Goal: Task Accomplishment & Management: Manage account settings

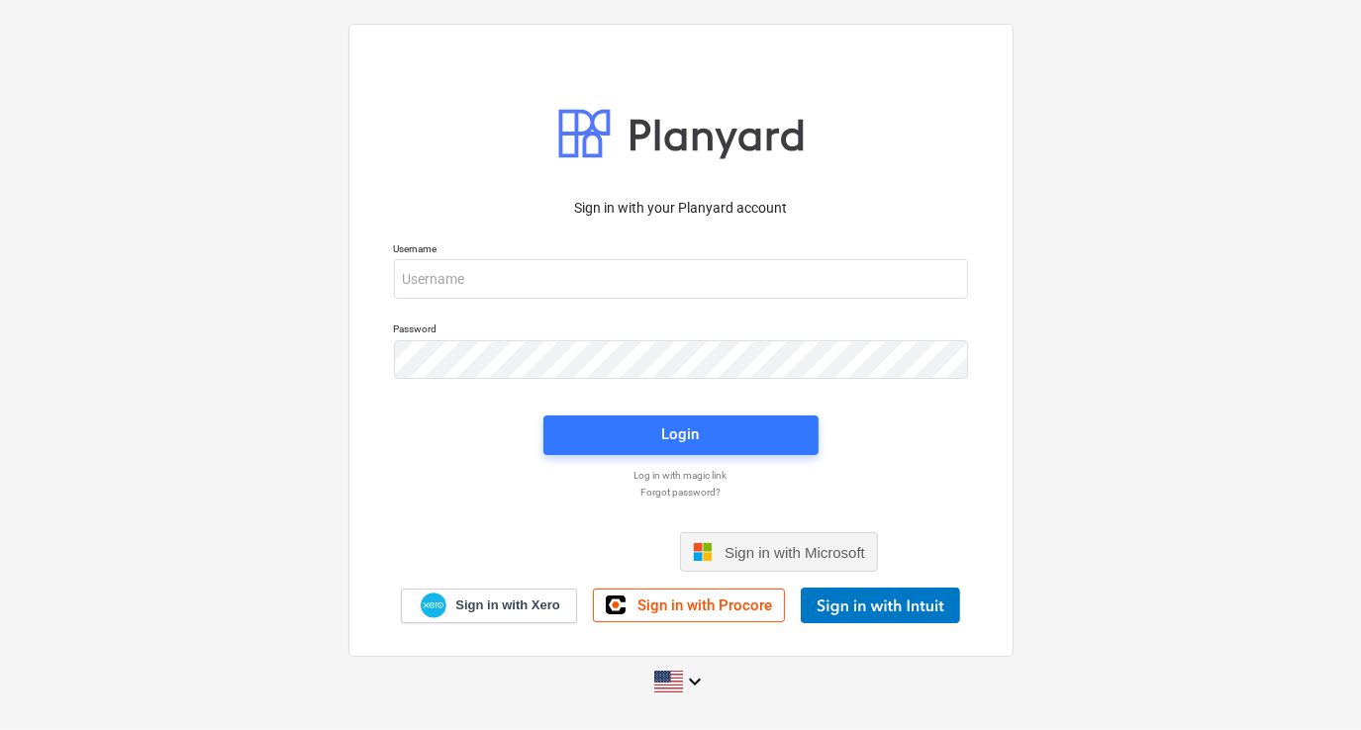
click at [752, 546] on span "Sign in with Microsoft" at bounding box center [794, 552] width 141 height 17
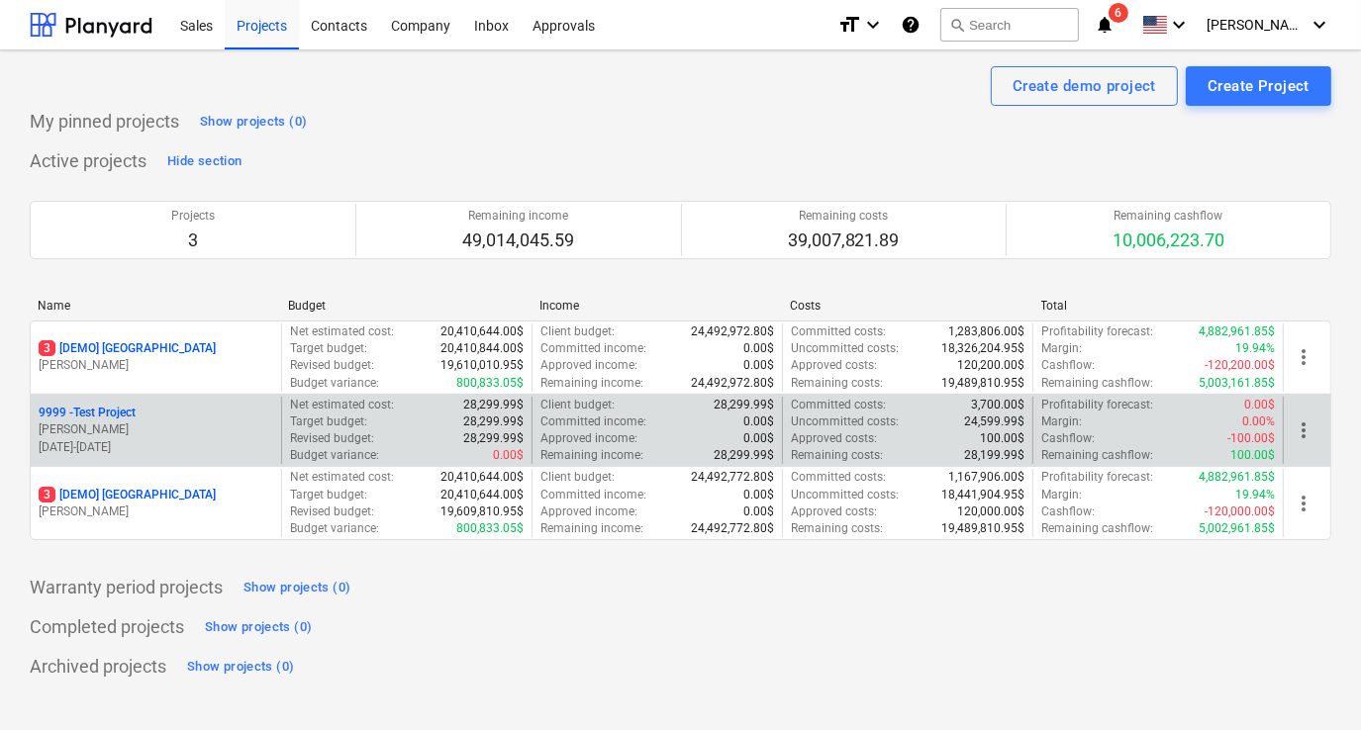
click at [485, 423] on p "28,299.99$" at bounding box center [493, 422] width 60 height 17
click at [107, 403] on div "9999 - Test Project [PERSON_NAME] [DATE] - [DATE]" at bounding box center [156, 431] width 250 height 68
click at [110, 412] on p "9999 - Test Project" at bounding box center [87, 413] width 97 height 17
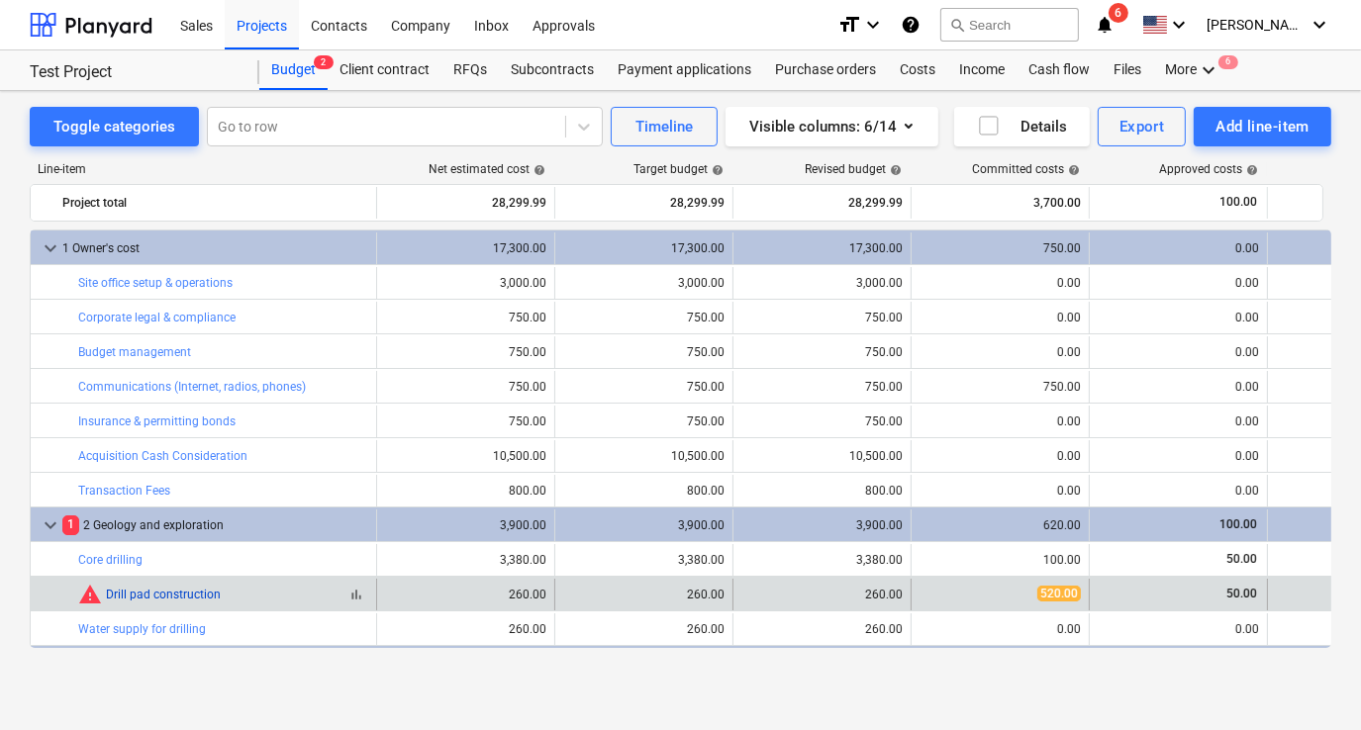
click at [169, 592] on link "Drill pad construction" at bounding box center [163, 595] width 115 height 14
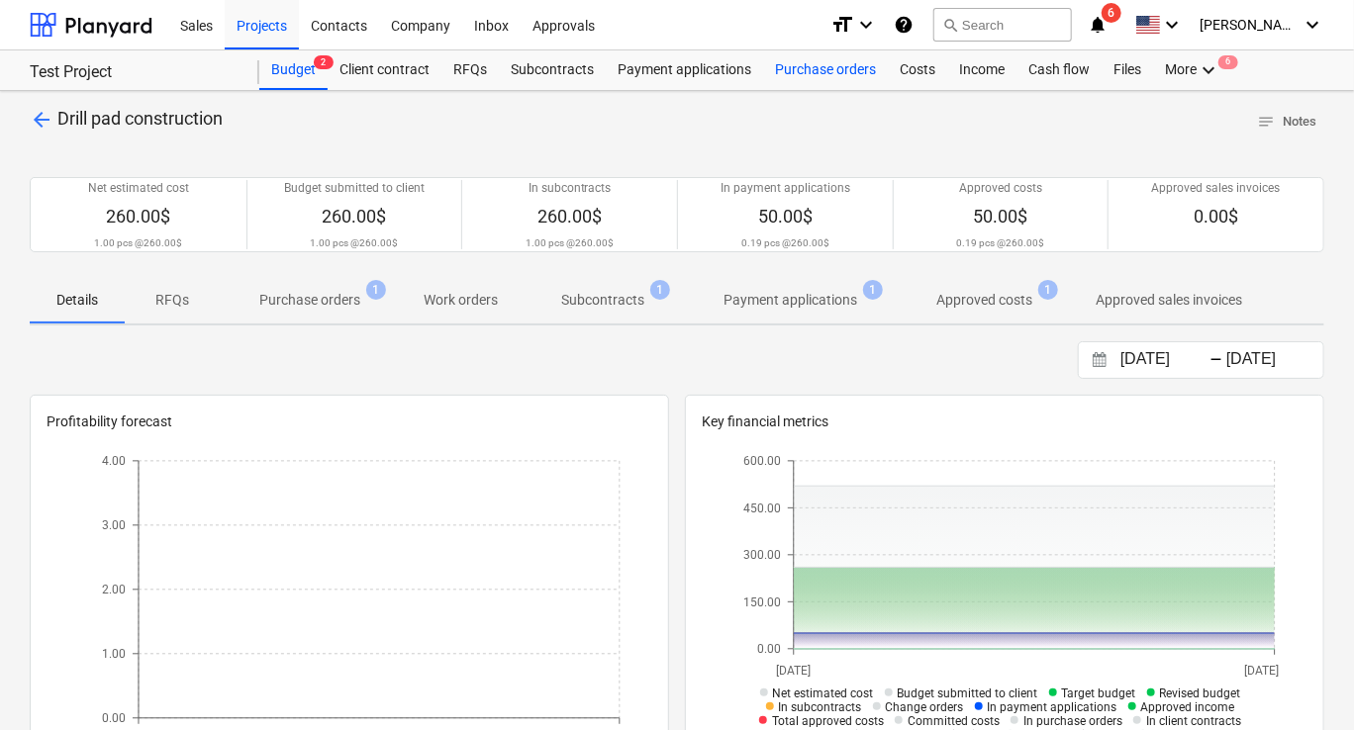
click at [848, 70] on div "Purchase orders" at bounding box center [825, 70] width 125 height 40
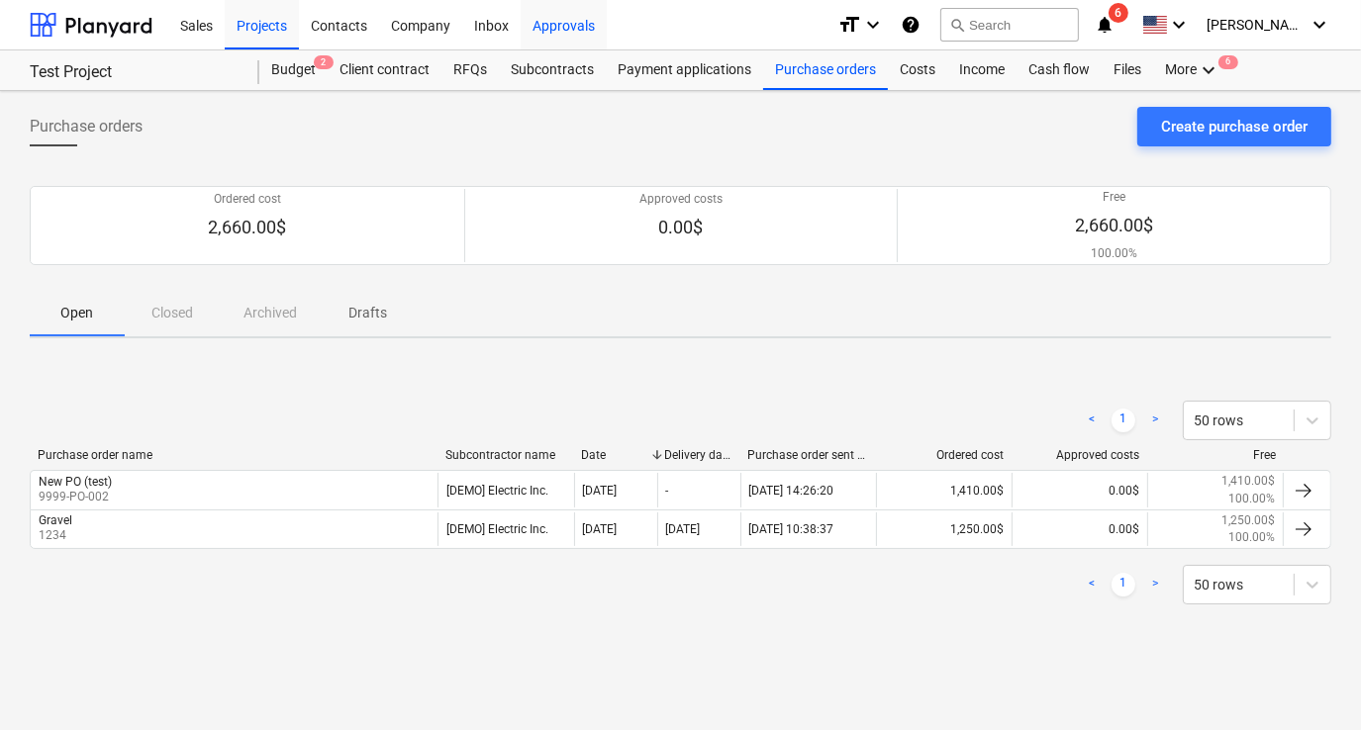
click at [560, 37] on div "Approvals" at bounding box center [564, 24] width 86 height 50
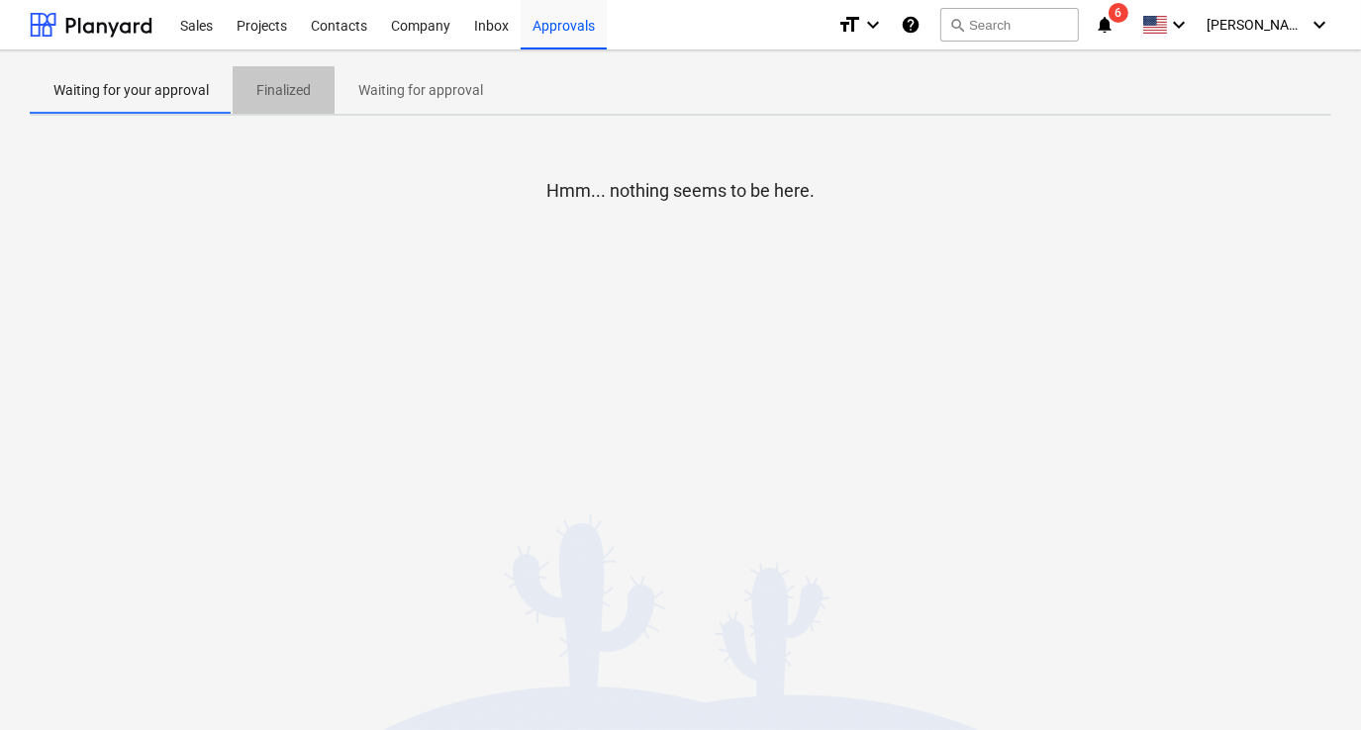
click at [274, 93] on p "Finalized" at bounding box center [283, 90] width 54 height 21
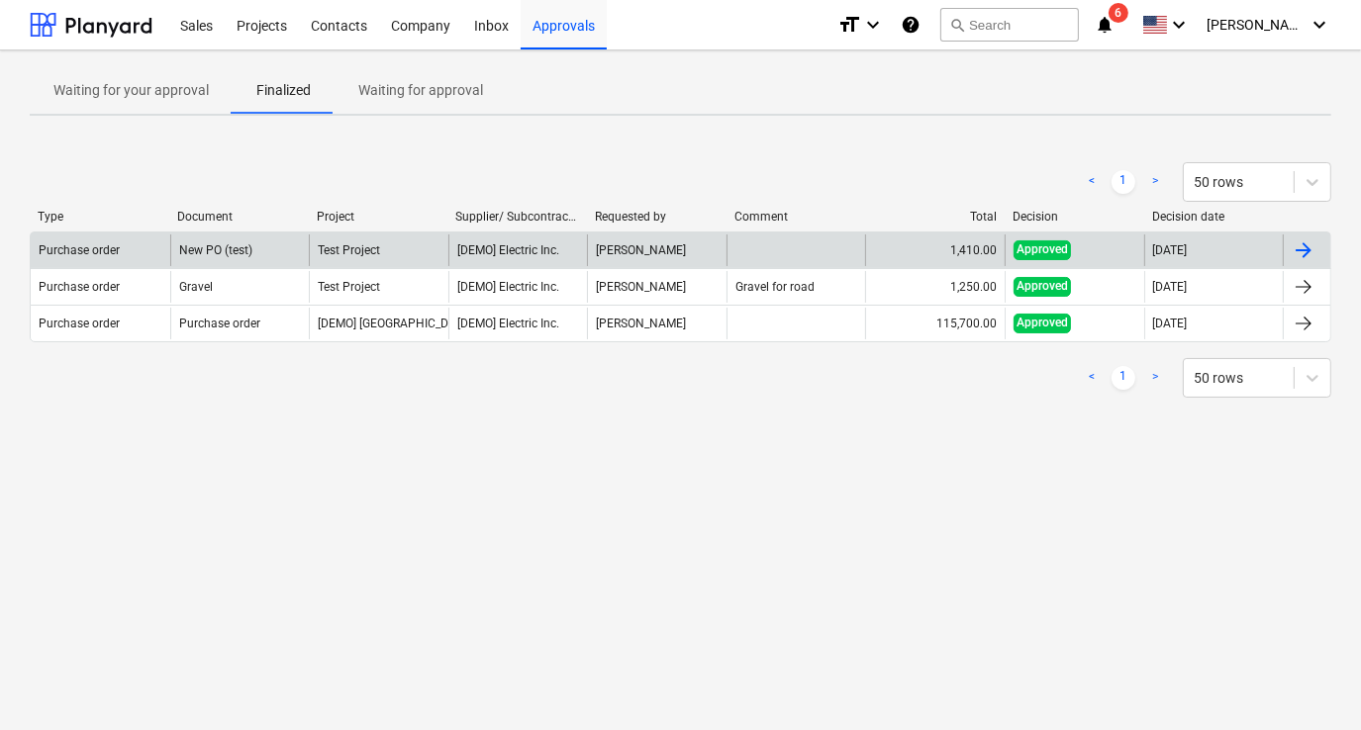
click at [1302, 261] on div at bounding box center [1303, 251] width 24 height 24
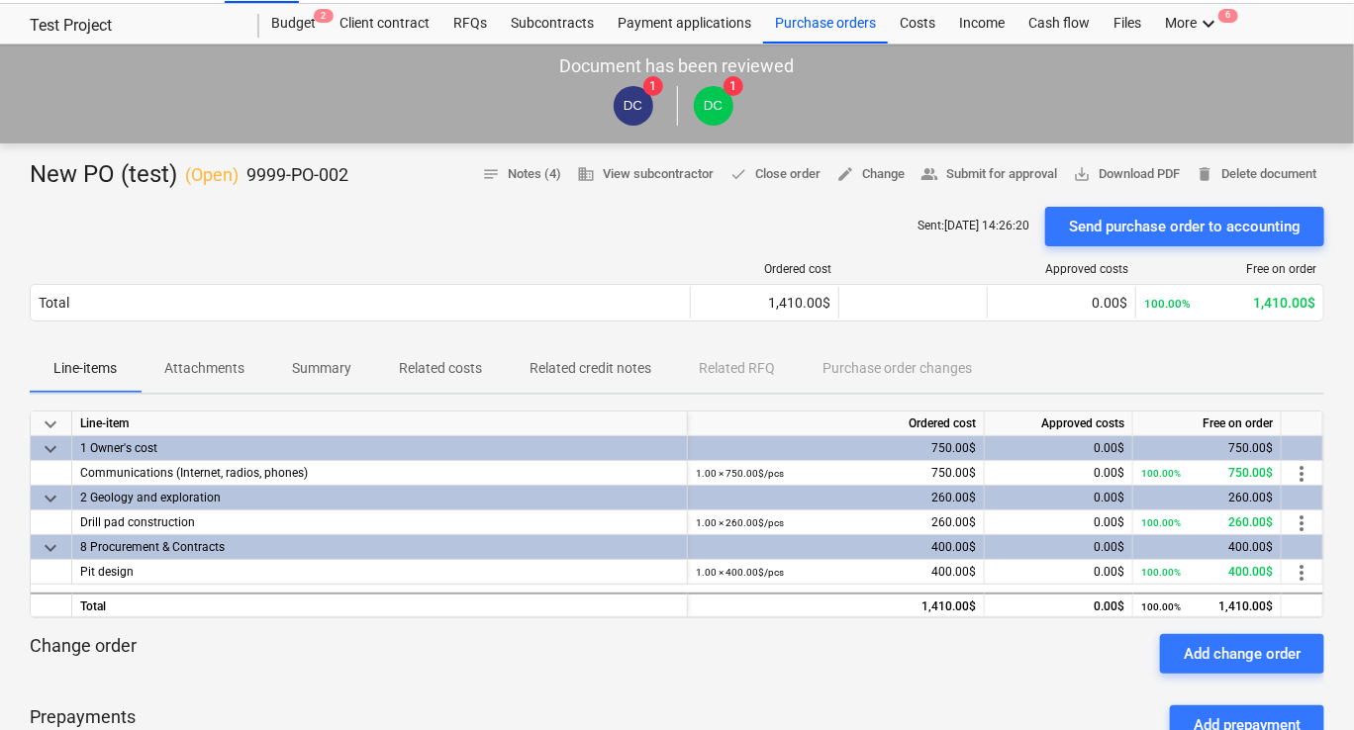
scroll to position [99, 0]
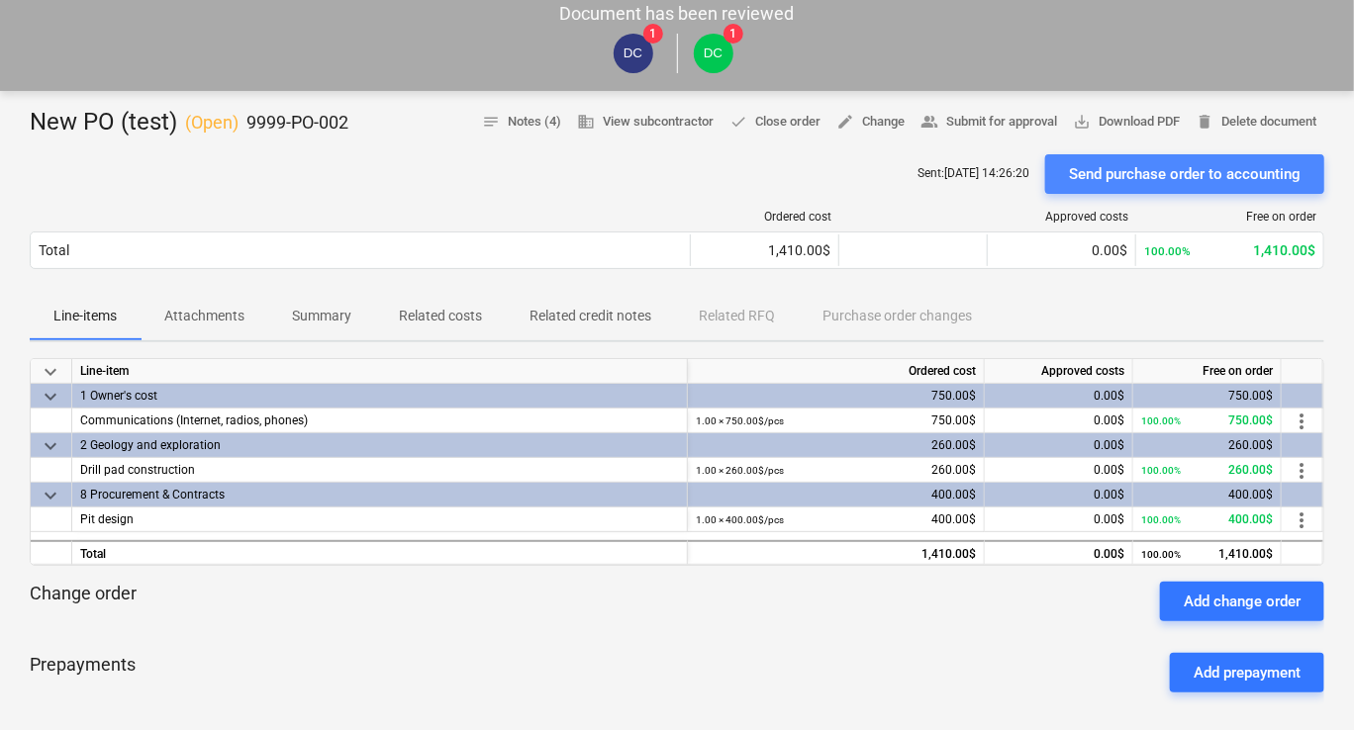
click at [1176, 172] on div "Send purchase order to accounting" at bounding box center [1185, 174] width 232 height 26
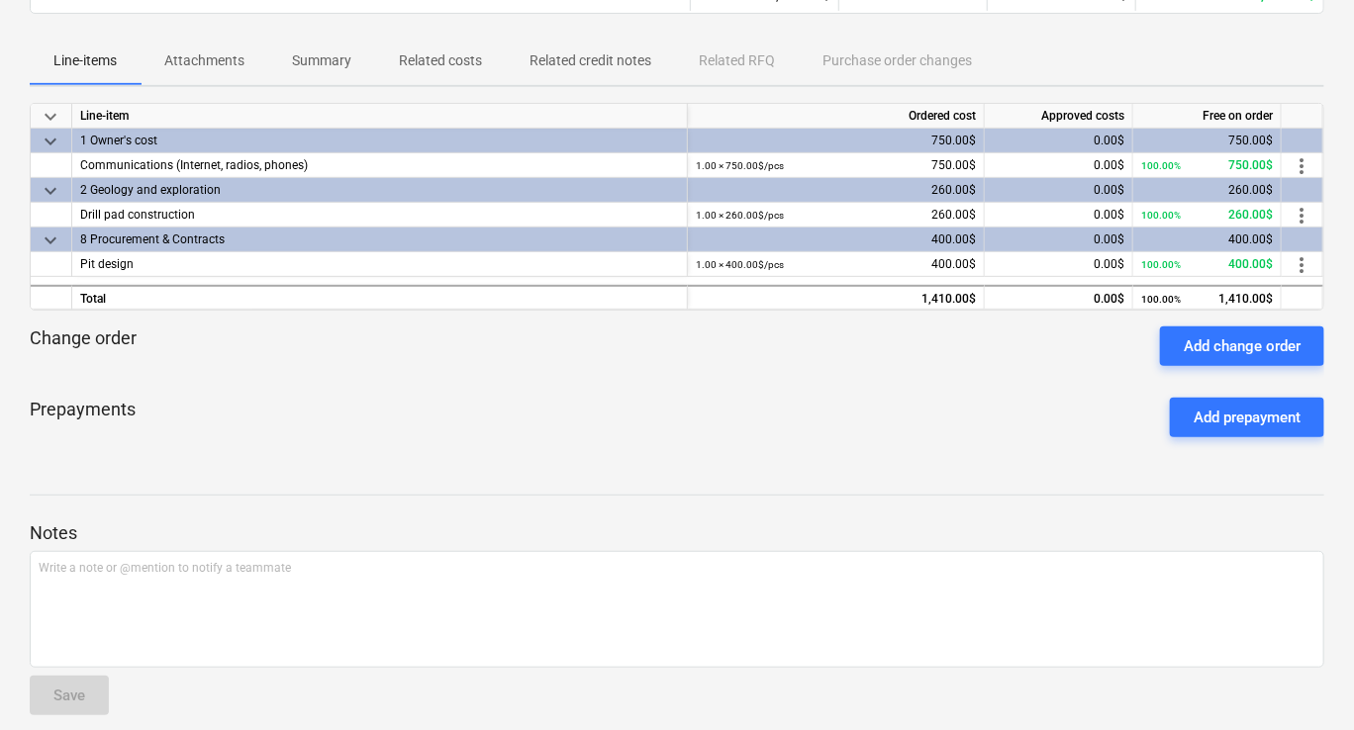
scroll to position [0, 0]
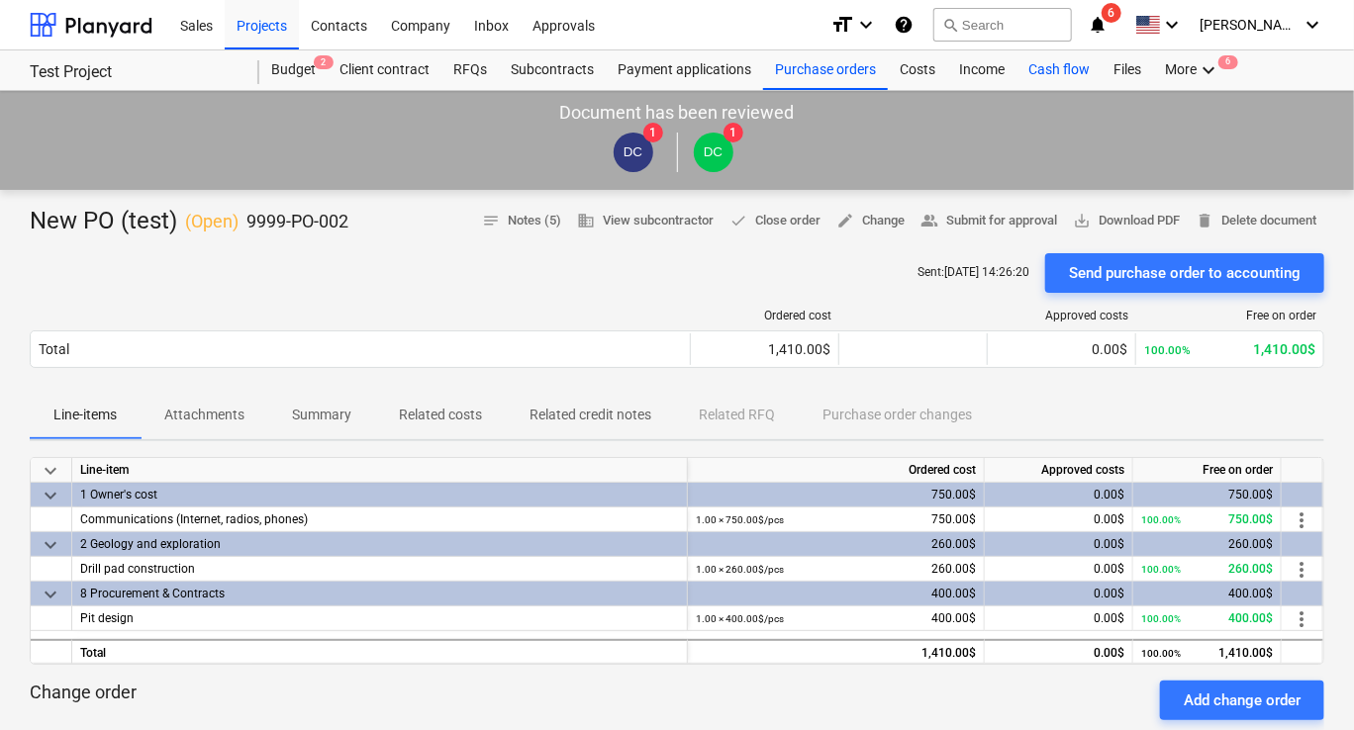
click at [1031, 70] on div "Cash flow" at bounding box center [1058, 70] width 85 height 40
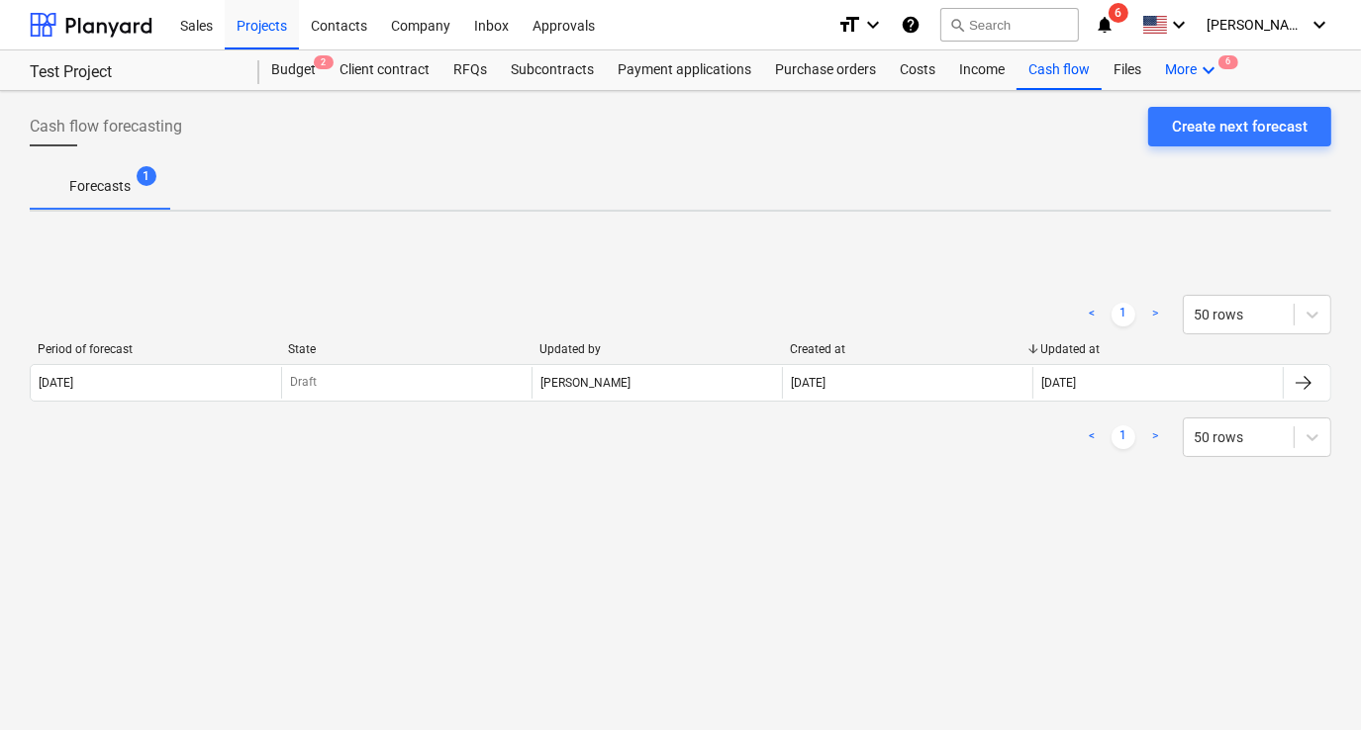
click at [1176, 69] on div "More keyboard_arrow_down 6" at bounding box center [1192, 70] width 79 height 40
click at [996, 162] on div at bounding box center [680, 365] width 1361 height 730
click at [701, 76] on div "Payment applications" at bounding box center [684, 70] width 157 height 40
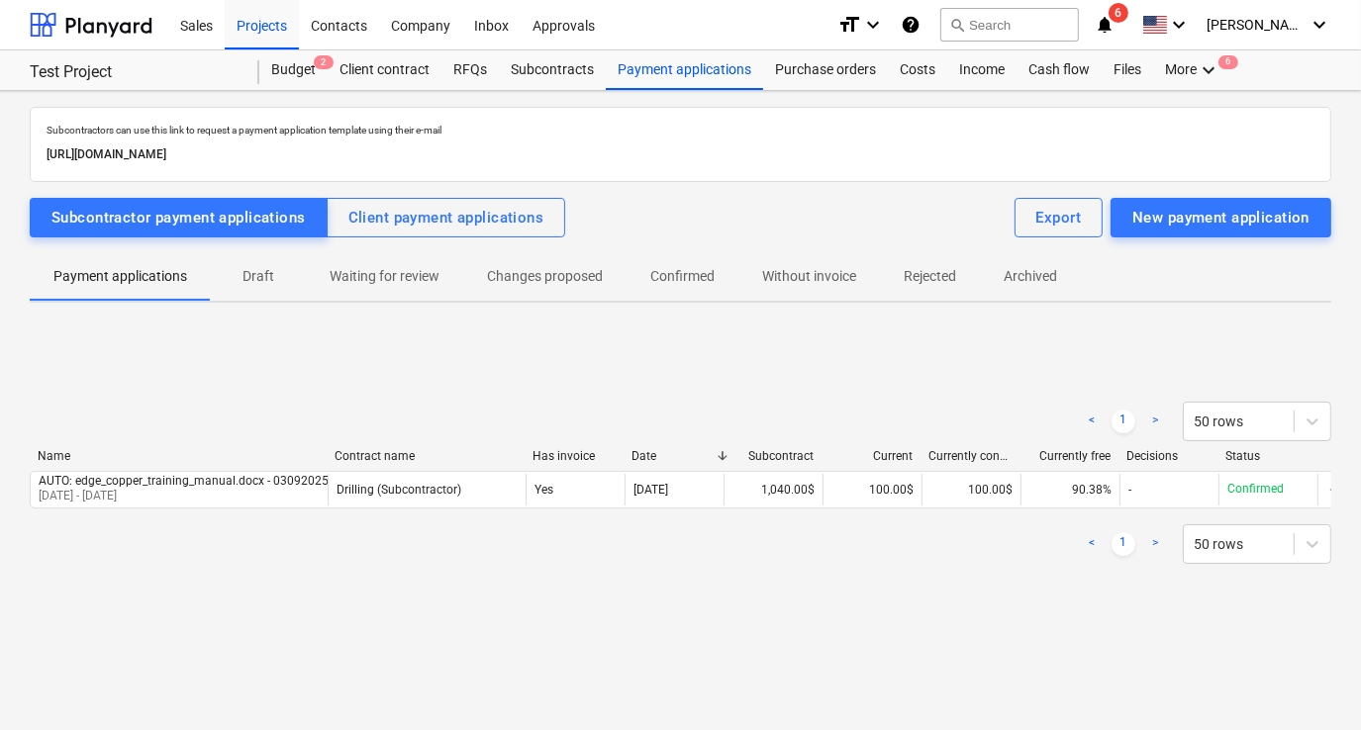
click at [697, 340] on div "< 1 > 50 rows Name Contract name Has invoice Date Subcontract Current Currently…" at bounding box center [680, 482] width 1301 height 297
click at [1167, 224] on div "New payment application" at bounding box center [1220, 218] width 177 height 26
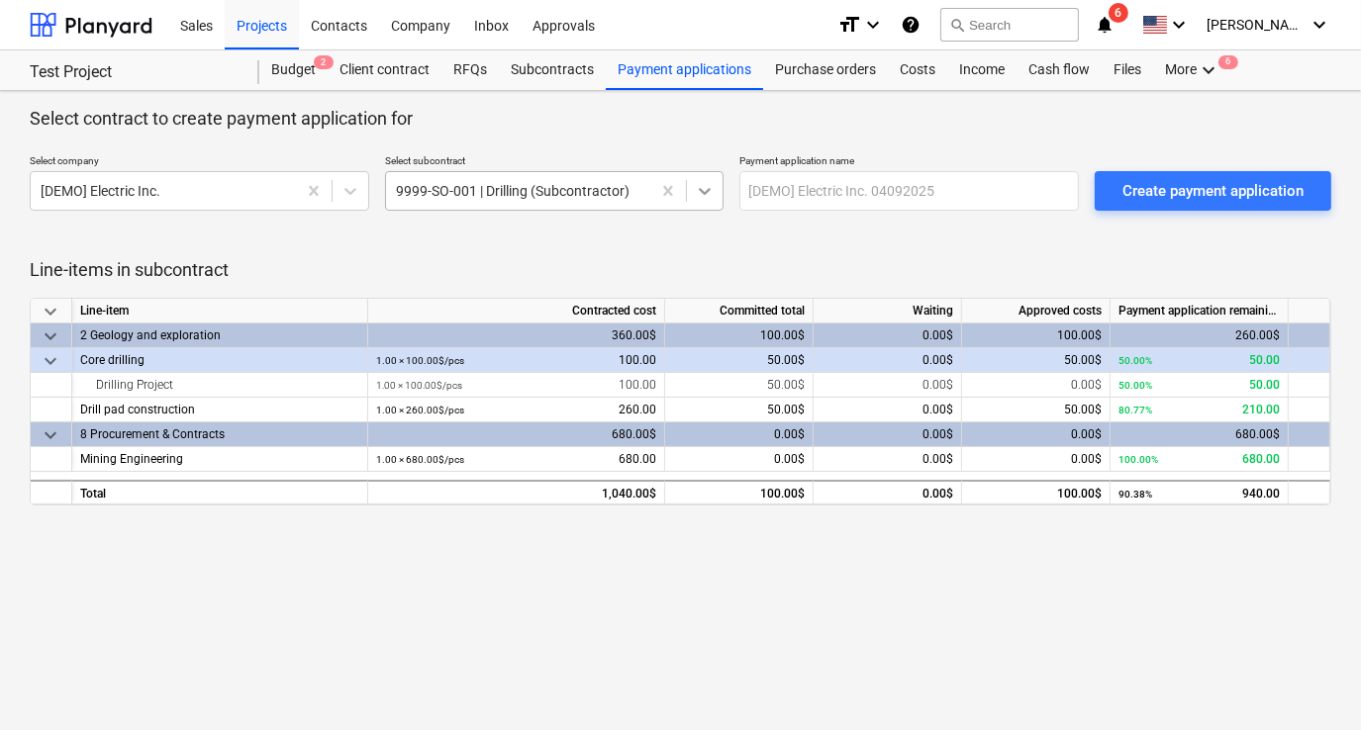
click at [711, 198] on icon at bounding box center [705, 191] width 20 height 20
click at [847, 242] on div at bounding box center [680, 250] width 1301 height 16
click at [342, 203] on div at bounding box center [351, 191] width 36 height 36
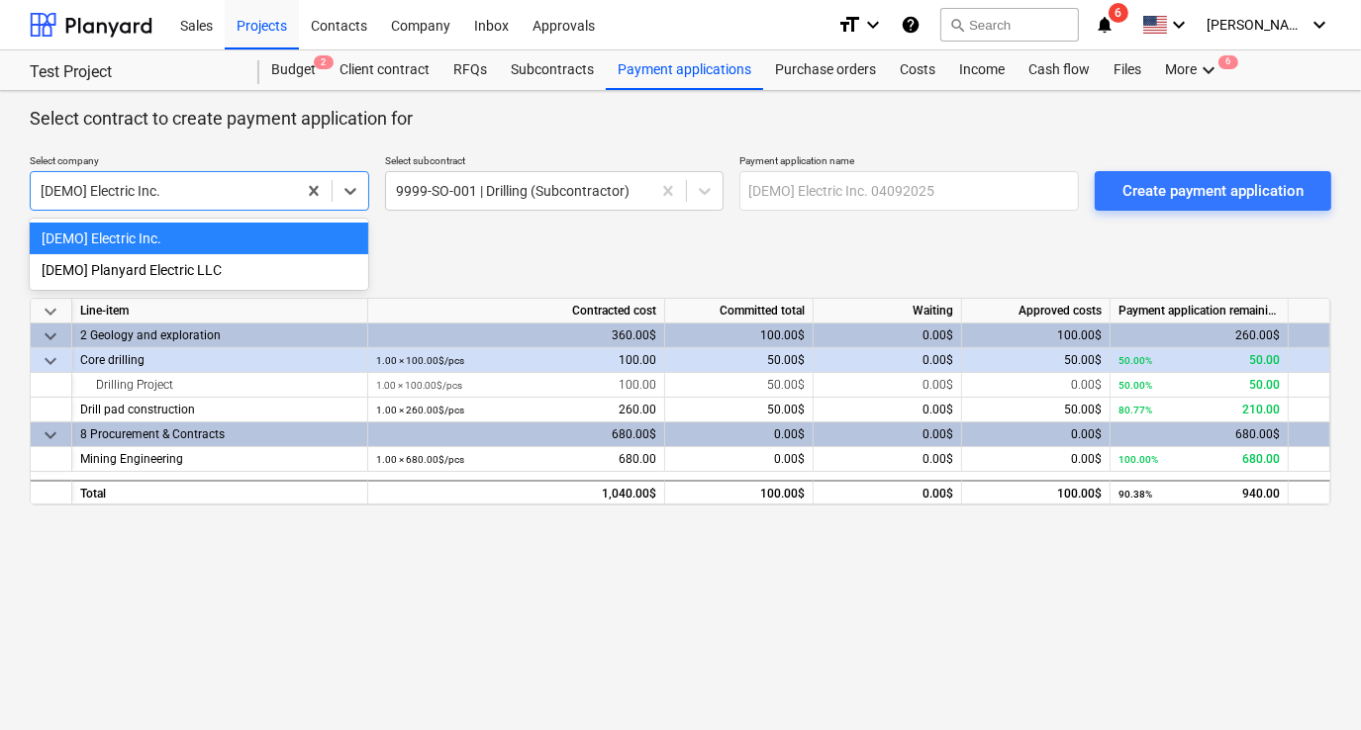
click at [499, 236] on div "Line-items in subcontract keyboard_arrow_down Line-item Contracted cost Committ…" at bounding box center [680, 370] width 1301 height 303
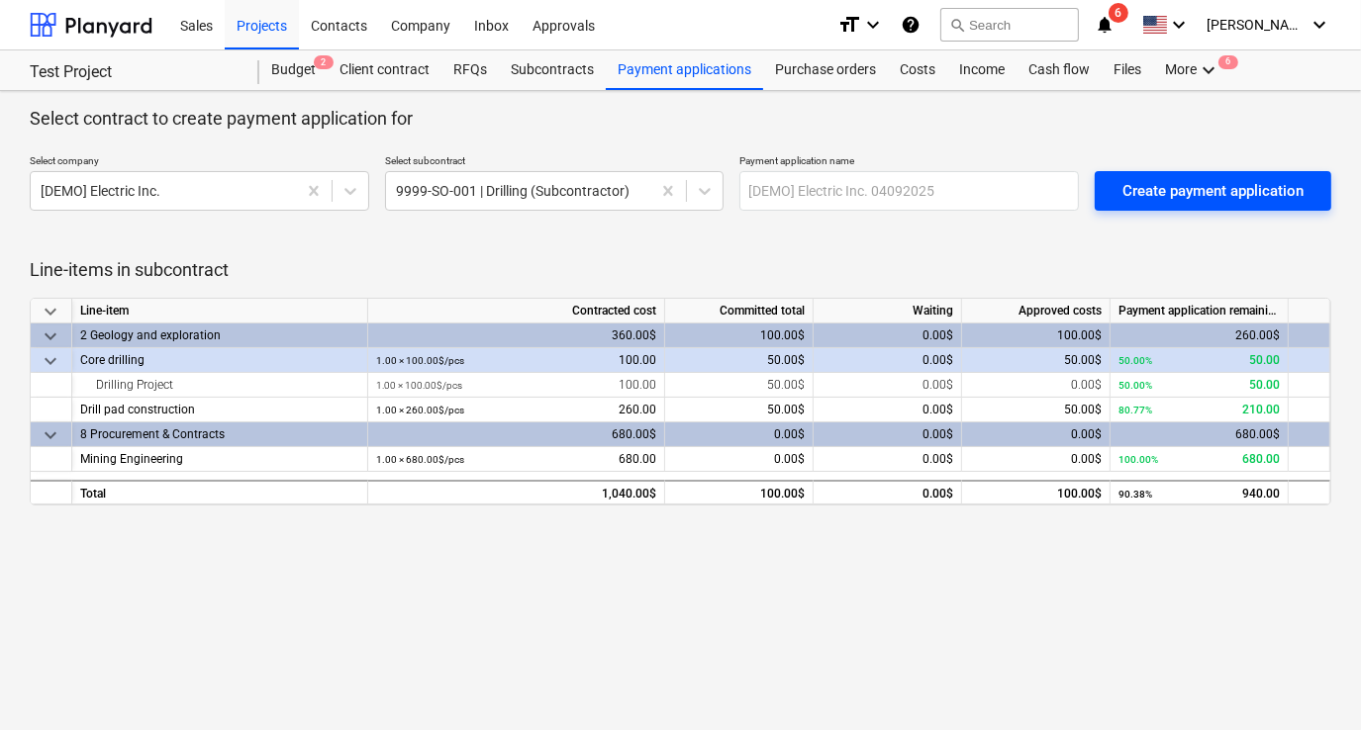
click at [1151, 208] on button "Create payment application" at bounding box center [1213, 191] width 237 height 40
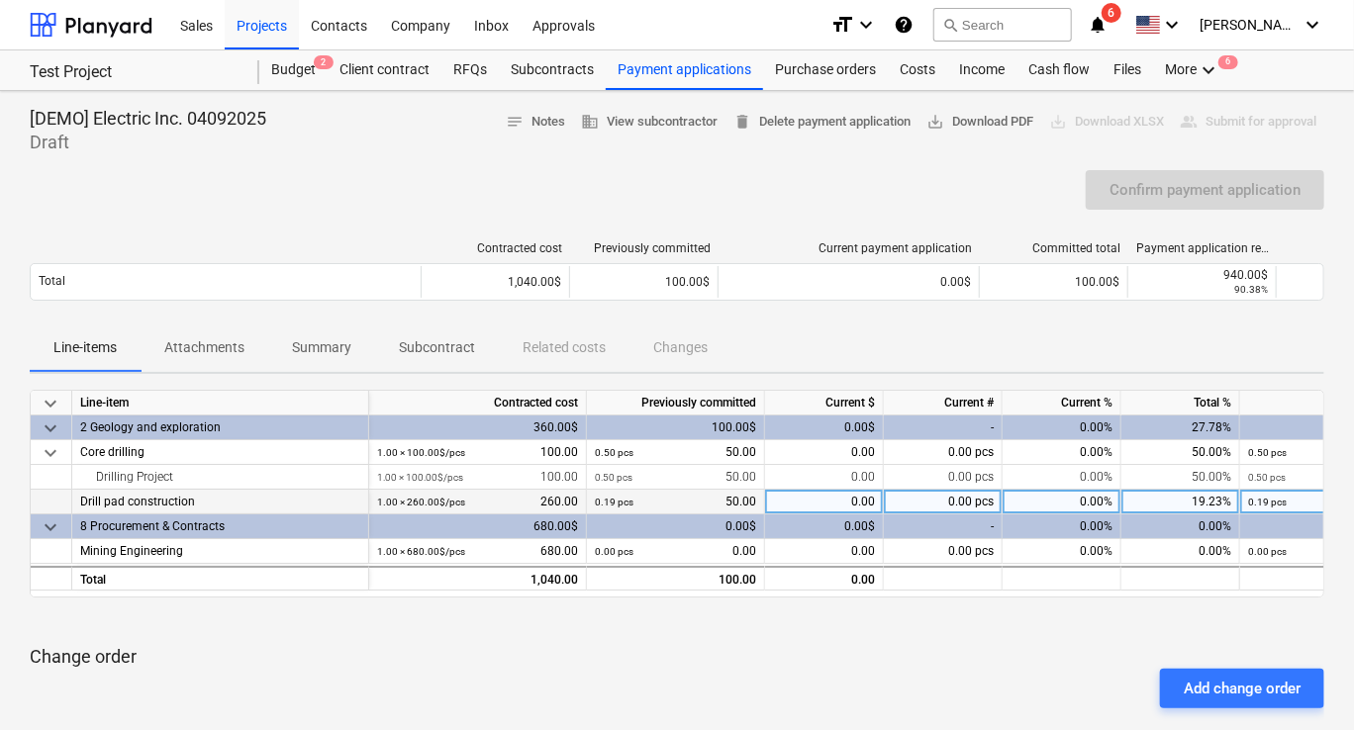
scroll to position [99, 0]
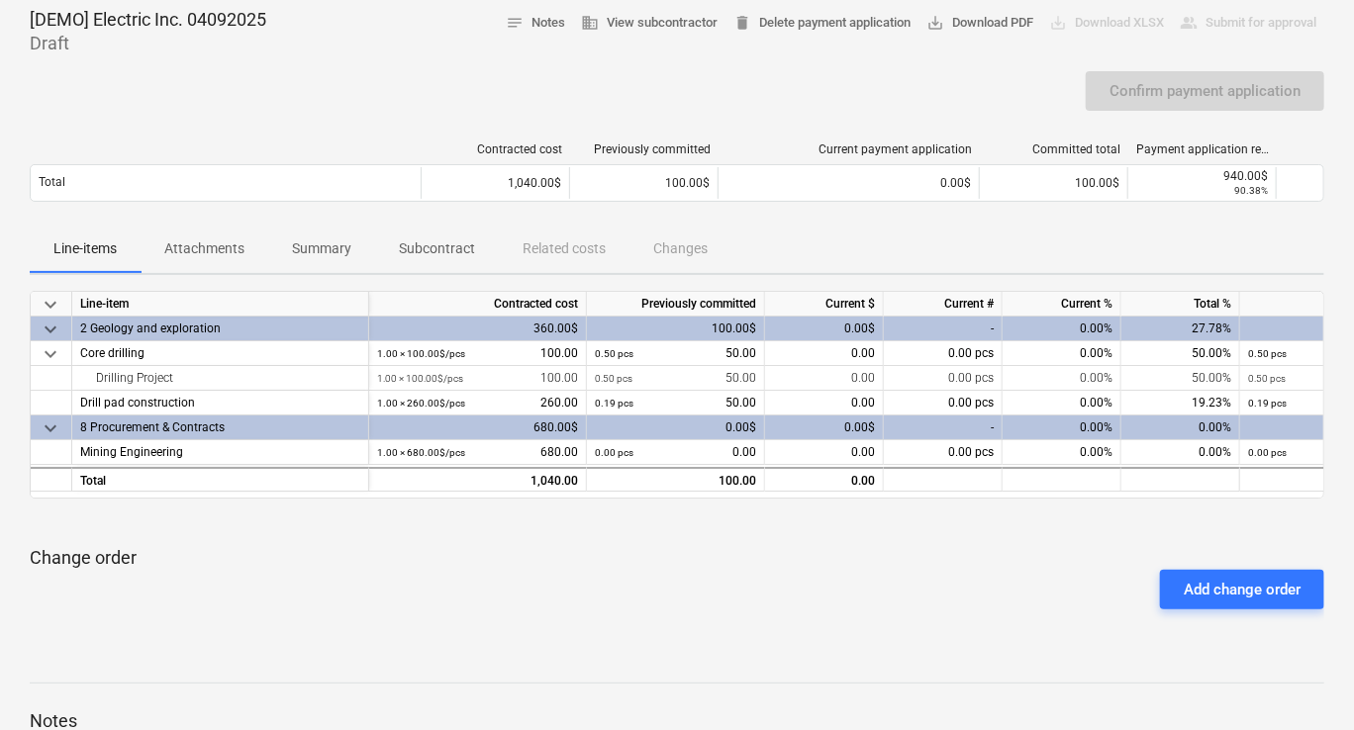
click at [230, 250] on p "Attachments" at bounding box center [204, 249] width 80 height 21
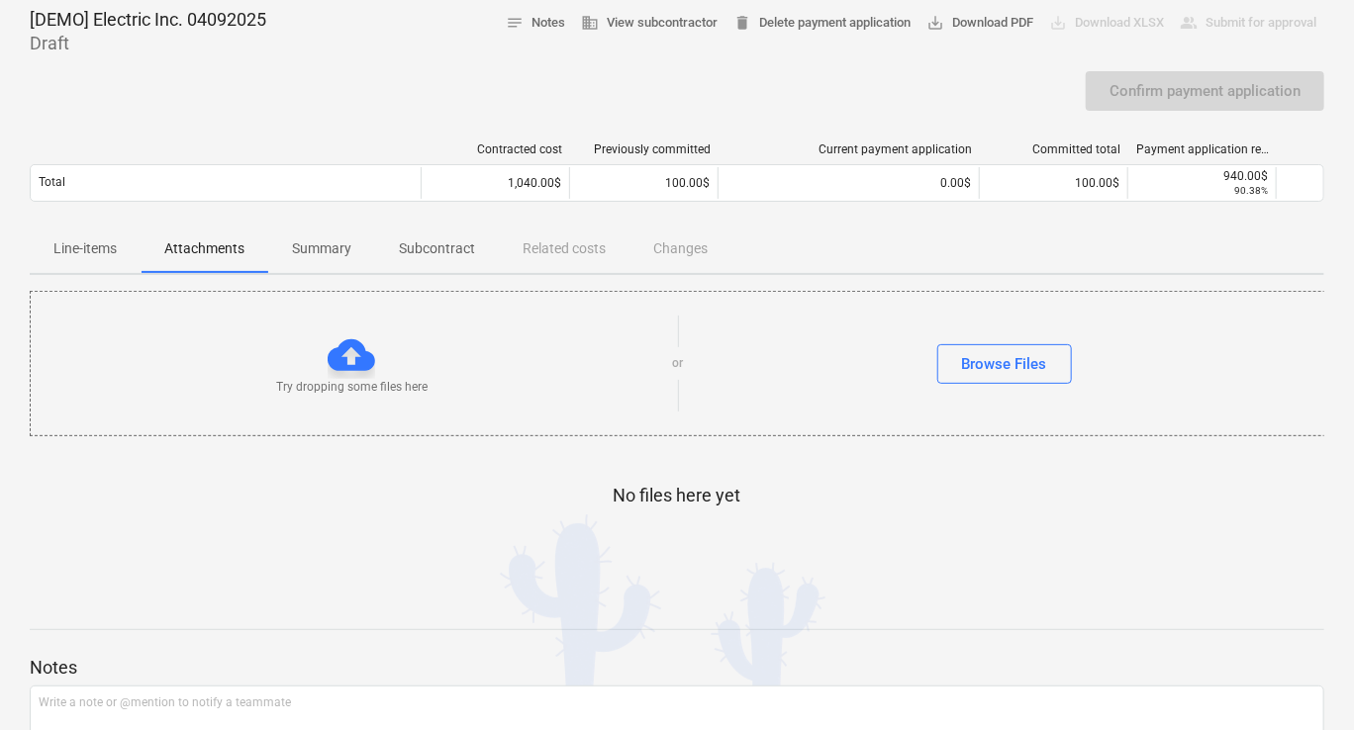
click at [72, 253] on p "Line-items" at bounding box center [84, 249] width 63 height 21
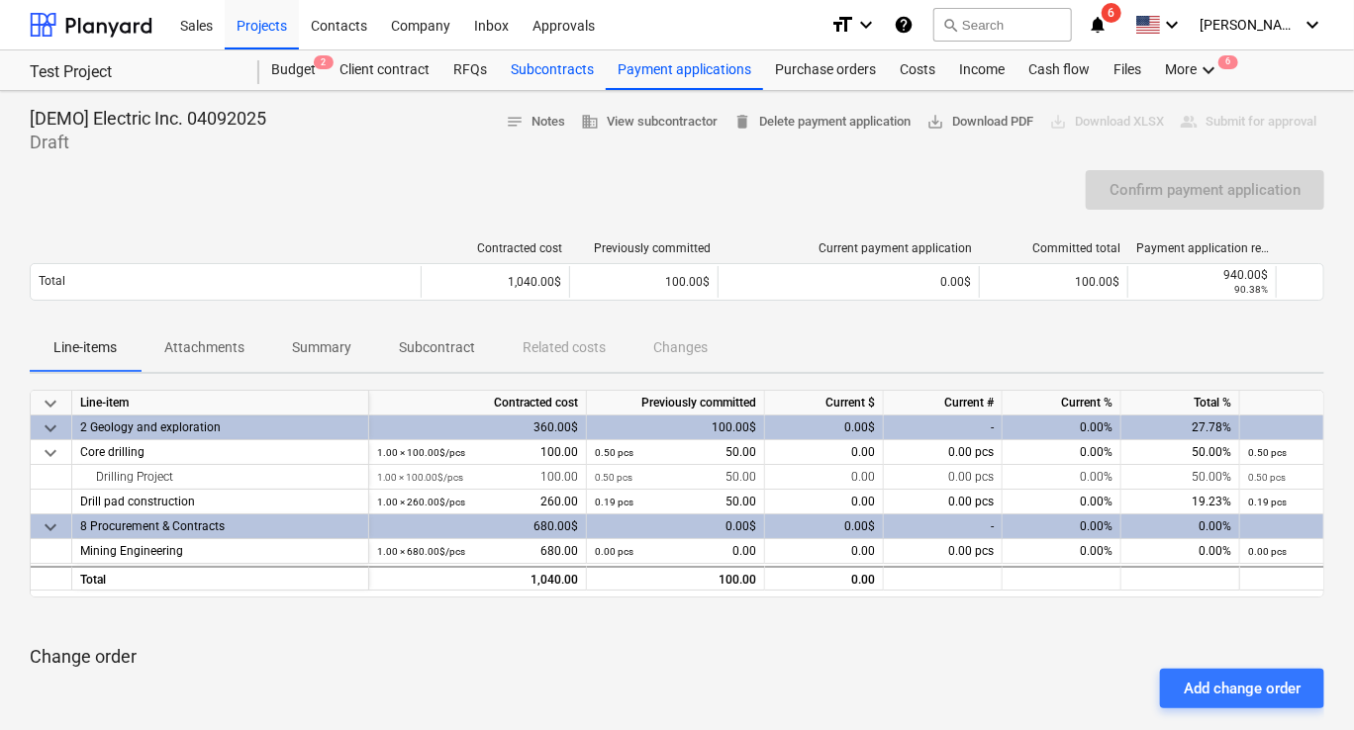
click at [541, 69] on div "Subcontracts" at bounding box center [552, 70] width 107 height 40
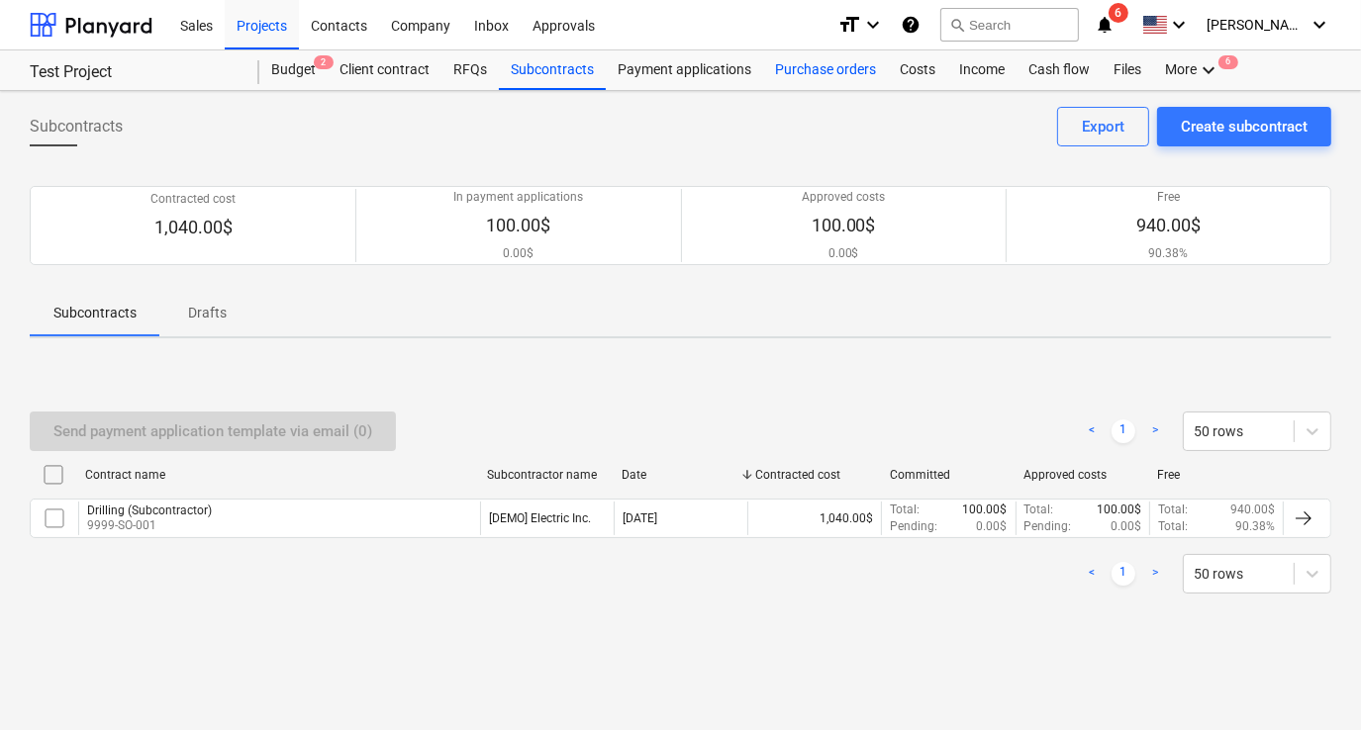
click at [806, 67] on div "Purchase orders" at bounding box center [825, 70] width 125 height 40
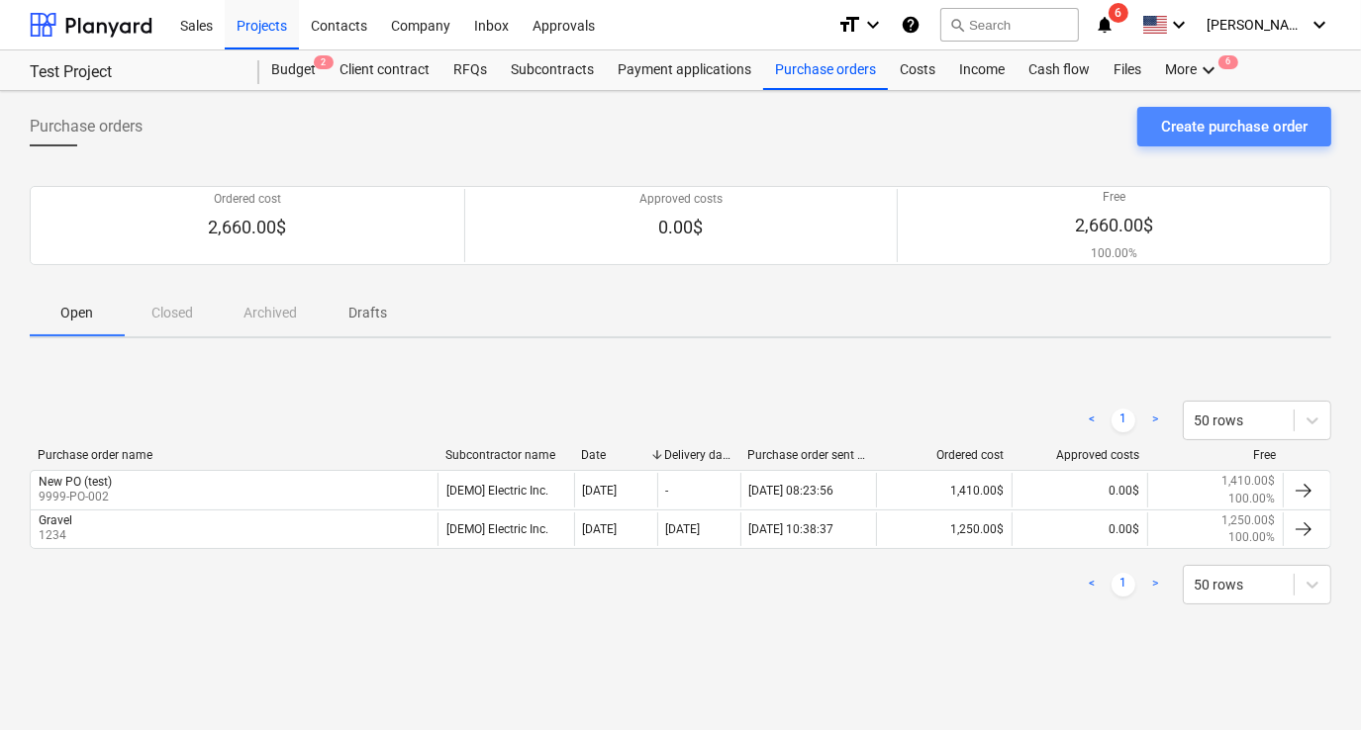
click at [1198, 125] on div "Create purchase order" at bounding box center [1234, 127] width 146 height 26
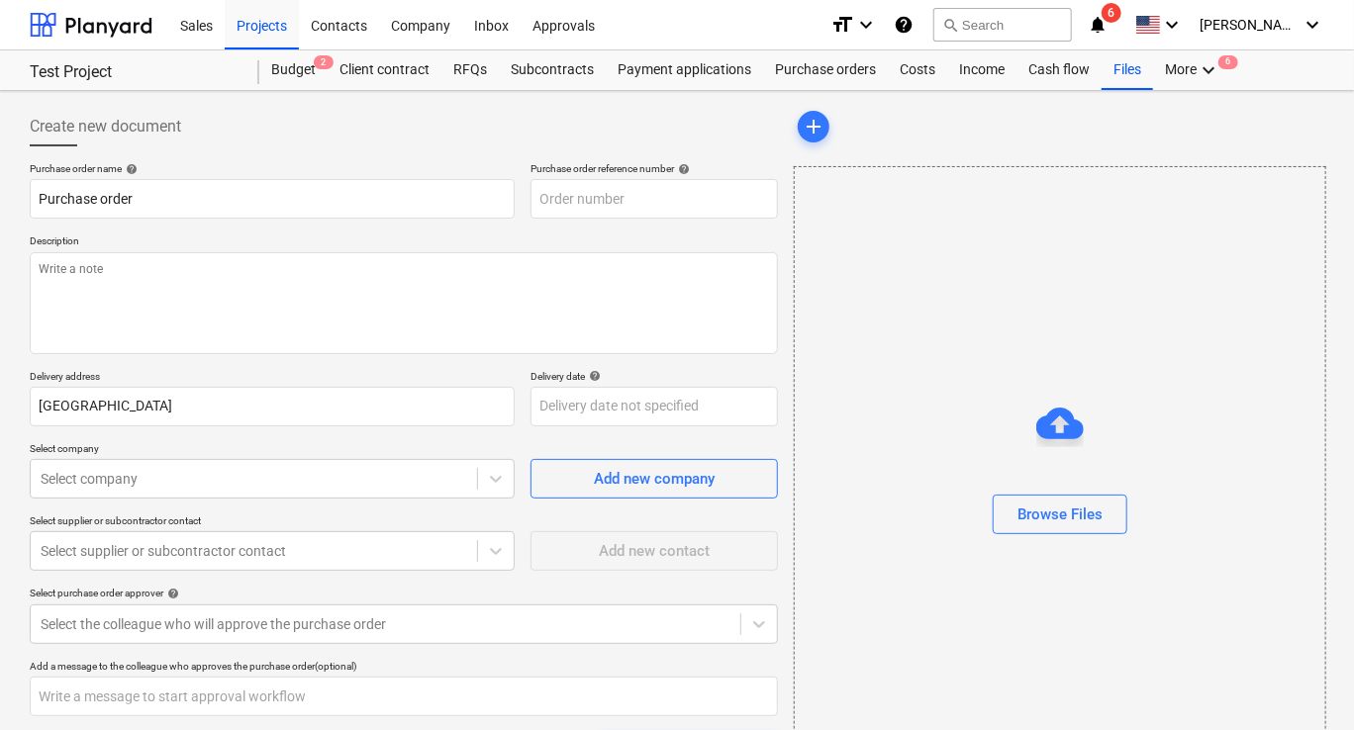
type textarea "x"
type input "9999-PO-003"
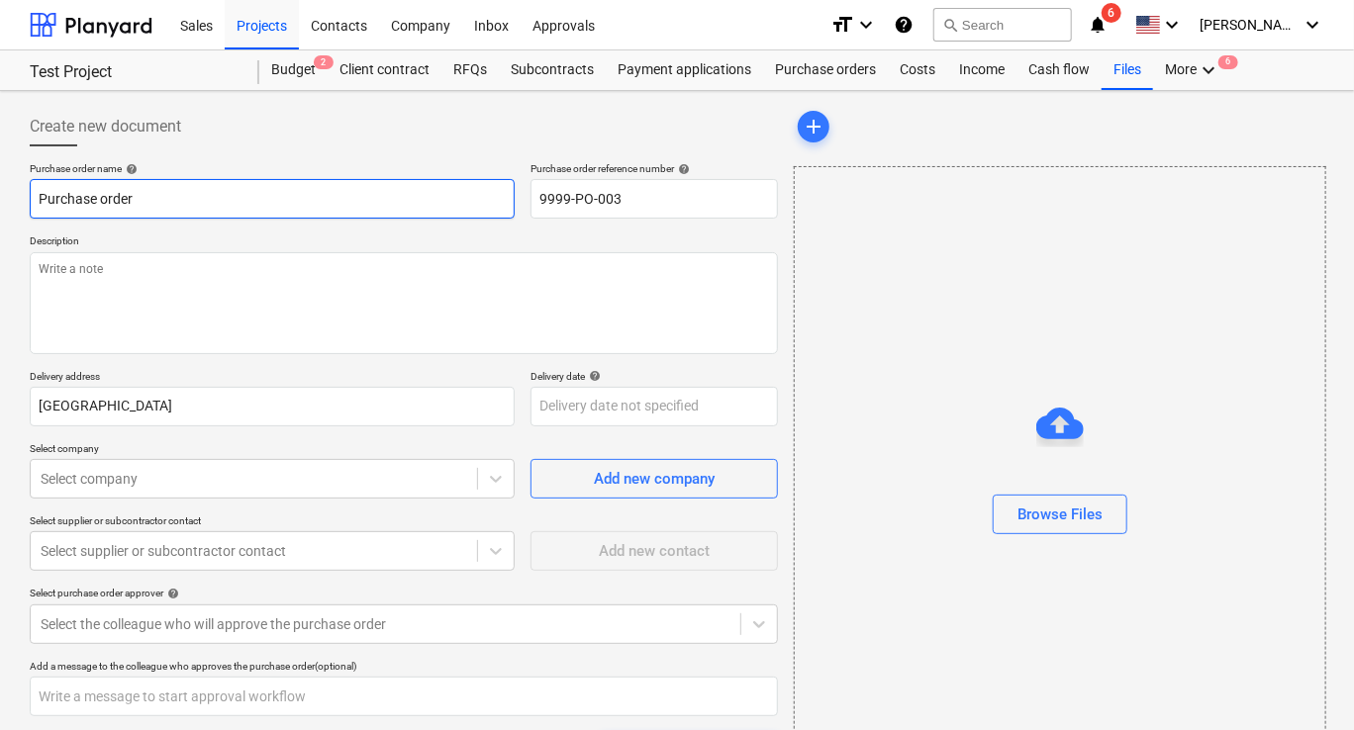
click at [396, 198] on input "Purchase order" at bounding box center [272, 199] width 485 height 40
drag, startPoint x: 396, startPoint y: 198, endPoint x: -4, endPoint y: 190, distance: 399.9
click at [0, 190] on html "Sales Projects Contacts Company Inbox Approvals format_size keyboard_arrow_down…" at bounding box center [677, 365] width 1354 height 730
type textarea "x"
type input "T"
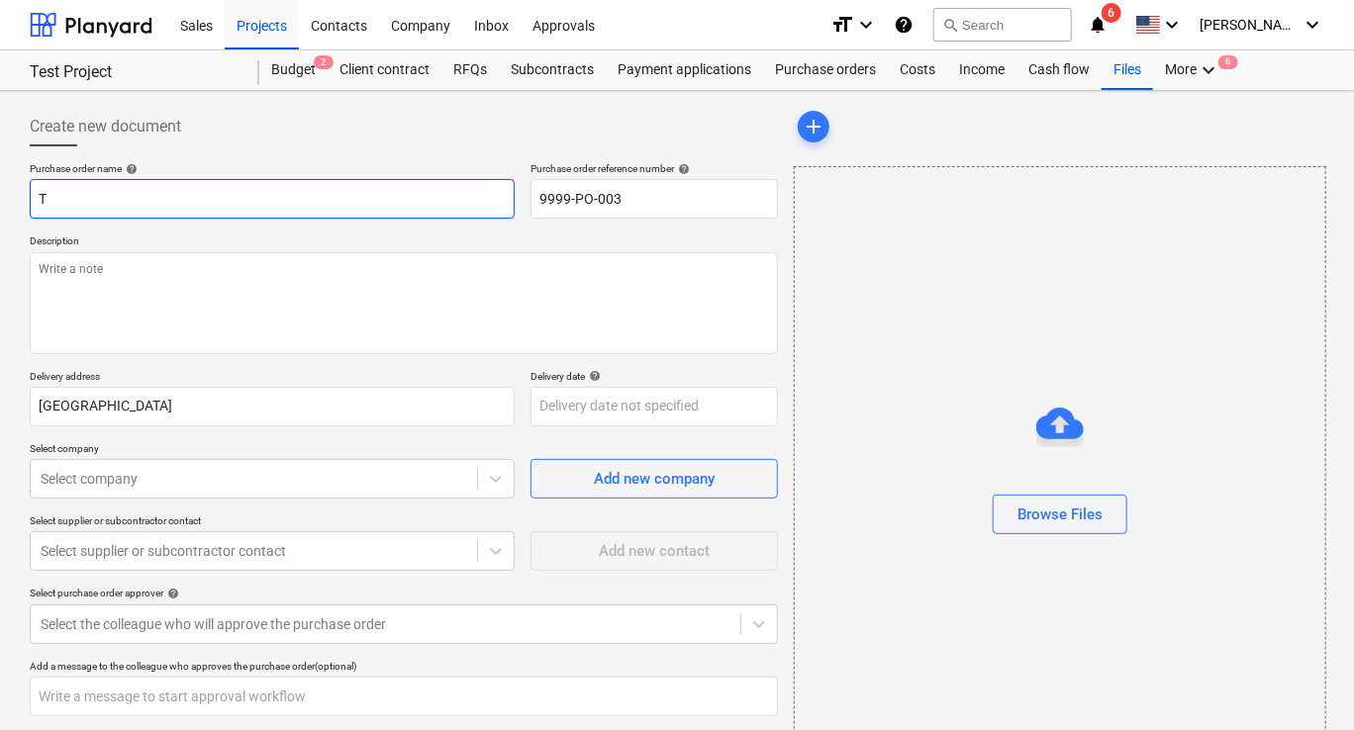
type textarea "x"
type input "Te"
type textarea "x"
type input "Tes"
type textarea "x"
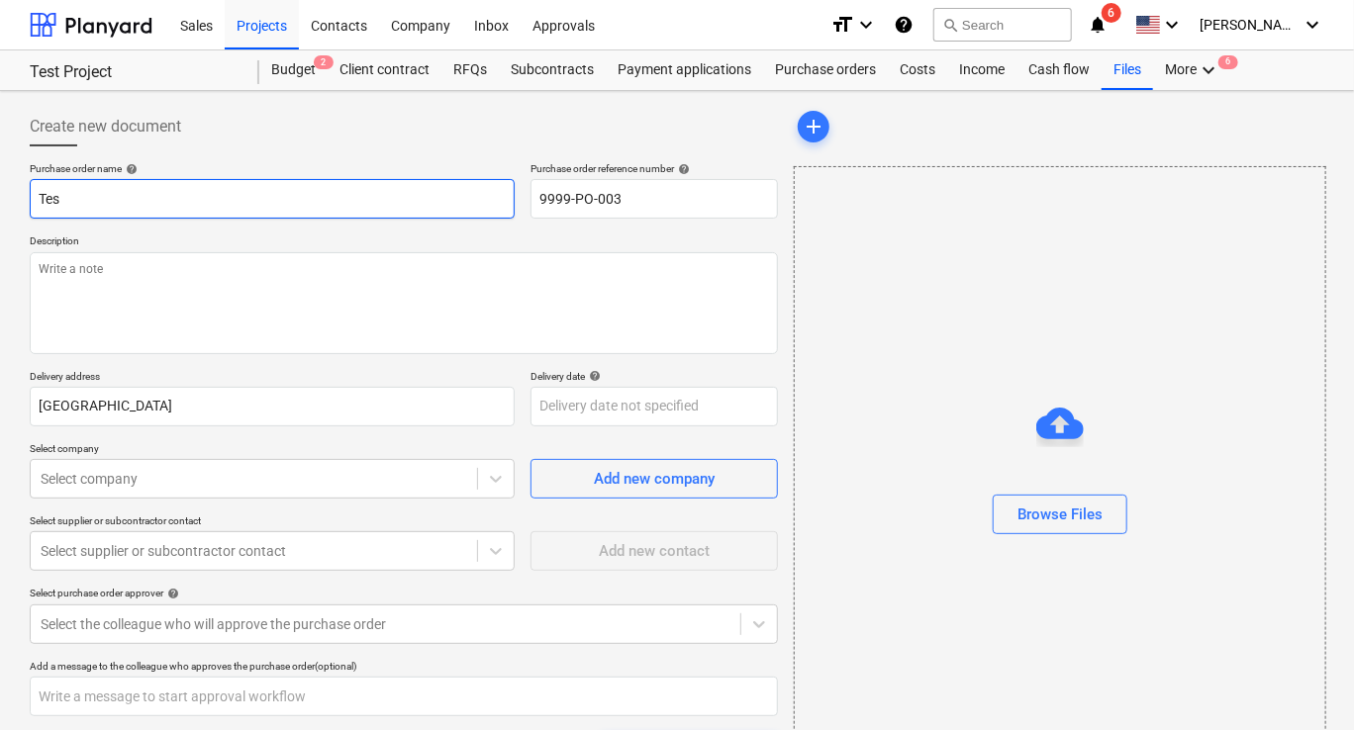
type input "Test"
type textarea "x"
type input "Test"
type textarea "x"
type input "Test P"
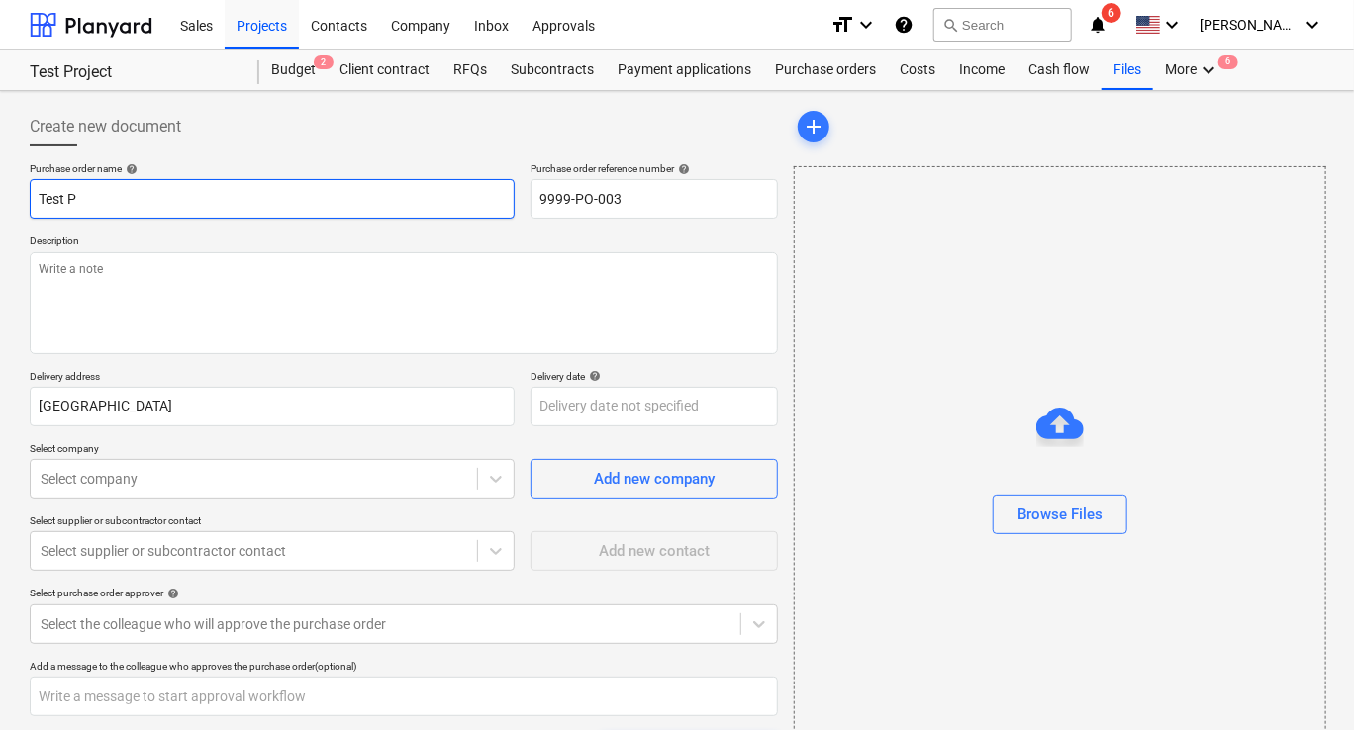
type textarea "x"
type input "Test PO"
type textarea "x"
type input "Test PO-"
type textarea "x"
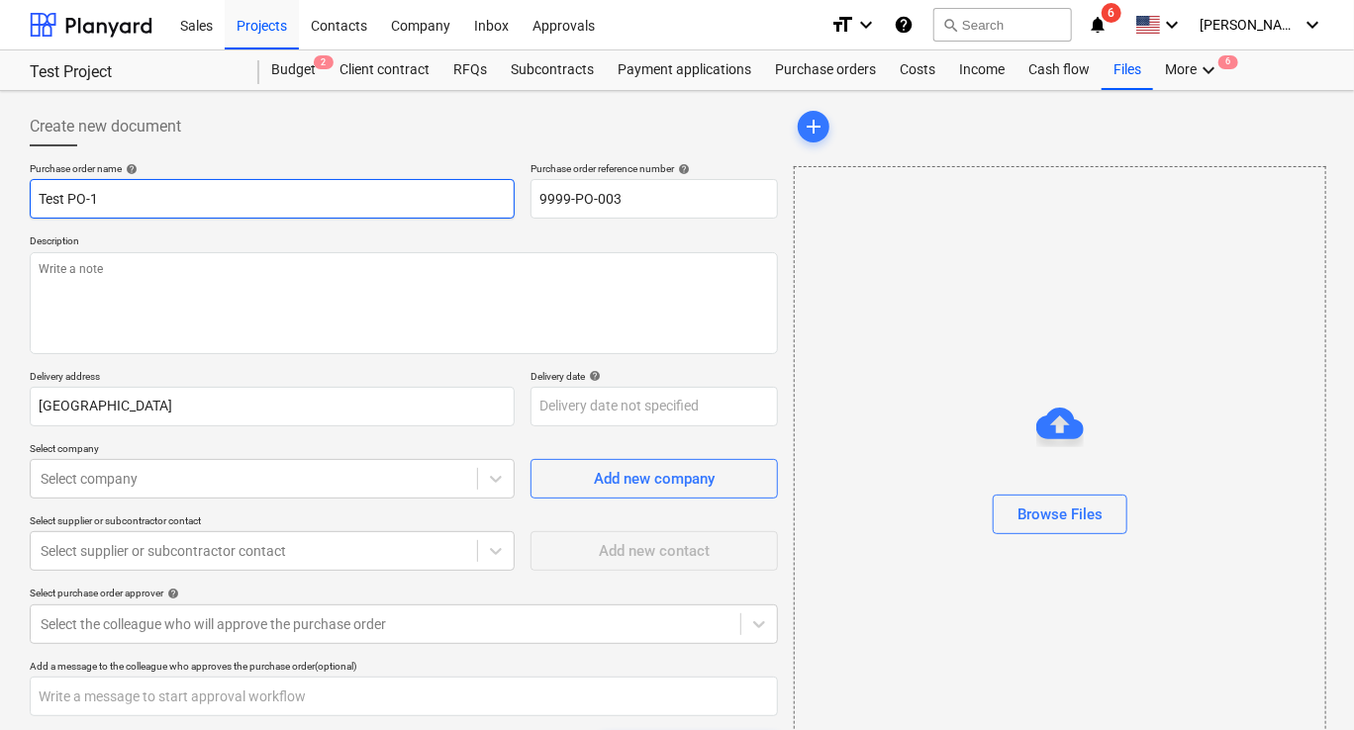
type input "Test PO-1"
type textarea "x"
type textarea "P"
type textarea "x"
type textarea "Pl"
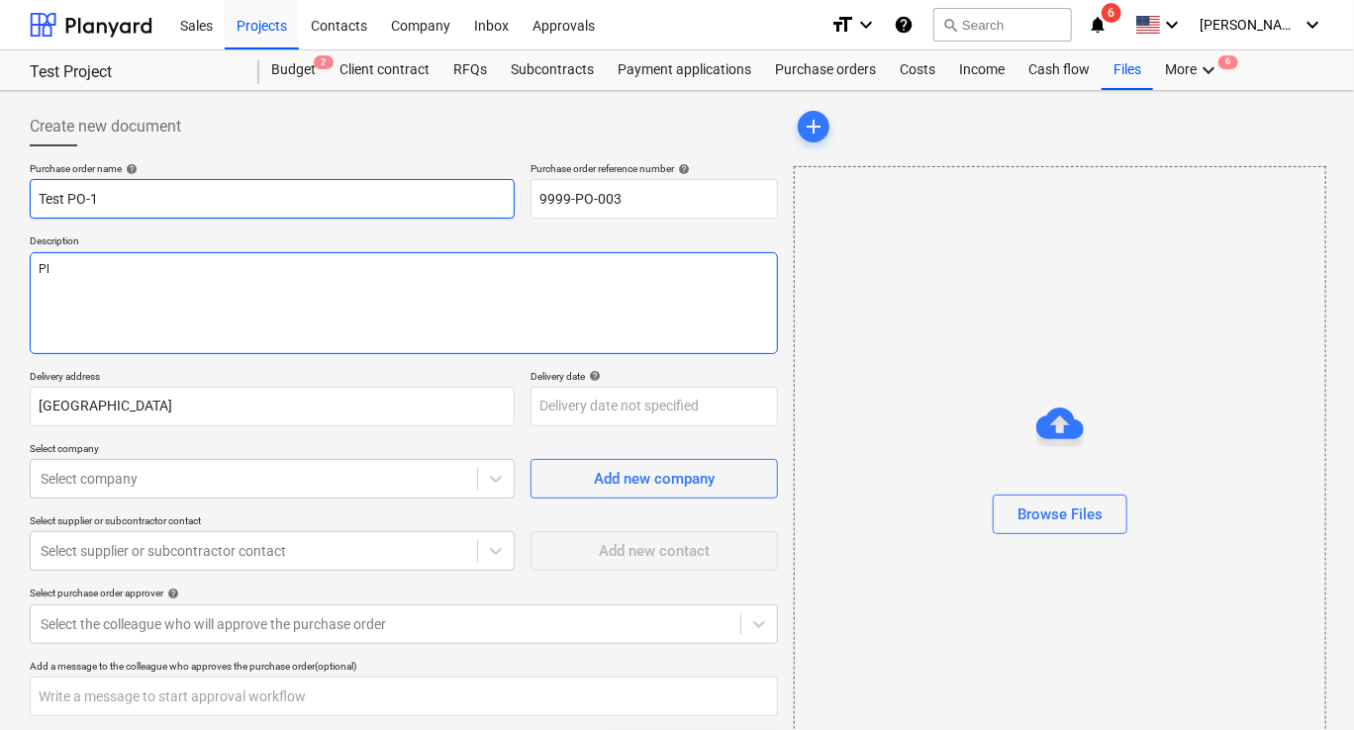
type textarea "x"
type textarea "Ple"
type textarea "x"
type textarea "Plea"
type textarea "x"
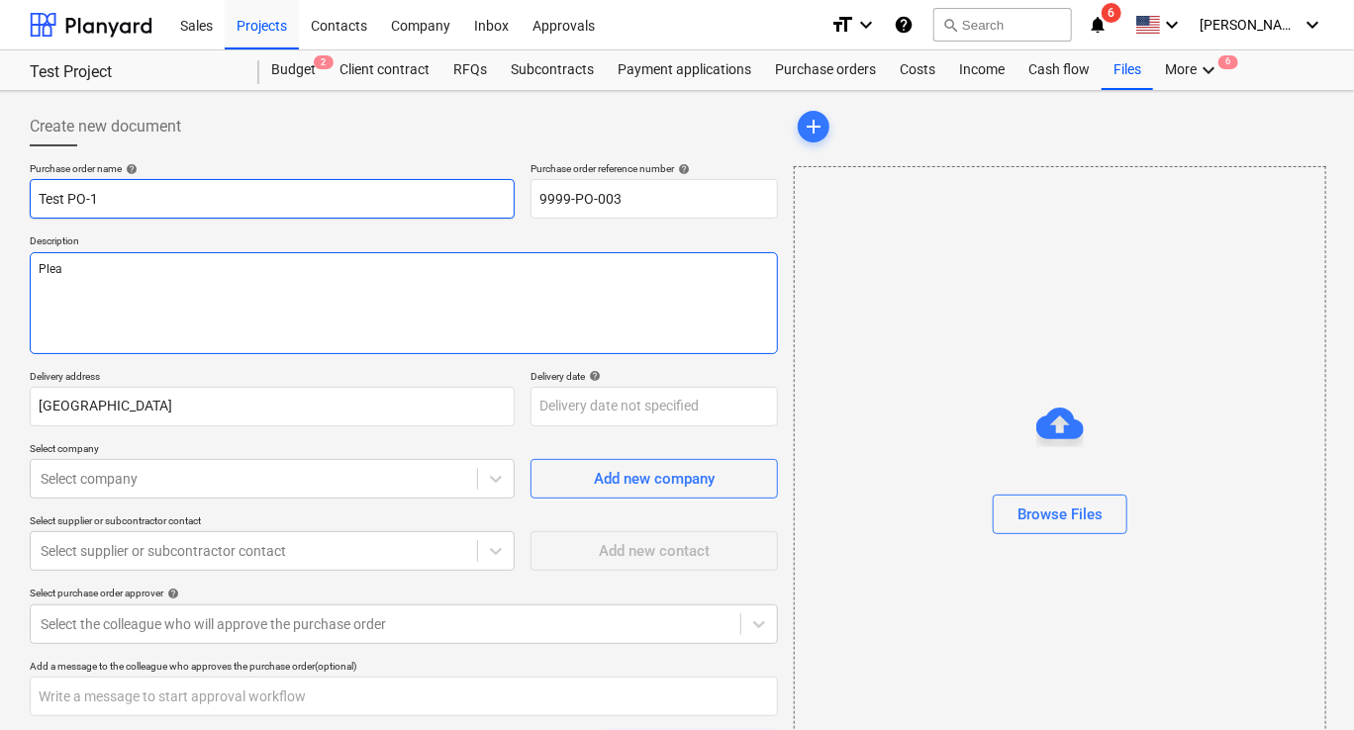
type textarea "Pleas"
type textarea "x"
type textarea "Please"
type textarea "x"
type textarea "Please"
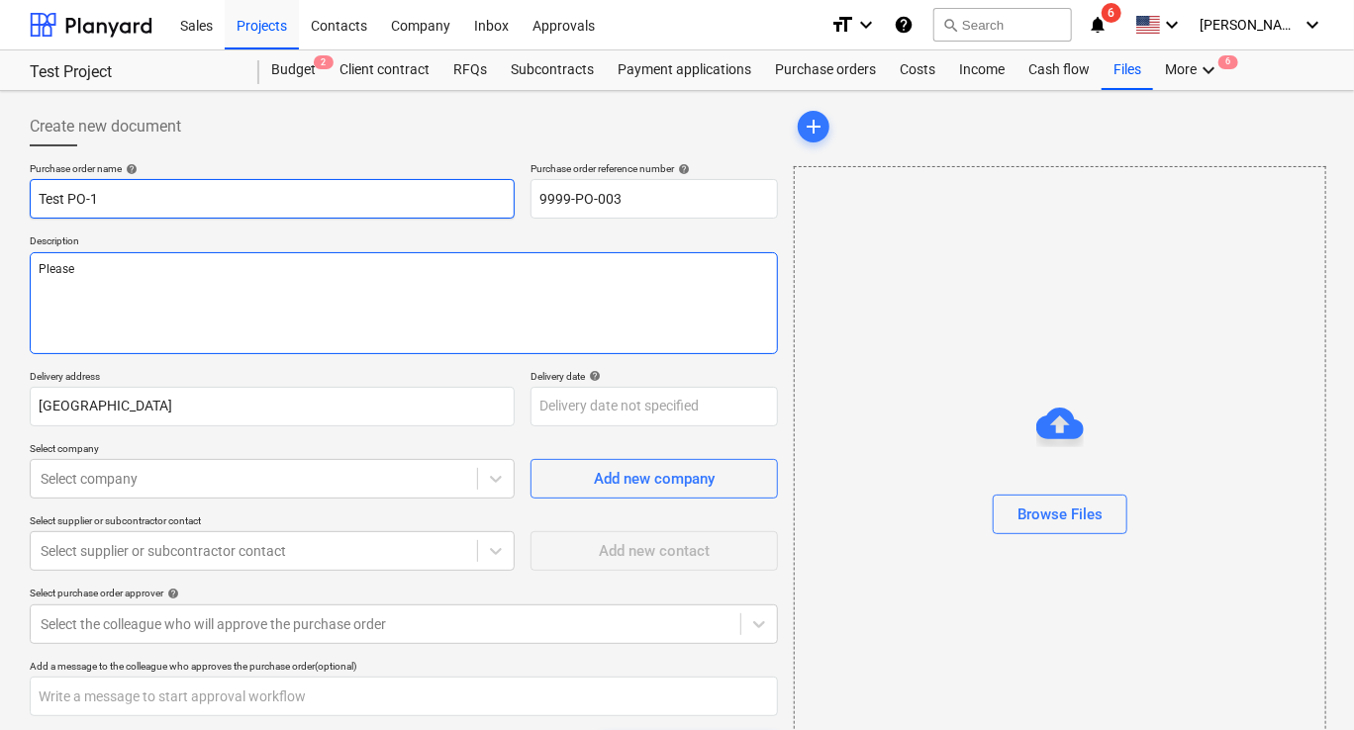
type textarea "x"
type textarea "Please a"
type textarea "x"
type textarea "Please ap"
type textarea "x"
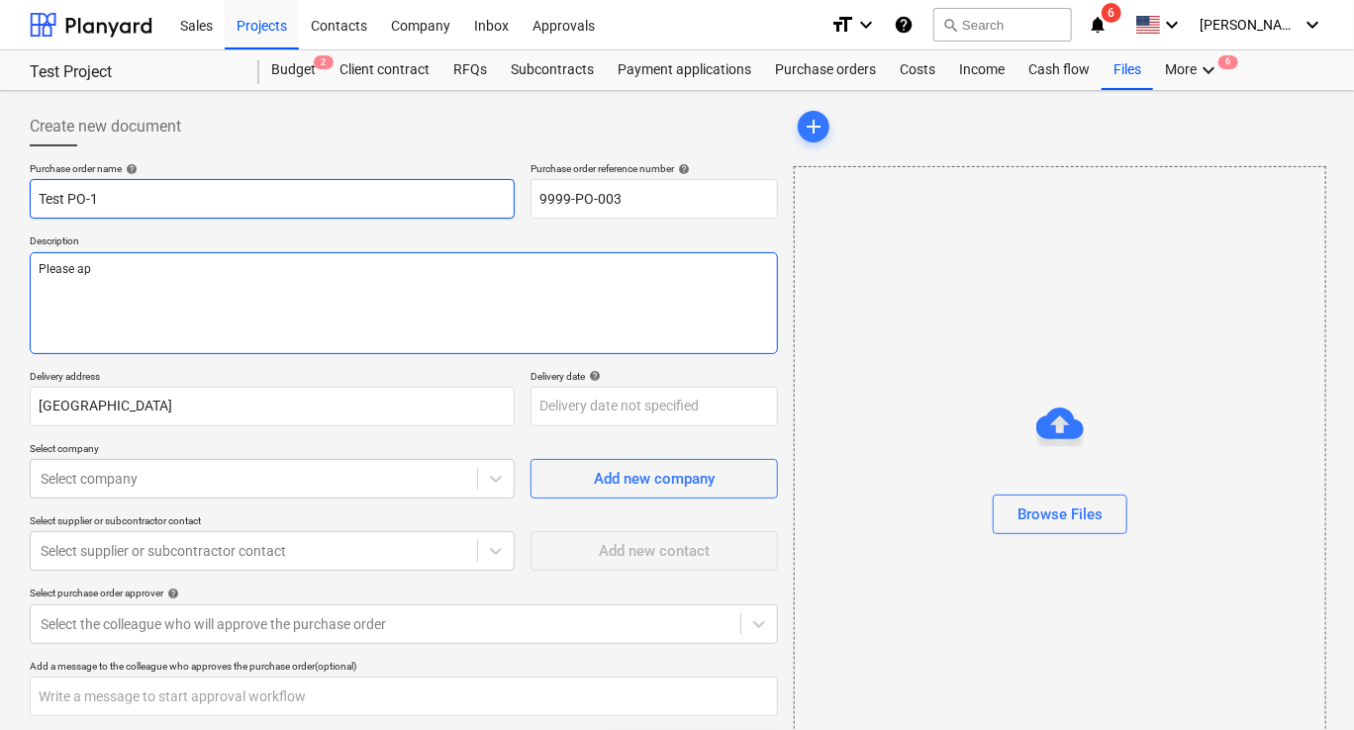
type textarea "Please app"
type textarea "x"
type textarea "Please appr"
type textarea "x"
type textarea "Please appro"
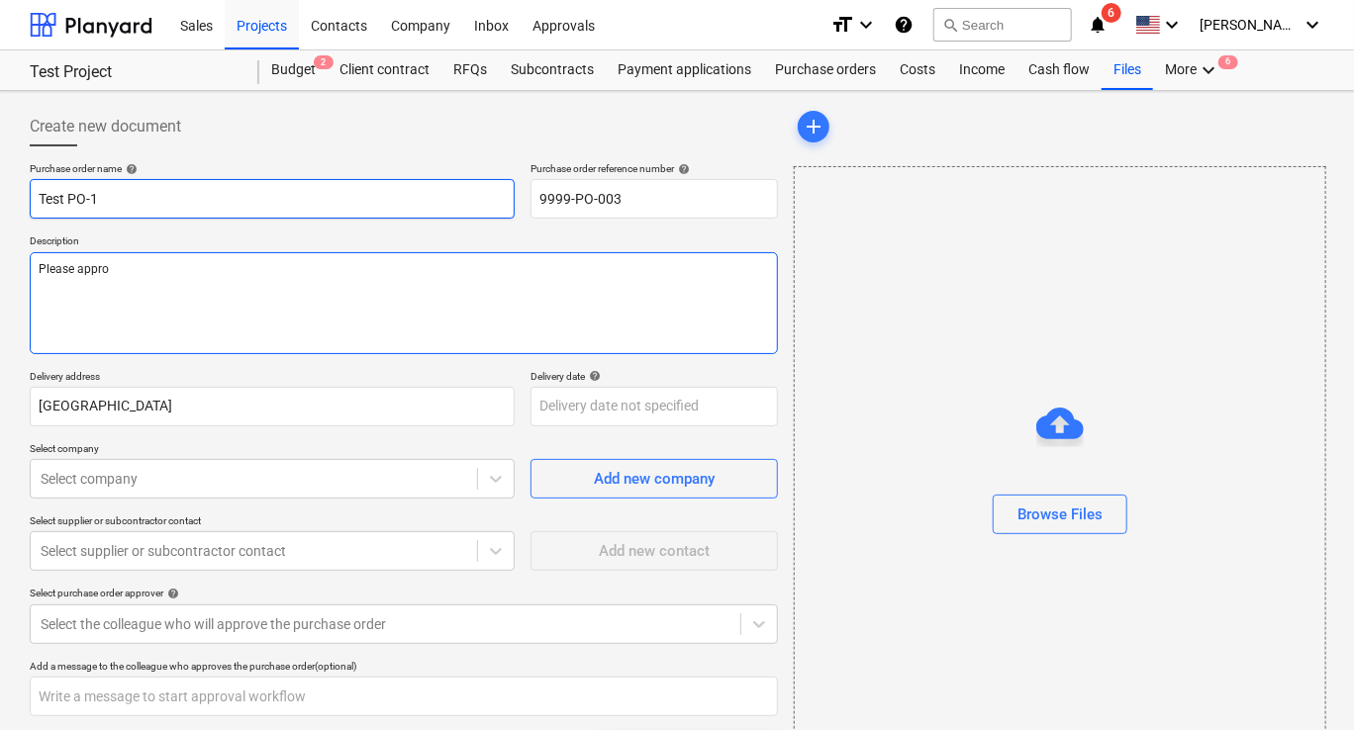
type textarea "x"
type textarea "Please approv"
type textarea "x"
type textarea "Please approve"
type textarea "x"
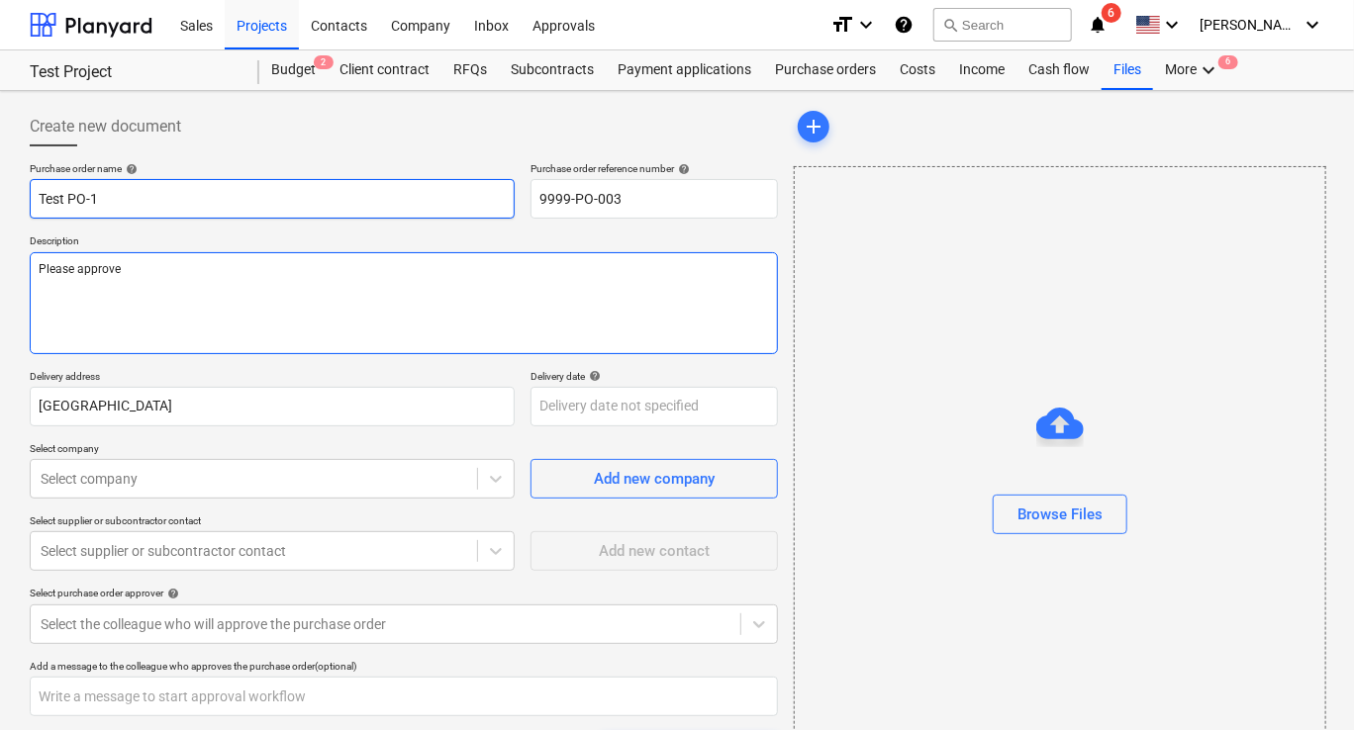
type textarea "Please approve"
type textarea "x"
type textarea "Please approve ("
type textarea "x"
type textarea "Please approve (t"
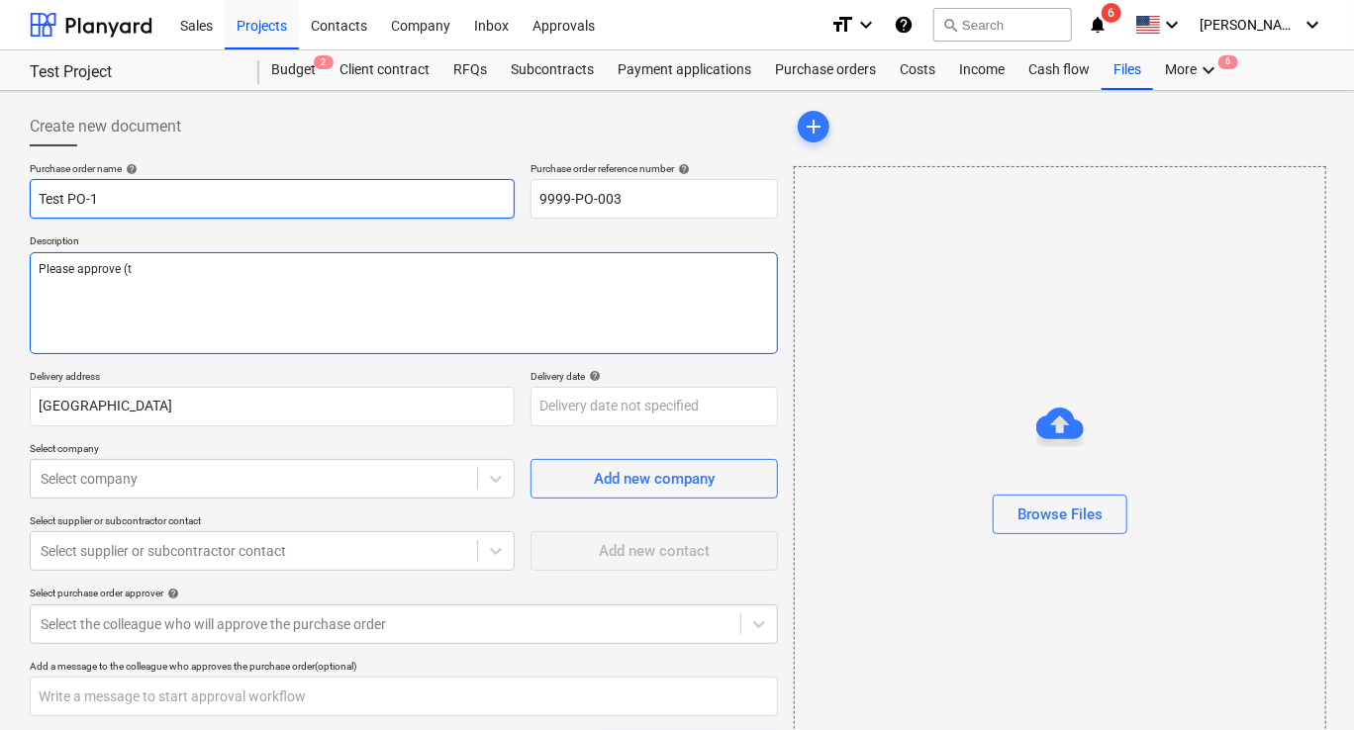
type textarea "x"
type textarea "Please approve (te"
type textarea "x"
type textarea "Please approve (tes"
type textarea "x"
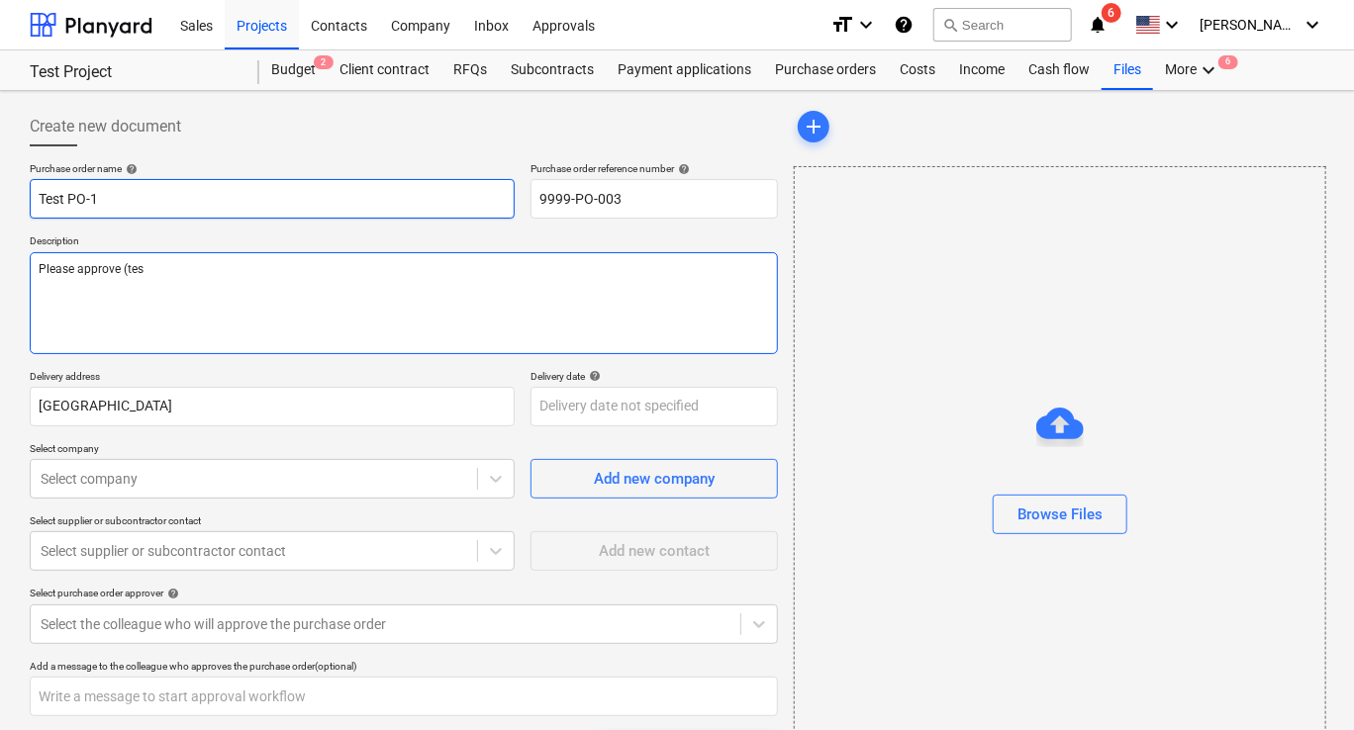
type textarea "Please approve (test"
type textarea "x"
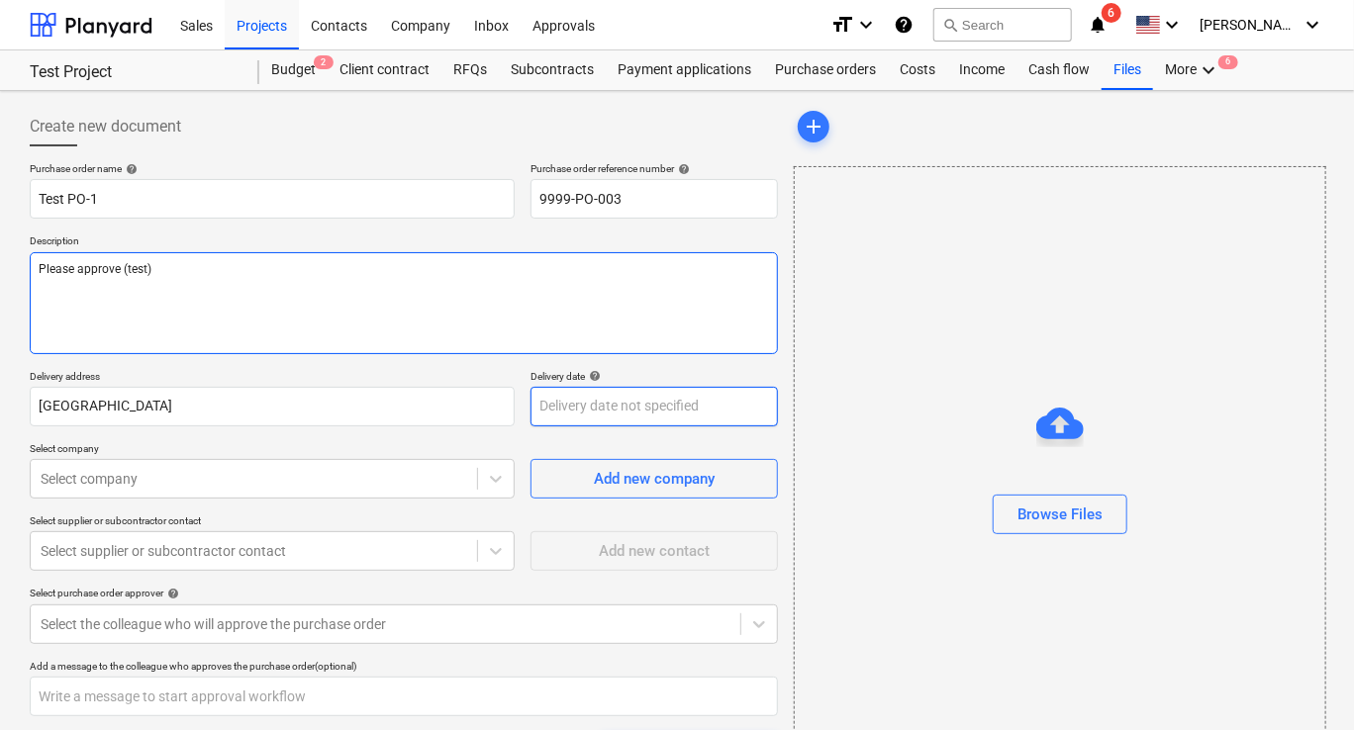
type textarea "Please approve (test)"
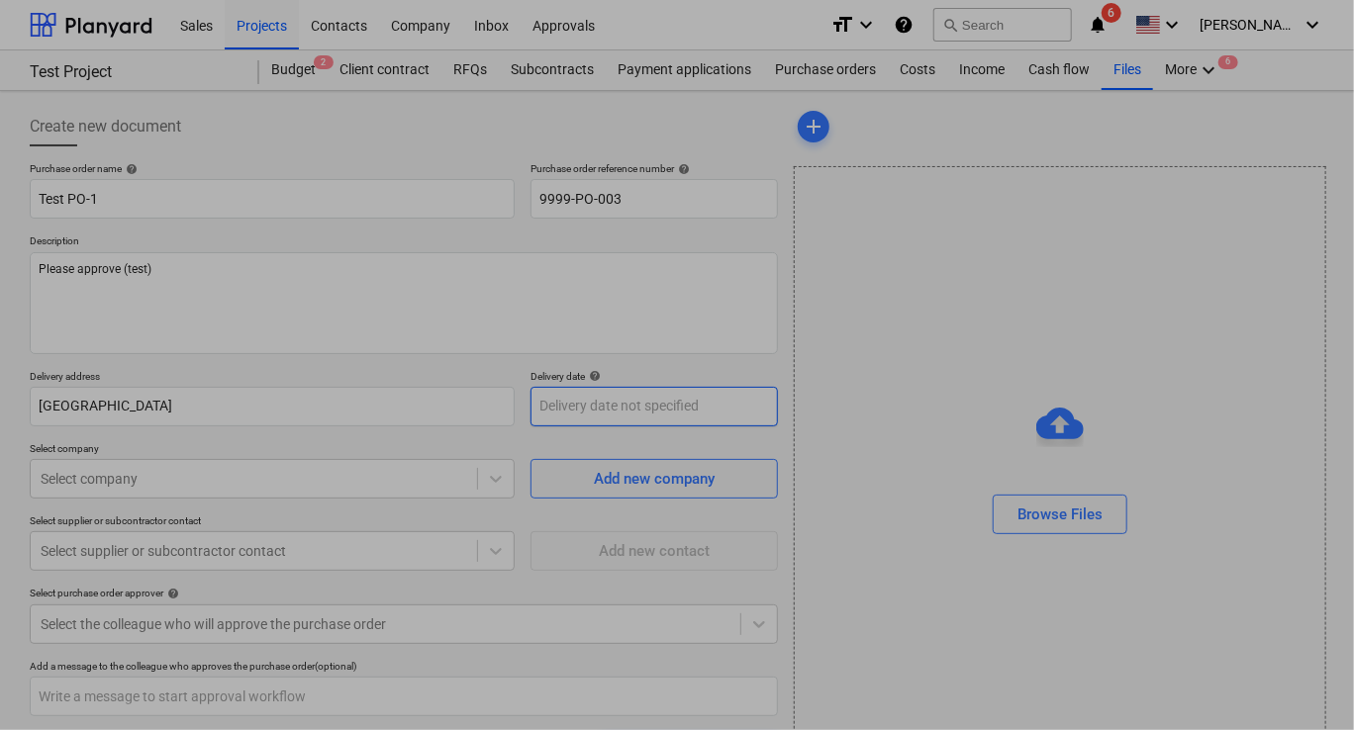
click at [689, 402] on body "Sales Projects Contacts Company Inbox Approvals format_size keyboard_arrow_down…" at bounding box center [677, 365] width 1354 height 730
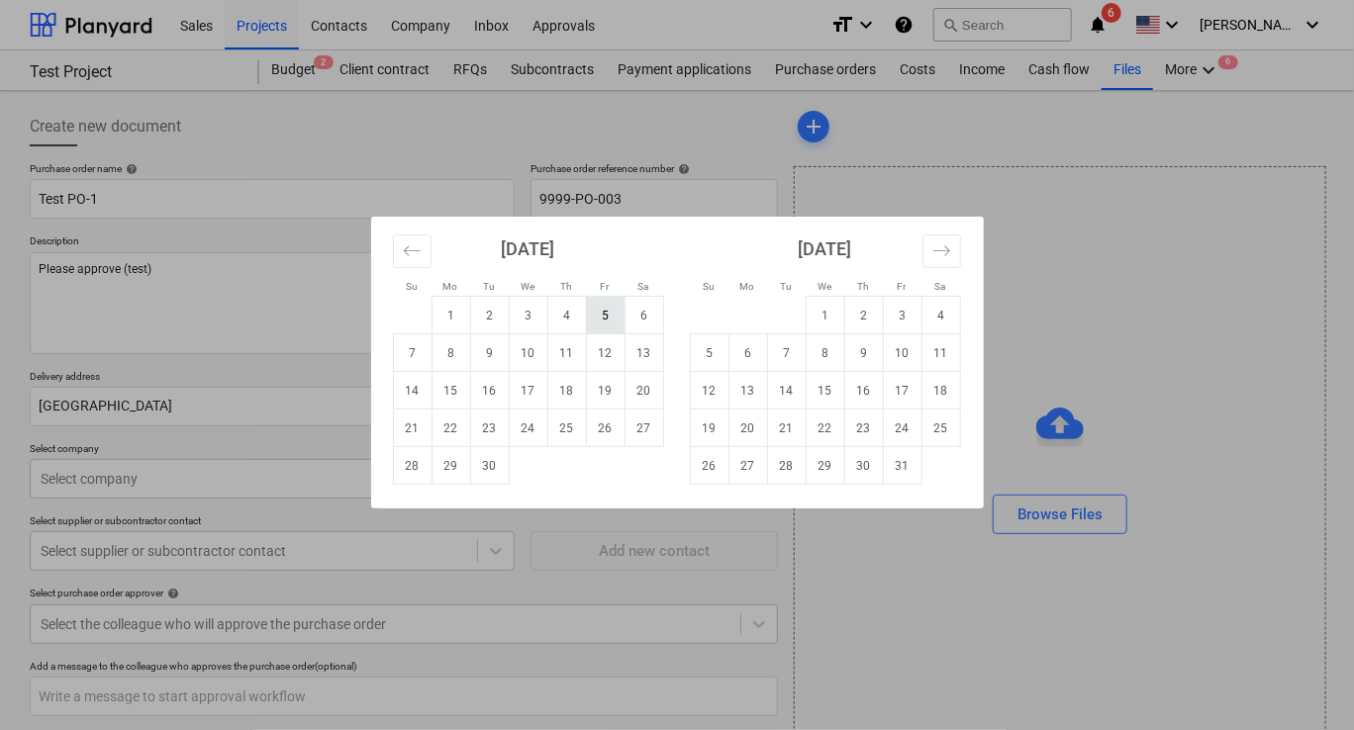
click at [598, 319] on td "5" at bounding box center [605, 316] width 39 height 38
type textarea "x"
type input "[DATE]"
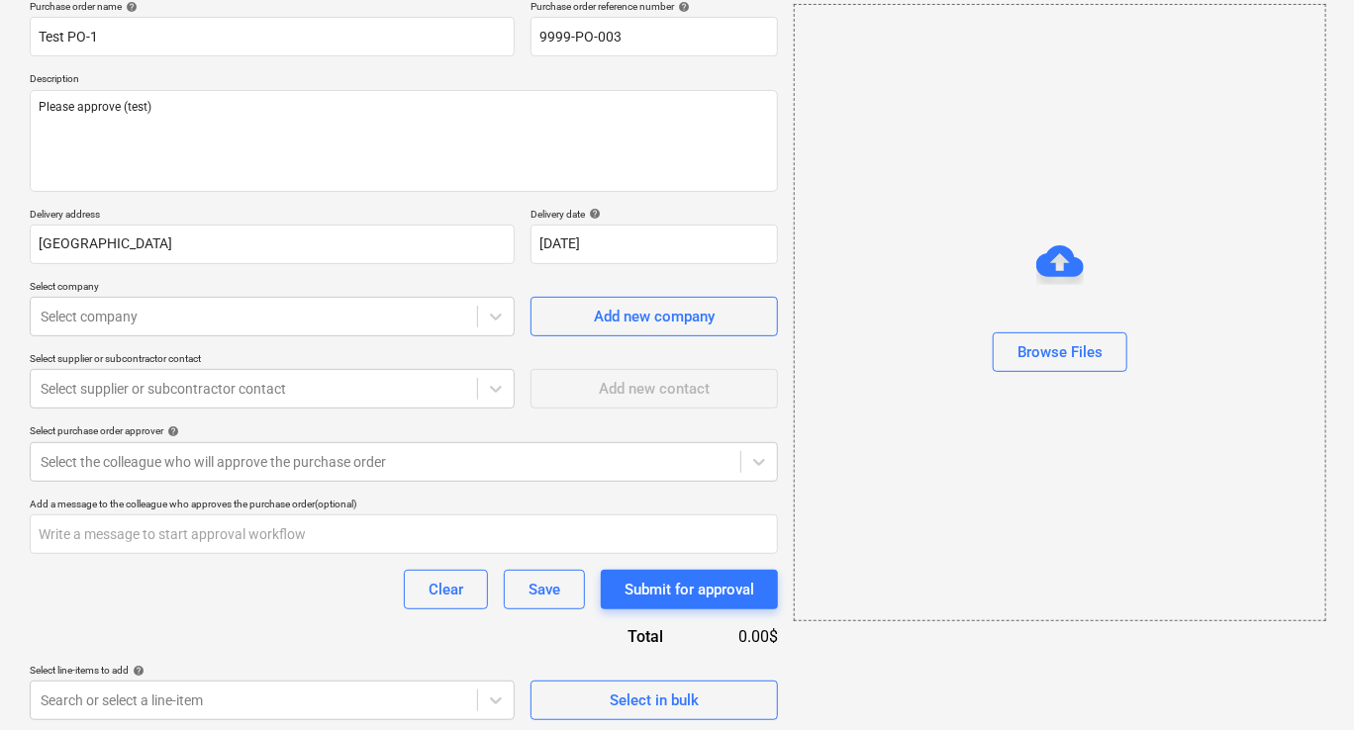
scroll to position [168, 0]
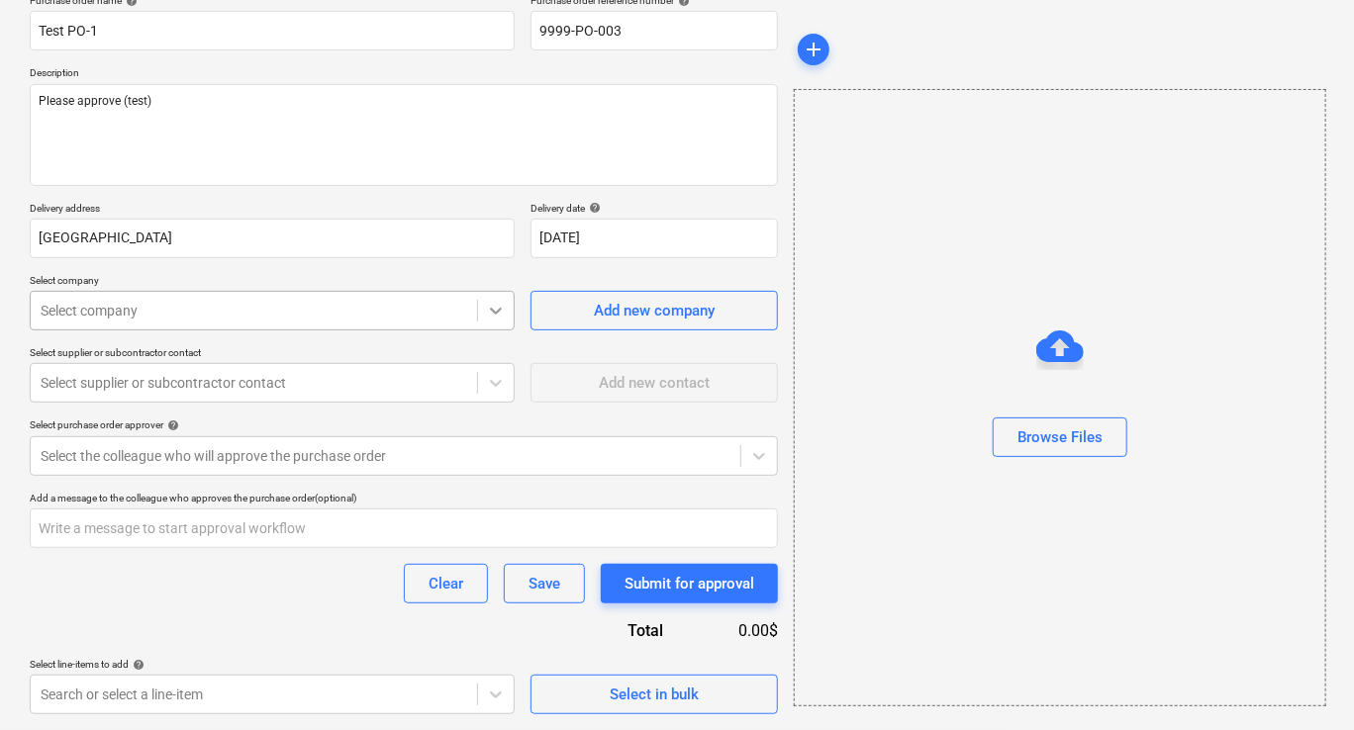
click at [499, 322] on div at bounding box center [496, 311] width 36 height 36
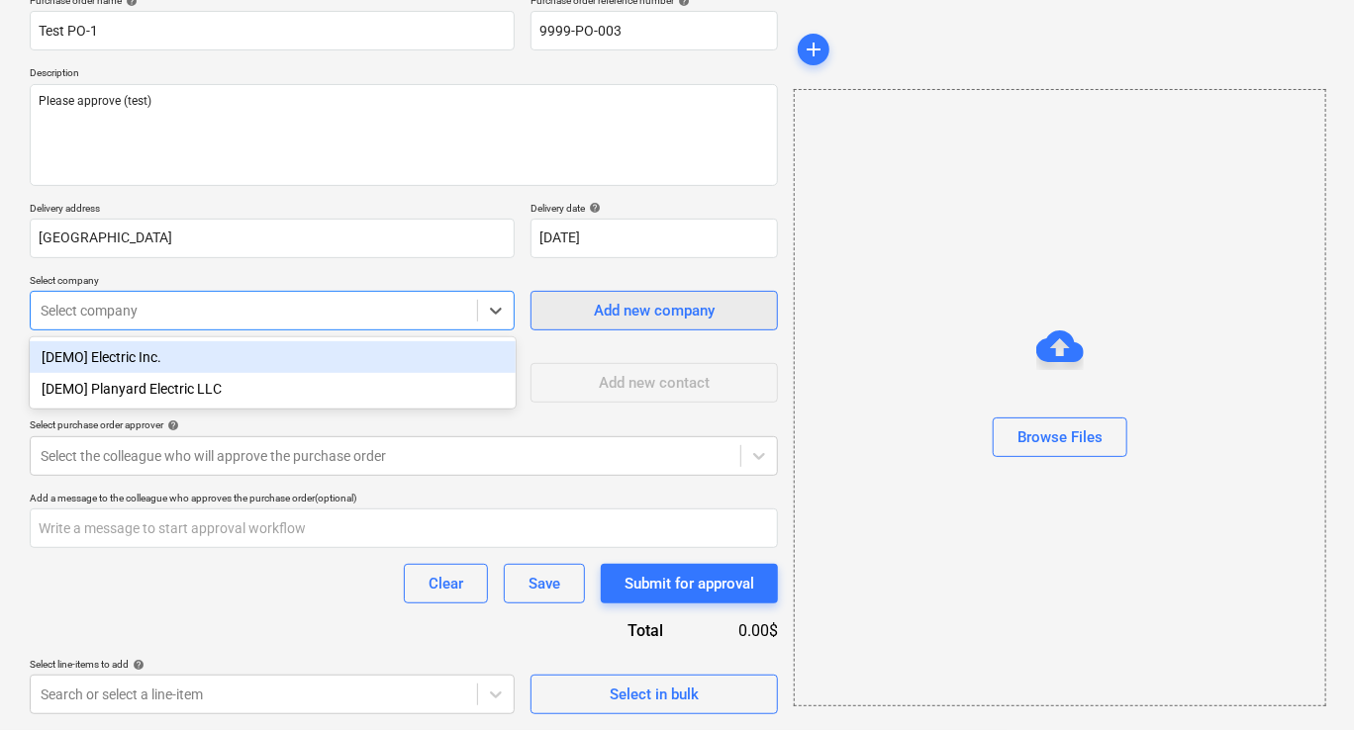
click at [592, 317] on span "Add new company" at bounding box center [654, 311] width 198 height 26
type textarea "x"
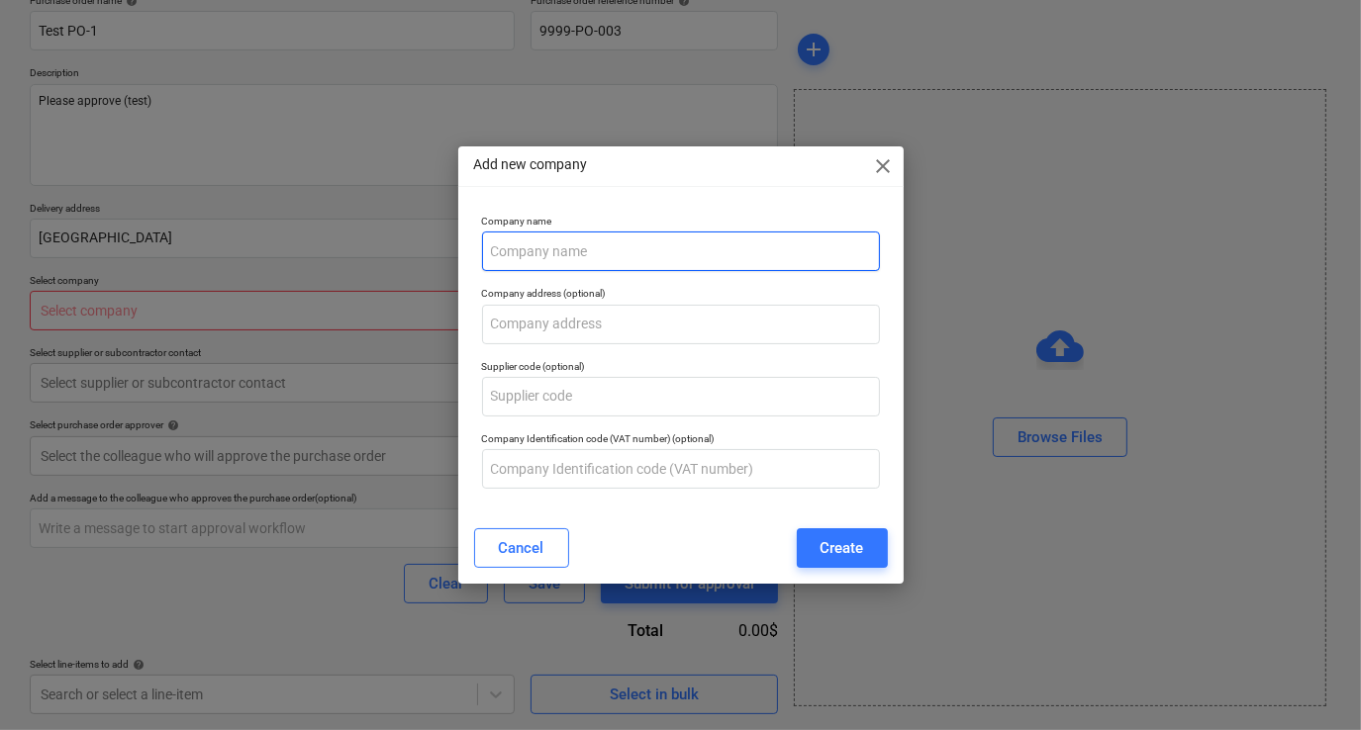
click at [555, 257] on input "text" at bounding box center [681, 252] width 398 height 40
type input "Test Company"
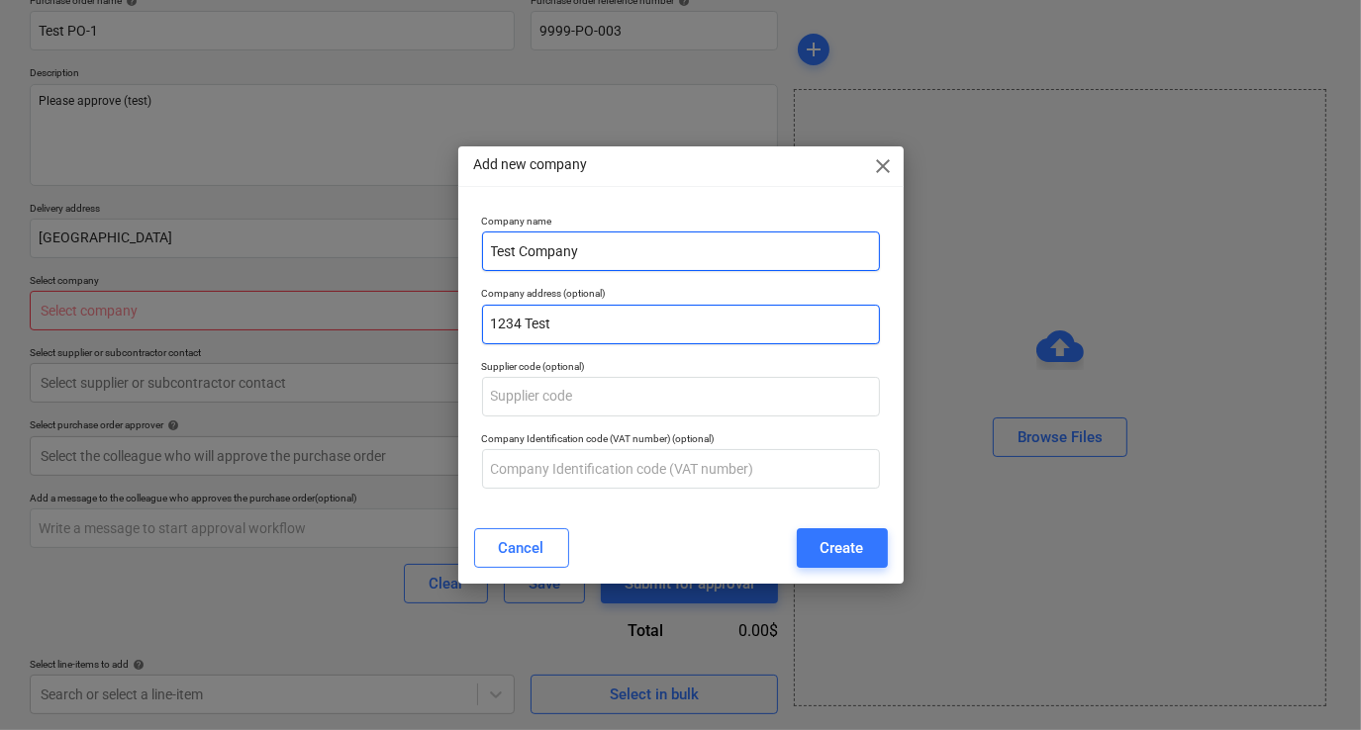
type input "1234 Test"
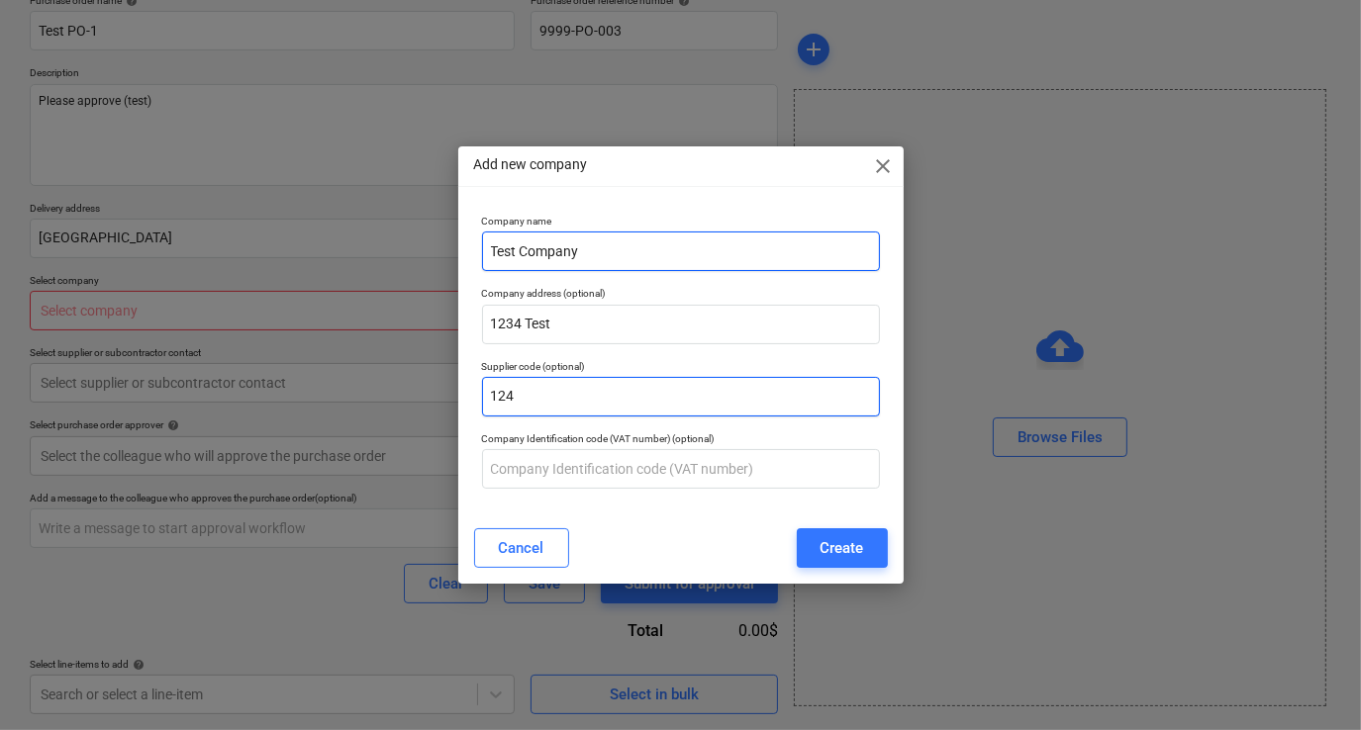
type input "124"
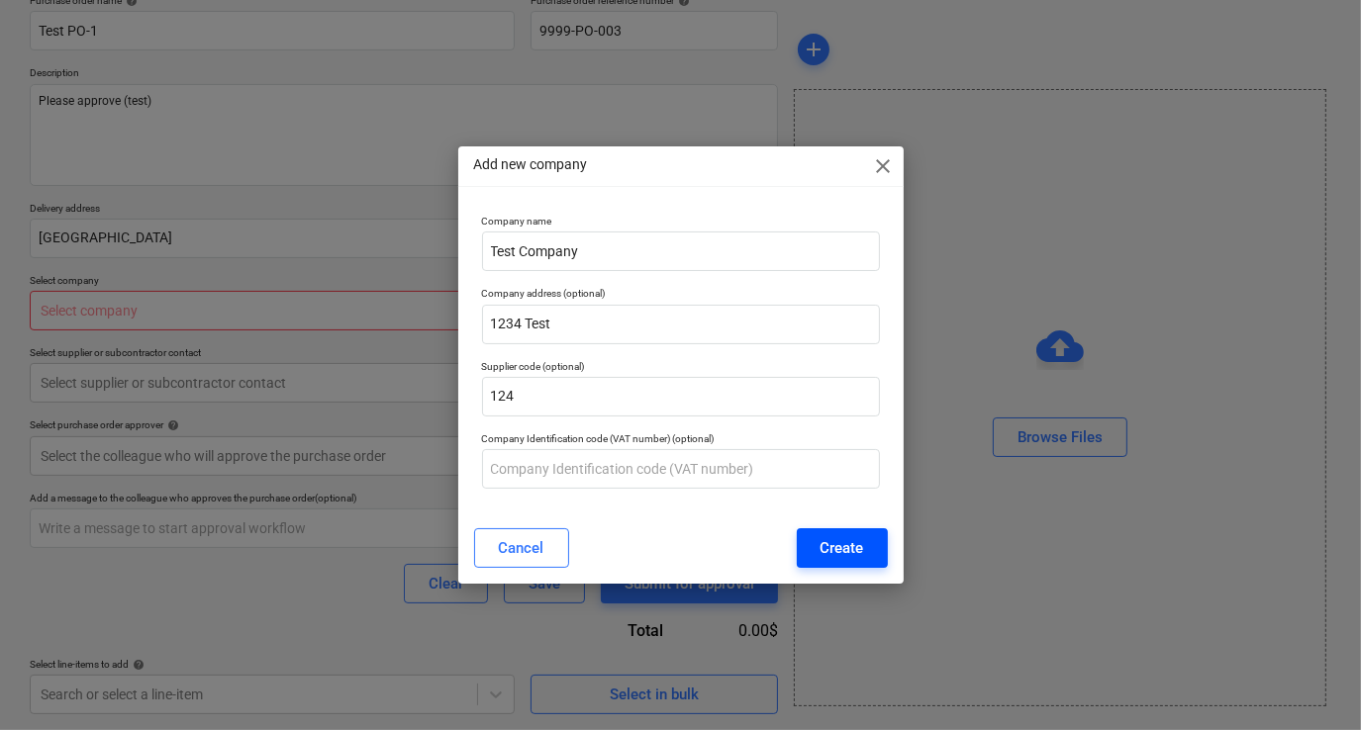
click at [866, 556] on button "Create" at bounding box center [842, 548] width 91 height 40
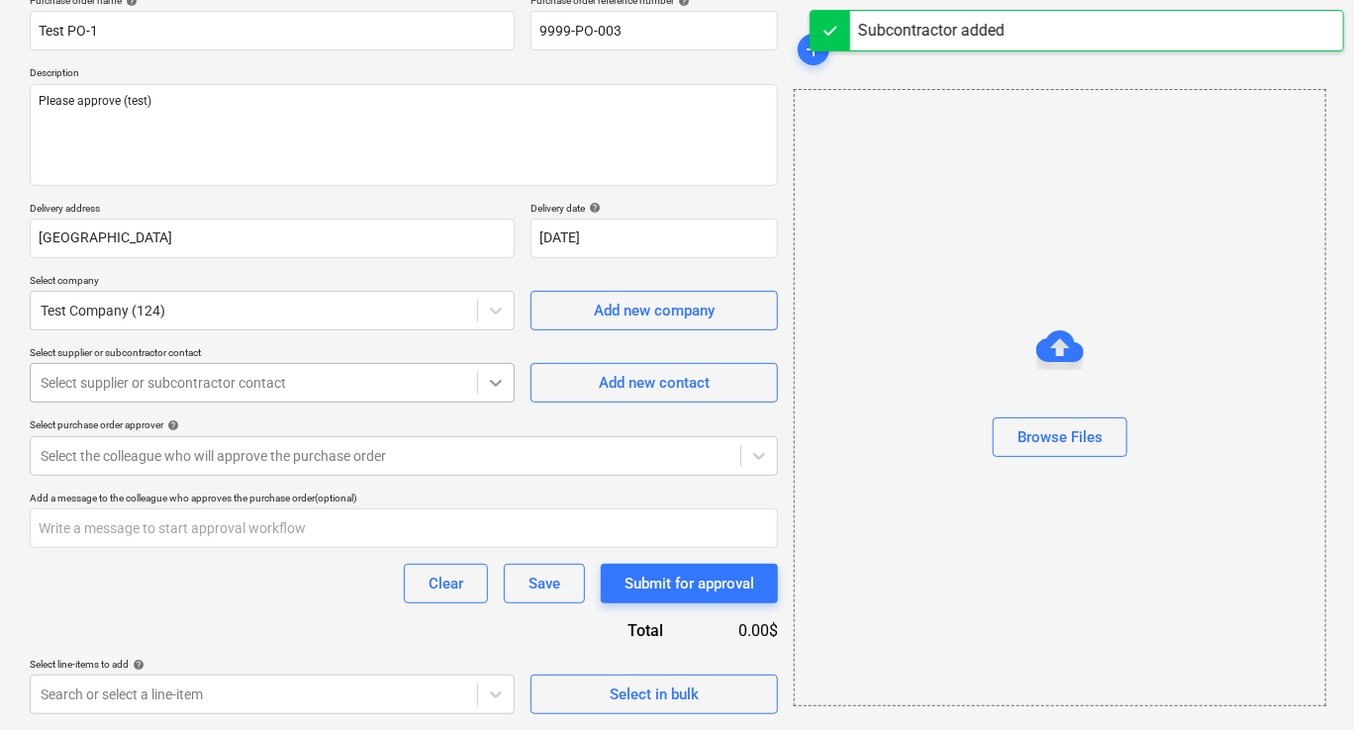
click at [503, 380] on icon at bounding box center [496, 383] width 20 height 20
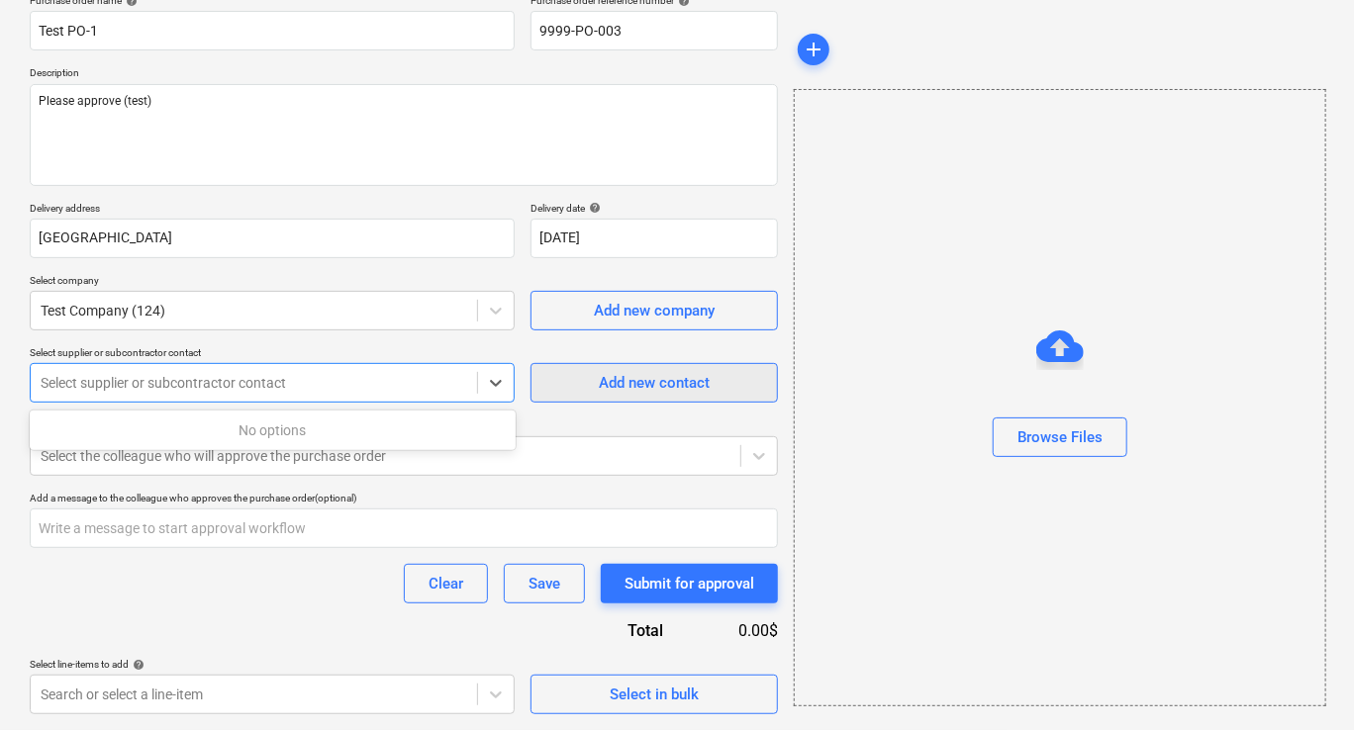
click at [570, 368] on button "Add new contact" at bounding box center [653, 383] width 247 height 40
type textarea "x"
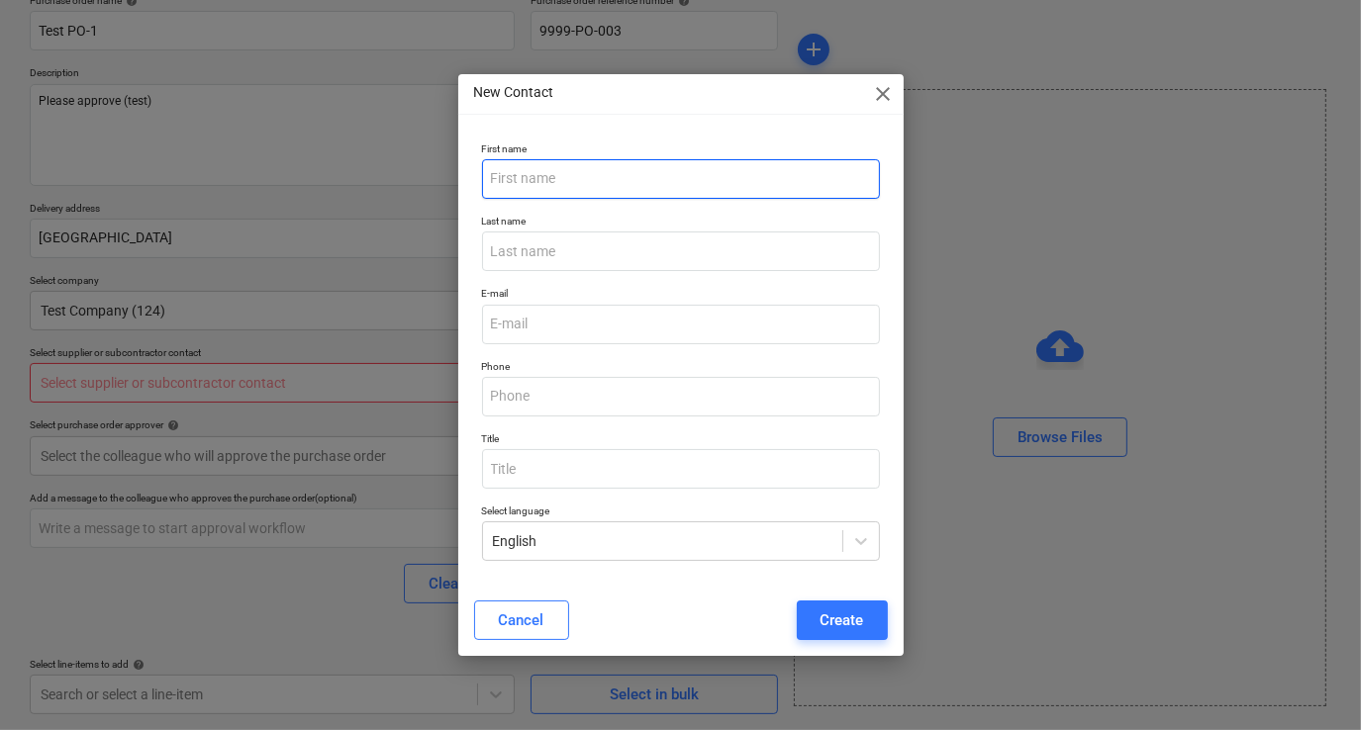
click at [532, 191] on input "text" at bounding box center [681, 179] width 398 height 40
type input "Test"
type input "Company"
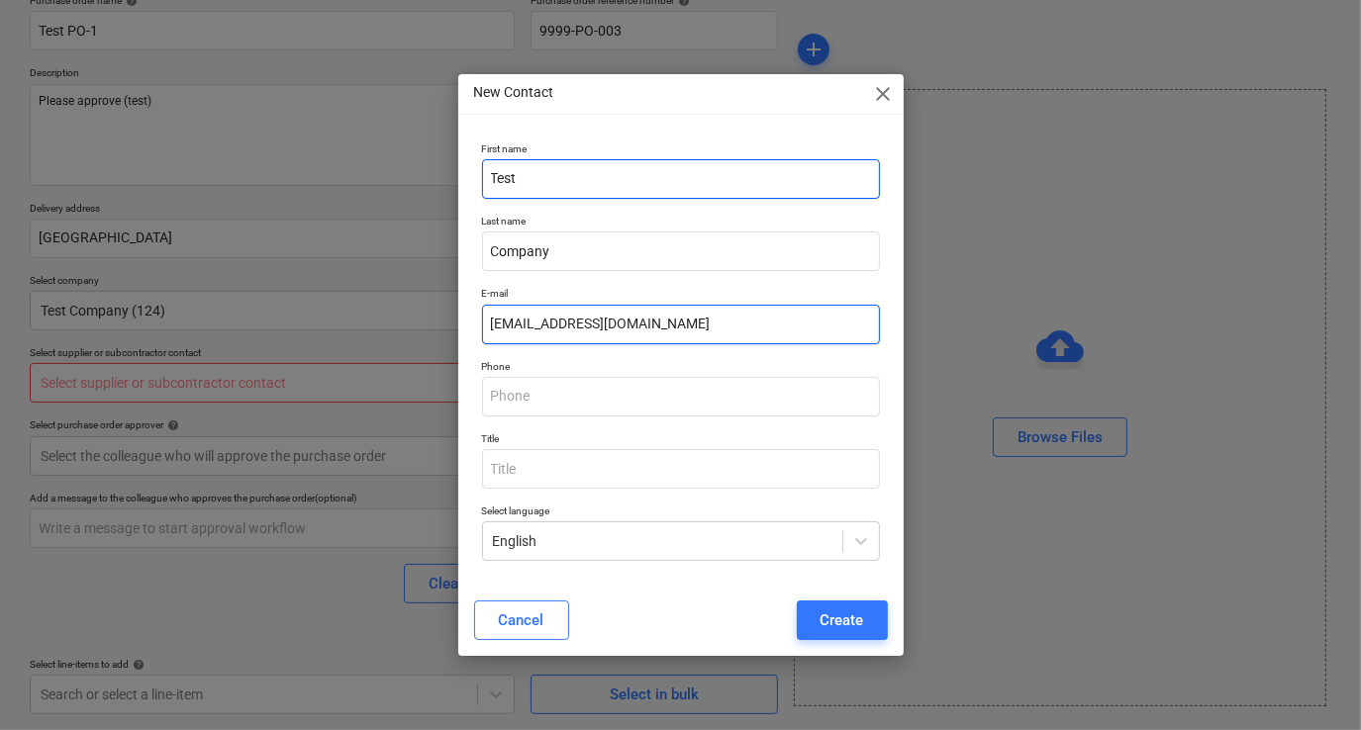
type input "[EMAIL_ADDRESS][DOMAIN_NAME]"
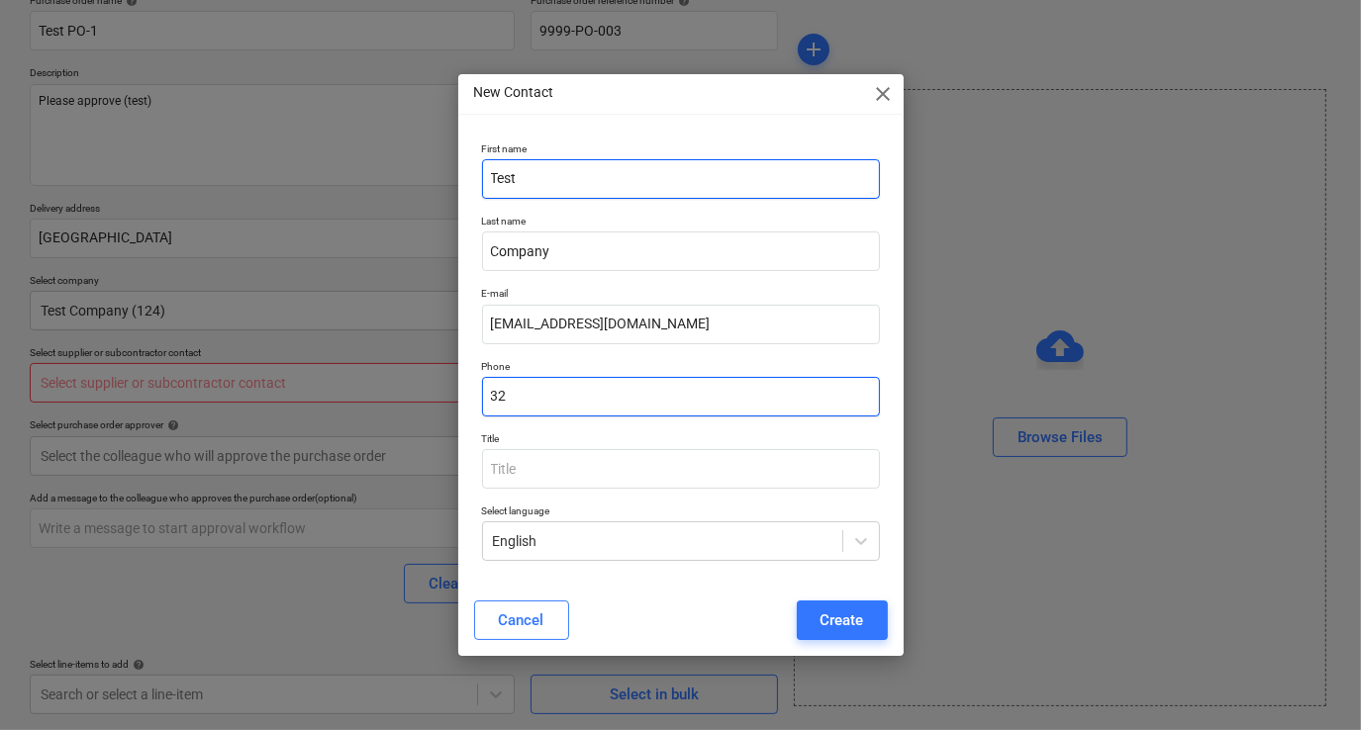
type input "3235674"
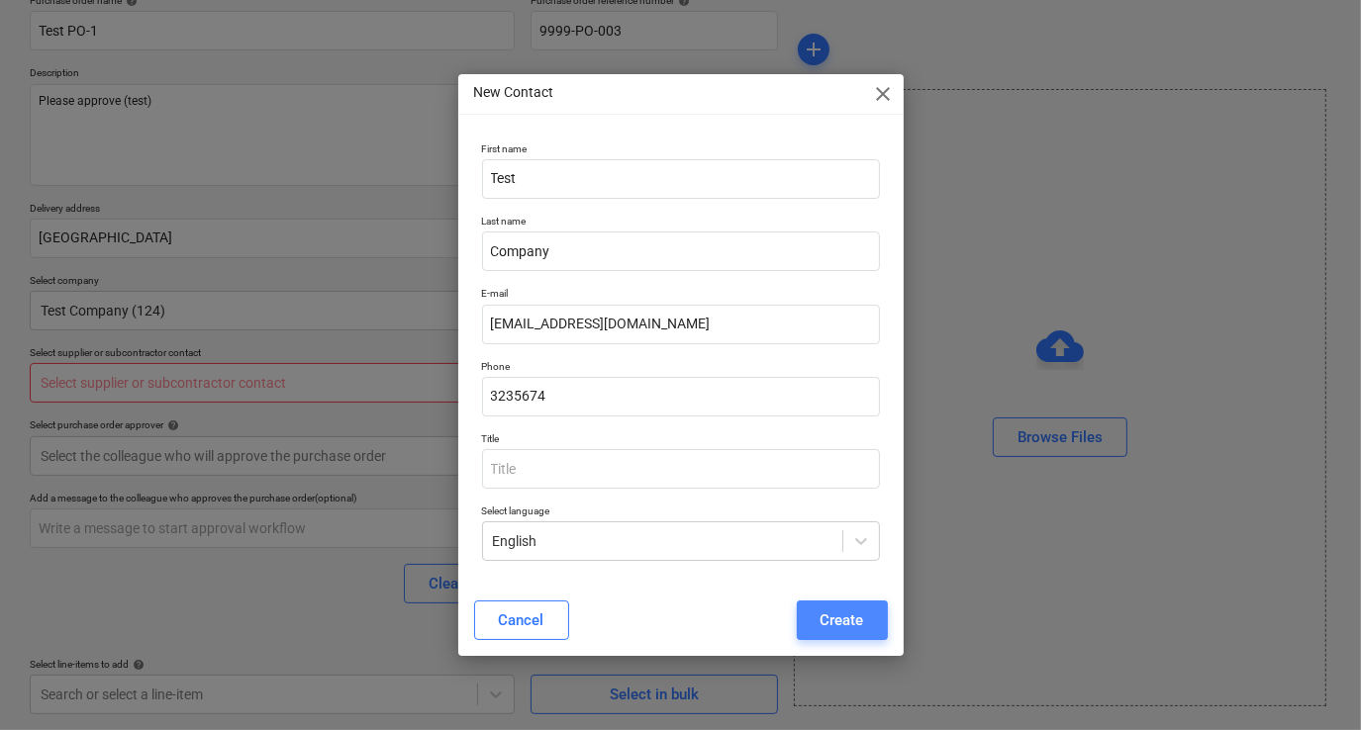
click at [847, 605] on button "Create" at bounding box center [842, 621] width 91 height 40
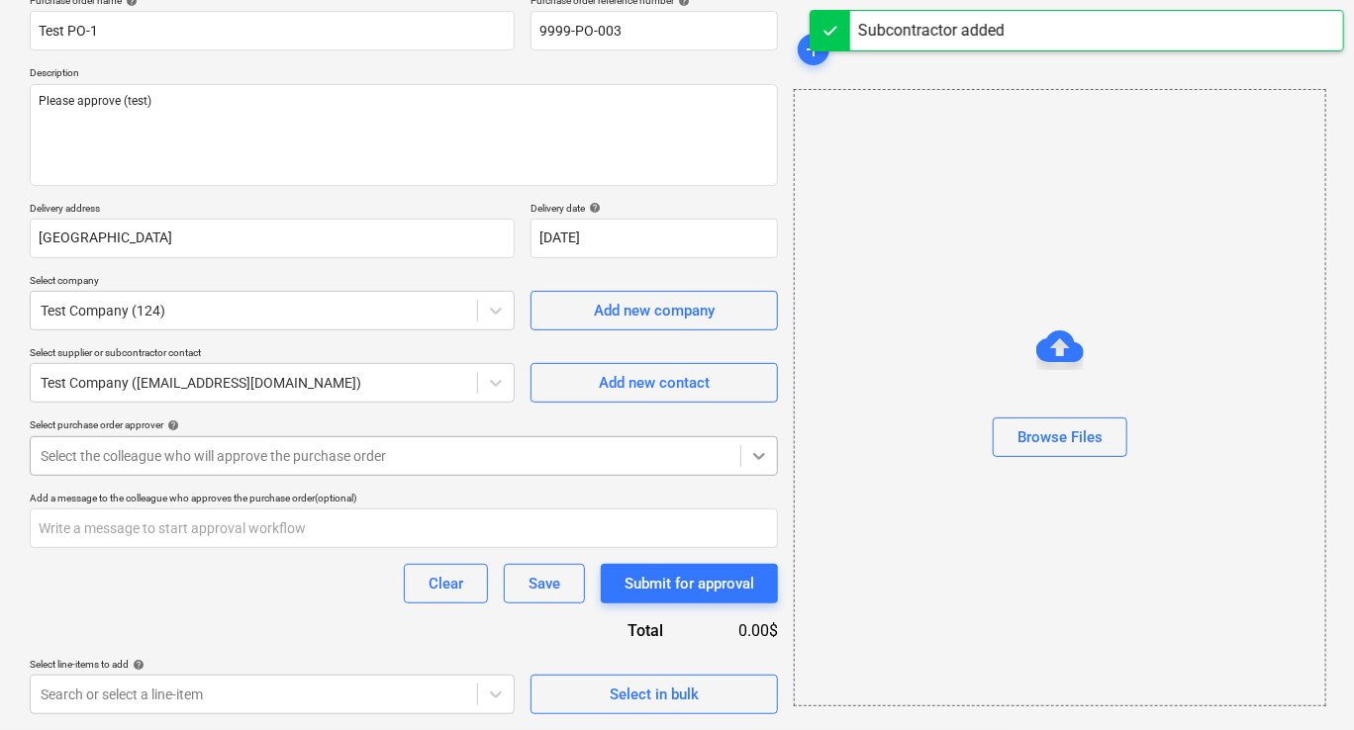
click at [755, 454] on icon at bounding box center [760, 456] width 12 height 7
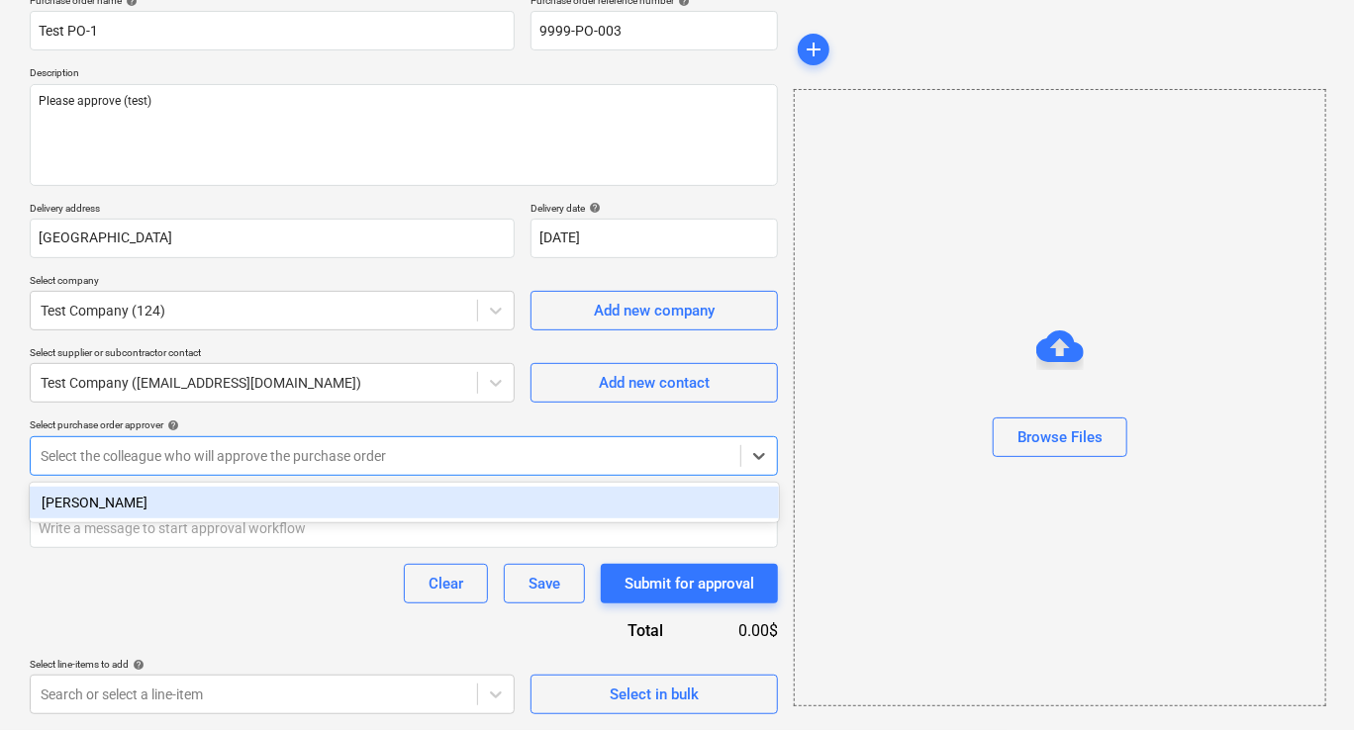
click at [64, 509] on div "[PERSON_NAME]" at bounding box center [404, 503] width 749 height 32
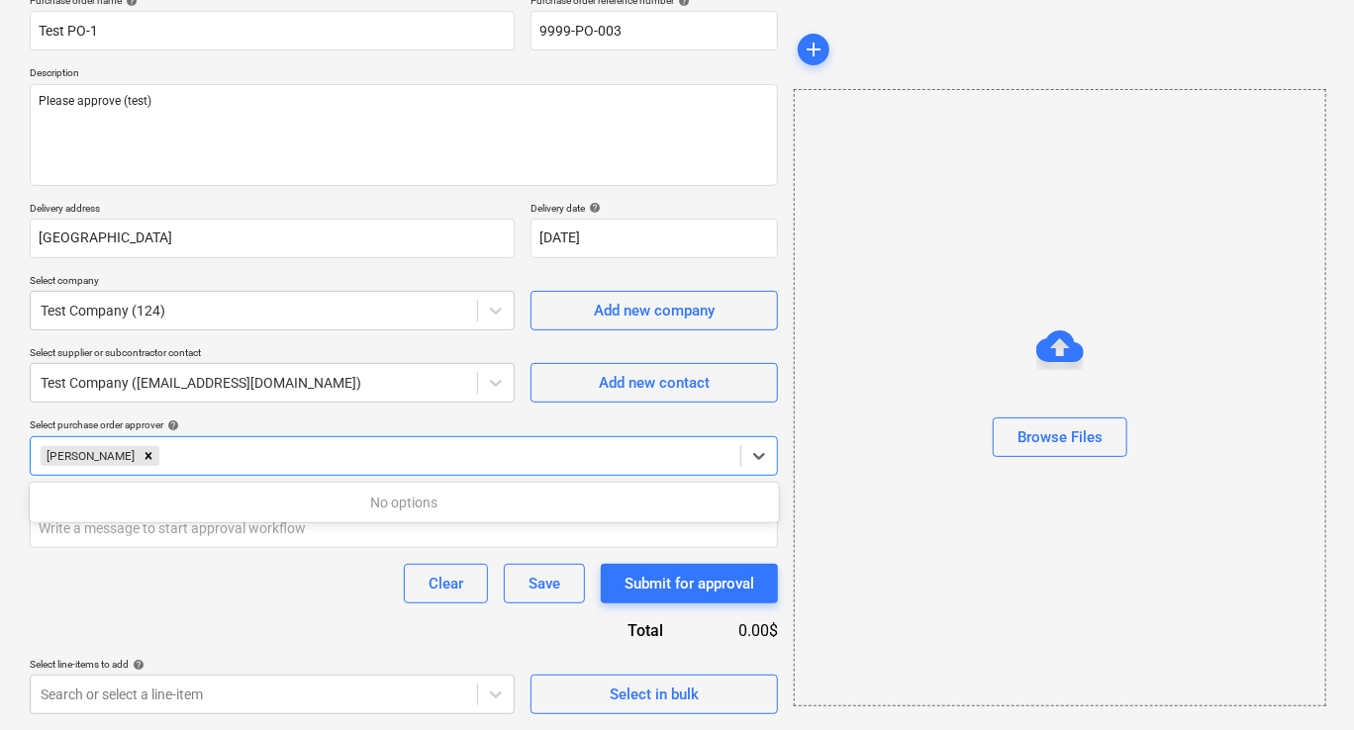
click at [231, 582] on div "Clear Save Submit for approval" at bounding box center [404, 584] width 748 height 40
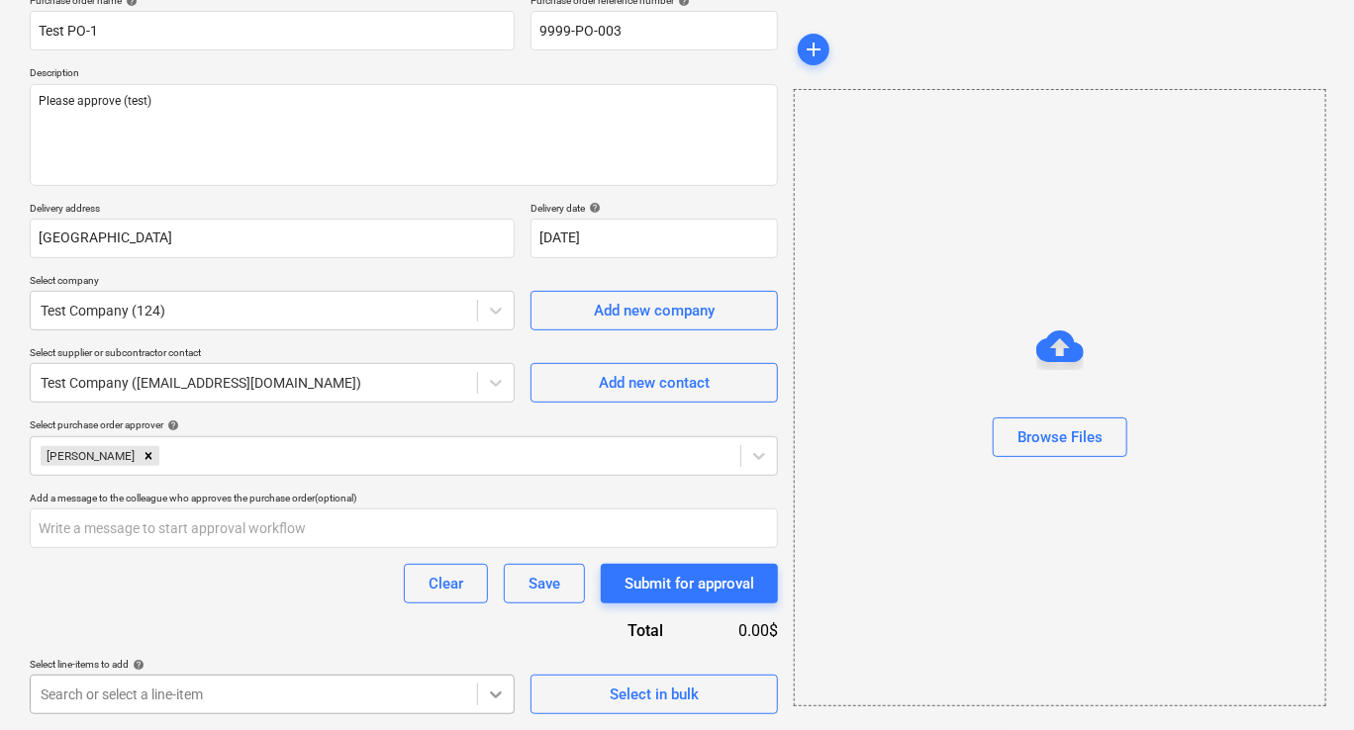
click at [491, 562] on body "Sales Projects Contacts Company Inbox Approvals format_size keyboard_arrow_down…" at bounding box center [677, 197] width 1354 height 730
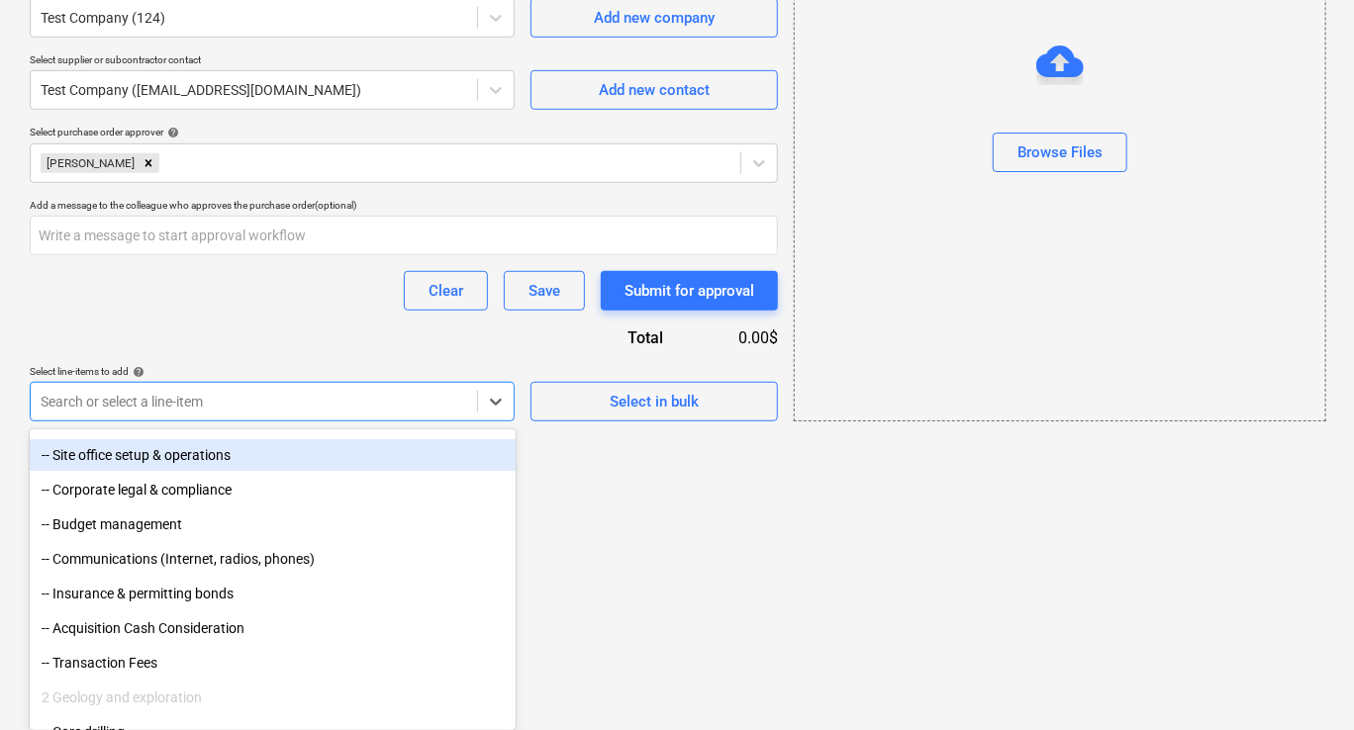
scroll to position [198, 0]
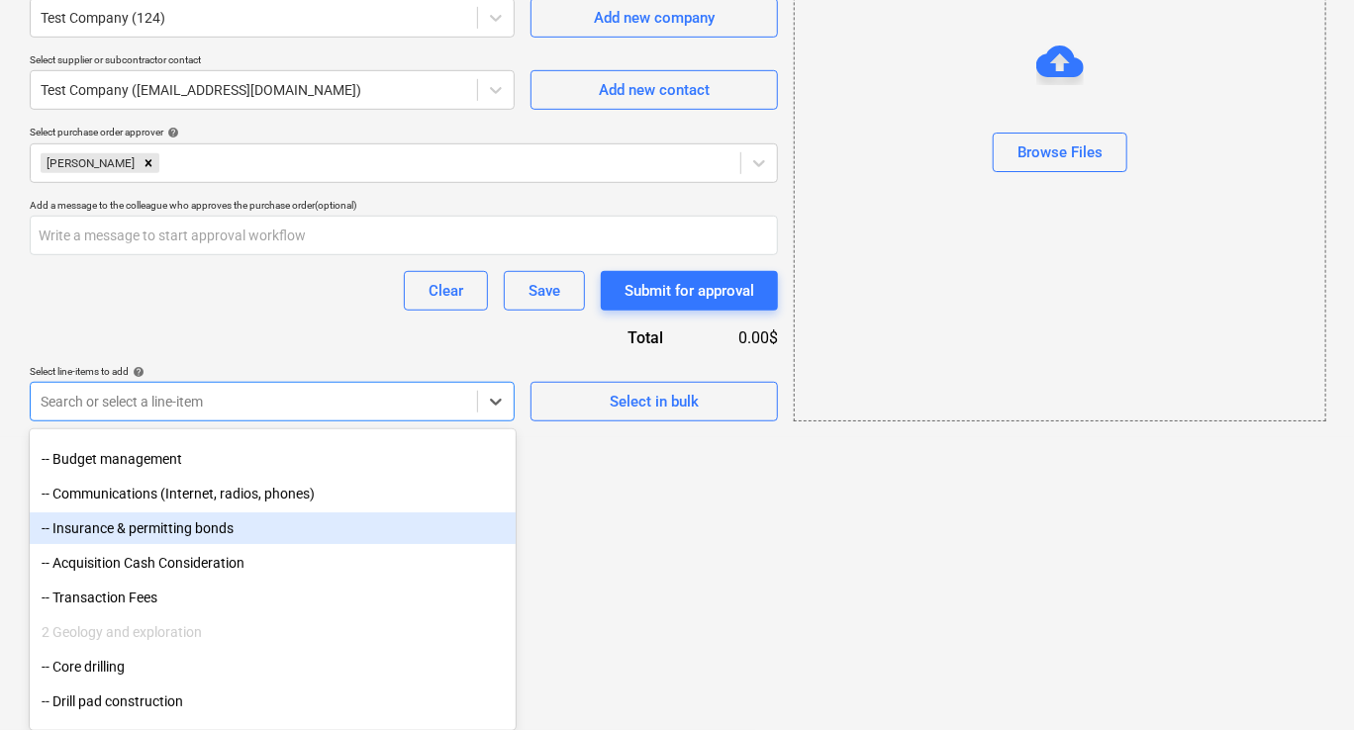
click at [184, 537] on div "-- Insurance & permitting bonds" at bounding box center [273, 529] width 486 height 32
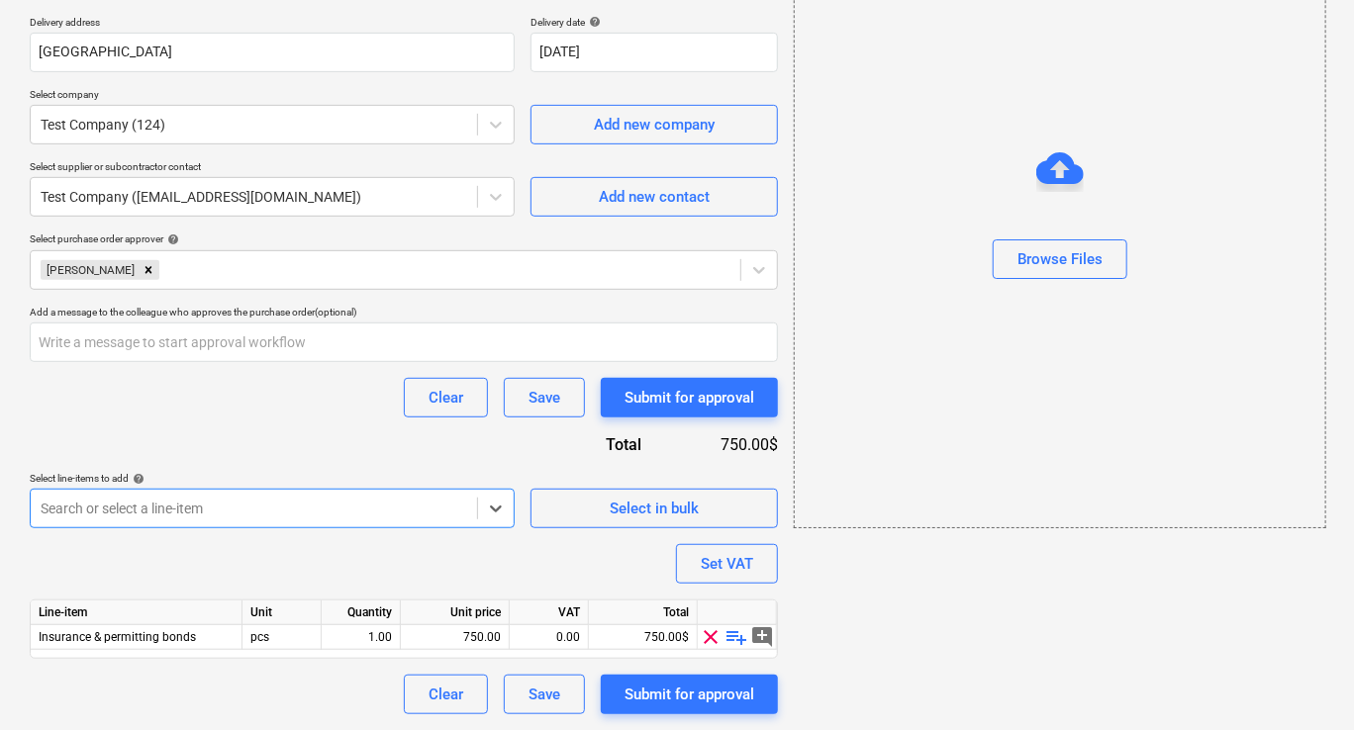
scroll to position [354, 0]
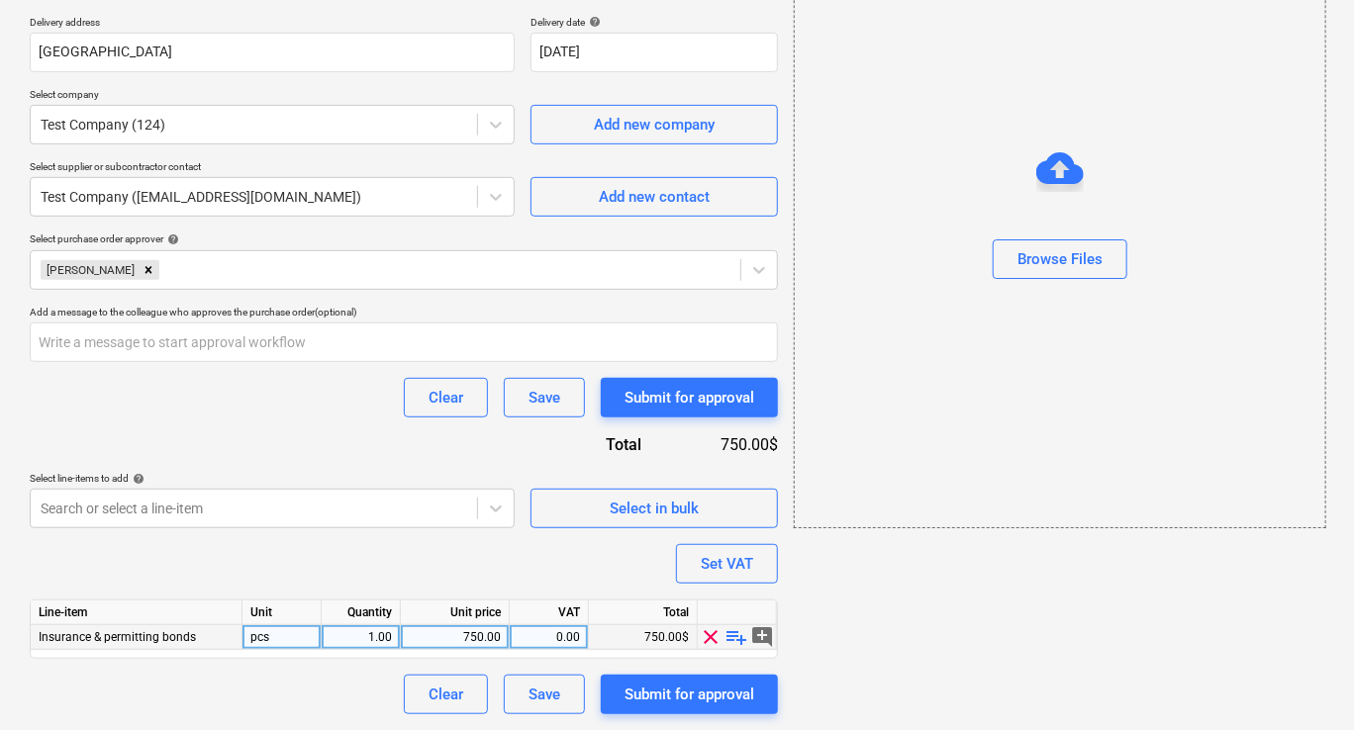
click at [732, 634] on span "playlist_add" at bounding box center [737, 637] width 24 height 24
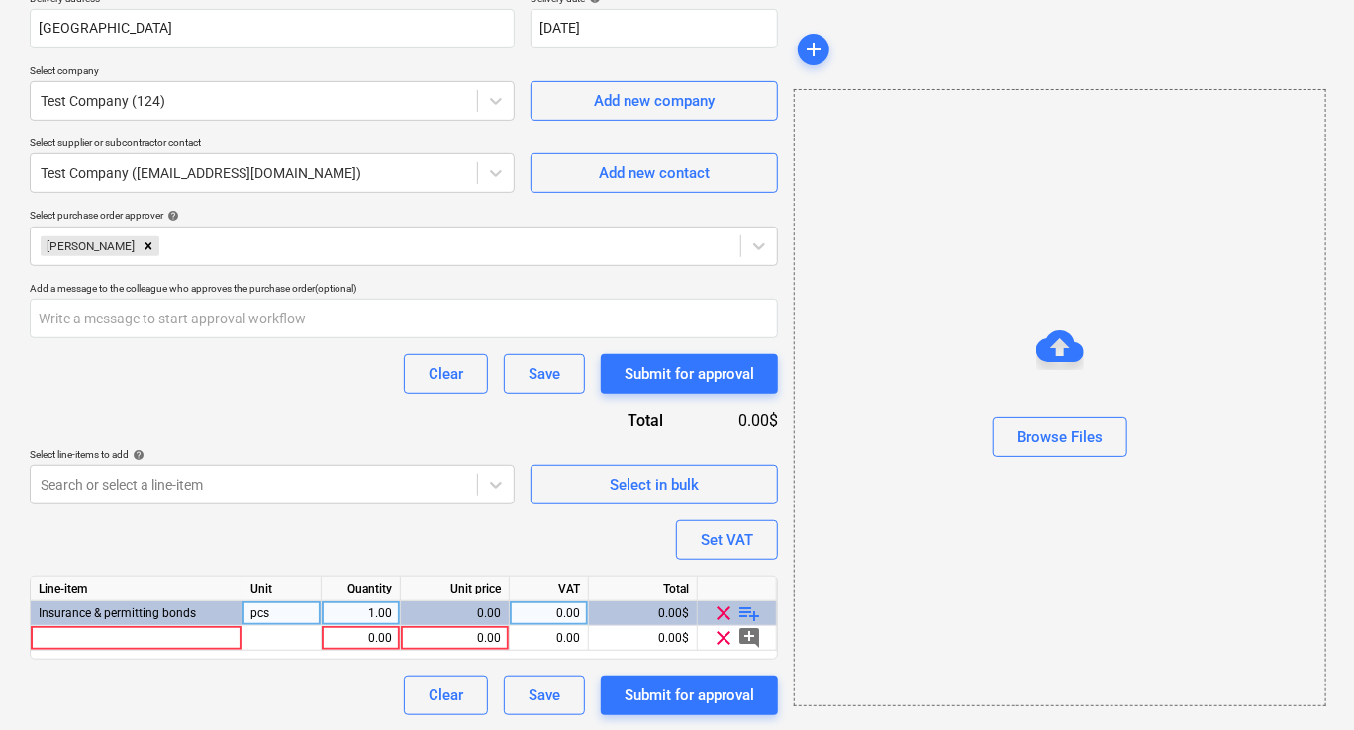
scroll to position [378, 0]
click at [212, 640] on div at bounding box center [137, 638] width 212 height 25
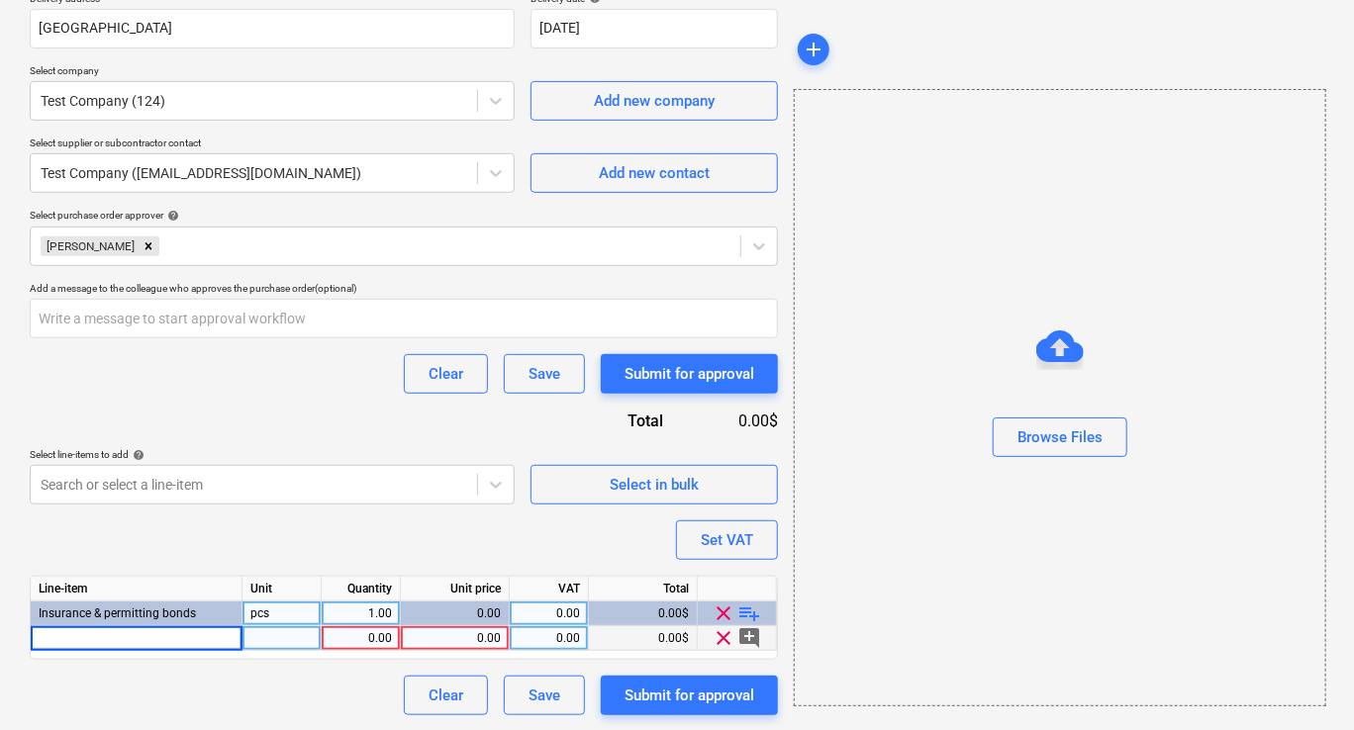
click at [220, 623] on div "Insurance & permitting bonds" at bounding box center [137, 614] width 212 height 25
click at [229, 614] on div "Insurance & permitting bonds" at bounding box center [137, 614] width 212 height 25
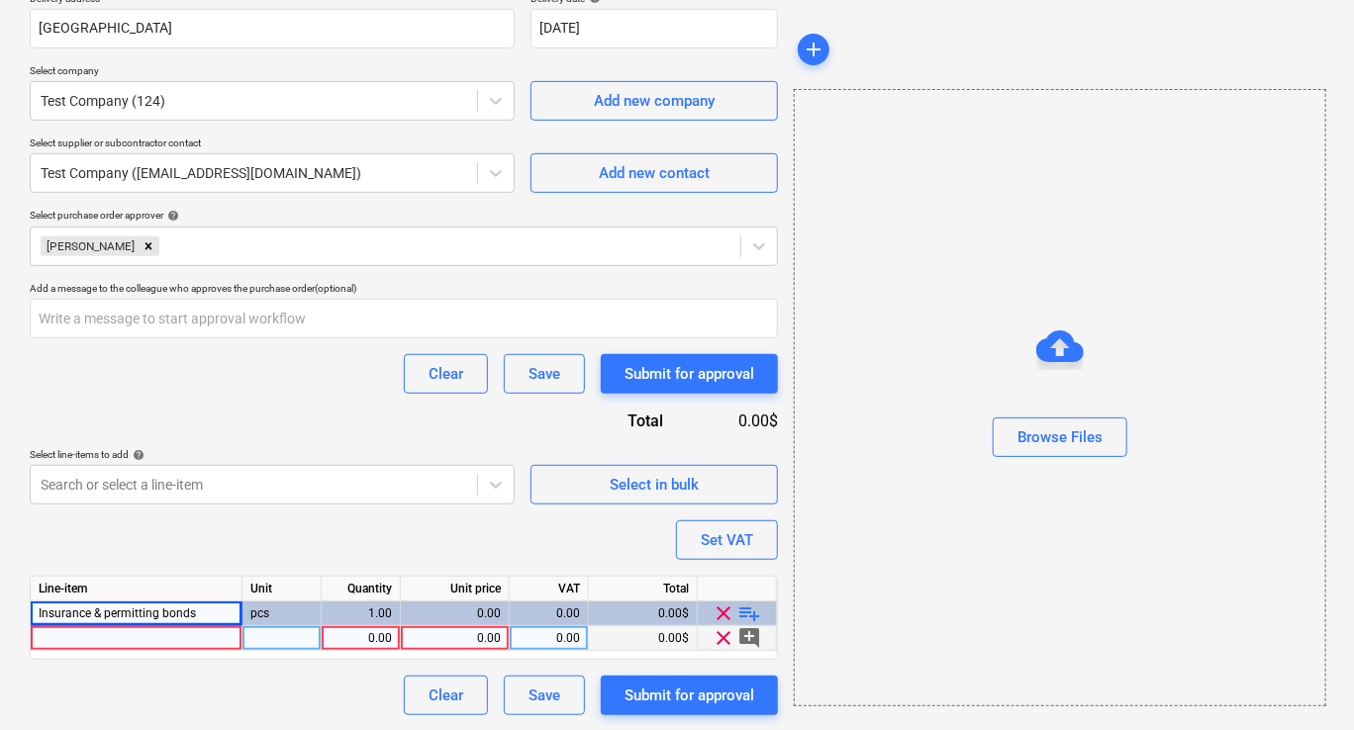
click at [284, 559] on div "Purchase order name help Test PO-1 Purchase order reference number help 9999-PO…" at bounding box center [404, 249] width 748 height 931
click at [716, 639] on span "clear" at bounding box center [725, 638] width 24 height 24
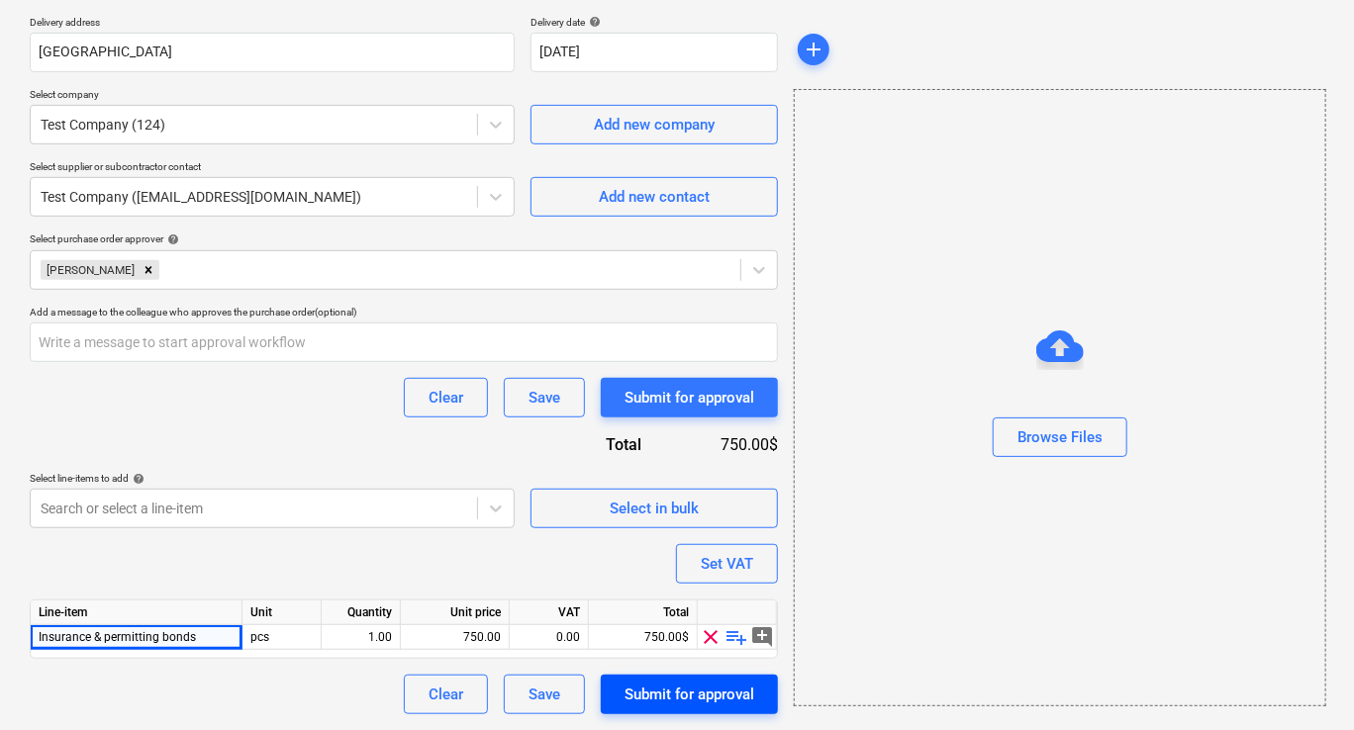
click at [695, 688] on div "Submit for approval" at bounding box center [689, 695] width 130 height 26
type textarea "x"
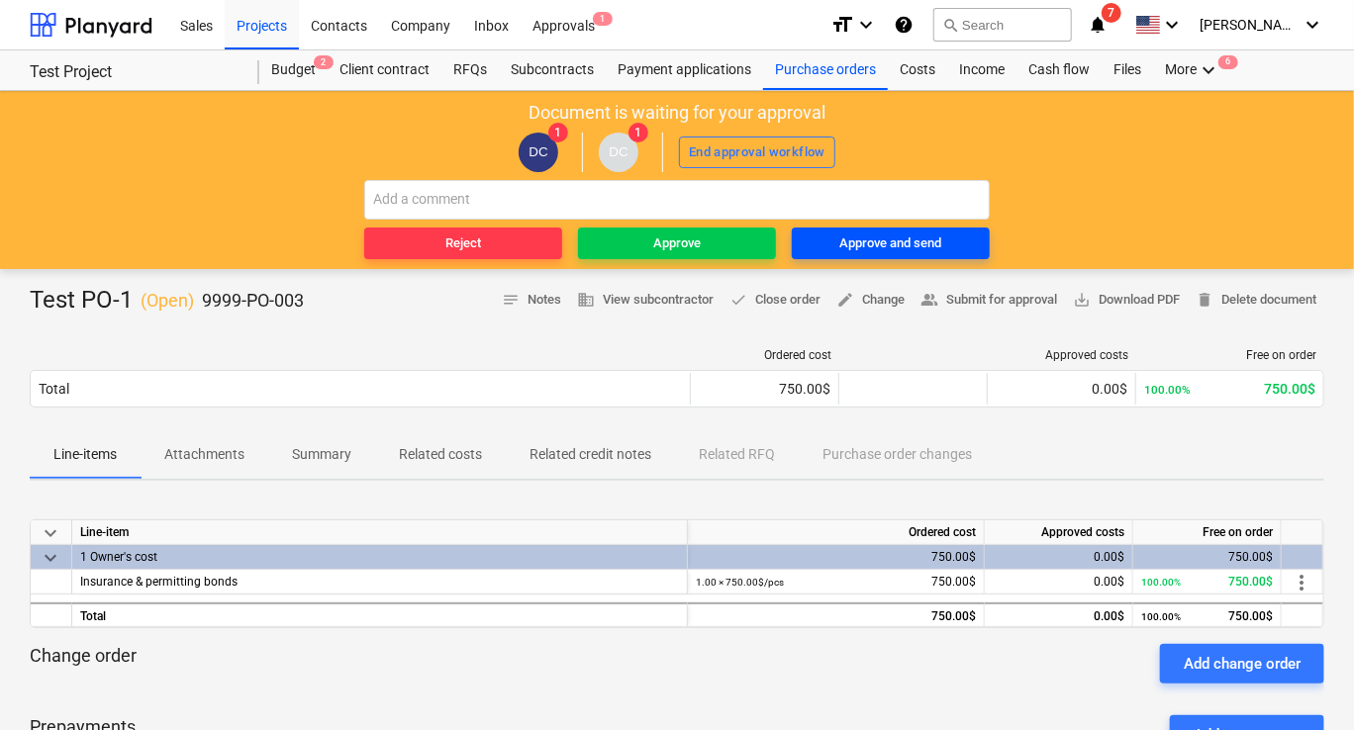
click at [914, 245] on div "Approve and send" at bounding box center [891, 244] width 102 height 23
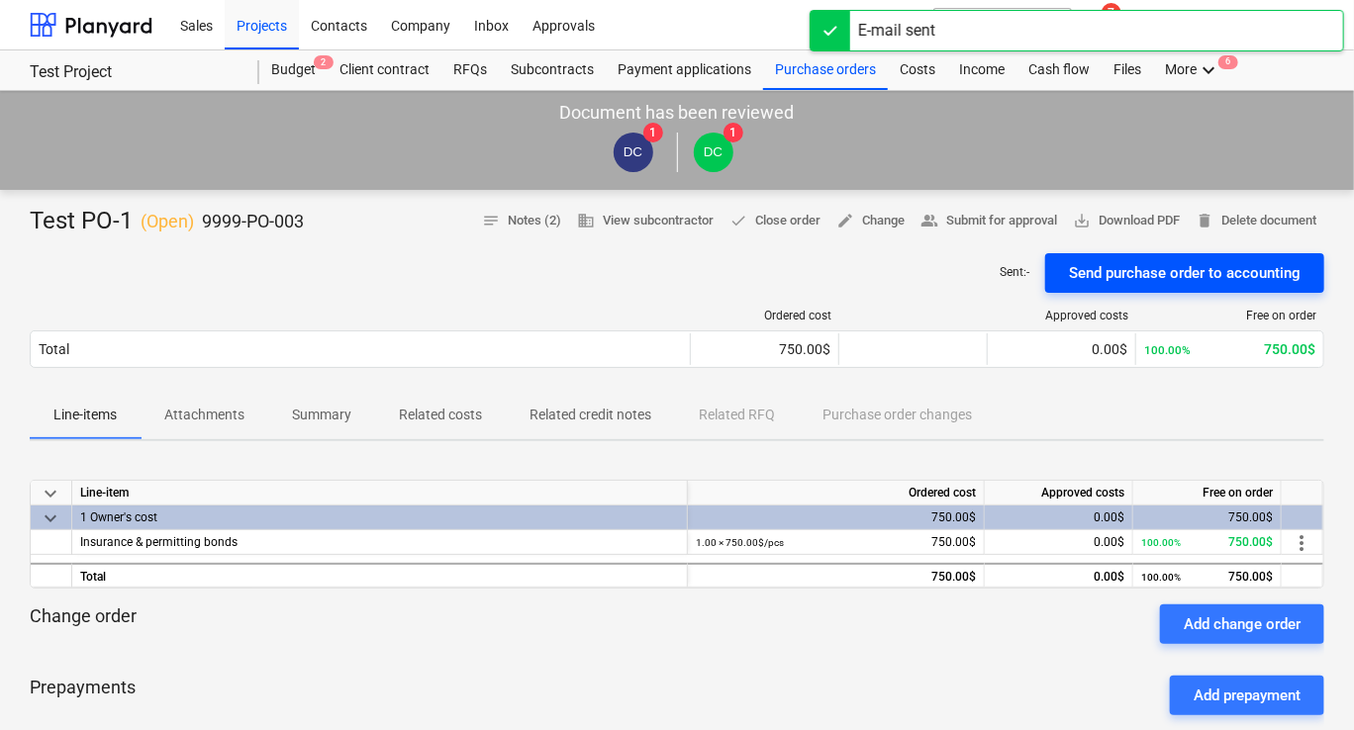
click at [1081, 276] on div "Send purchase order to accounting" at bounding box center [1185, 273] width 232 height 26
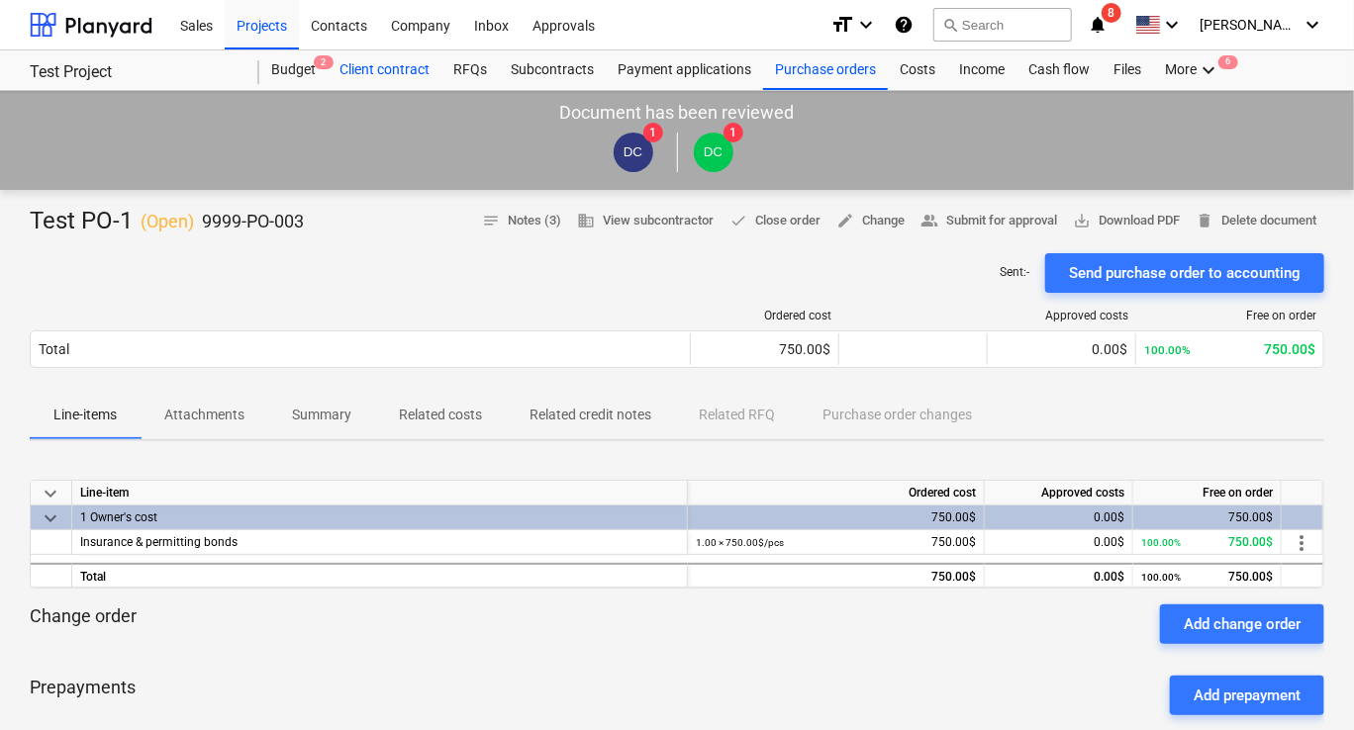
click at [363, 72] on div "Client contract" at bounding box center [385, 70] width 114 height 40
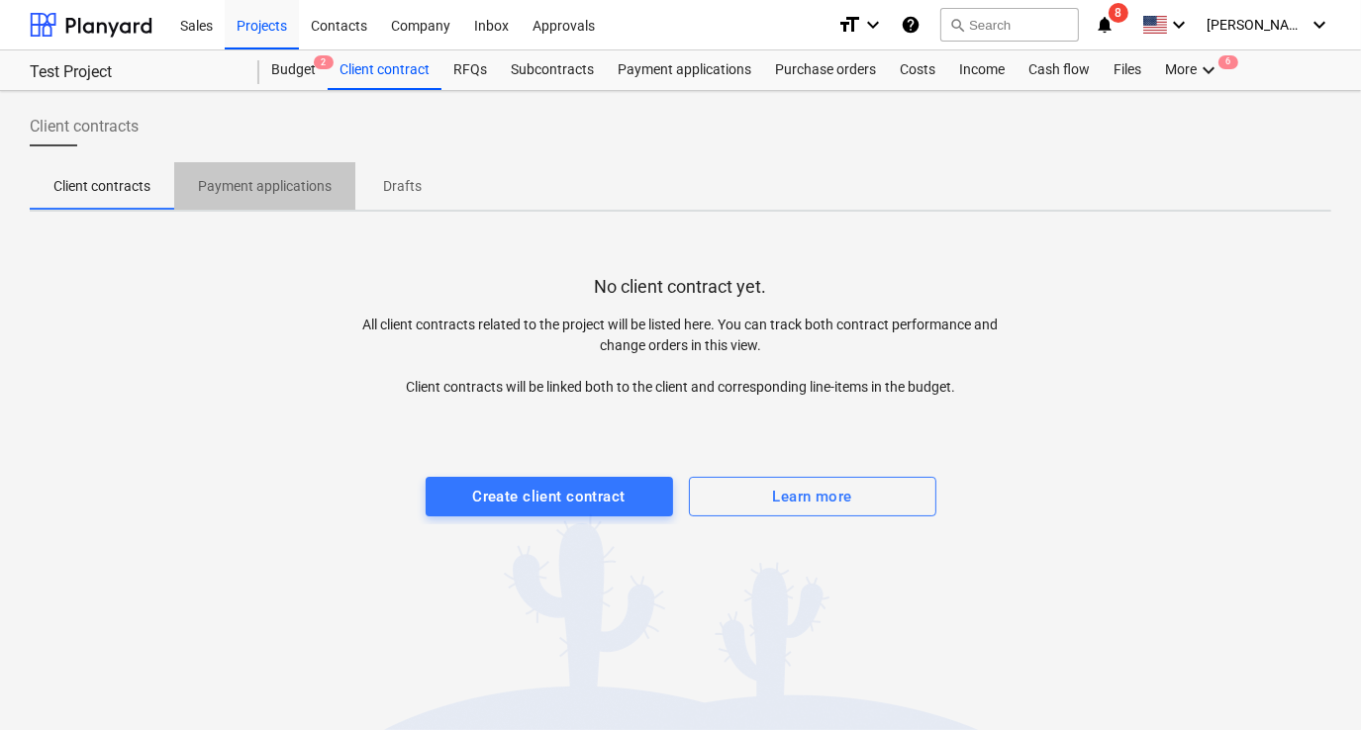
click at [287, 185] on p "Payment applications" at bounding box center [265, 186] width 134 height 21
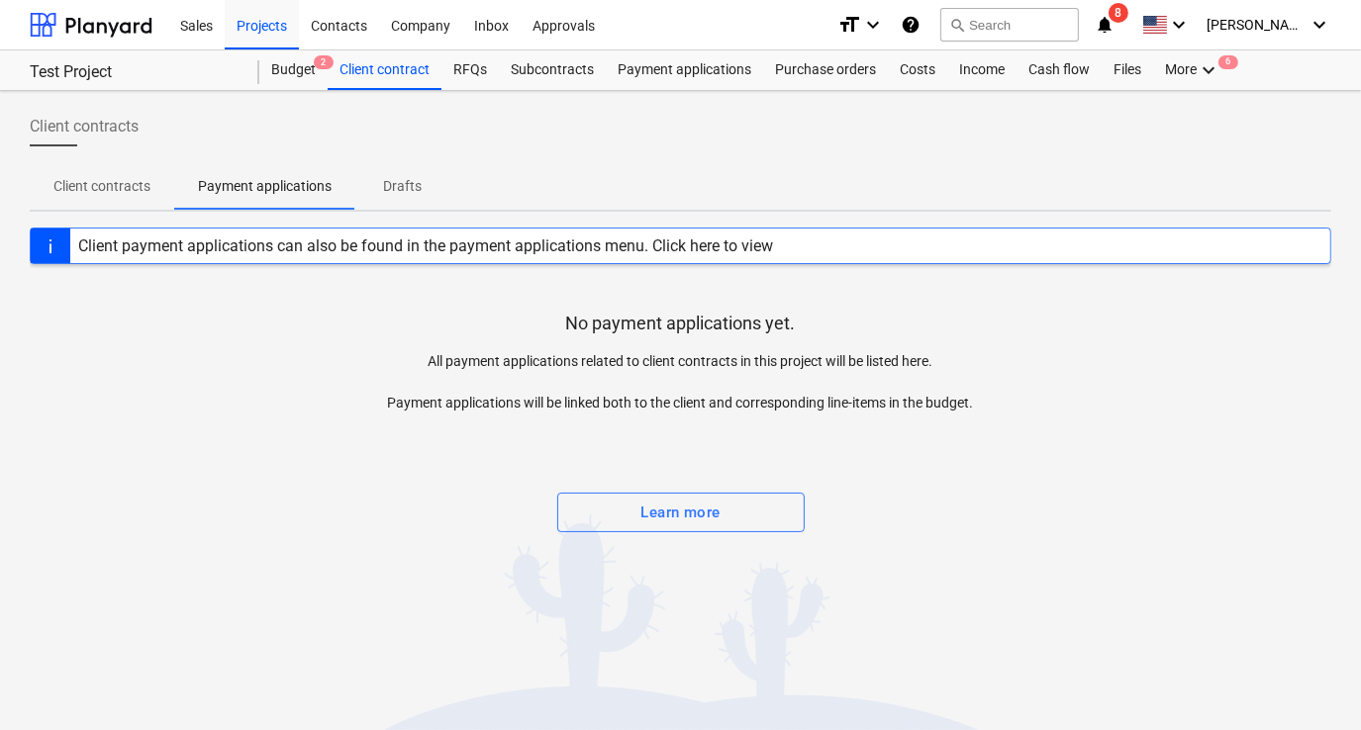
click at [393, 186] on p "Drafts" at bounding box center [403, 186] width 48 height 21
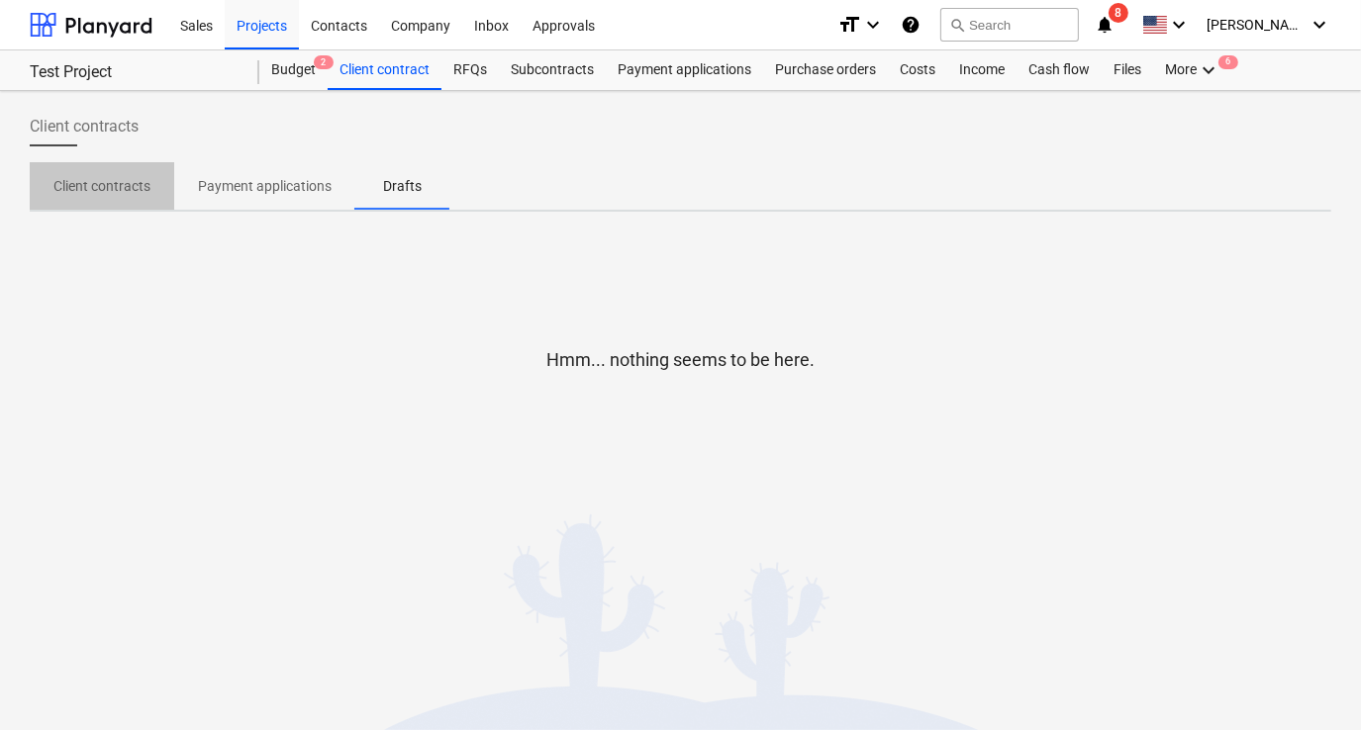
click at [128, 194] on p "Client contracts" at bounding box center [101, 186] width 97 height 21
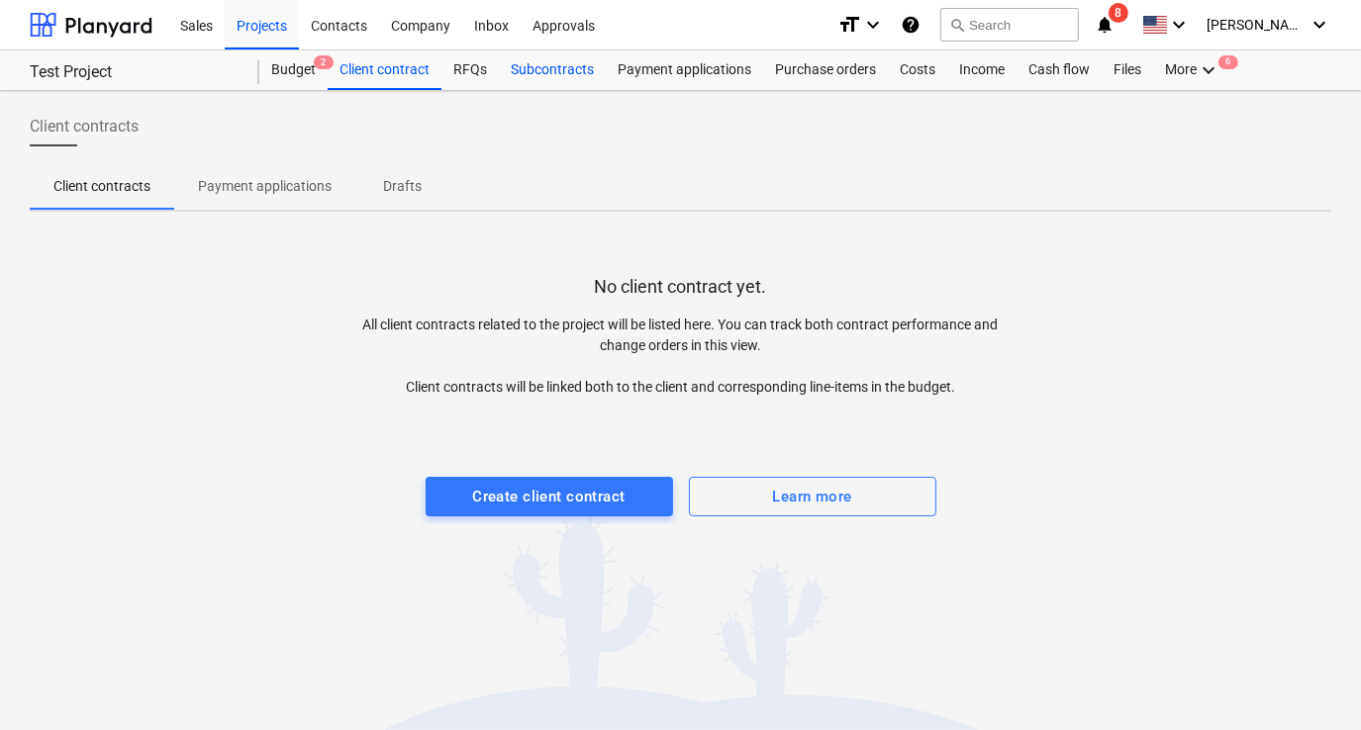
click at [533, 63] on div "Subcontracts" at bounding box center [552, 70] width 107 height 40
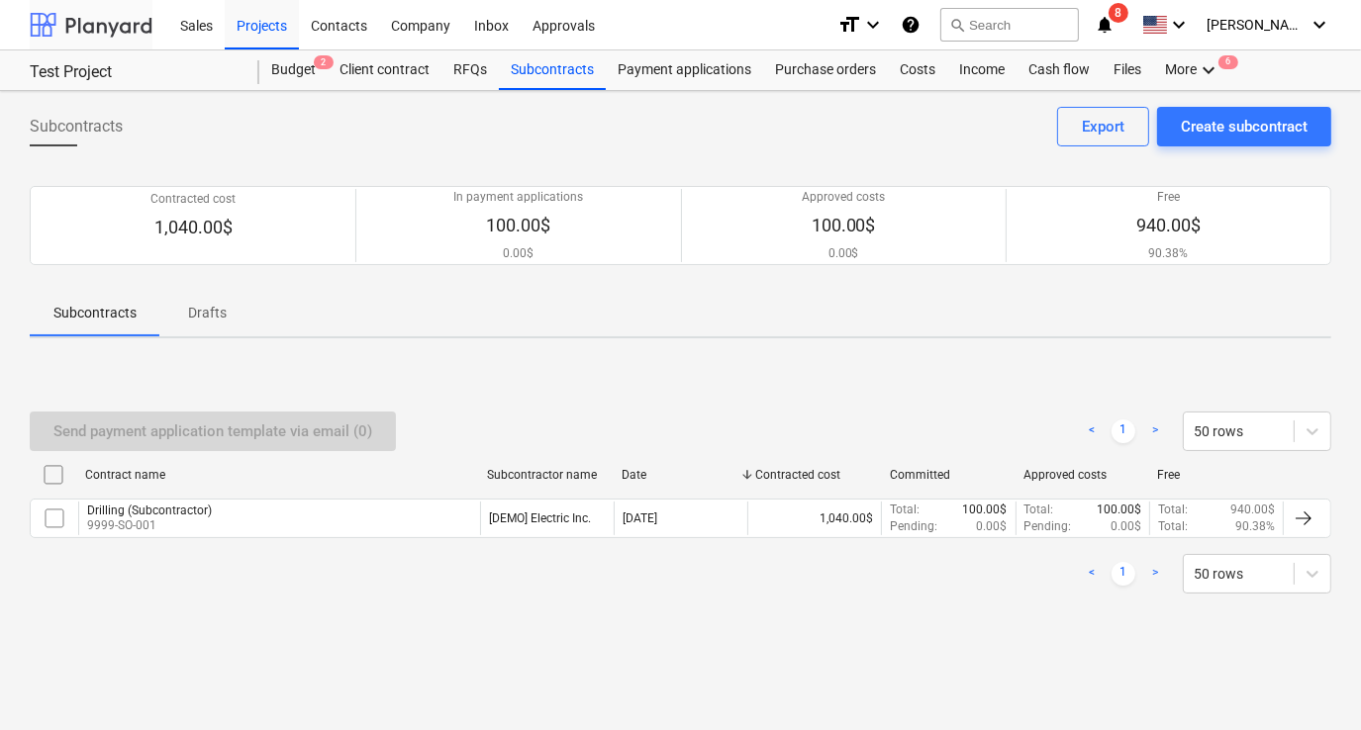
click at [126, 32] on div at bounding box center [91, 24] width 123 height 49
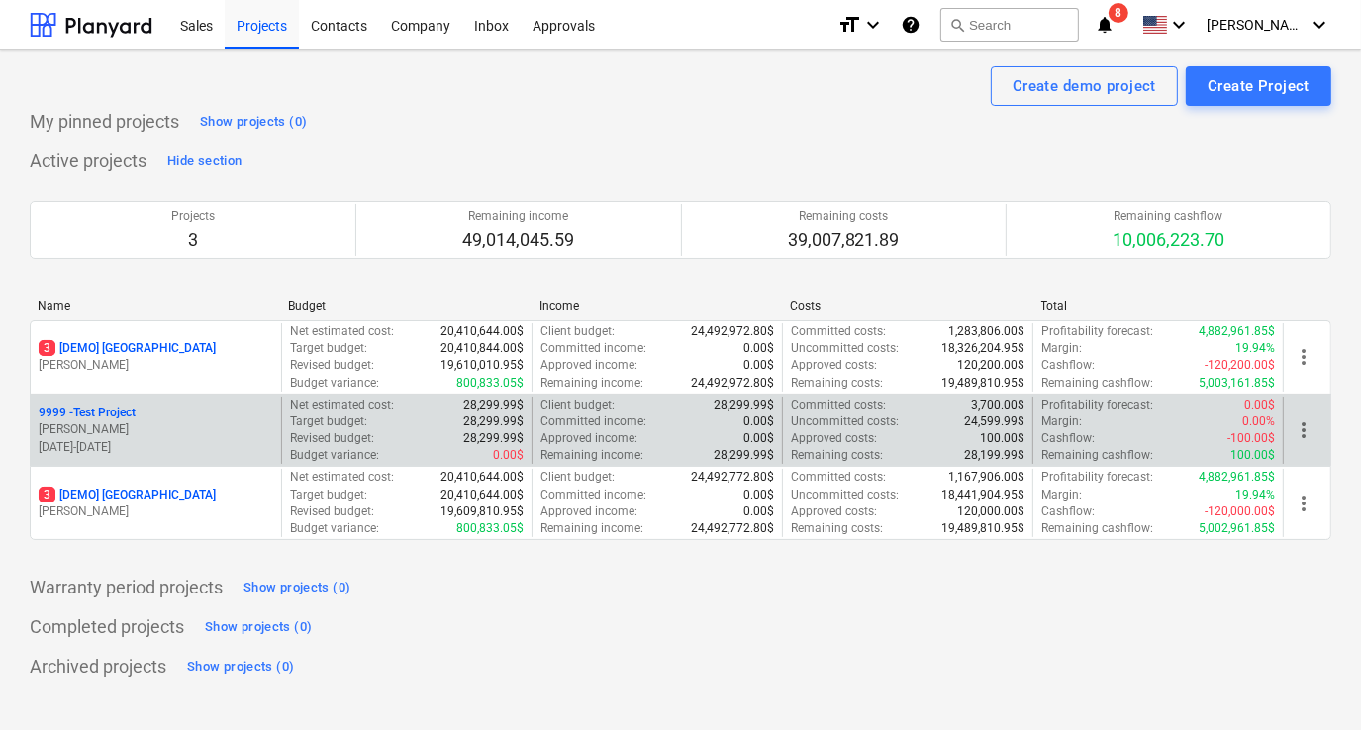
click at [85, 414] on p "9999 - Test Project" at bounding box center [87, 413] width 97 height 17
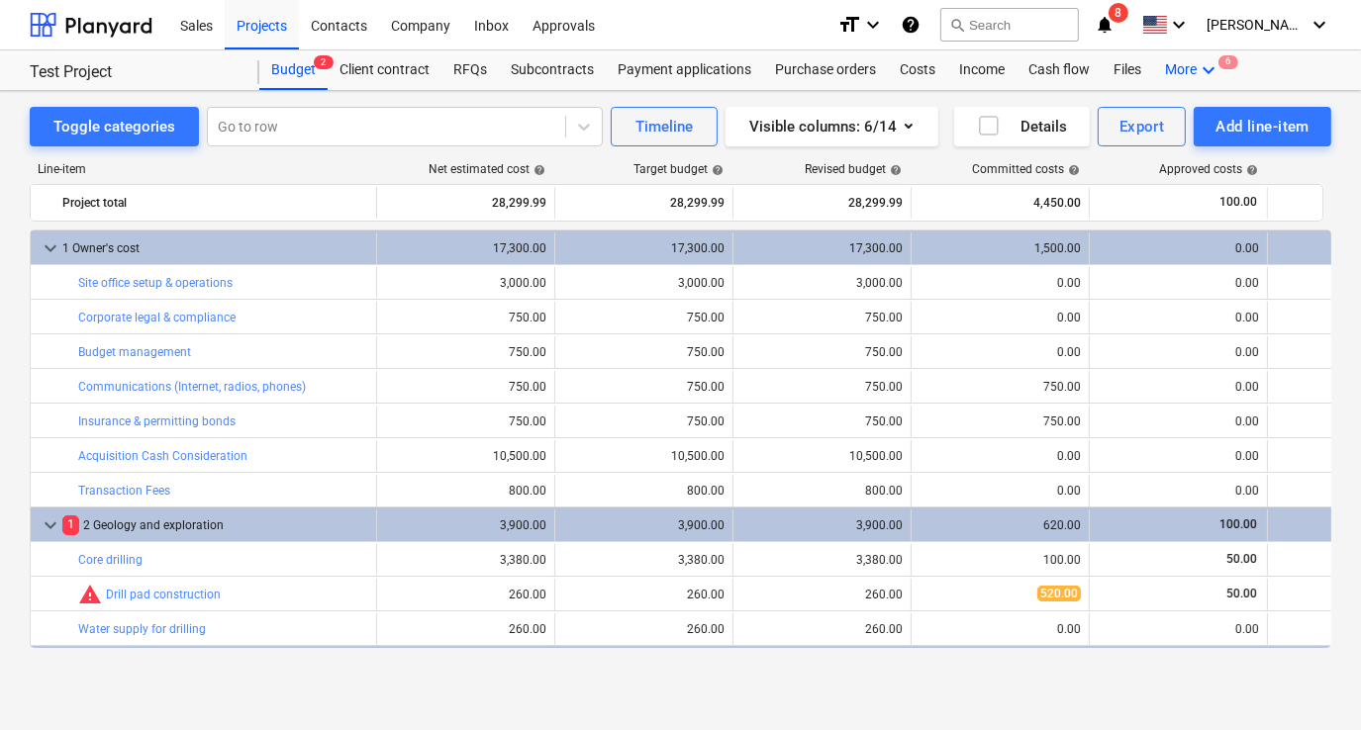
click at [1196, 77] on icon "keyboard_arrow_down" at bounding box center [1208, 70] width 24 height 24
click at [1157, 153] on div "Settings 6" at bounding box center [1172, 150] width 95 height 17
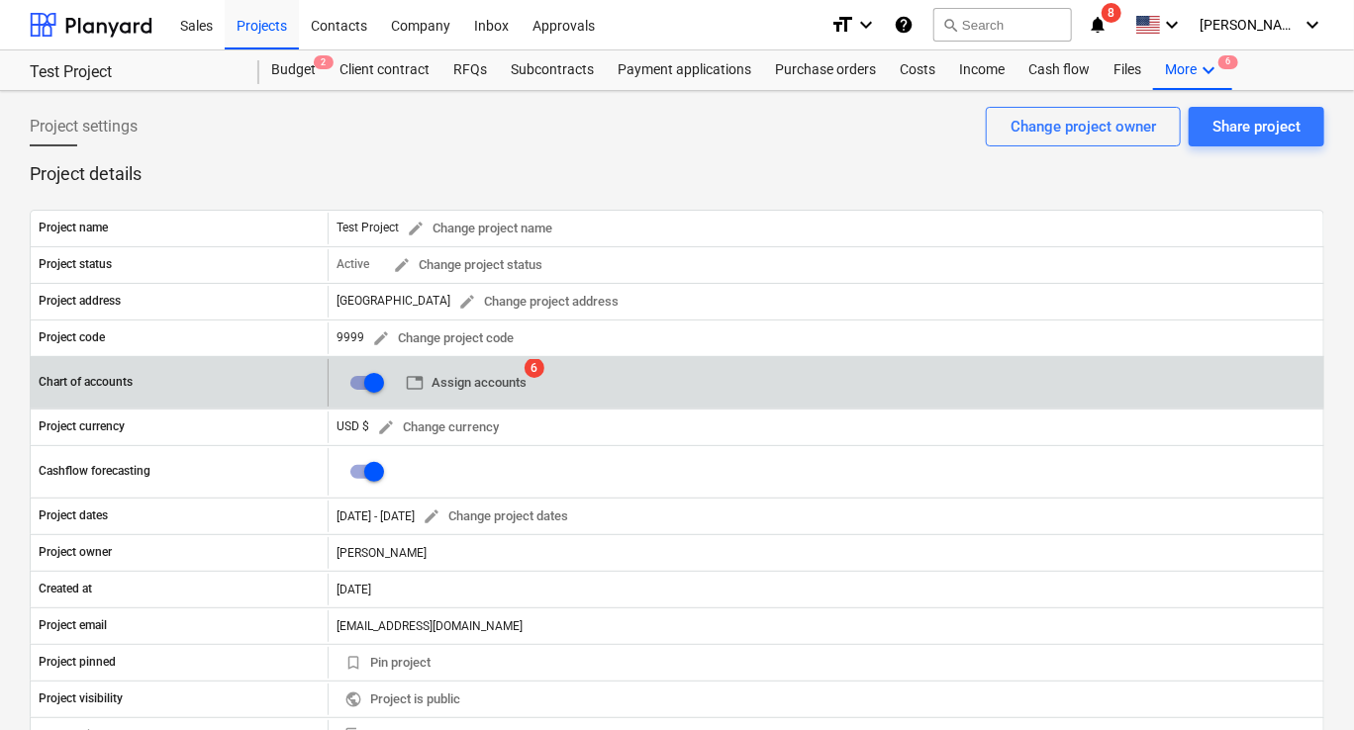
scroll to position [99, 0]
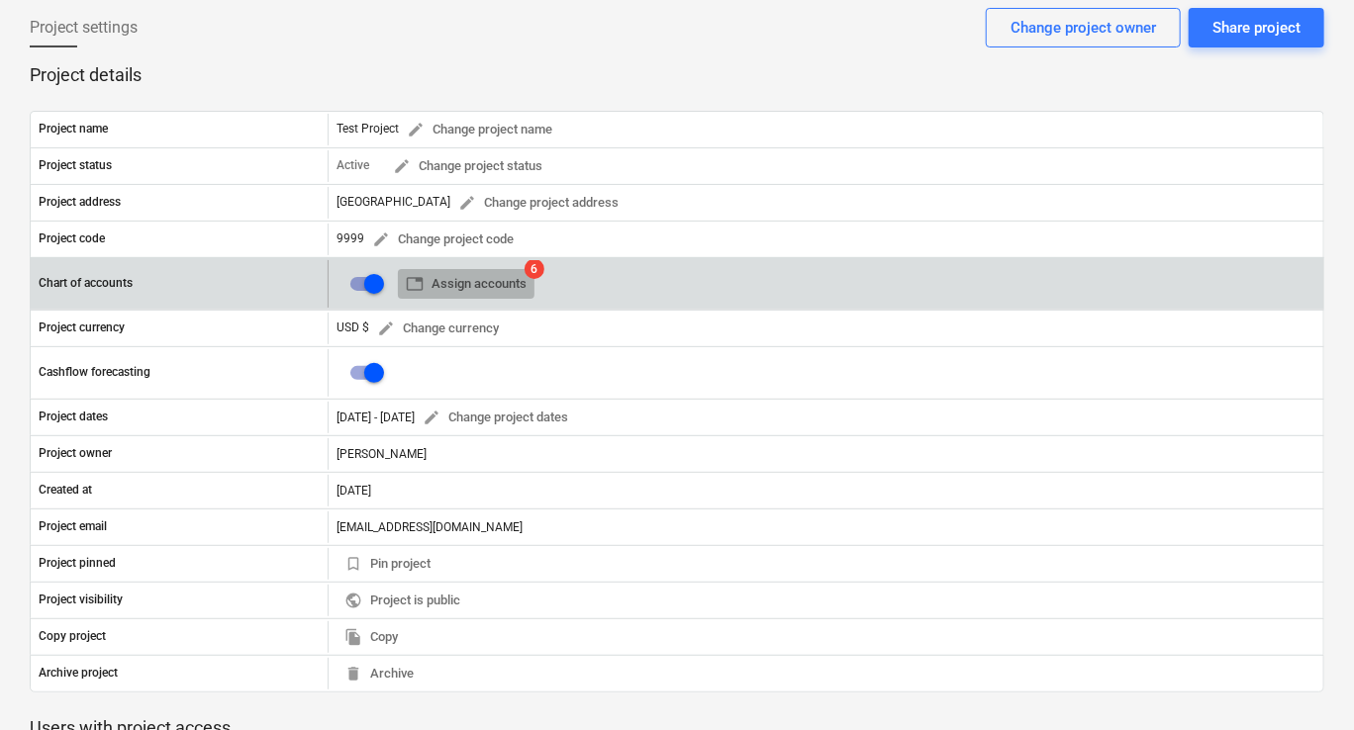
click at [503, 281] on span "table Assign accounts" at bounding box center [466, 284] width 121 height 23
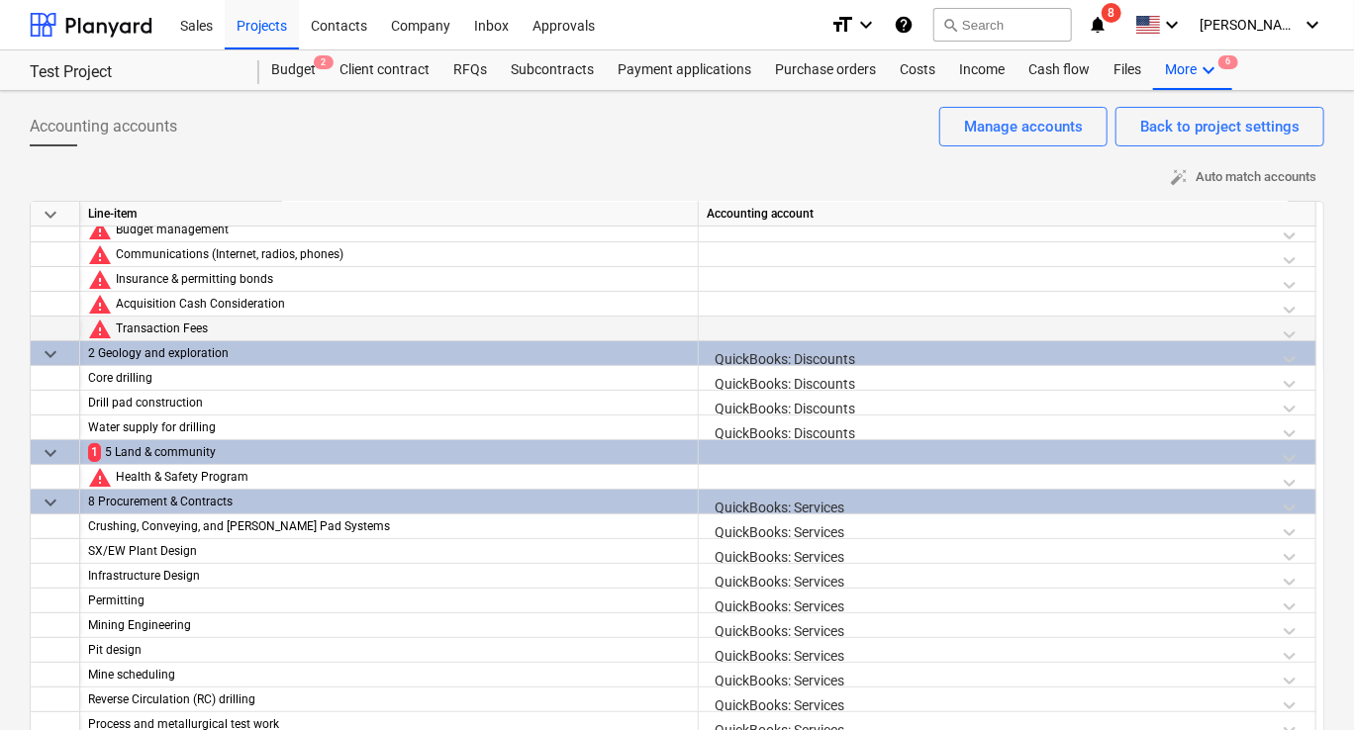
scroll to position [85, 0]
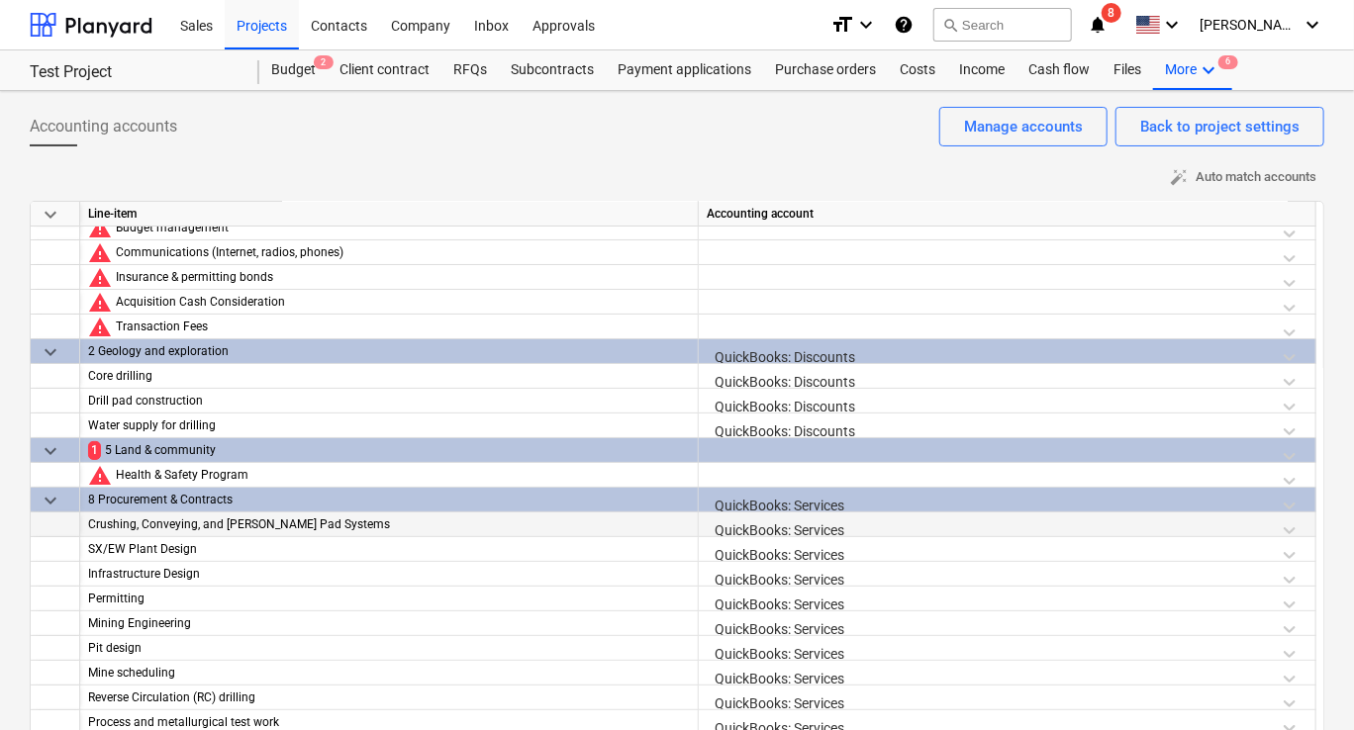
click at [257, 522] on div "Crushing, Conveying, and [PERSON_NAME] Pad Systems" at bounding box center [389, 525] width 602 height 25
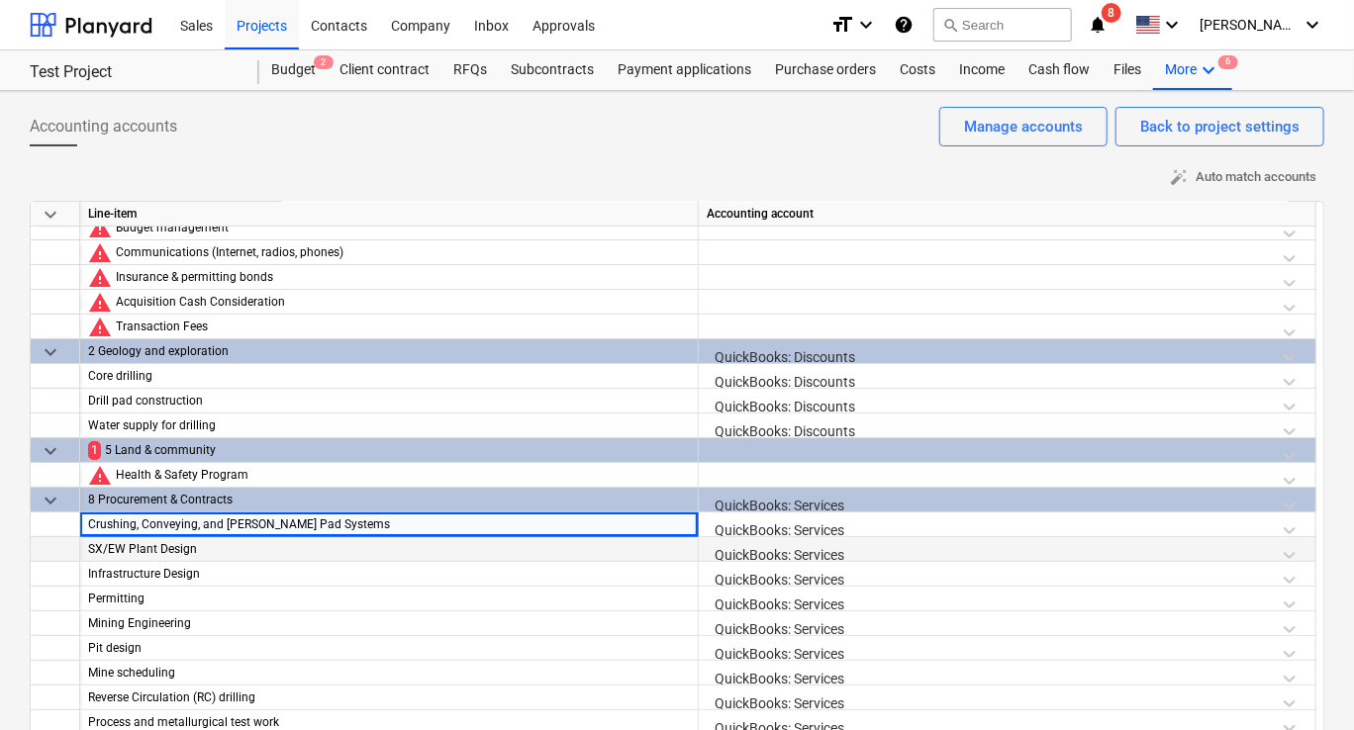
click at [841, 541] on div "QuickBooks: Services" at bounding box center [1007, 554] width 601 height 35
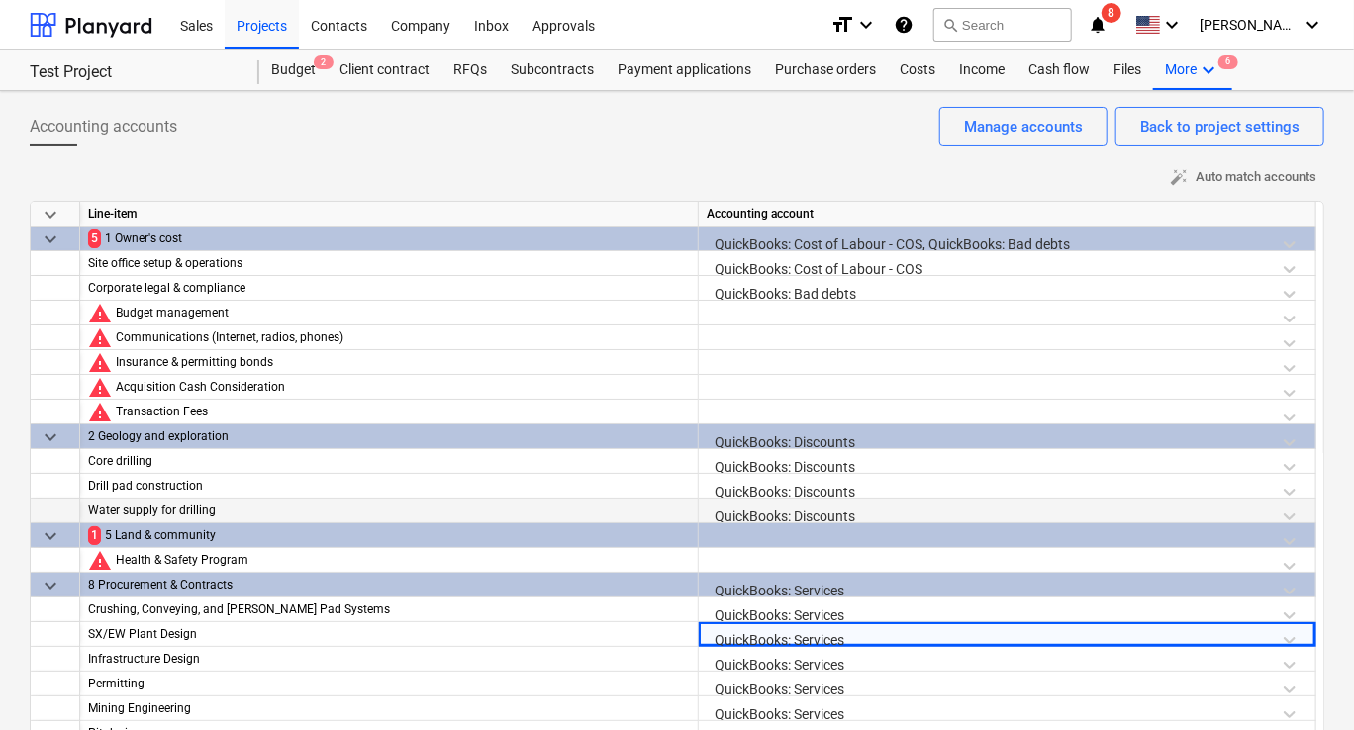
scroll to position [0, 0]
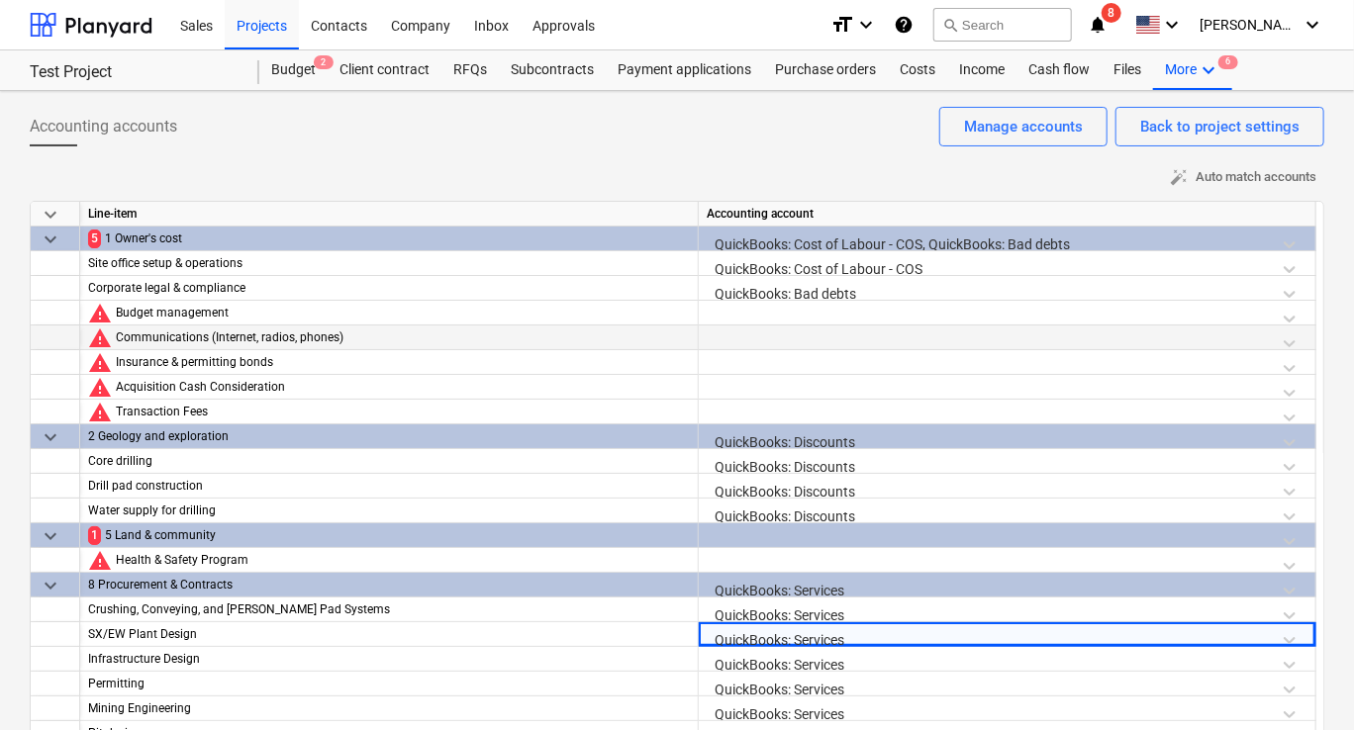
click at [236, 339] on div "Communications (Internet, radios, phones)" at bounding box center [403, 338] width 574 height 25
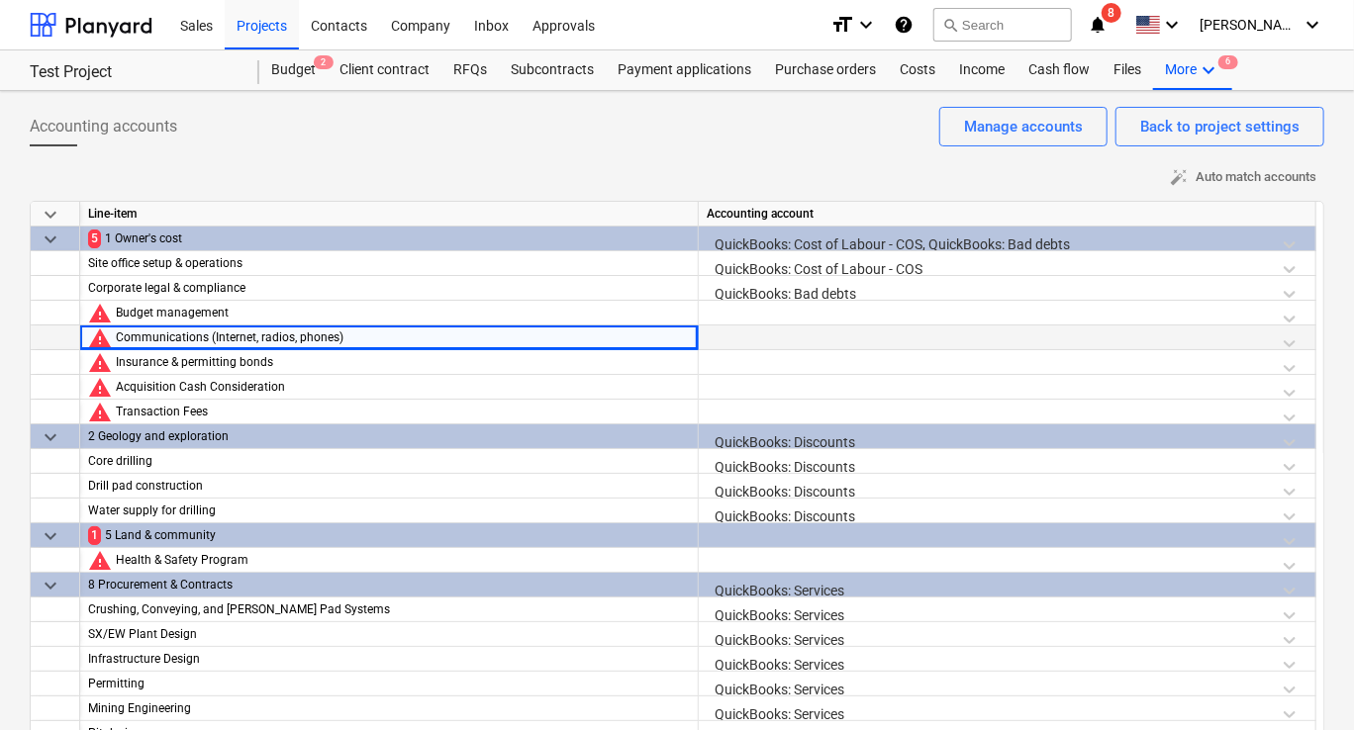
click at [749, 331] on div at bounding box center [1007, 343] width 601 height 35
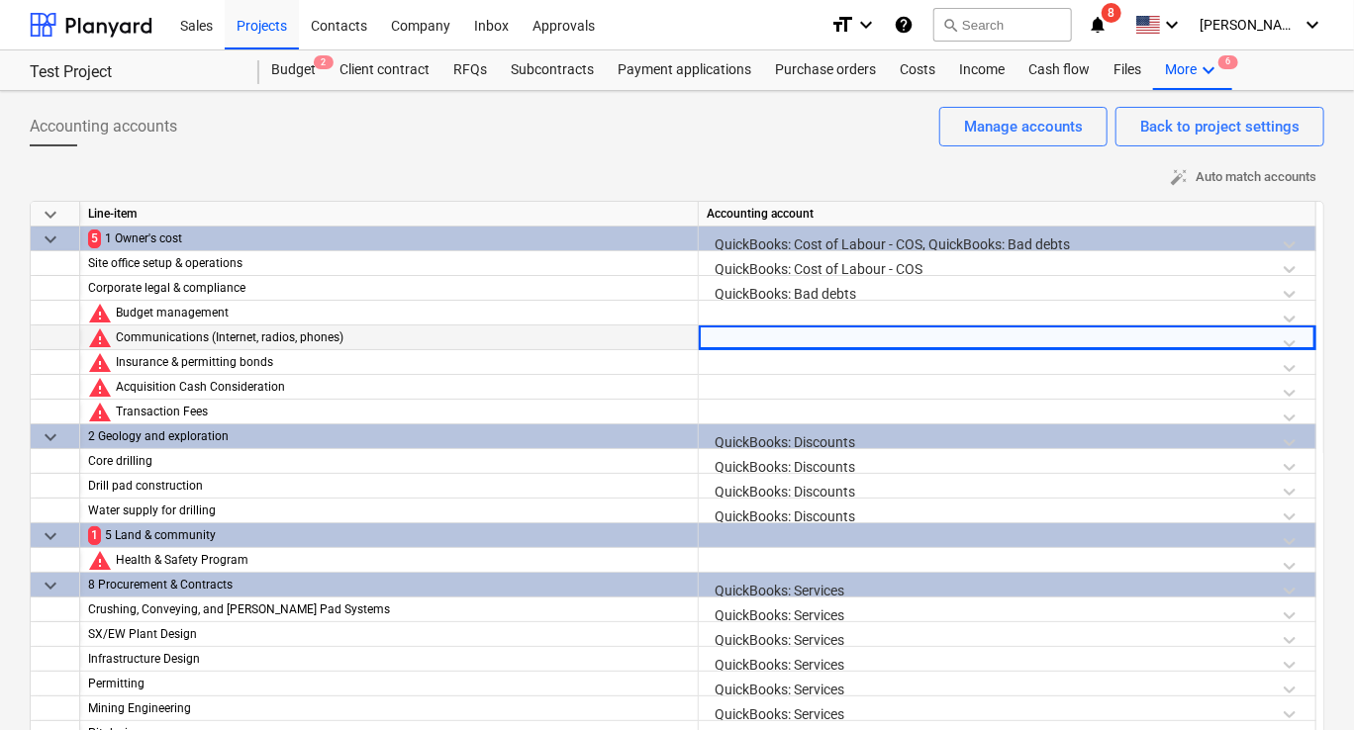
click at [1289, 342] on div at bounding box center [1007, 343] width 601 height 35
click at [1031, 338] on div at bounding box center [1007, 343] width 601 height 35
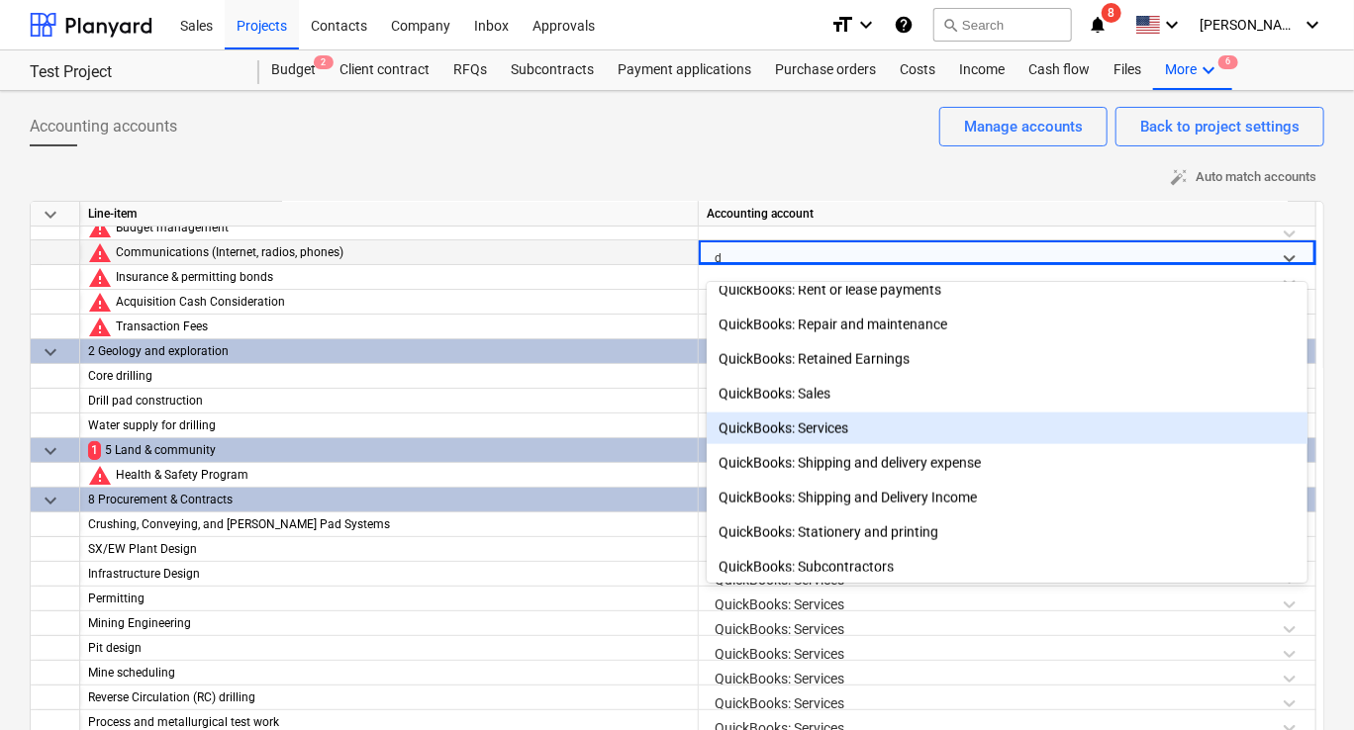
scroll to position [1178, 0]
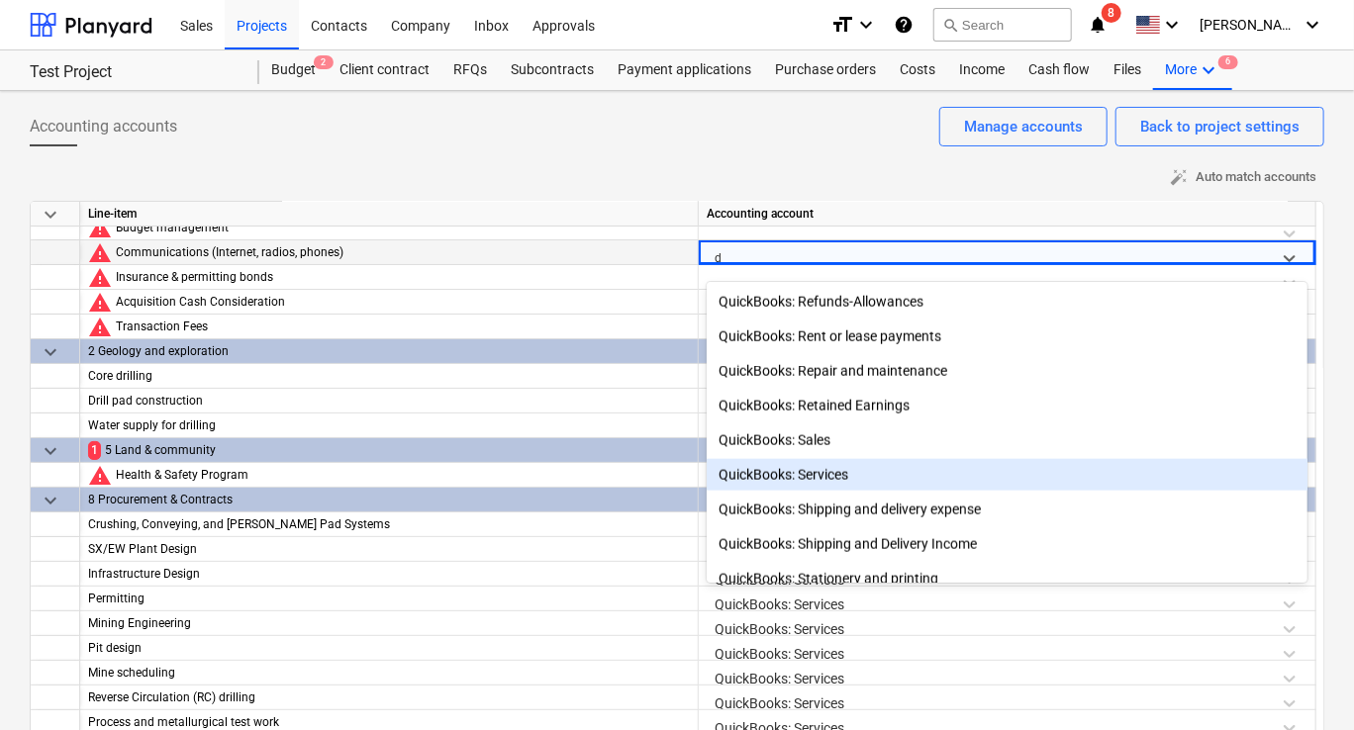
click at [900, 468] on div "QuickBooks: Services" at bounding box center [1007, 475] width 601 height 32
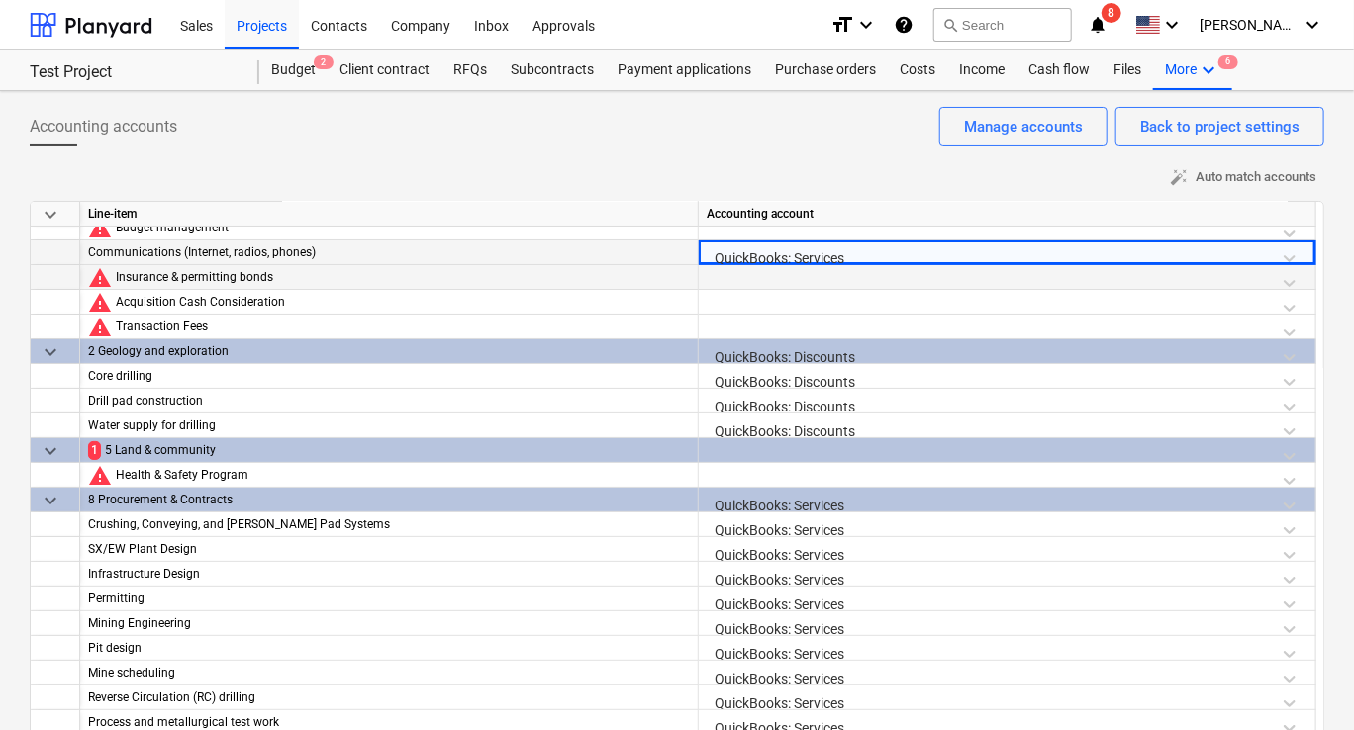
click at [903, 283] on div at bounding box center [1007, 282] width 601 height 35
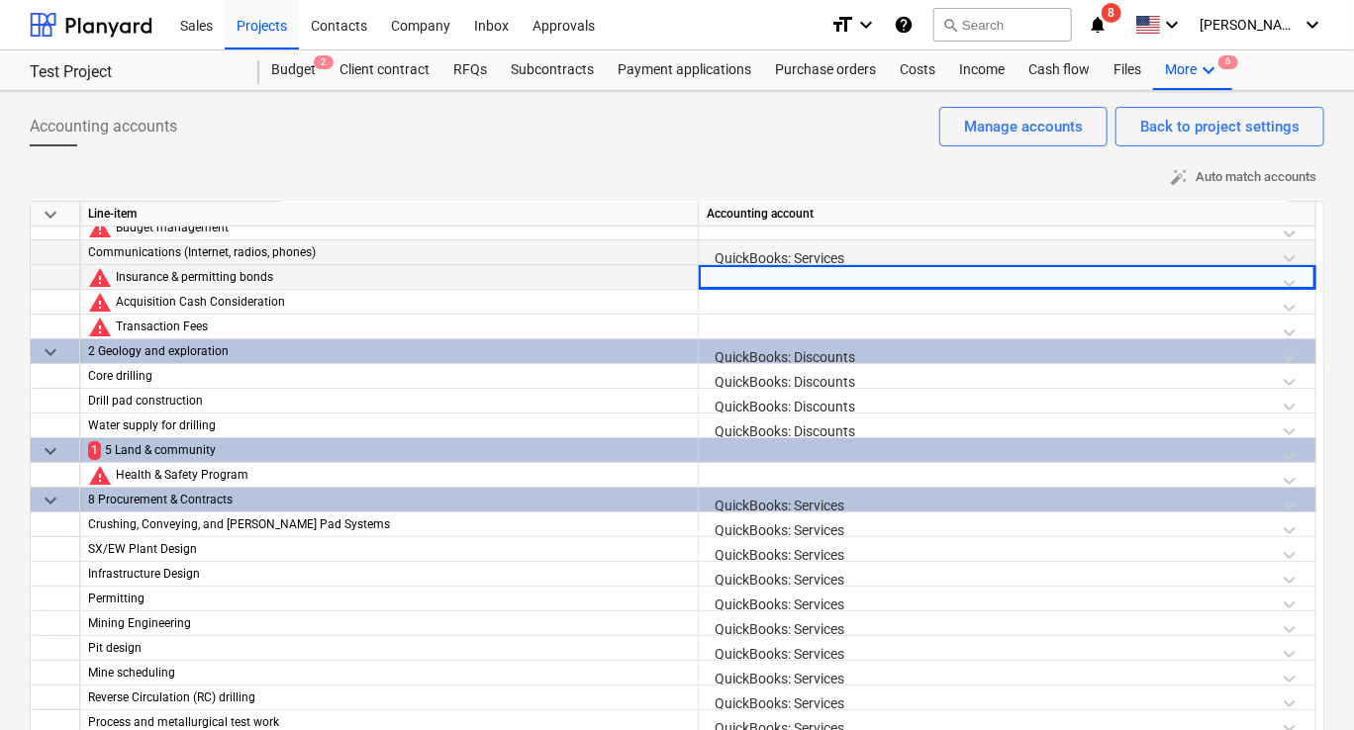
click at [1291, 282] on div at bounding box center [1007, 282] width 601 height 35
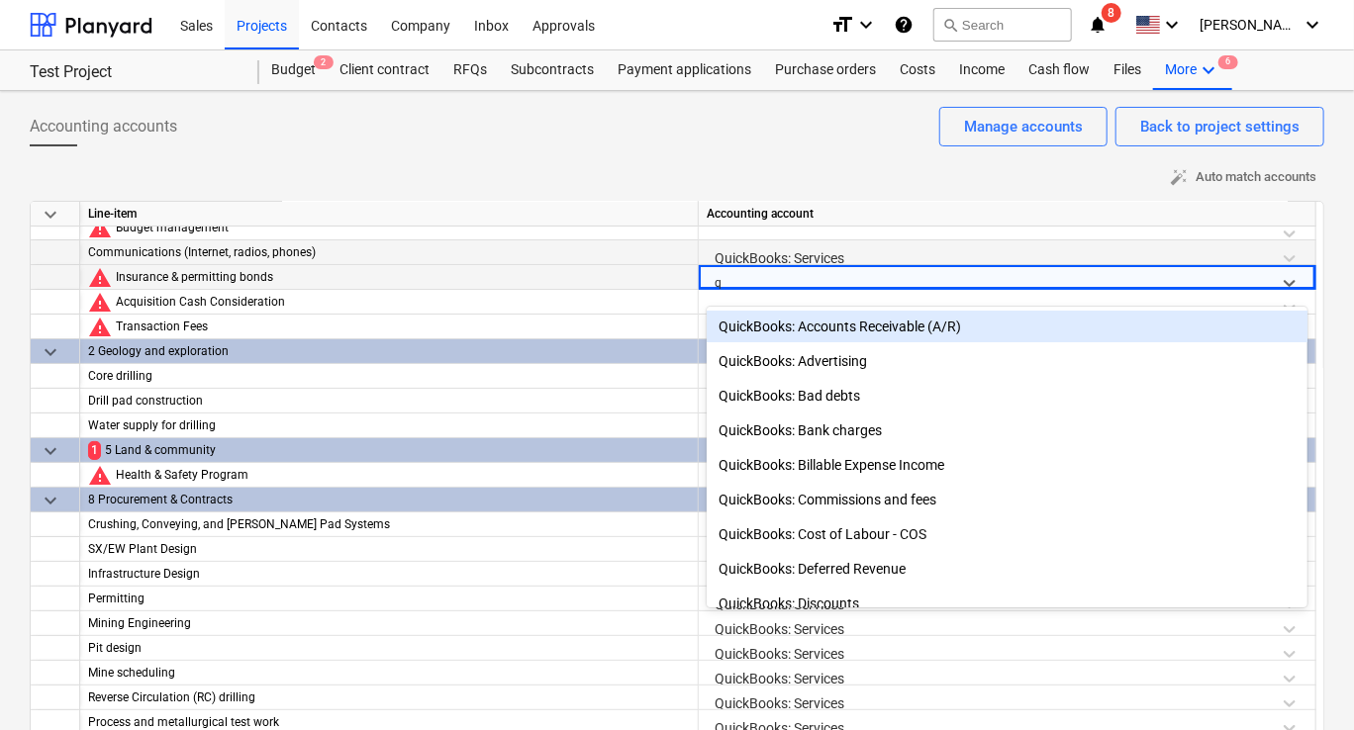
click at [1015, 324] on div "QuickBooks: Accounts Receivable (A/R)" at bounding box center [1007, 327] width 601 height 32
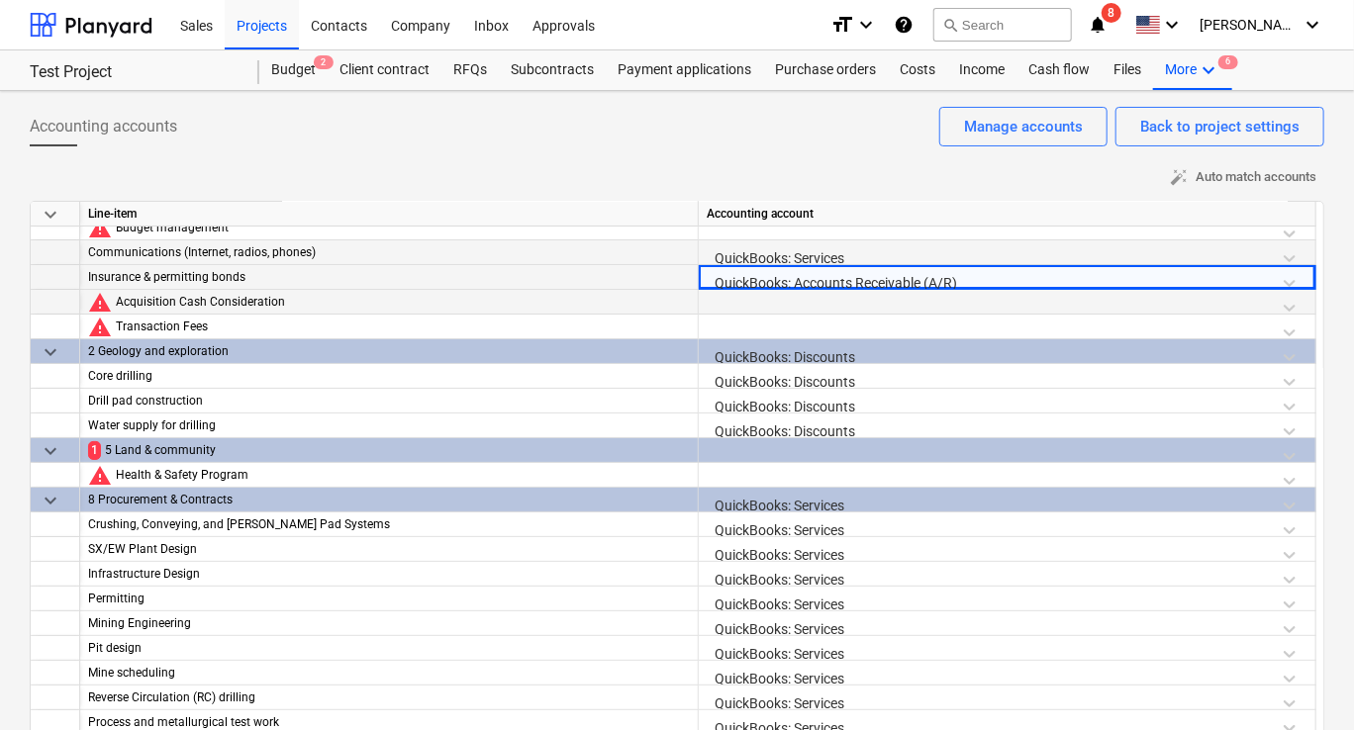
click at [981, 293] on div at bounding box center [1007, 307] width 601 height 35
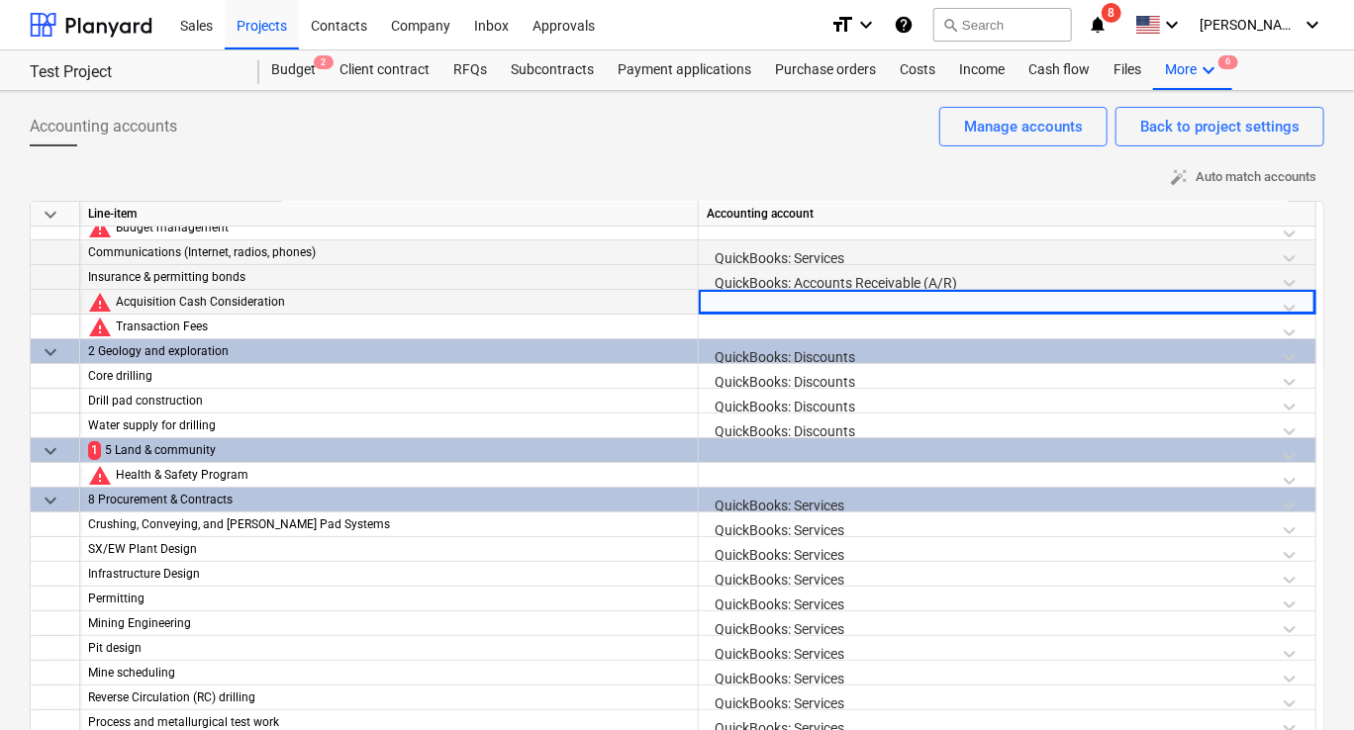
click at [1294, 305] on div at bounding box center [1007, 307] width 601 height 35
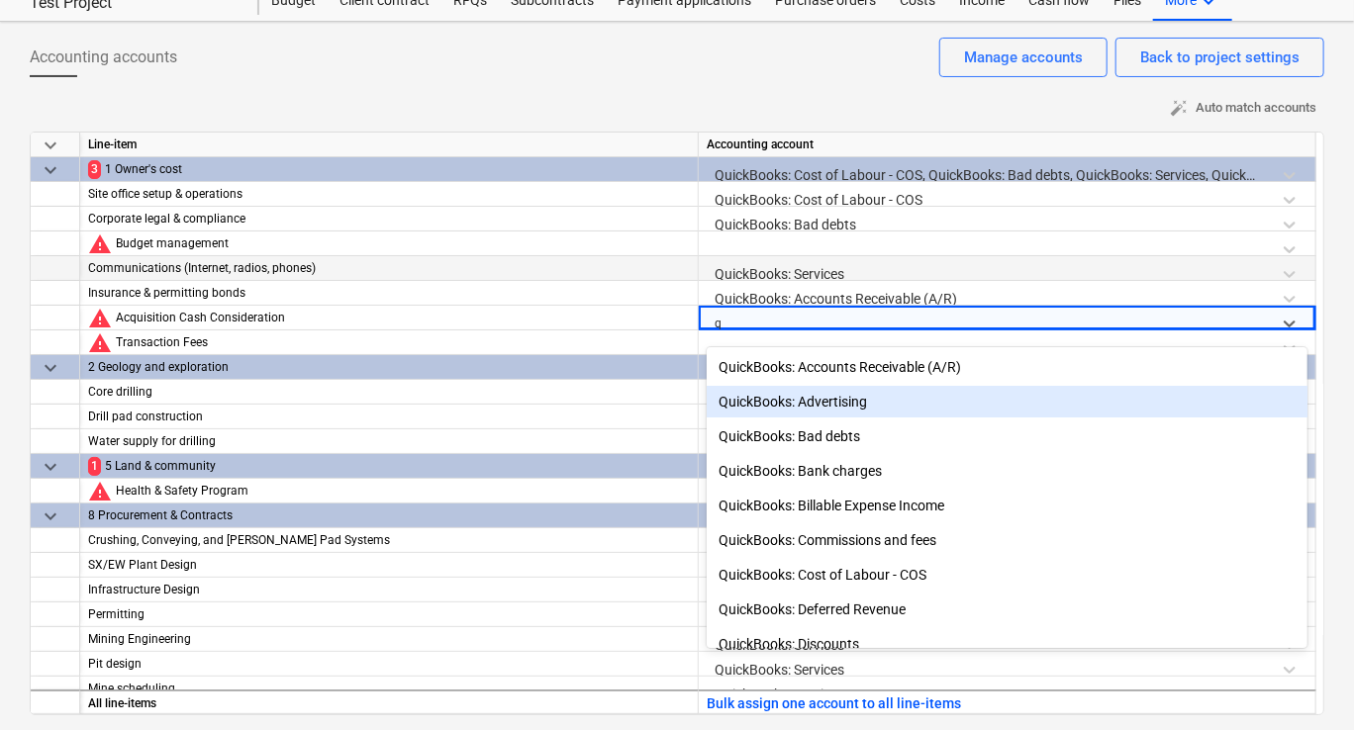
scroll to position [69, 0]
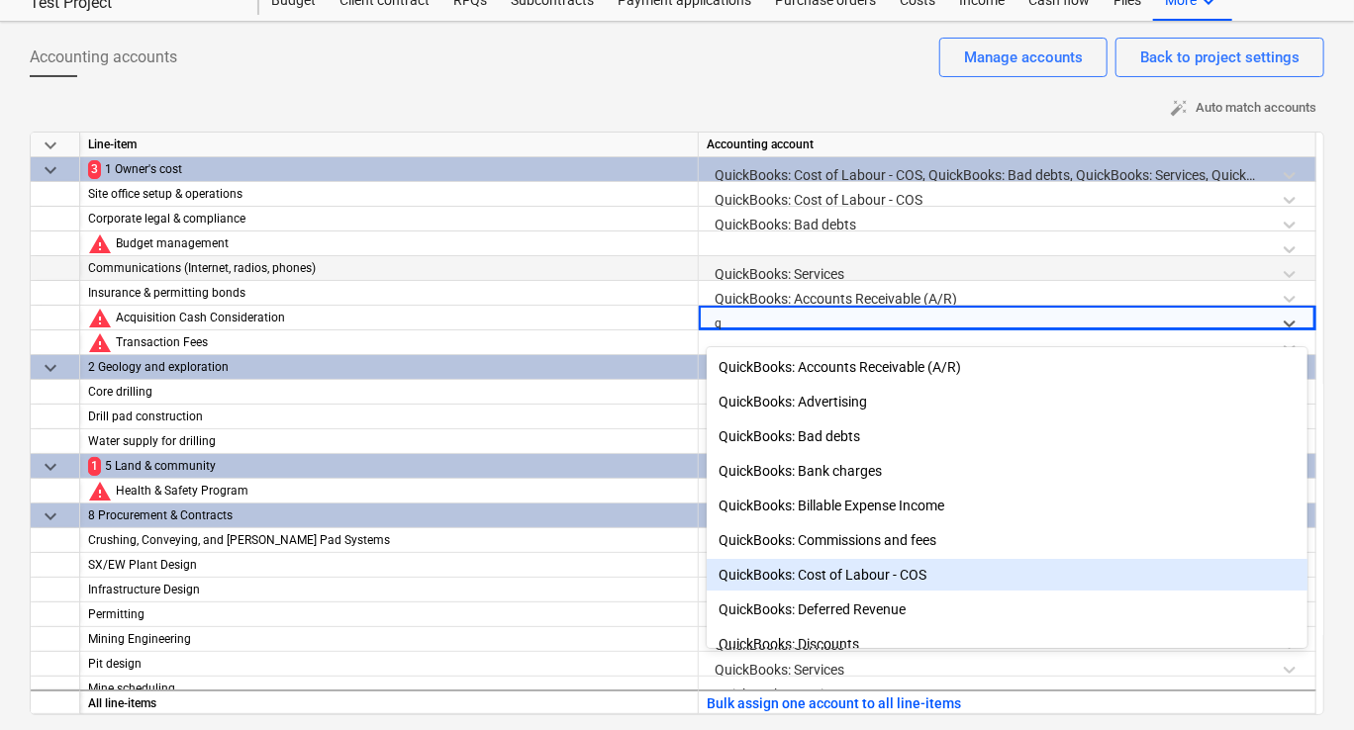
click at [901, 567] on div "QuickBooks: Cost of Labour - COS" at bounding box center [1007, 575] width 601 height 32
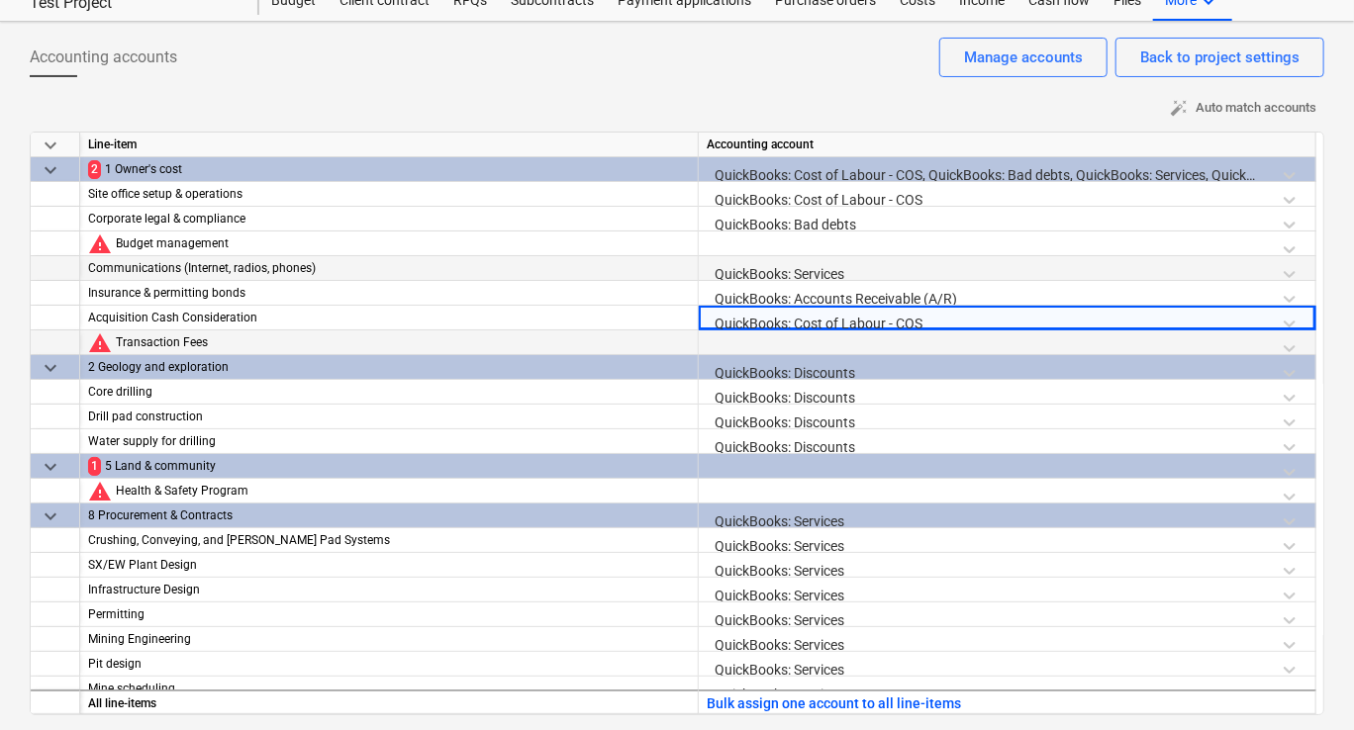
click at [881, 340] on div at bounding box center [1007, 348] width 601 height 35
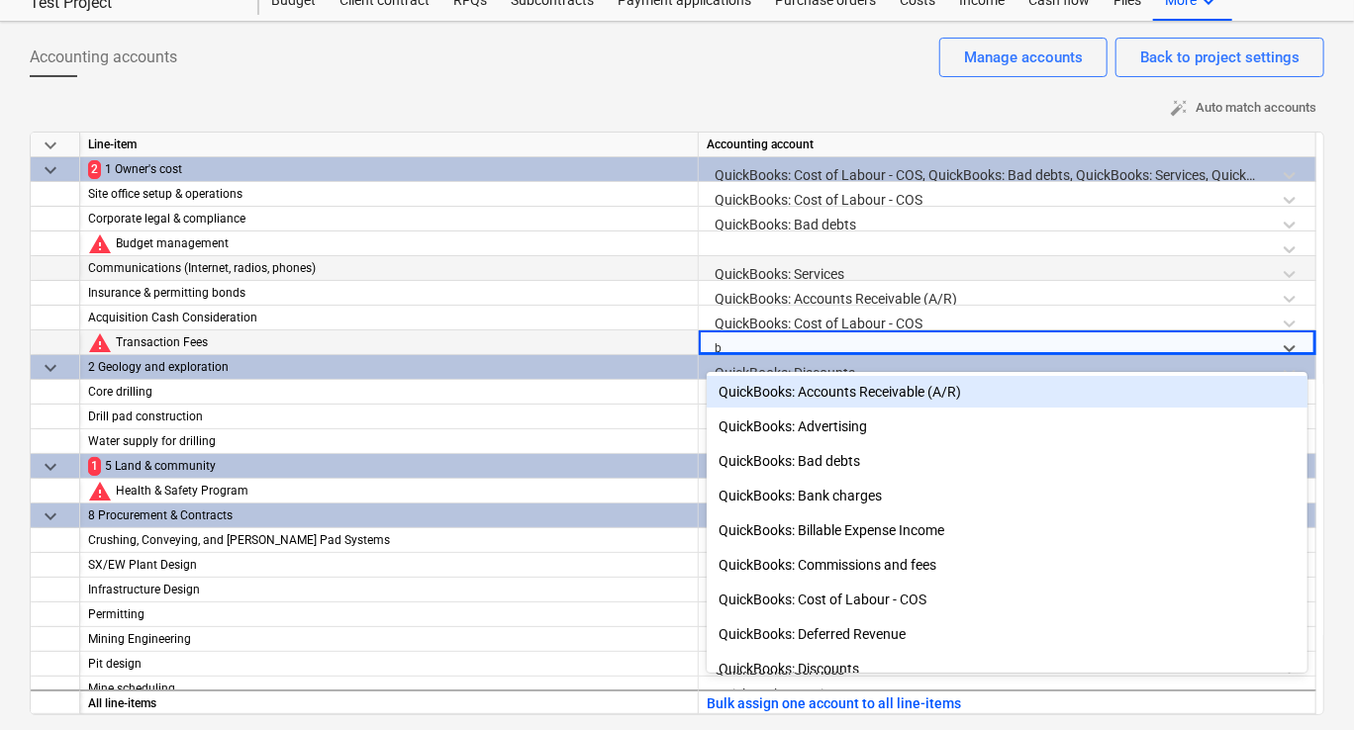
type input "ba"
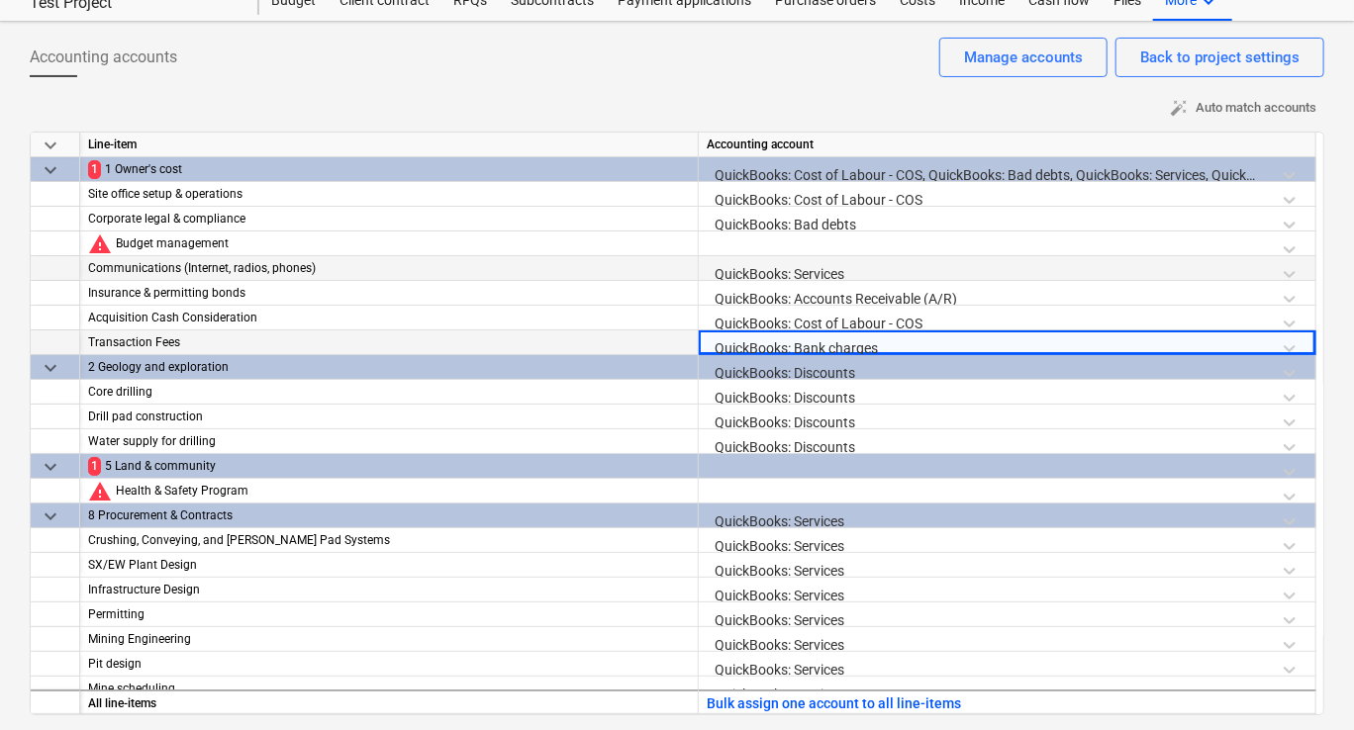
click at [1042, 366] on div "QuickBooks: Discounts" at bounding box center [1007, 372] width 601 height 35
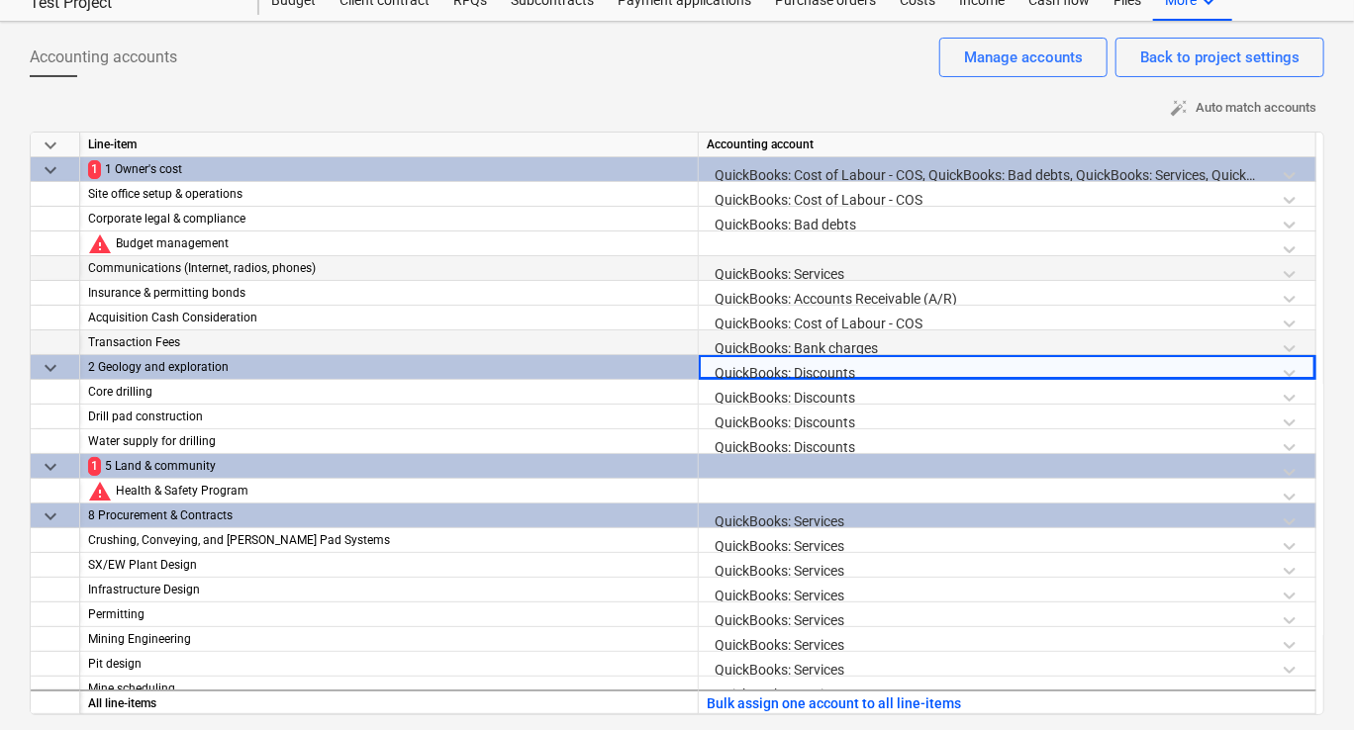
click at [1003, 366] on div "QuickBooks: Discounts" at bounding box center [1007, 372] width 601 height 35
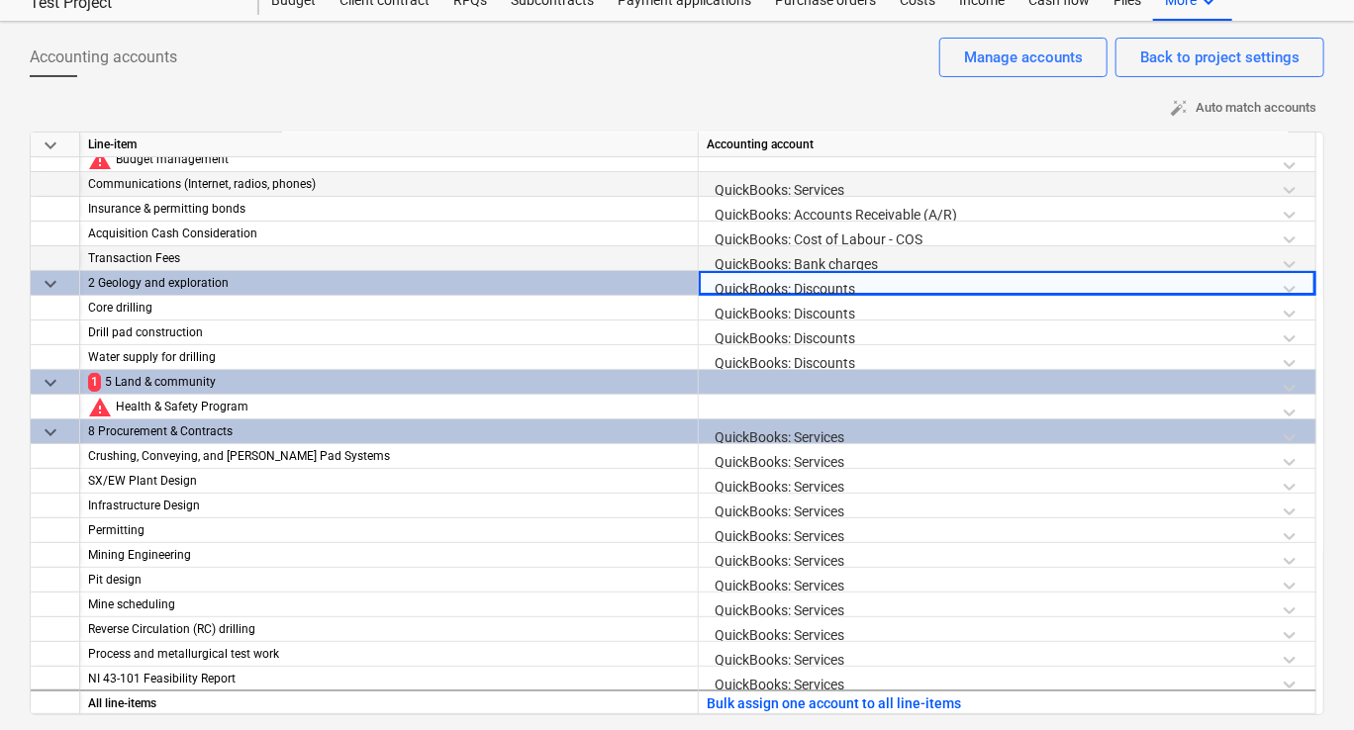
scroll to position [85, 0]
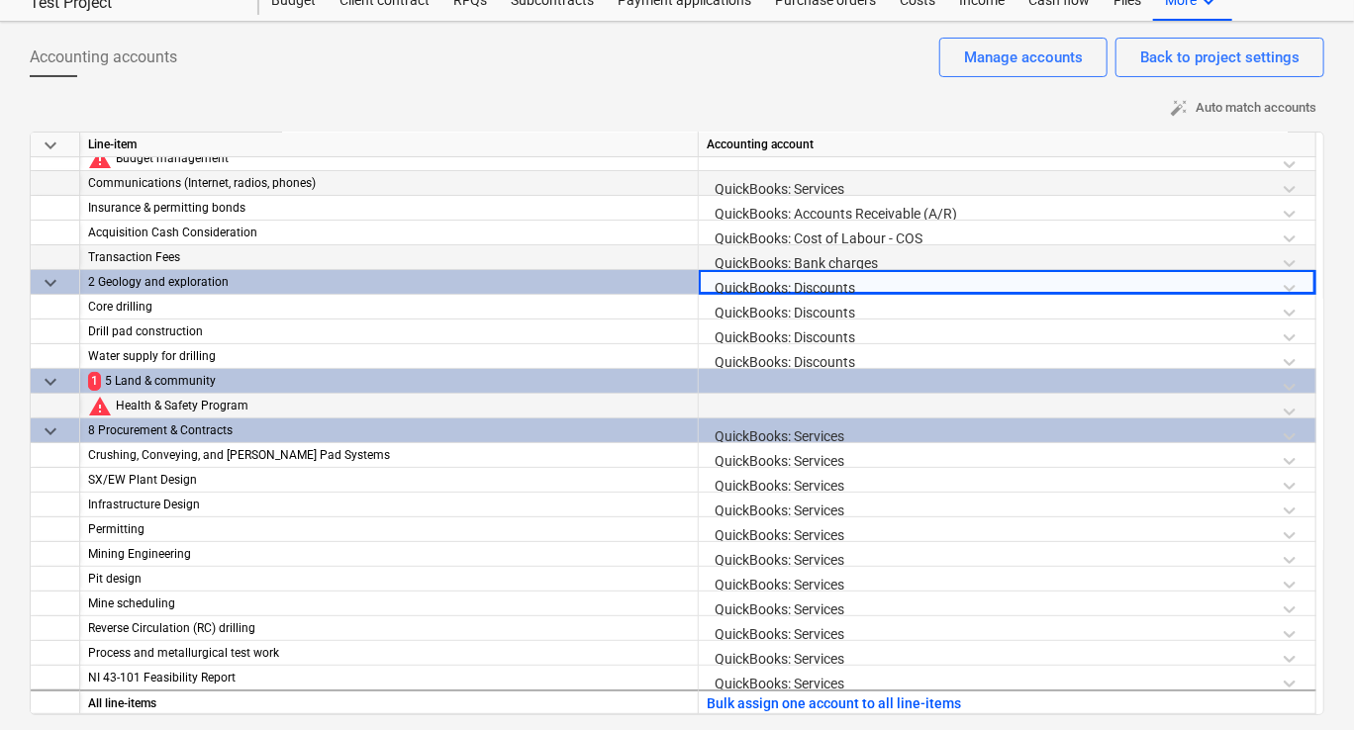
click at [746, 394] on div at bounding box center [1007, 411] width 601 height 35
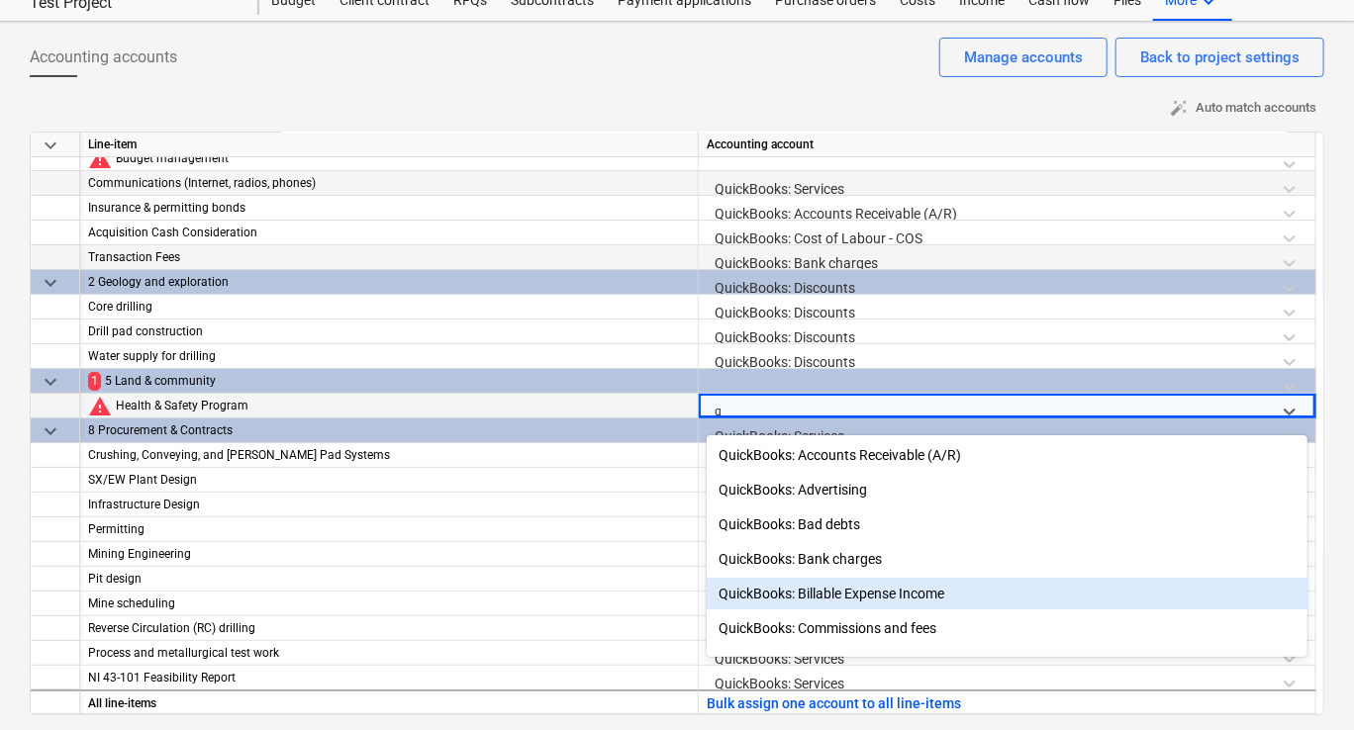
click at [886, 587] on div "QuickBooks: Billable Expense Income" at bounding box center [1007, 594] width 601 height 32
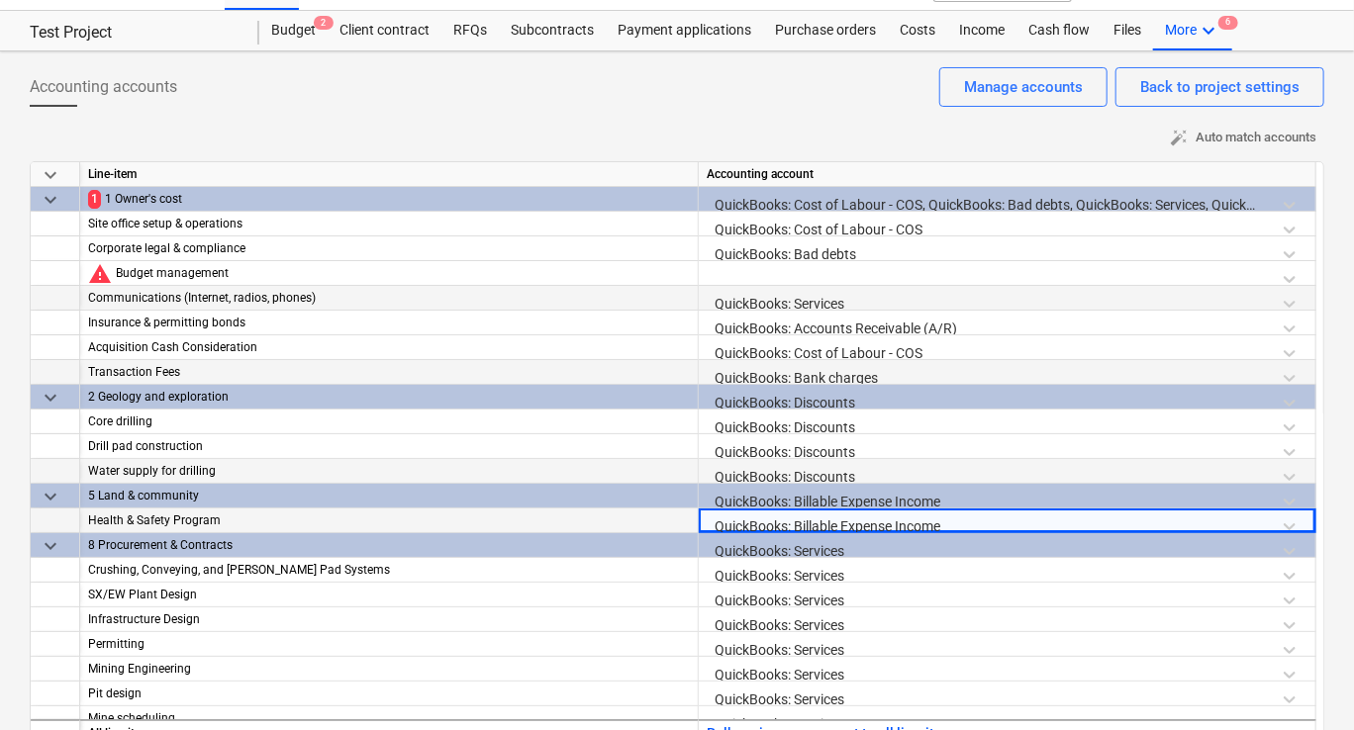
scroll to position [0, 0]
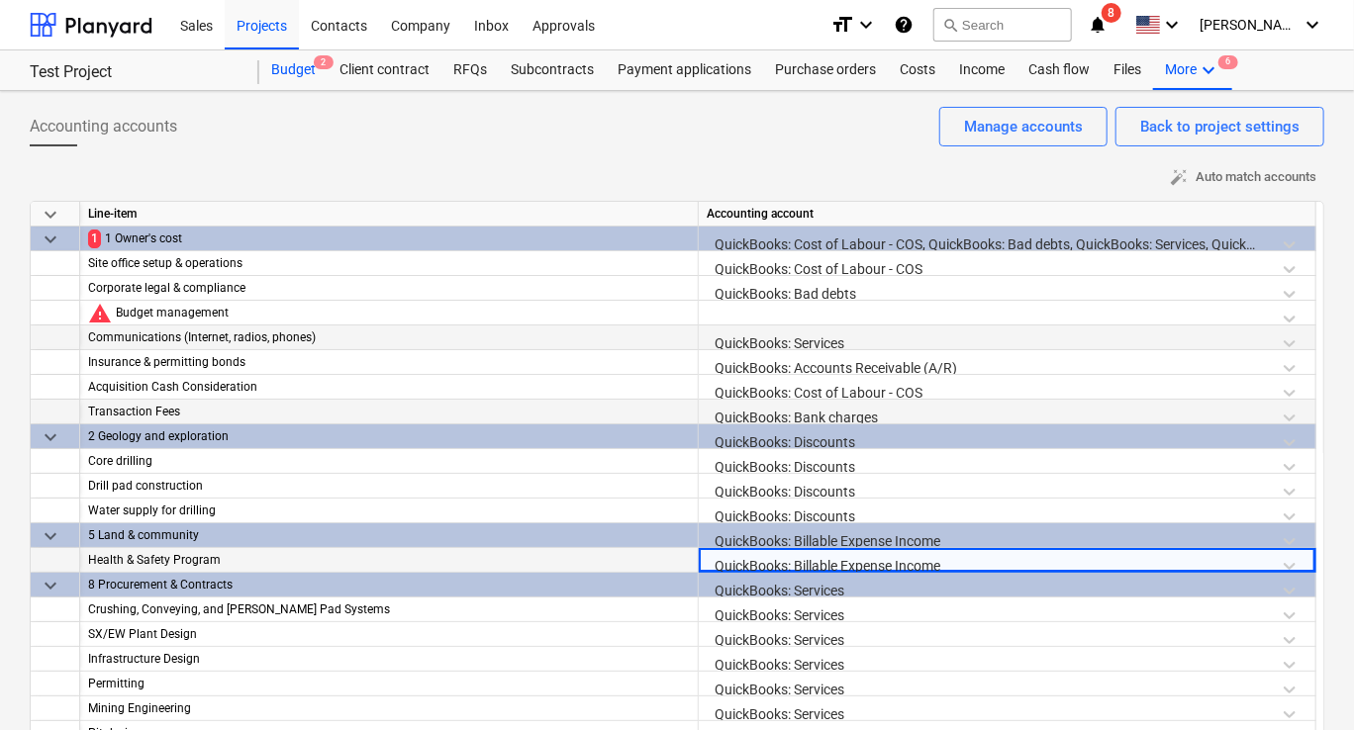
click at [292, 69] on div "Budget 2" at bounding box center [293, 70] width 68 height 40
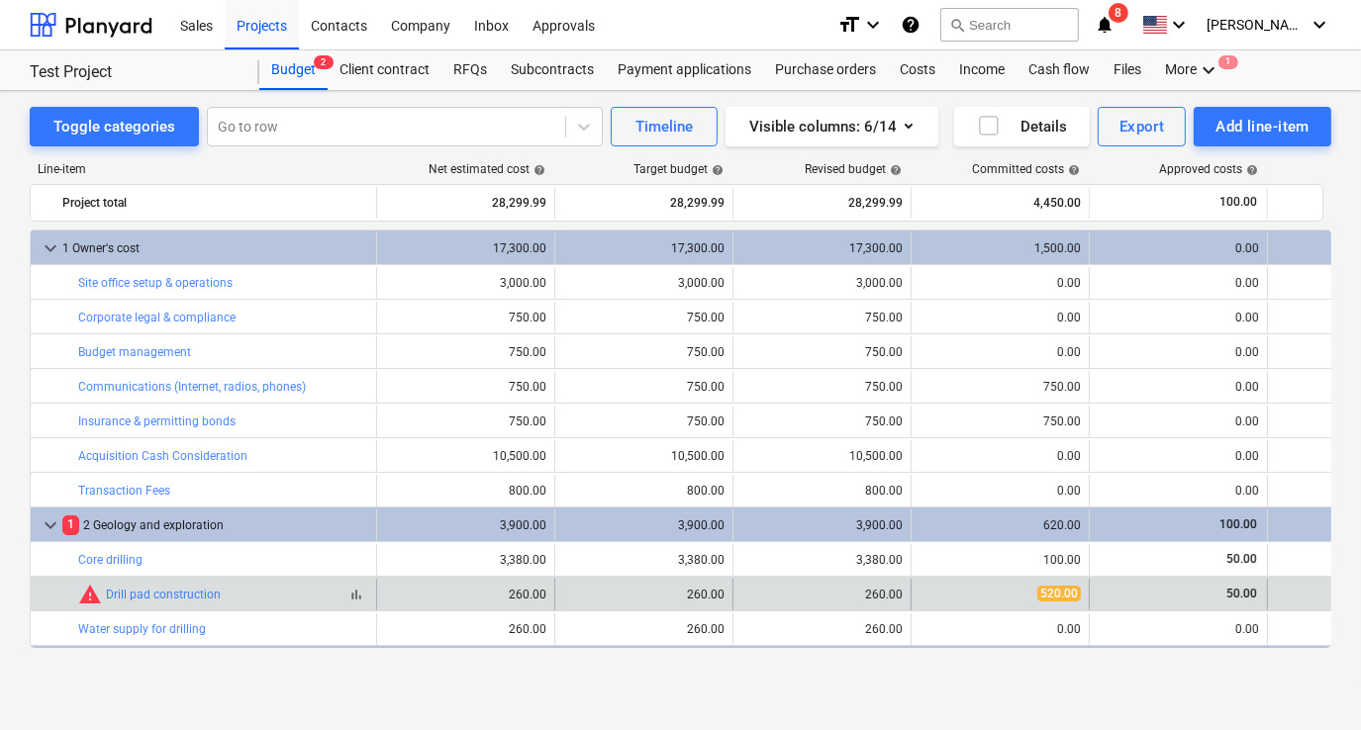
click at [285, 596] on div "bar_chart warning Drill pad construction" at bounding box center [223, 595] width 290 height 24
click at [197, 592] on link "Drill pad construction" at bounding box center [163, 595] width 115 height 14
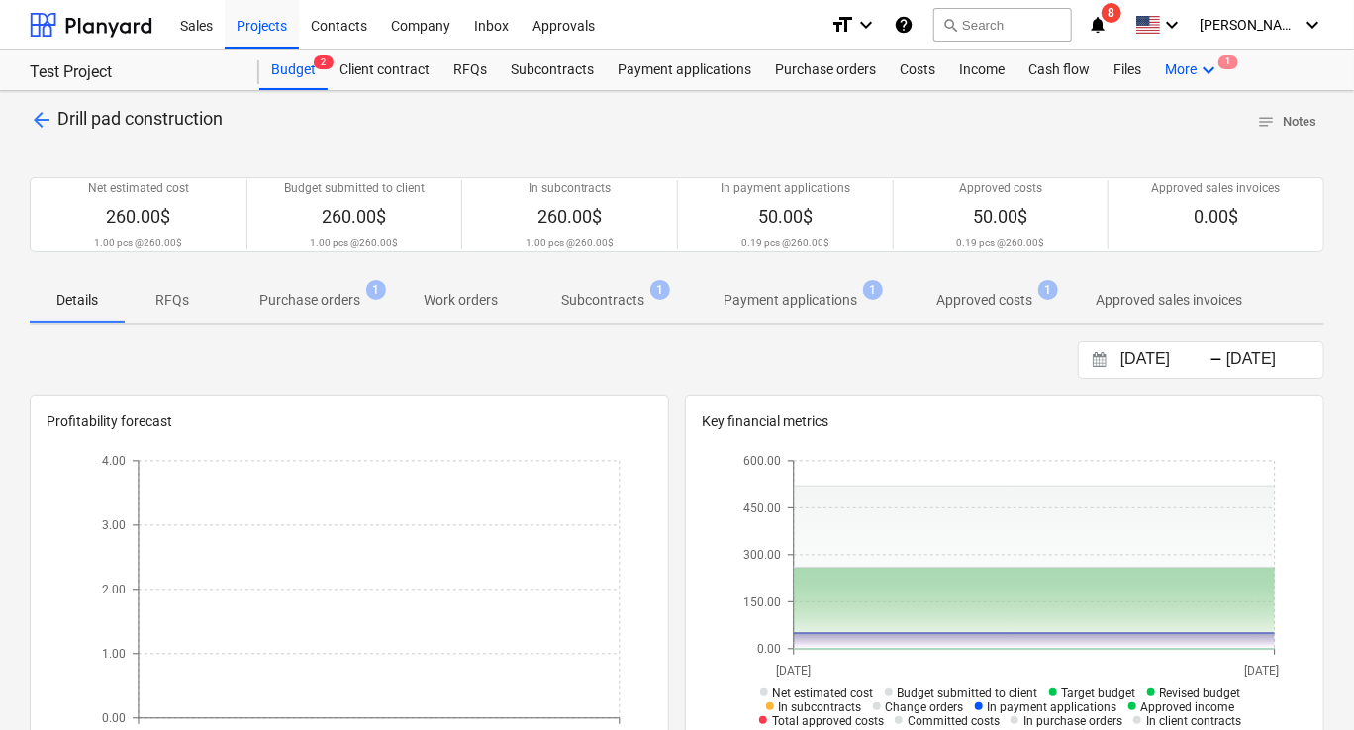
click at [1189, 75] on div "More keyboard_arrow_down 1" at bounding box center [1192, 70] width 79 height 40
click at [1153, 142] on div "Settings 1" at bounding box center [1172, 150] width 95 height 17
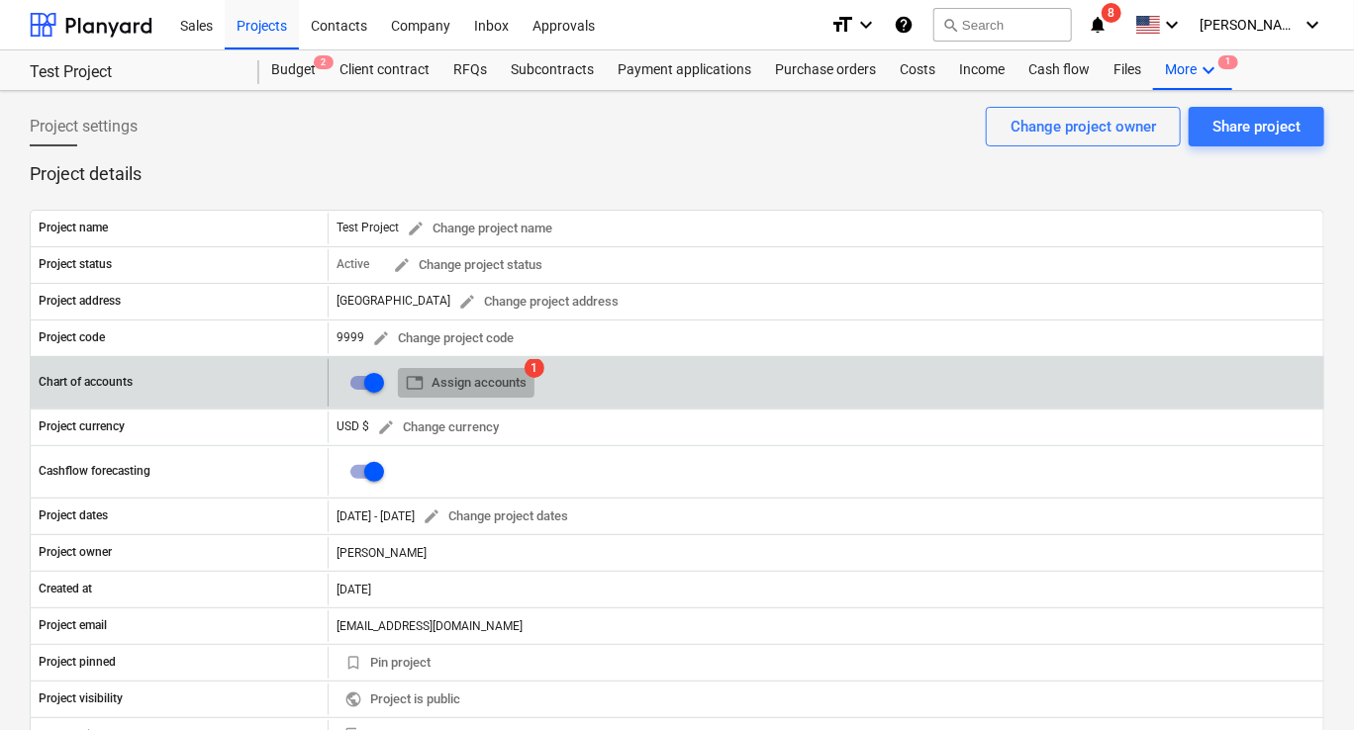
click at [479, 384] on span "table Assign accounts" at bounding box center [466, 383] width 121 height 23
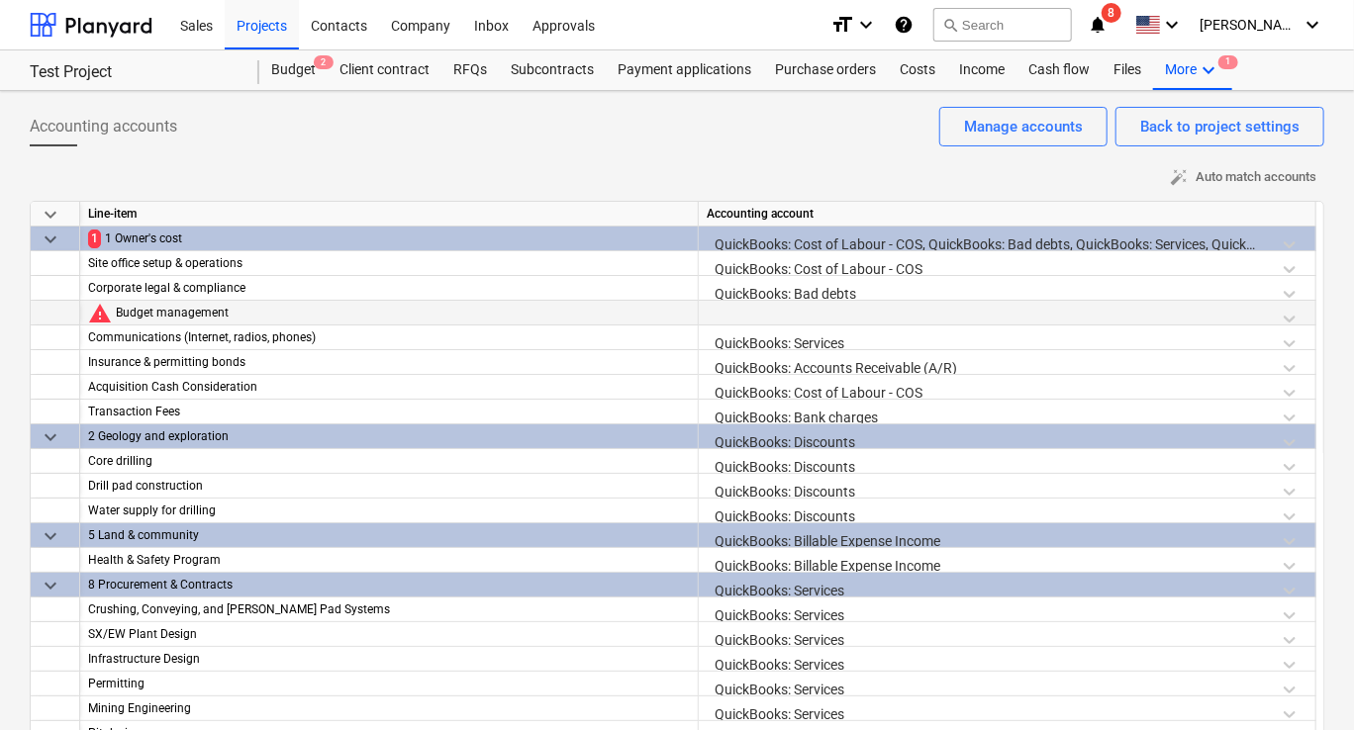
click at [756, 314] on div at bounding box center [1007, 318] width 601 height 35
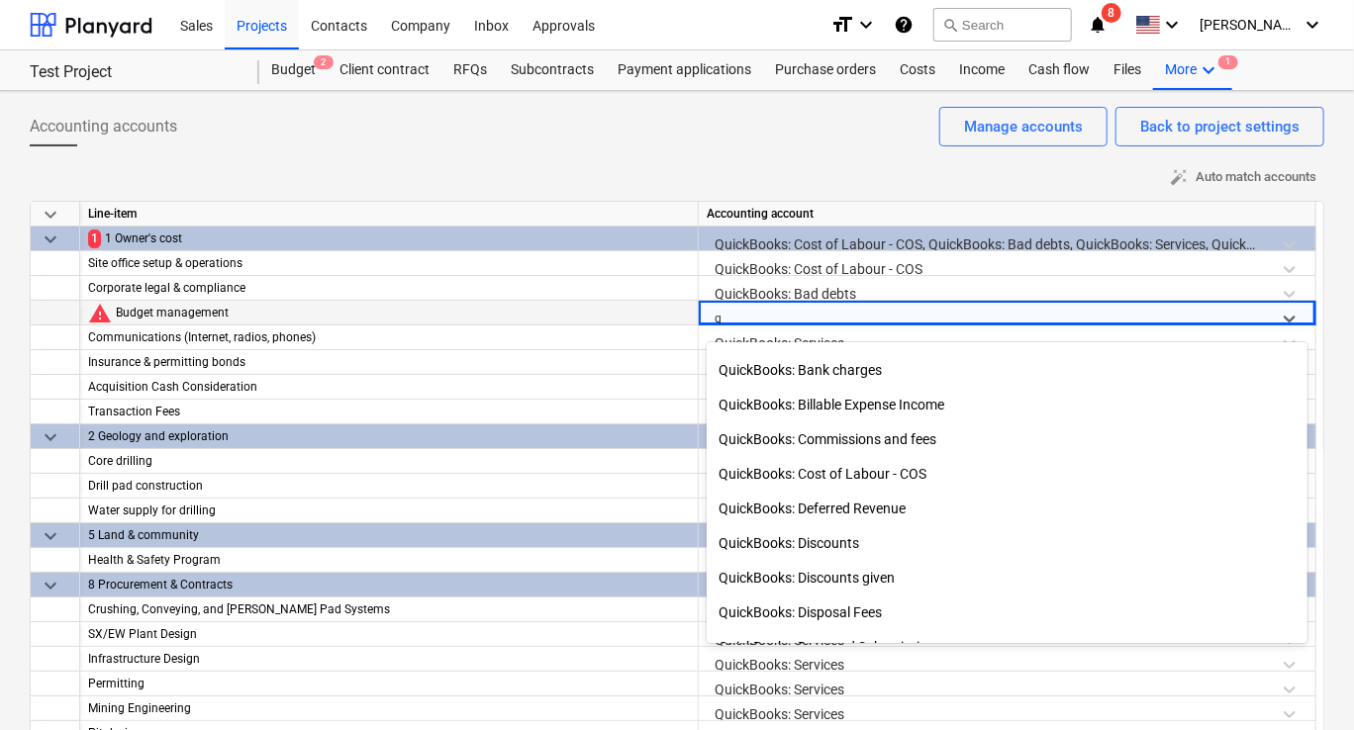
scroll to position [99, 0]
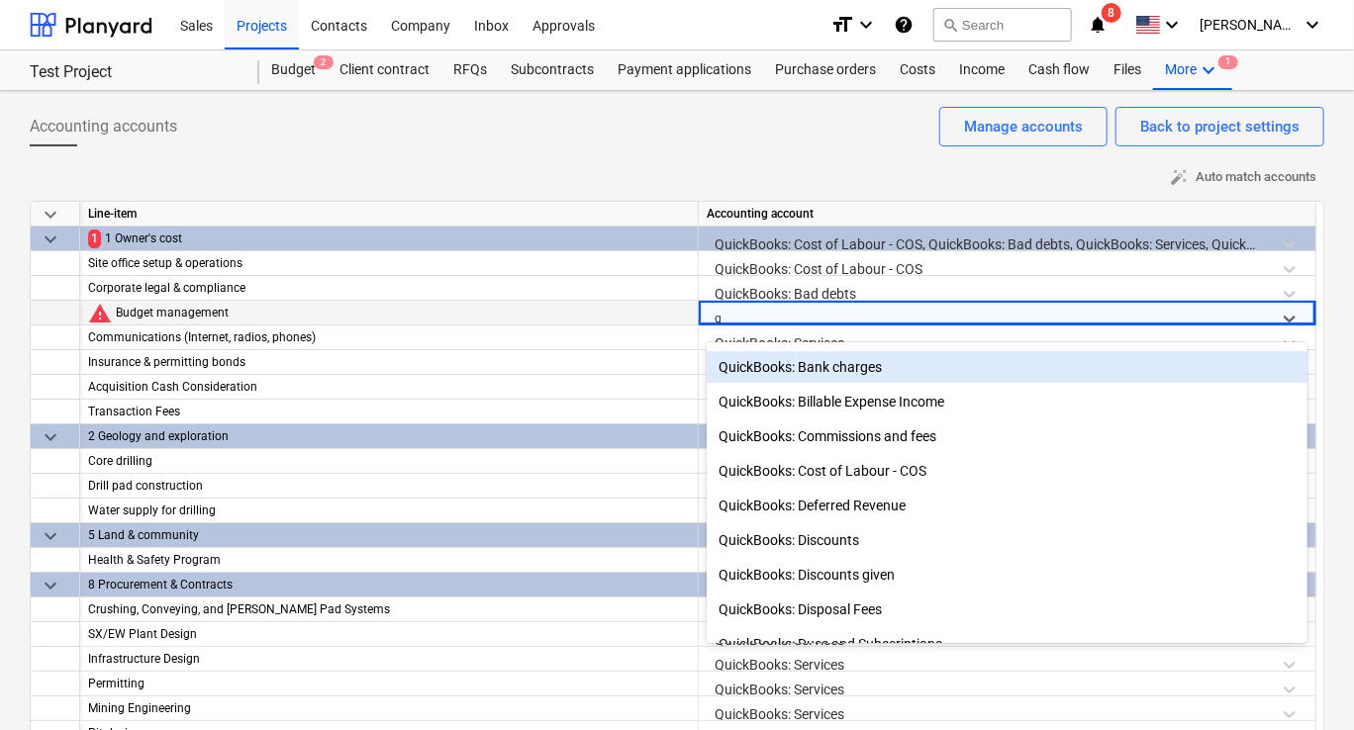
click at [789, 371] on div "QuickBooks: Bank charges" at bounding box center [1007, 367] width 601 height 32
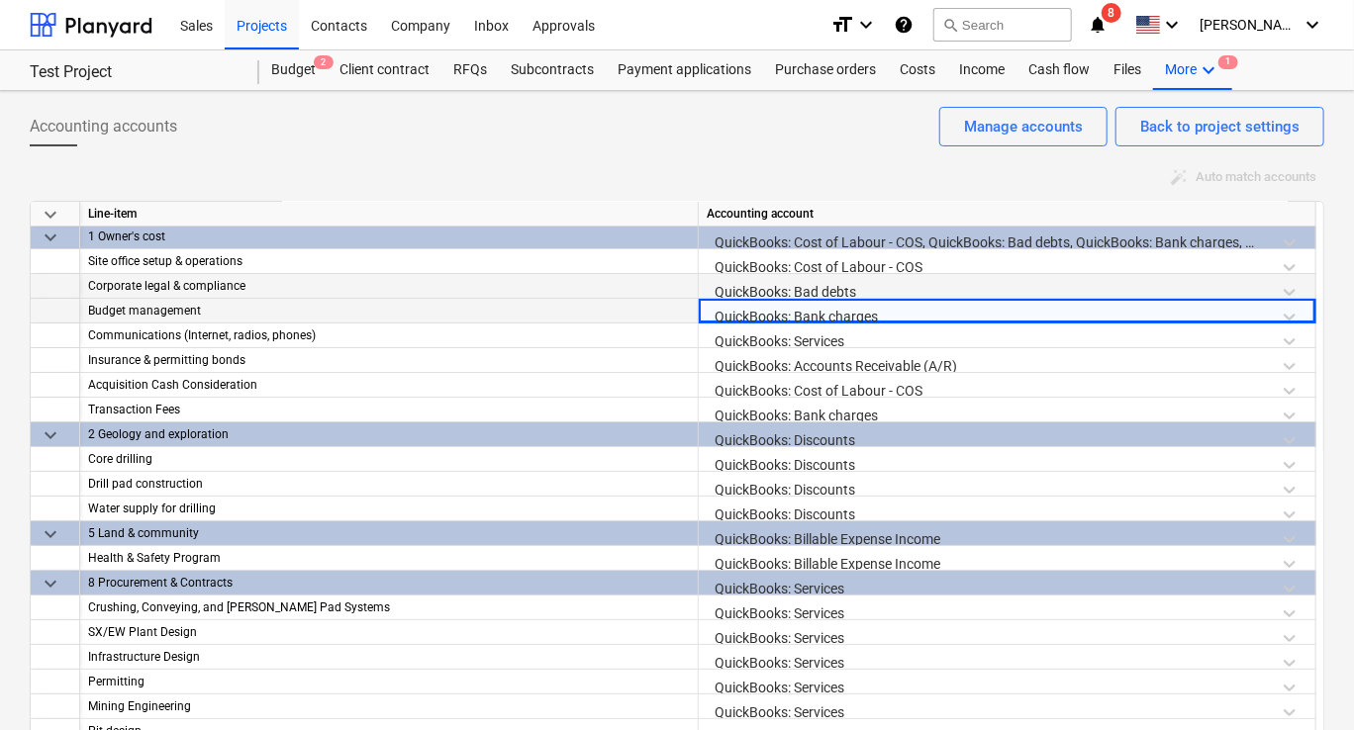
scroll to position [0, 0]
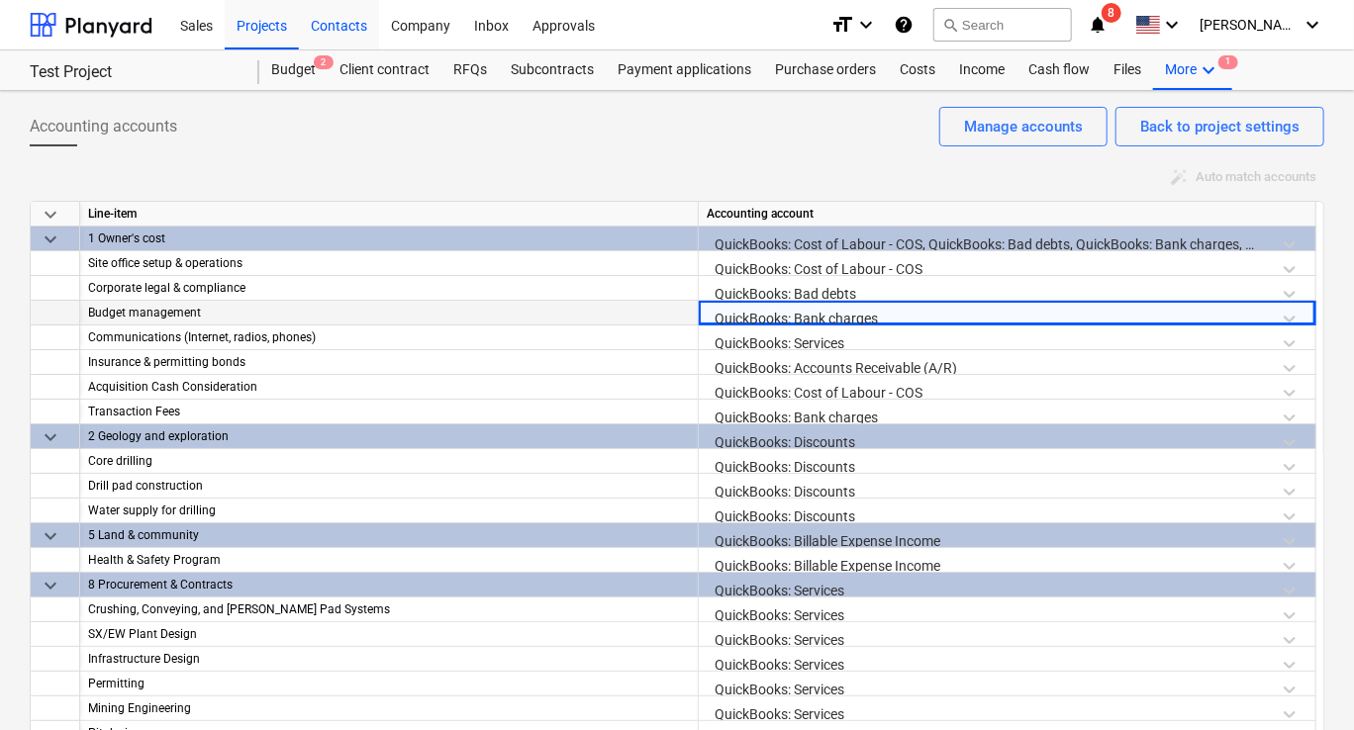
click at [334, 30] on div "Contacts" at bounding box center [339, 24] width 80 height 50
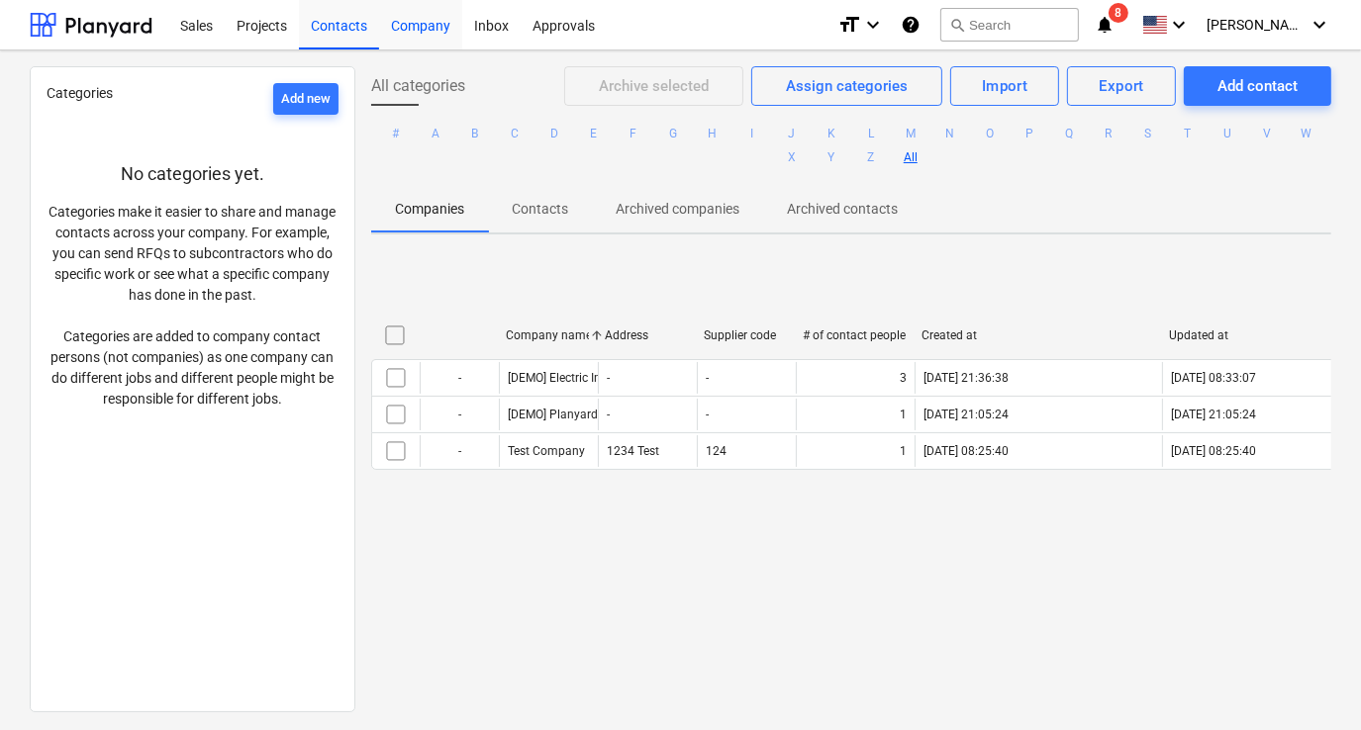
click at [421, 28] on div "Company" at bounding box center [420, 24] width 83 height 50
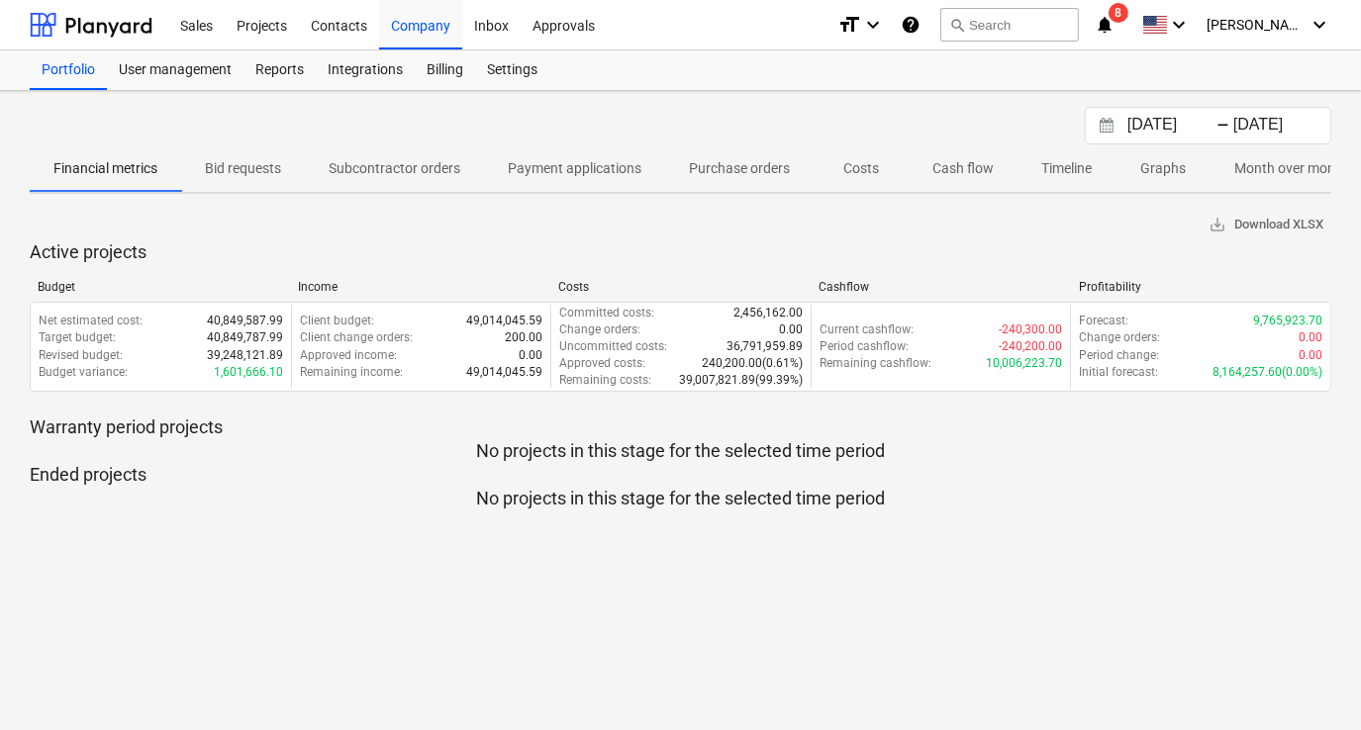
click at [239, 179] on span "Bid requests" at bounding box center [243, 168] width 124 height 33
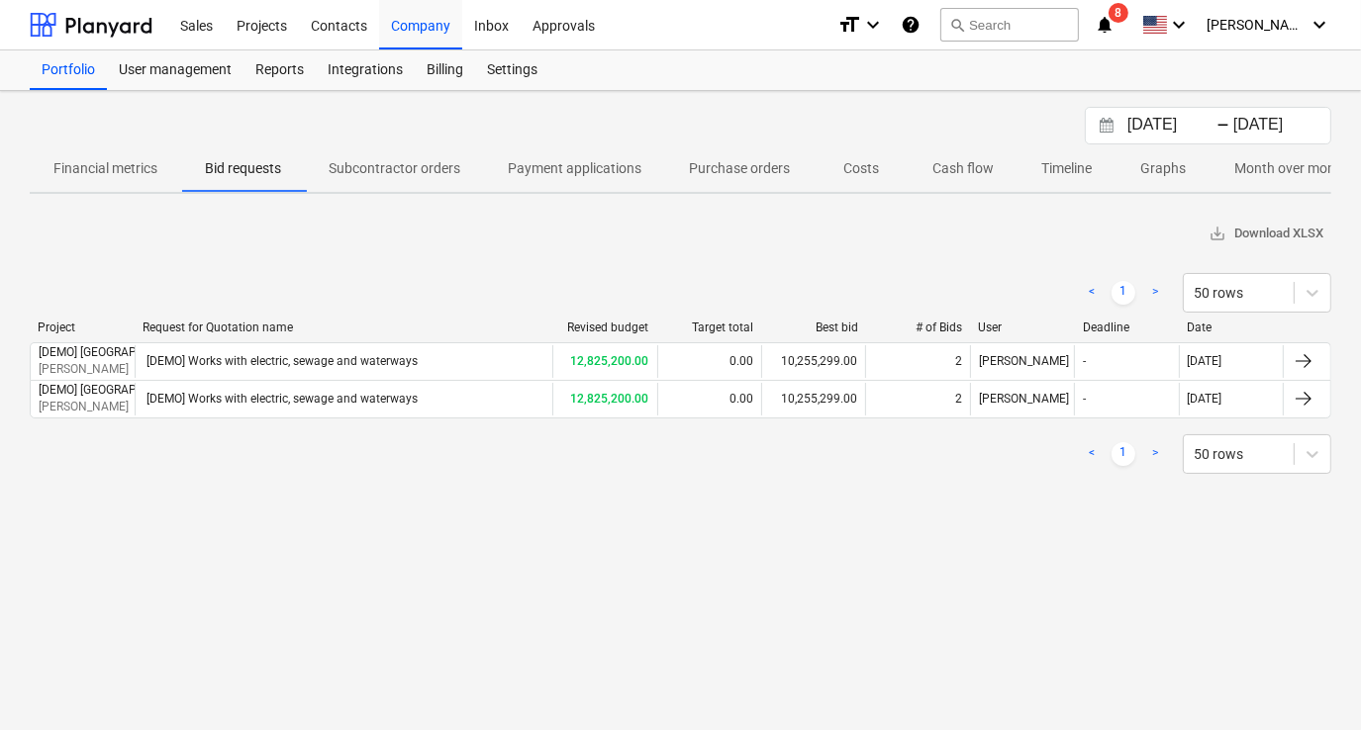
click at [384, 170] on p "Subcontractor orders" at bounding box center [395, 168] width 132 height 21
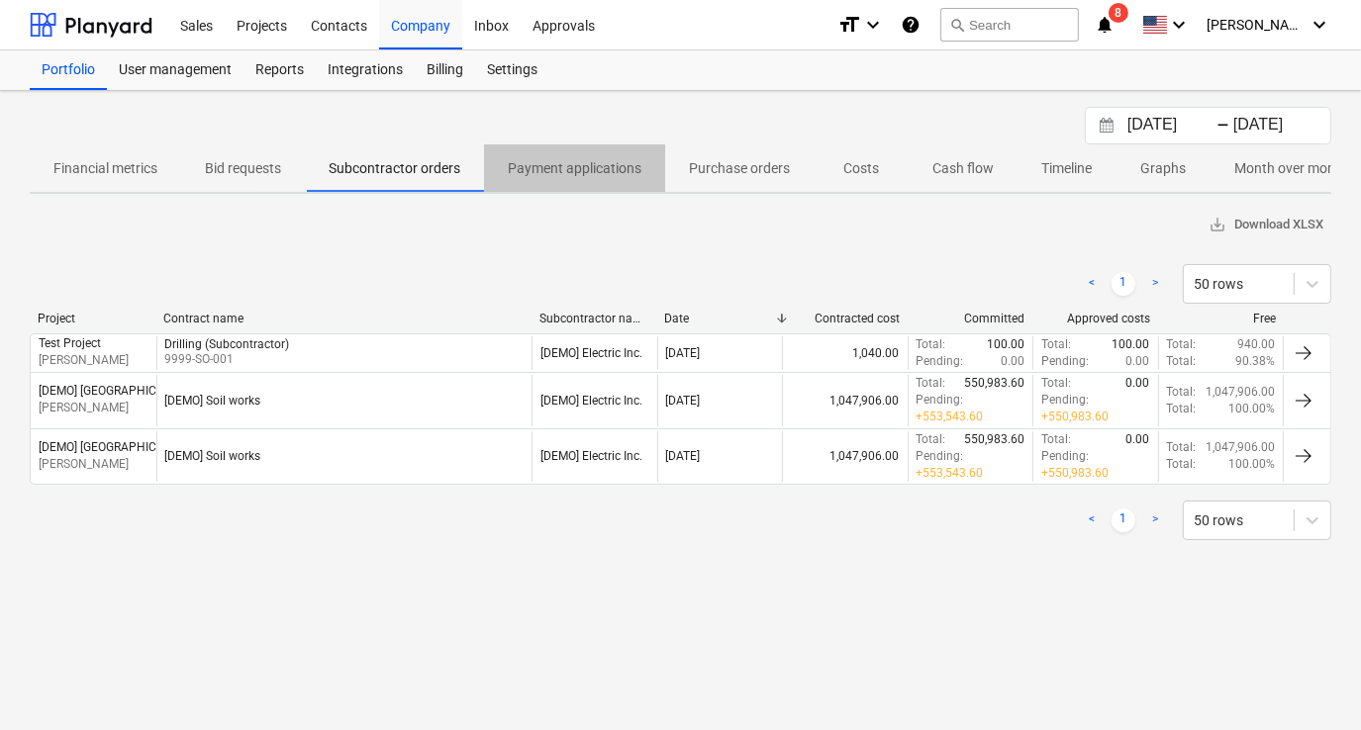
click at [563, 166] on p "Payment applications" at bounding box center [575, 168] width 134 height 21
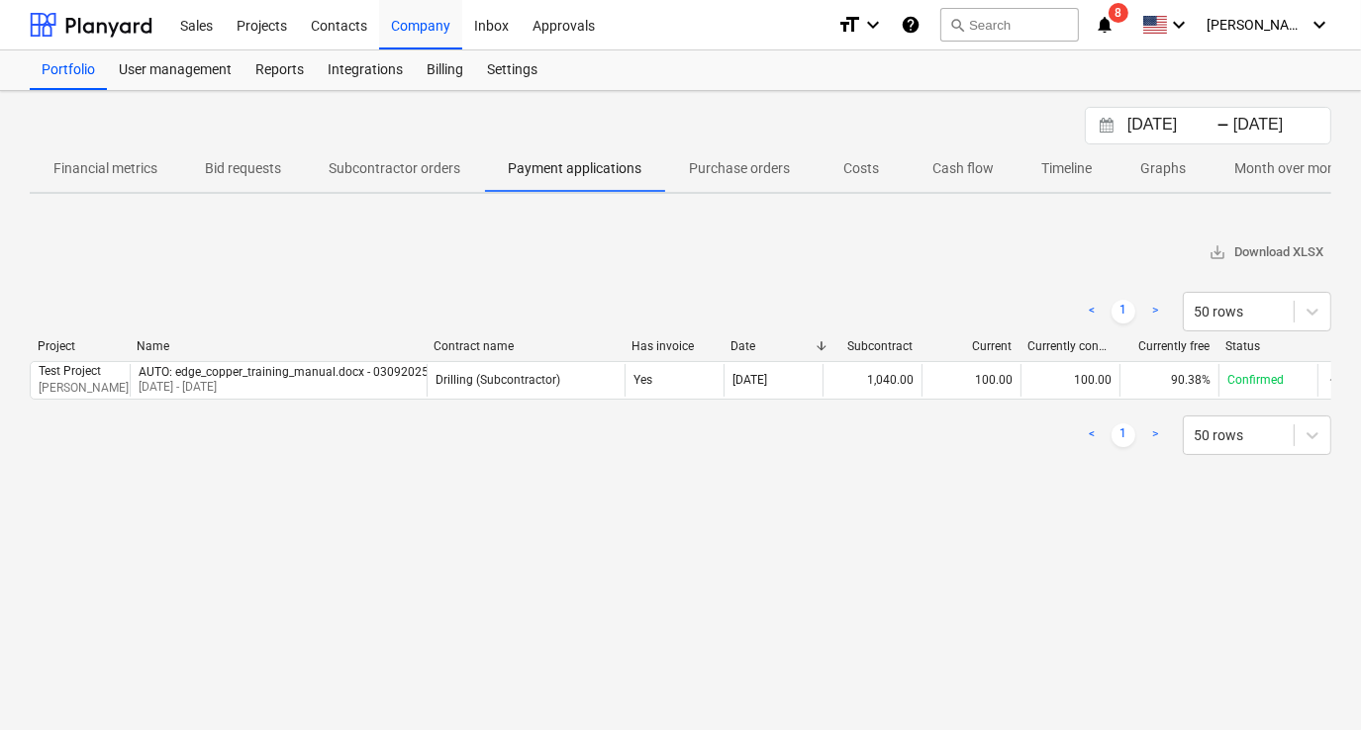
click at [715, 175] on p "Purchase orders" at bounding box center [739, 168] width 101 height 21
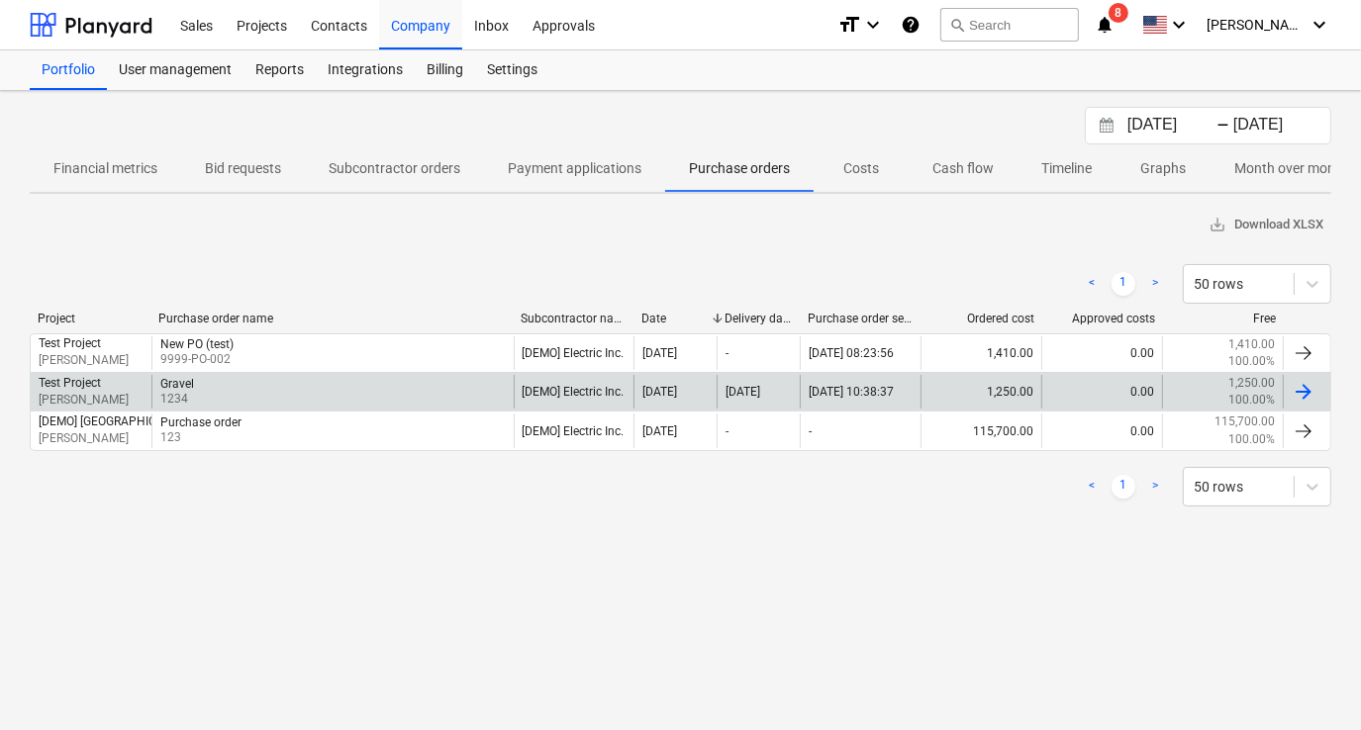
click at [1303, 392] on div at bounding box center [1303, 392] width 24 height 24
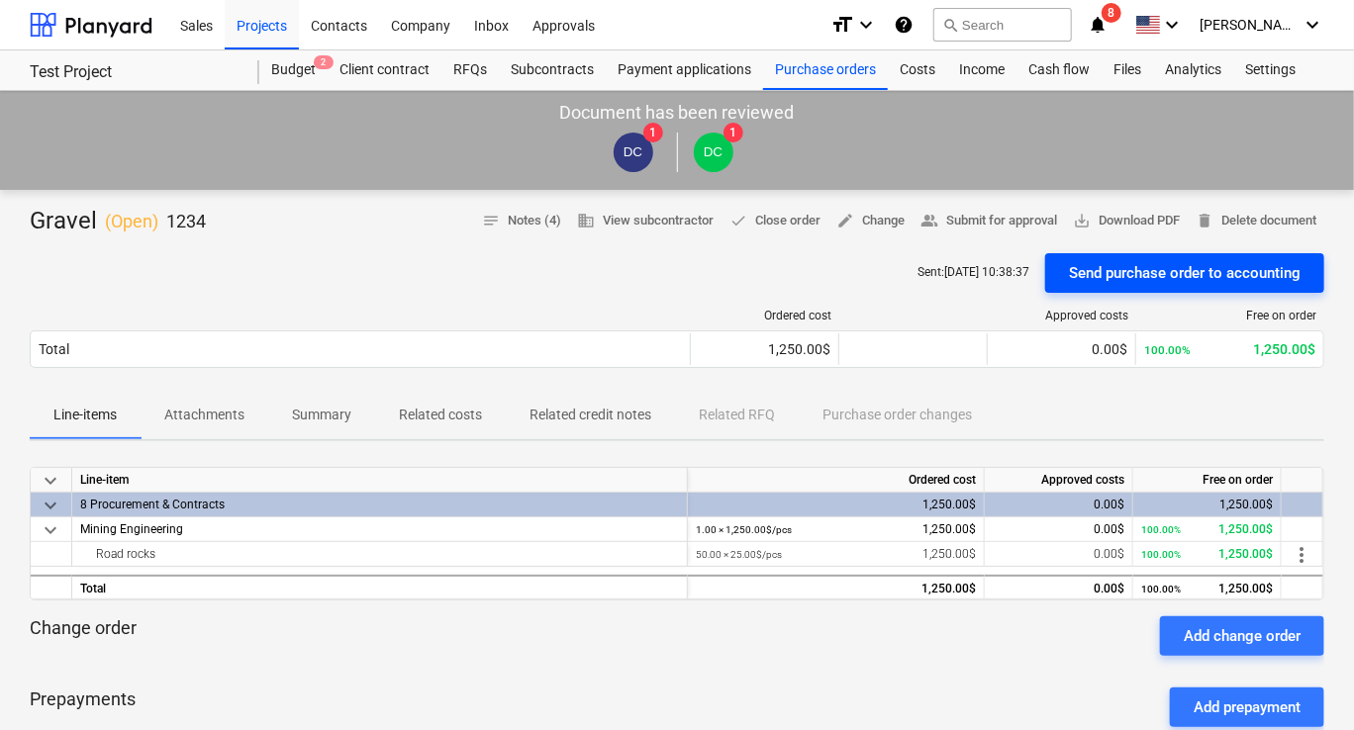
click at [1144, 277] on div "Send purchase order to accounting" at bounding box center [1185, 273] width 232 height 26
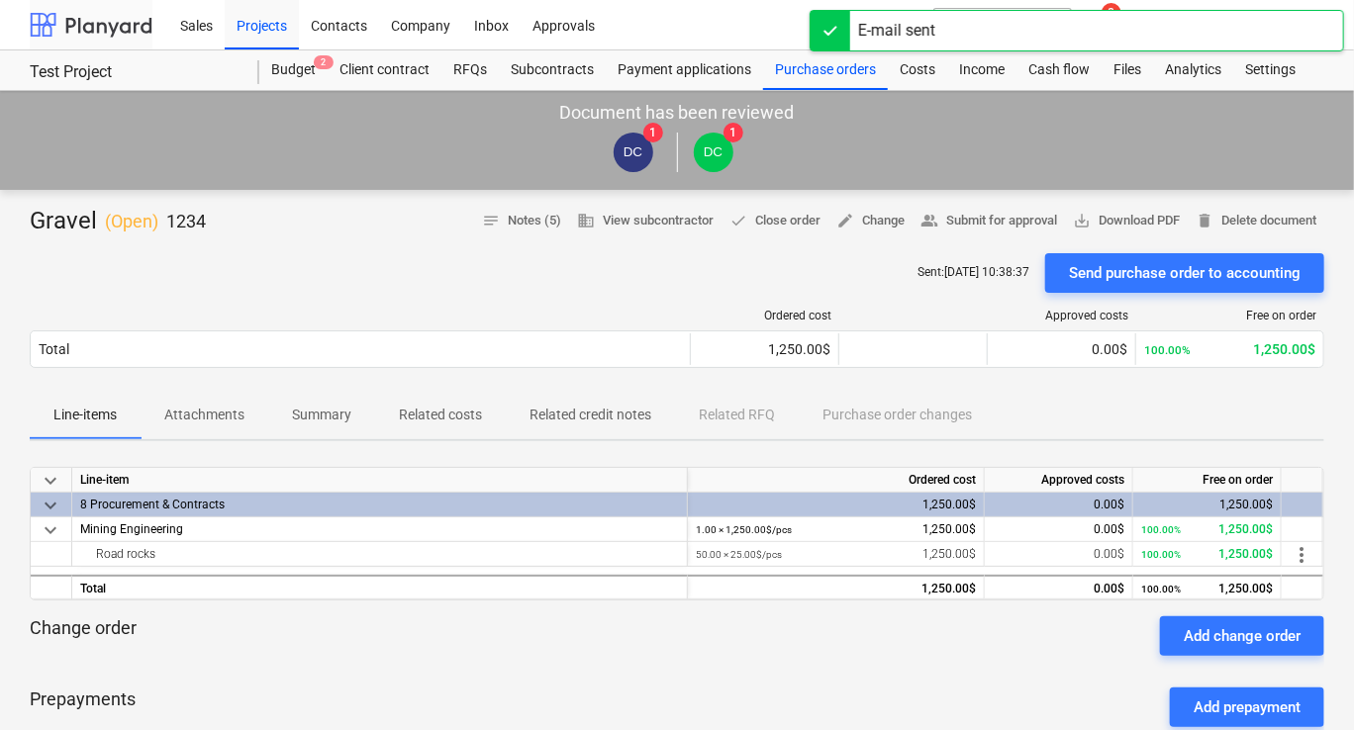
click at [136, 28] on div at bounding box center [91, 24] width 123 height 49
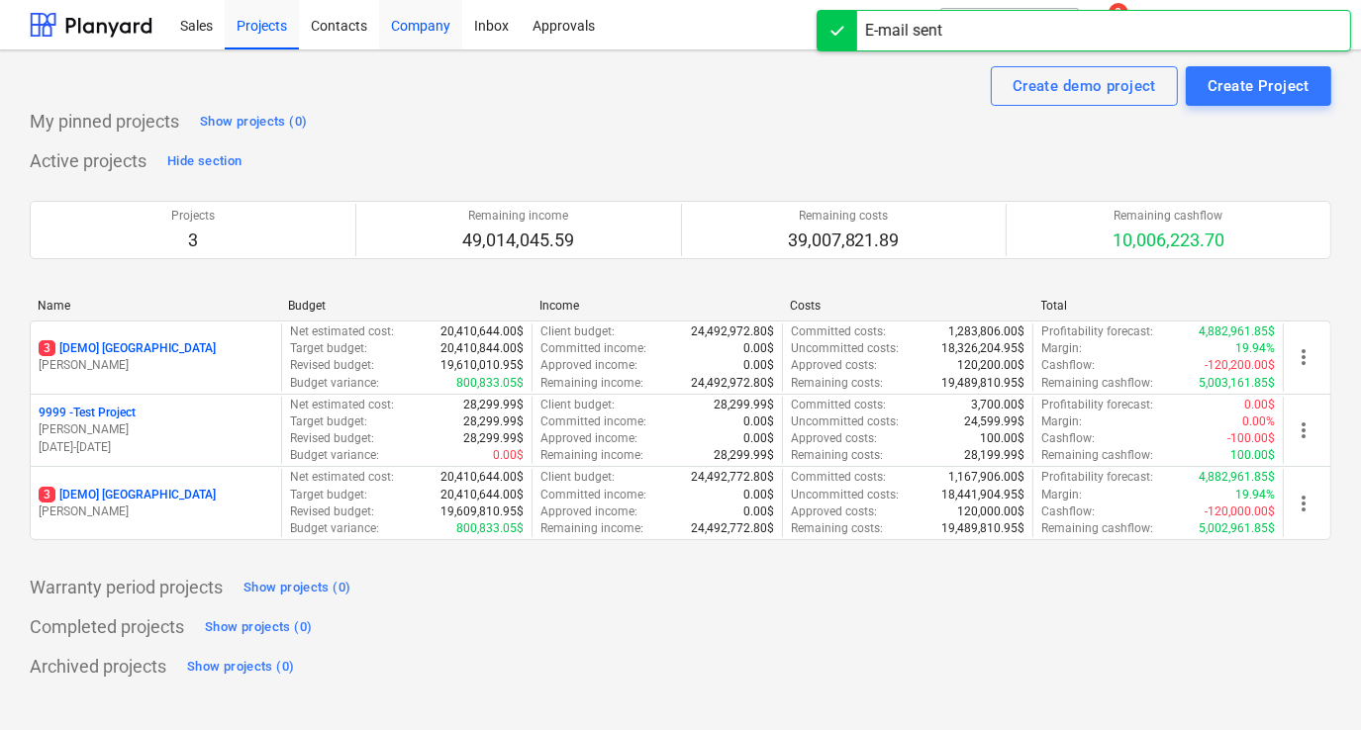
click at [430, 32] on div "Company" at bounding box center [420, 24] width 83 height 50
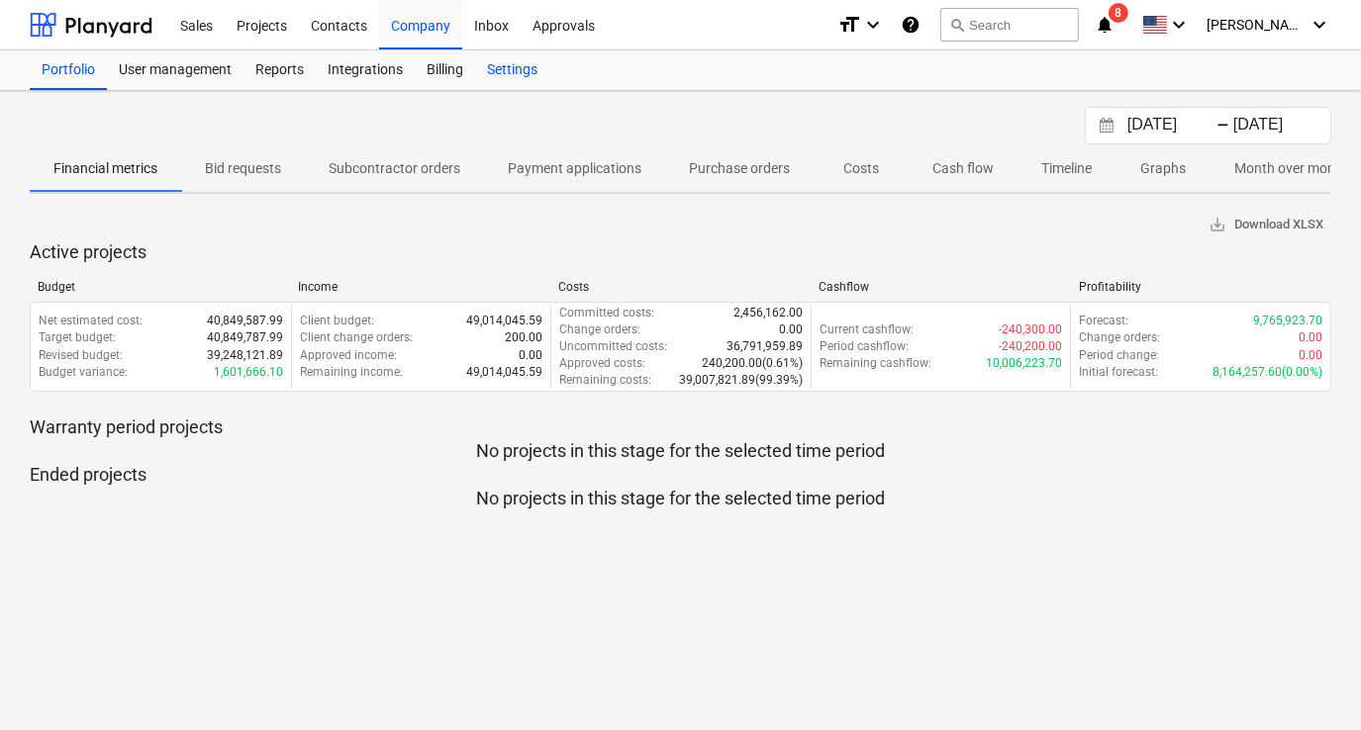
click at [525, 67] on div "Settings" at bounding box center [512, 70] width 74 height 40
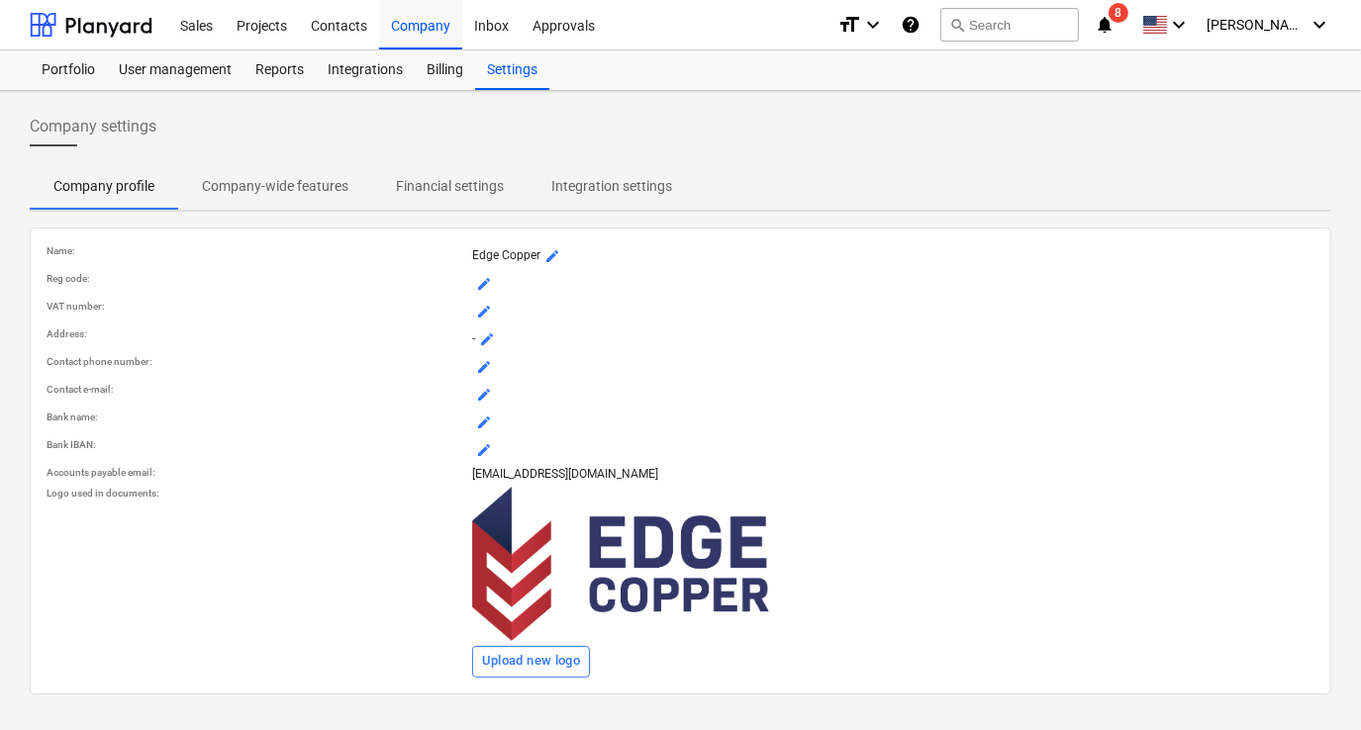
click at [634, 185] on p "Integration settings" at bounding box center [611, 186] width 121 height 21
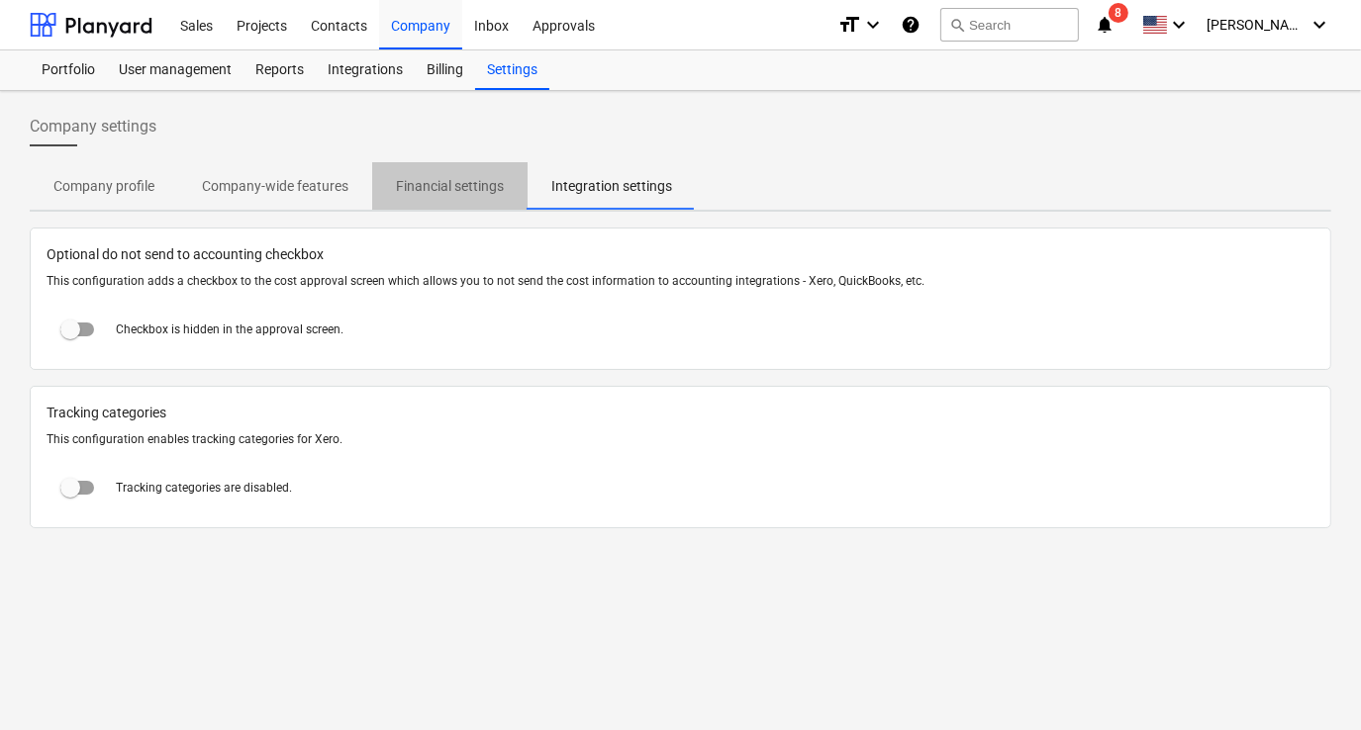
click at [468, 191] on p "Financial settings" at bounding box center [450, 186] width 108 height 21
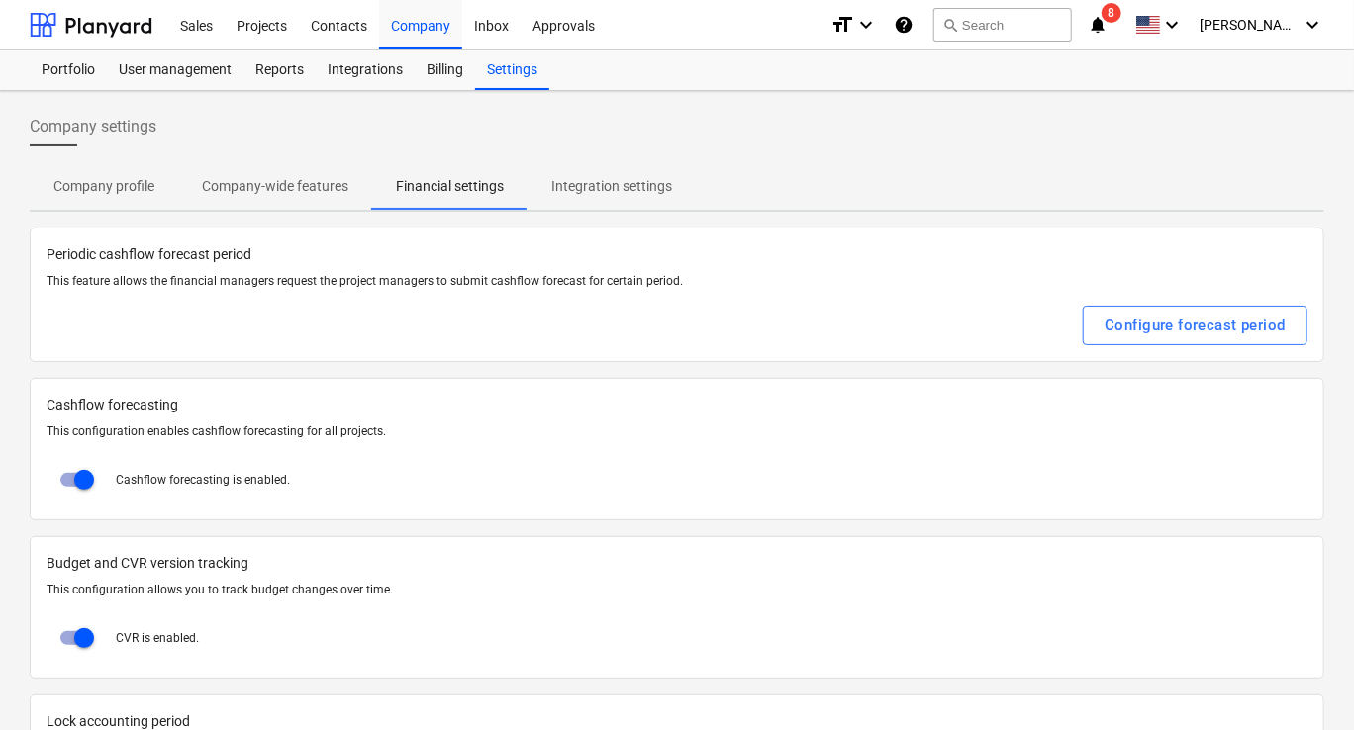
click at [295, 193] on p "Company-wide features" at bounding box center [275, 186] width 146 height 21
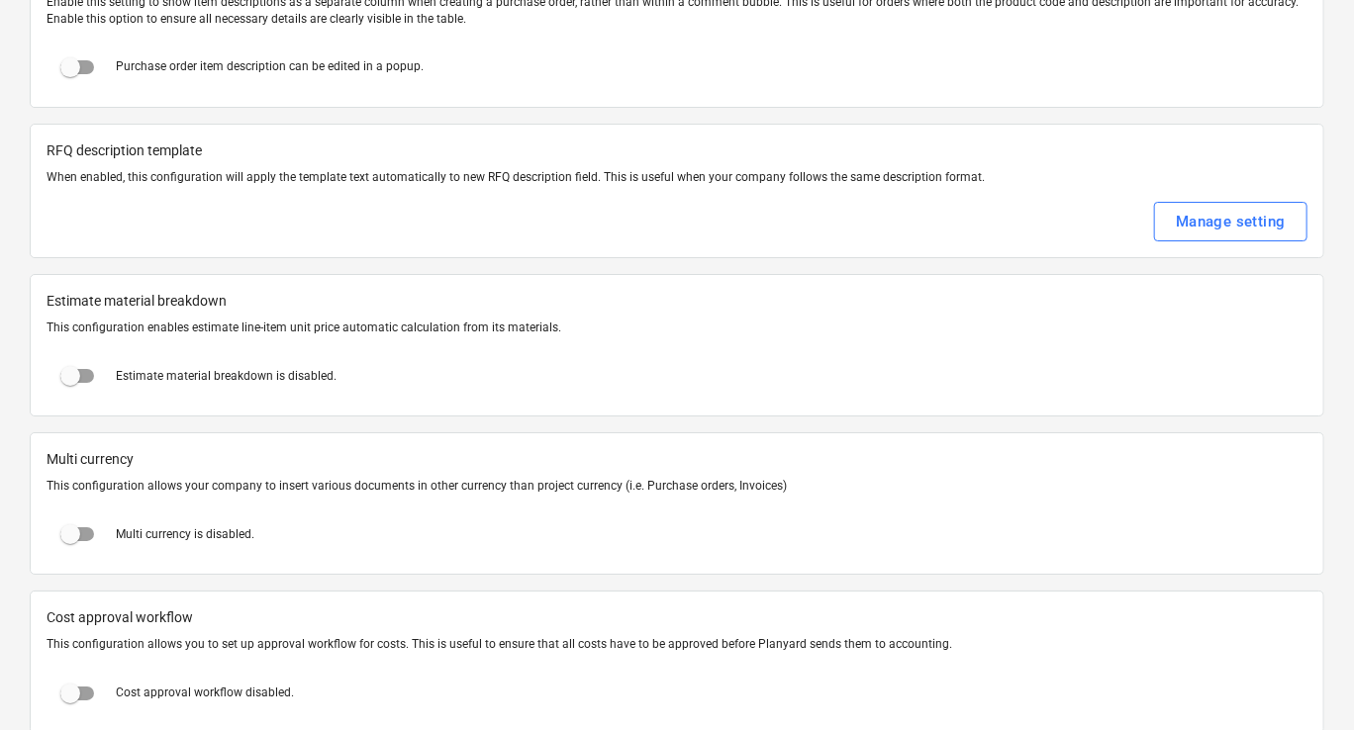
scroll to position [3462, 0]
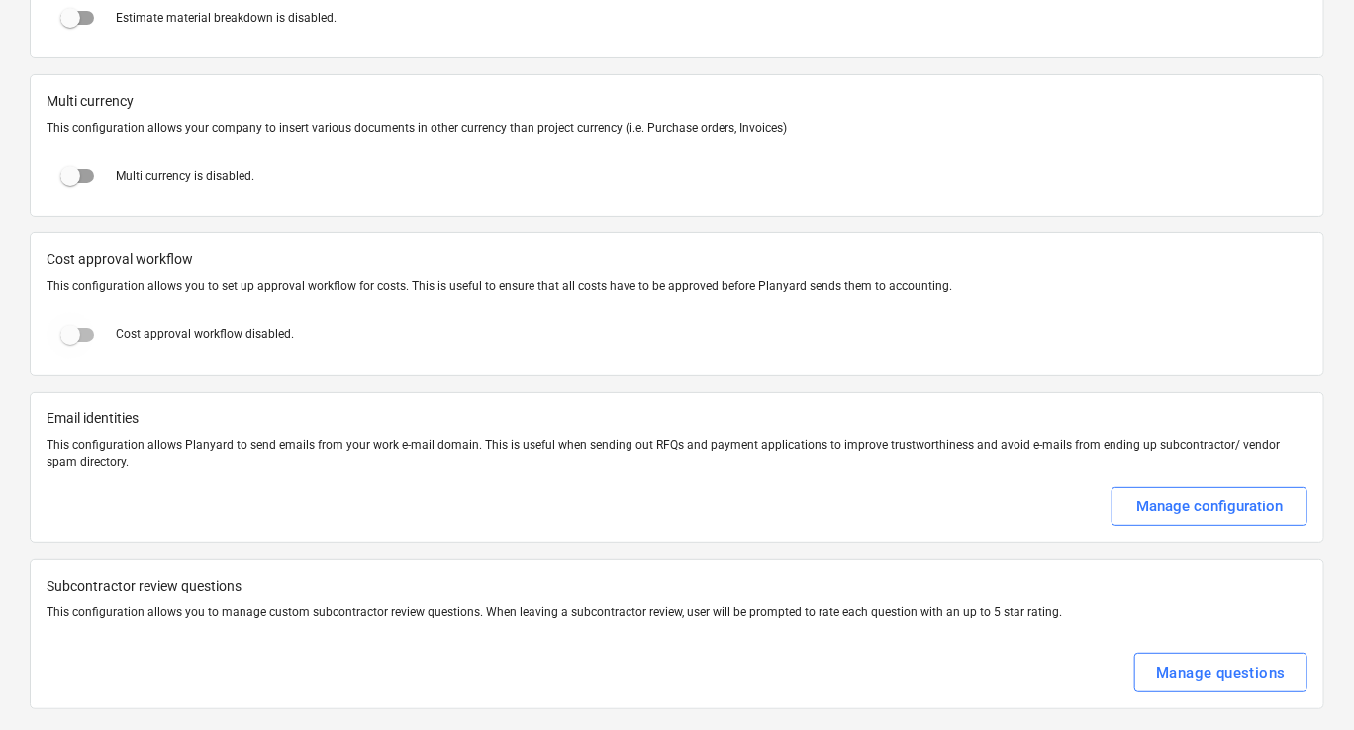
click at [84, 324] on input "checkbox" at bounding box center [71, 336] width 48 height 48
checkbox input "true"
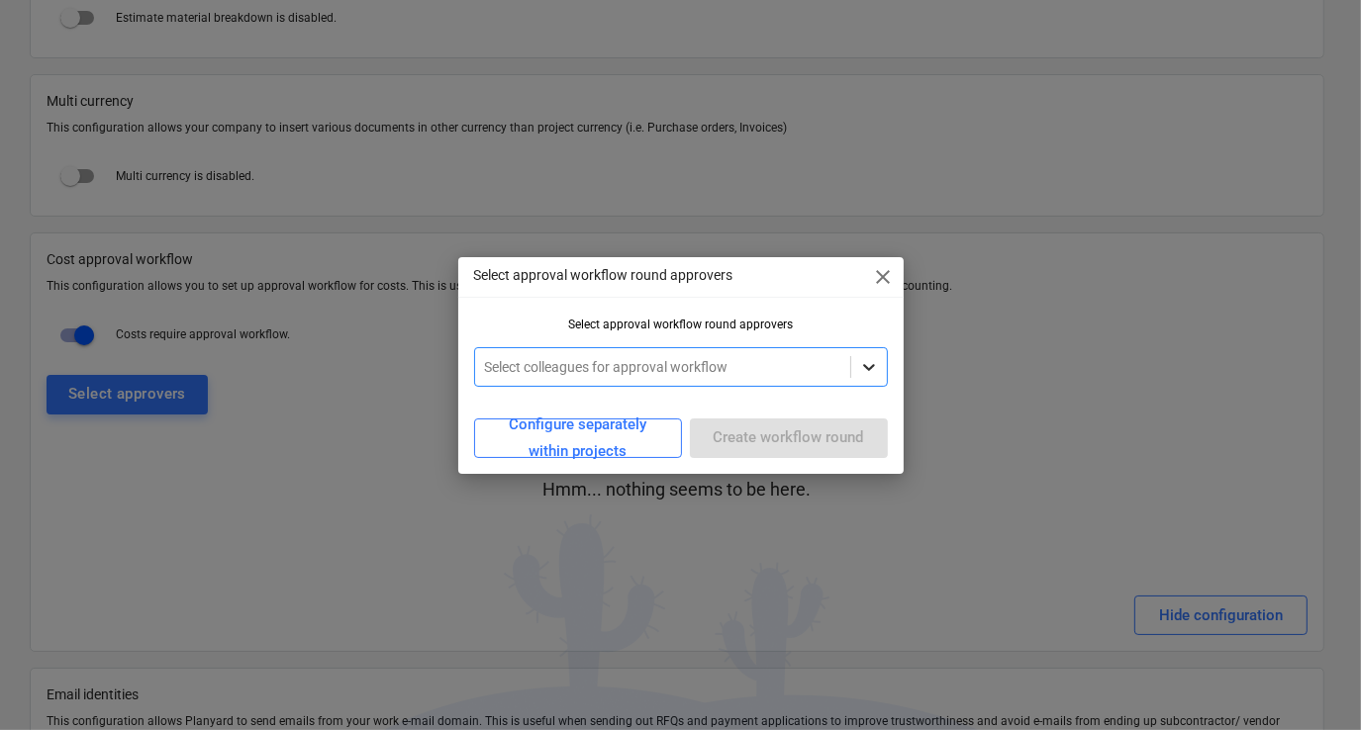
click at [855, 368] on div at bounding box center [869, 367] width 36 height 36
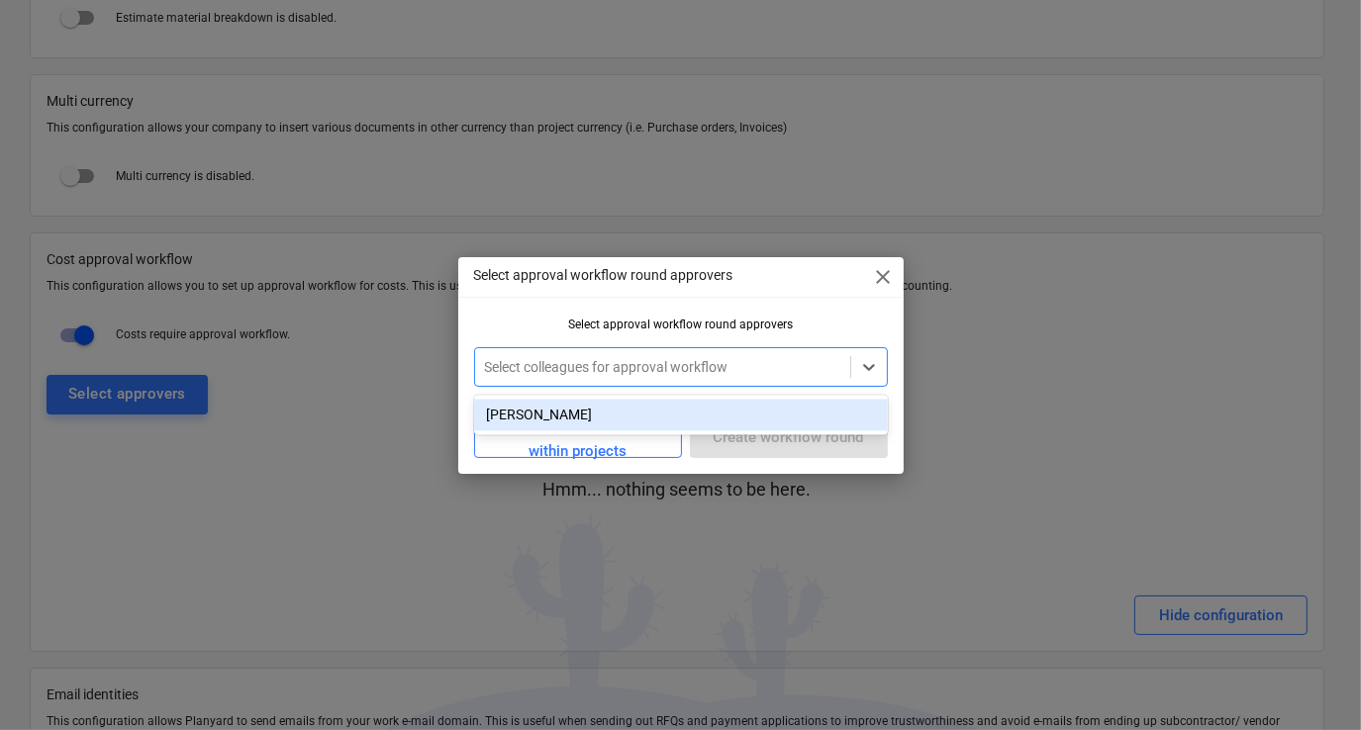
click at [566, 322] on div "Select approval workflow round approvers" at bounding box center [681, 325] width 414 height 14
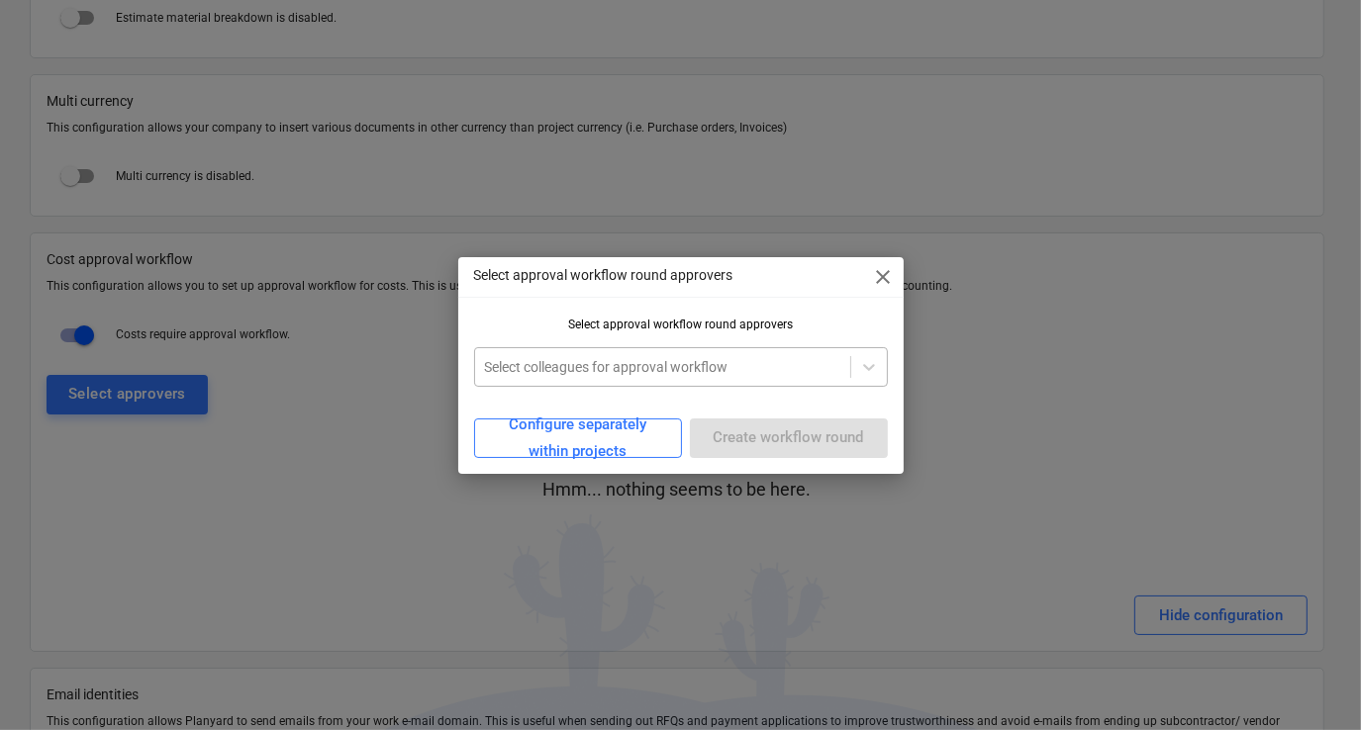
click at [675, 370] on div at bounding box center [662, 367] width 355 height 20
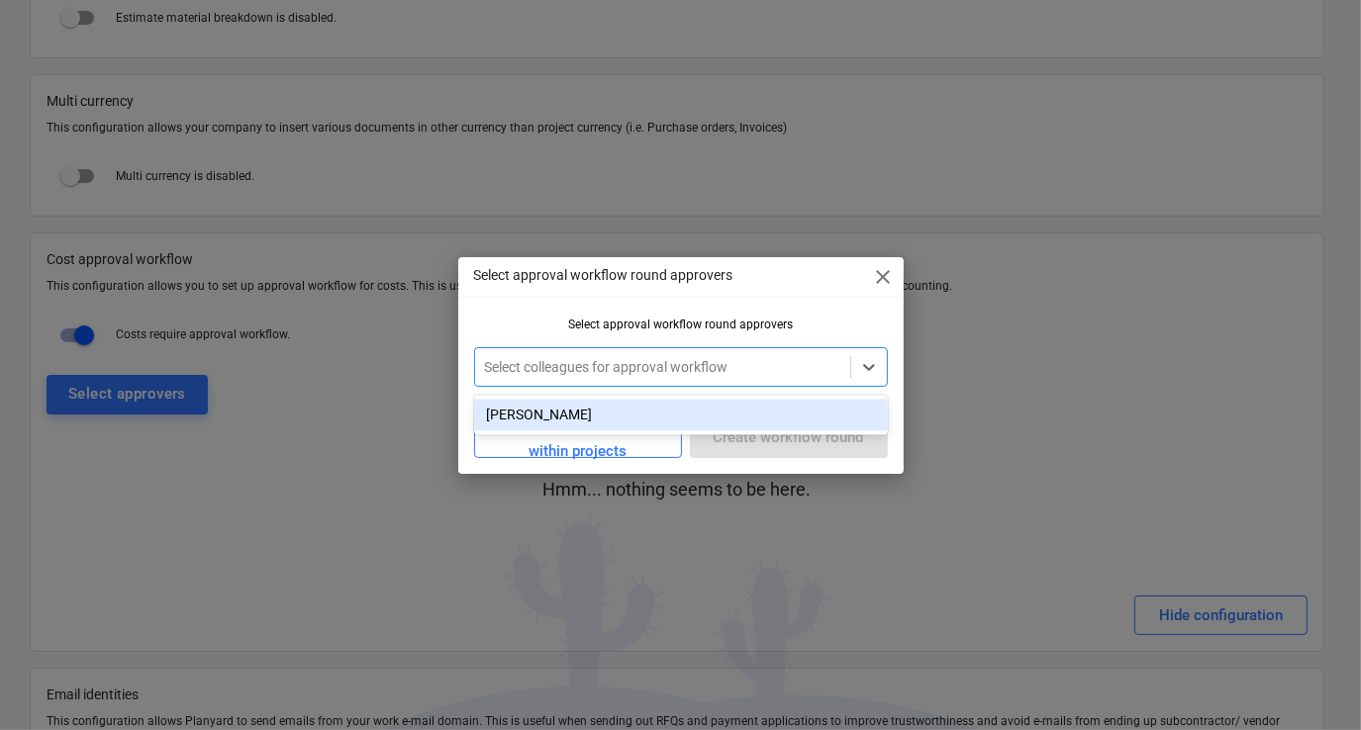
click at [620, 408] on div "[PERSON_NAME]" at bounding box center [681, 415] width 414 height 32
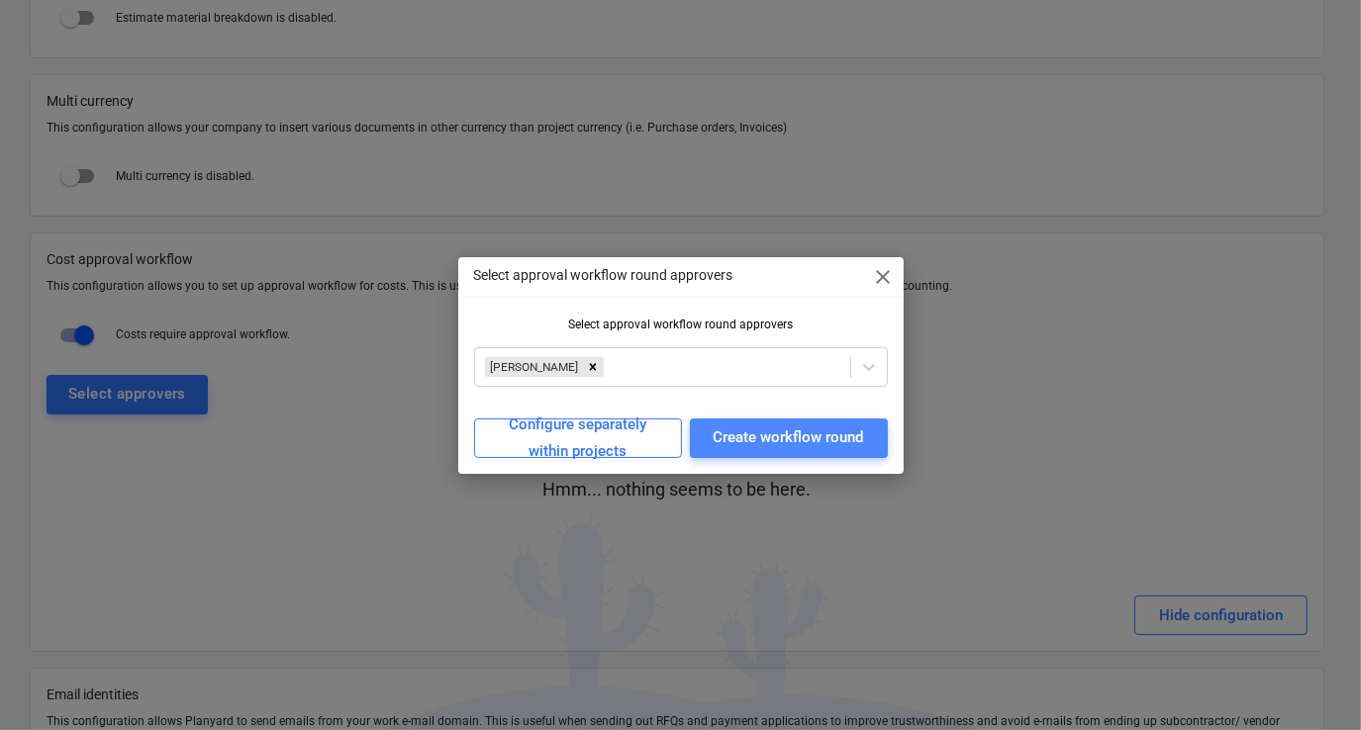
click at [732, 452] on button "Create workflow round" at bounding box center [789, 439] width 198 height 40
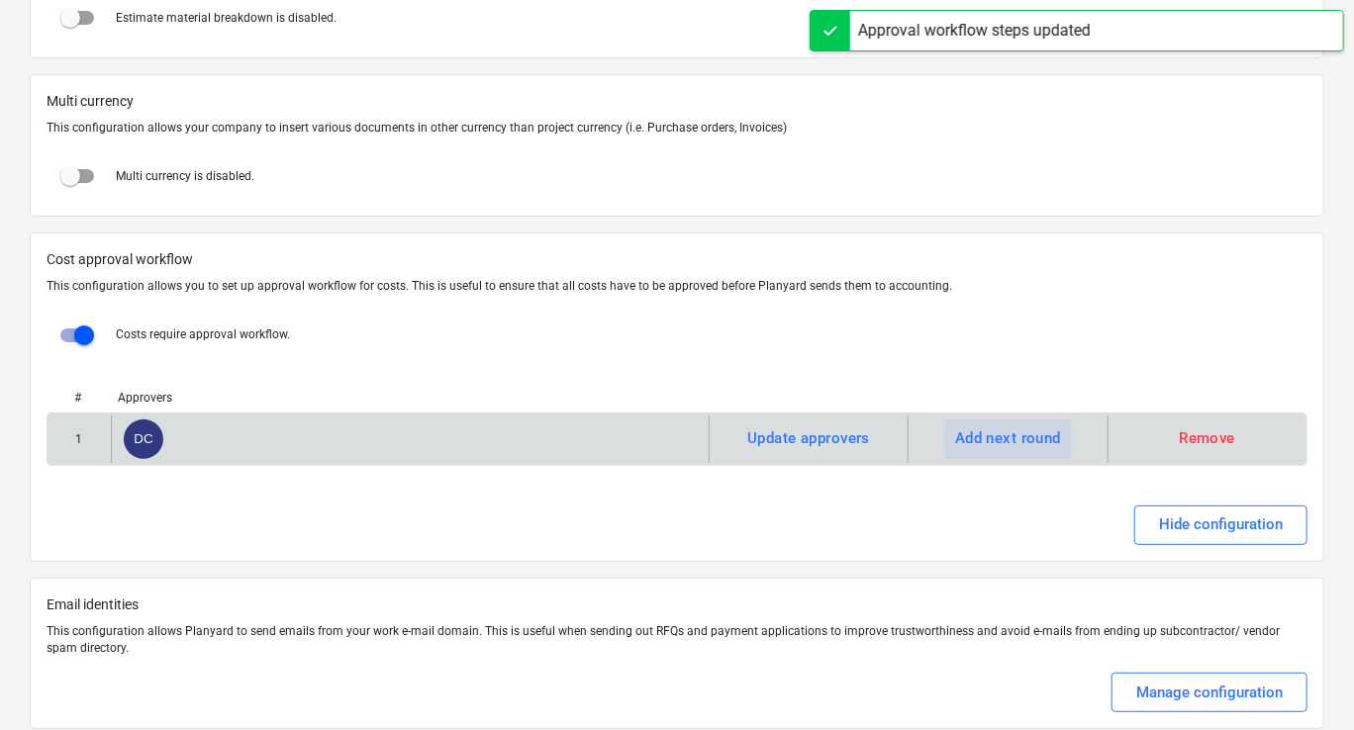
click at [984, 429] on div "Add next round" at bounding box center [1008, 439] width 106 height 26
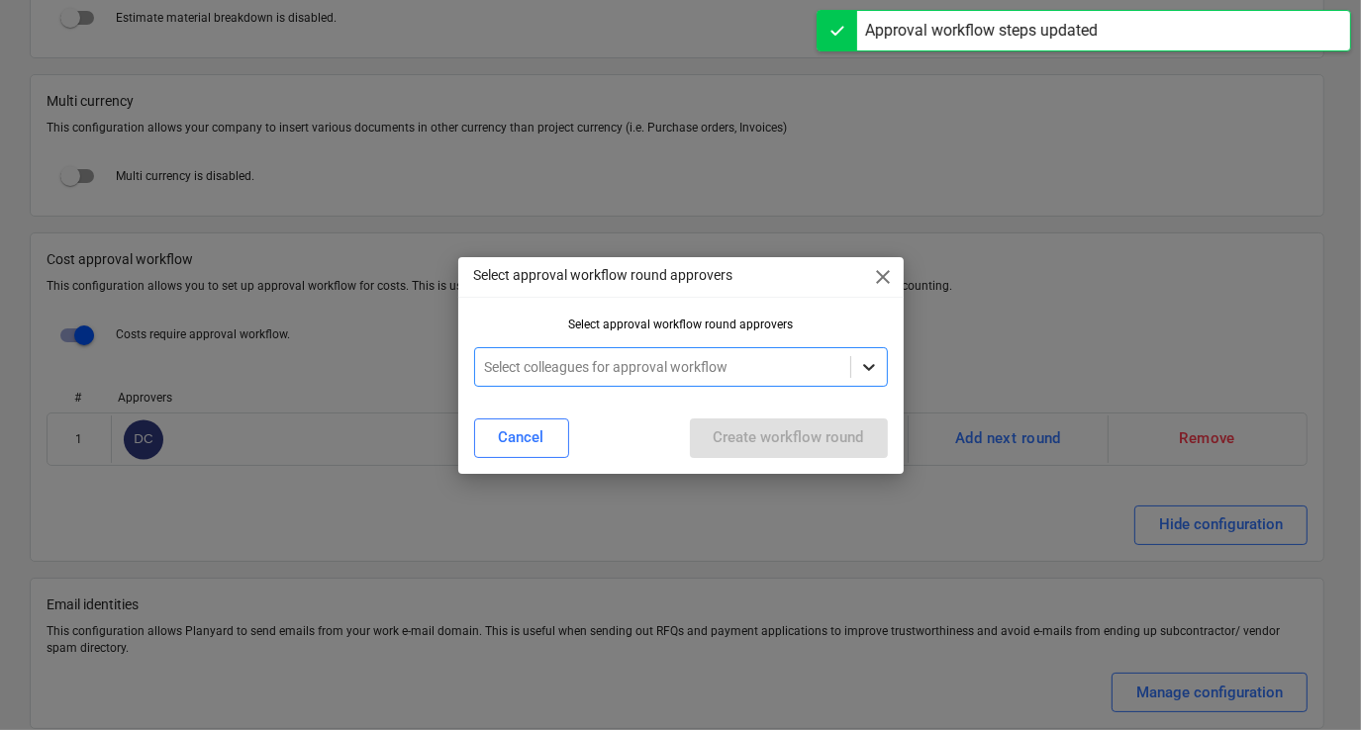
click at [879, 365] on div at bounding box center [869, 367] width 36 height 36
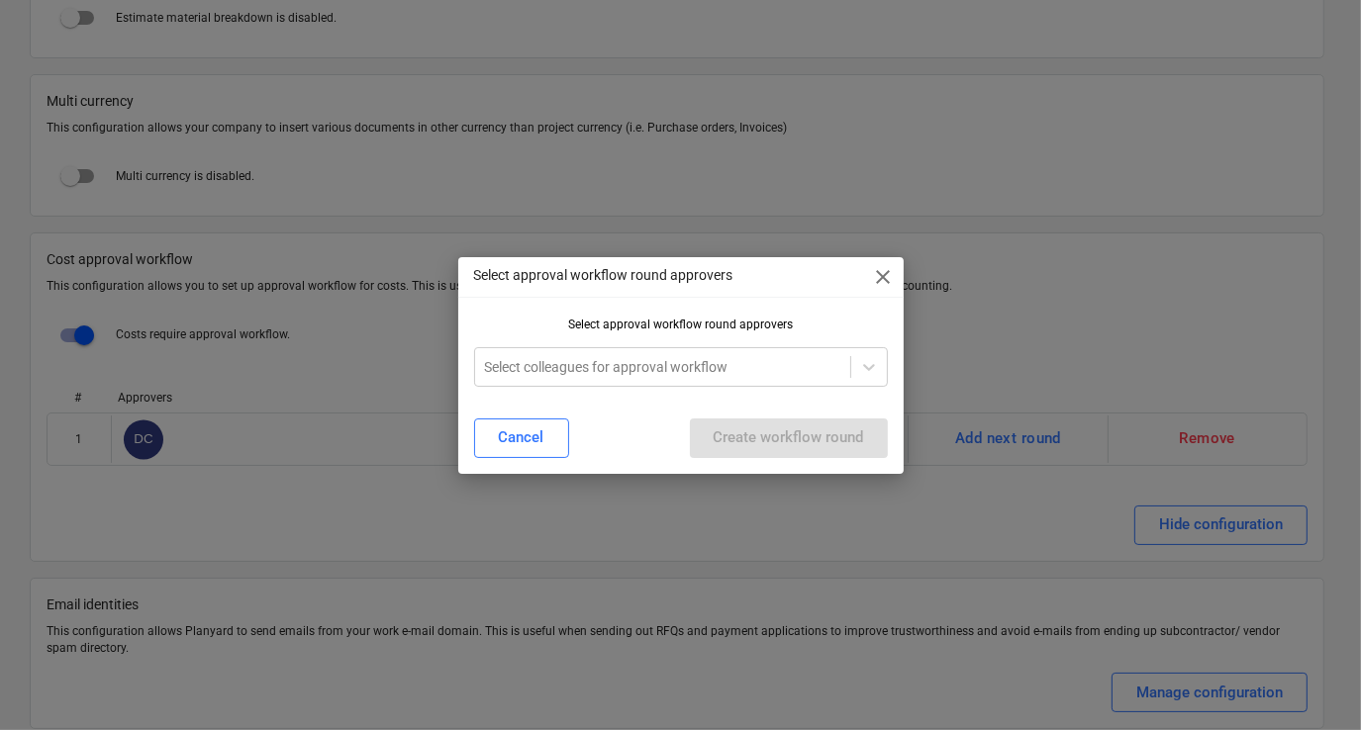
click at [721, 316] on div "Select approval workflow round approvers close Select approval workflow round a…" at bounding box center [680, 365] width 445 height 217
click at [531, 441] on div "Cancel" at bounding box center [522, 438] width 46 height 26
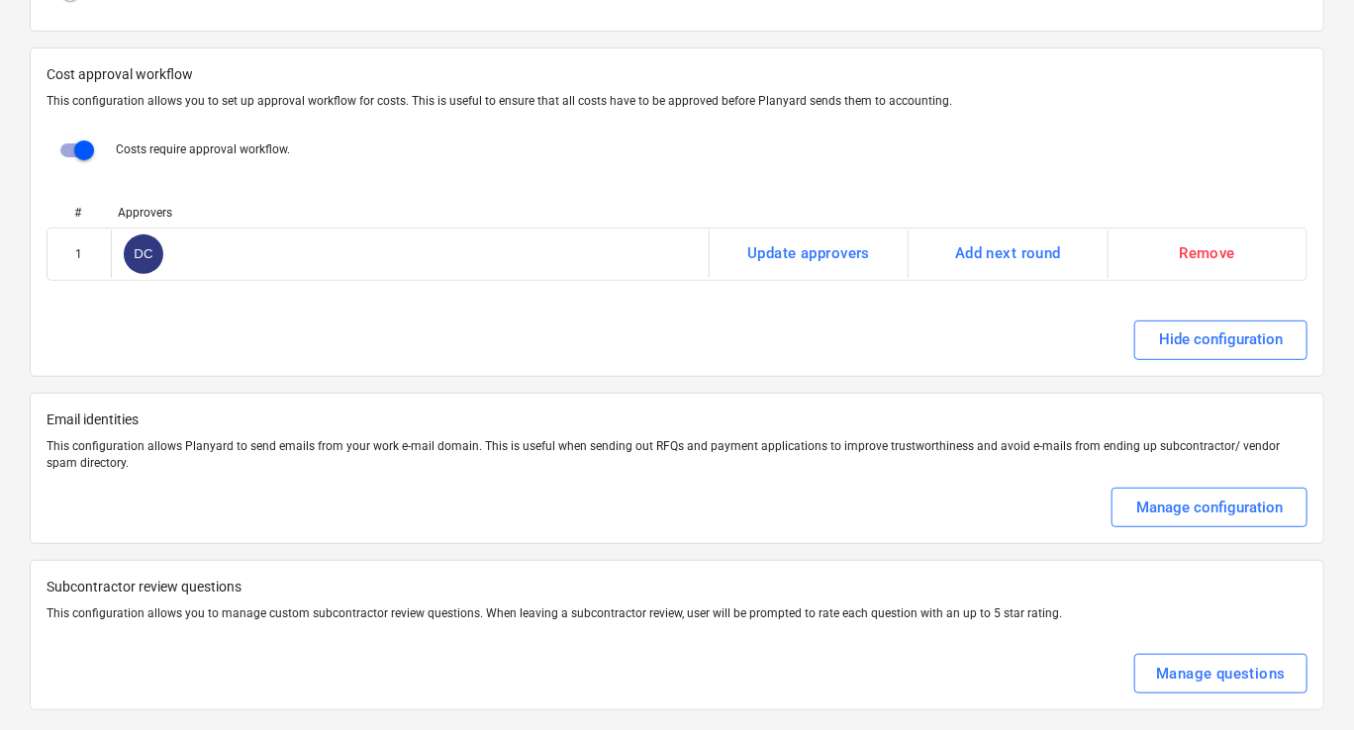
scroll to position [3648, 0]
click at [1131, 496] on button "Manage configuration" at bounding box center [1209, 507] width 196 height 40
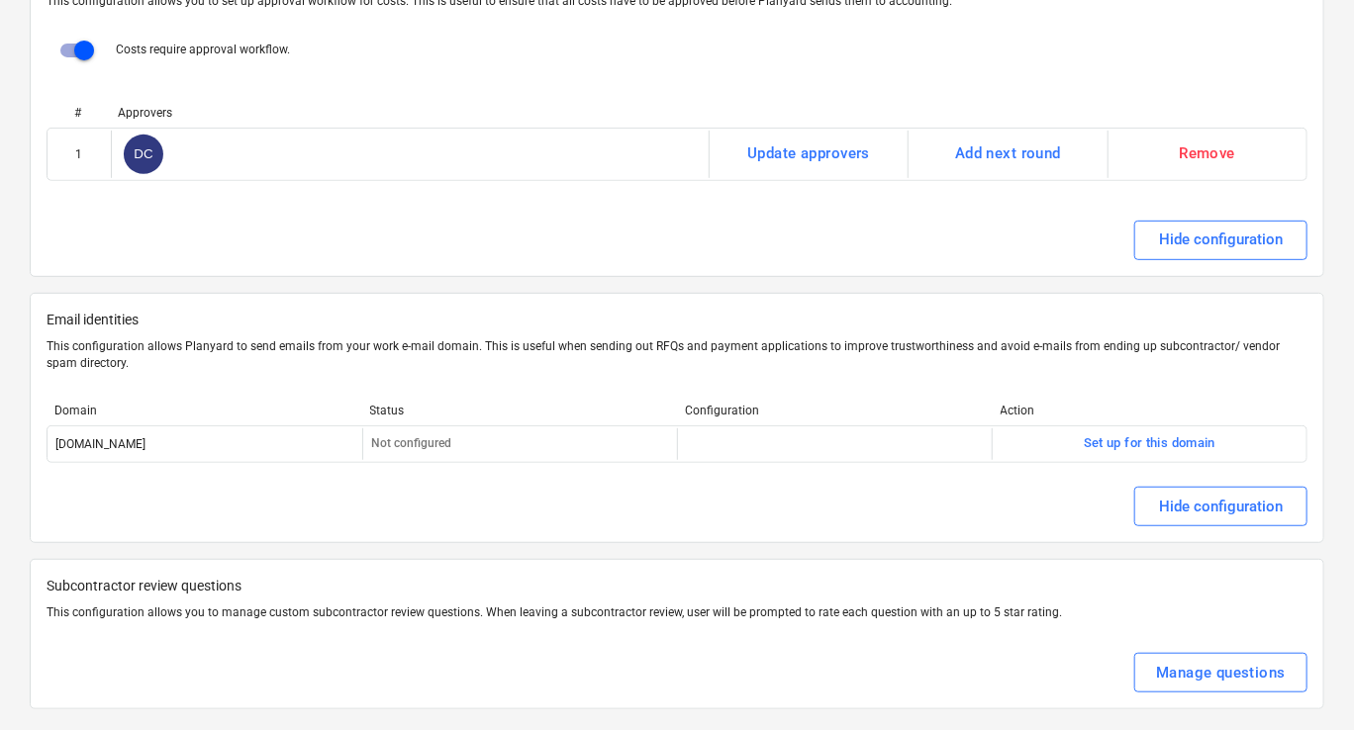
scroll to position [3748, 0]
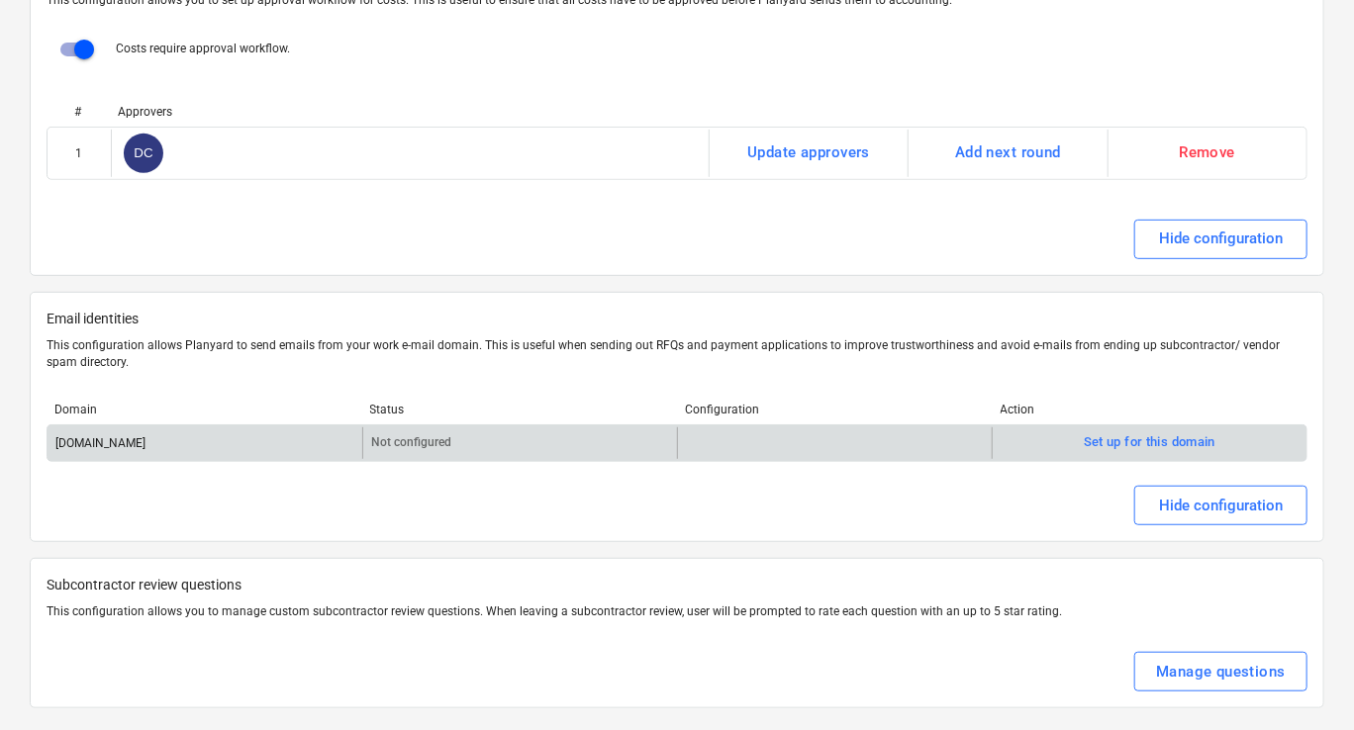
click at [804, 442] on div at bounding box center [834, 444] width 315 height 32
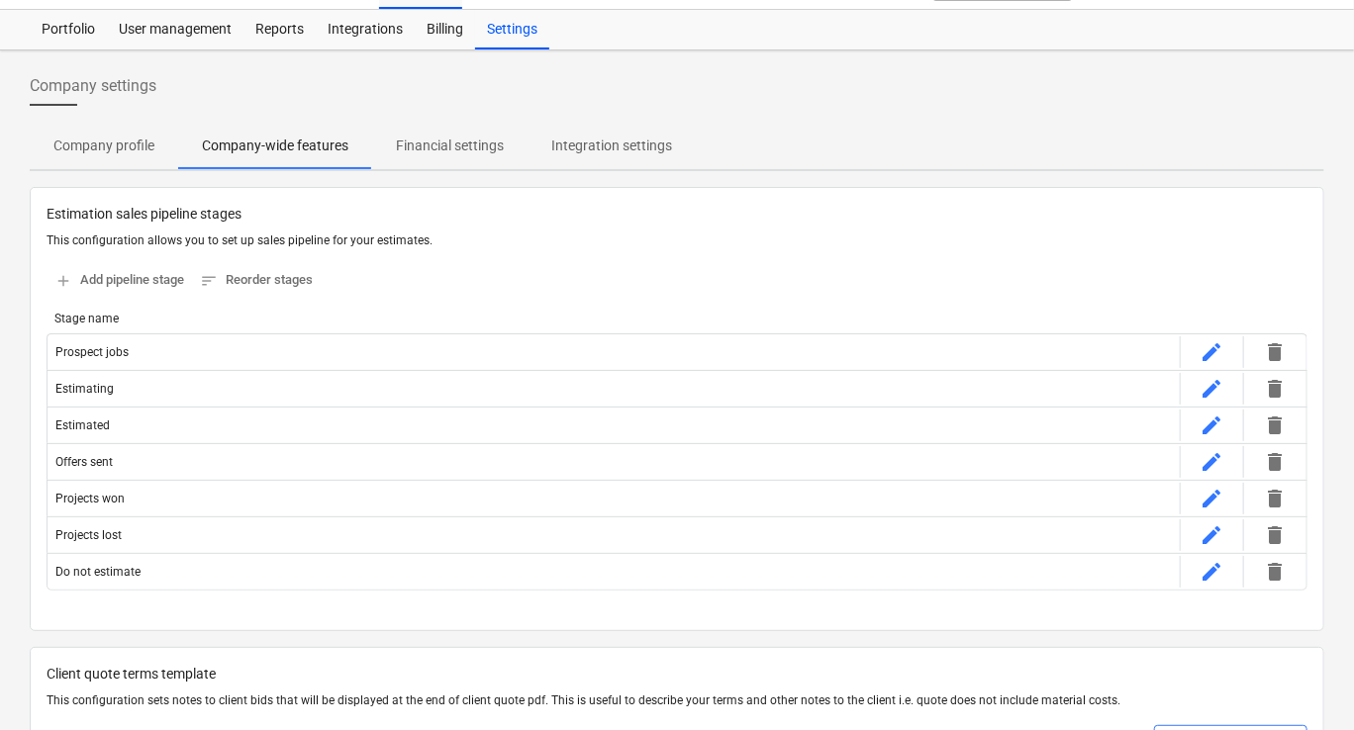
scroll to position [0, 0]
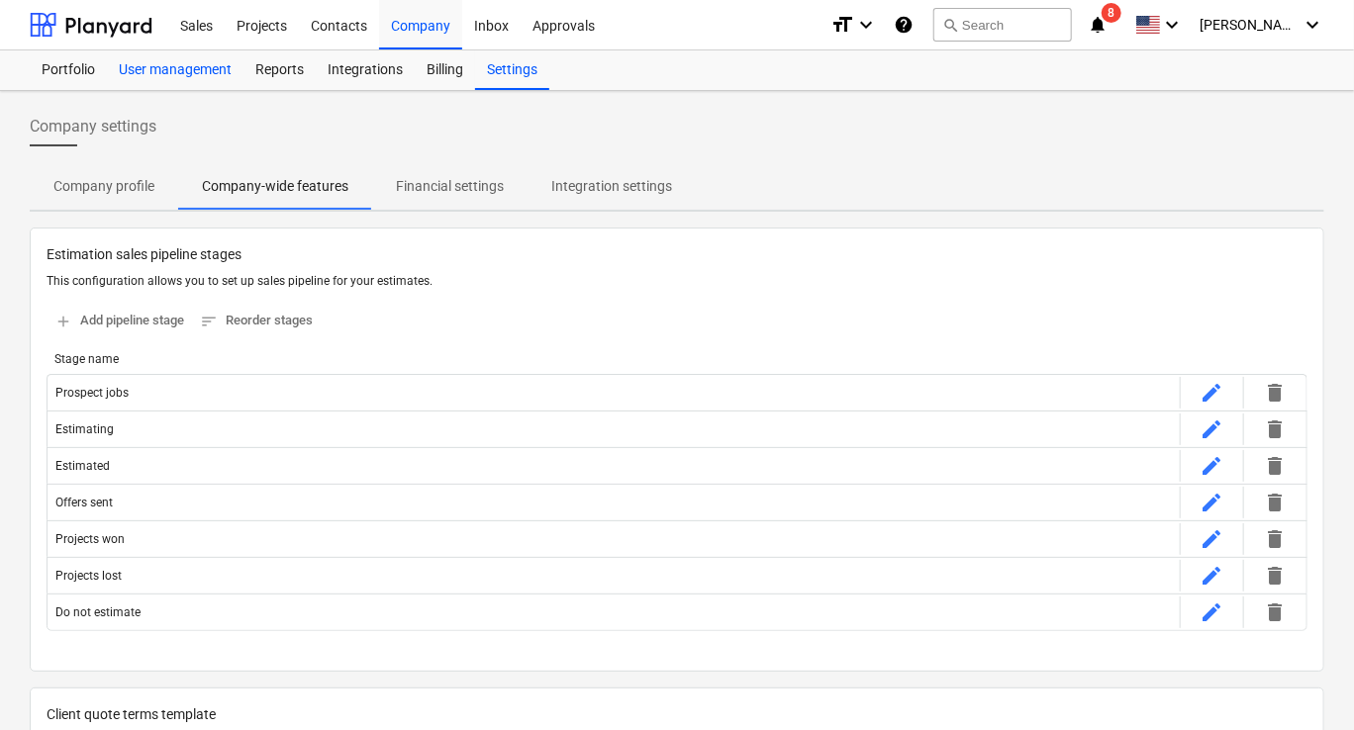
click at [155, 81] on div "User management" at bounding box center [175, 70] width 137 height 40
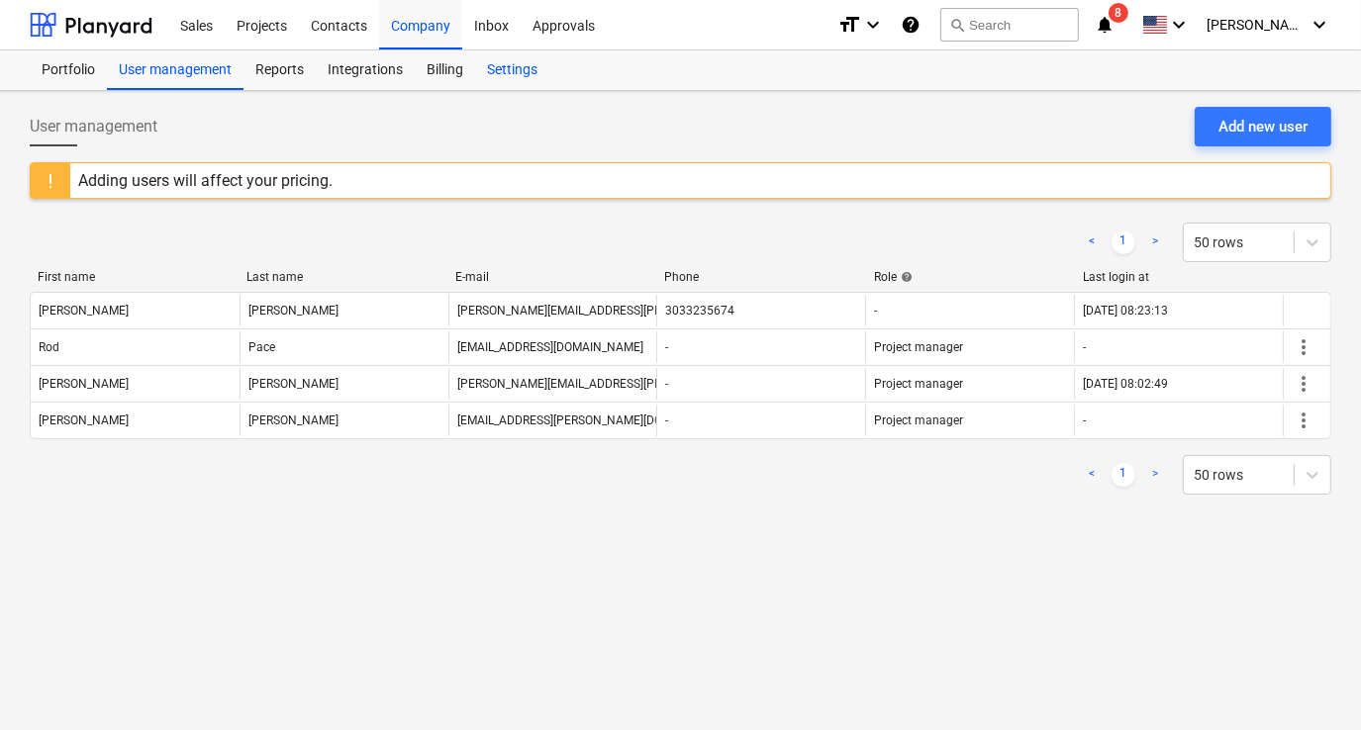
click at [483, 65] on div "Settings" at bounding box center [512, 70] width 74 height 40
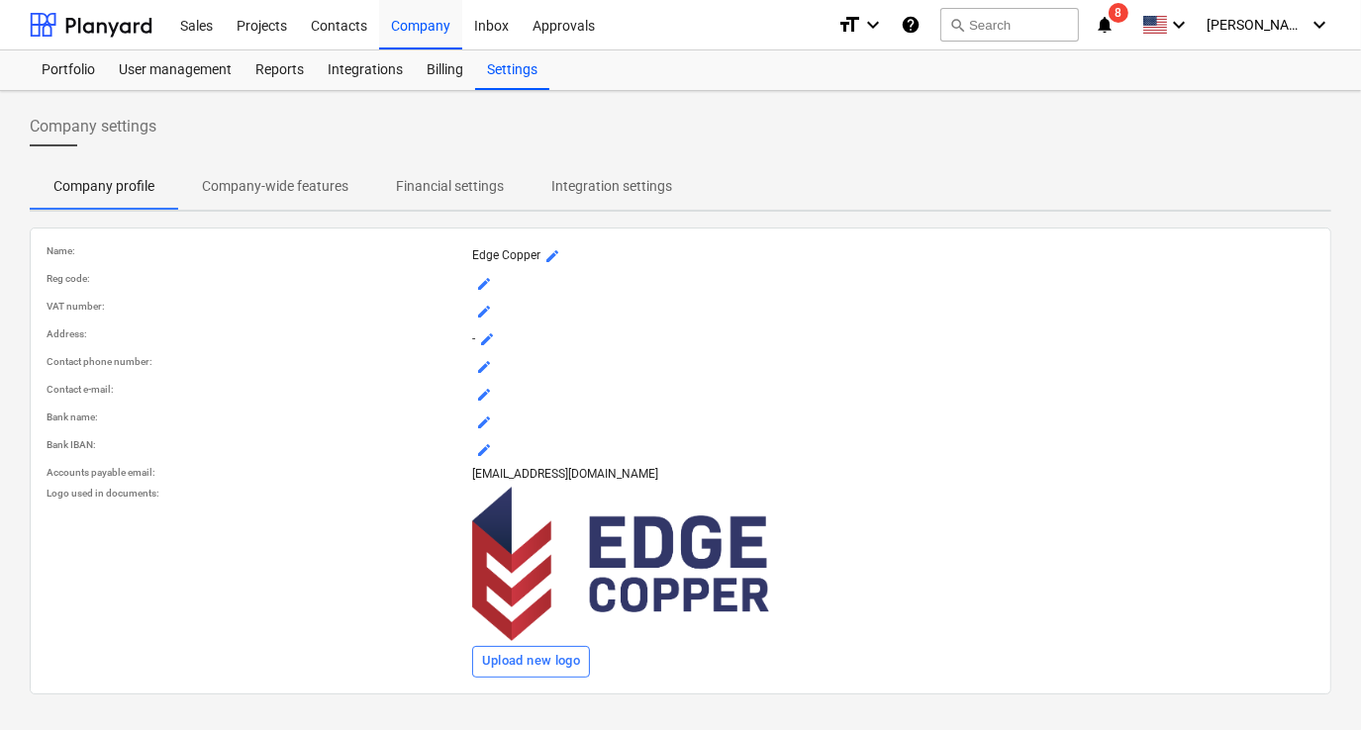
click at [644, 176] on p "Integration settings" at bounding box center [611, 186] width 121 height 21
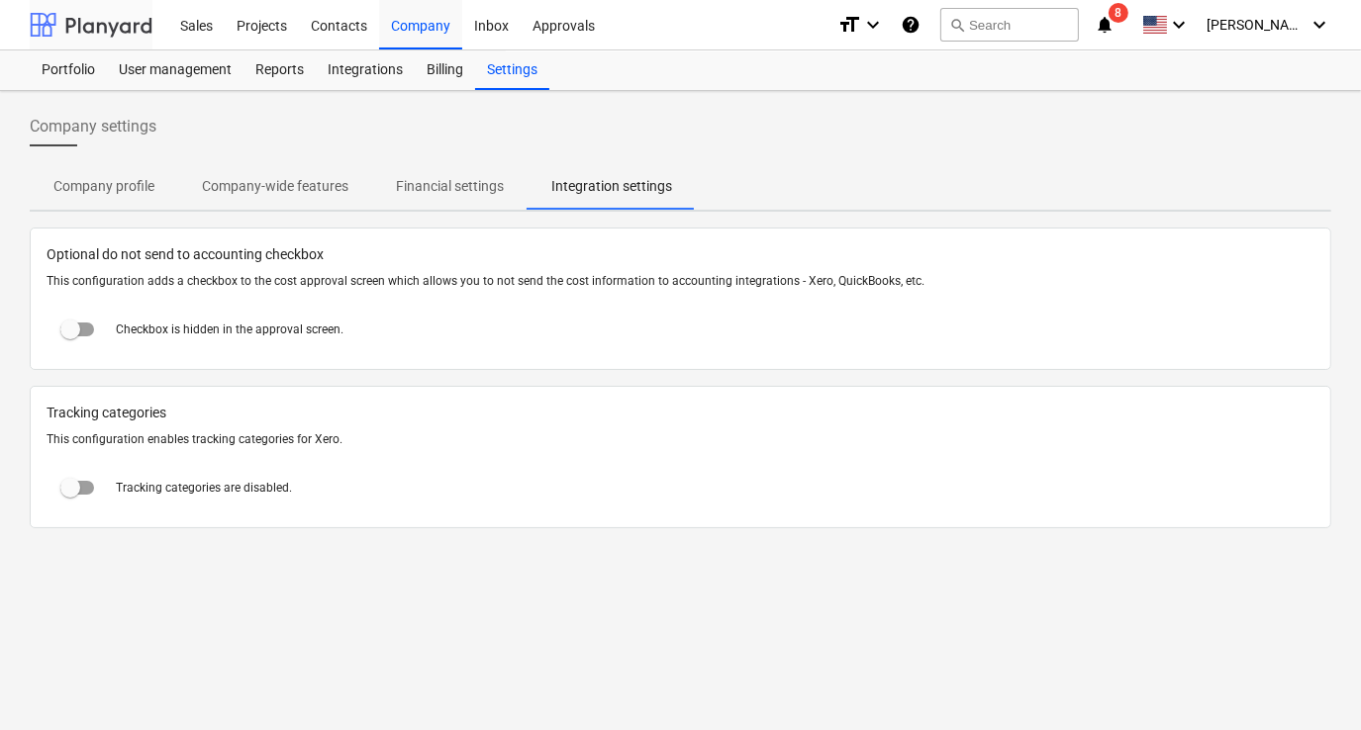
click at [146, 26] on div at bounding box center [91, 24] width 123 height 49
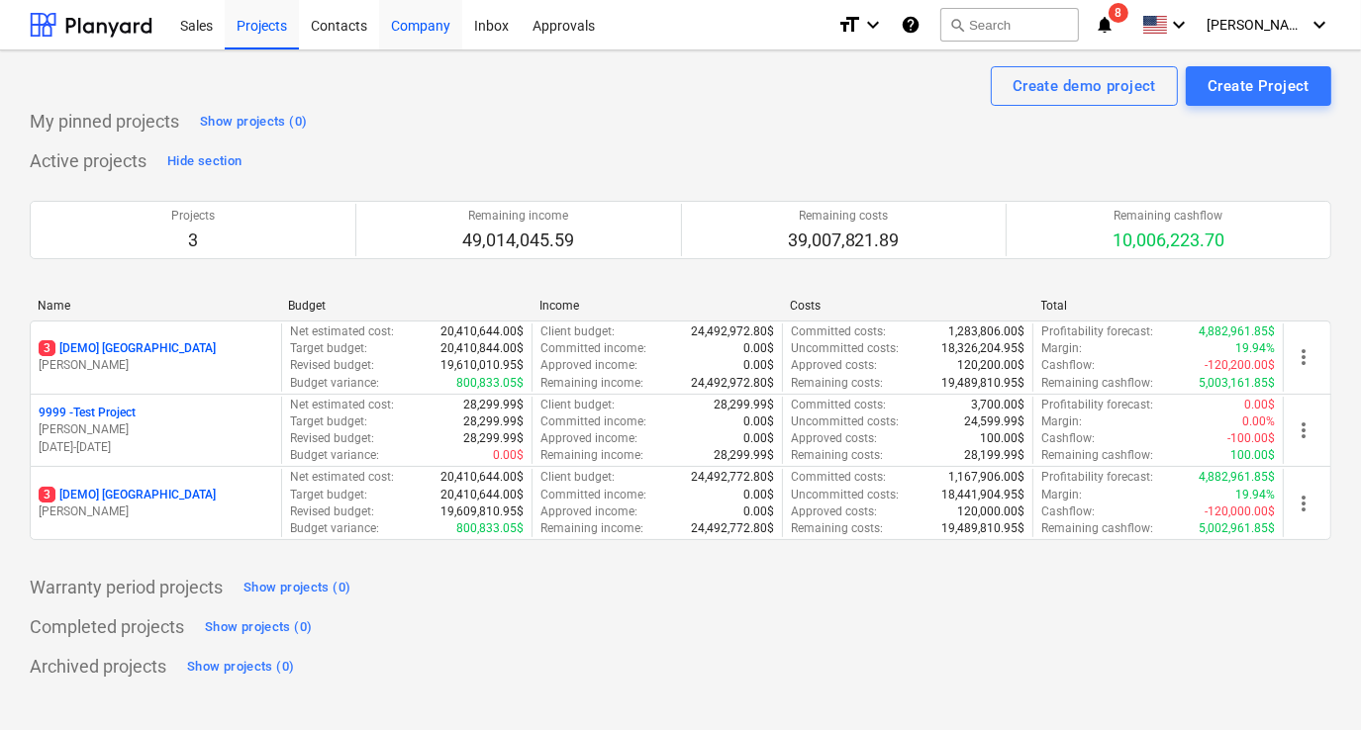
click at [396, 25] on div "Company" at bounding box center [420, 24] width 83 height 50
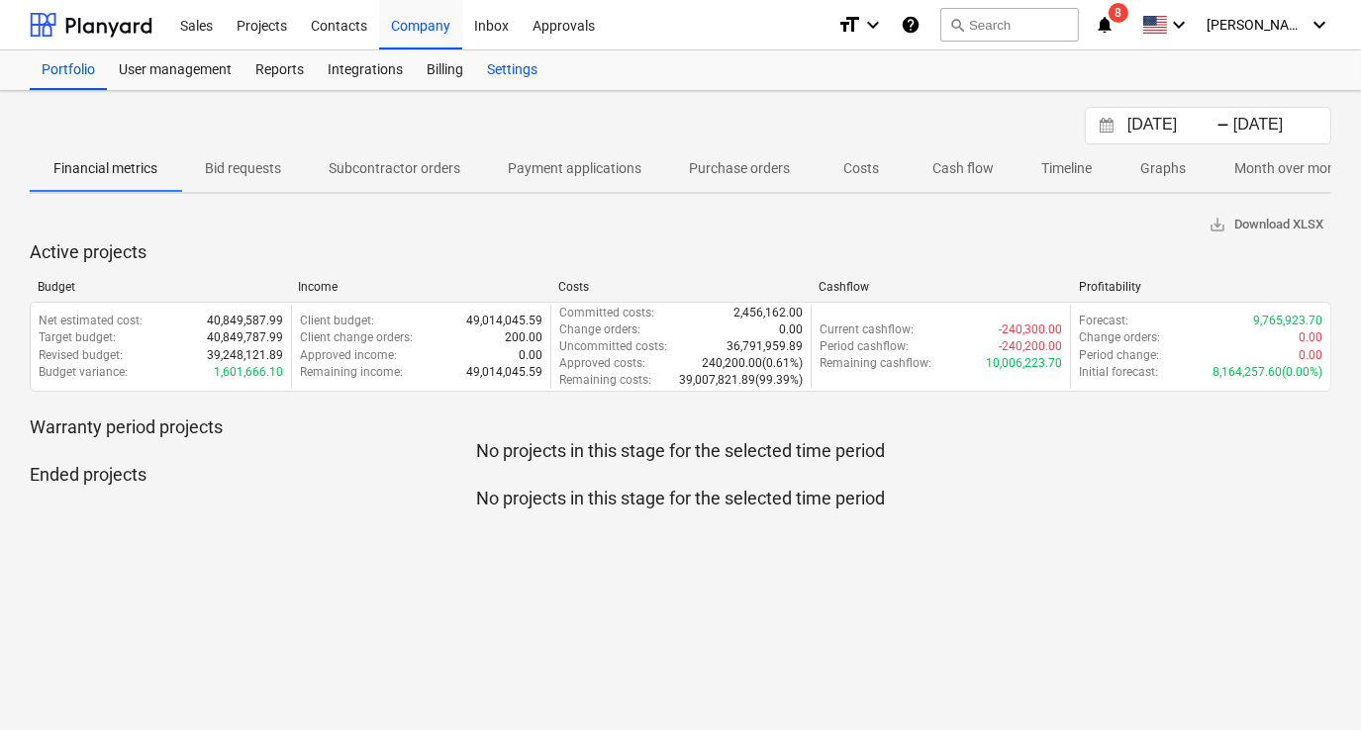
click at [509, 66] on div "Settings" at bounding box center [512, 70] width 74 height 40
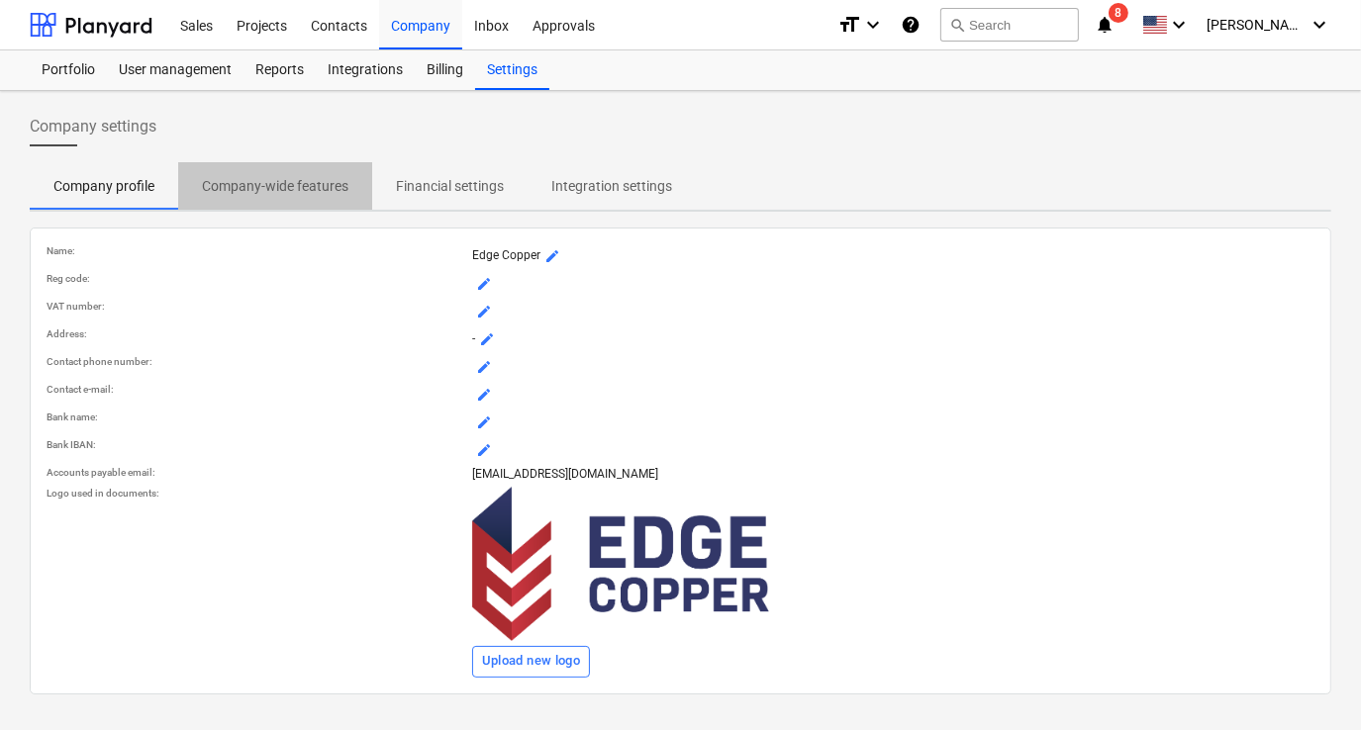
click at [323, 186] on p "Company-wide features" at bounding box center [275, 186] width 146 height 21
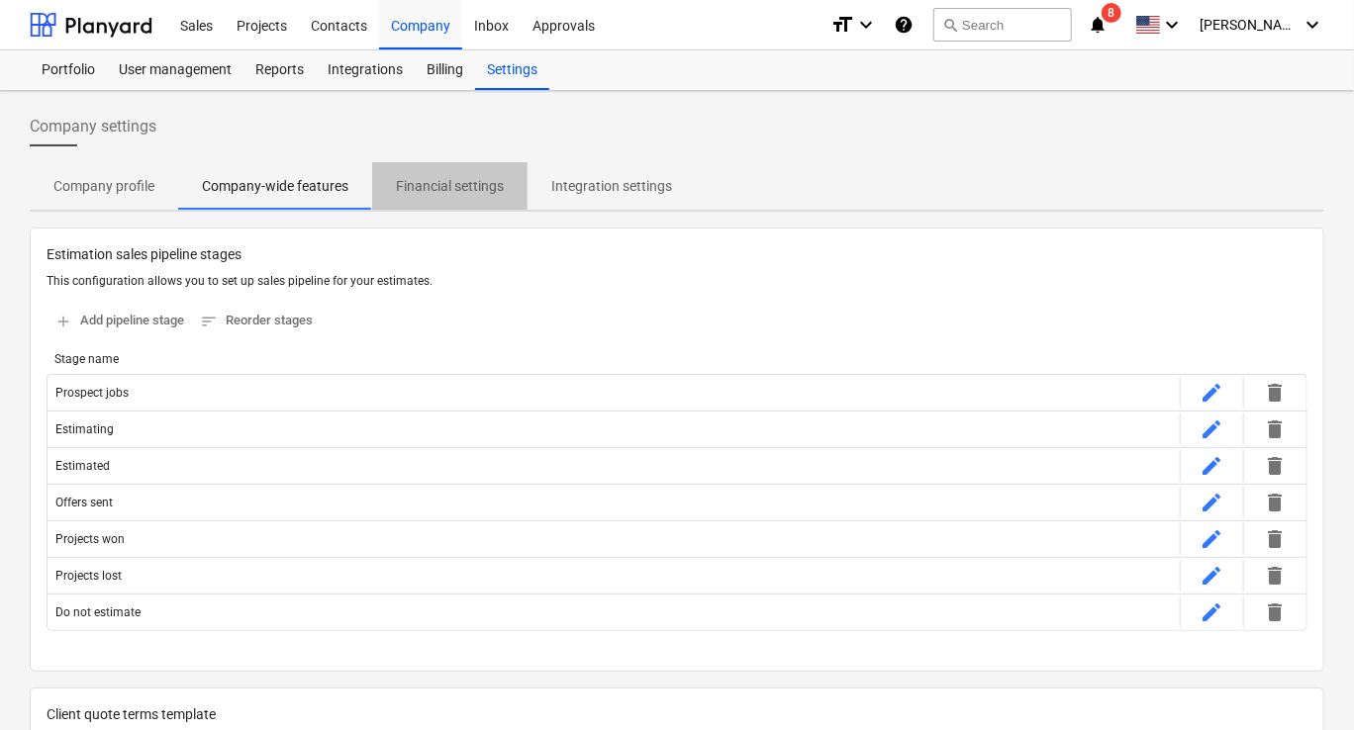
click at [455, 186] on p "Financial settings" at bounding box center [450, 186] width 108 height 21
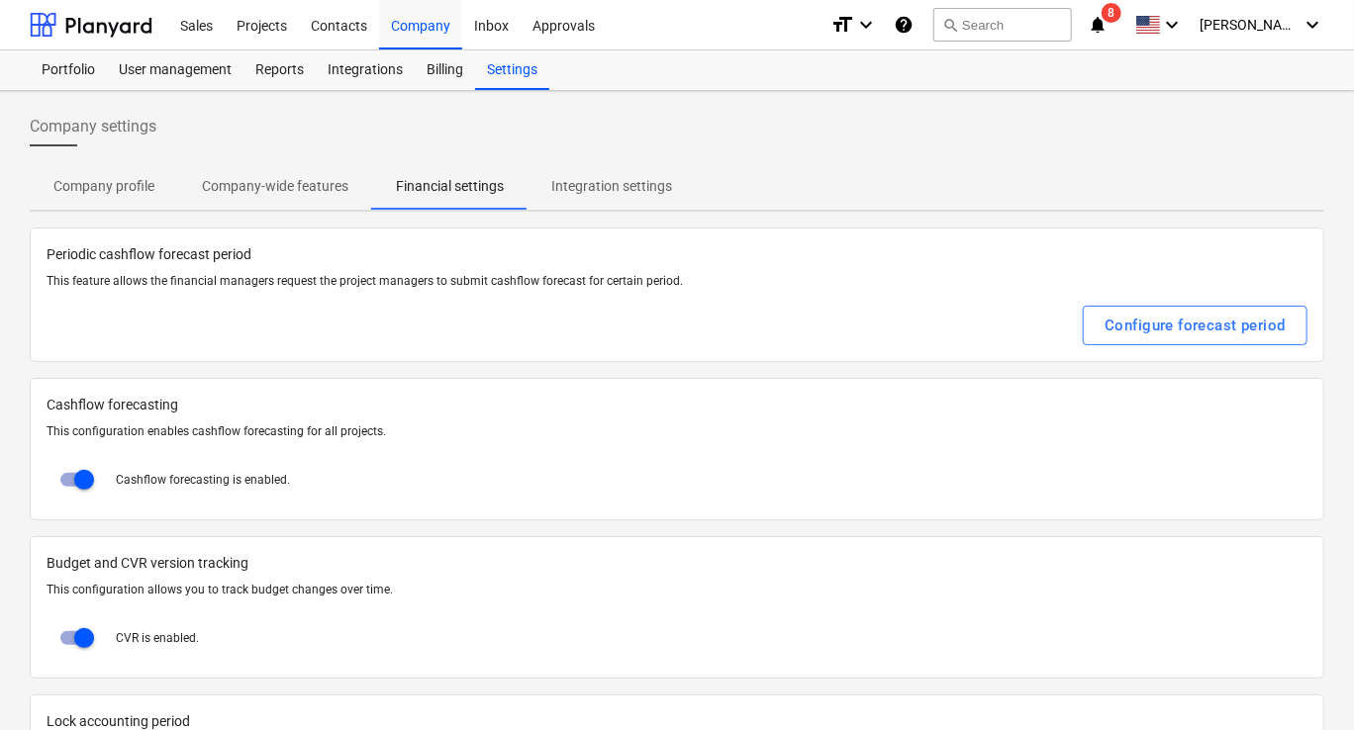
click at [589, 180] on p "Integration settings" at bounding box center [611, 186] width 121 height 21
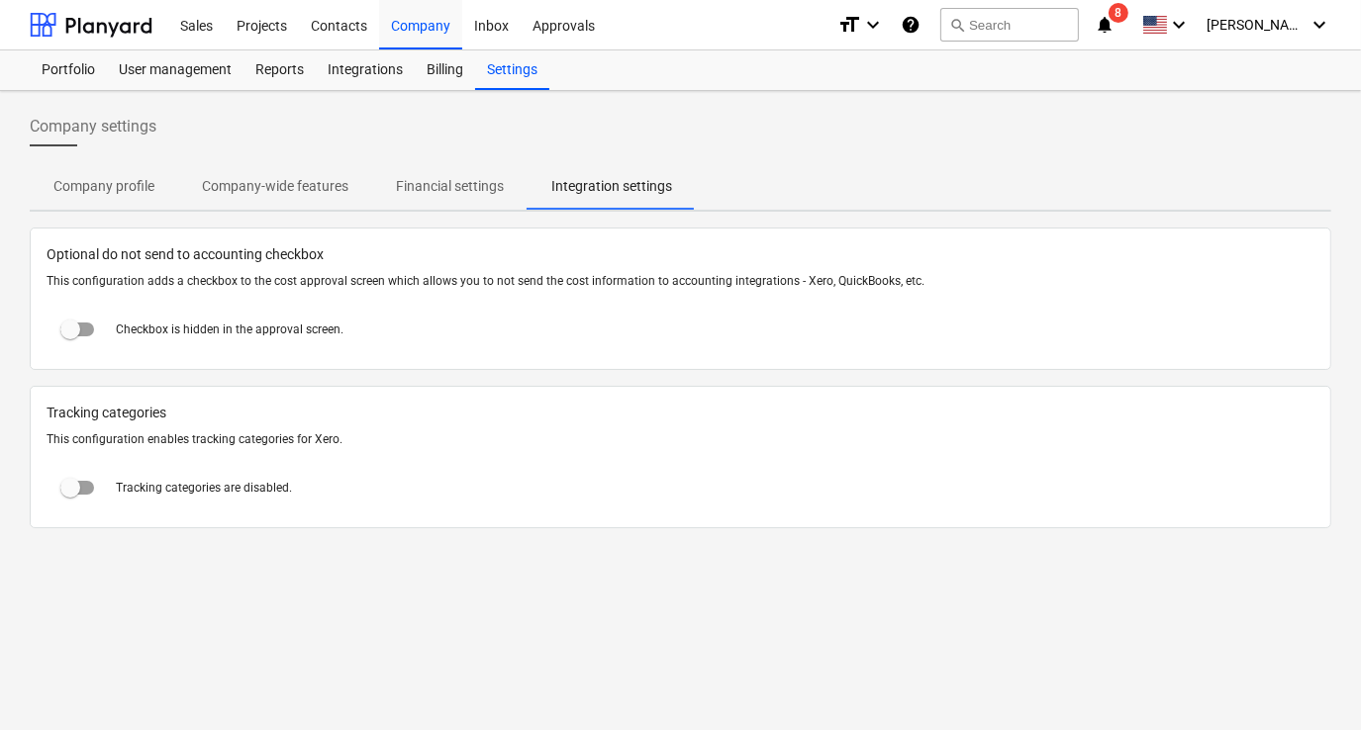
click at [467, 176] on p "Financial settings" at bounding box center [450, 186] width 108 height 21
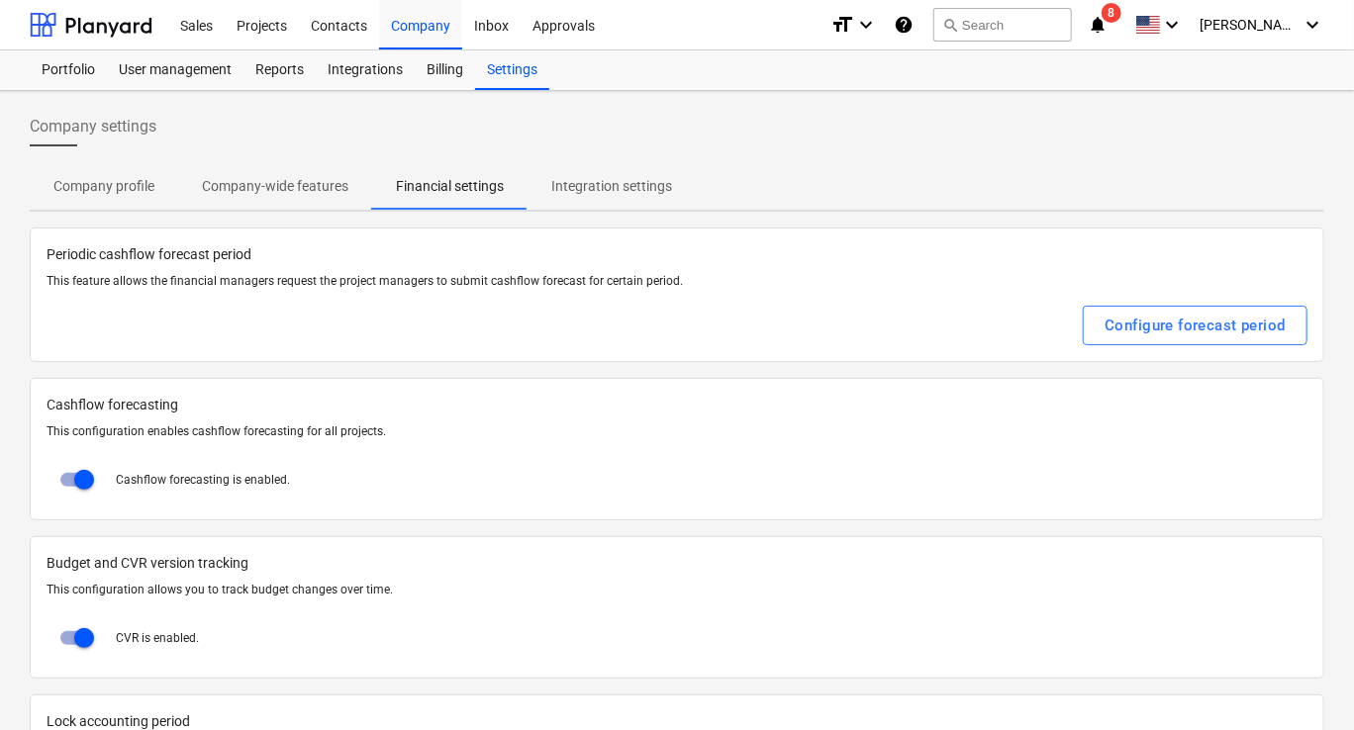
click at [269, 199] on span "Company-wide features" at bounding box center [275, 186] width 194 height 33
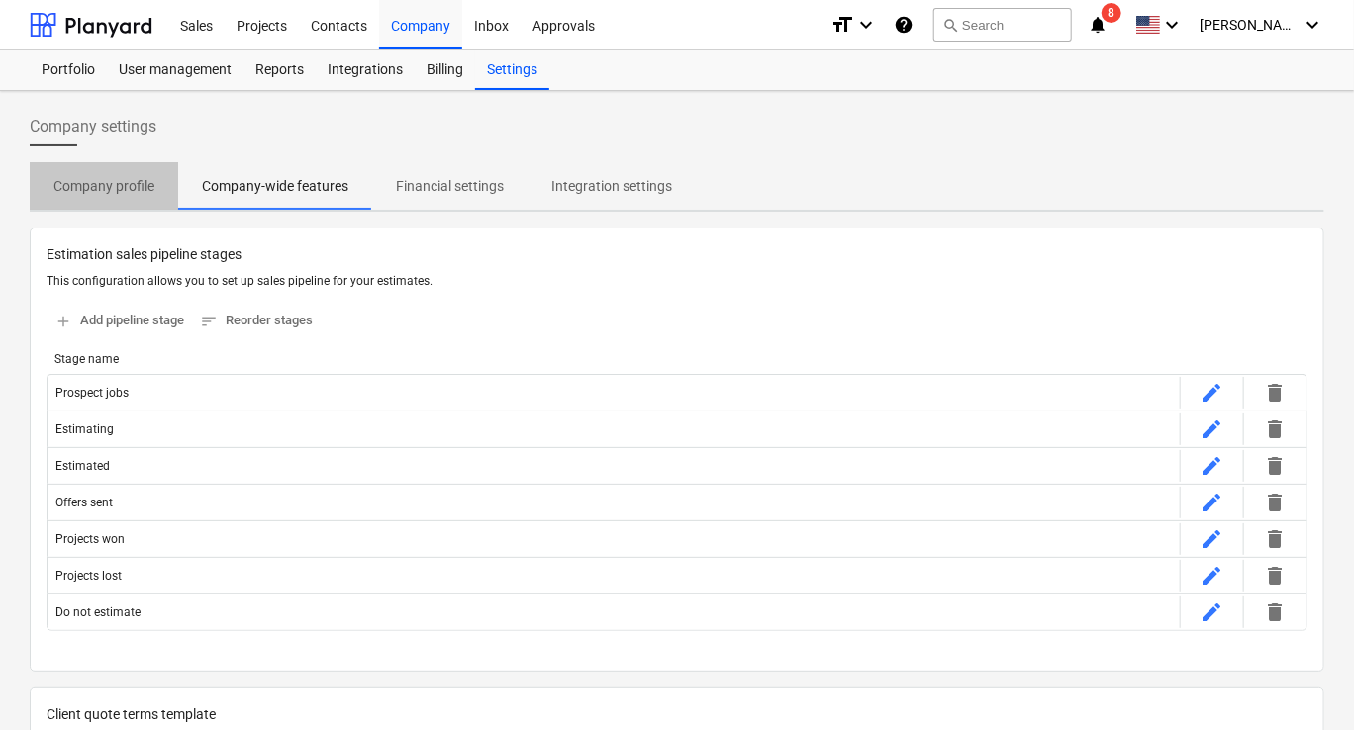
click at [130, 191] on p "Company profile" at bounding box center [103, 186] width 101 height 21
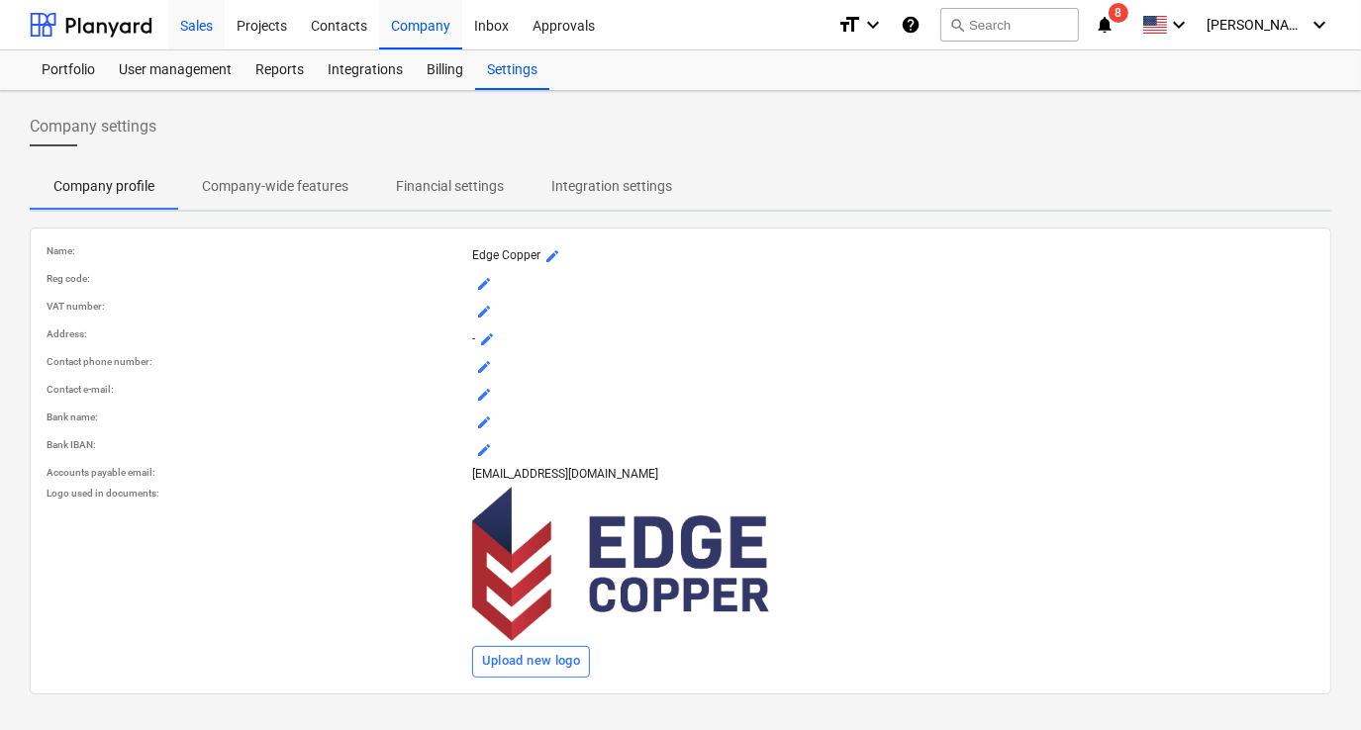
click at [185, 36] on div "Sales" at bounding box center [196, 24] width 56 height 50
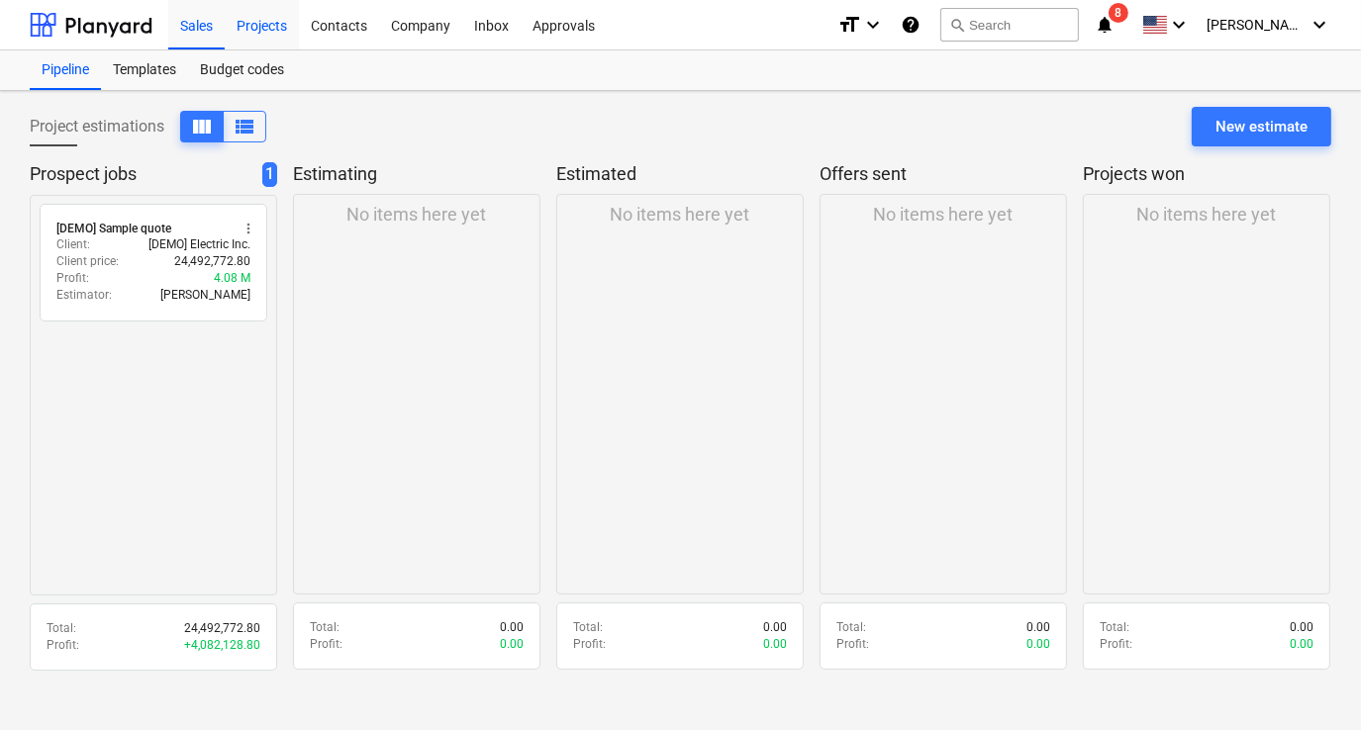
click at [271, 35] on div "Projects" at bounding box center [262, 24] width 74 height 50
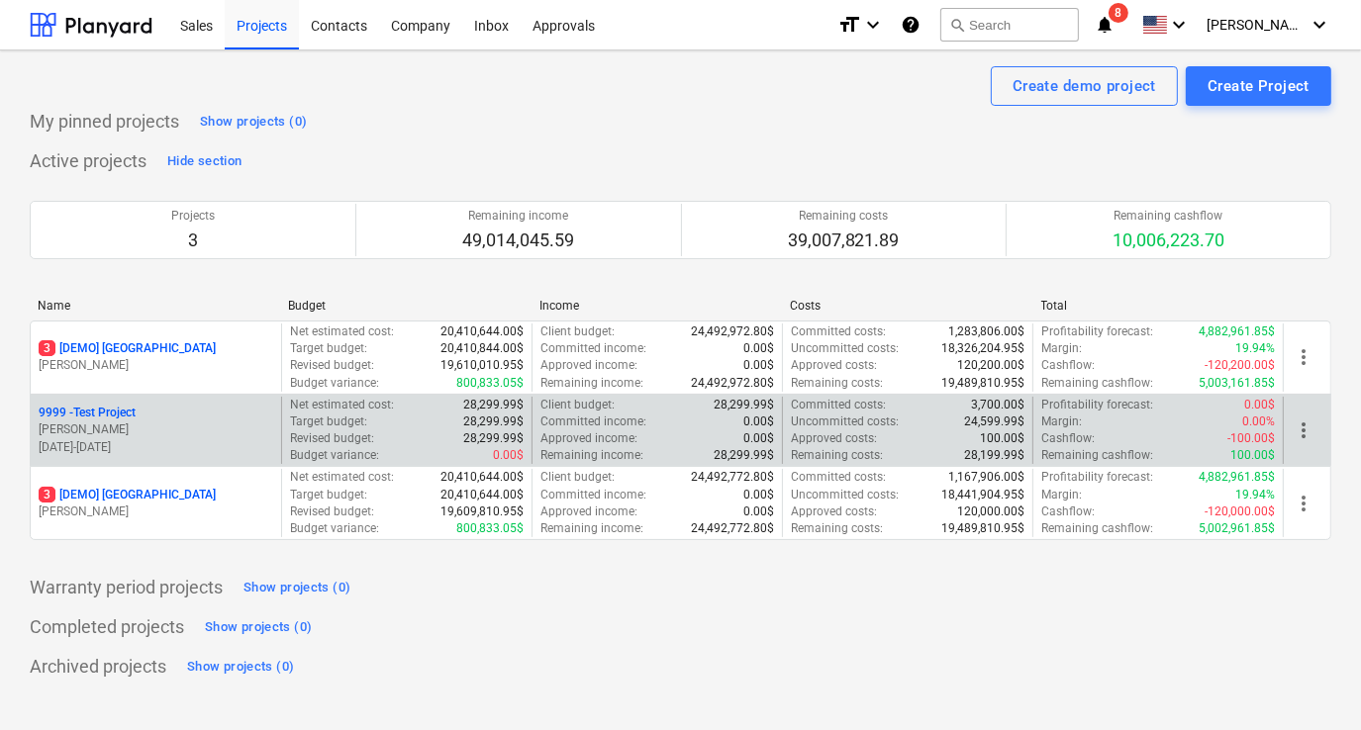
click at [133, 429] on p "[PERSON_NAME]" at bounding box center [156, 430] width 235 height 17
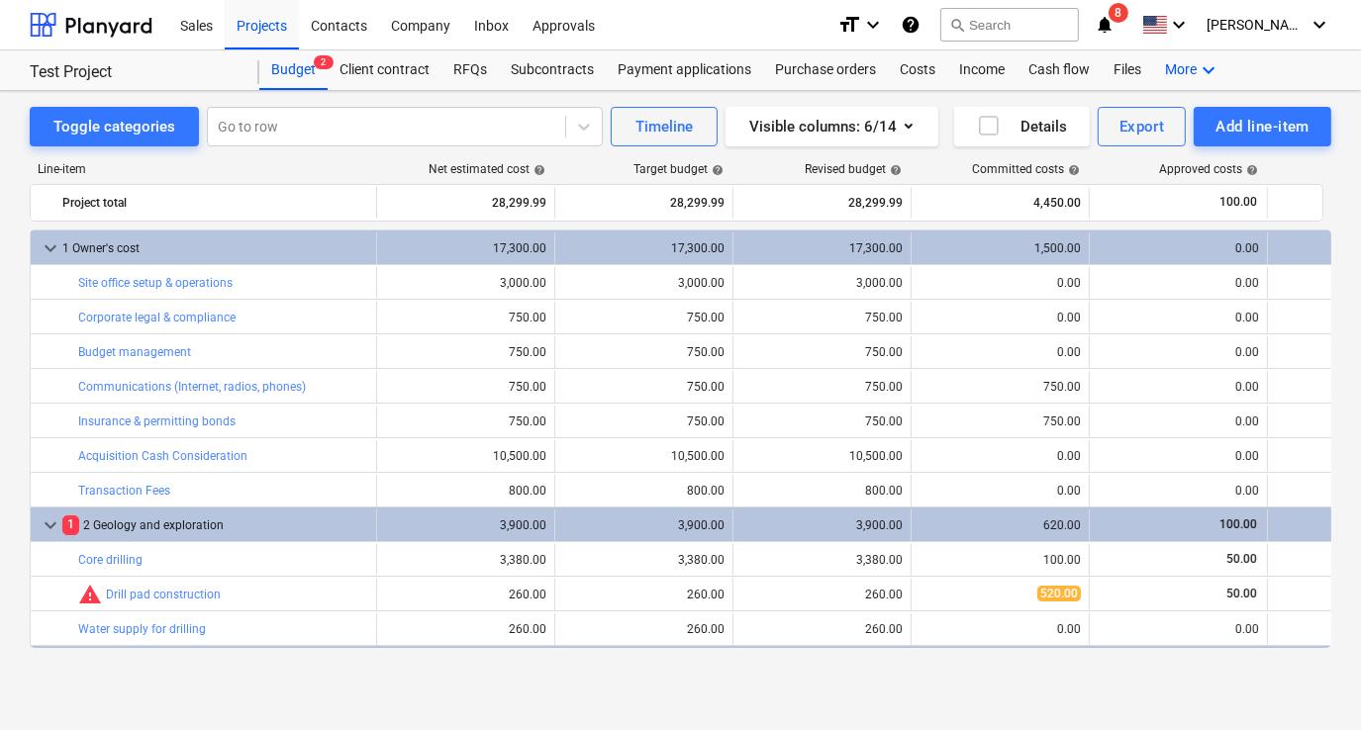
click at [1193, 69] on div "More keyboard_arrow_down" at bounding box center [1192, 70] width 79 height 40
click at [1159, 144] on div "Settings" at bounding box center [1172, 150] width 95 height 16
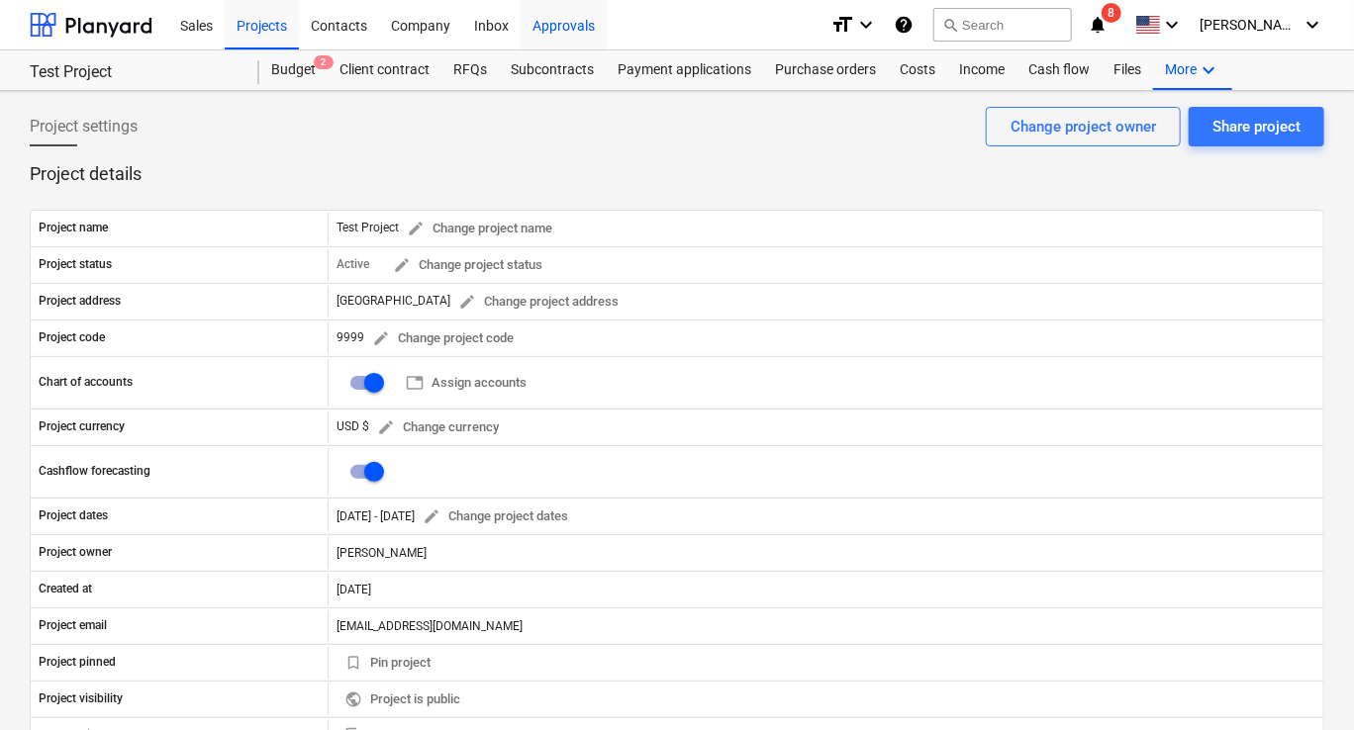
click at [594, 26] on div "Approvals" at bounding box center [564, 24] width 86 height 50
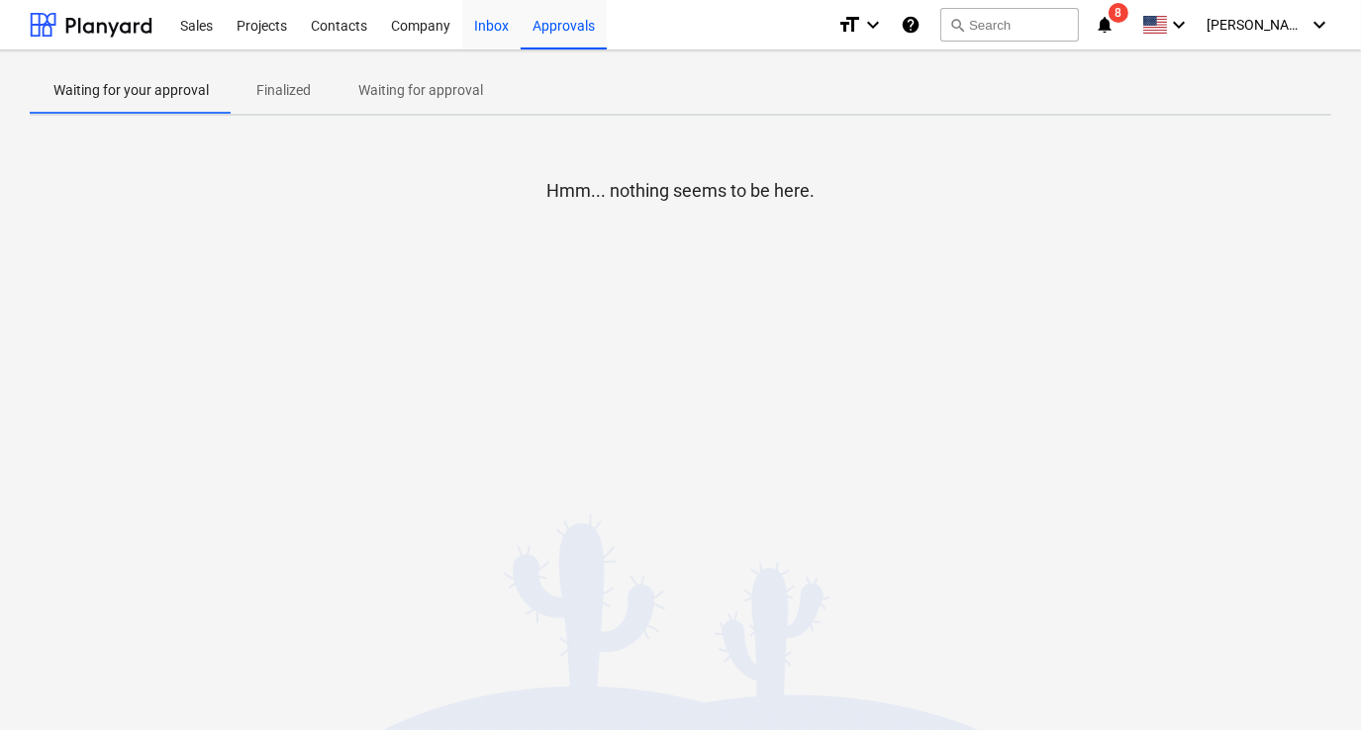
click at [499, 32] on div "Inbox" at bounding box center [491, 24] width 58 height 50
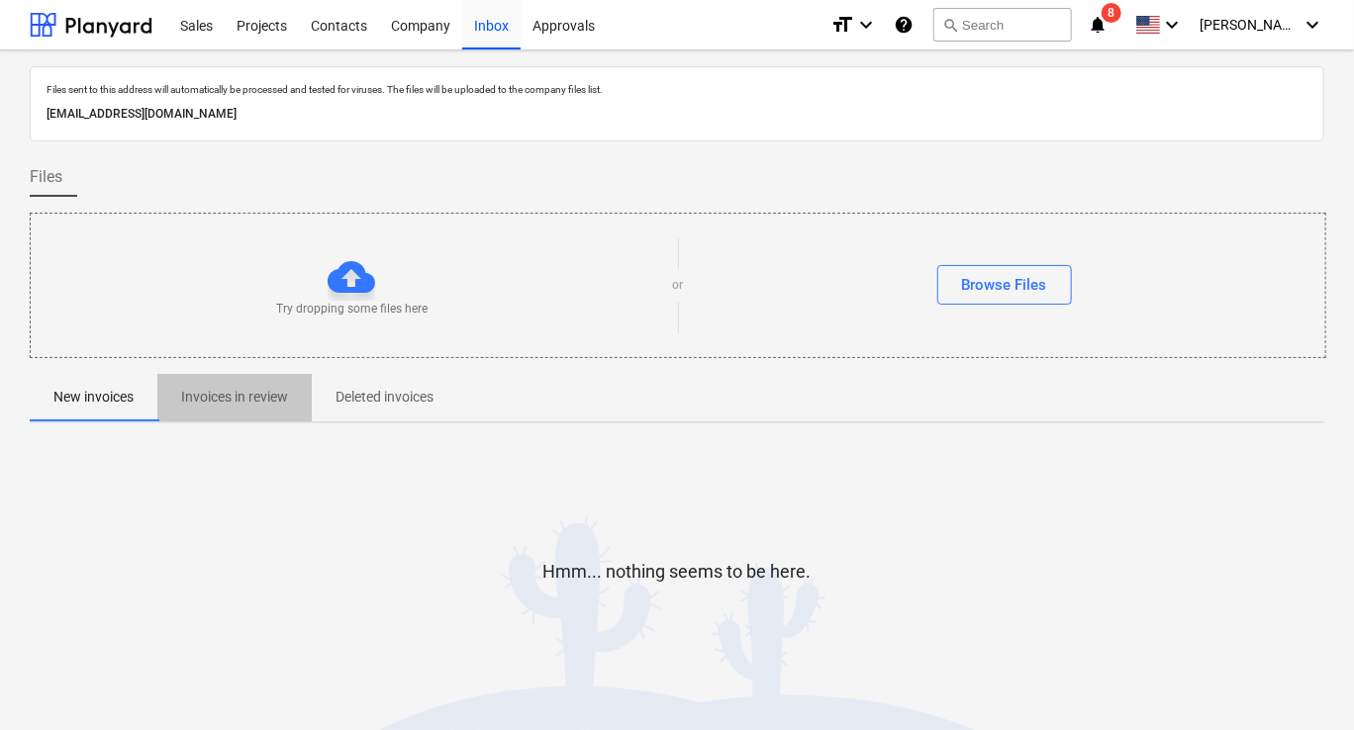
click at [222, 403] on p "Invoices in review" at bounding box center [234, 397] width 107 height 21
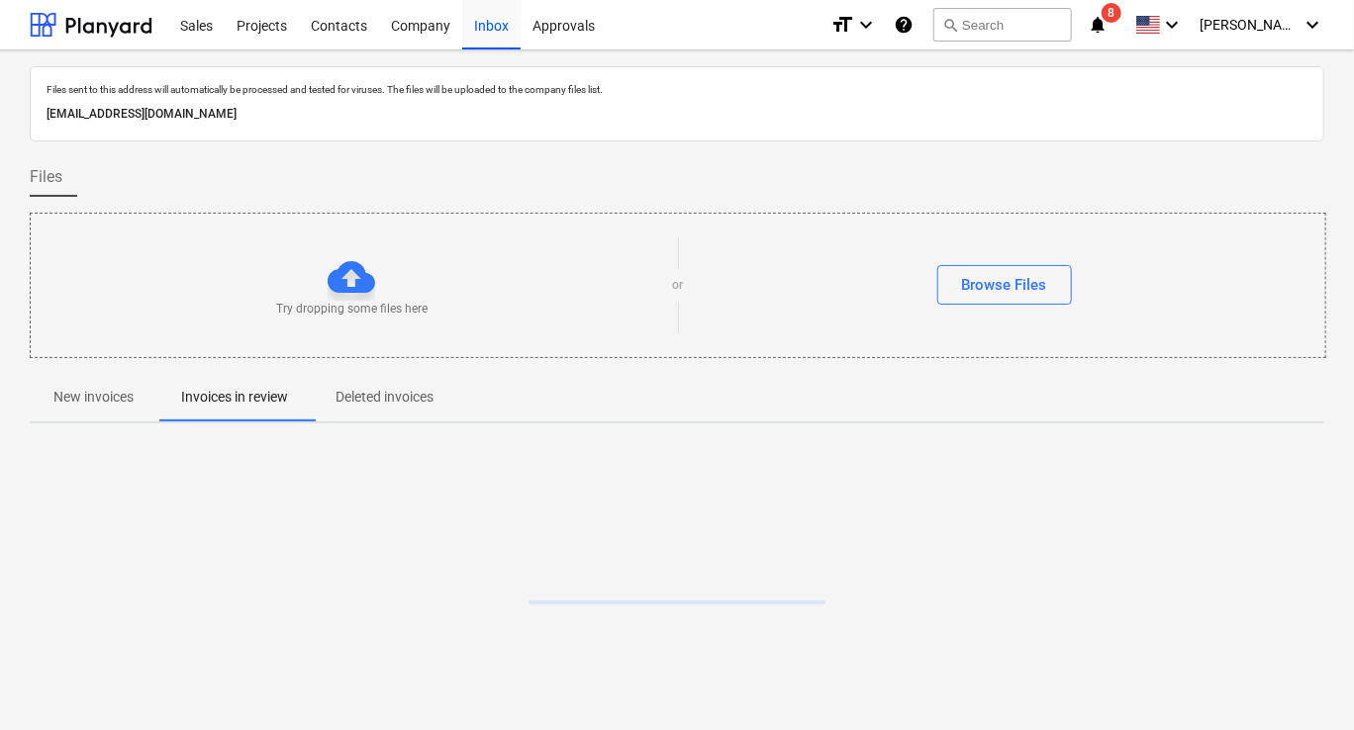
click at [376, 404] on p "Deleted invoices" at bounding box center [384, 397] width 98 height 21
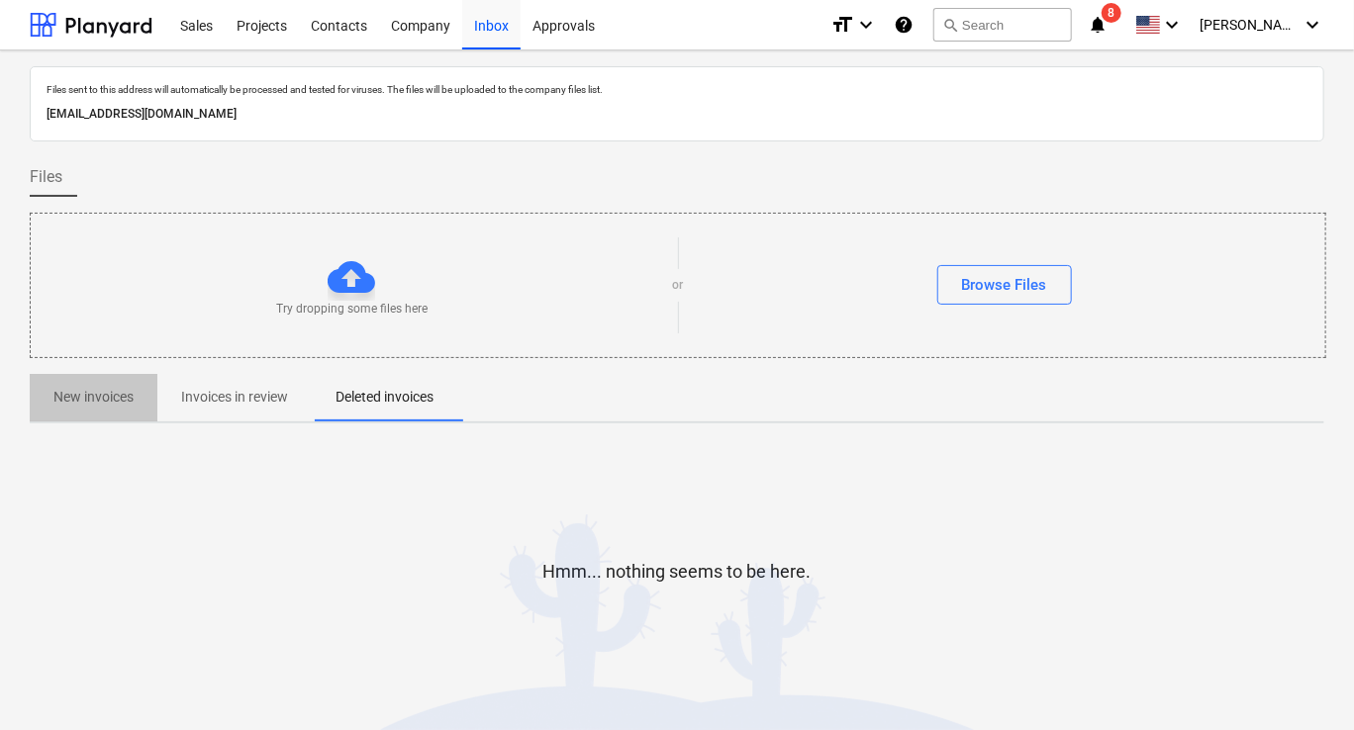
click at [111, 411] on span "New invoices" at bounding box center [94, 397] width 128 height 33
click at [208, 27] on div "Sales" at bounding box center [196, 24] width 56 height 50
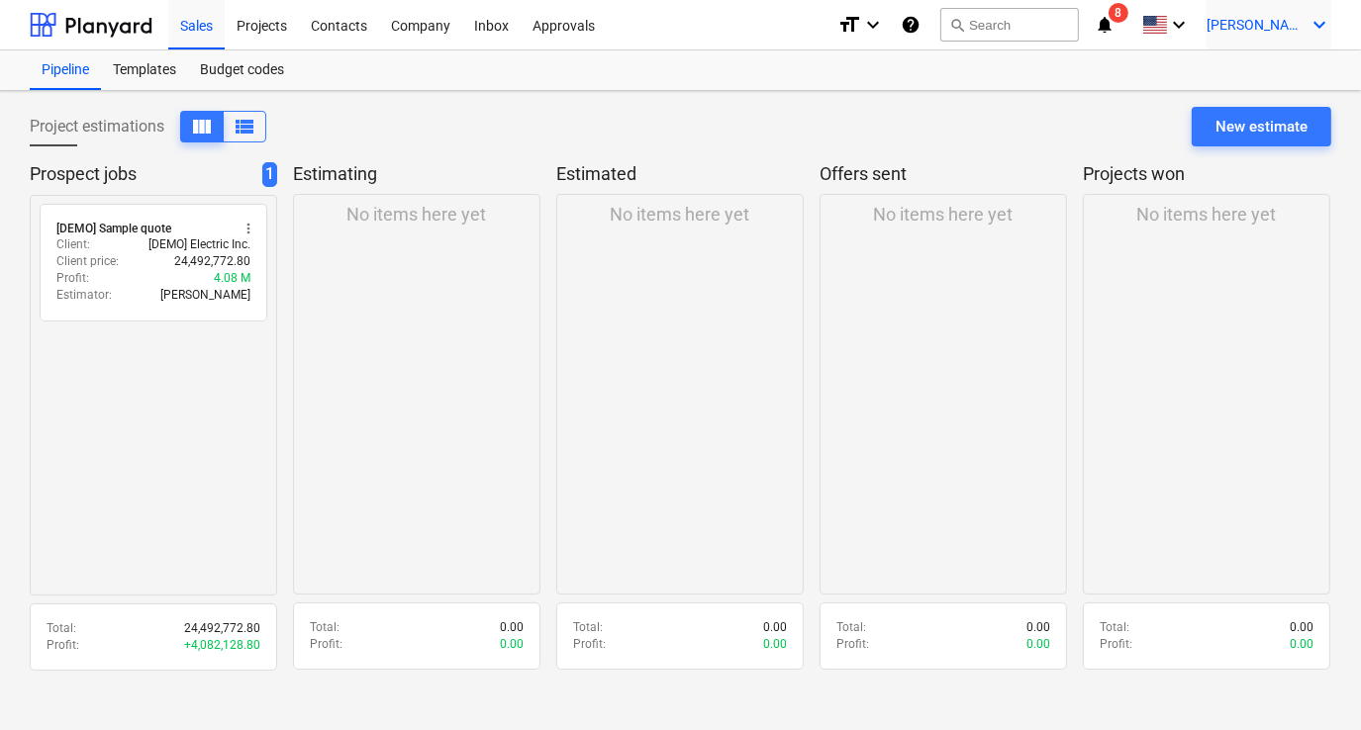
click at [1292, 29] on span "[PERSON_NAME]" at bounding box center [1255, 25] width 99 height 16
click at [1261, 69] on div "Settings" at bounding box center [1271, 77] width 119 height 32
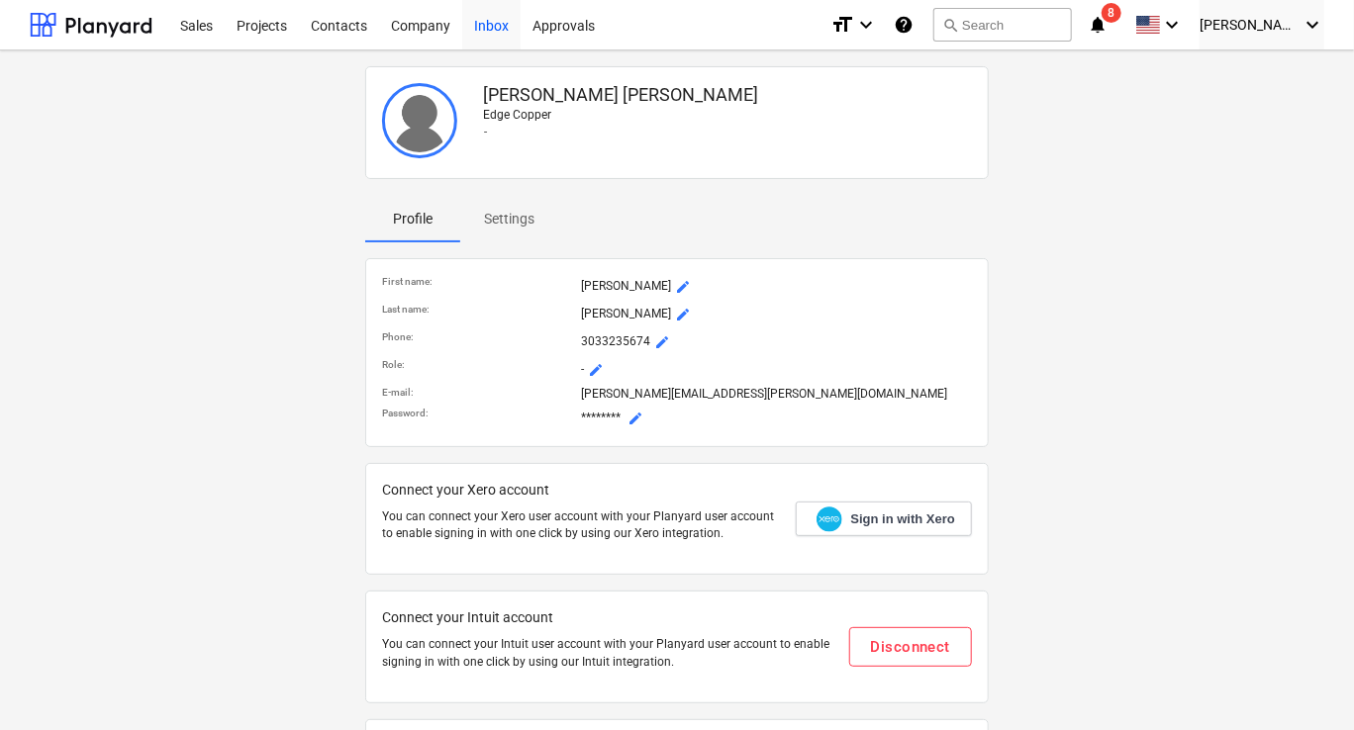
click at [488, 23] on div "Inbox" at bounding box center [491, 24] width 58 height 50
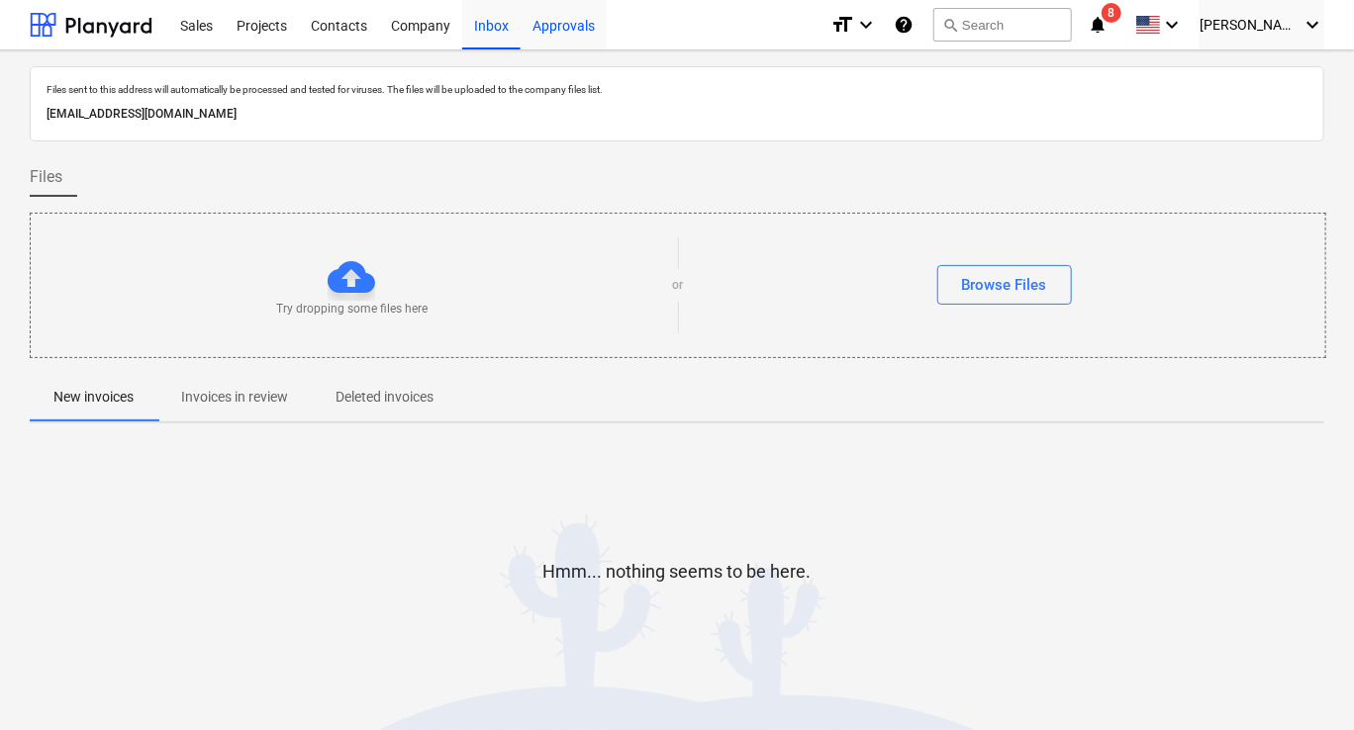
click at [574, 37] on div "Approvals" at bounding box center [564, 24] width 86 height 50
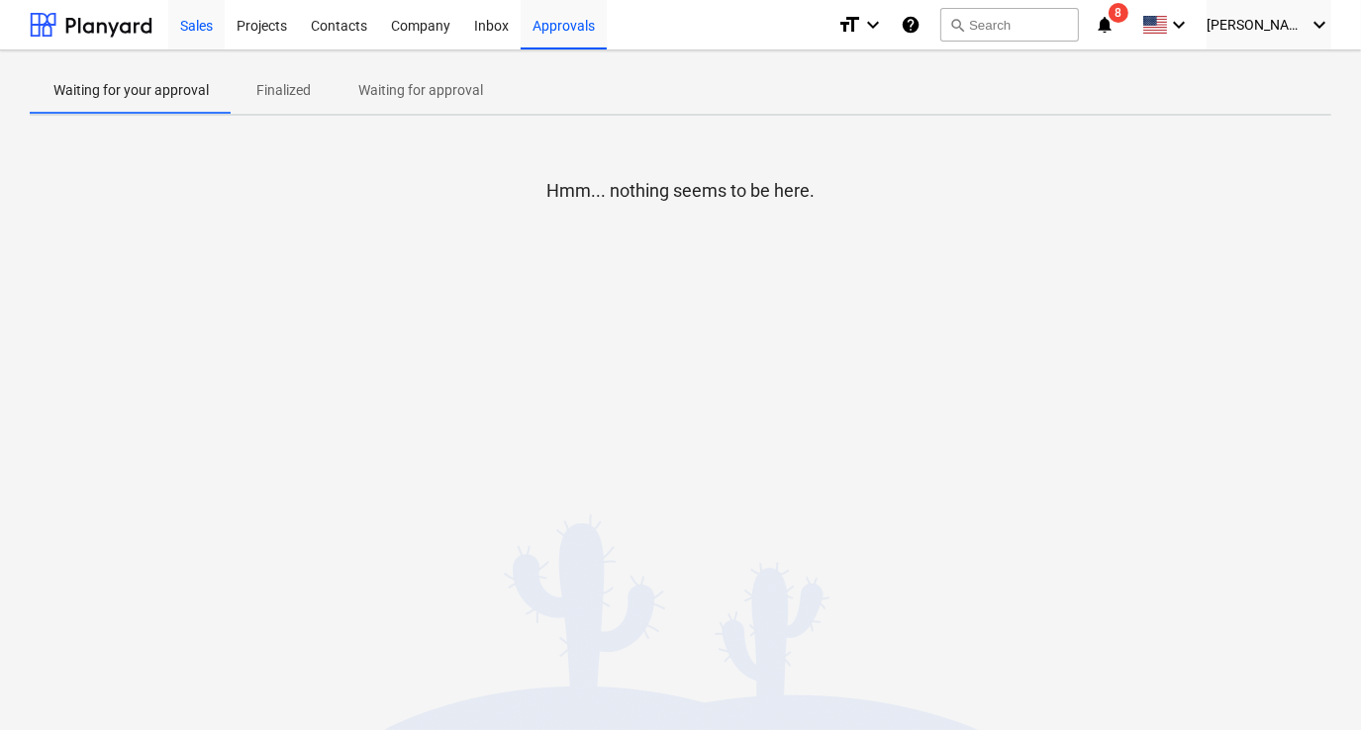
click at [191, 34] on div "Sales" at bounding box center [196, 24] width 56 height 50
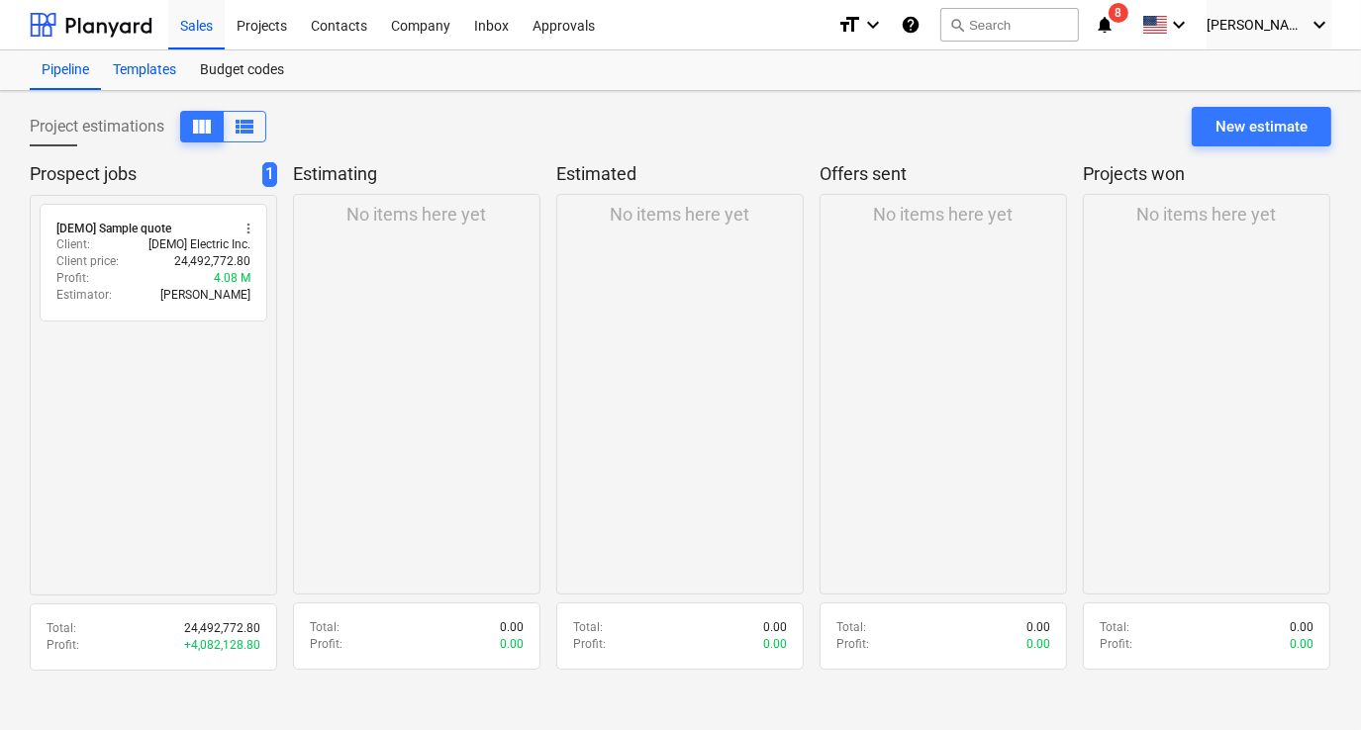
click at [139, 66] on div "Templates" at bounding box center [144, 70] width 87 height 40
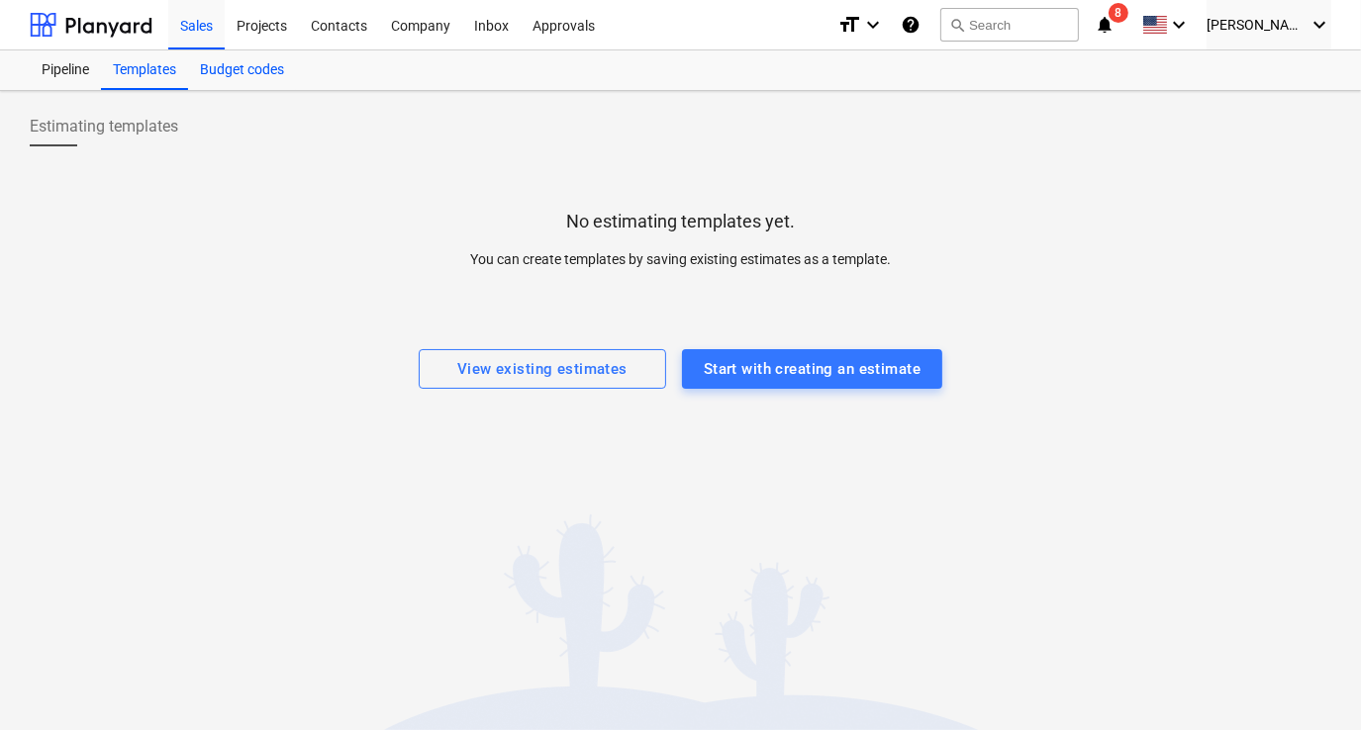
click at [234, 65] on div "Budget codes" at bounding box center [242, 70] width 108 height 40
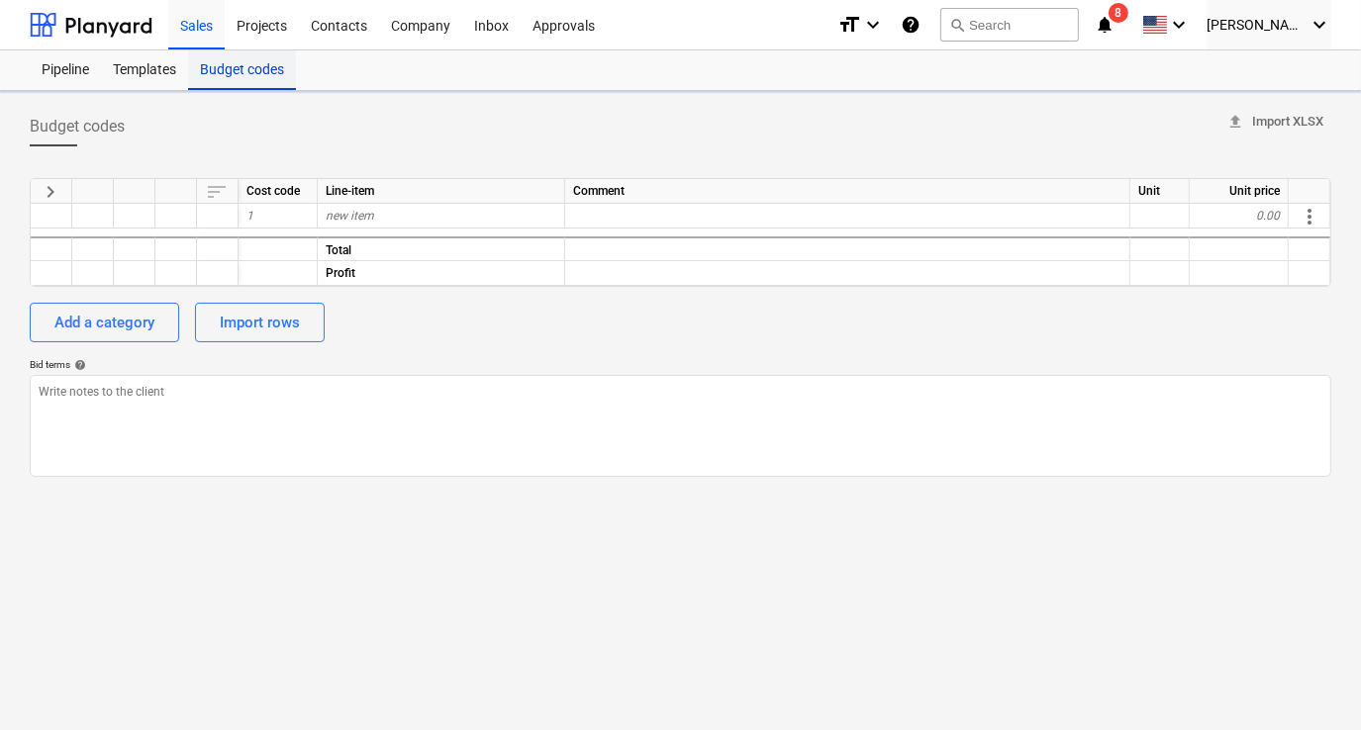
type textarea "x"
click at [277, 321] on div "Import rows" at bounding box center [260, 323] width 80 height 26
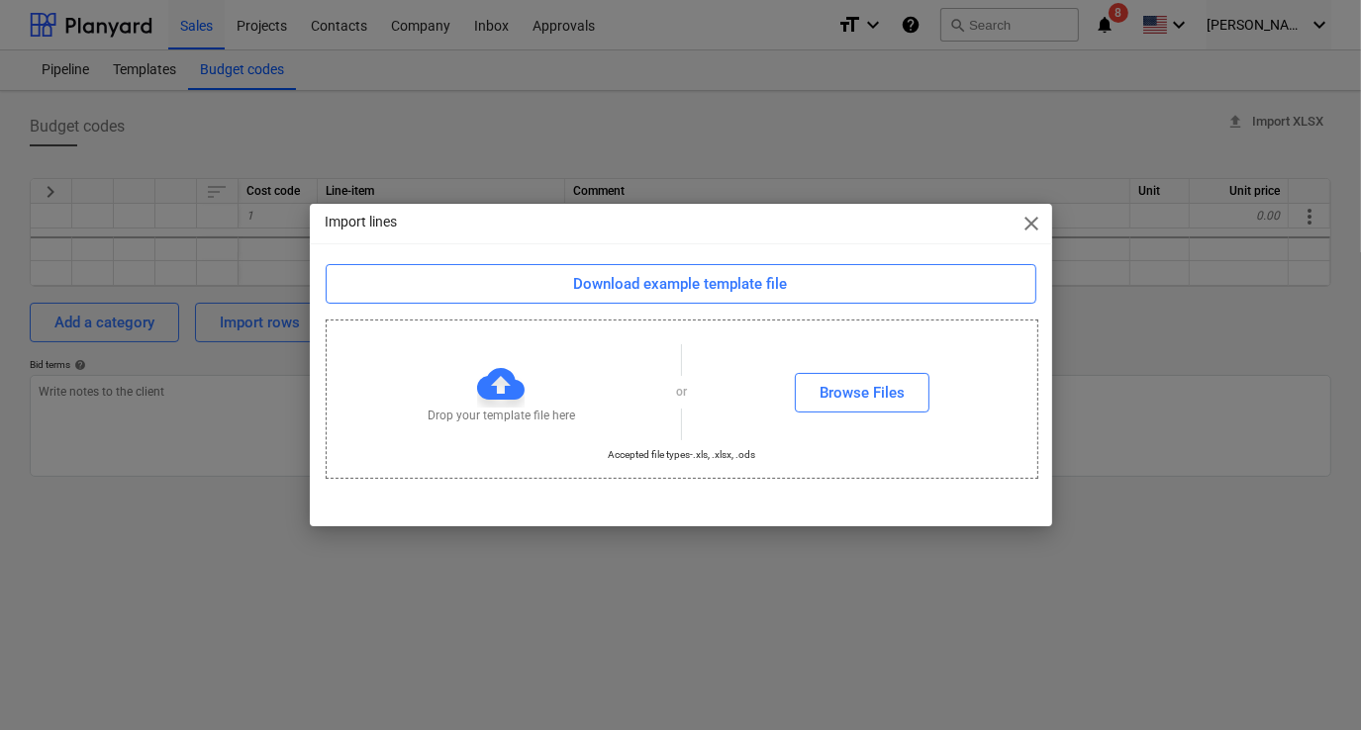
click at [1026, 220] on span "close" at bounding box center [1032, 224] width 24 height 24
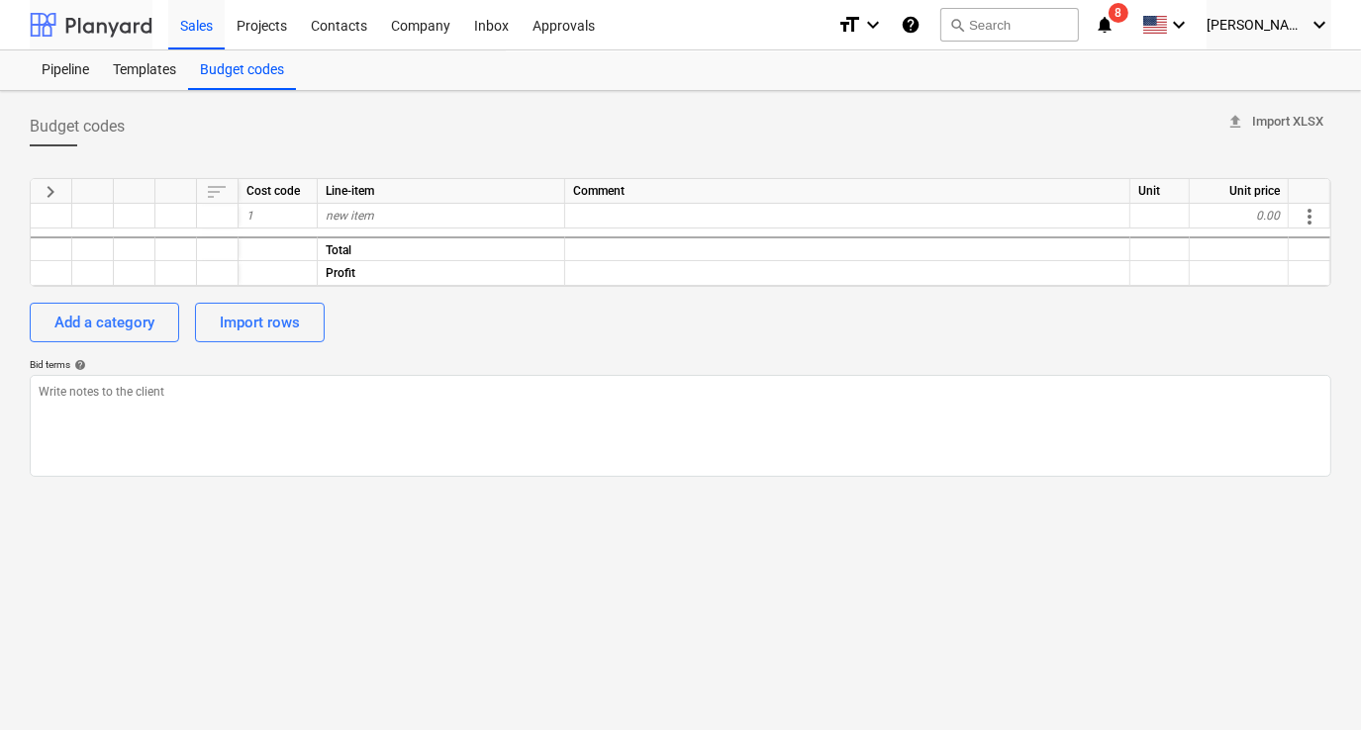
click at [118, 28] on div at bounding box center [91, 24] width 123 height 49
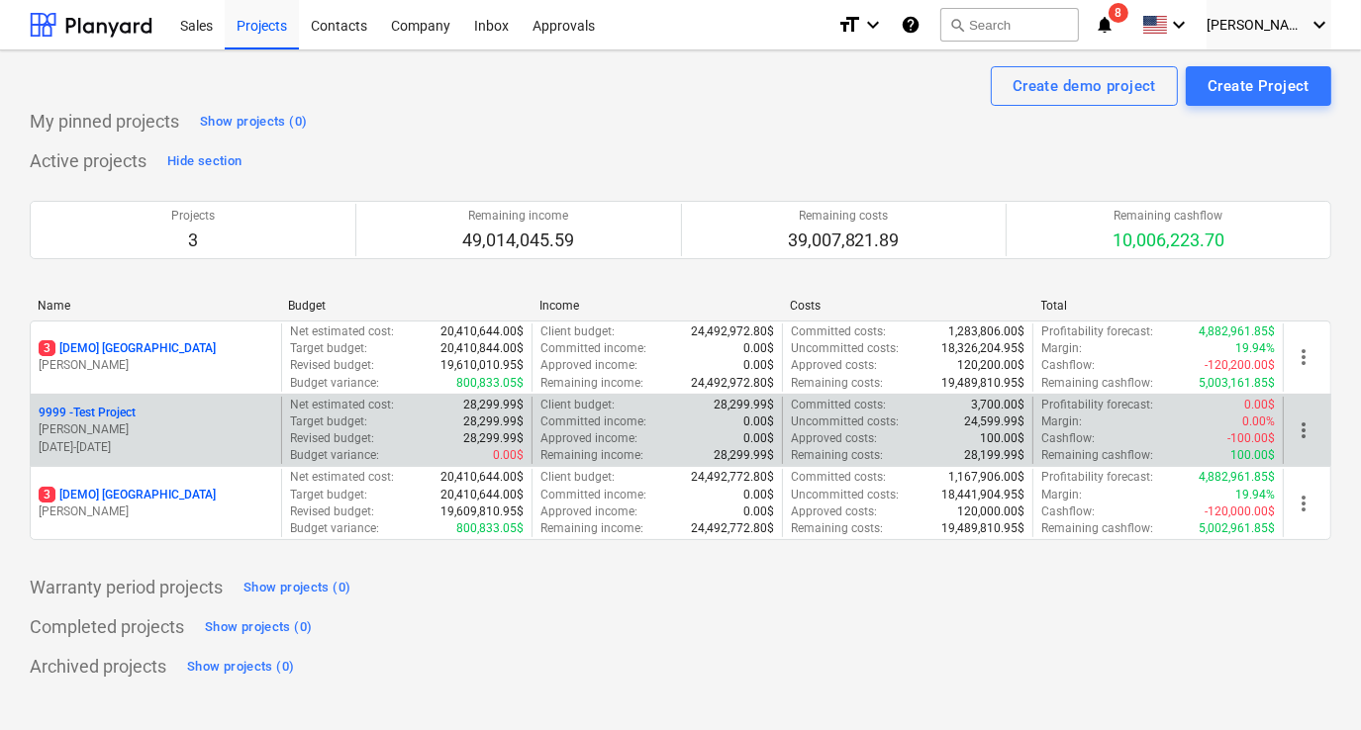
click at [130, 410] on p "9999 - Test Project" at bounding box center [87, 413] width 97 height 17
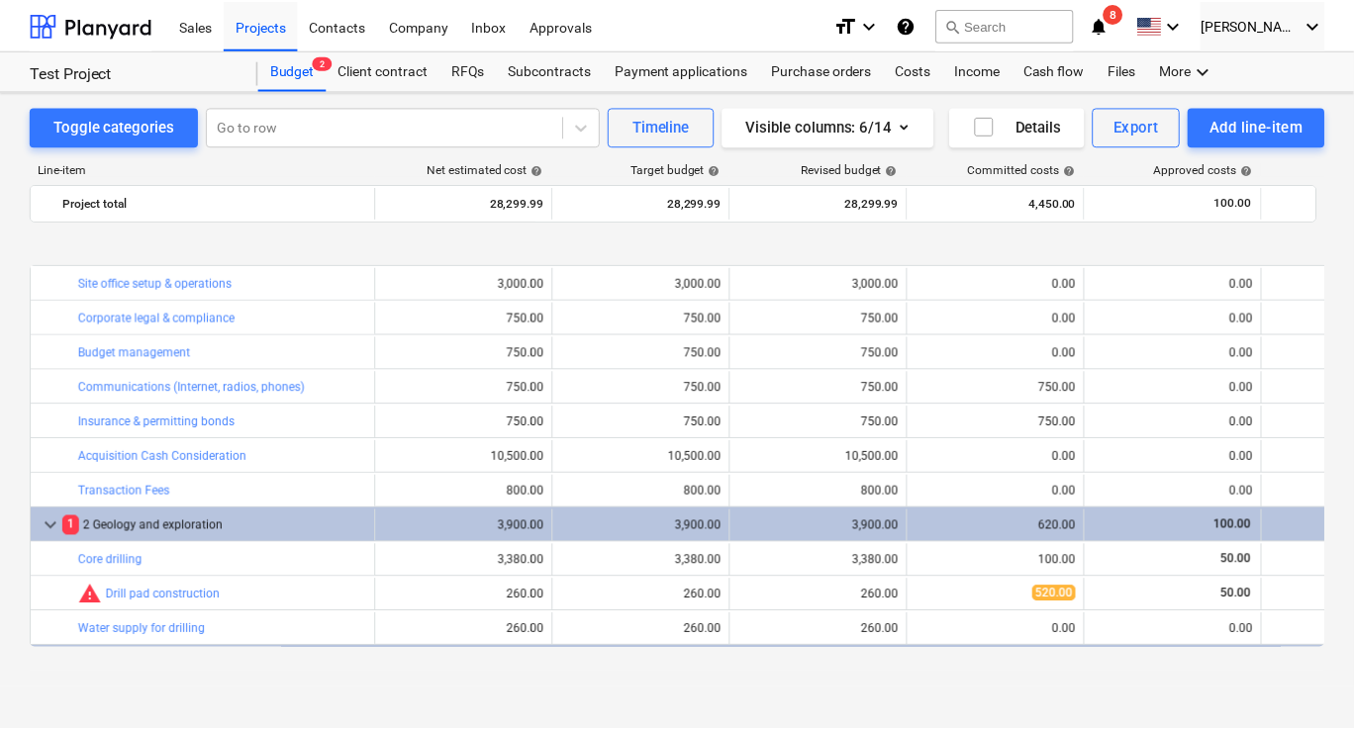
scroll to position [99, 0]
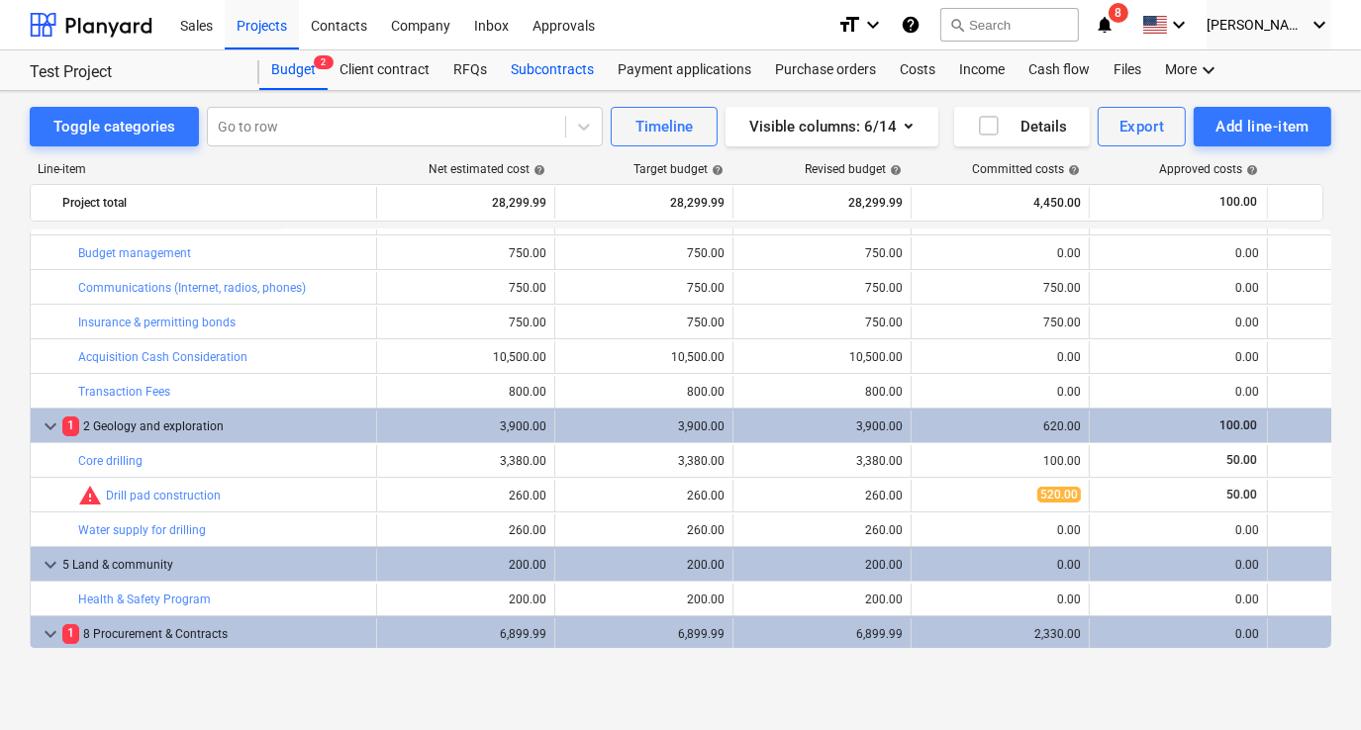
click at [545, 76] on div "Subcontracts" at bounding box center [552, 70] width 107 height 40
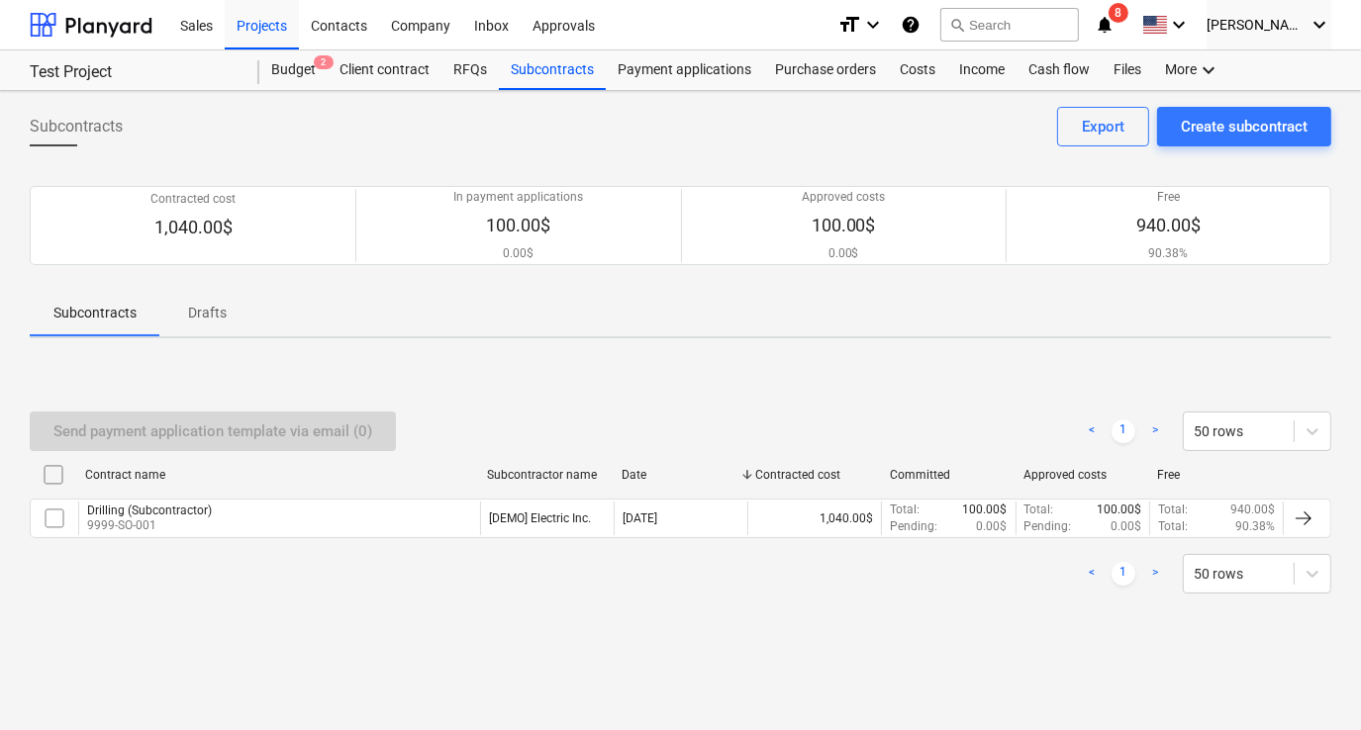
click at [203, 314] on p "Drafts" at bounding box center [208, 313] width 48 height 21
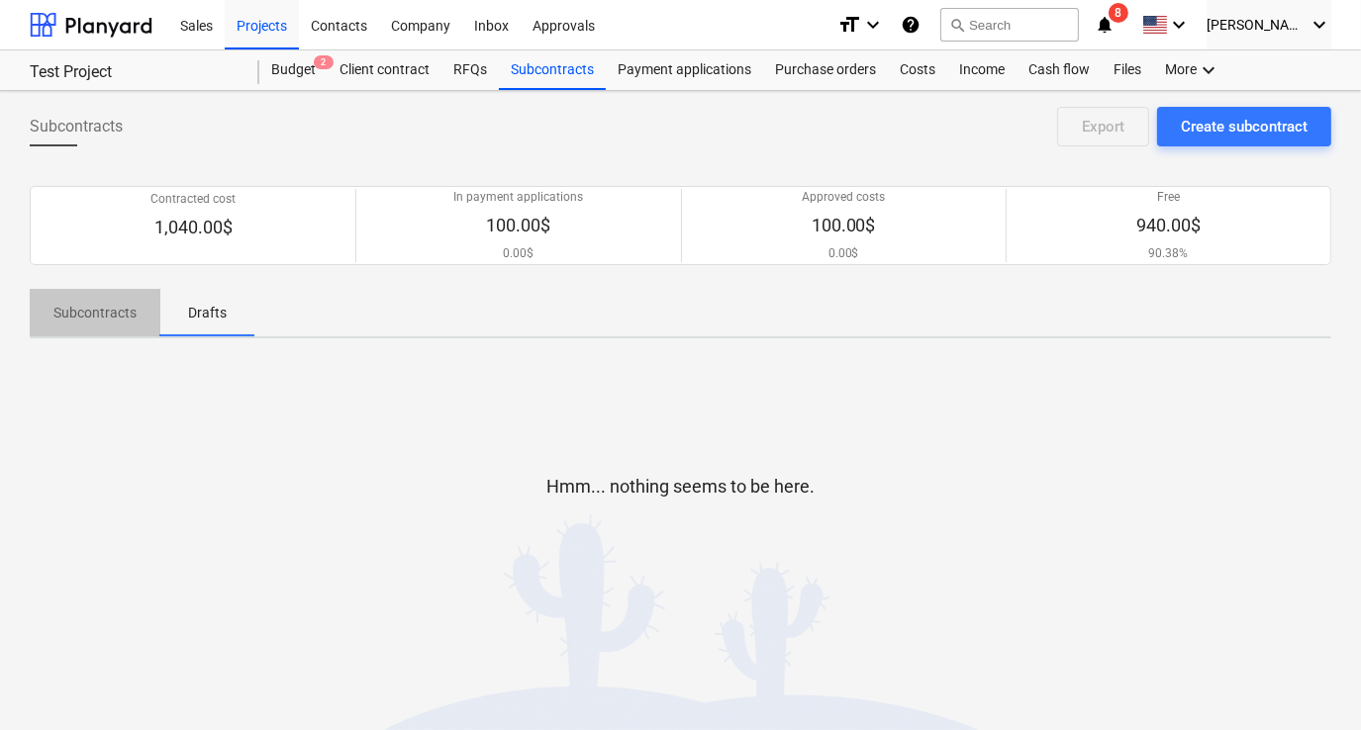
click at [125, 304] on p "Subcontracts" at bounding box center [94, 313] width 83 height 21
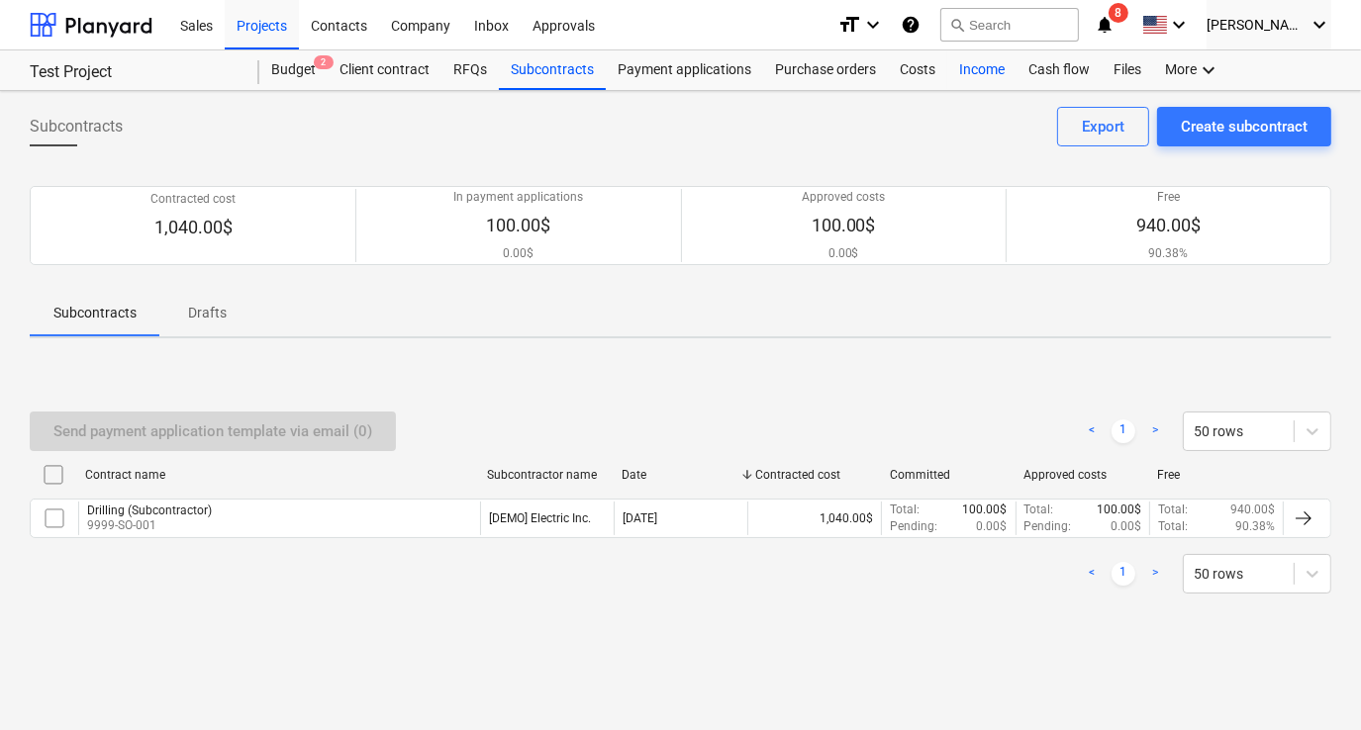
click at [951, 75] on div "Income" at bounding box center [981, 70] width 69 height 40
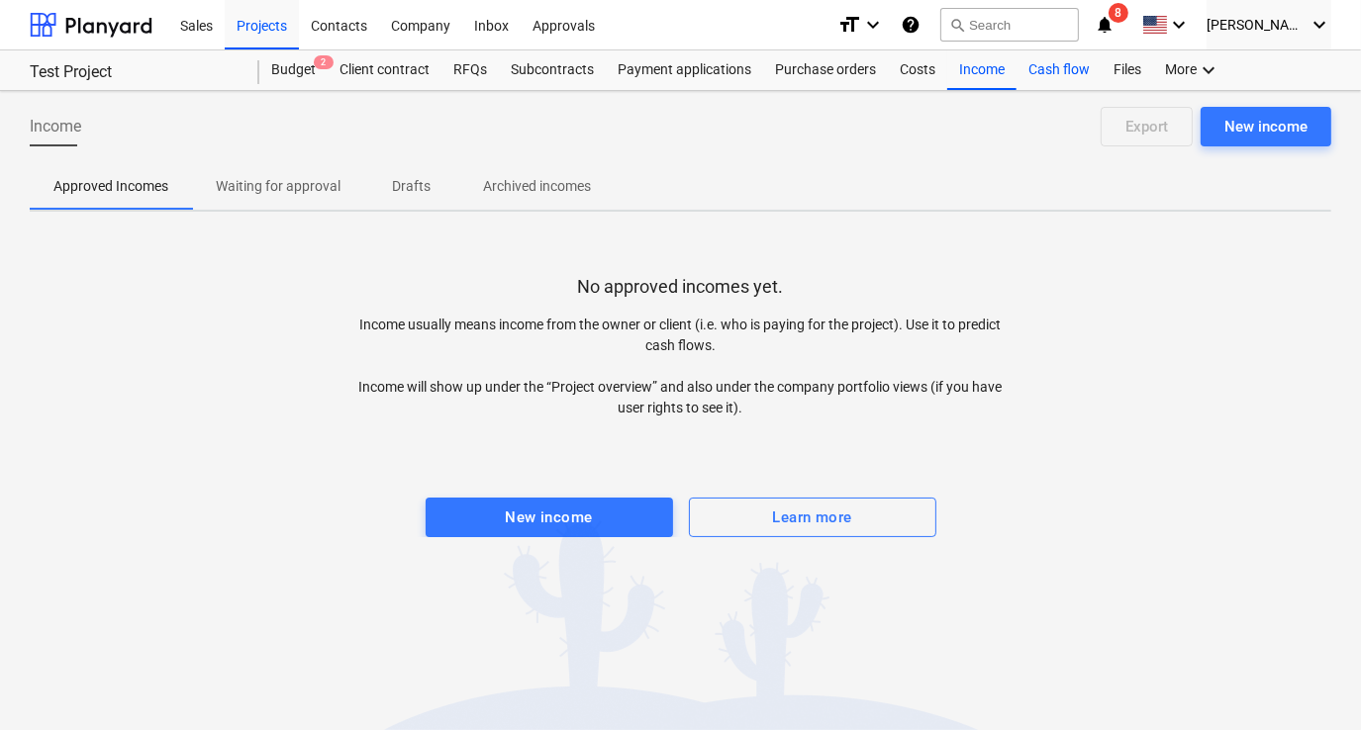
click at [1037, 79] on div "Cash flow" at bounding box center [1058, 70] width 85 height 40
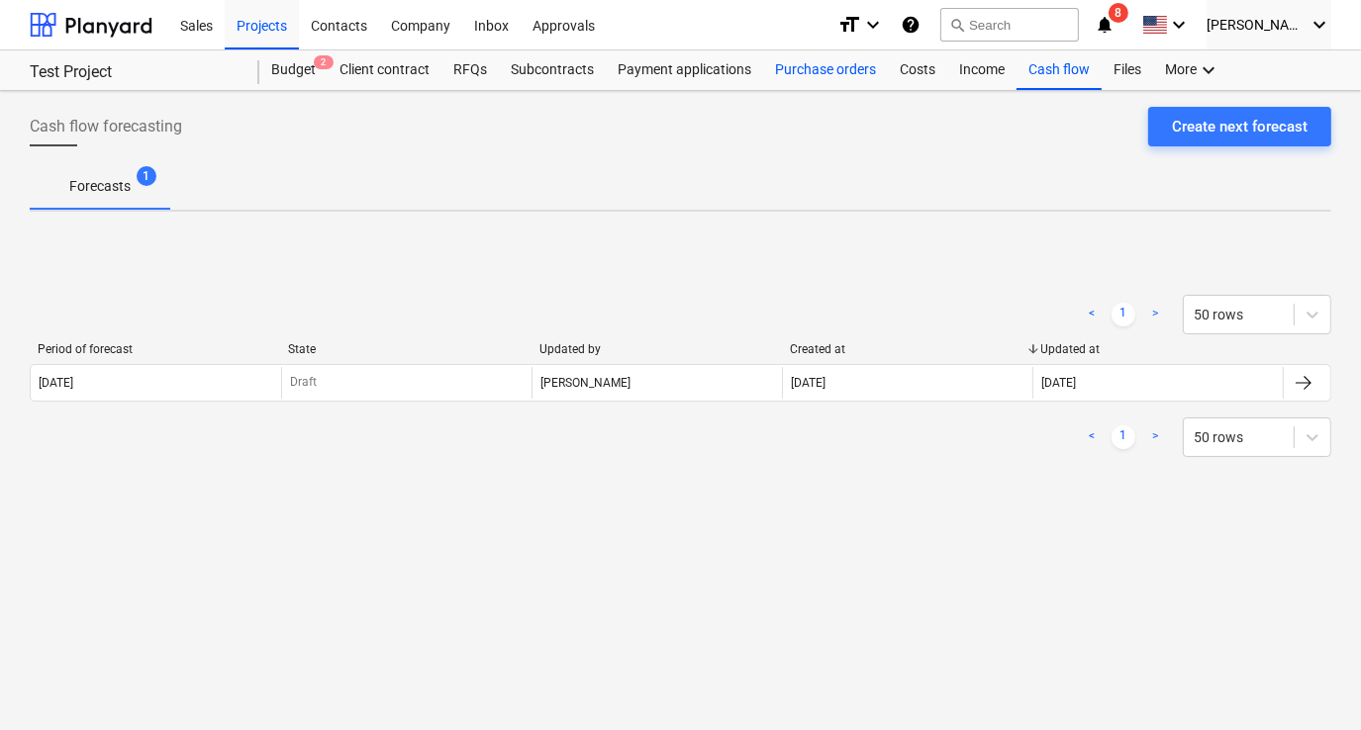
click at [851, 82] on div "Purchase orders" at bounding box center [825, 70] width 125 height 40
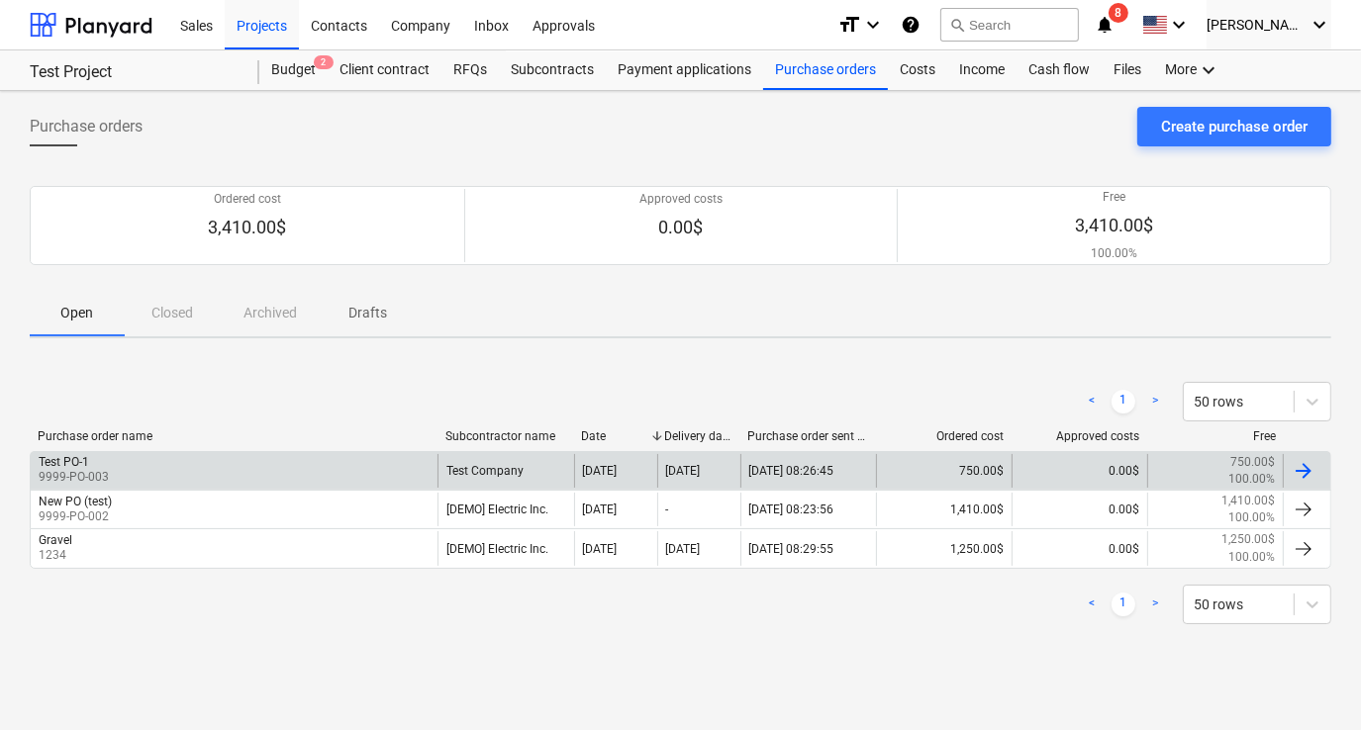
click at [1297, 479] on div at bounding box center [1303, 471] width 24 height 24
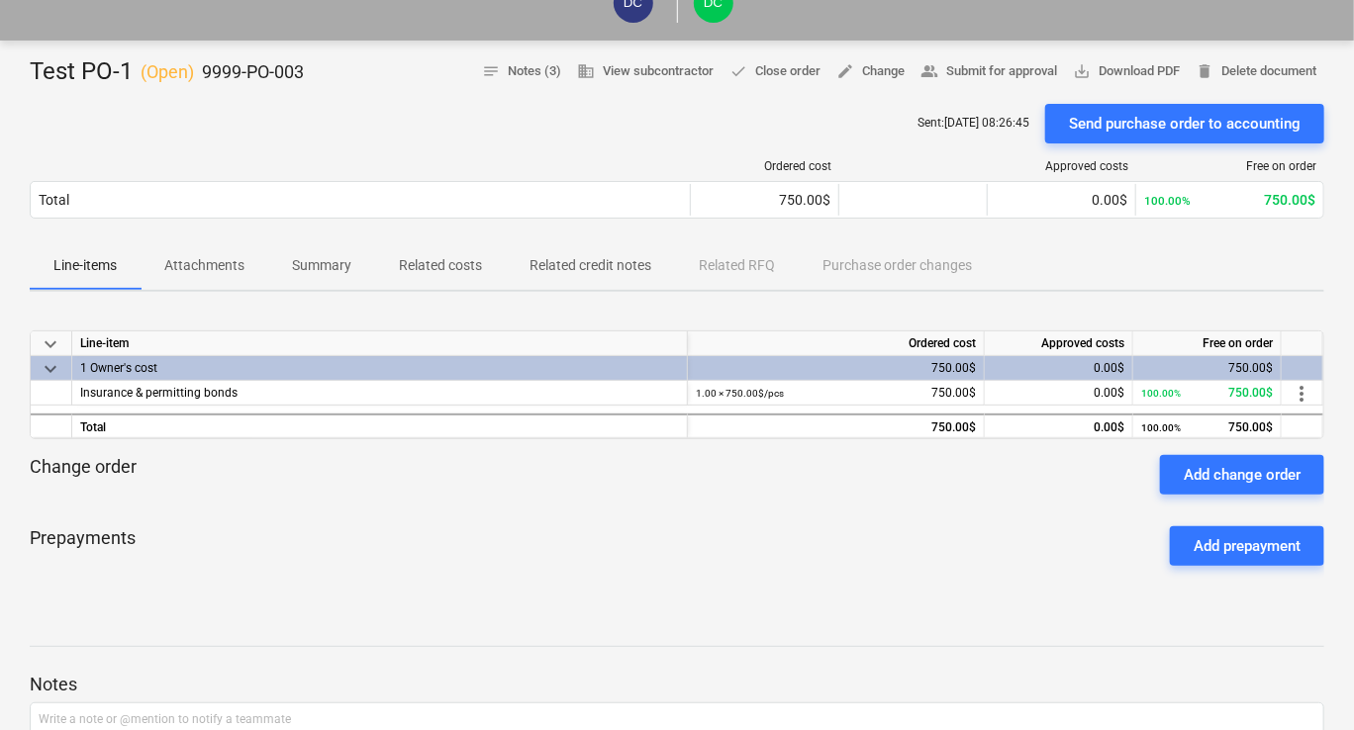
scroll to position [198, 0]
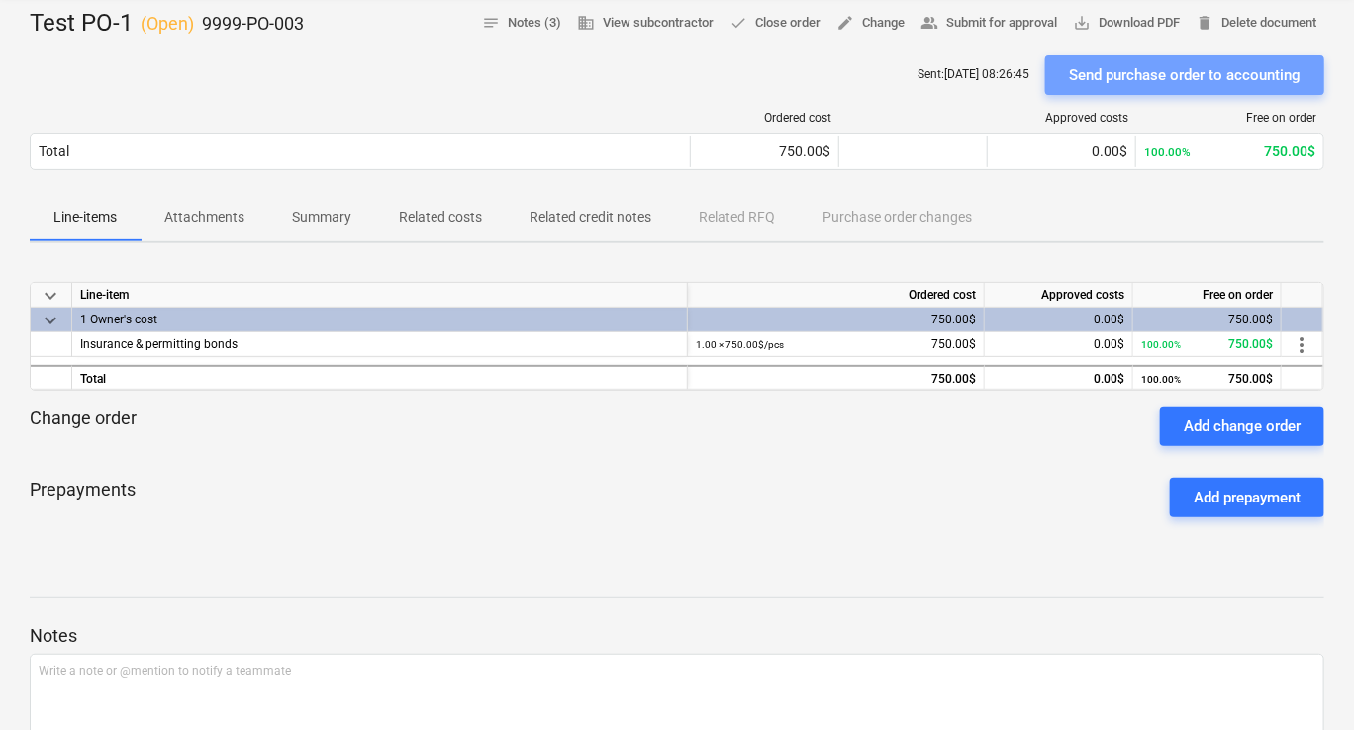
click at [1146, 72] on div "Send purchase order to accounting" at bounding box center [1185, 75] width 232 height 26
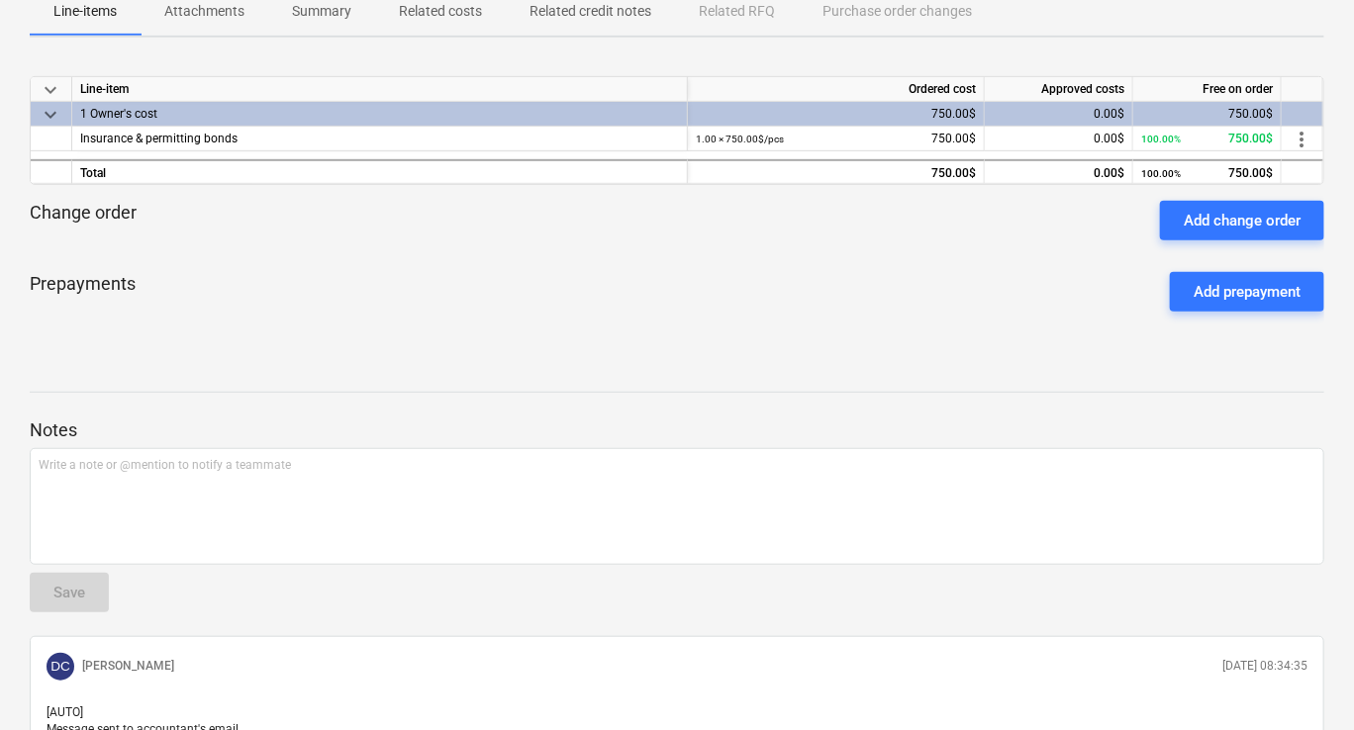
scroll to position [0, 0]
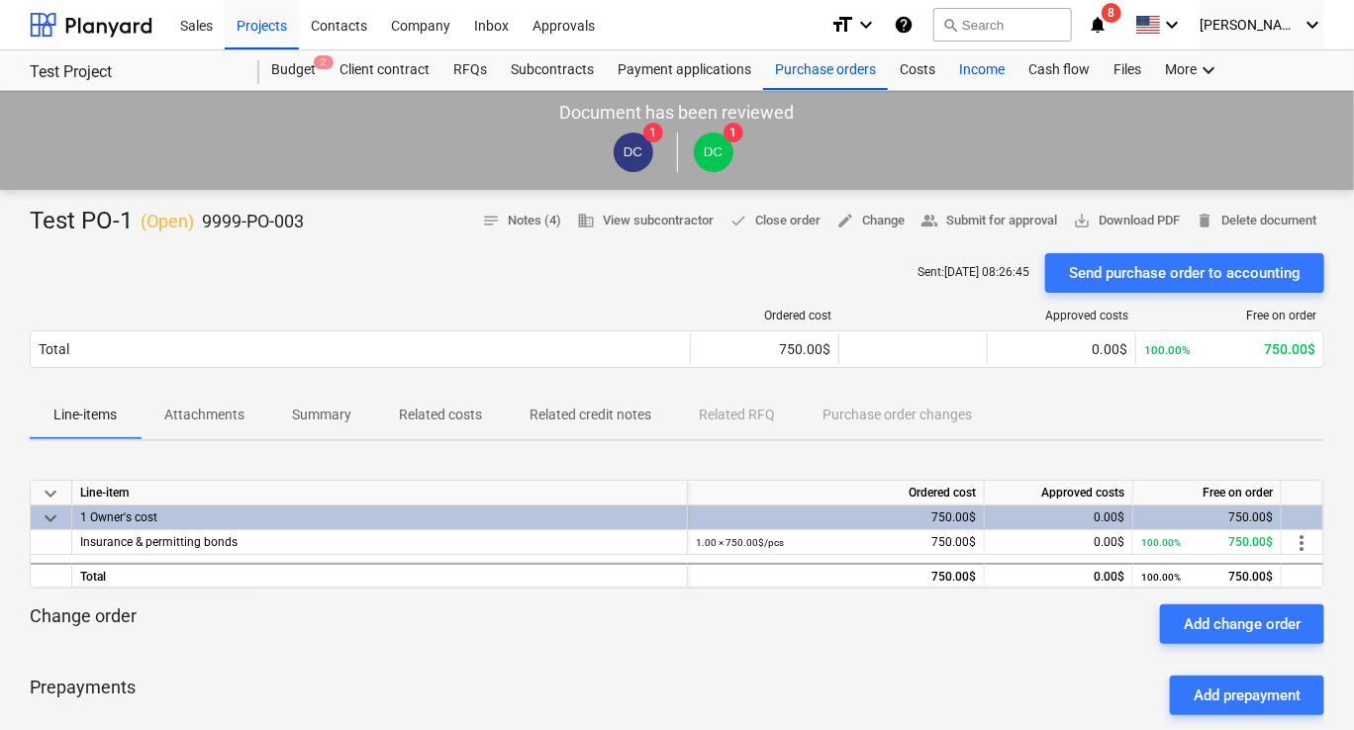
click at [966, 75] on div "Income" at bounding box center [981, 70] width 69 height 40
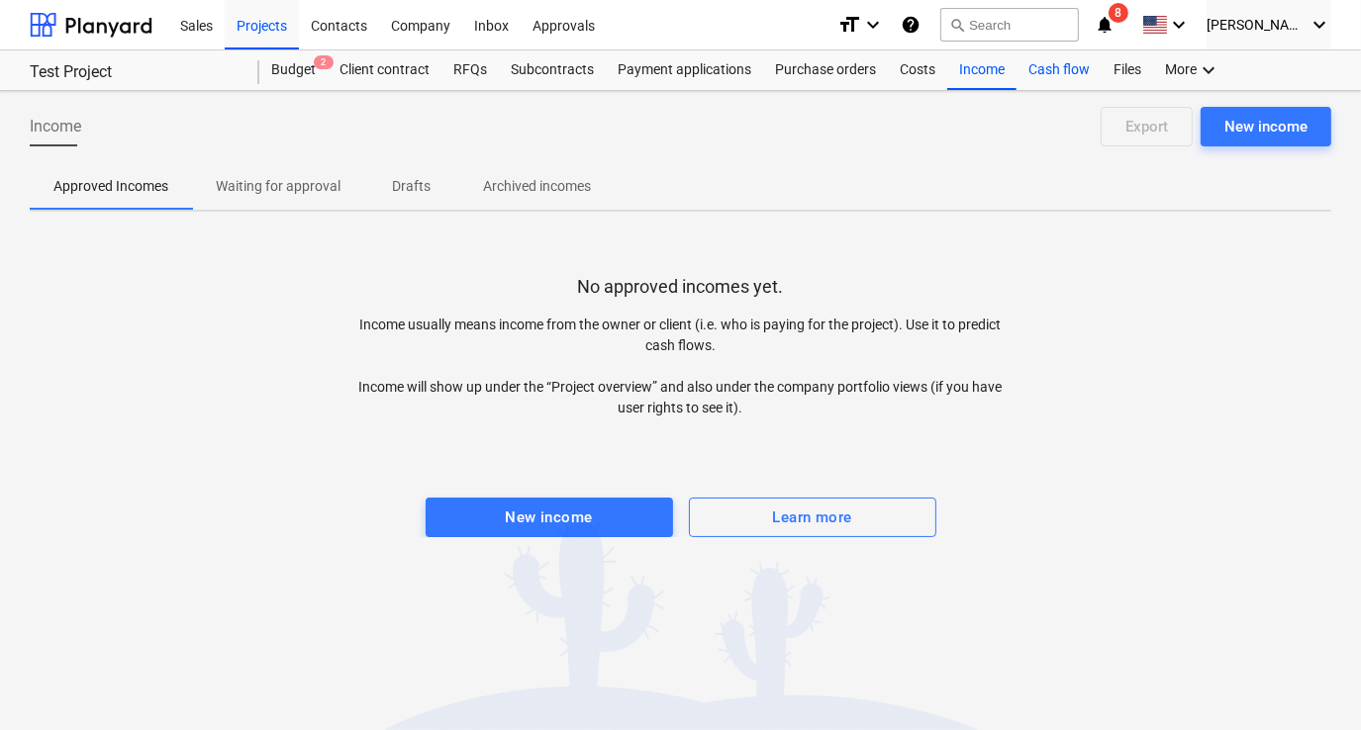
click at [1034, 75] on div "Cash flow" at bounding box center [1058, 70] width 85 height 40
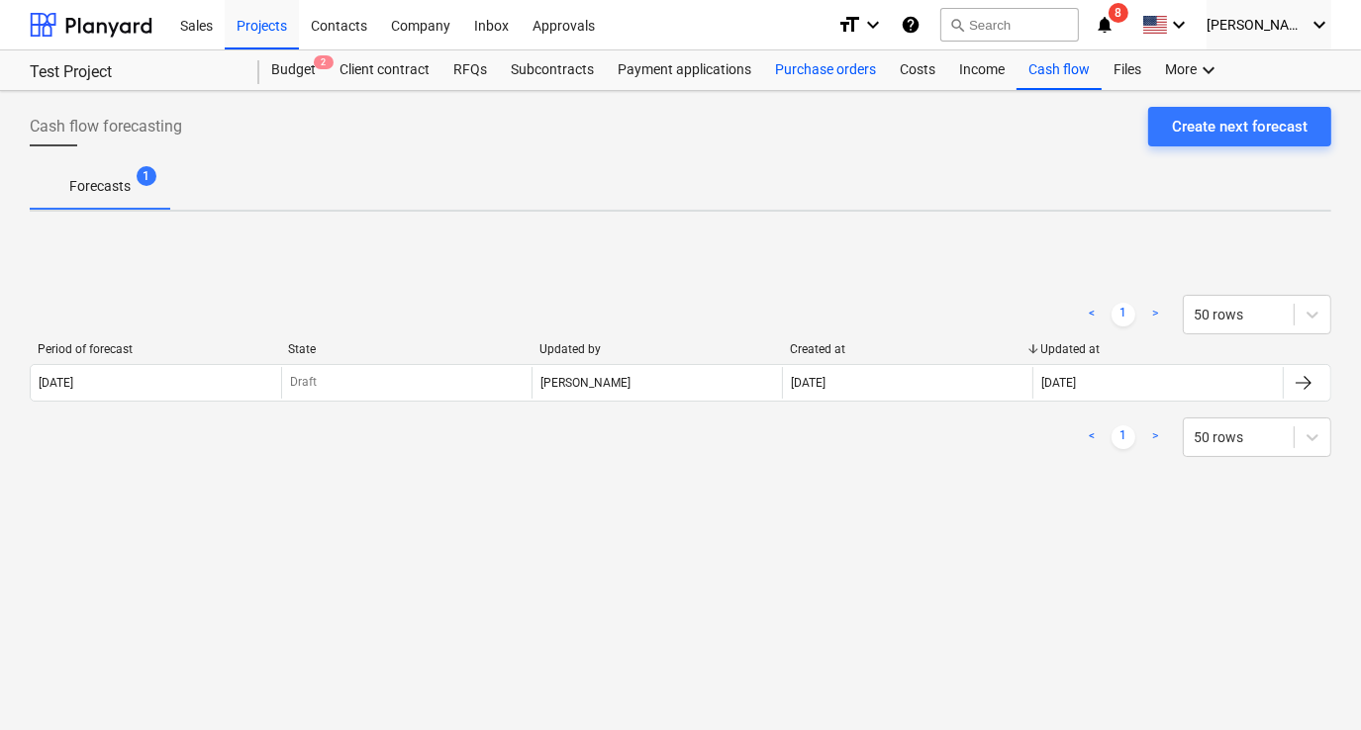
click at [852, 80] on div "Purchase orders" at bounding box center [825, 70] width 125 height 40
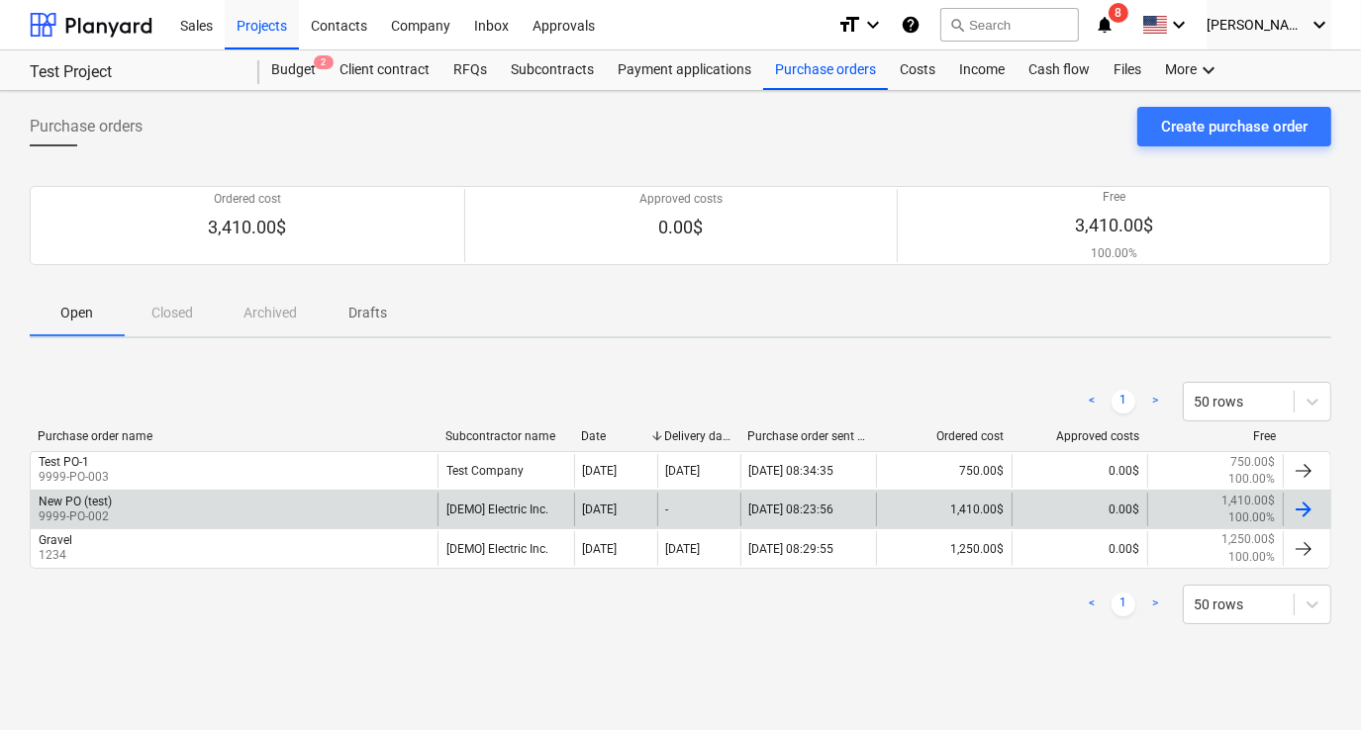
click at [1289, 510] on div at bounding box center [1307, 510] width 48 height 34
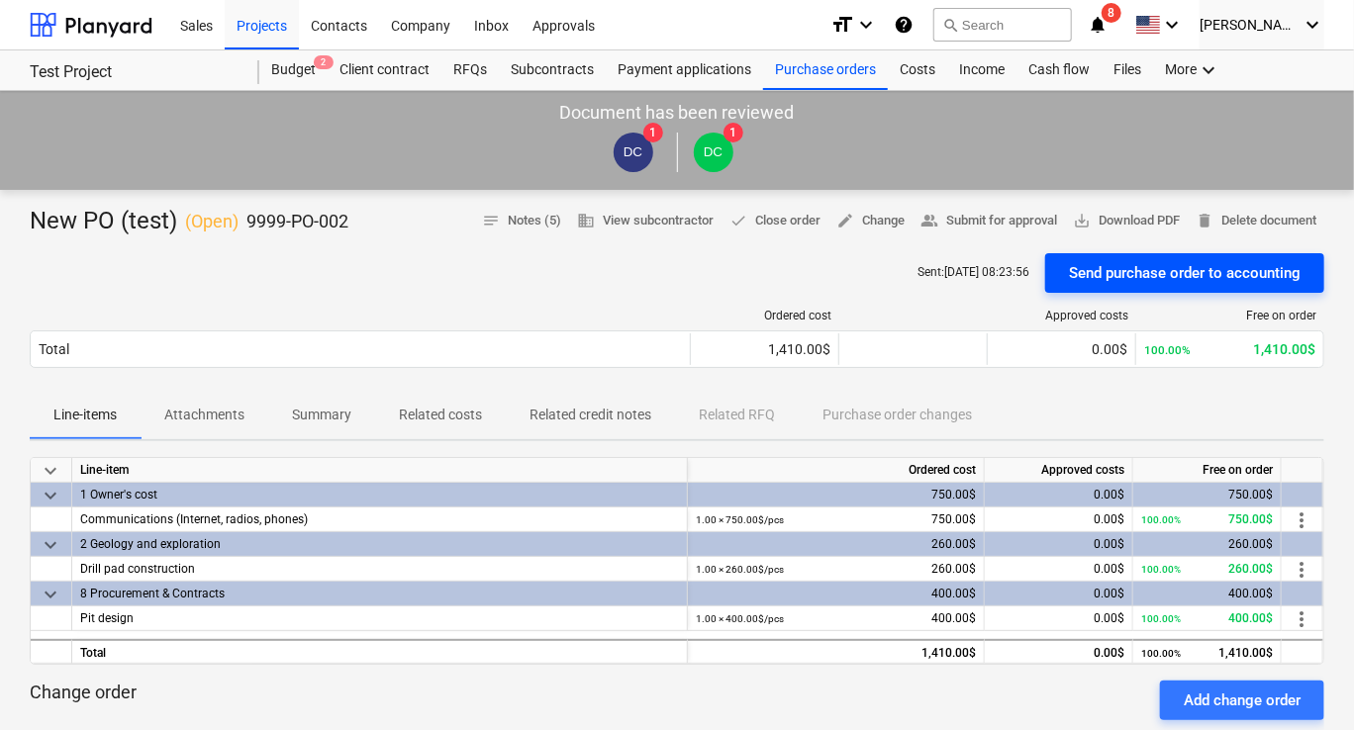
click at [1075, 280] on div "Send purchase order to accounting" at bounding box center [1185, 273] width 232 height 26
click at [824, 71] on div "Purchase orders" at bounding box center [825, 70] width 125 height 40
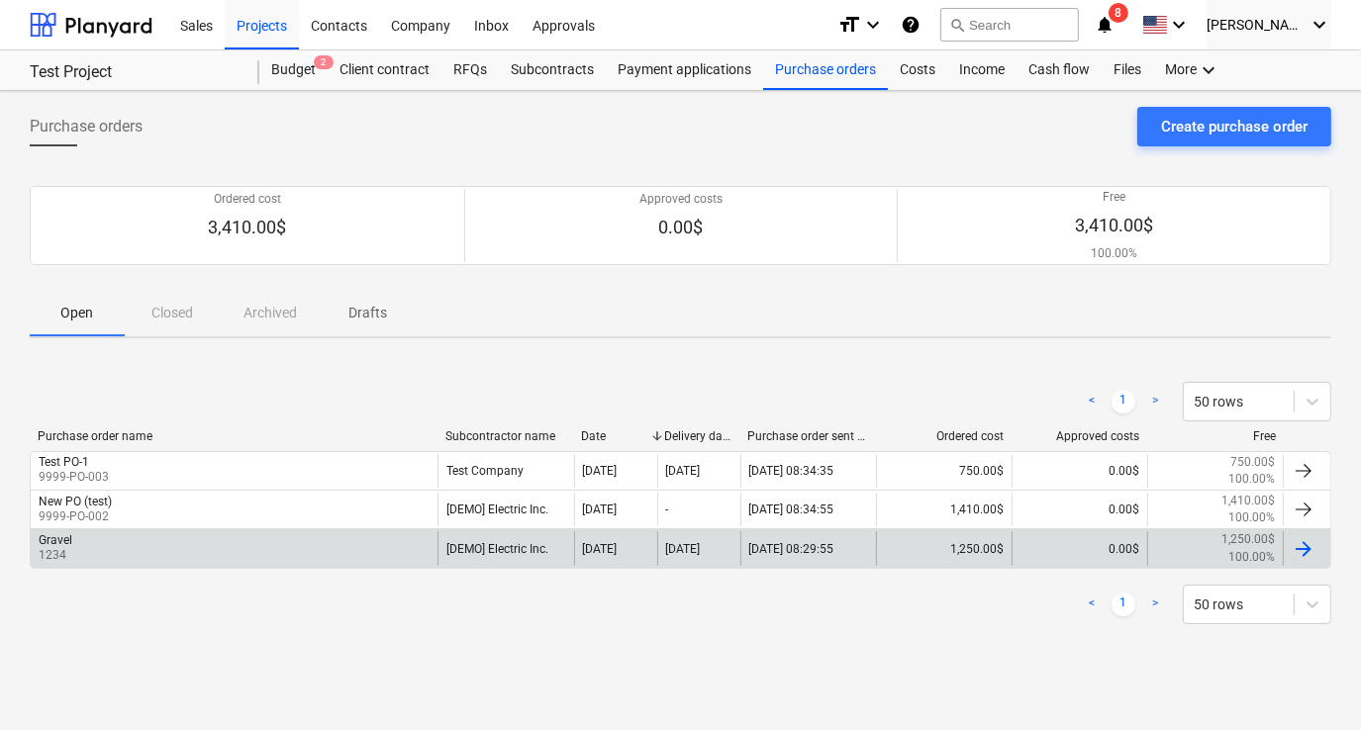
click at [1289, 546] on div at bounding box center [1307, 548] width 48 height 34
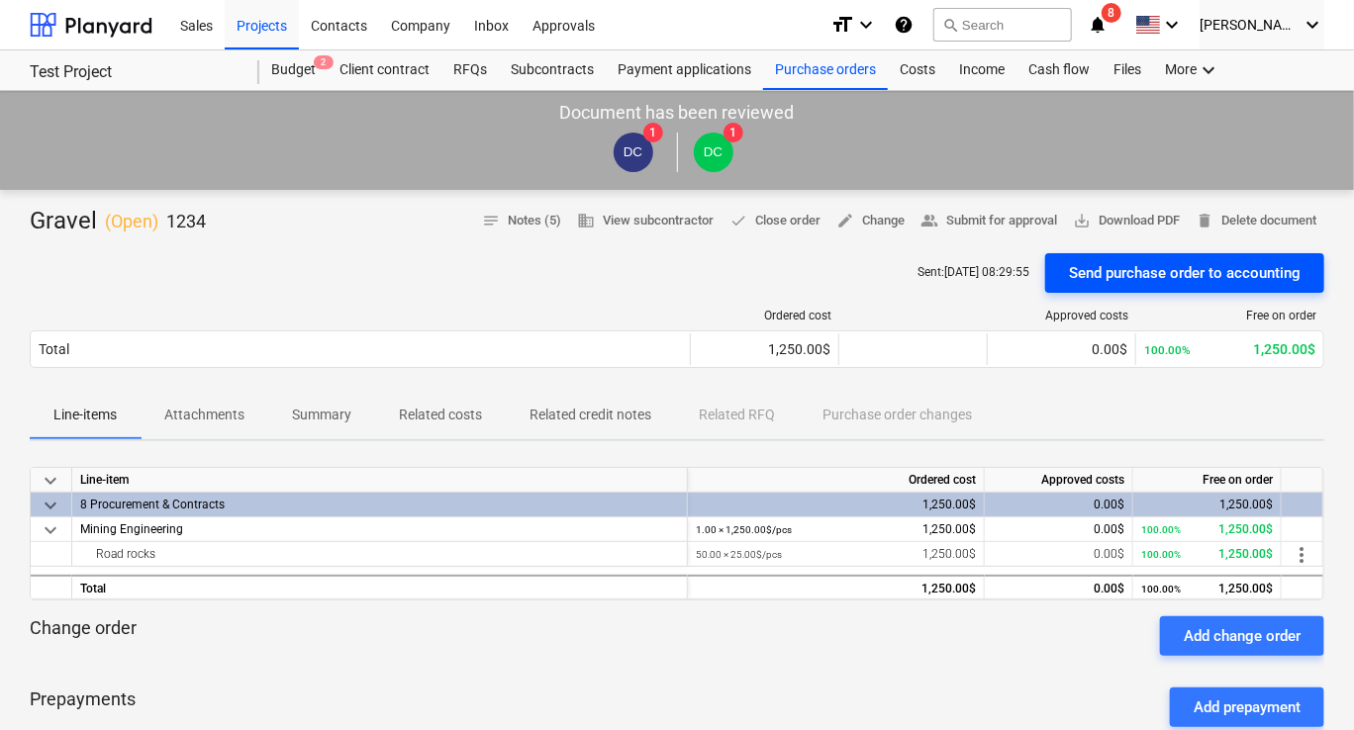
click at [1172, 276] on div "Send purchase order to accounting" at bounding box center [1185, 273] width 232 height 26
click at [128, 25] on div at bounding box center [91, 24] width 123 height 49
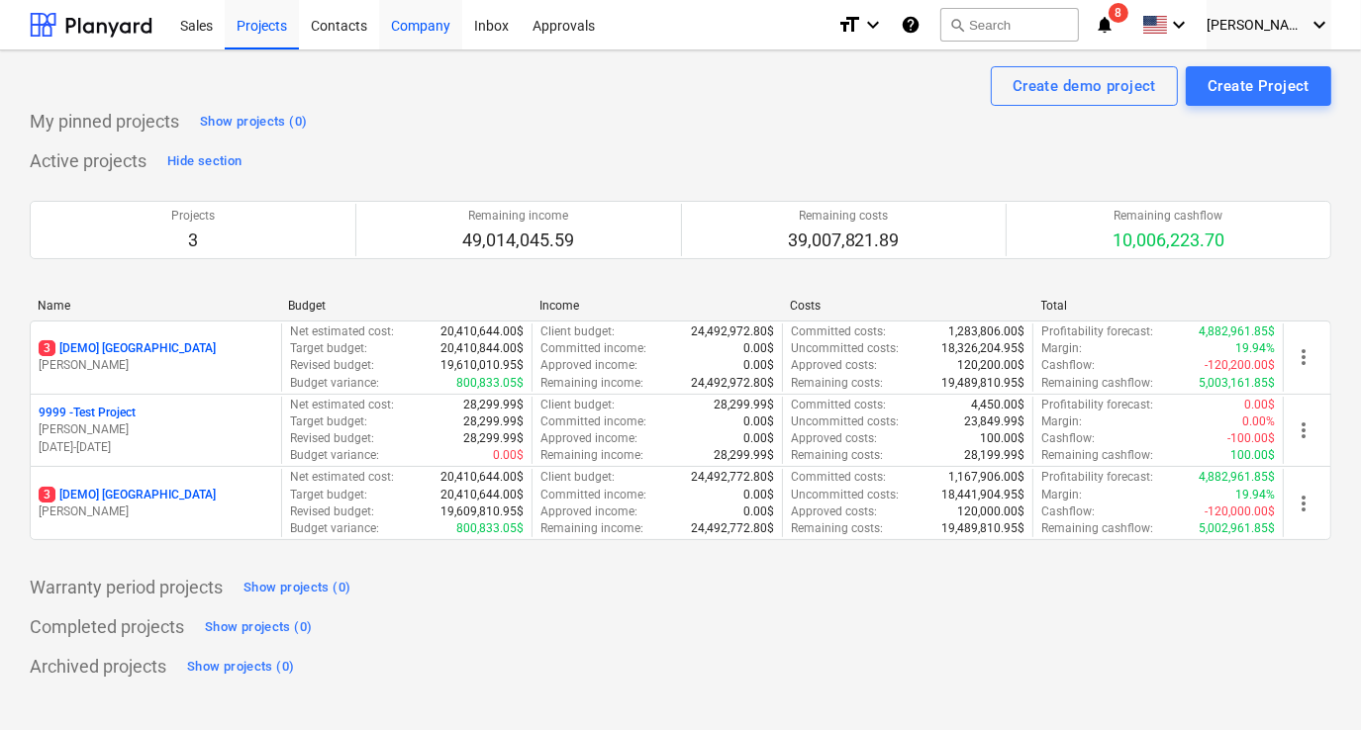
click at [426, 33] on div "Company" at bounding box center [420, 24] width 83 height 50
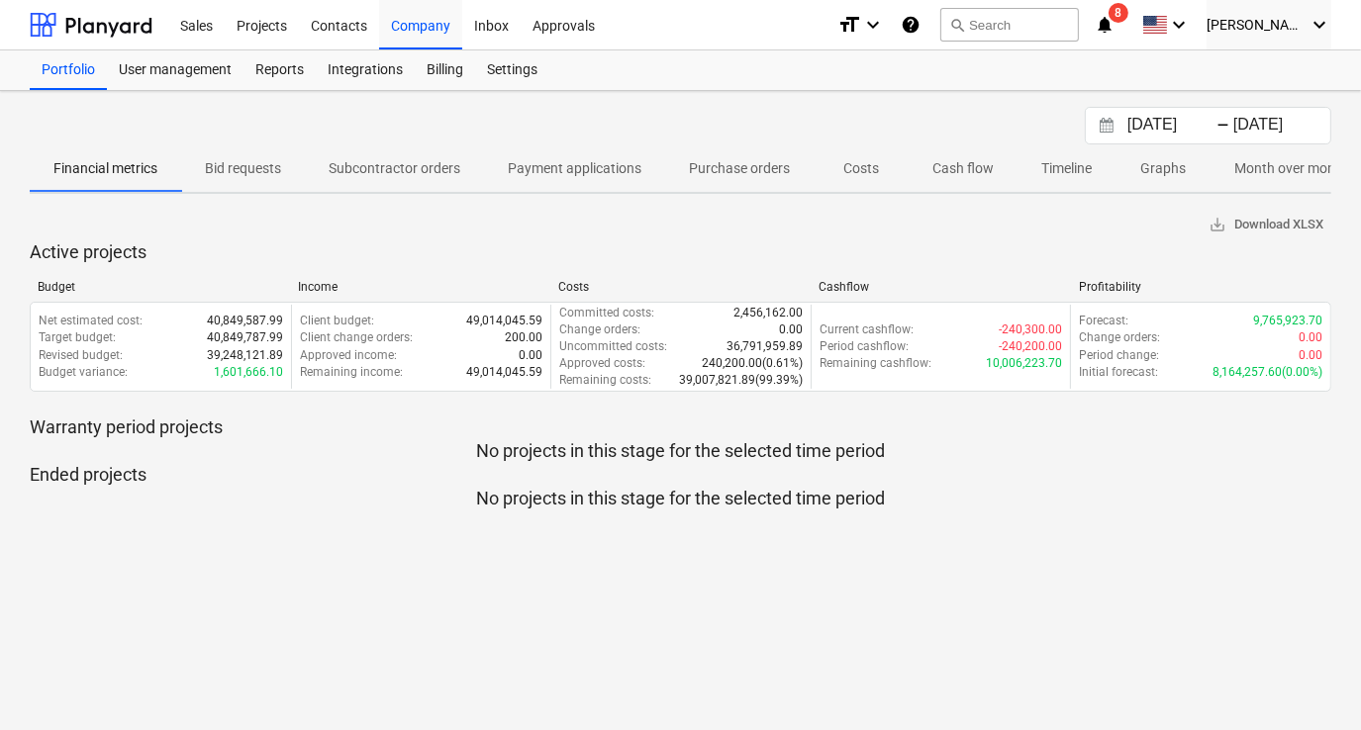
click at [1128, 12] on span "8" at bounding box center [1118, 13] width 20 height 20
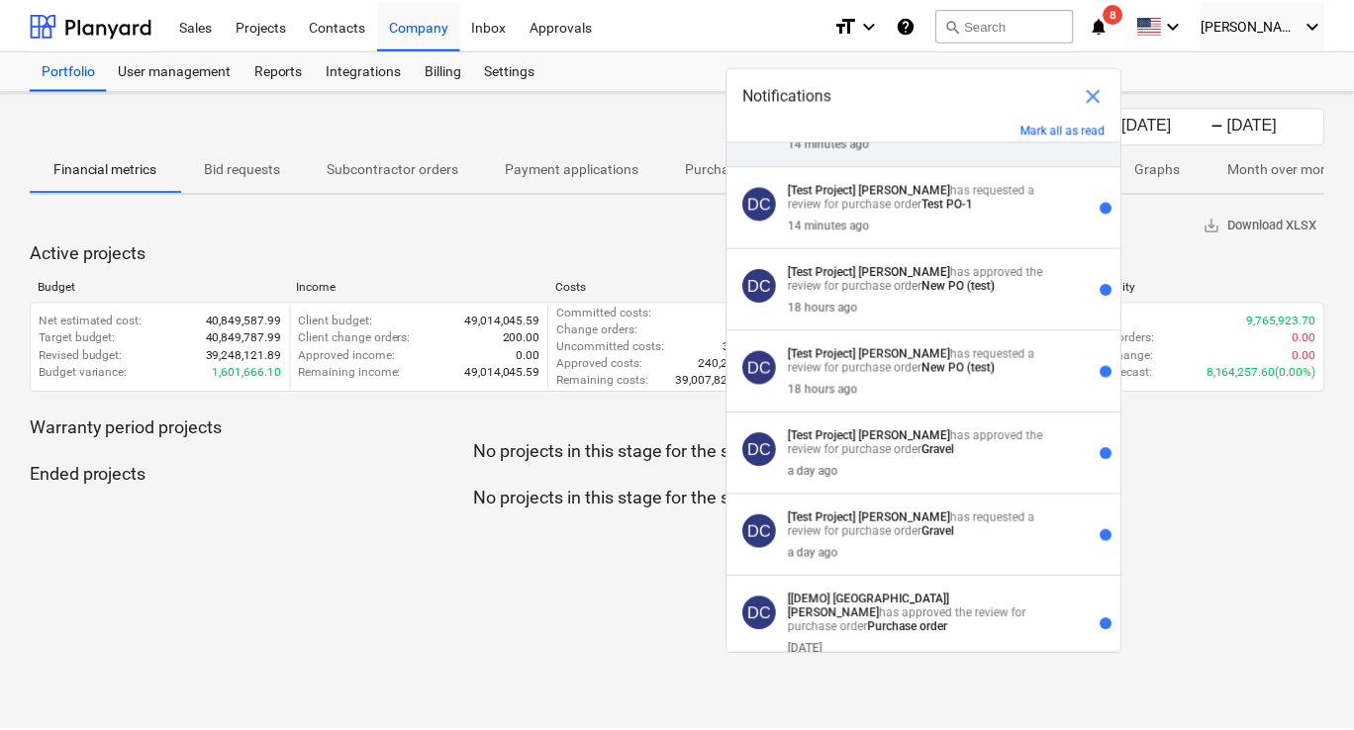
scroll to position [192, 0]
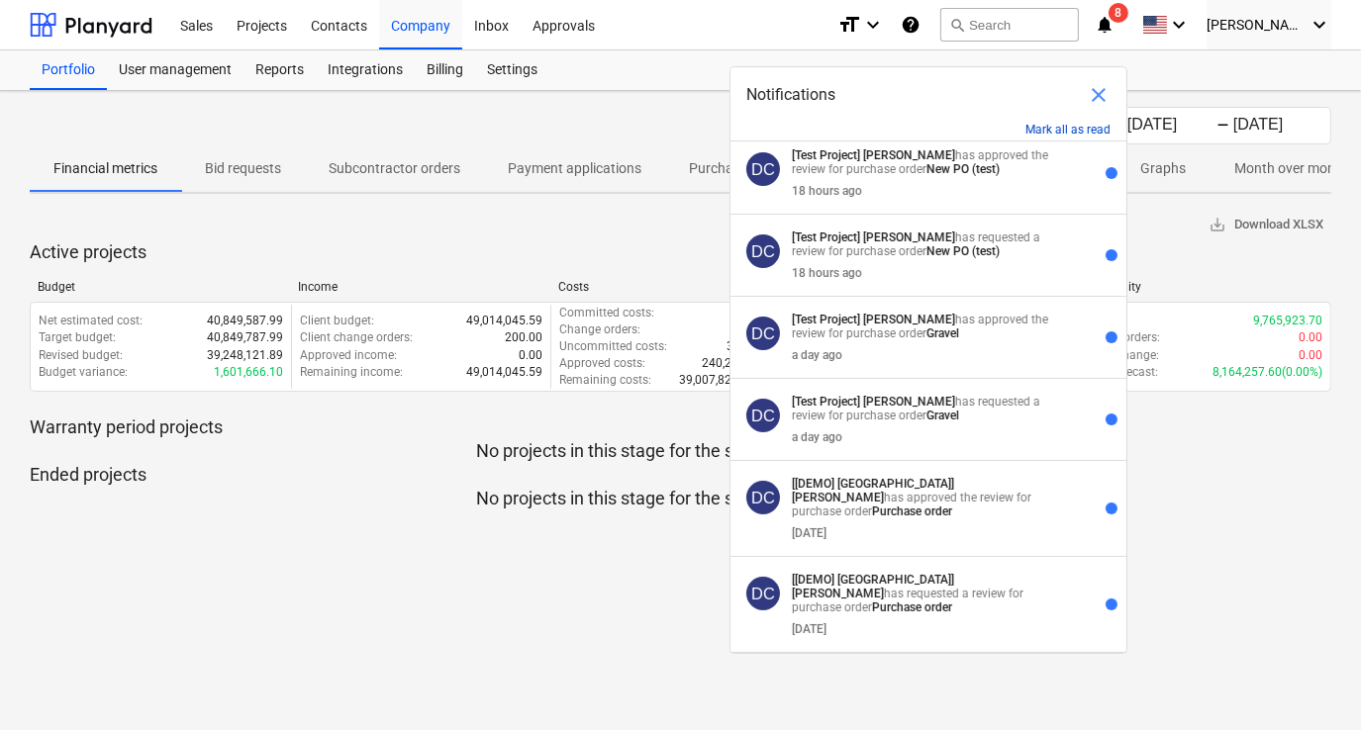
click at [1074, 132] on button "Mark all as read" at bounding box center [1067, 130] width 85 height 14
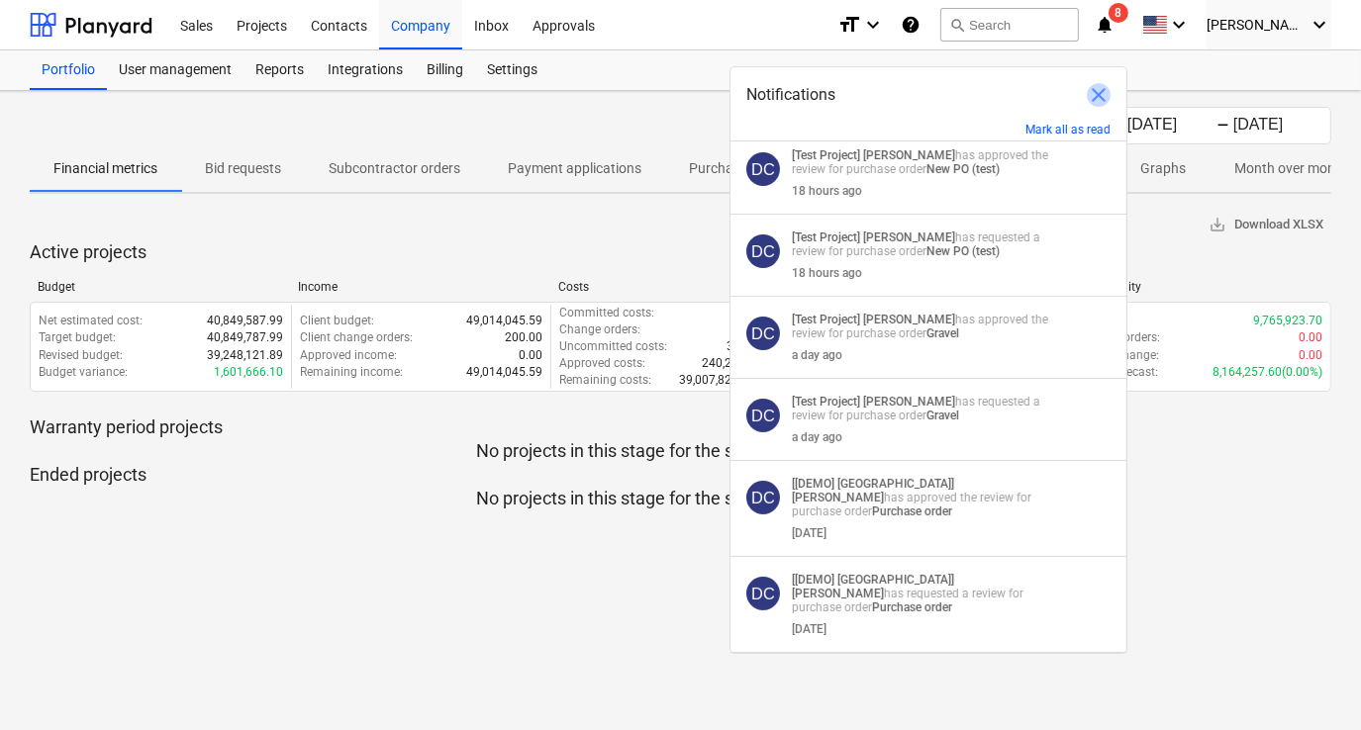
click at [1098, 87] on span "close" at bounding box center [1099, 95] width 24 height 24
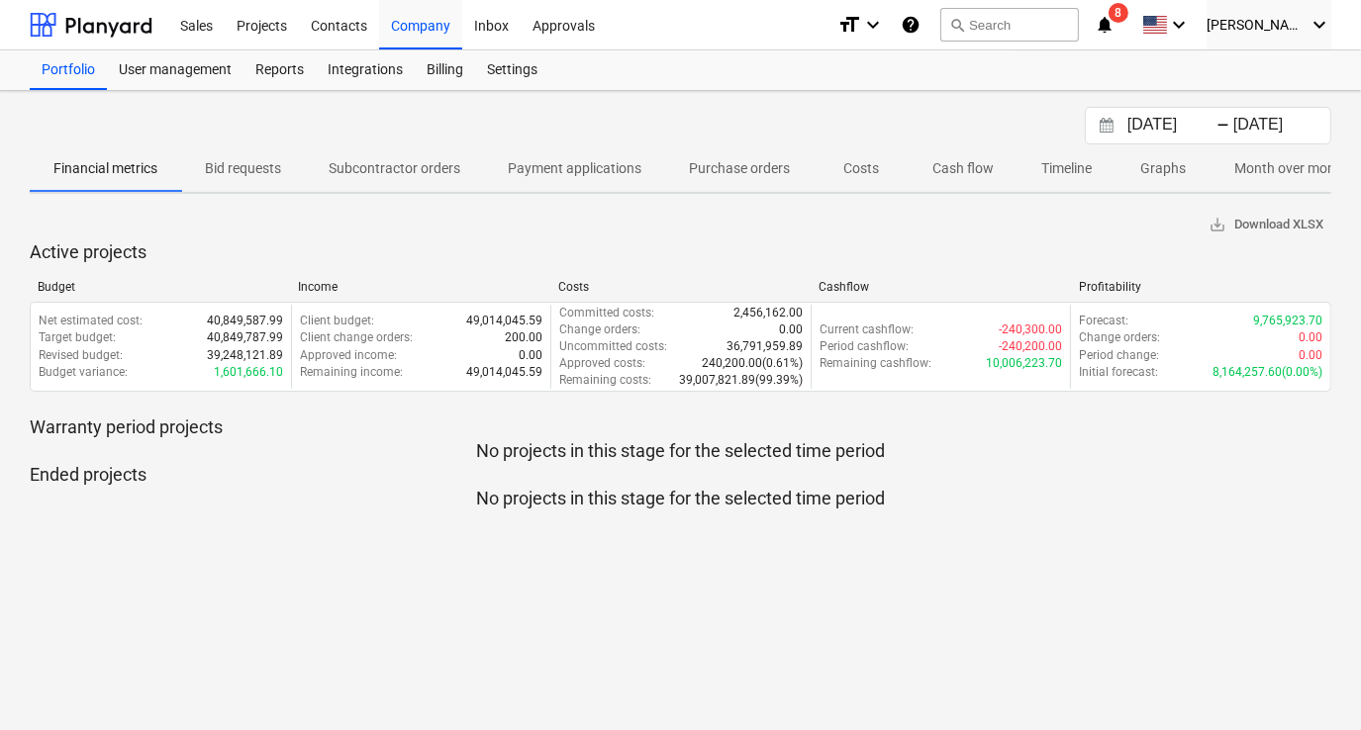
click at [638, 104] on div "[DATE] Press the down arrow key to interact with the calendar and select a date…" at bounding box center [680, 410] width 1361 height 639
click at [518, 58] on div "Settings" at bounding box center [512, 70] width 74 height 40
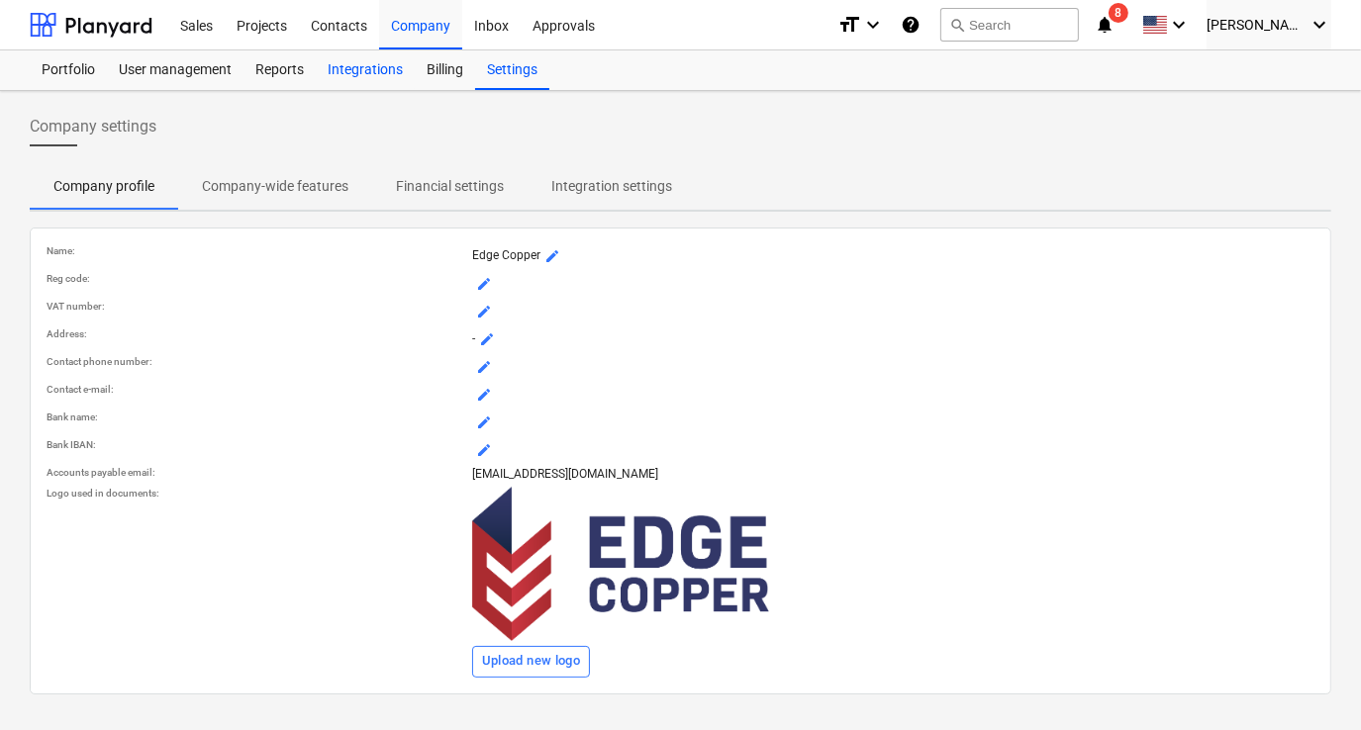
click at [382, 66] on div "Integrations" at bounding box center [365, 70] width 99 height 40
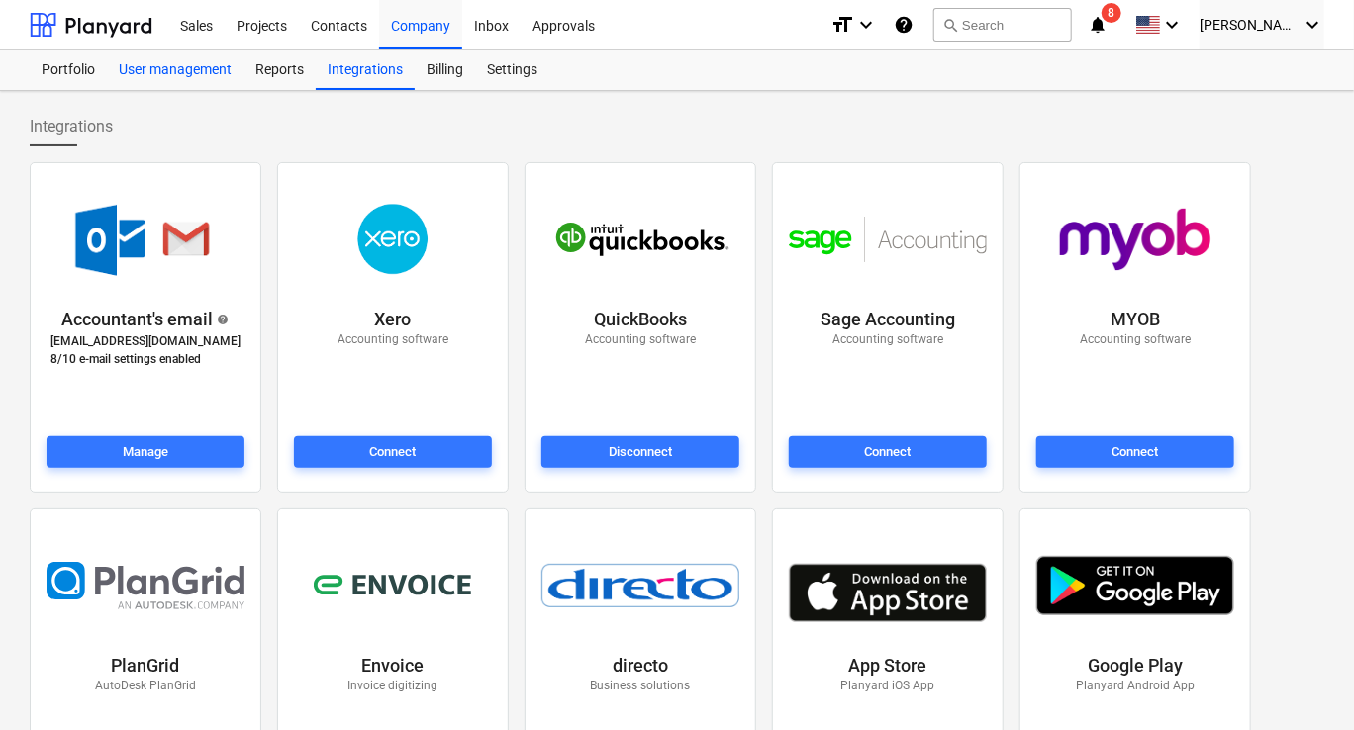
click at [203, 73] on div "User management" at bounding box center [175, 70] width 137 height 40
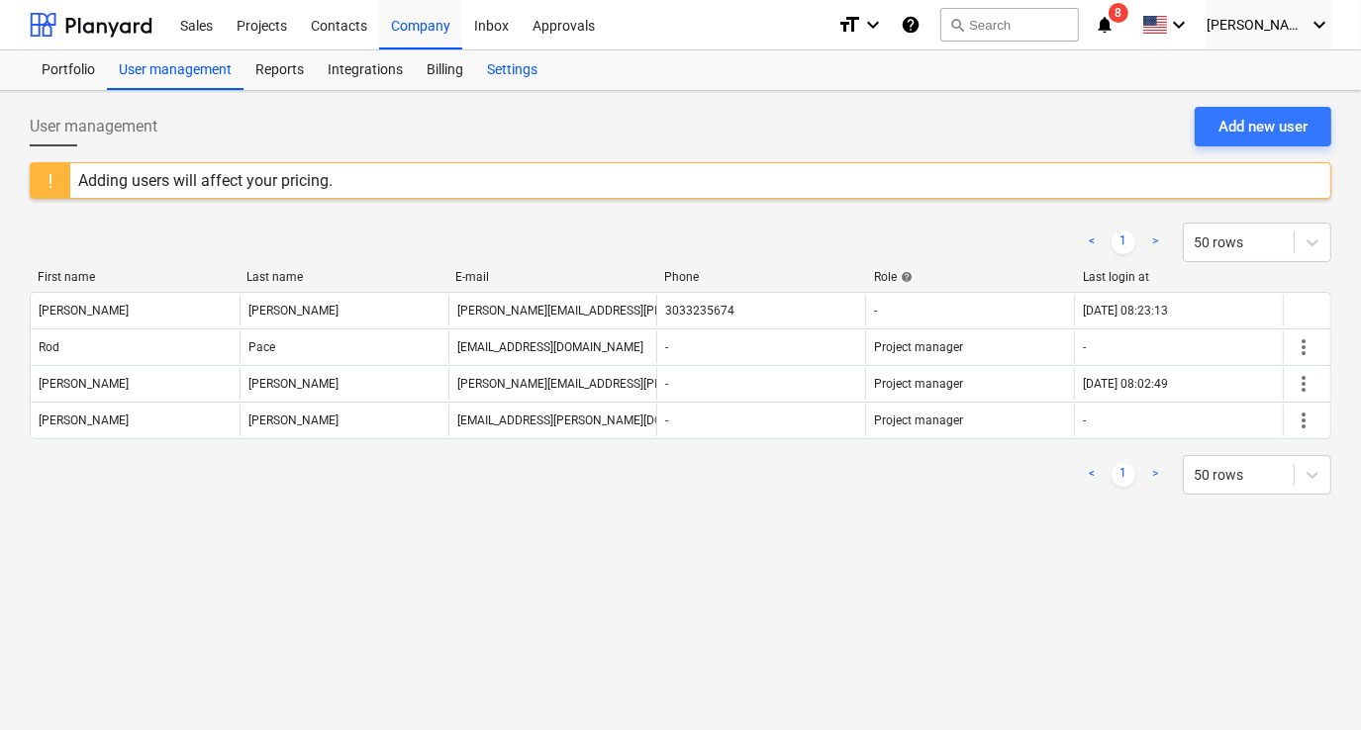
click at [526, 66] on div "Settings" at bounding box center [512, 70] width 74 height 40
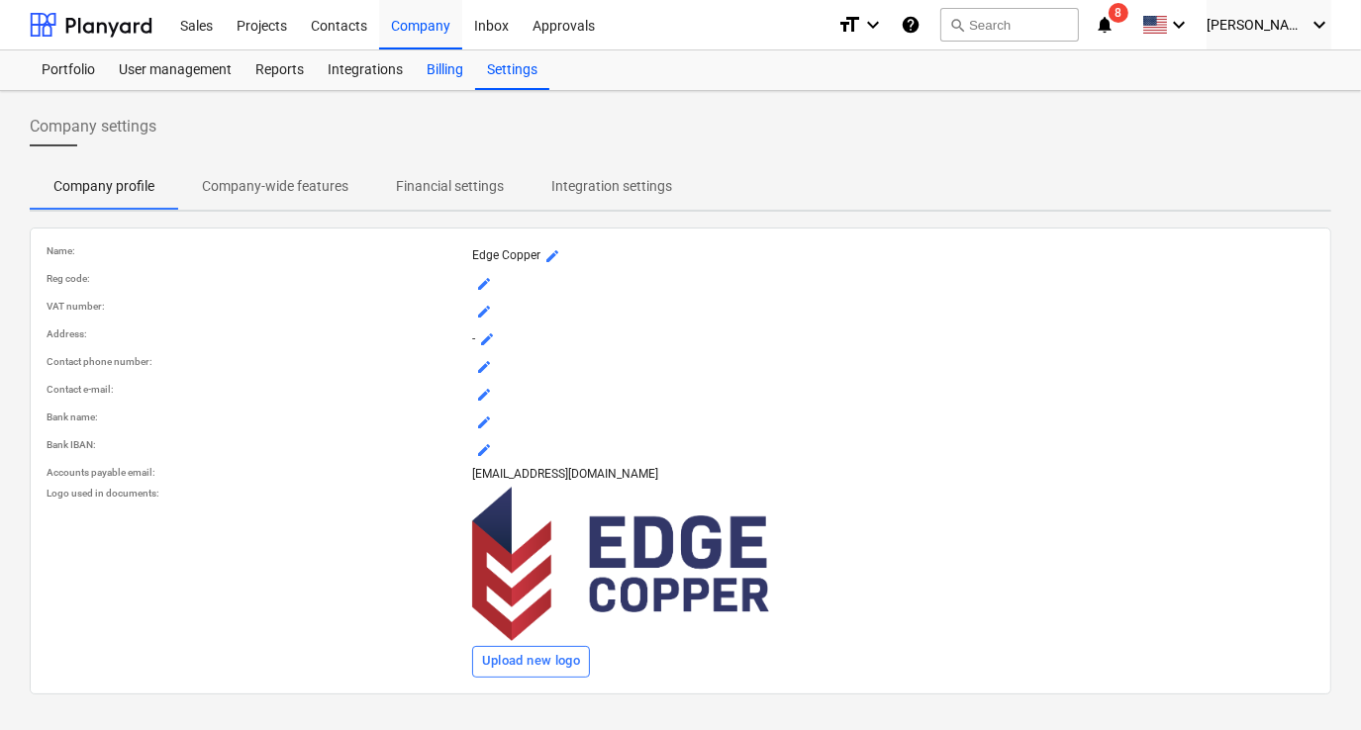
click at [436, 72] on div "Billing" at bounding box center [445, 70] width 60 height 40
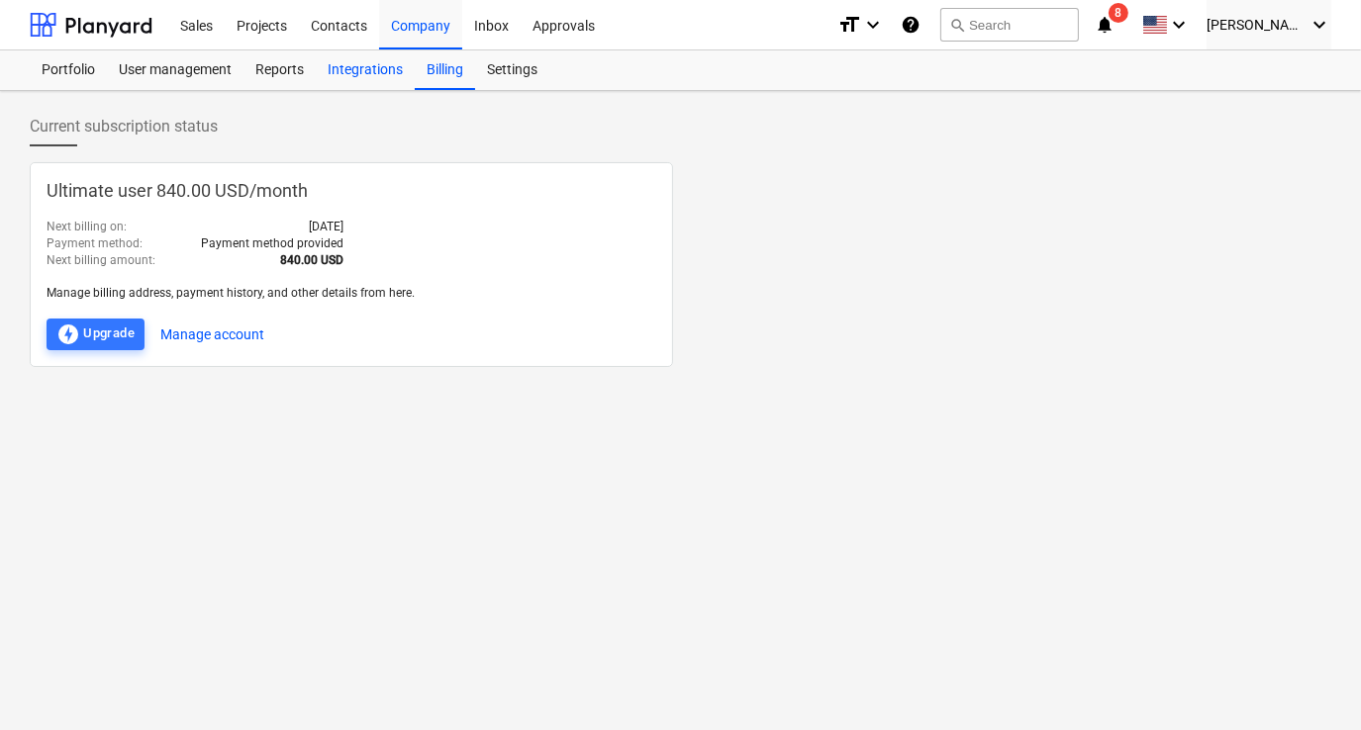
click at [375, 80] on div "Integrations" at bounding box center [365, 70] width 99 height 40
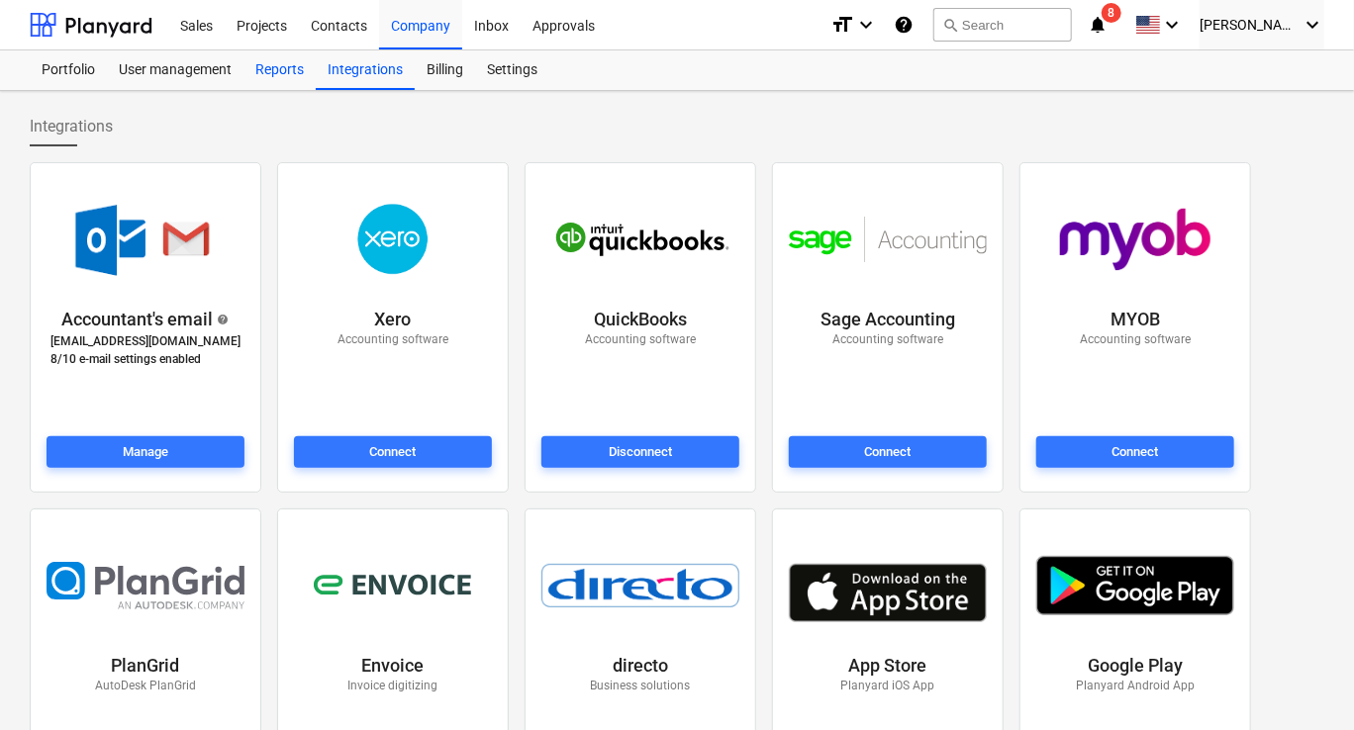
click at [303, 77] on div "Reports" at bounding box center [279, 70] width 72 height 40
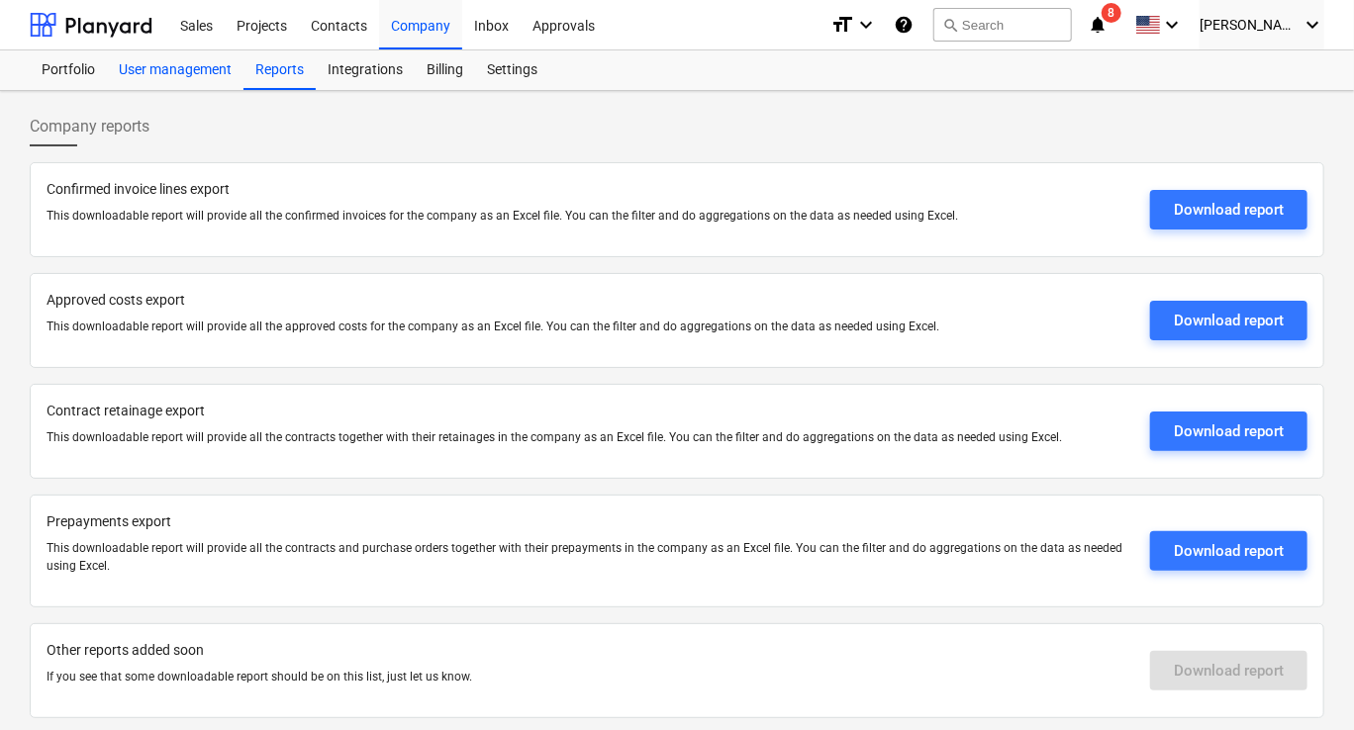
click at [168, 77] on div "User management" at bounding box center [175, 70] width 137 height 40
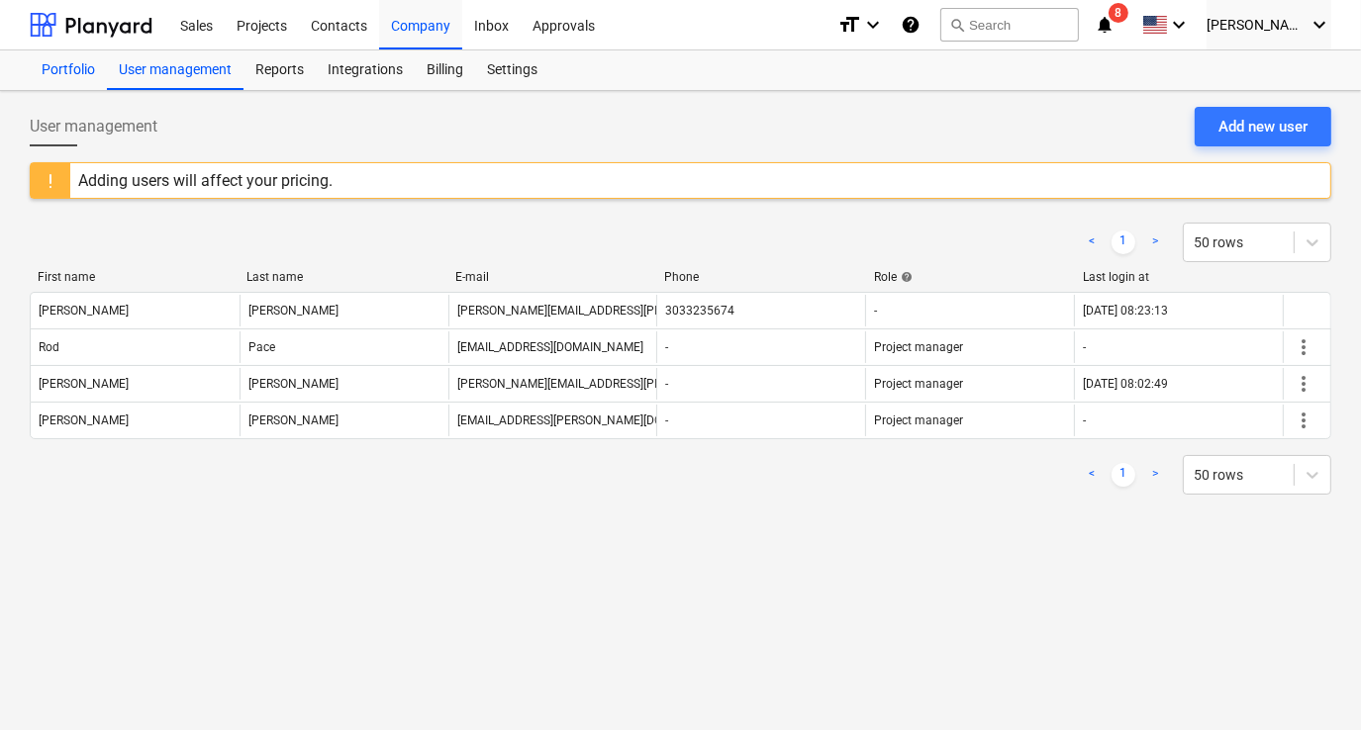
click at [91, 73] on div "Portfolio" at bounding box center [68, 70] width 77 height 40
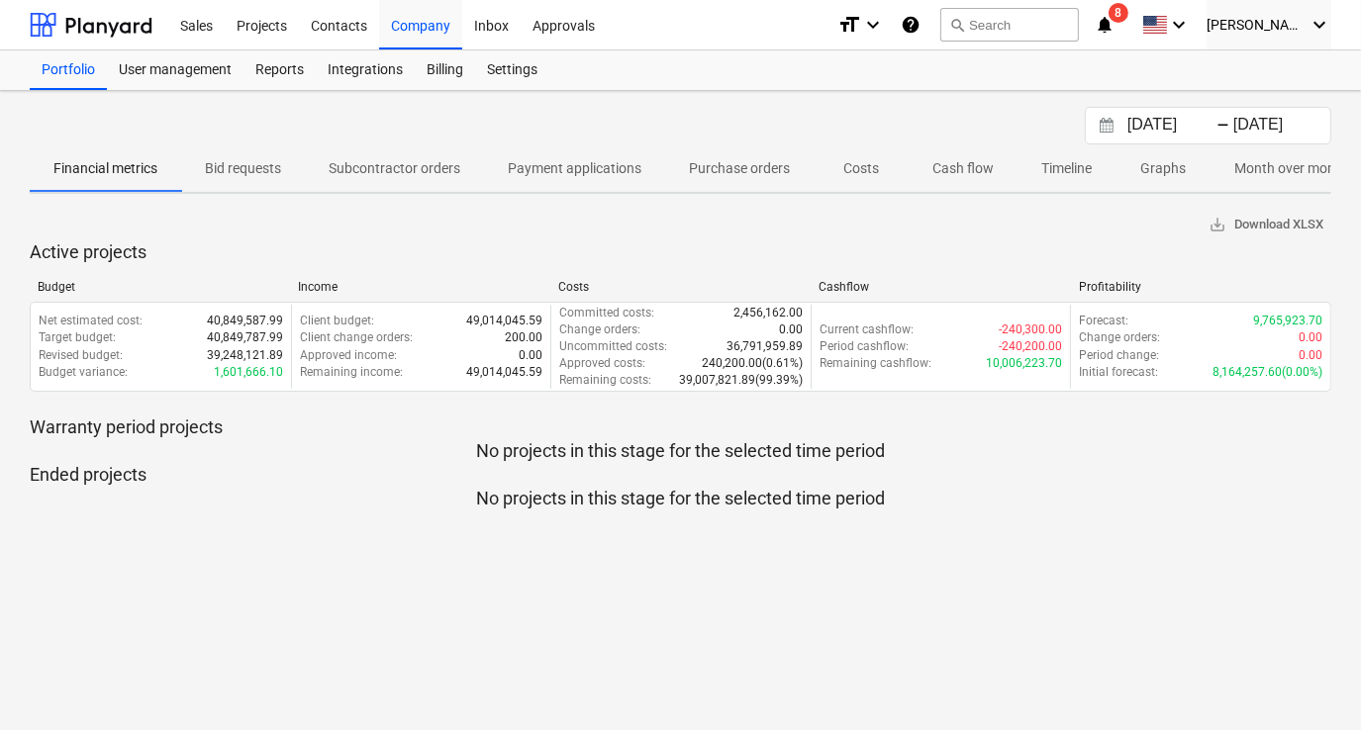
click at [524, 173] on p "Payment applications" at bounding box center [575, 168] width 134 height 21
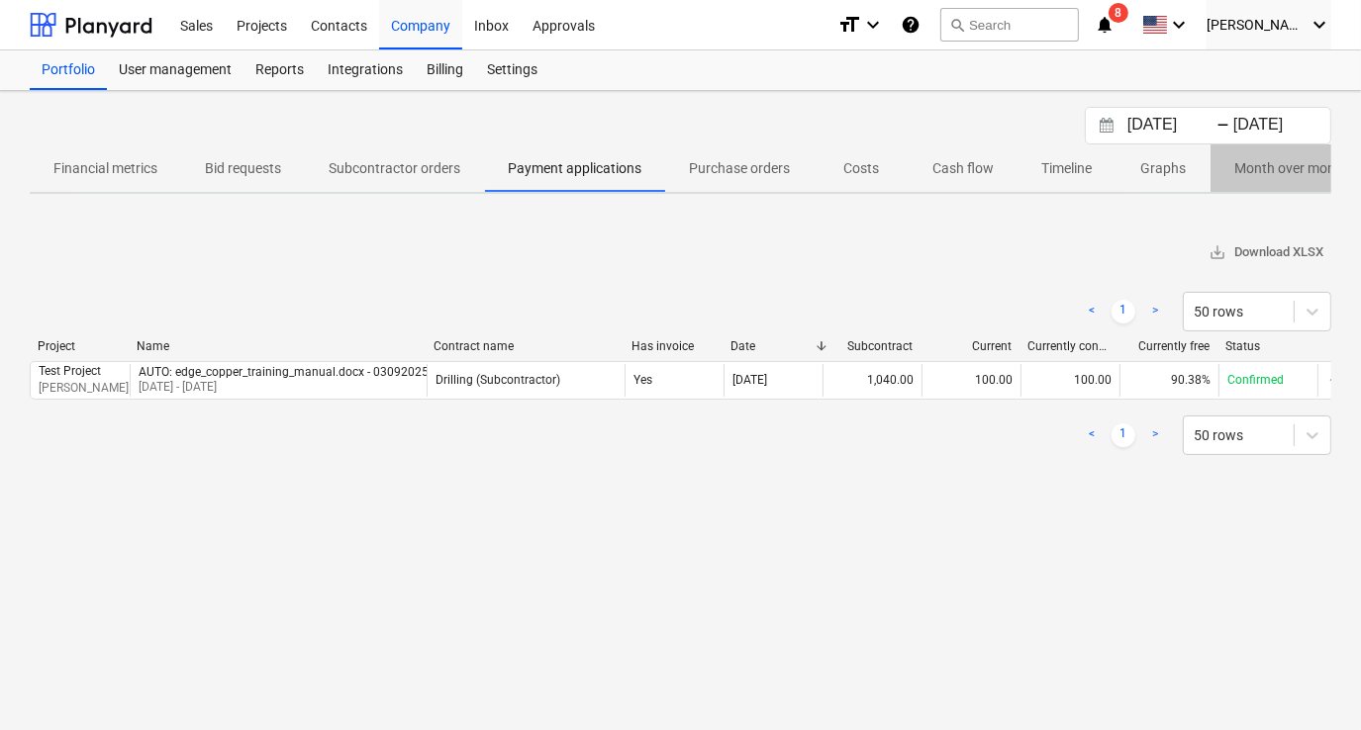
click at [1297, 176] on p "Month over month" at bounding box center [1291, 168] width 114 height 21
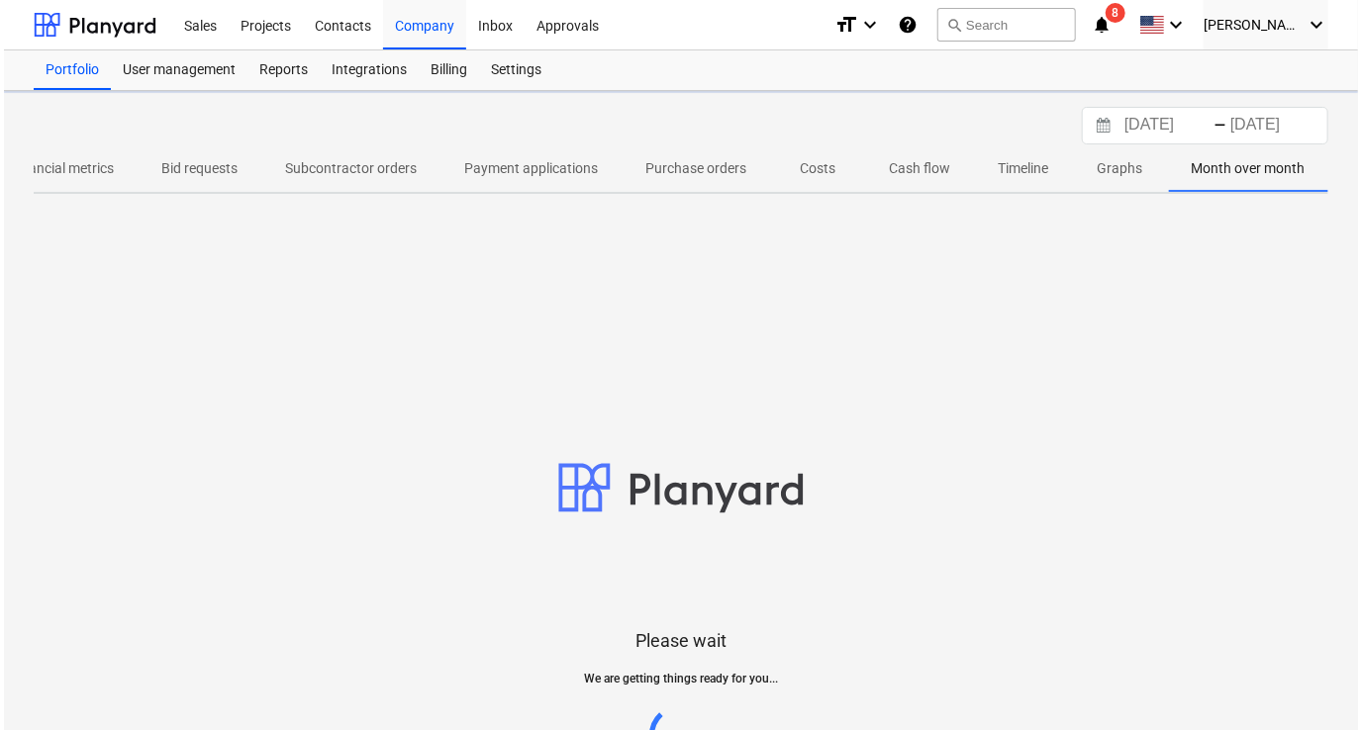
scroll to position [0, 42]
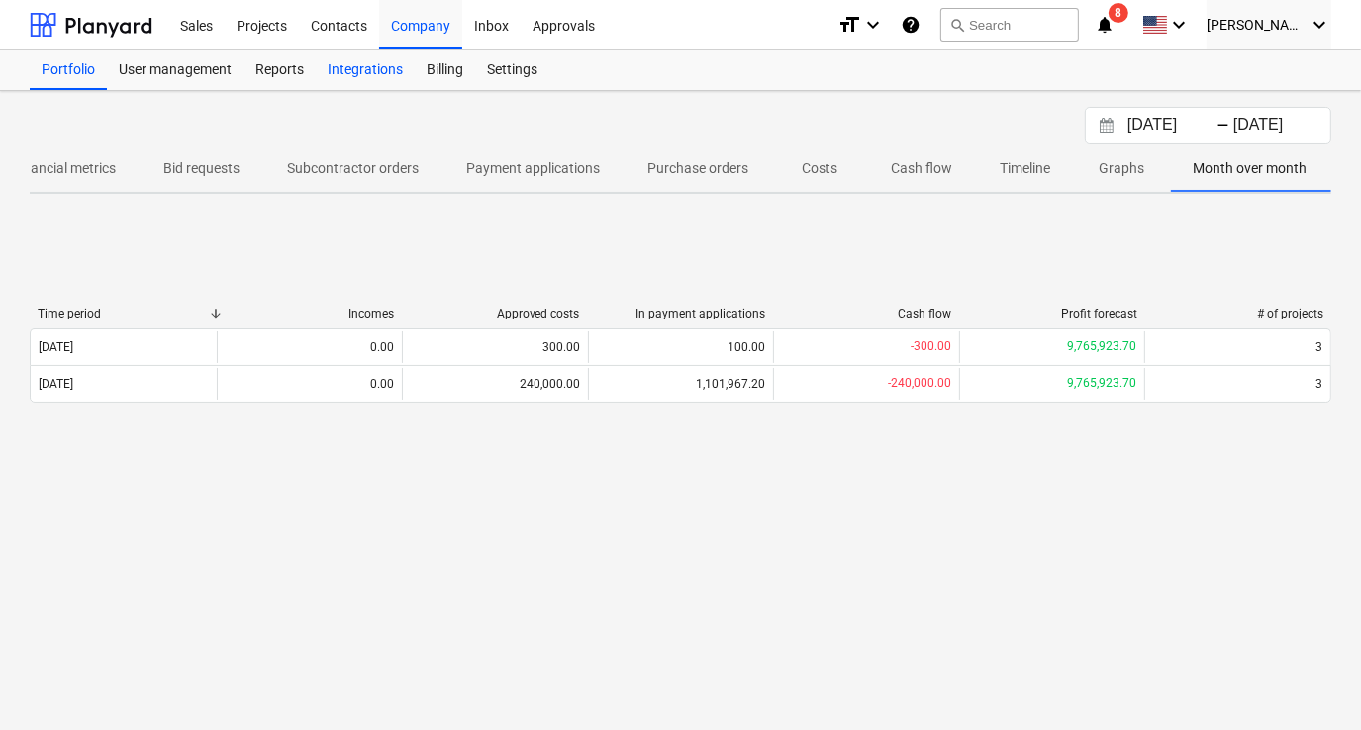
click at [392, 76] on div "Integrations" at bounding box center [365, 70] width 99 height 40
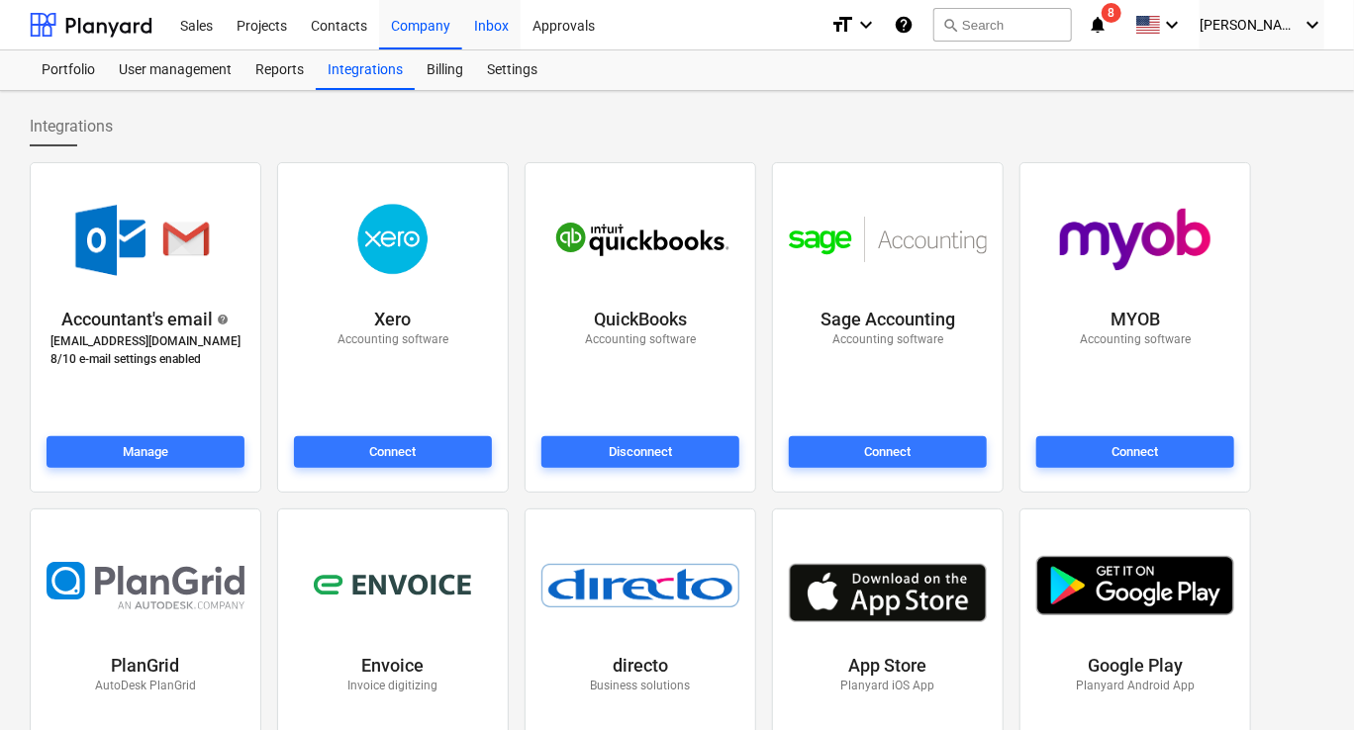
click at [501, 35] on div "Inbox" at bounding box center [491, 24] width 58 height 50
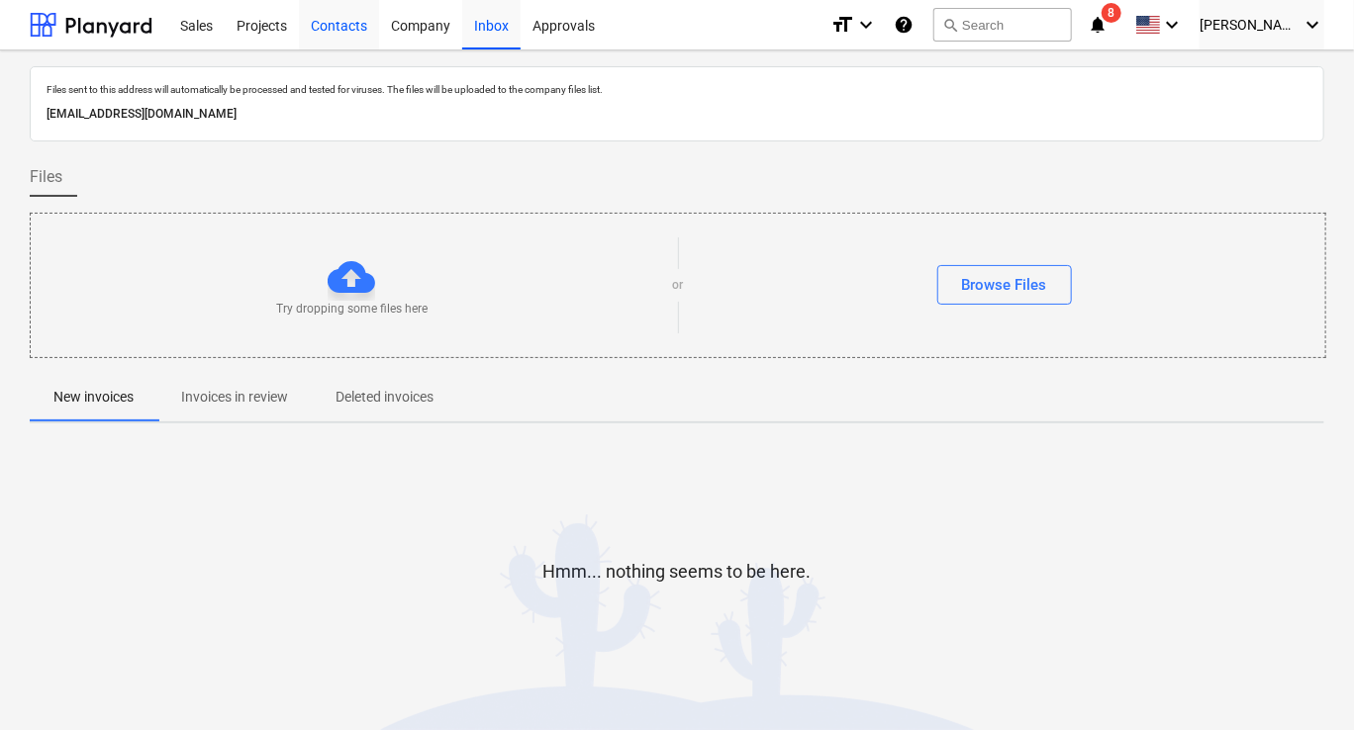
click at [348, 30] on div "Contacts" at bounding box center [339, 24] width 80 height 50
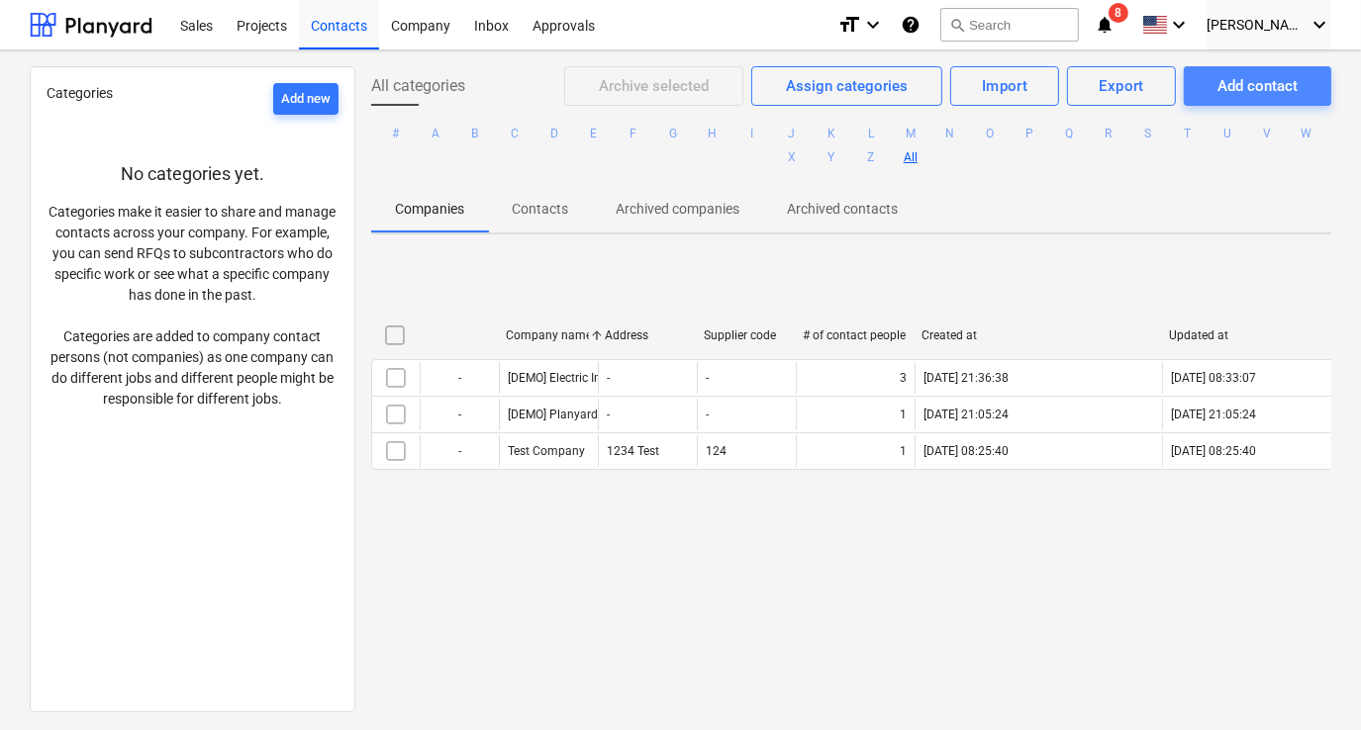
click at [1217, 89] on div "Add contact" at bounding box center [1257, 86] width 80 height 26
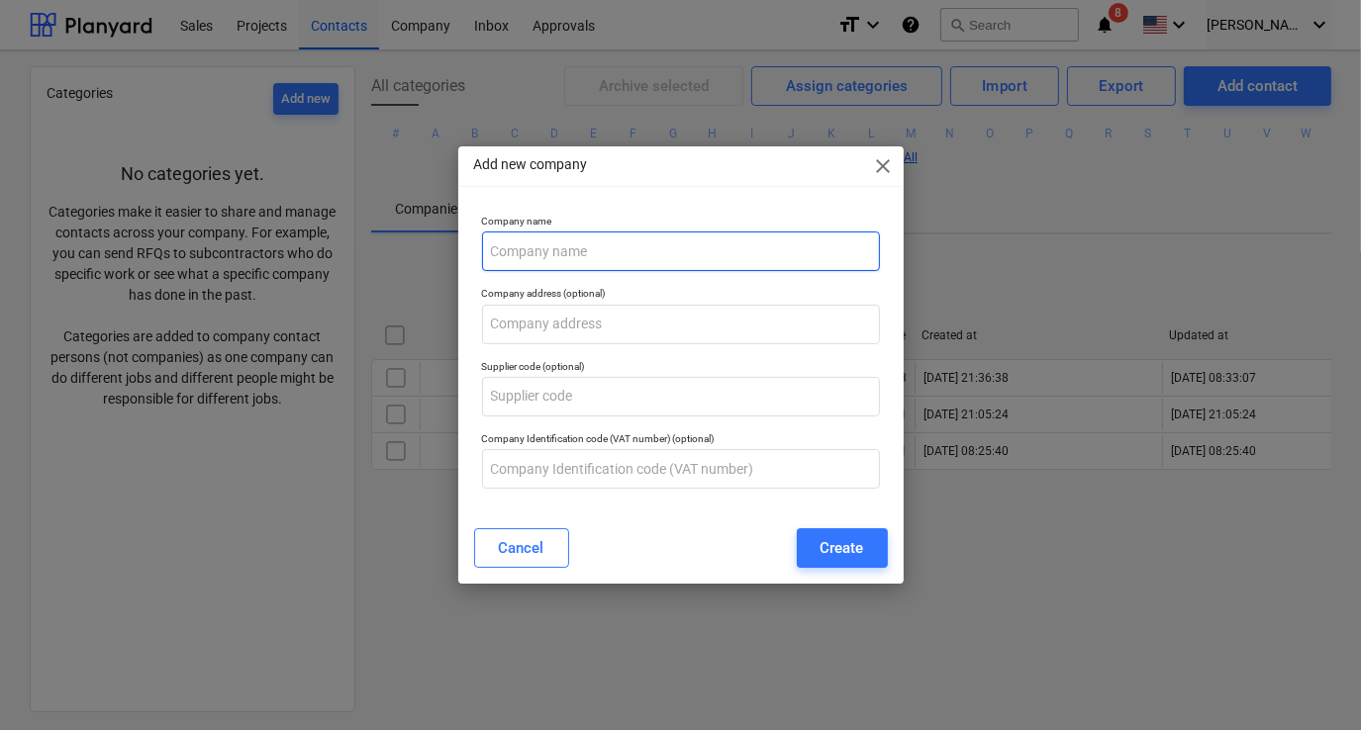
click at [607, 255] on input "text" at bounding box center [681, 252] width 398 height 40
type input "Test Company 2"
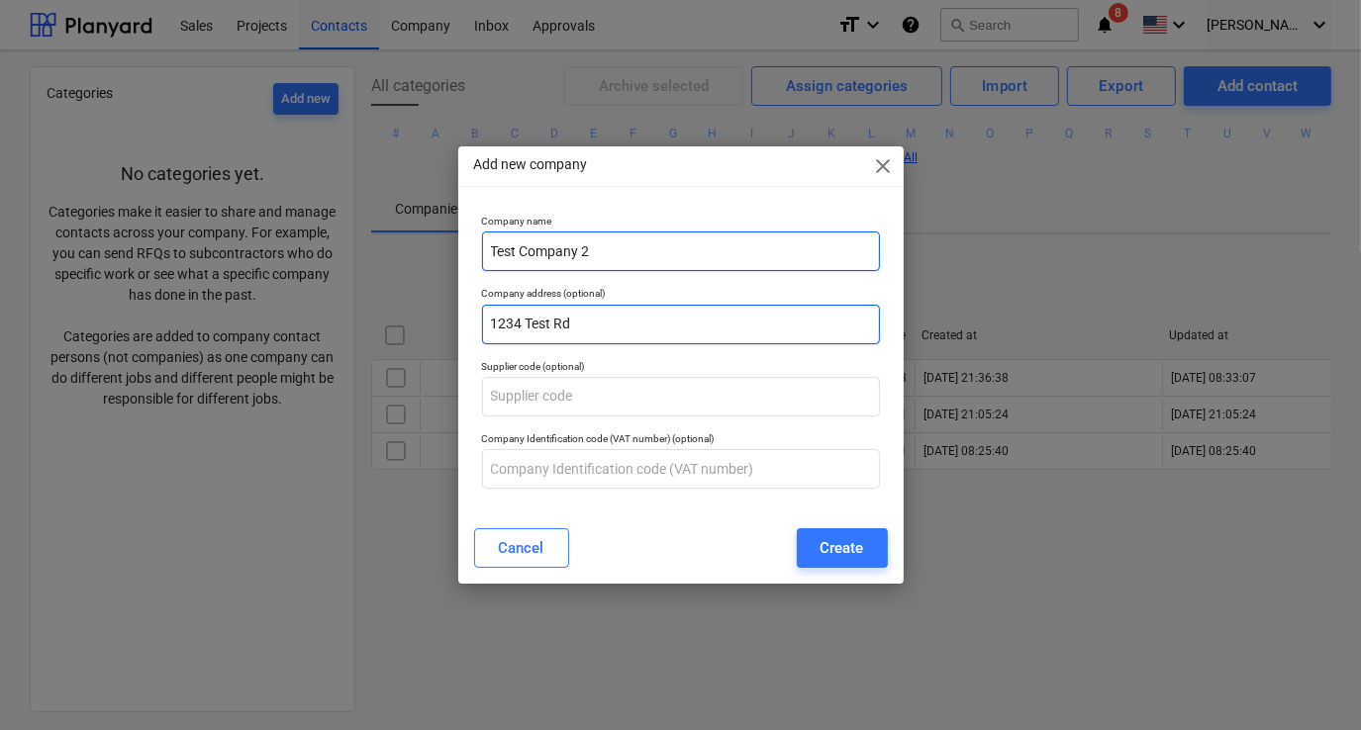
type input "1234 Test Rd"
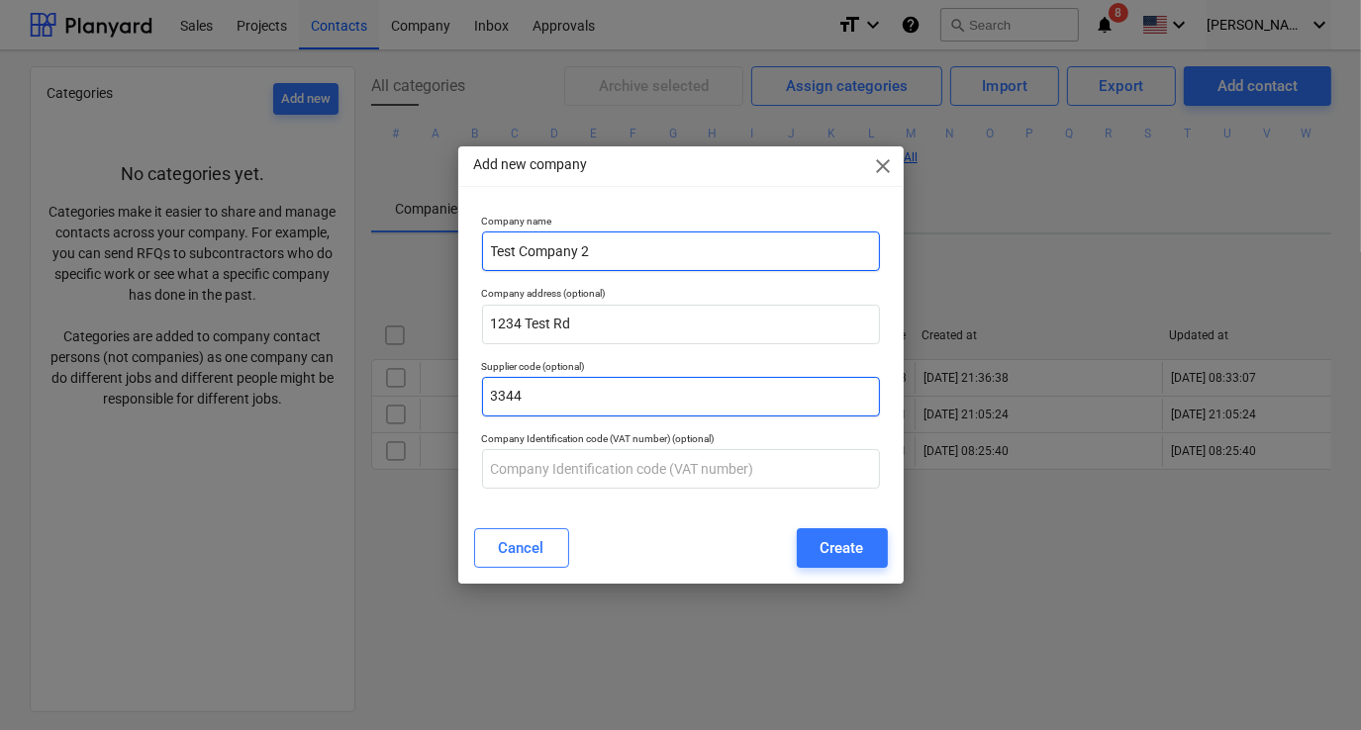
type input "3344"
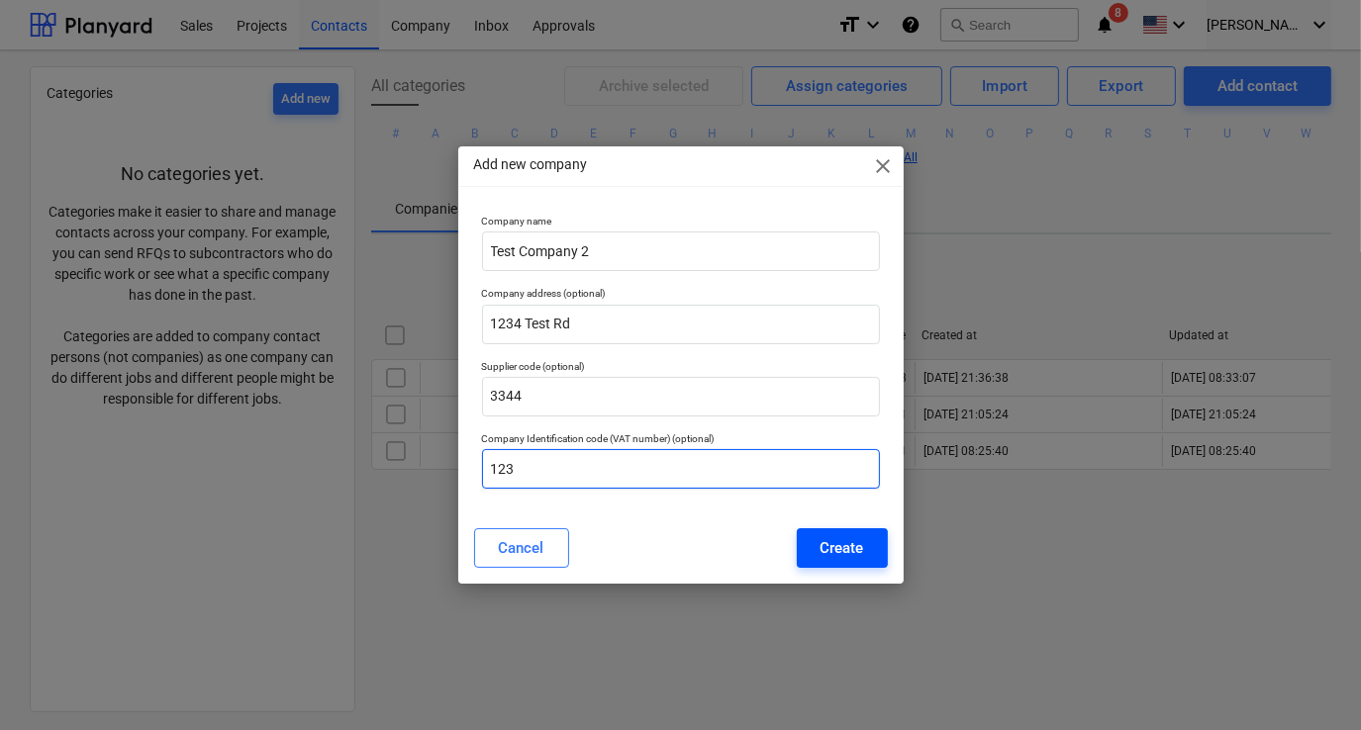
type input "123"
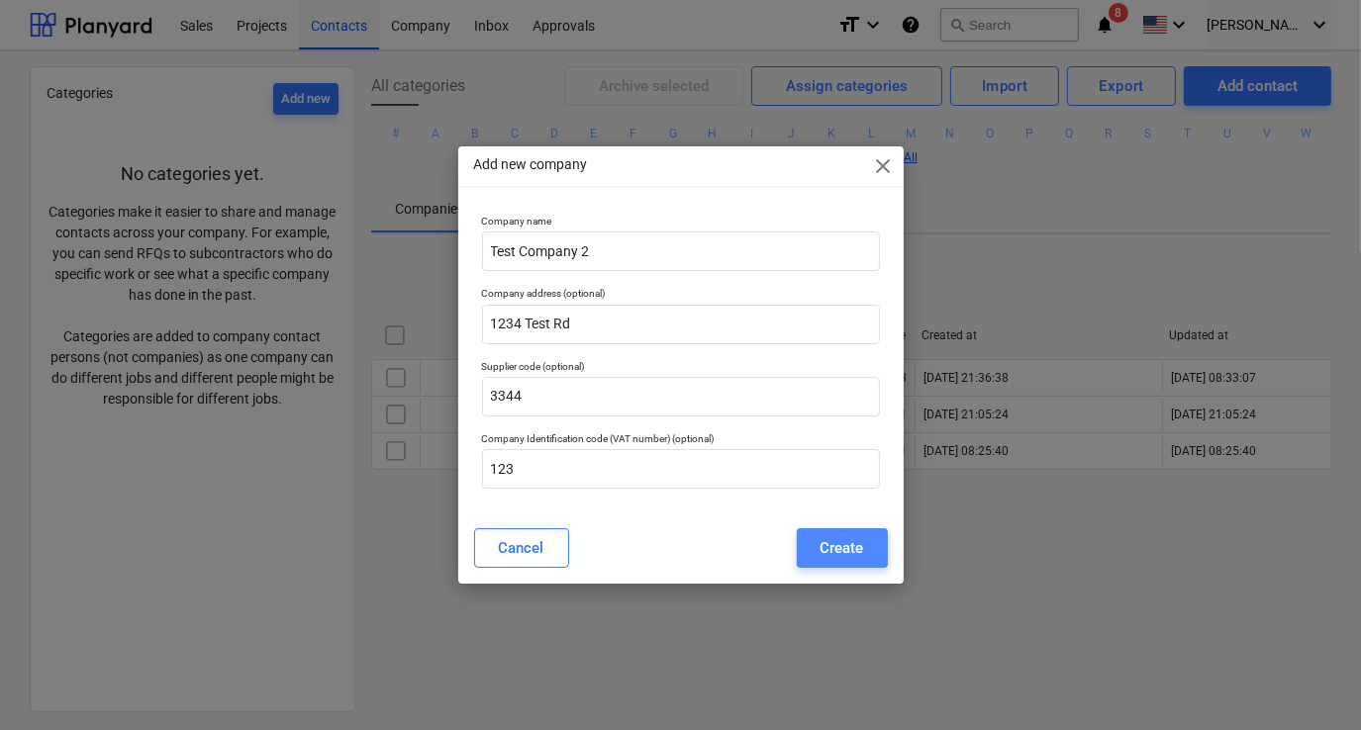
click at [858, 542] on div "Create" at bounding box center [842, 548] width 44 height 26
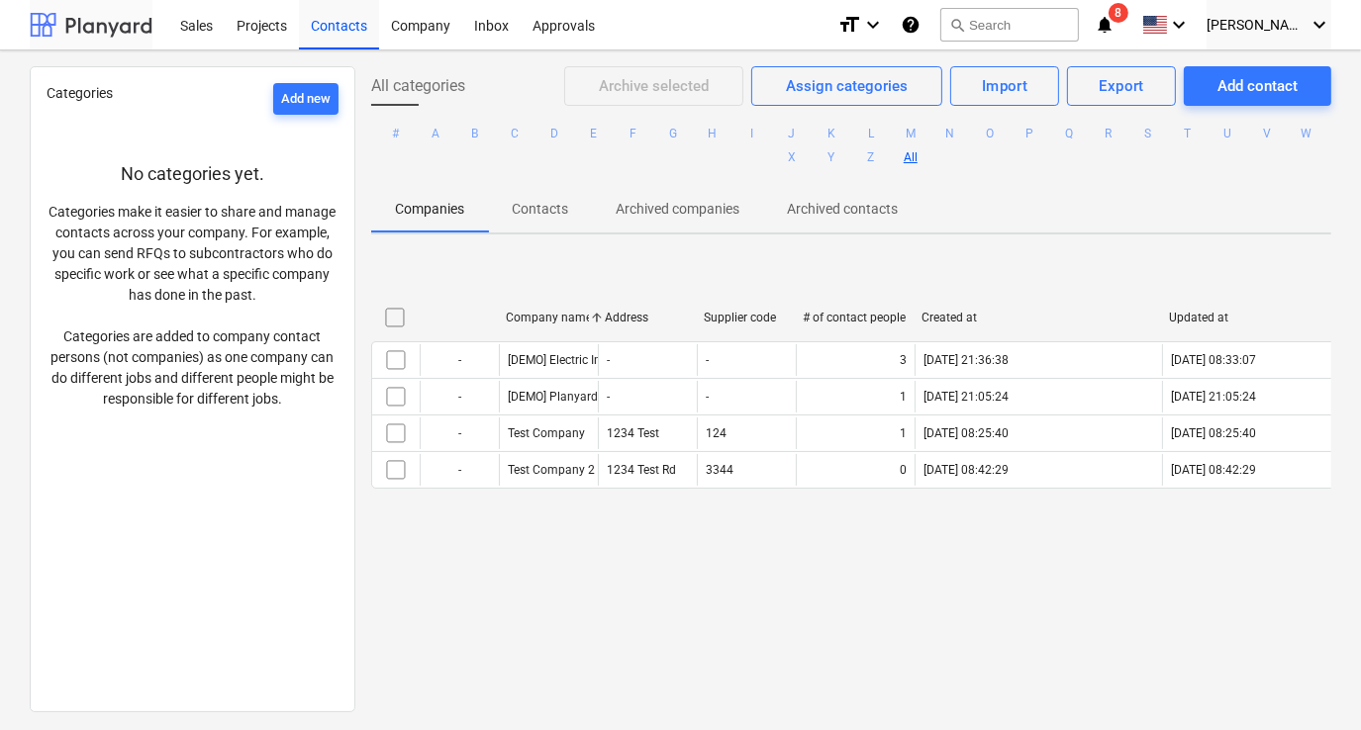
click at [104, 22] on div at bounding box center [91, 24] width 123 height 49
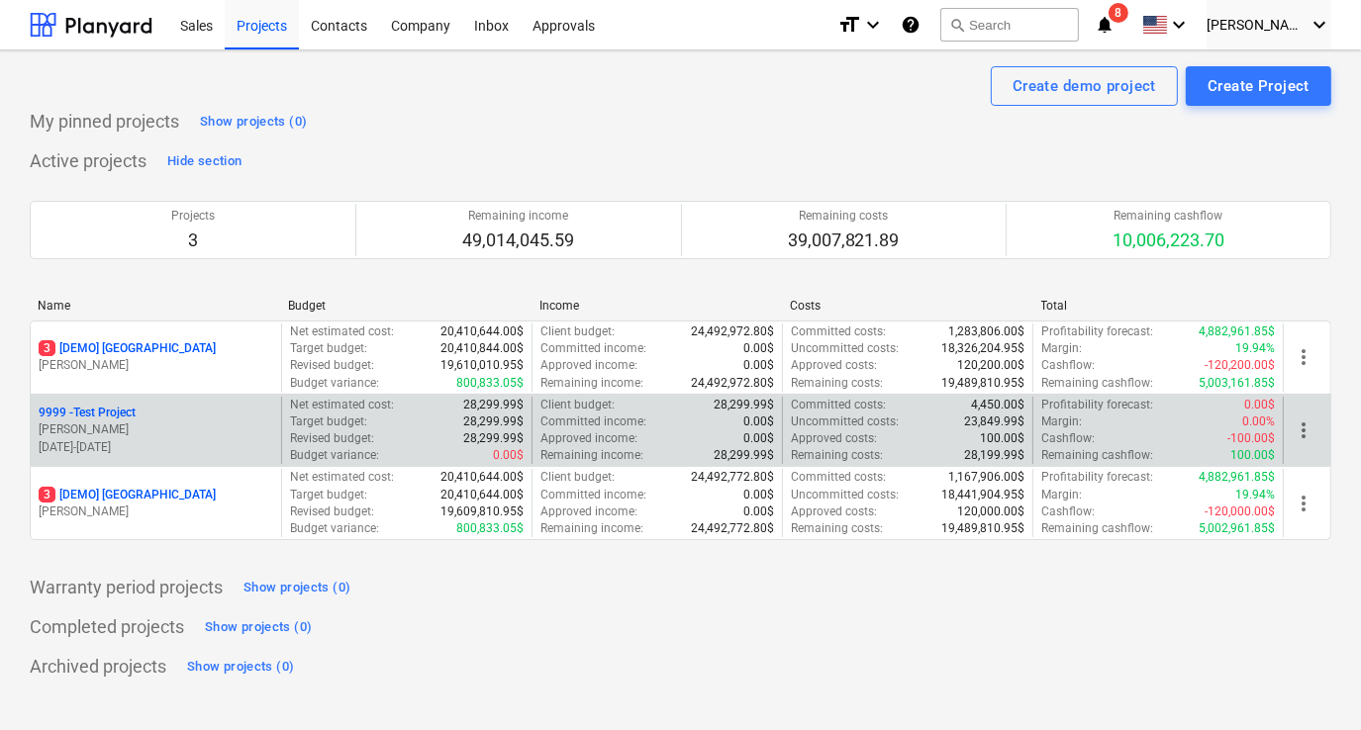
click at [136, 405] on p "9999 - Test Project" at bounding box center [87, 413] width 97 height 17
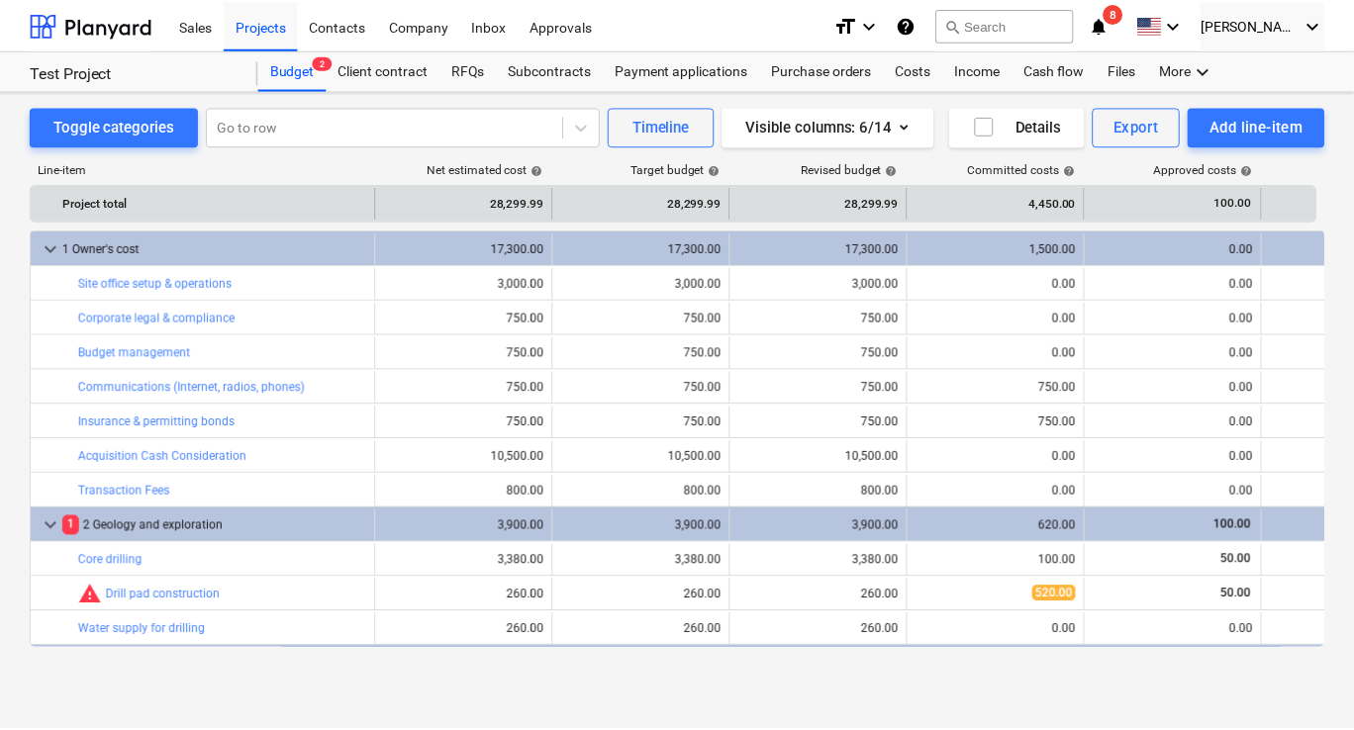
scroll to position [99, 0]
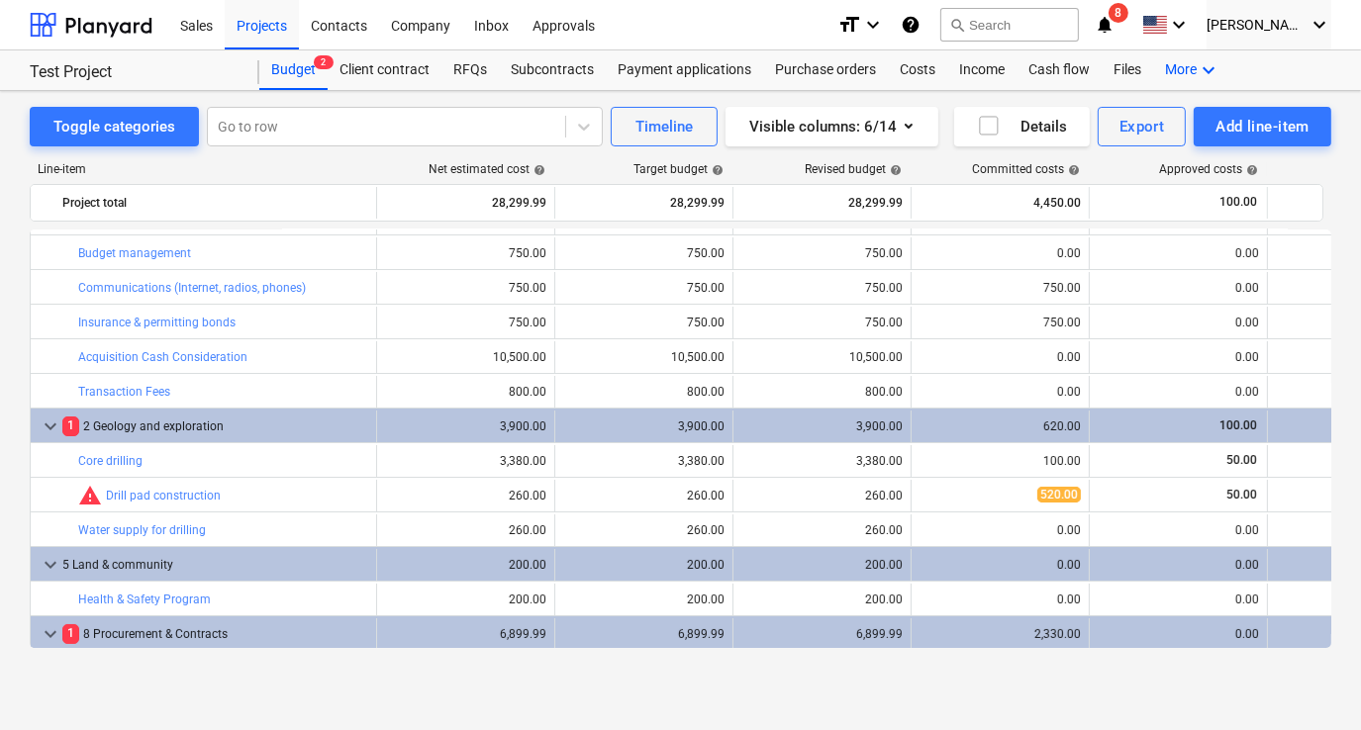
click at [1196, 66] on icon "keyboard_arrow_down" at bounding box center [1208, 70] width 24 height 24
click at [1140, 164] on div "Settings" at bounding box center [1172, 150] width 119 height 32
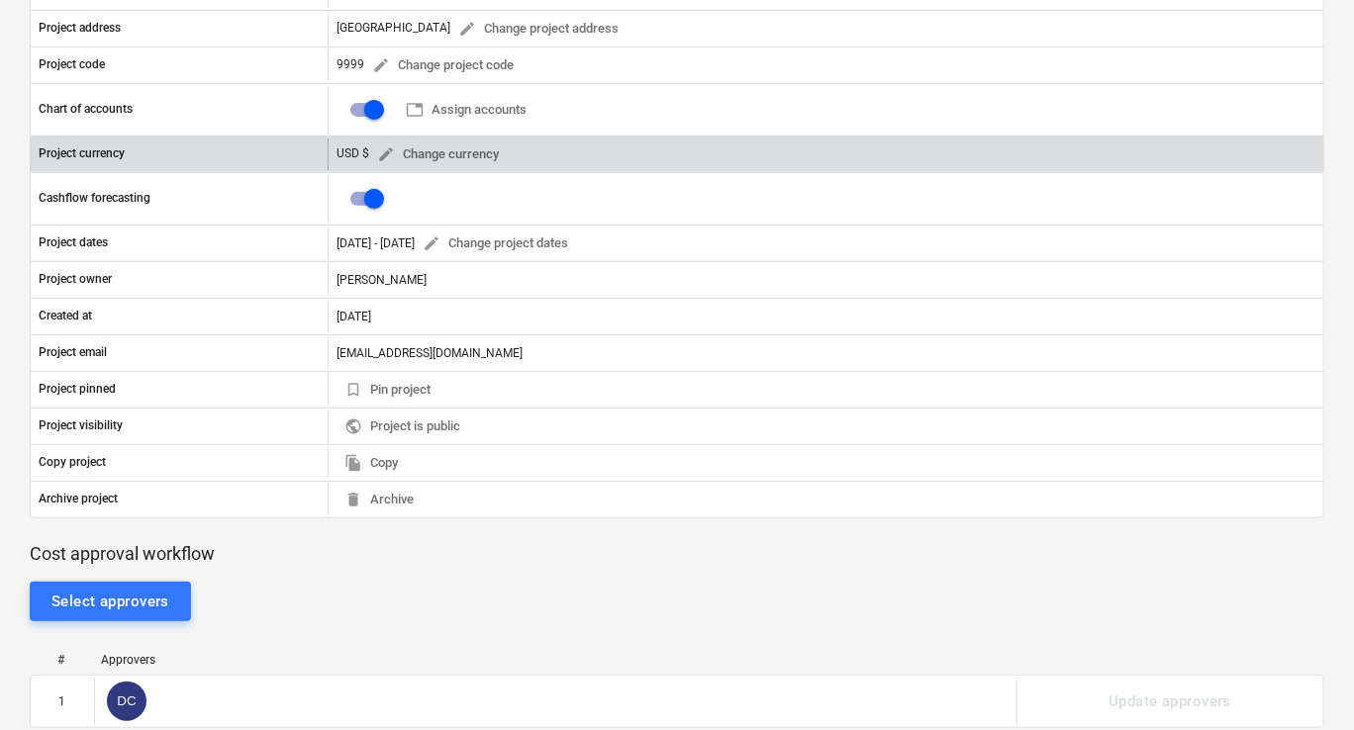
scroll to position [396, 0]
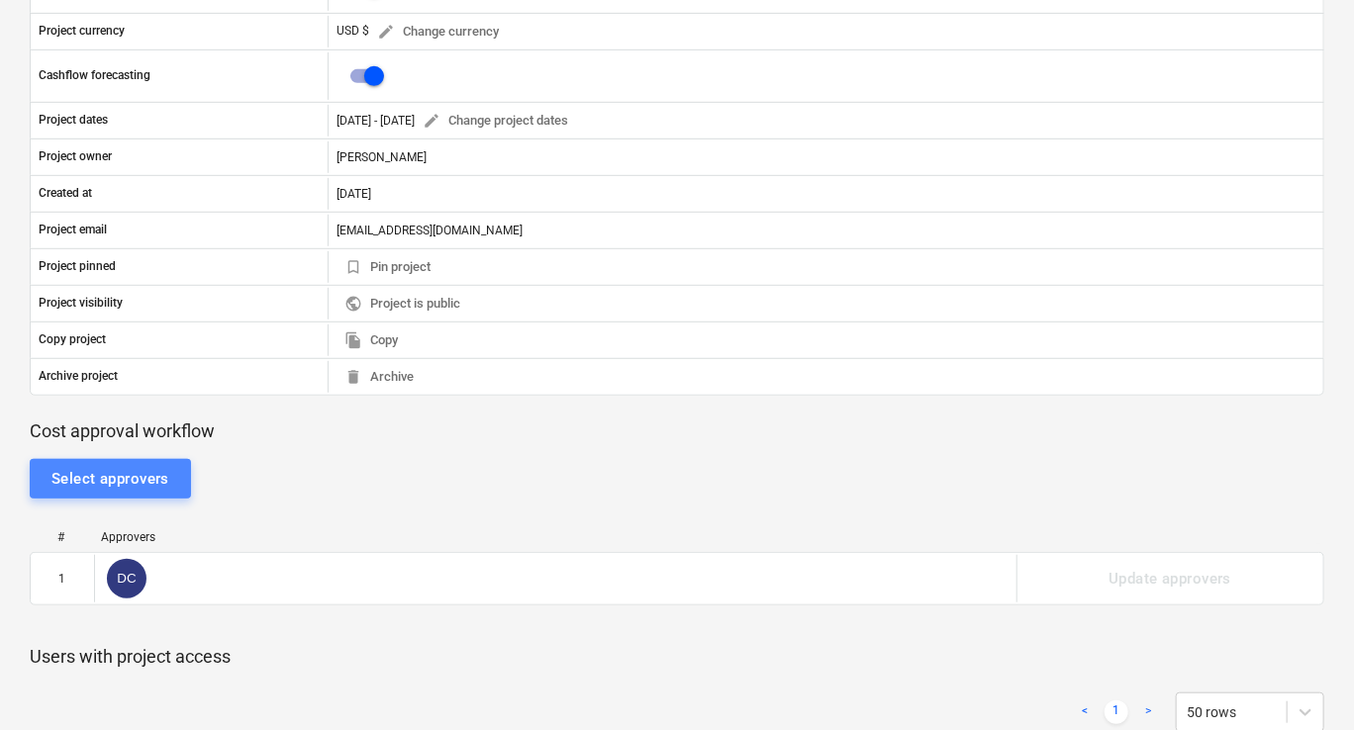
click at [114, 476] on div "Select approvers" at bounding box center [110, 479] width 118 height 26
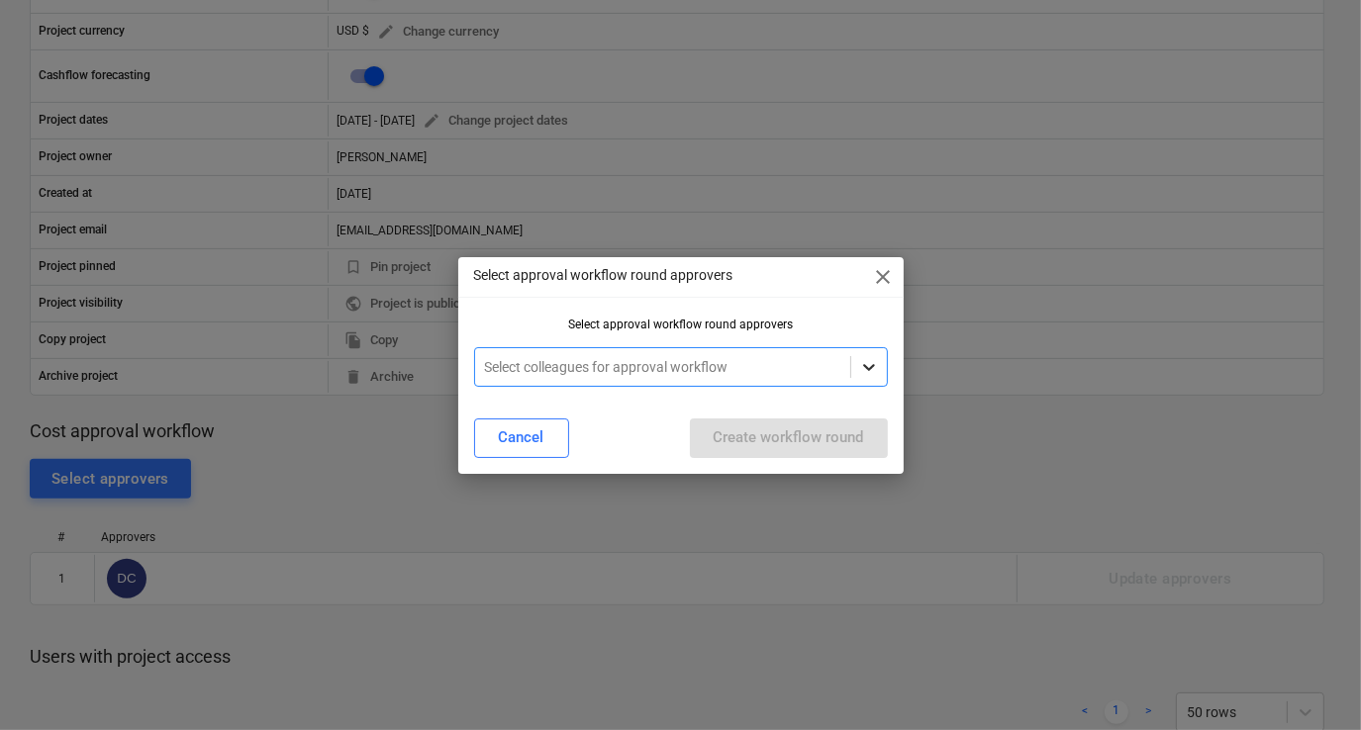
click at [869, 363] on icon at bounding box center [869, 367] width 20 height 20
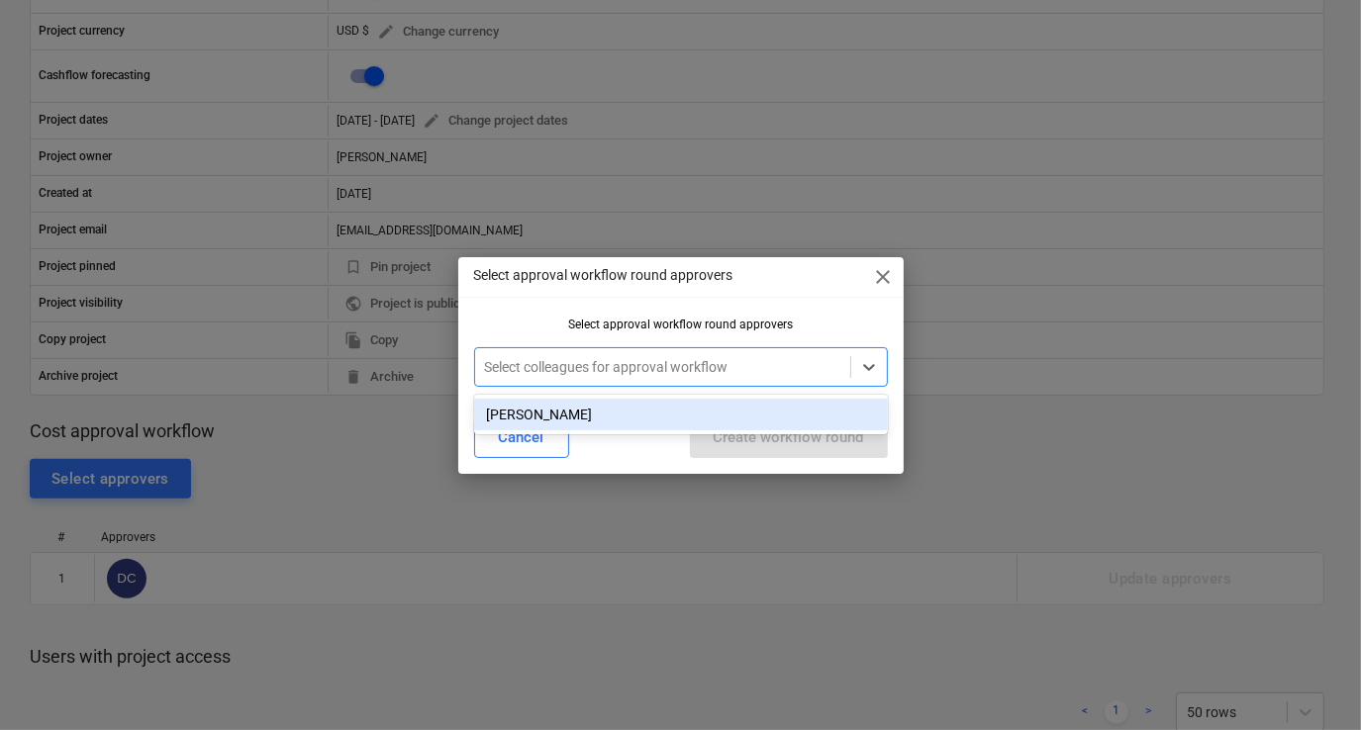
click at [626, 418] on div "[PERSON_NAME]" at bounding box center [681, 415] width 414 height 32
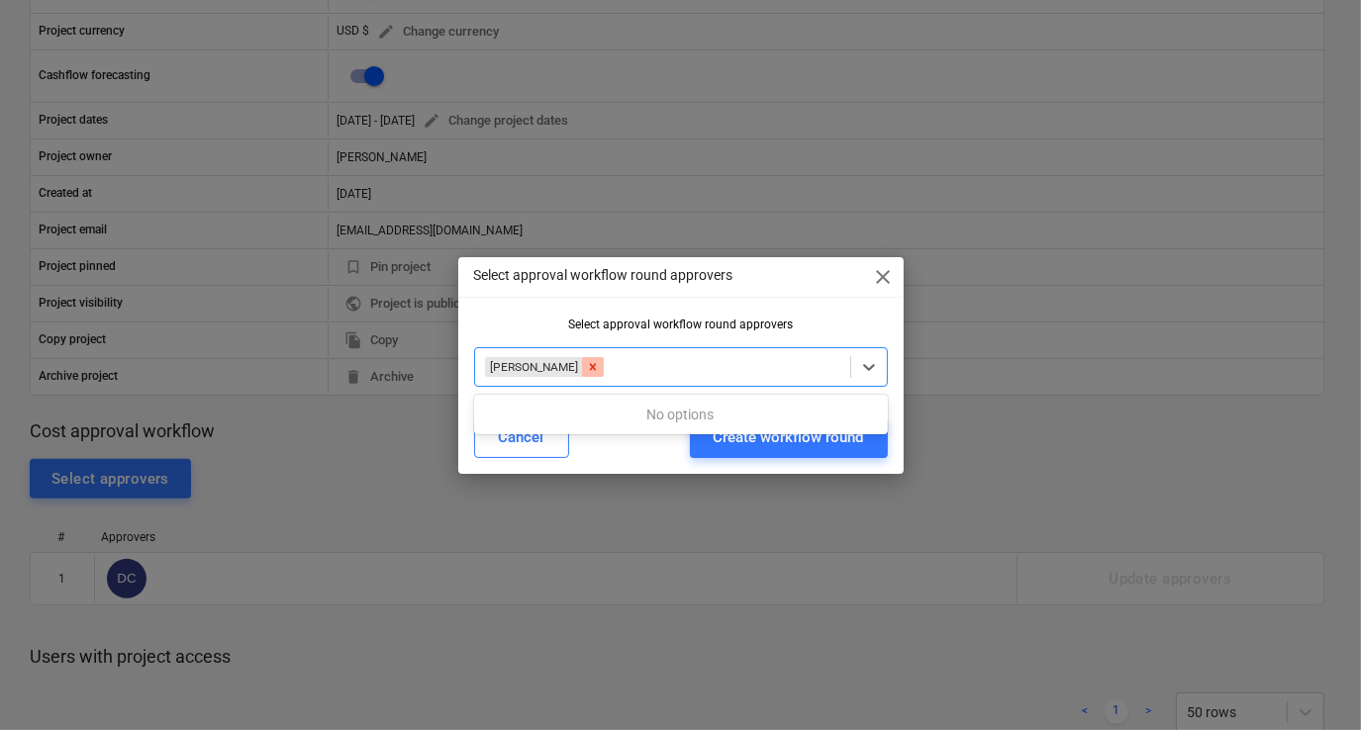
click at [588, 368] on icon "Remove Danny Crandall" at bounding box center [593, 367] width 14 height 14
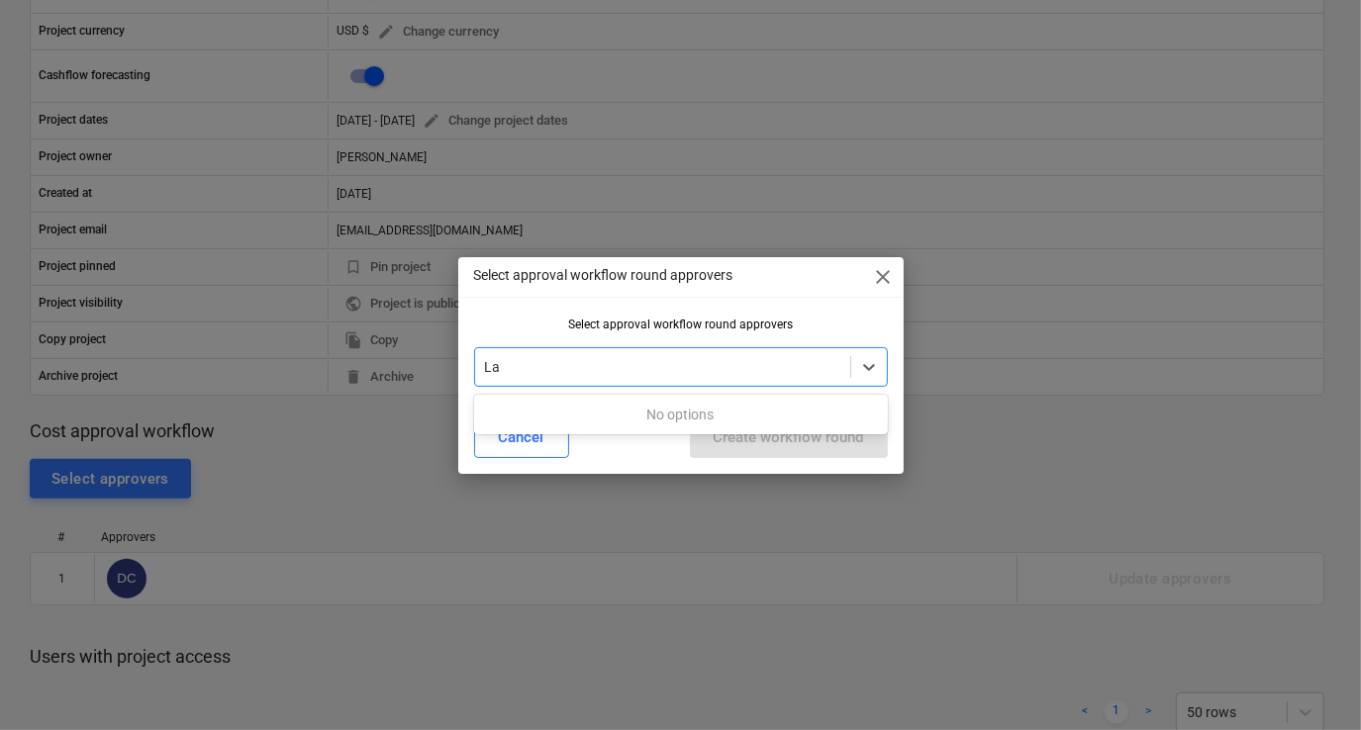
type input "L"
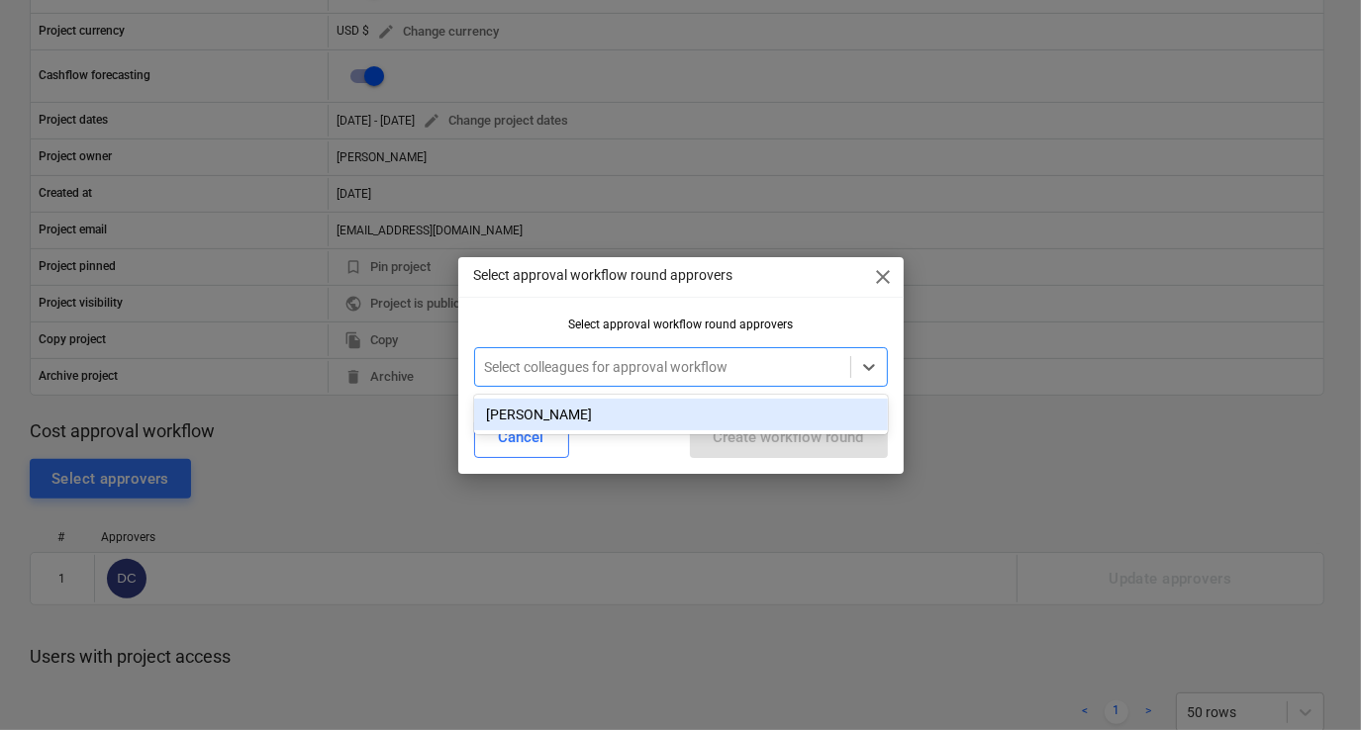
click at [603, 407] on div "[PERSON_NAME]" at bounding box center [681, 415] width 414 height 32
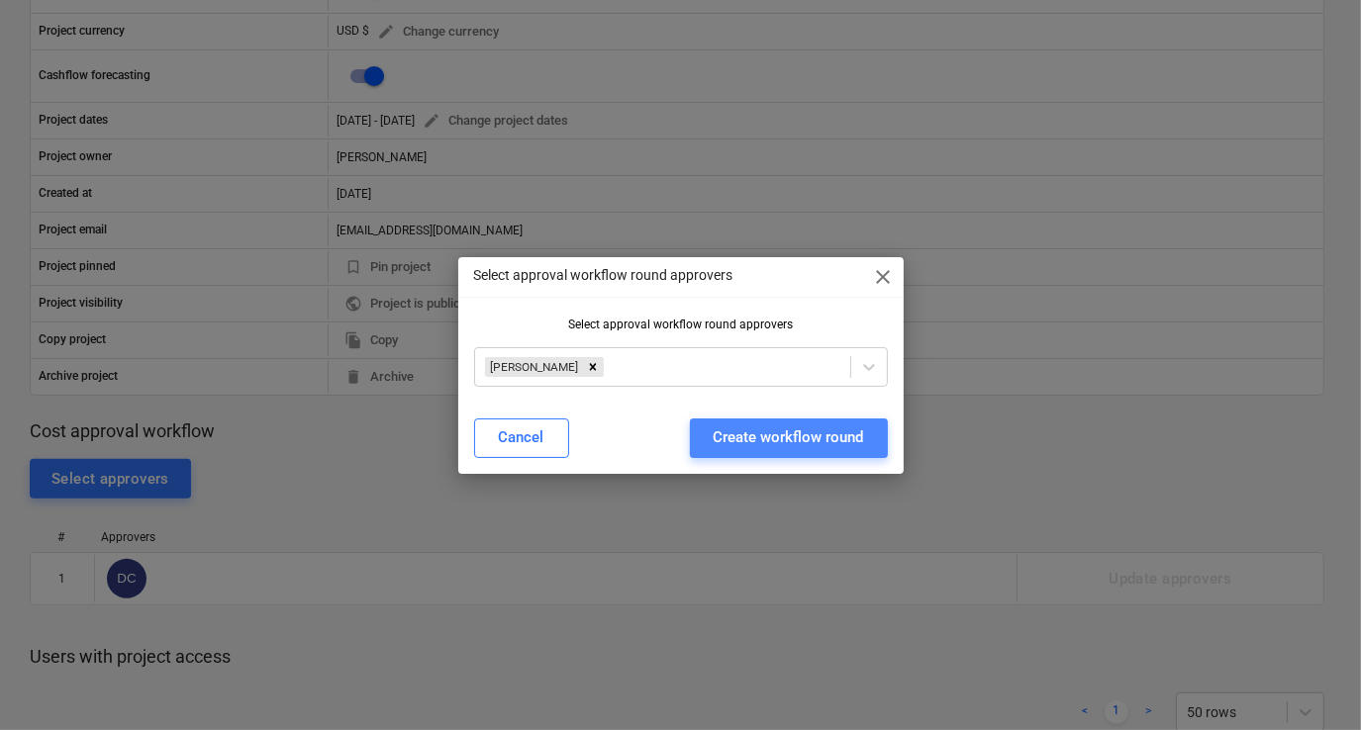
click at [766, 443] on div "Create workflow round" at bounding box center [789, 438] width 150 height 26
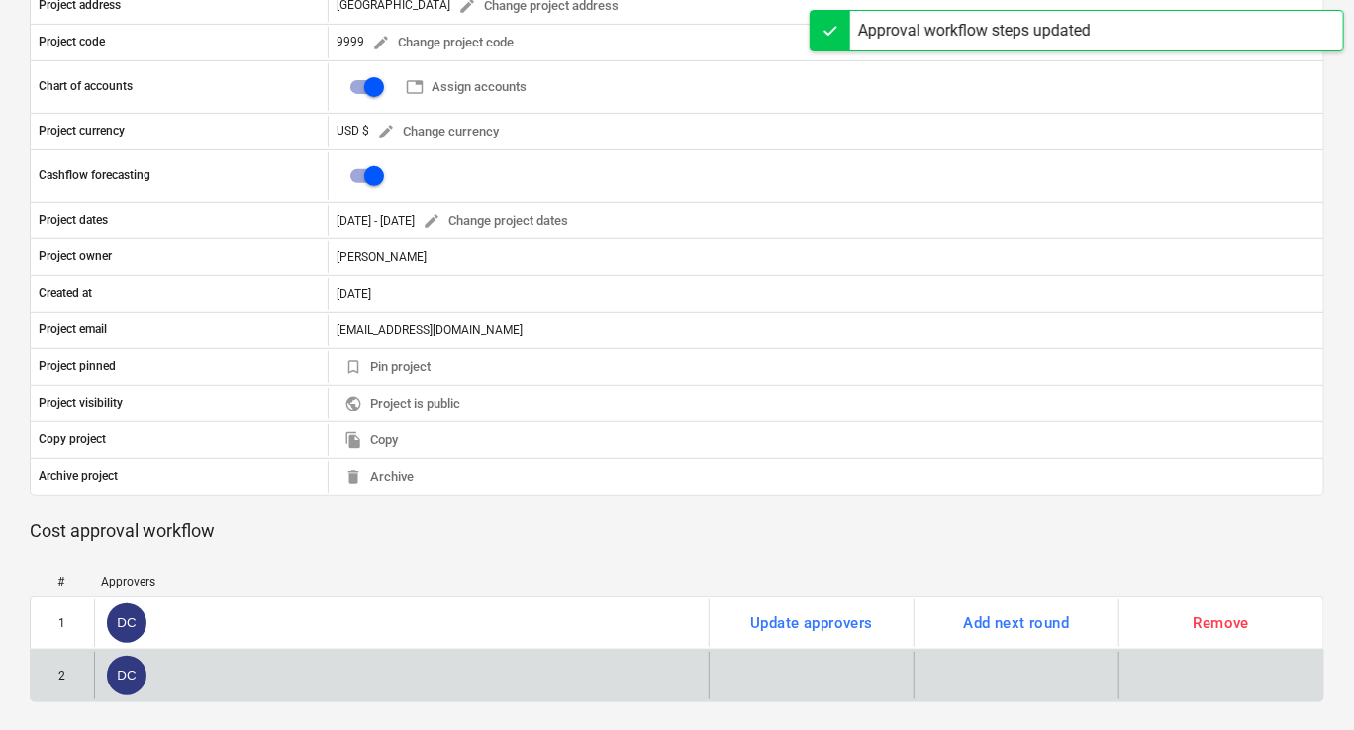
scroll to position [554, 0]
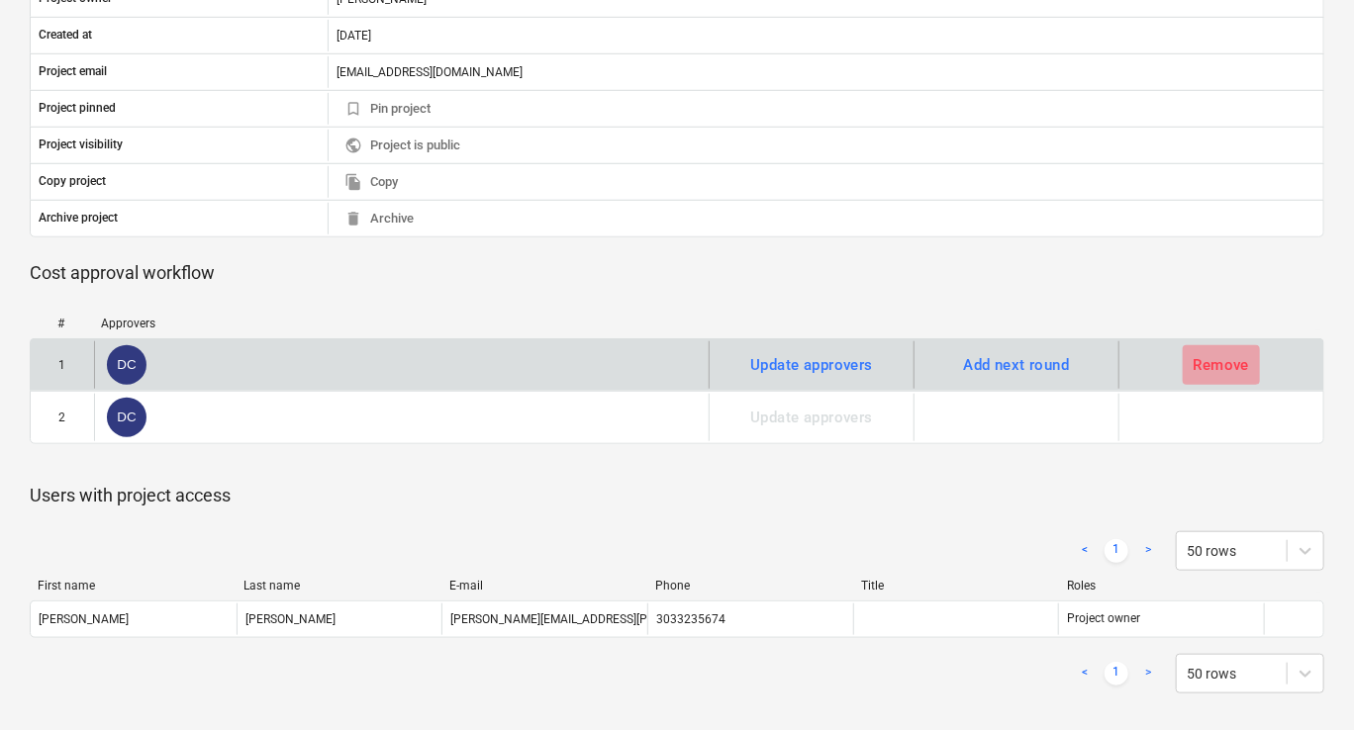
click at [1194, 357] on div "Remove" at bounding box center [1222, 365] width 56 height 26
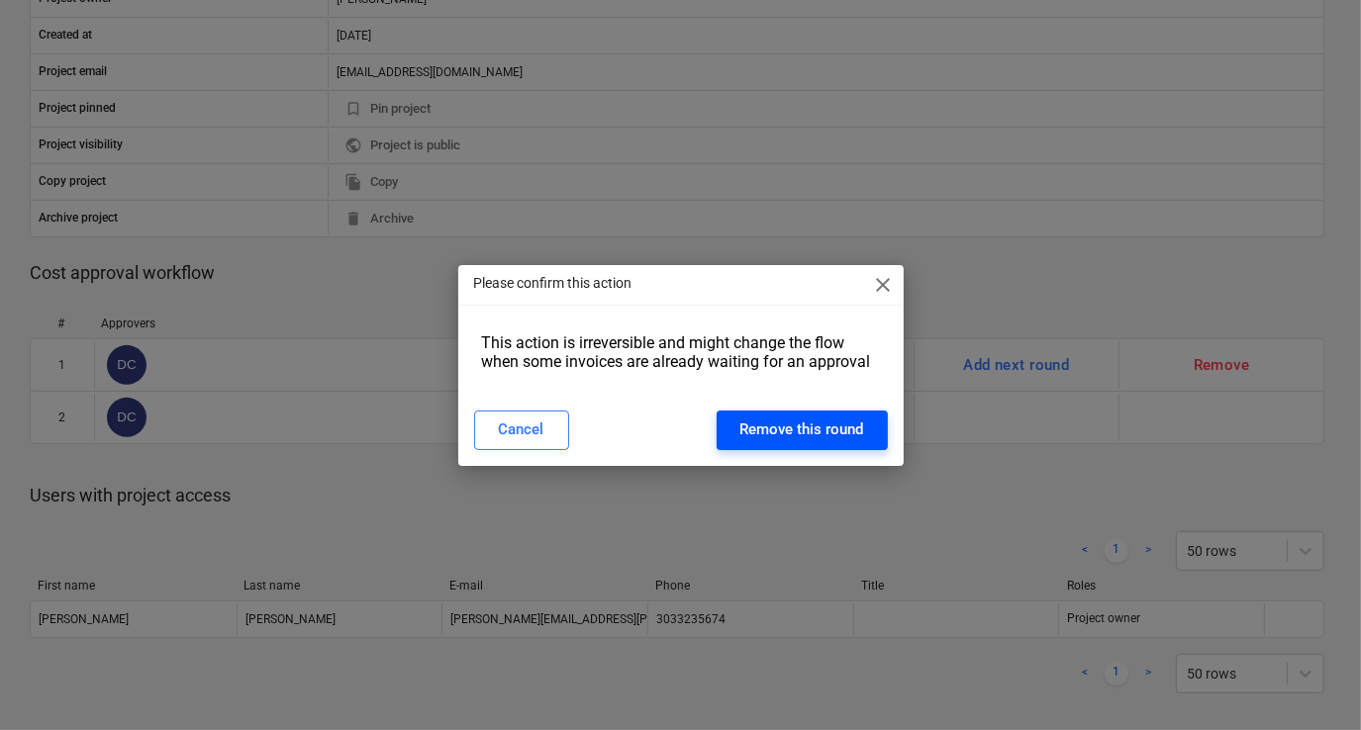
click at [833, 437] on div "Remove this round" at bounding box center [802, 430] width 124 height 26
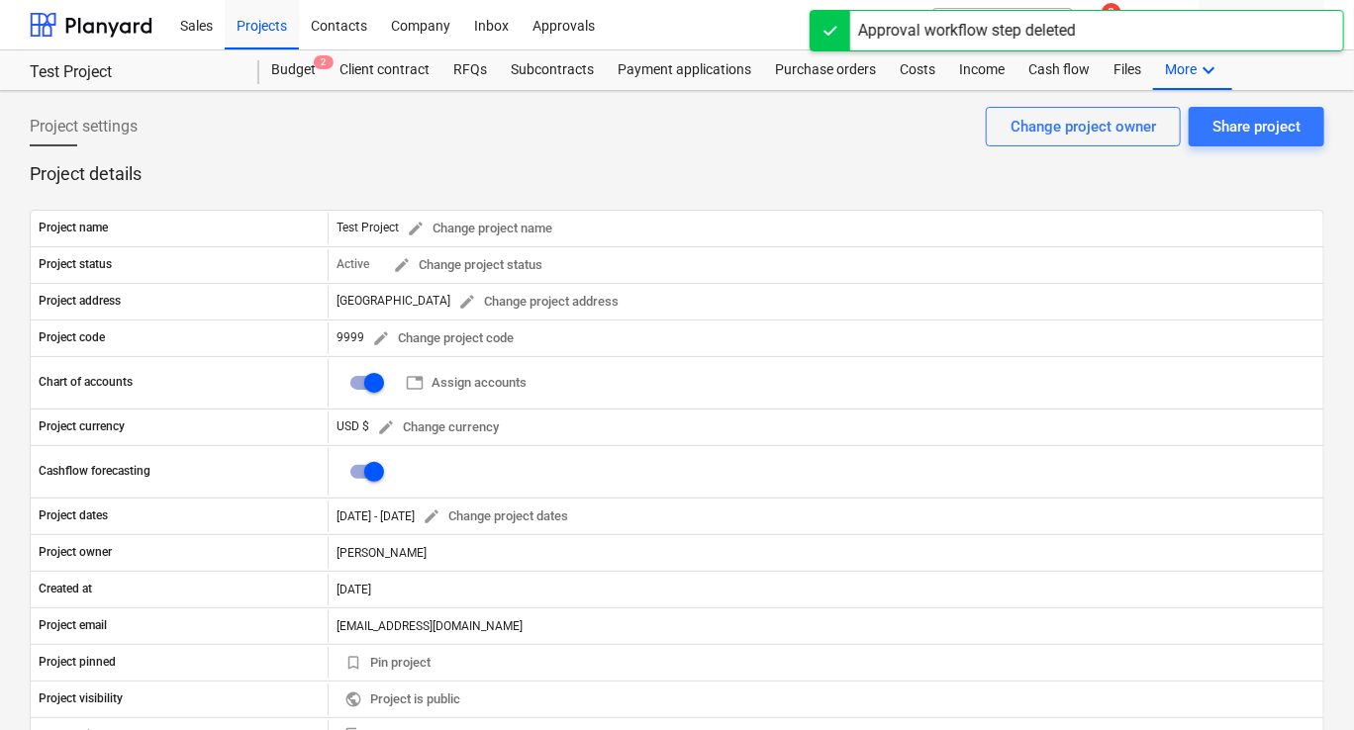
scroll to position [0, 0]
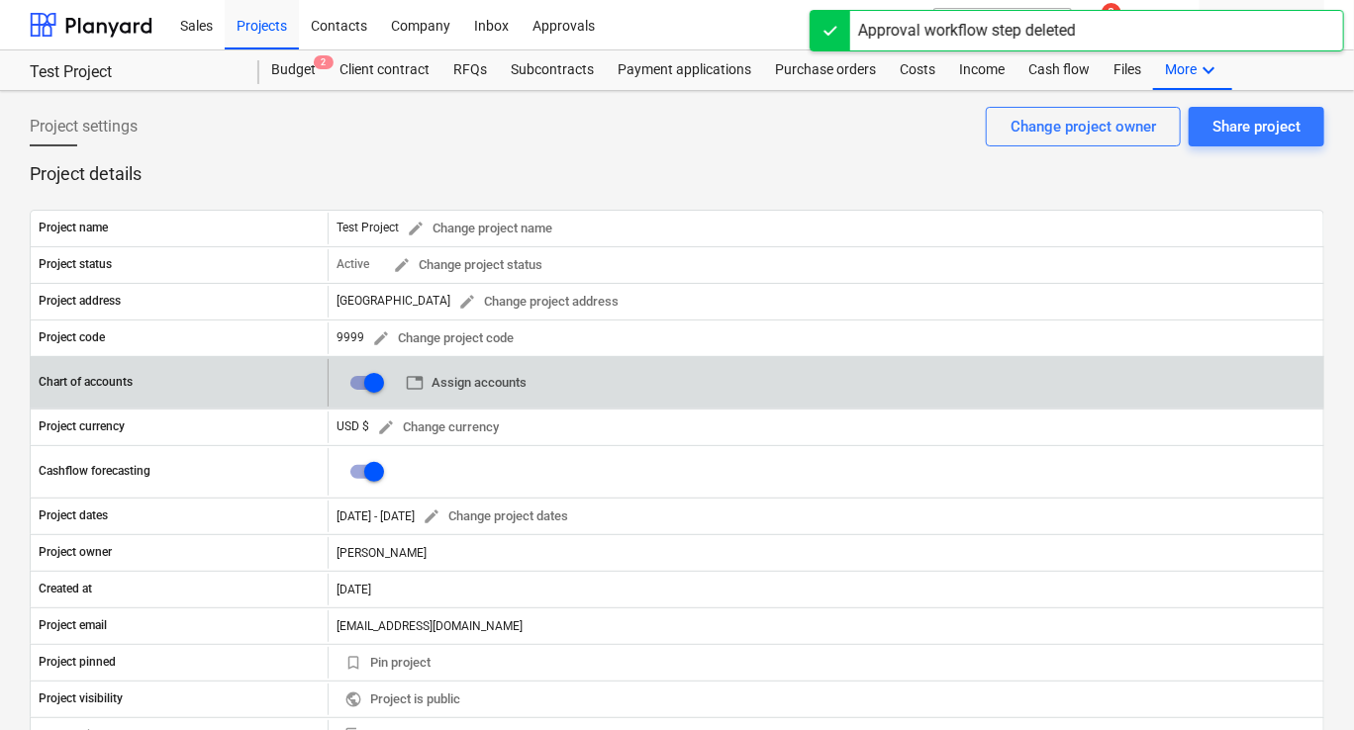
click at [466, 386] on span "table Assign accounts" at bounding box center [466, 383] width 121 height 23
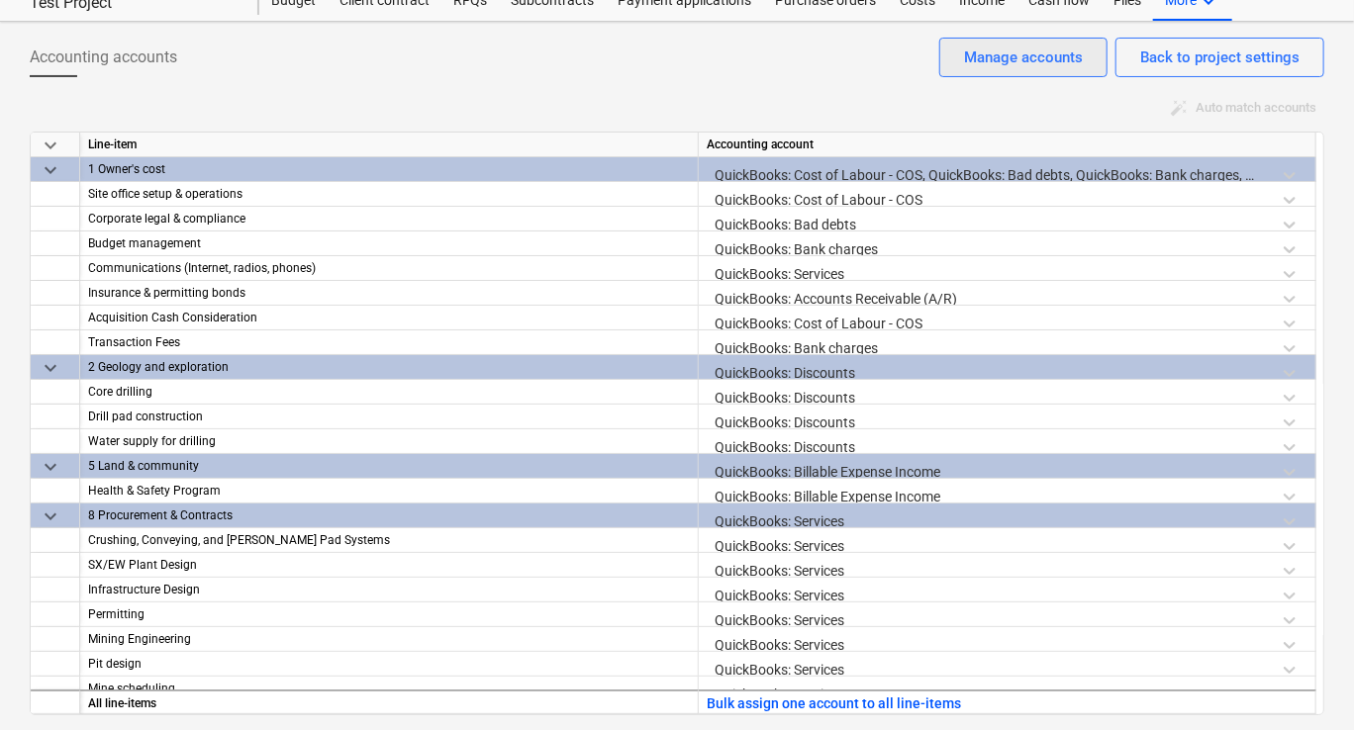
click at [1035, 61] on div "Manage accounts" at bounding box center [1023, 58] width 119 height 26
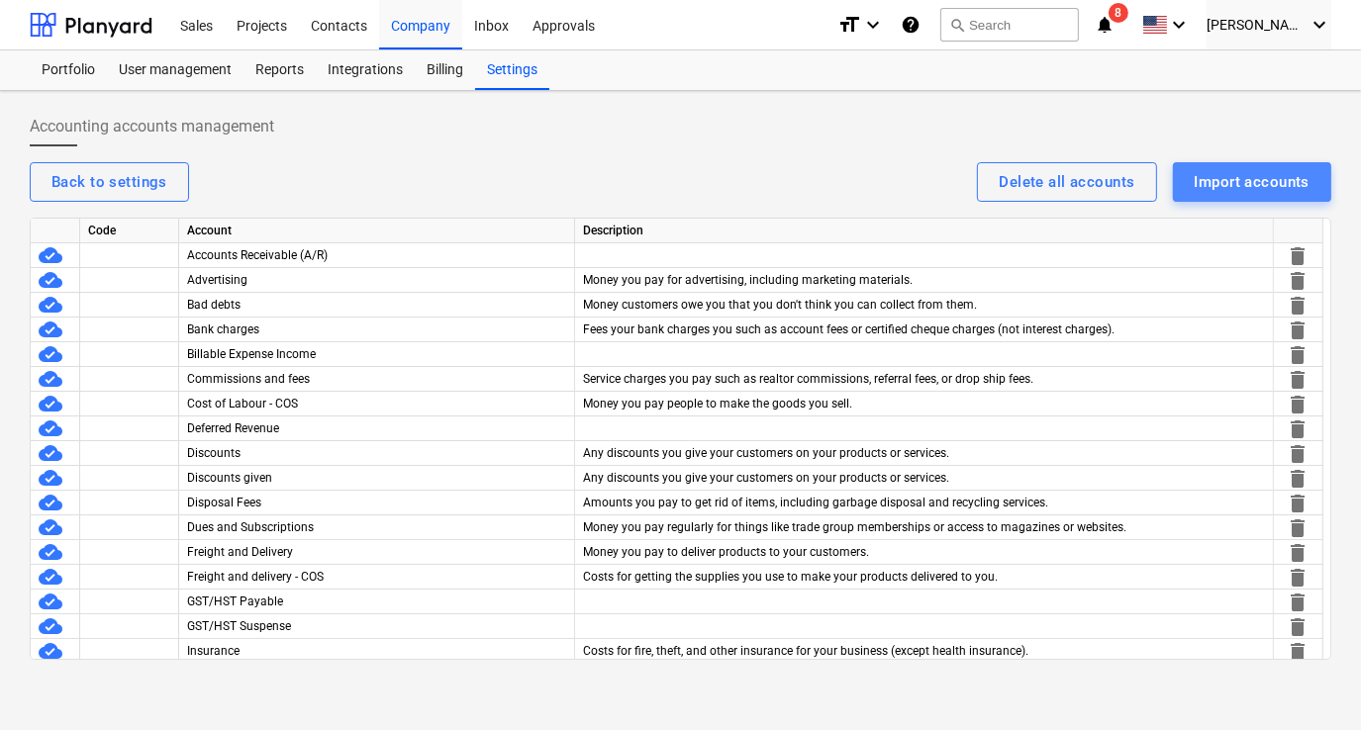
click at [1223, 186] on div "Import accounts" at bounding box center [1251, 182] width 115 height 26
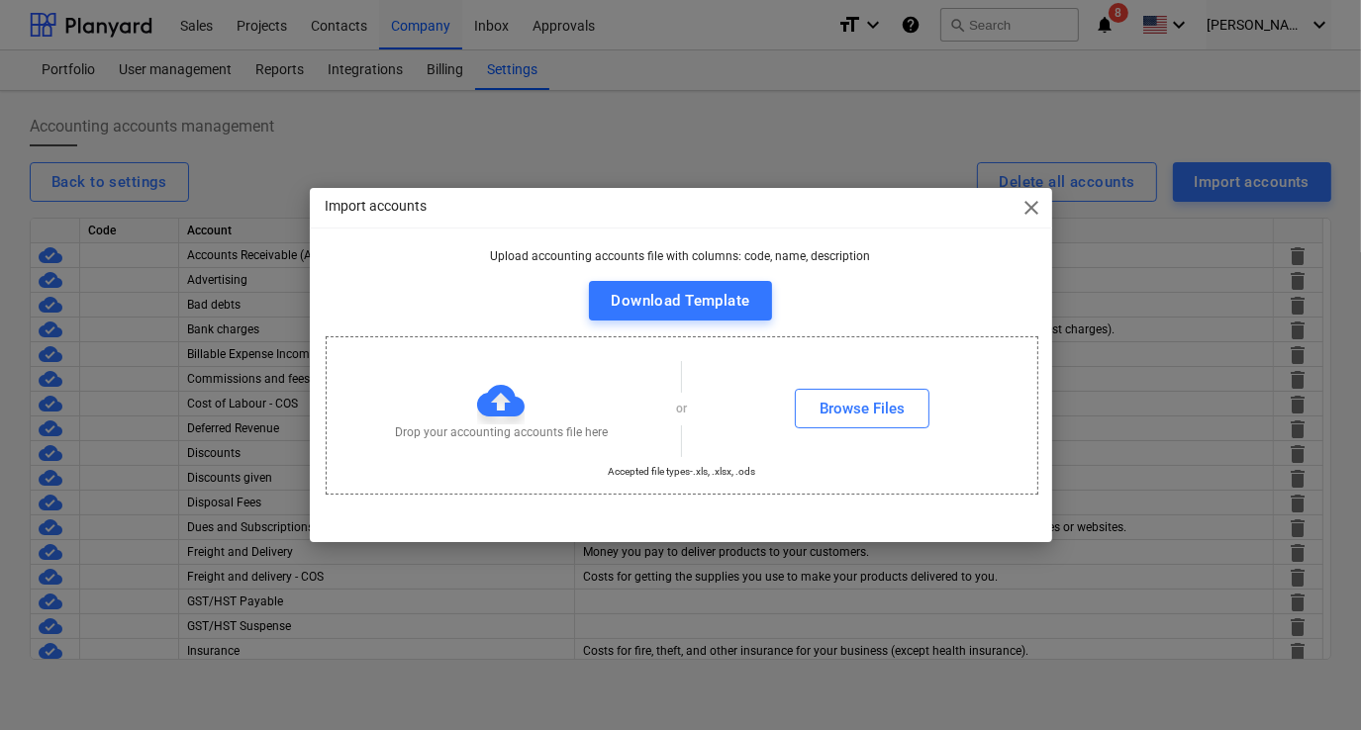
click at [1029, 208] on span "close" at bounding box center [1032, 208] width 24 height 24
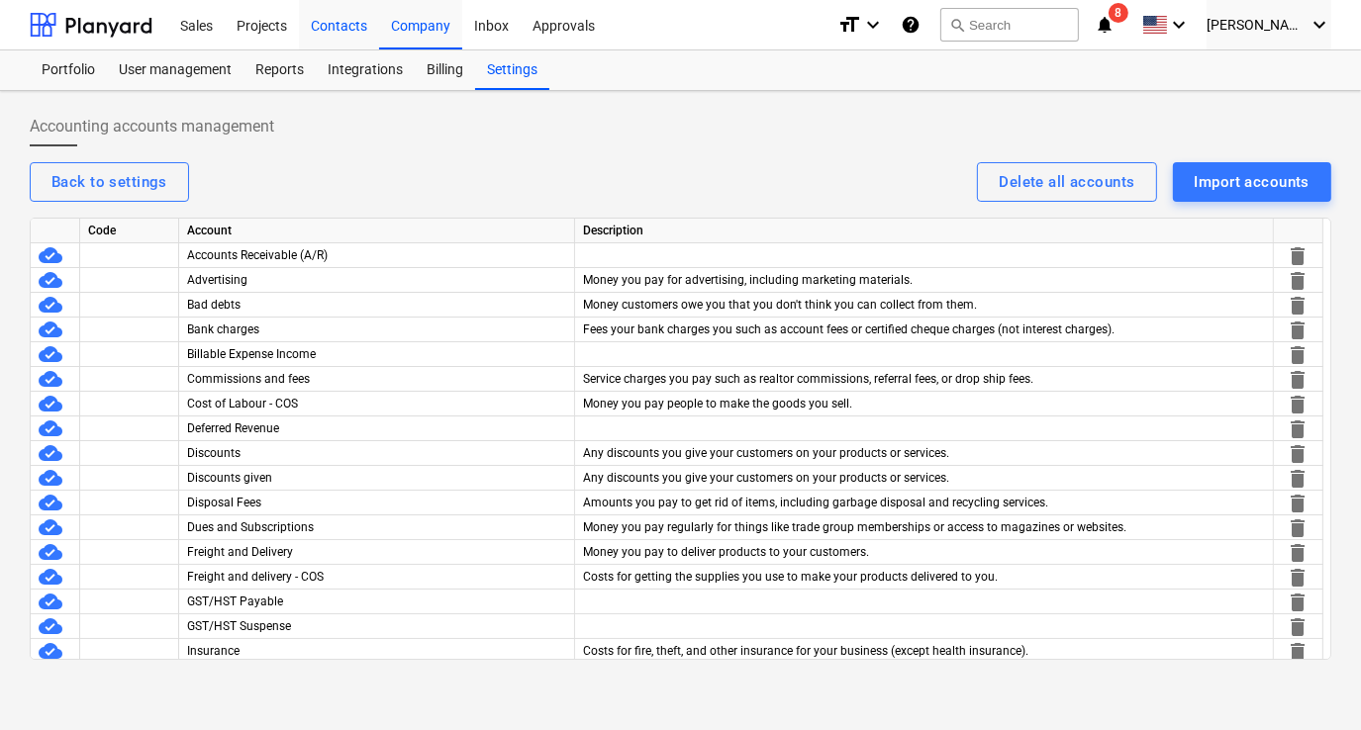
click at [323, 30] on div "Contacts" at bounding box center [339, 24] width 80 height 50
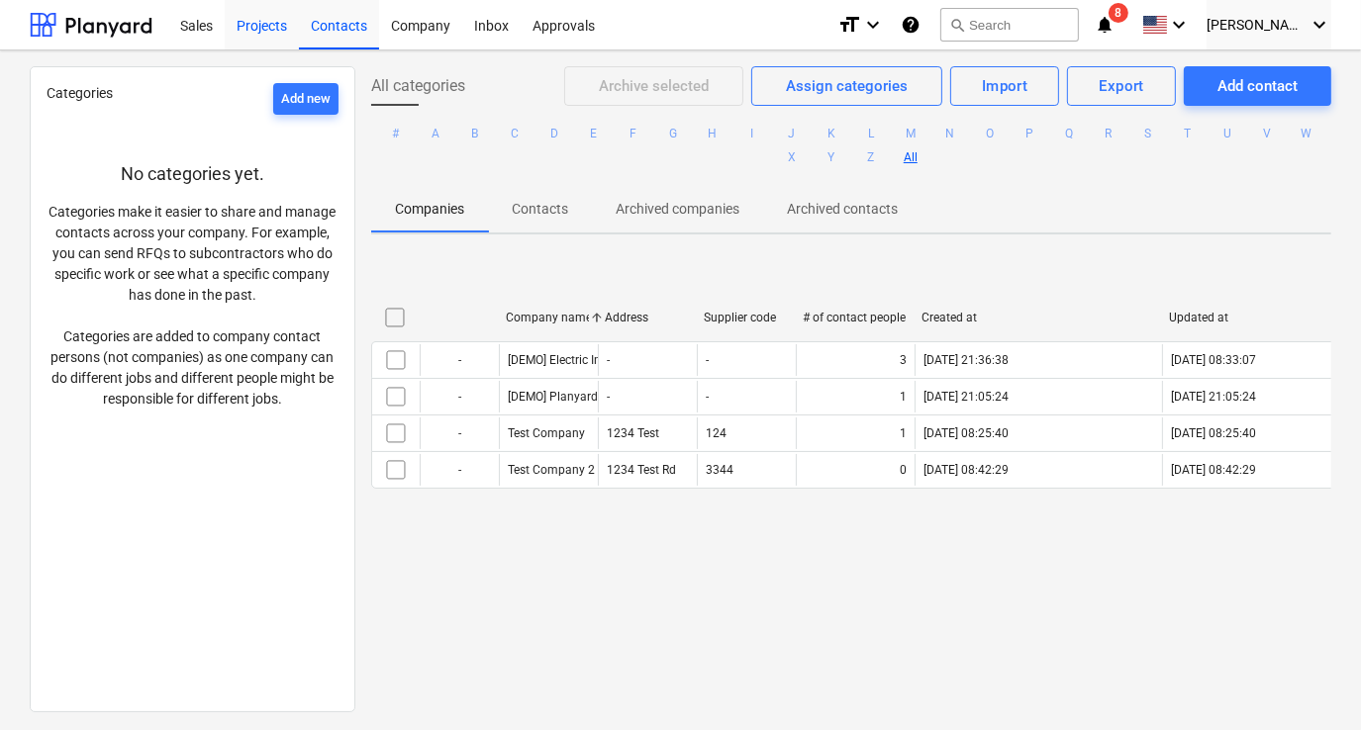
click at [249, 41] on div "Projects" at bounding box center [262, 24] width 74 height 50
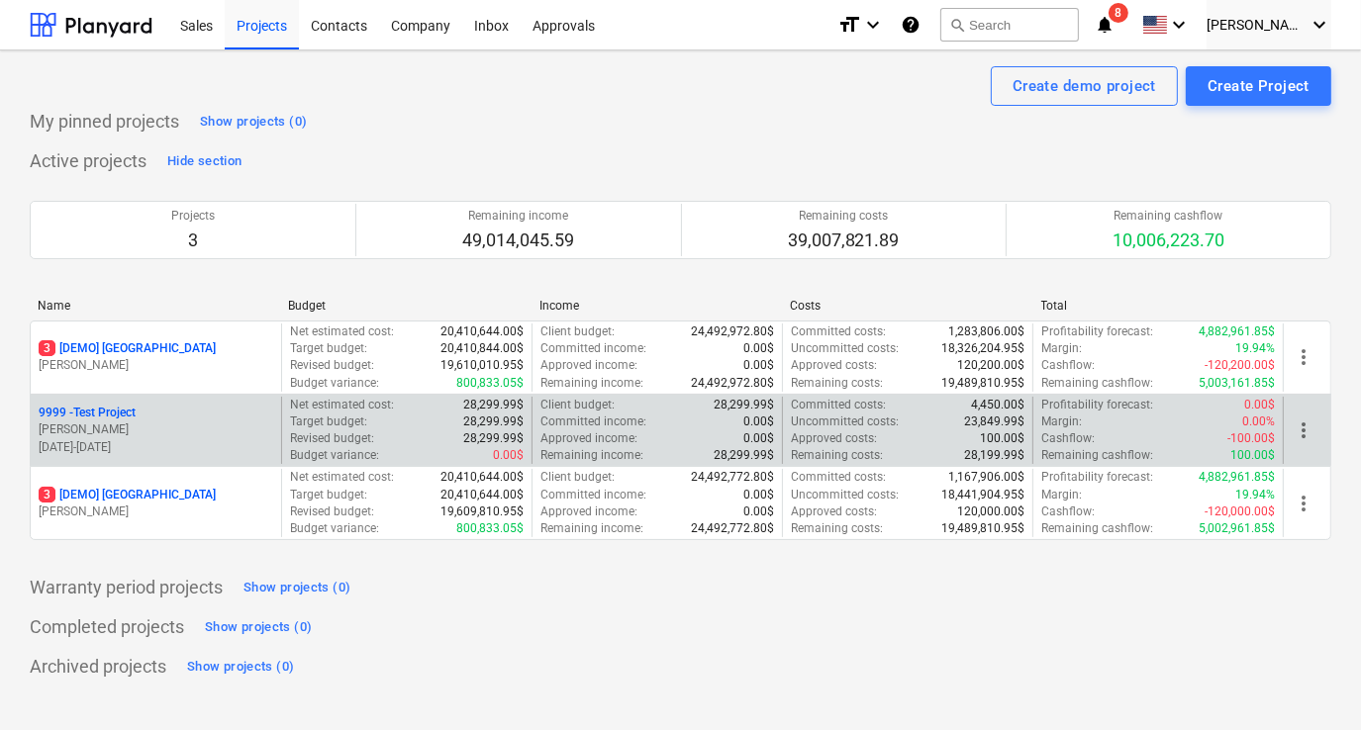
click at [117, 431] on p "[PERSON_NAME]" at bounding box center [156, 430] width 235 height 17
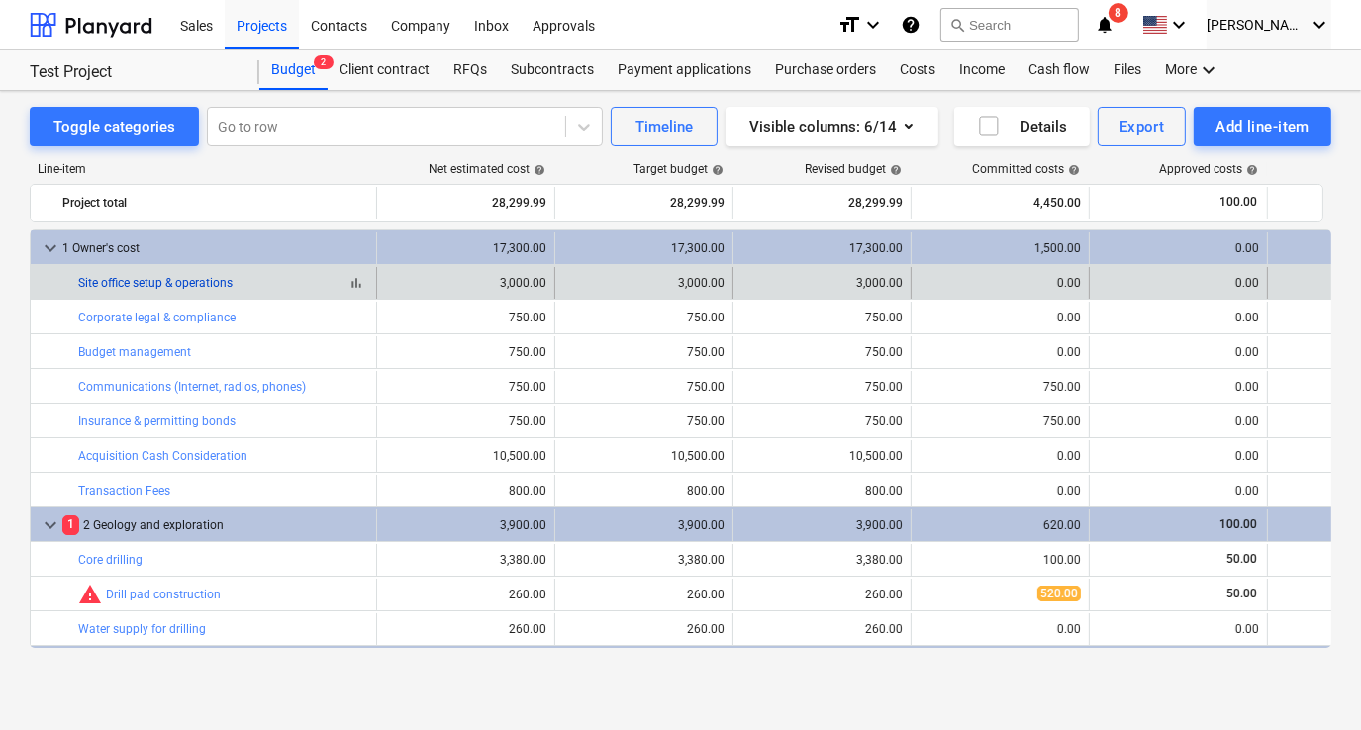
click at [191, 281] on link "Site office setup & operations" at bounding box center [155, 283] width 154 height 14
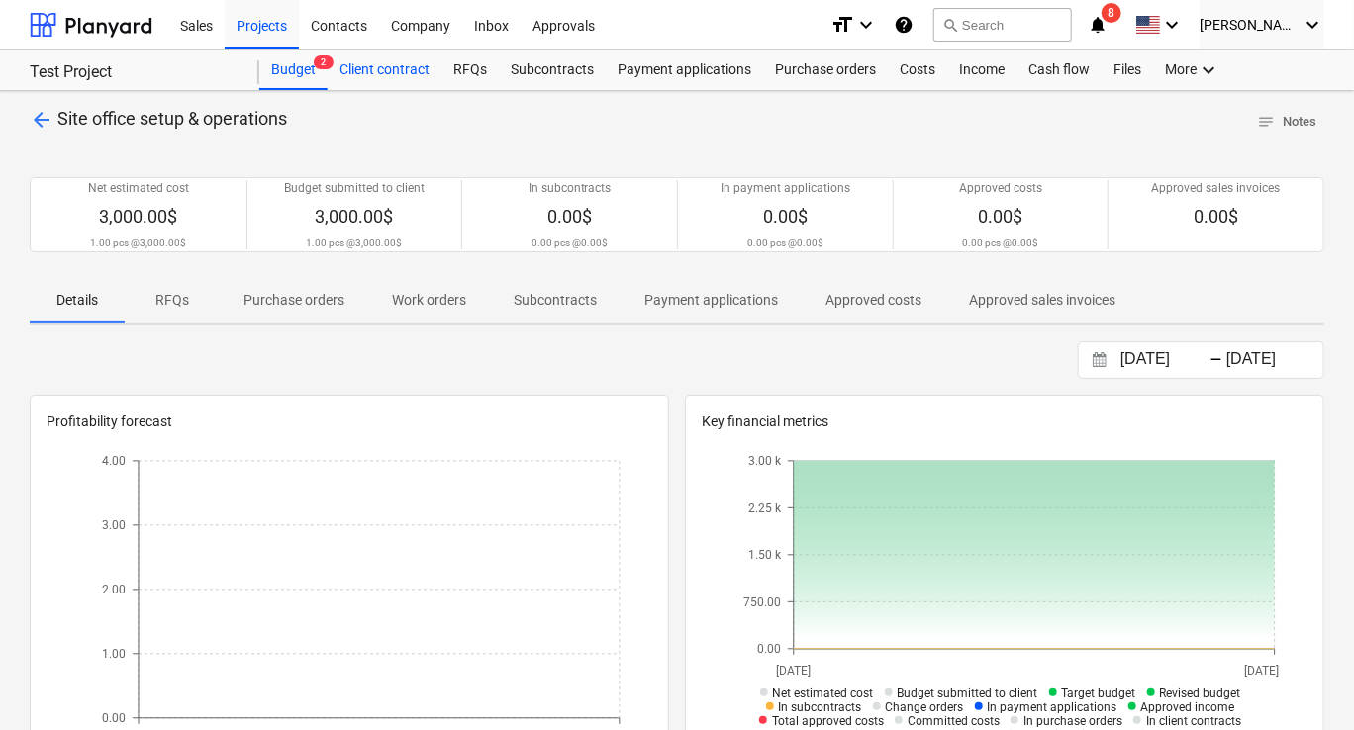
click at [348, 72] on div "Client contract" at bounding box center [385, 70] width 114 height 40
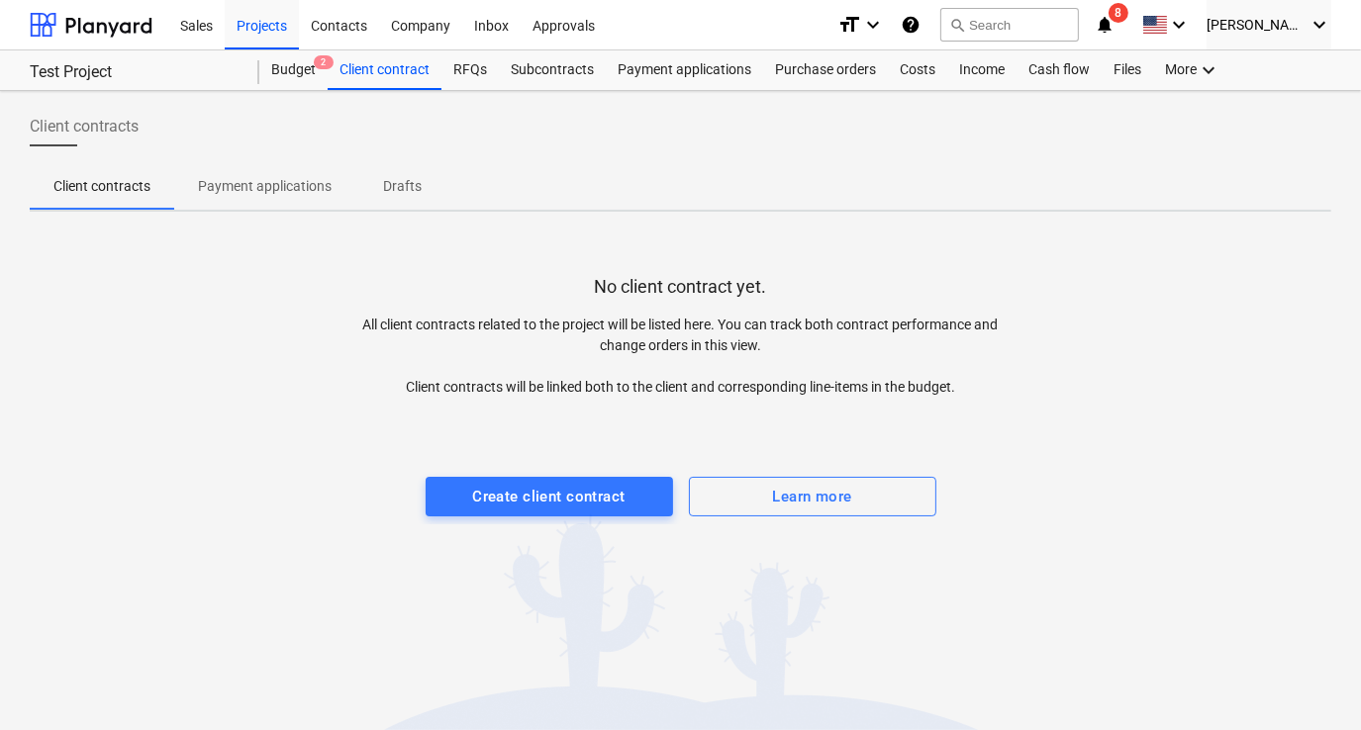
click at [487, 475] on div at bounding box center [680, 457] width 1301 height 40
click at [497, 499] on div "Create client contract" at bounding box center [548, 497] width 152 height 26
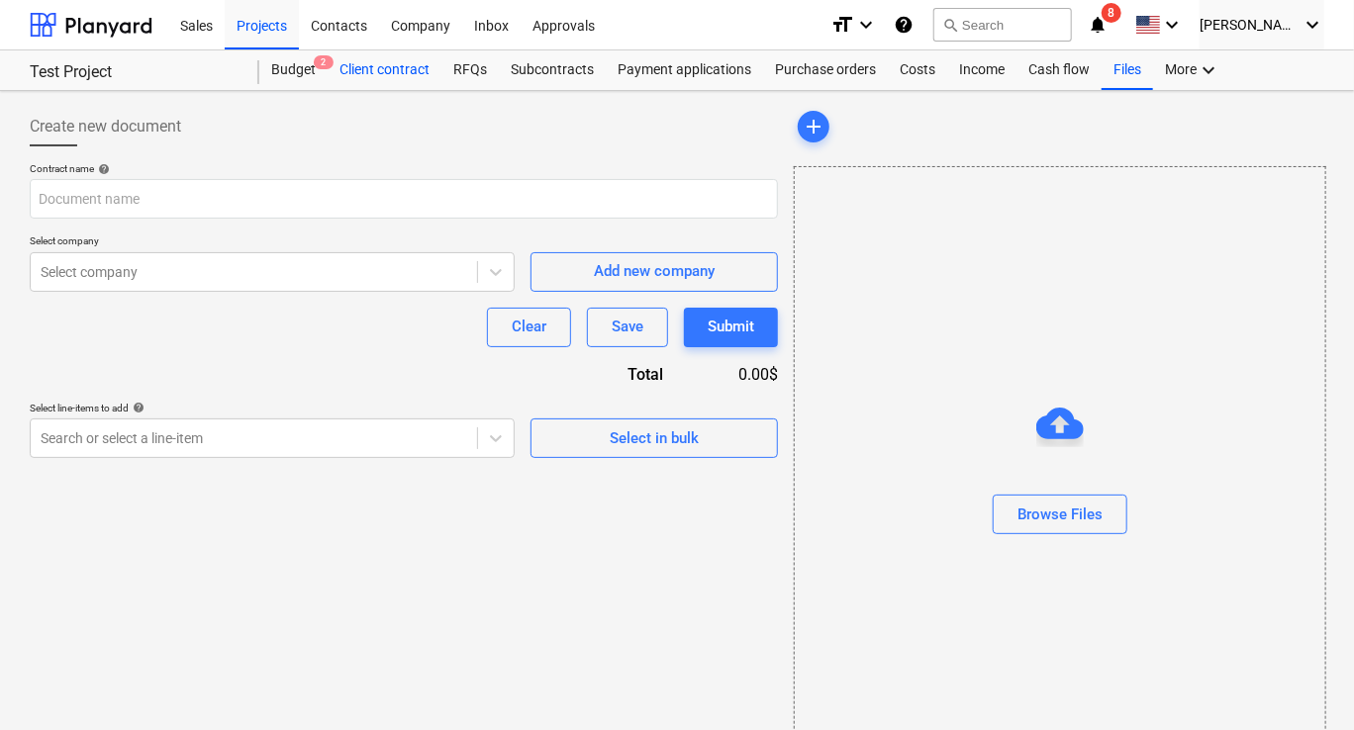
click at [342, 78] on div "Client contract" at bounding box center [385, 70] width 114 height 40
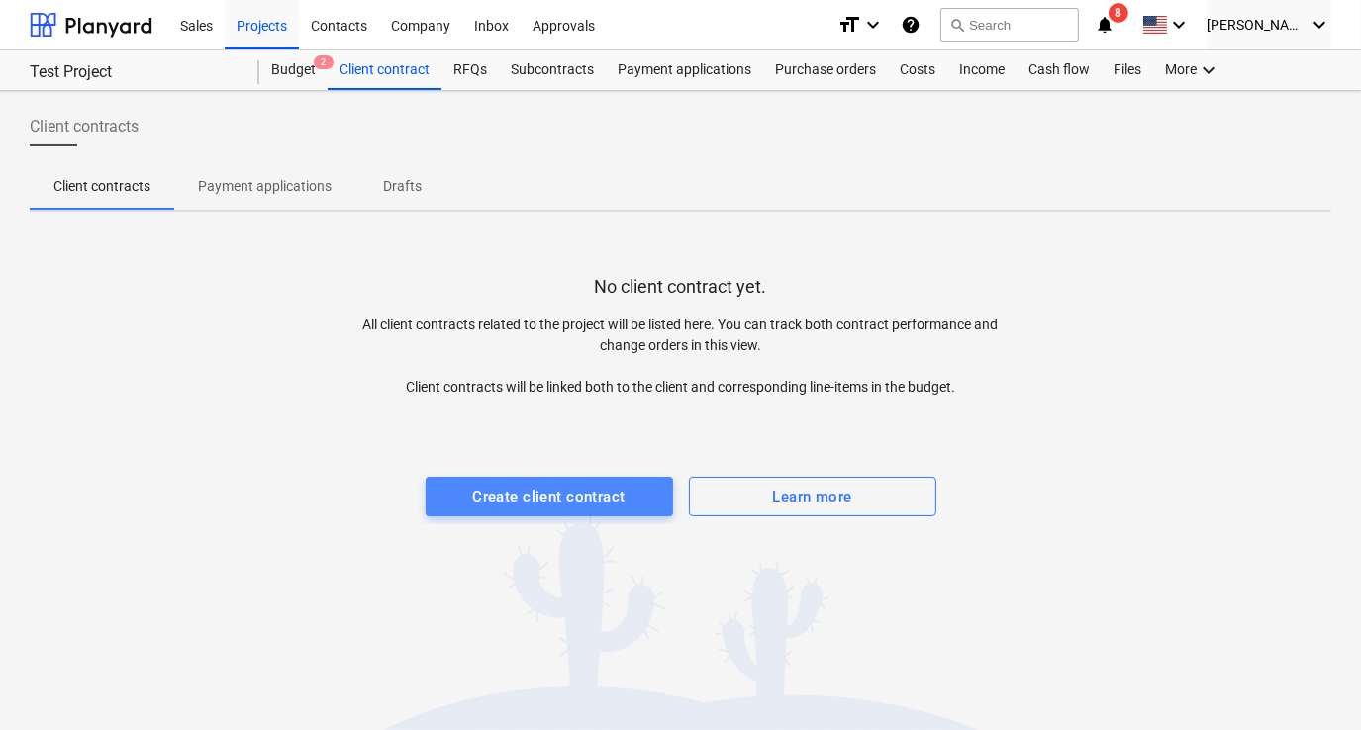
click at [488, 491] on div "Create client contract" at bounding box center [548, 497] width 152 height 26
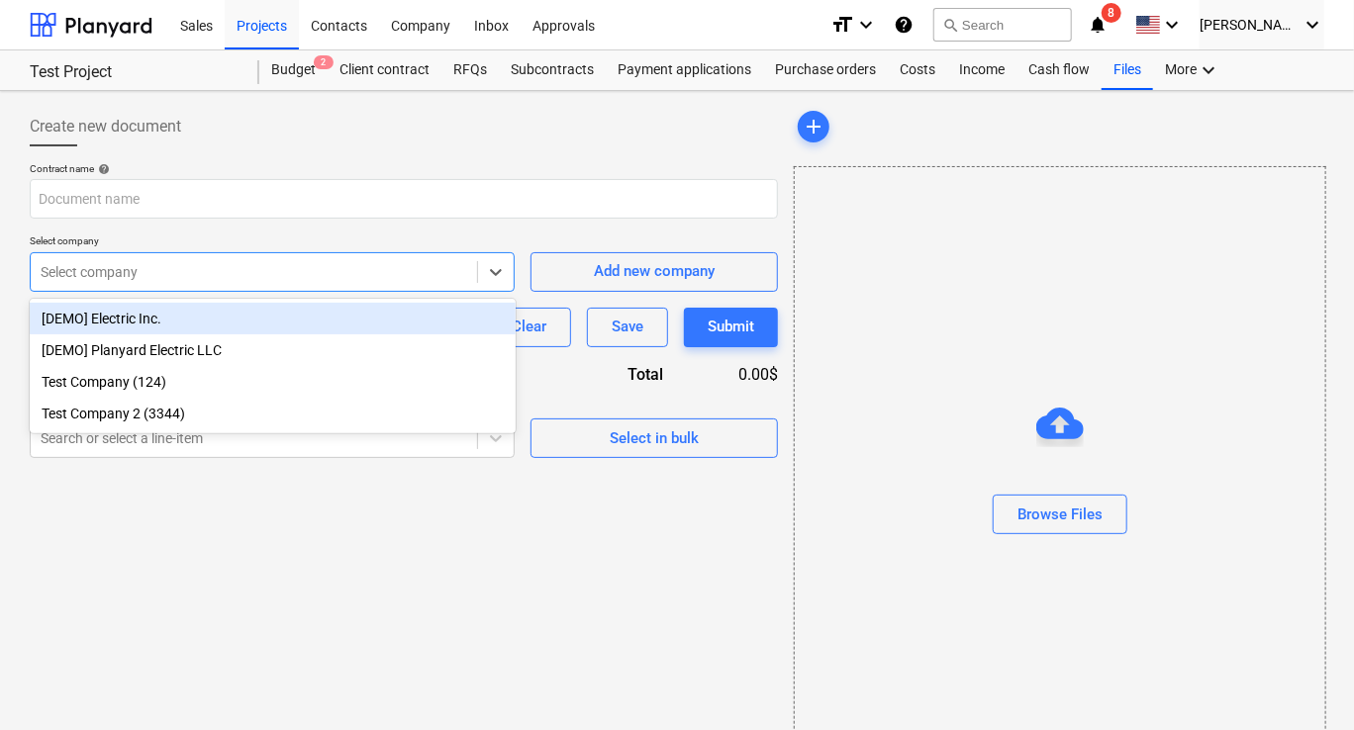
click at [137, 276] on div at bounding box center [254, 272] width 427 height 20
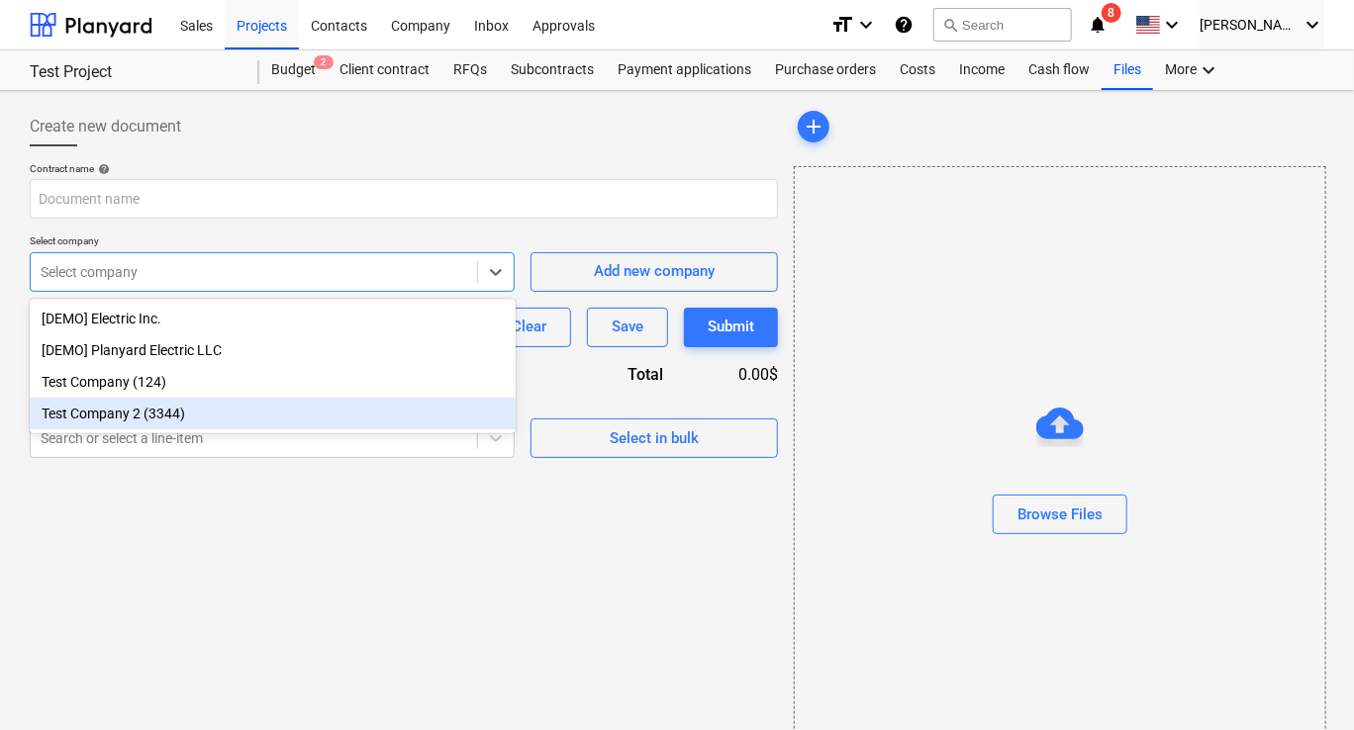
click at [167, 420] on div "Test Company 2 (3344)" at bounding box center [273, 414] width 486 height 32
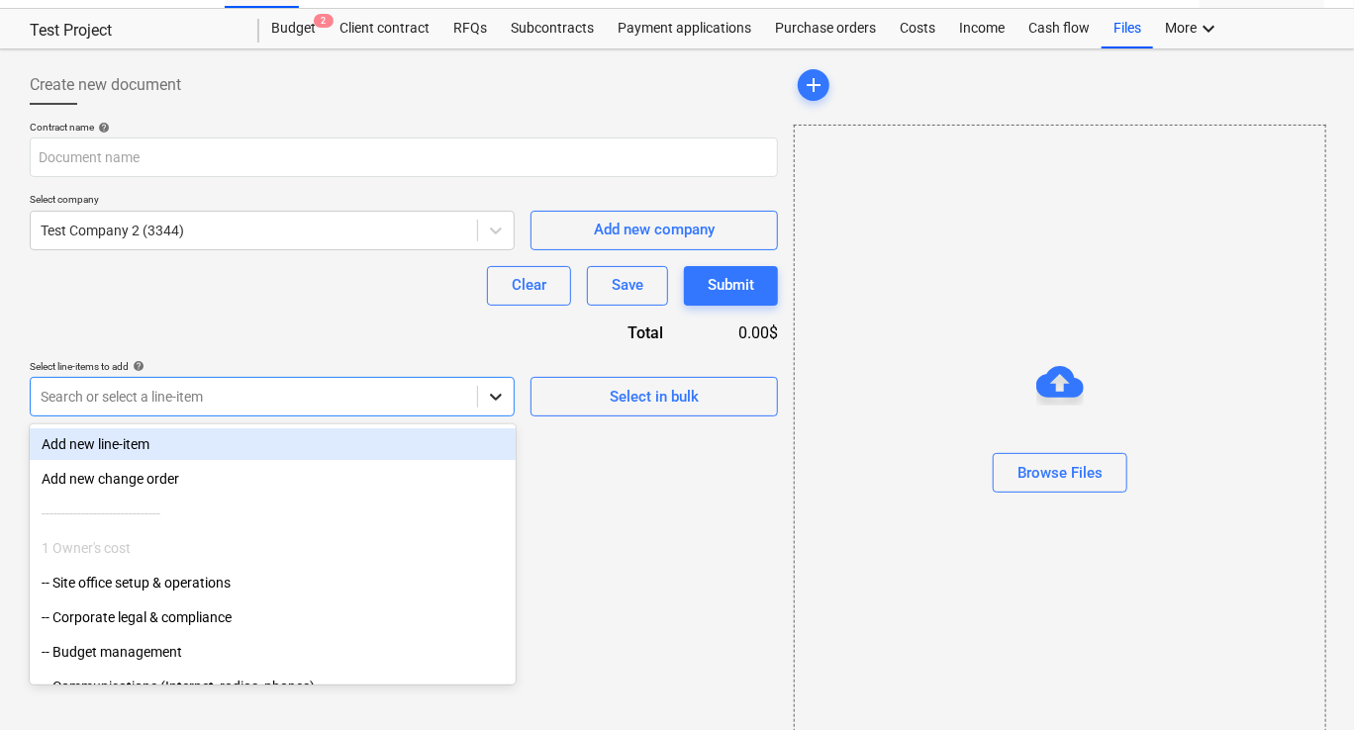
click at [504, 444] on body "Sales Projects Contacts Company Inbox Approvals format_size keyboard_arrow_down…" at bounding box center [677, 323] width 1354 height 730
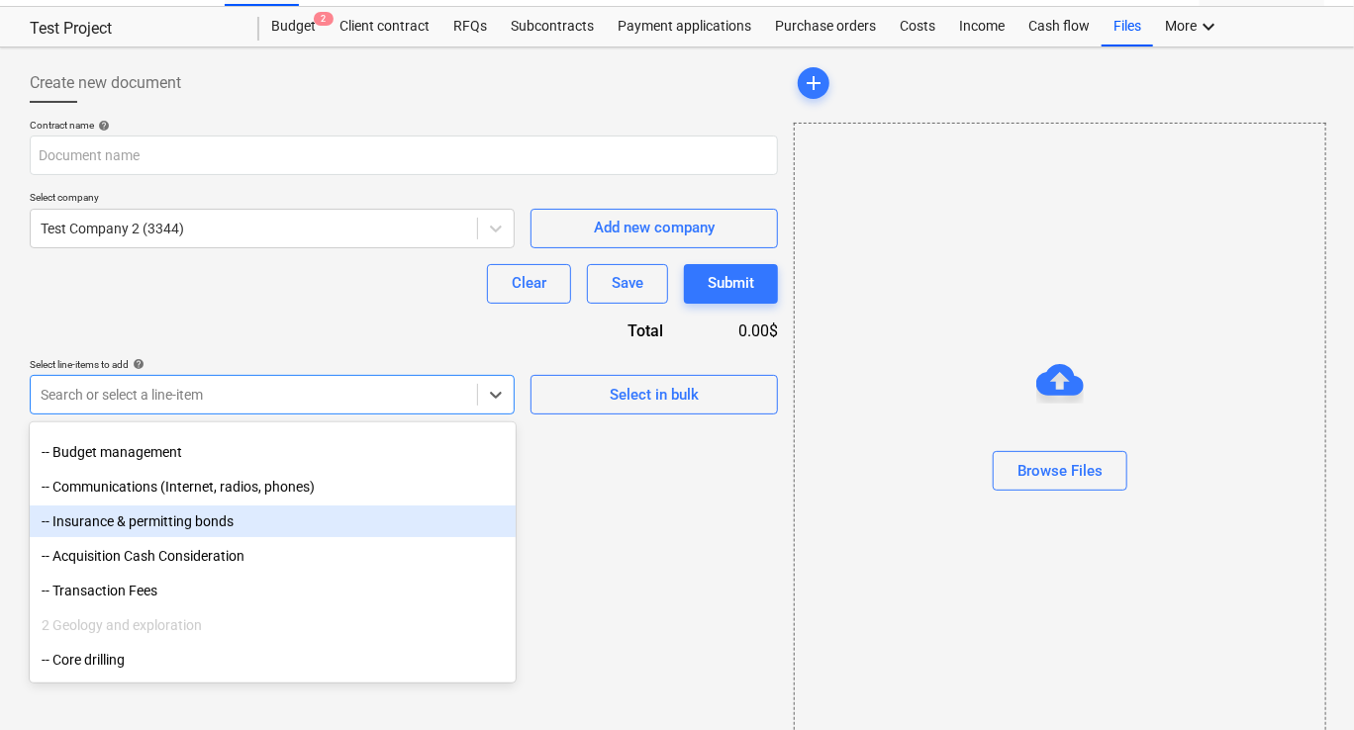
scroll to position [396, 0]
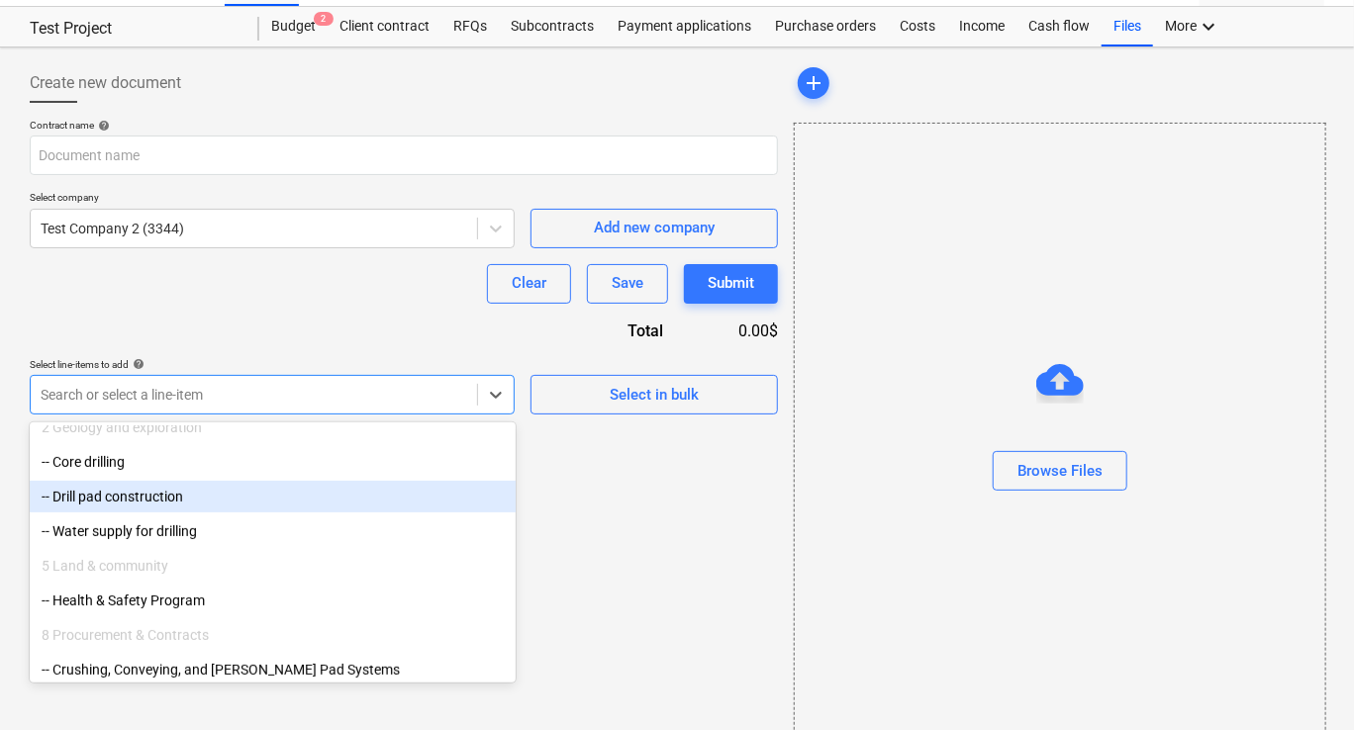
click at [169, 503] on div "-- Drill pad construction" at bounding box center [273, 497] width 486 height 32
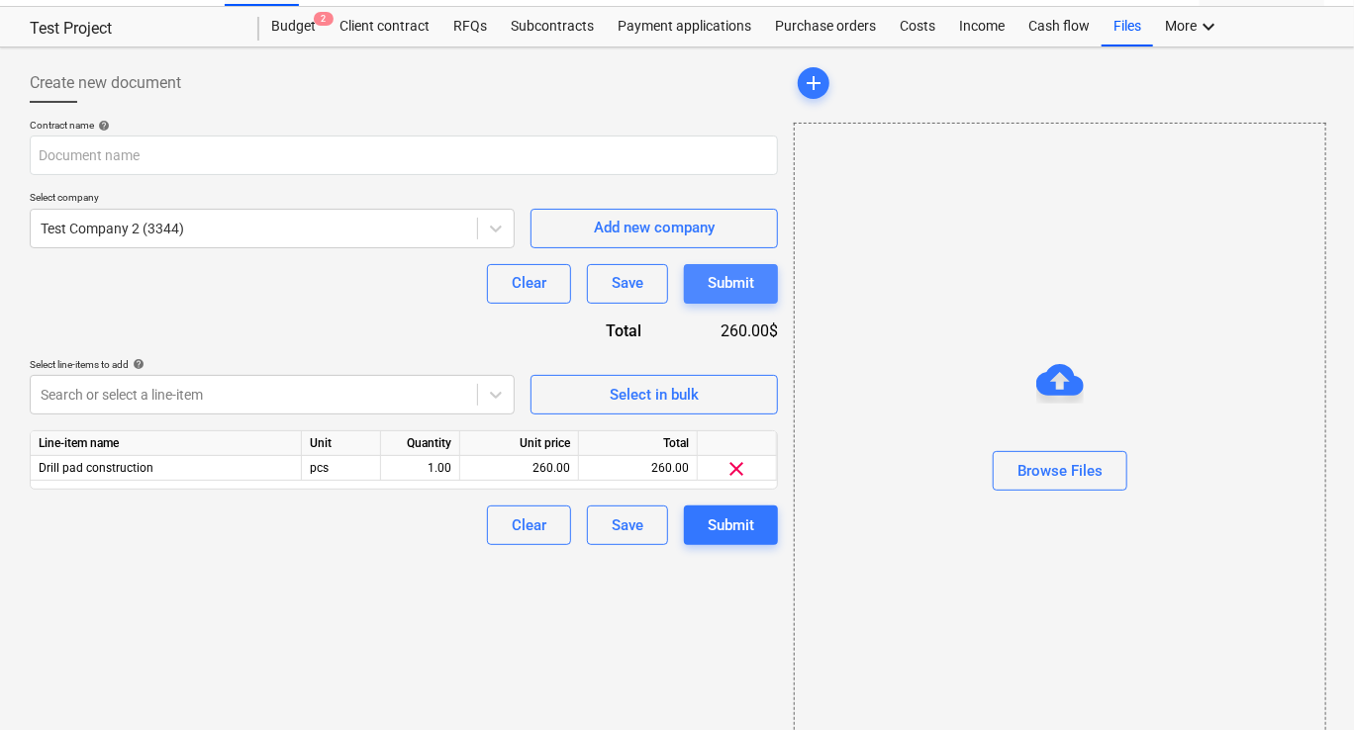
click at [720, 295] on button "Submit" at bounding box center [731, 284] width 94 height 40
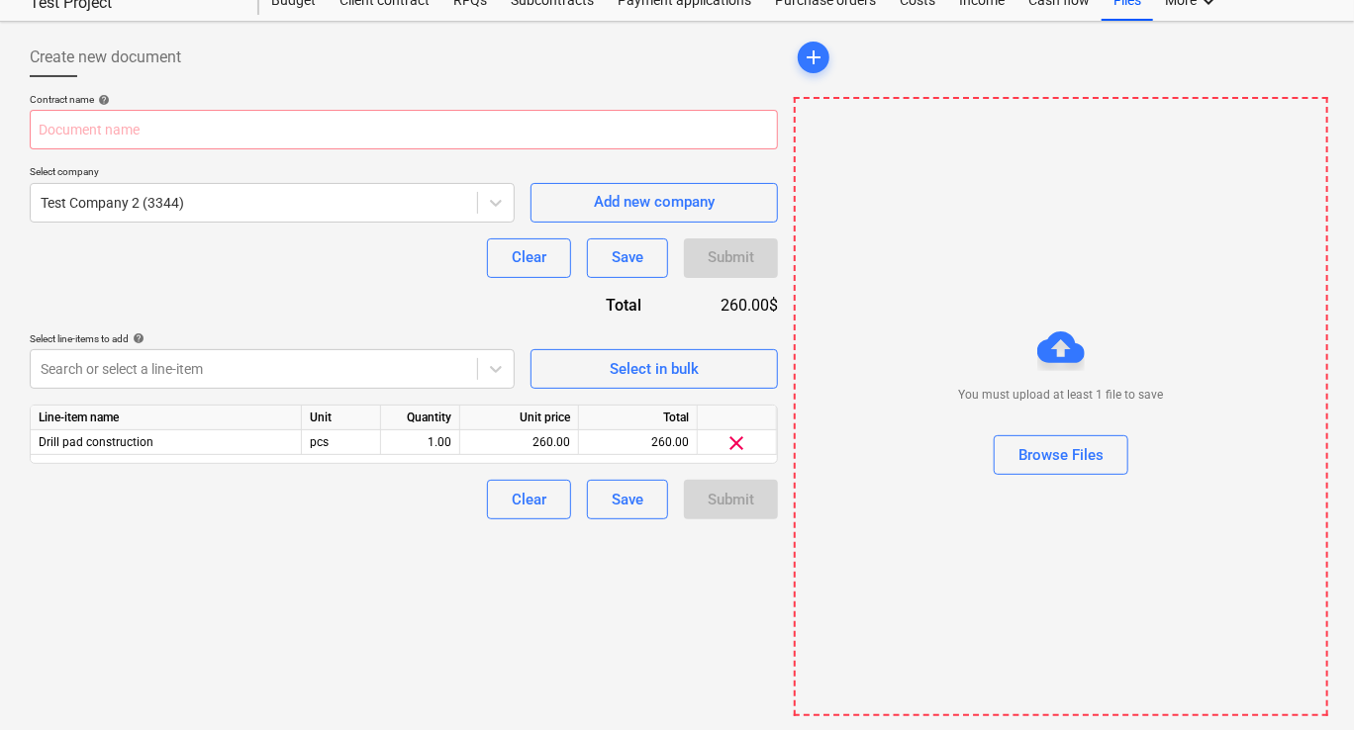
scroll to position [71, 0]
click at [1060, 457] on div "Browse Files" at bounding box center [1060, 453] width 85 height 26
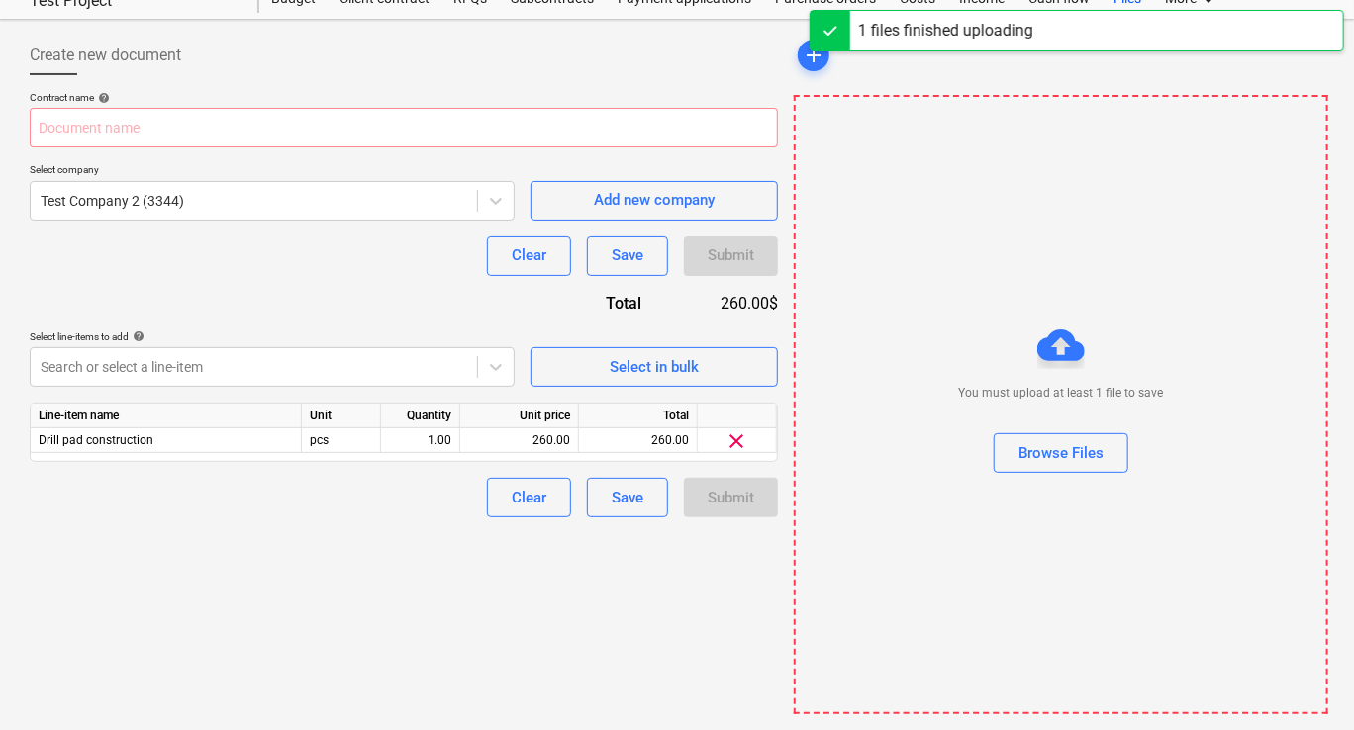
type input "edge_copper_workflows_packet.pdf"
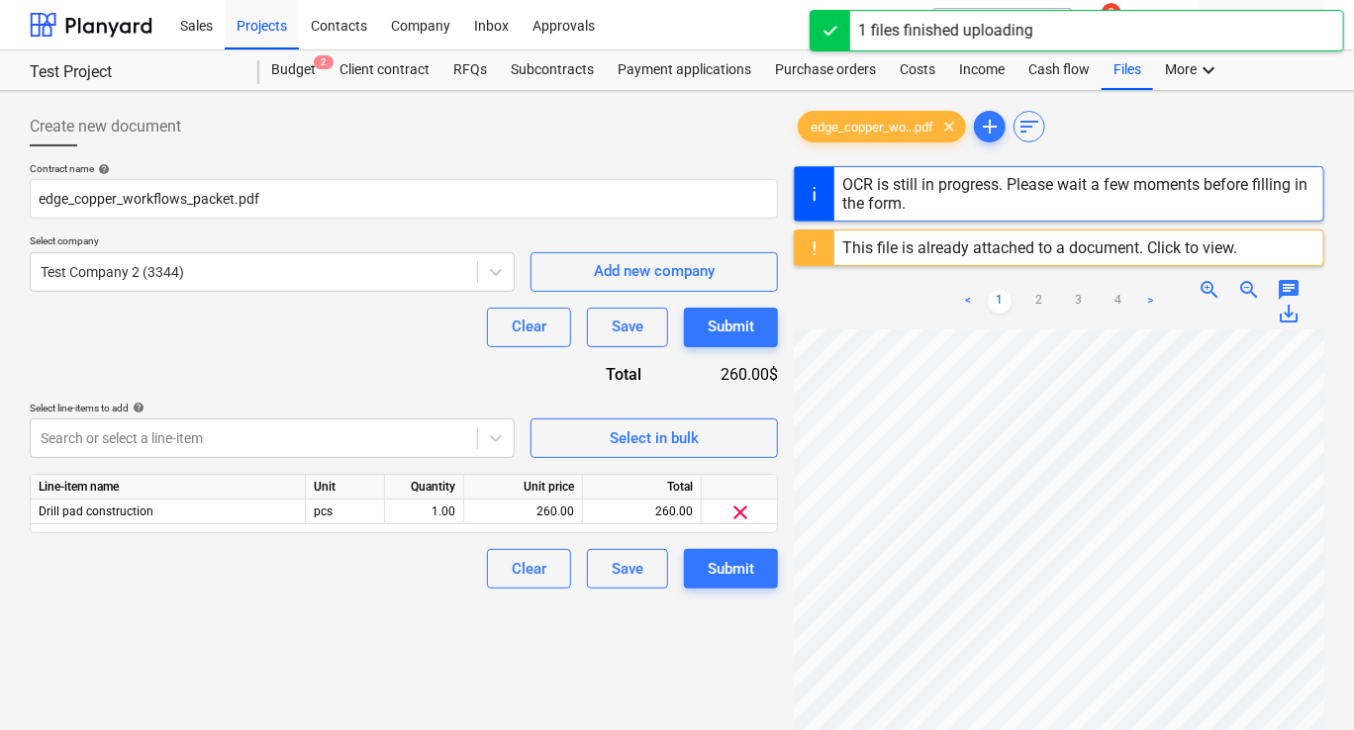
scroll to position [99, 0]
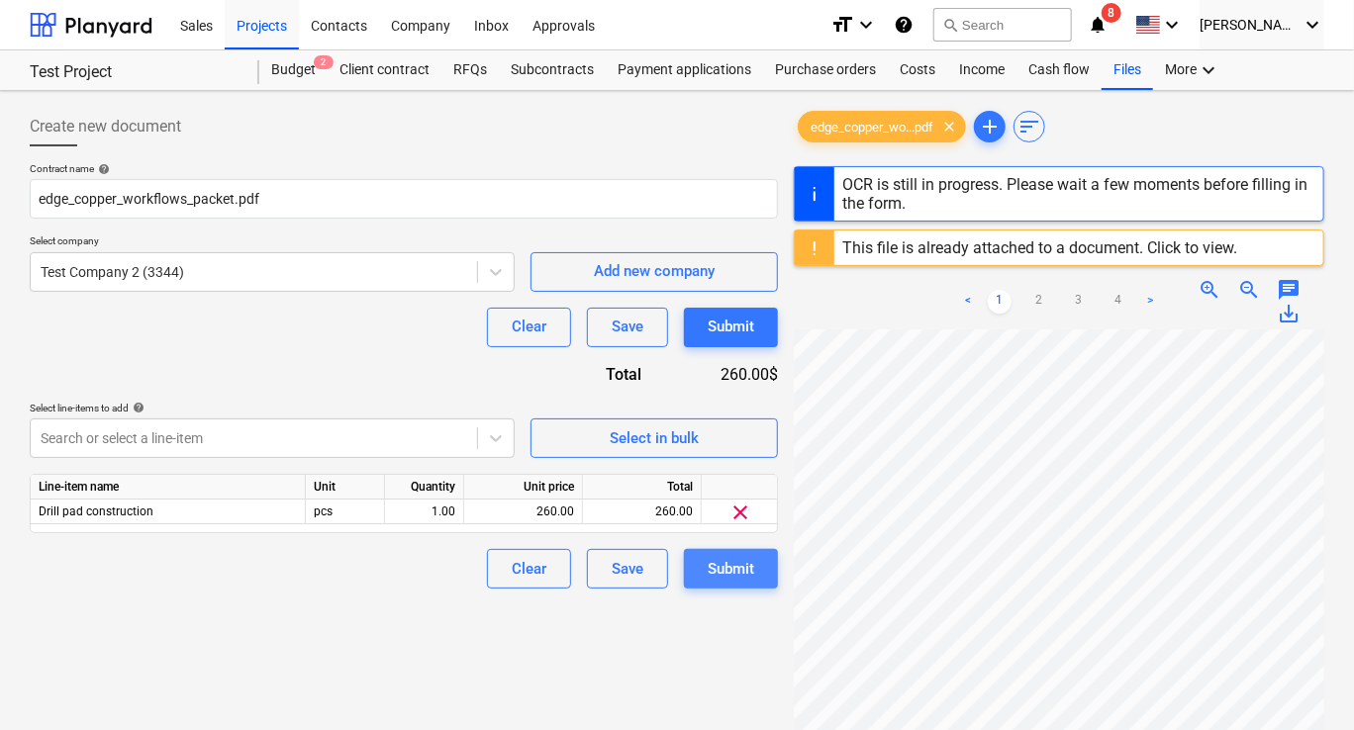
click at [754, 566] on button "Submit" at bounding box center [731, 569] width 94 height 40
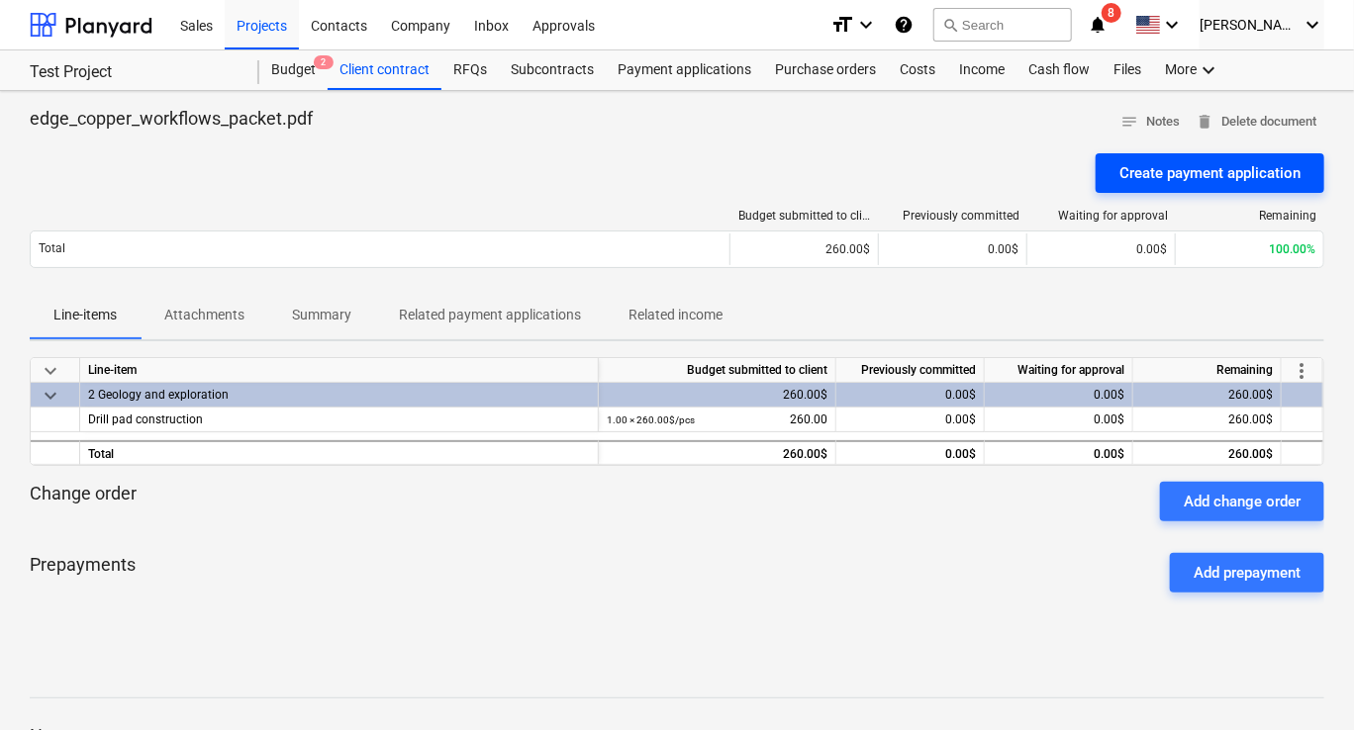
click at [1152, 188] on button "Create payment application" at bounding box center [1210, 173] width 229 height 40
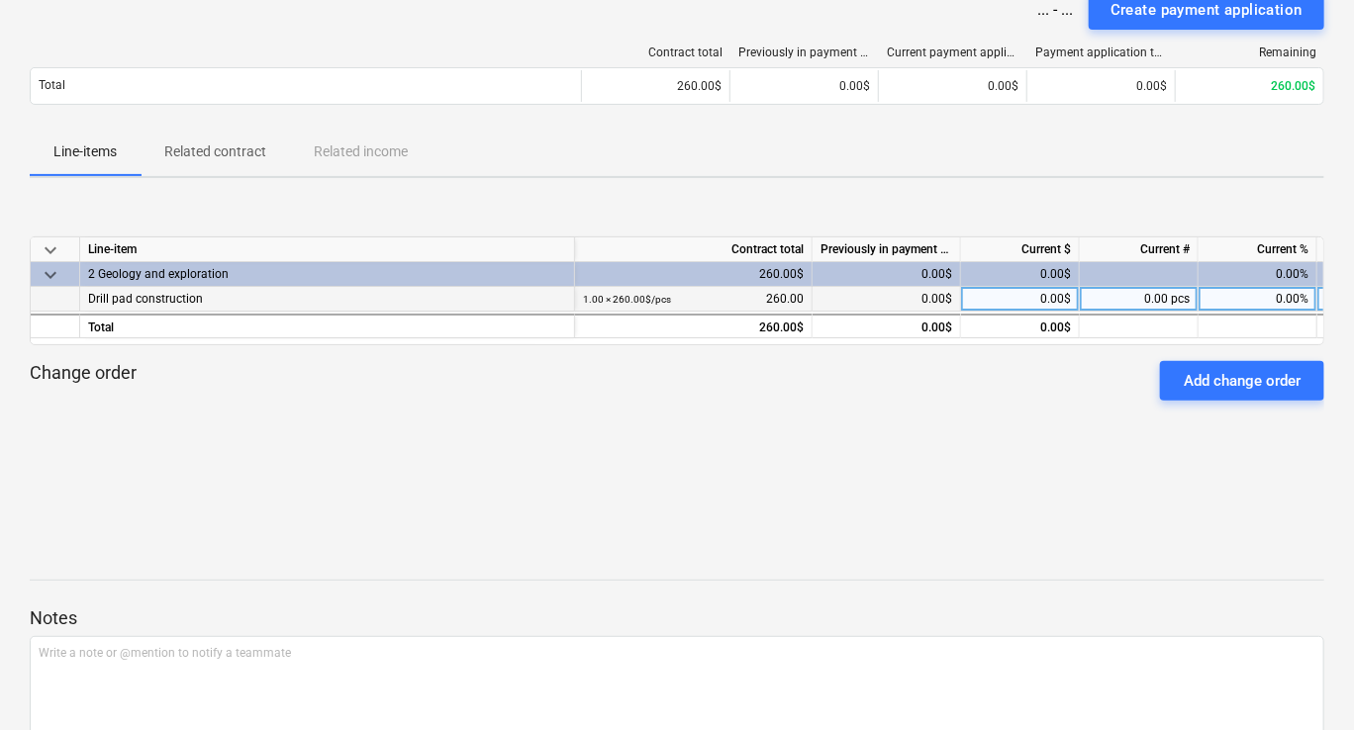
scroll to position [198, 0]
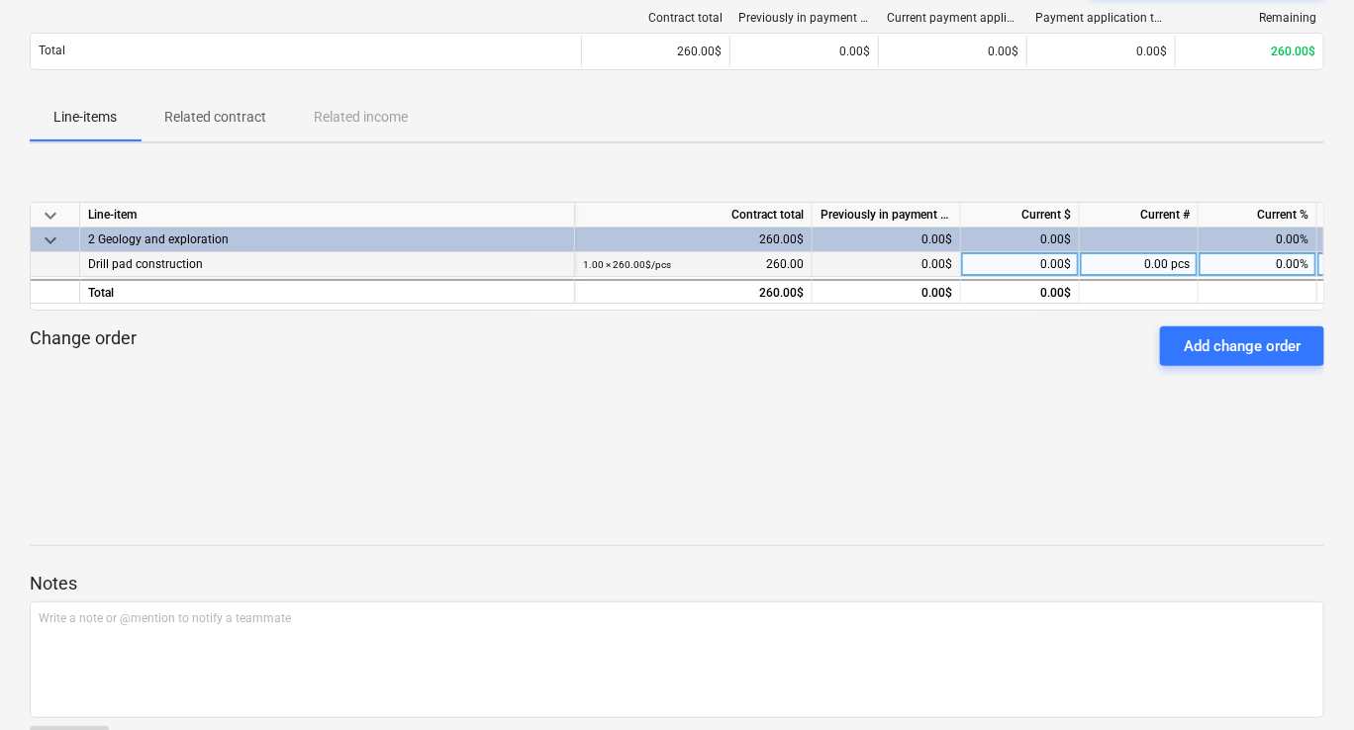
click at [1019, 257] on div "0.00$" at bounding box center [1020, 264] width 119 height 25
click at [1019, 257] on input at bounding box center [1020, 264] width 118 height 24
click at [789, 267] on div "1.00 × 260.00$ / pcs 260.00" at bounding box center [693, 264] width 221 height 25
click at [765, 263] on div "1.00 × 260.00$ / pcs 260.00" at bounding box center [693, 264] width 221 height 25
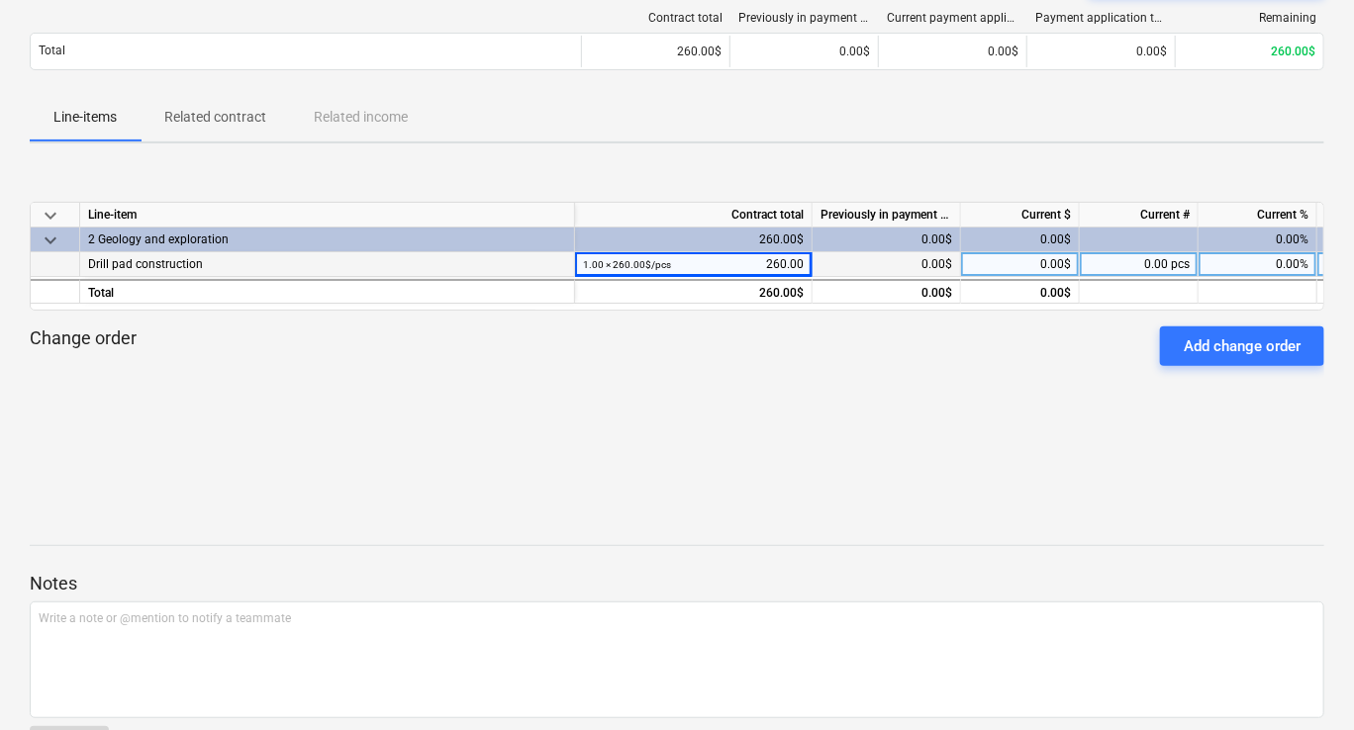
click at [857, 263] on div "0.00$" at bounding box center [886, 264] width 148 height 25
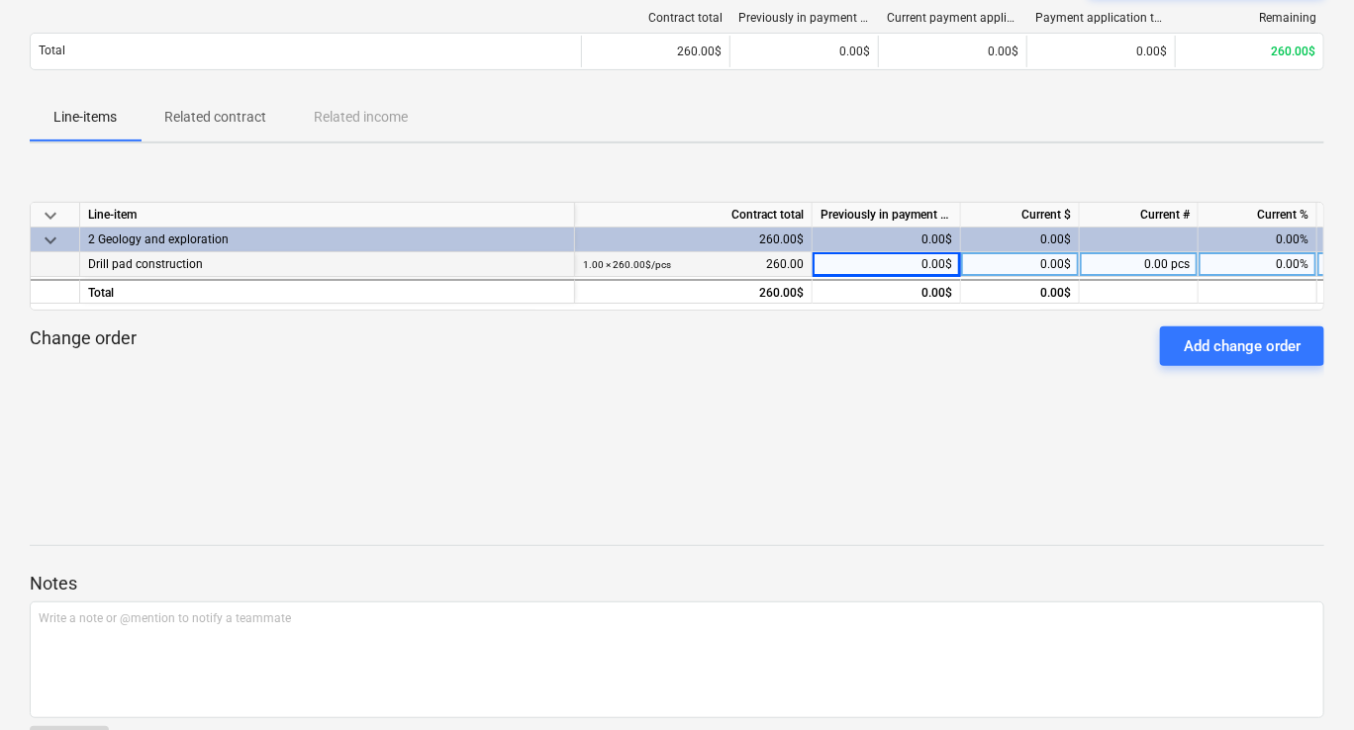
click at [1064, 255] on div "0.00$" at bounding box center [1020, 264] width 119 height 25
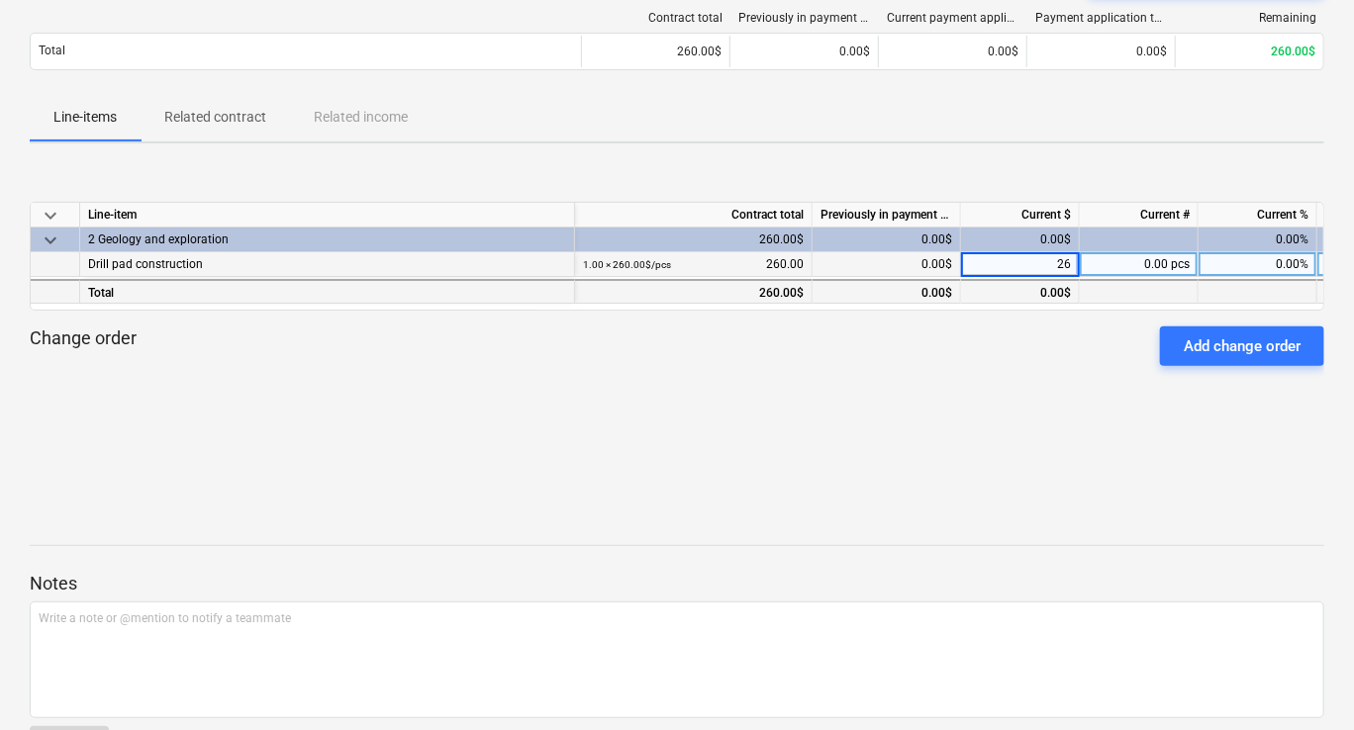
type input "260"
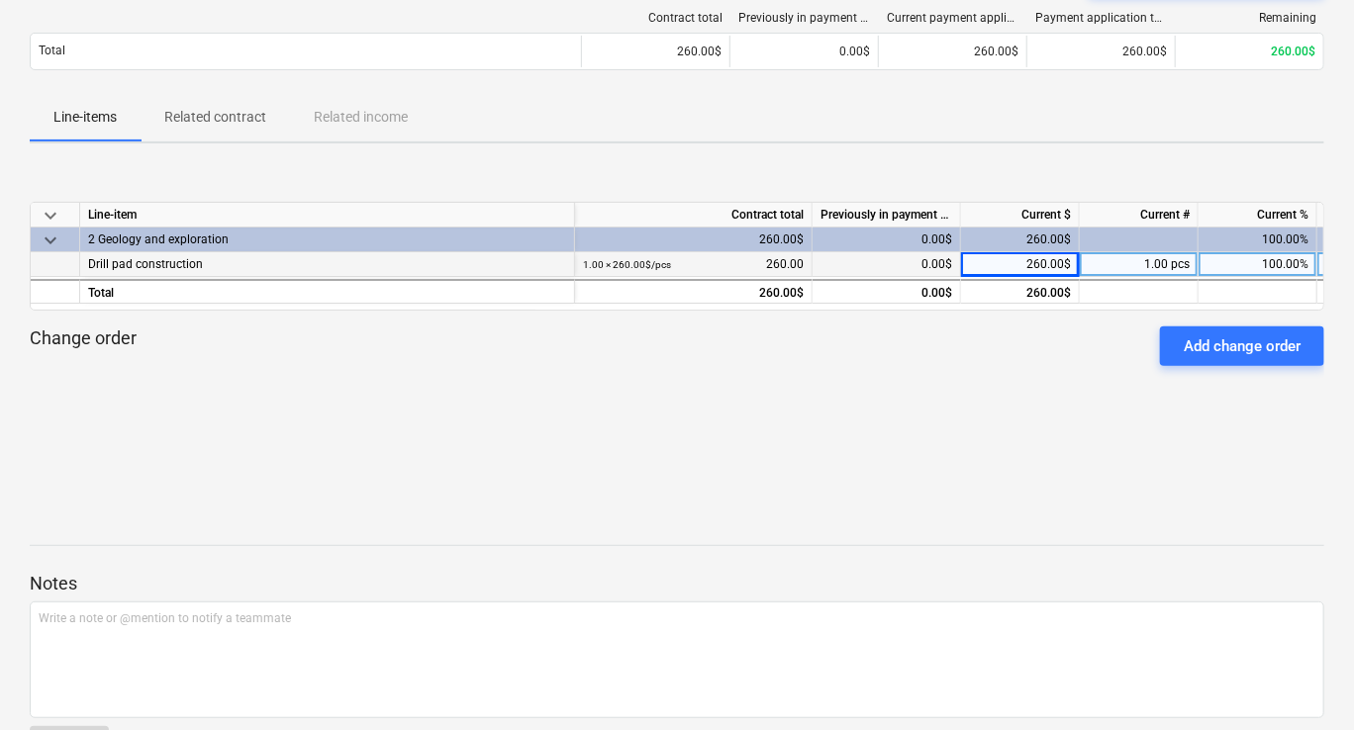
click at [1148, 450] on div "keyboard_arrow_down Line-item Contract total Previously in payment applications…" at bounding box center [677, 307] width 1294 height 297
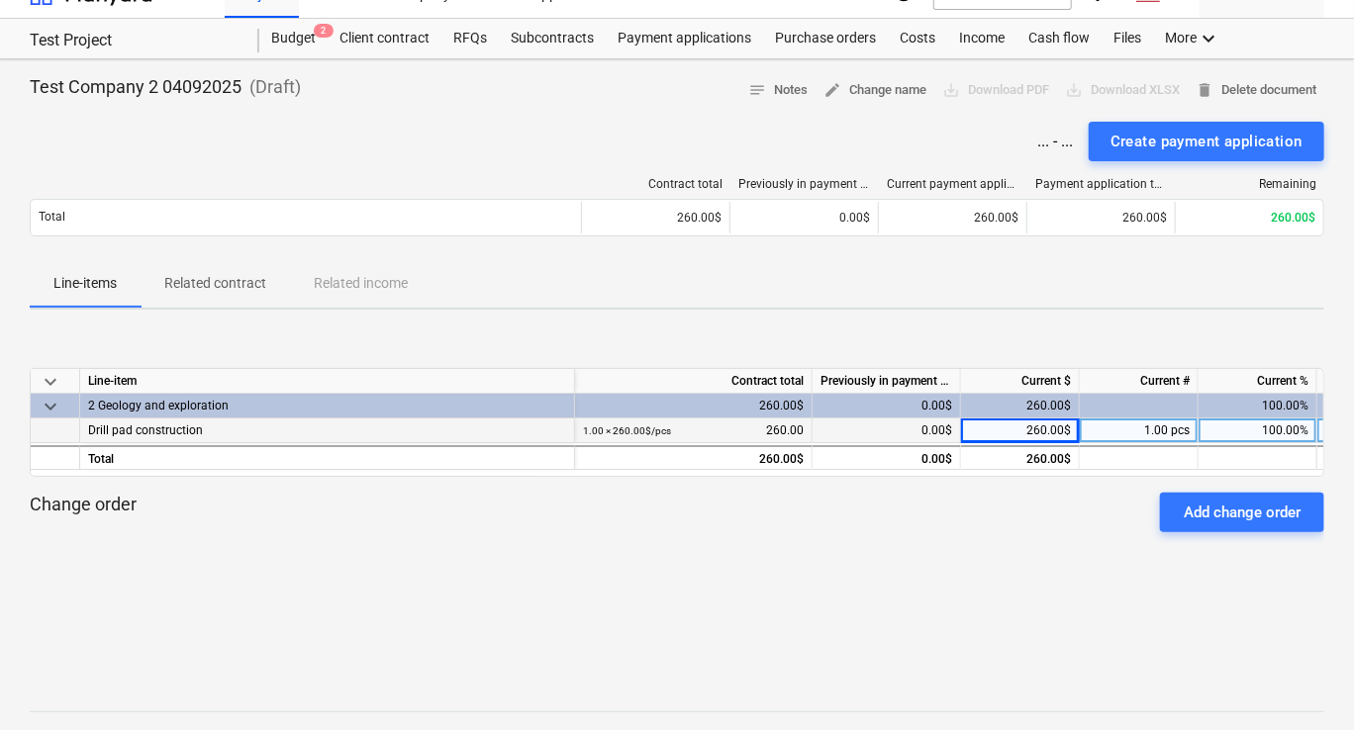
scroll to position [0, 0]
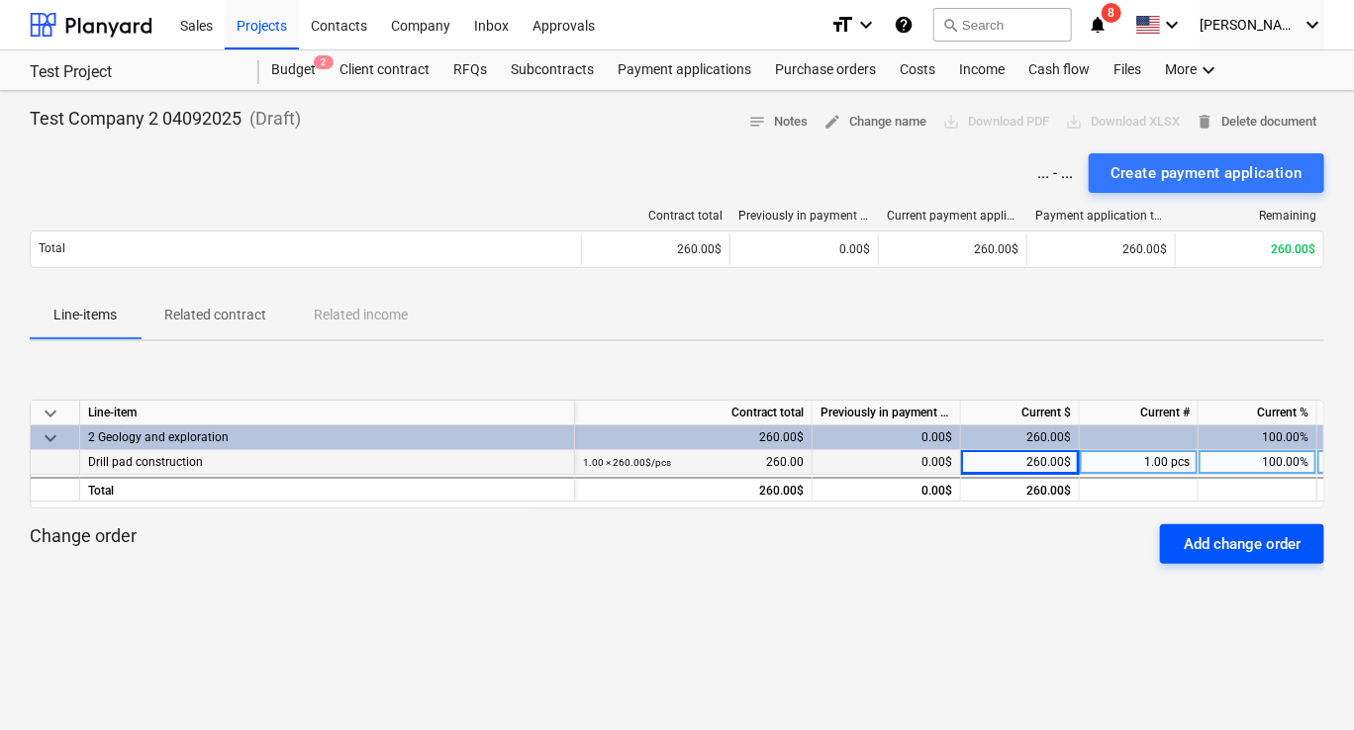
click at [1180, 548] on button "Add change order" at bounding box center [1242, 545] width 164 height 40
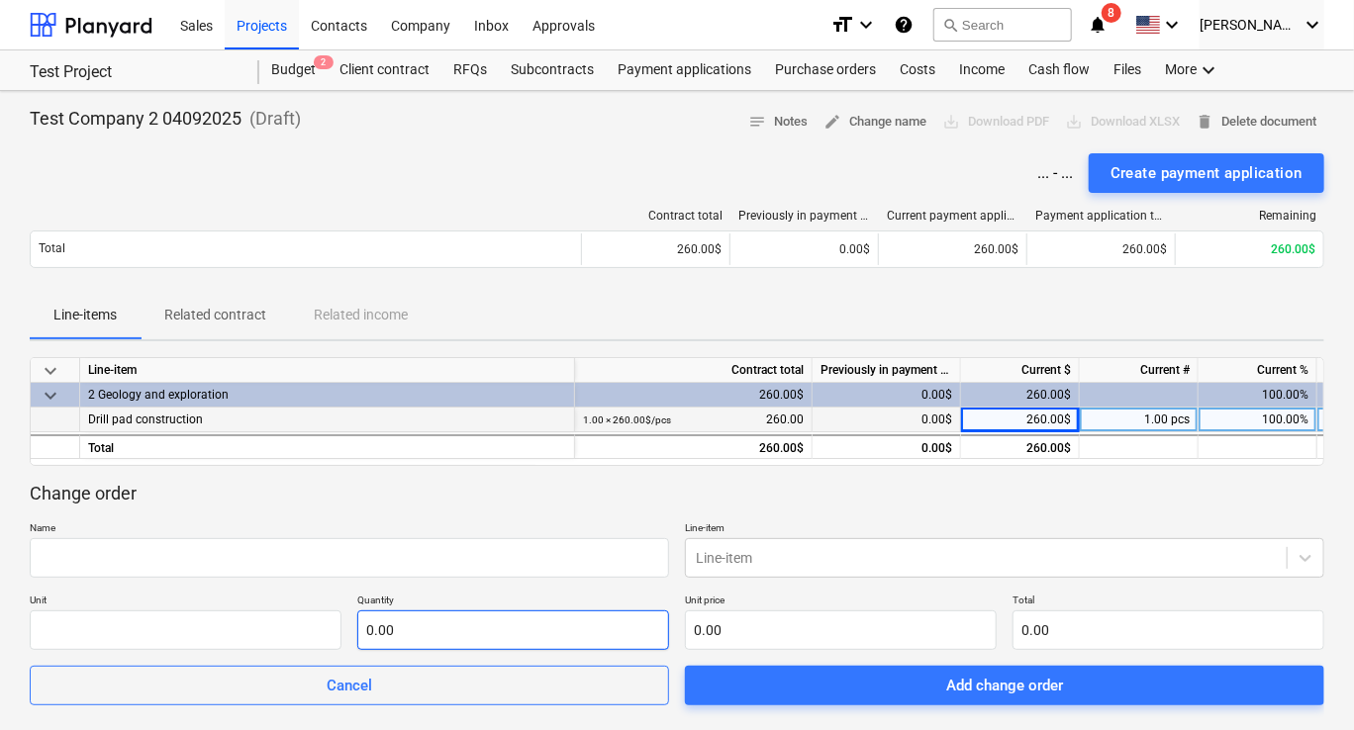
scroll to position [198, 0]
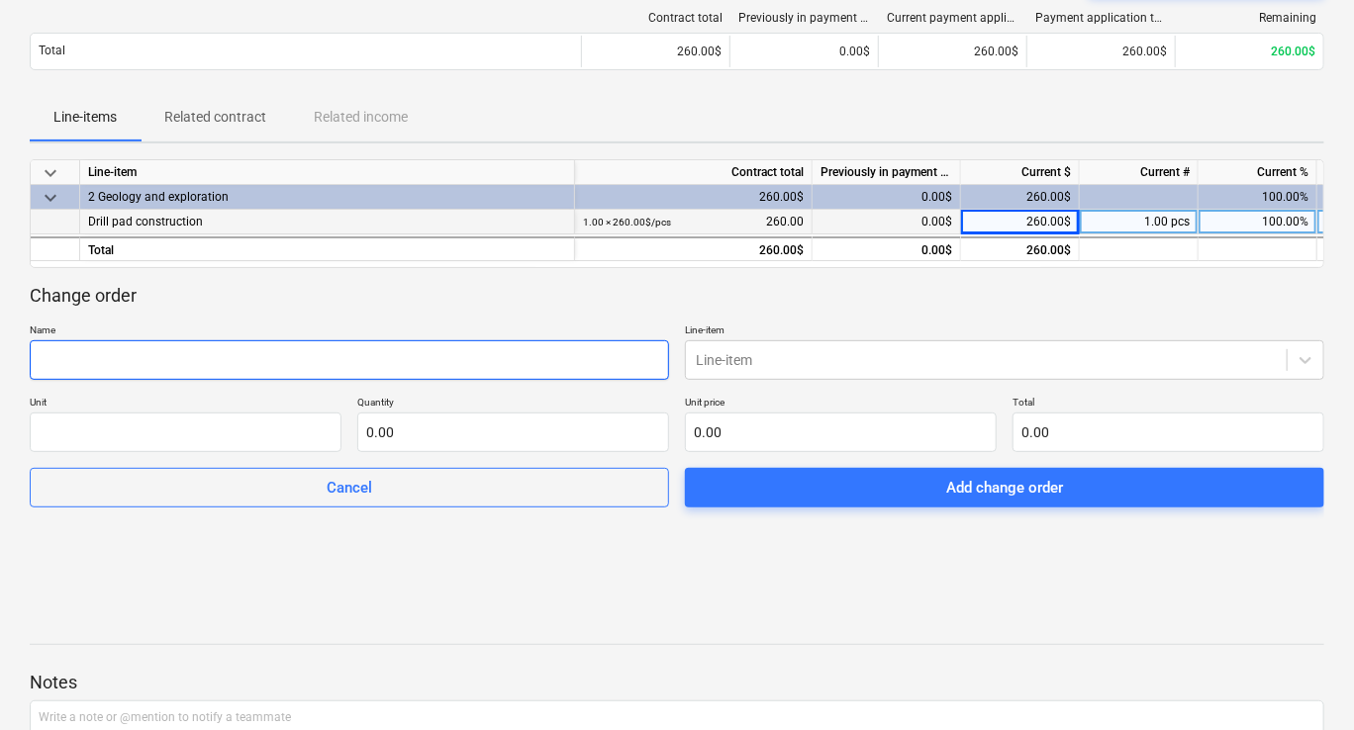
click at [140, 366] on input "text" at bounding box center [349, 360] width 639 height 40
type input "Concret"
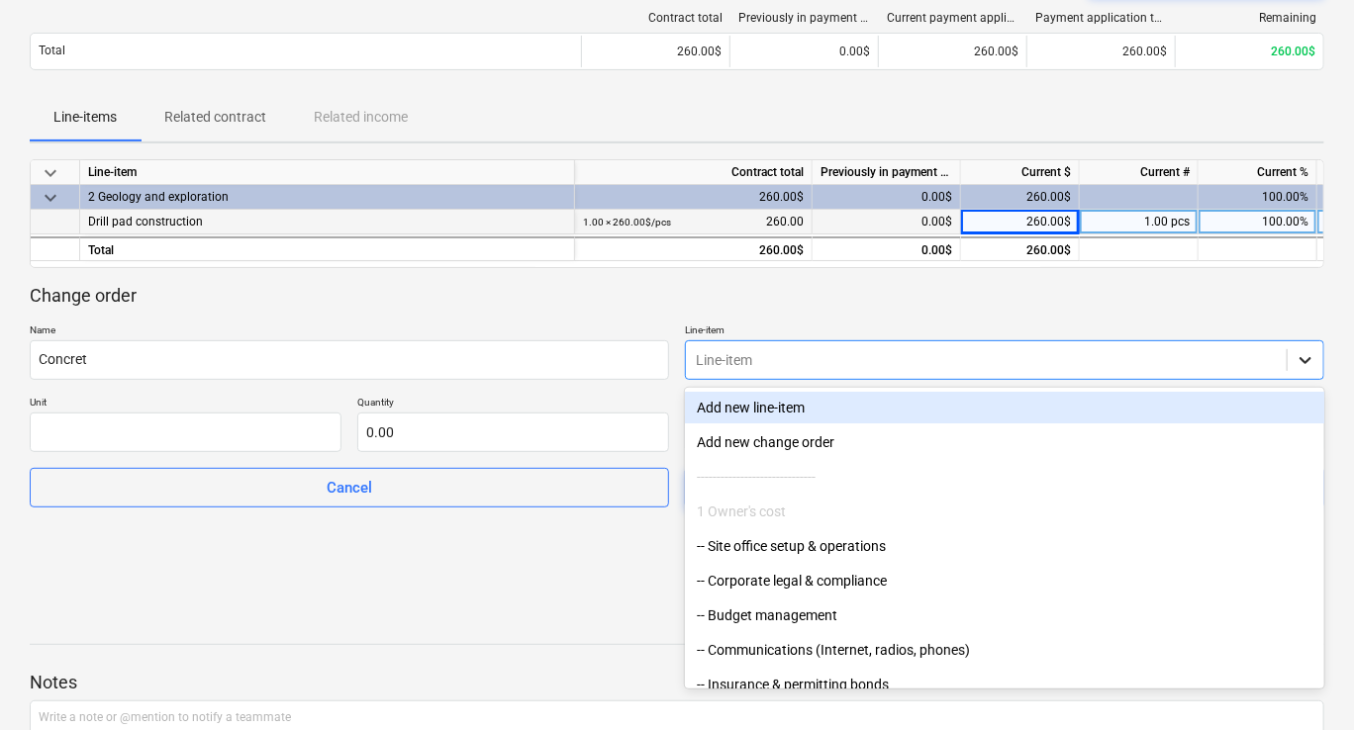
click at [1293, 363] on div at bounding box center [1306, 360] width 36 height 36
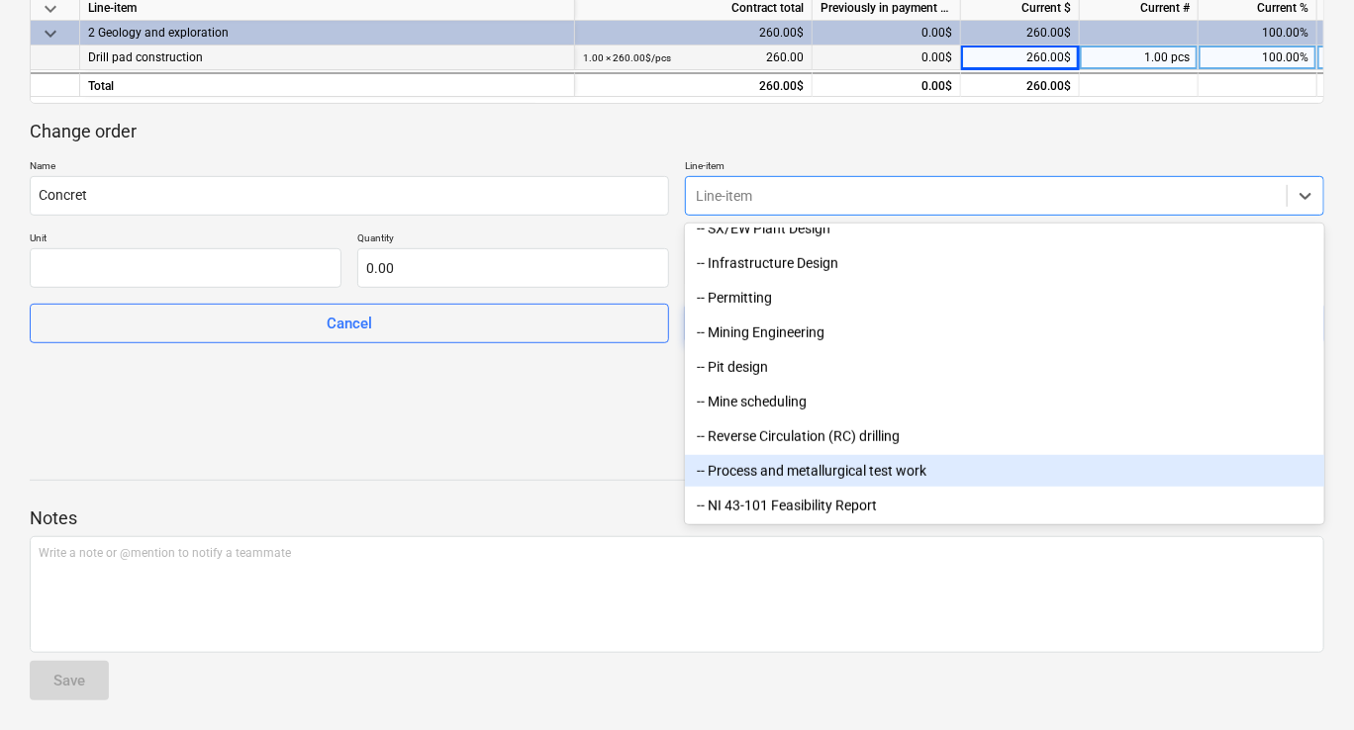
scroll to position [364, 0]
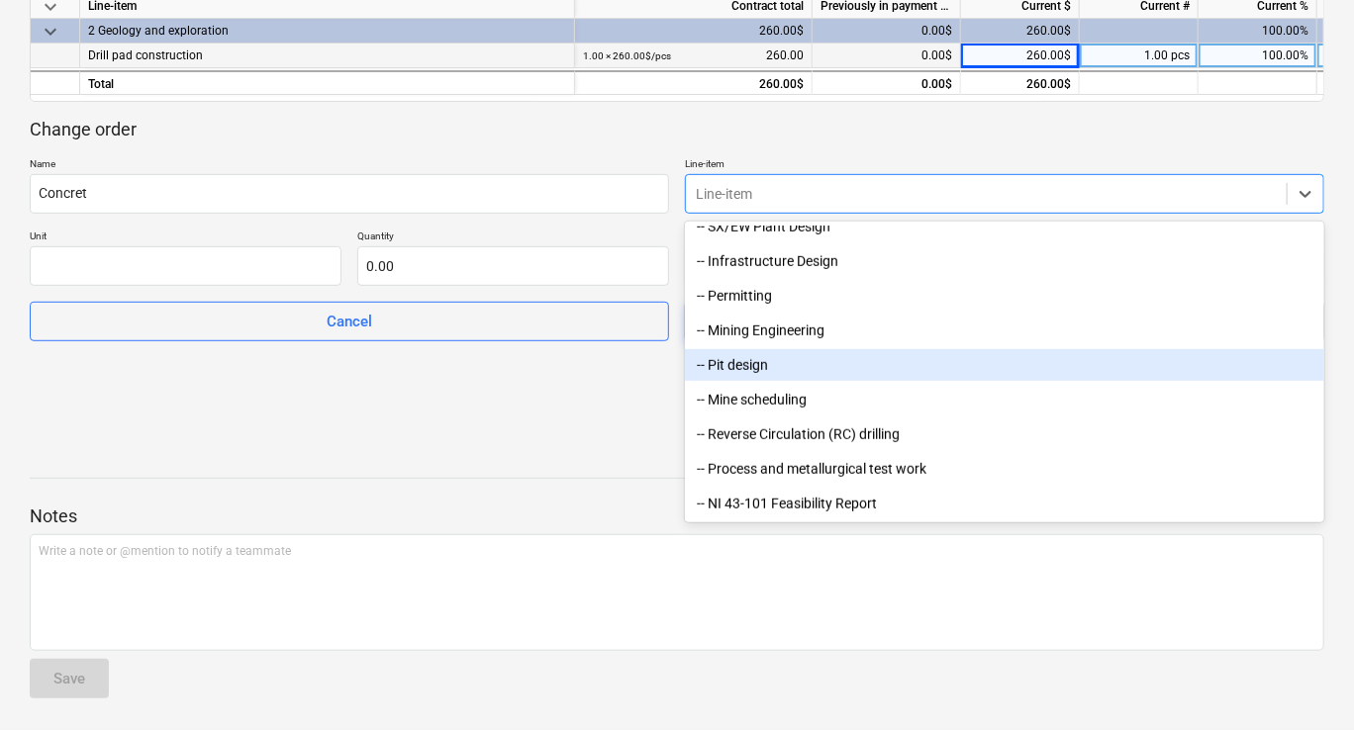
click at [780, 364] on div "-- Pit design" at bounding box center [1004, 365] width 639 height 32
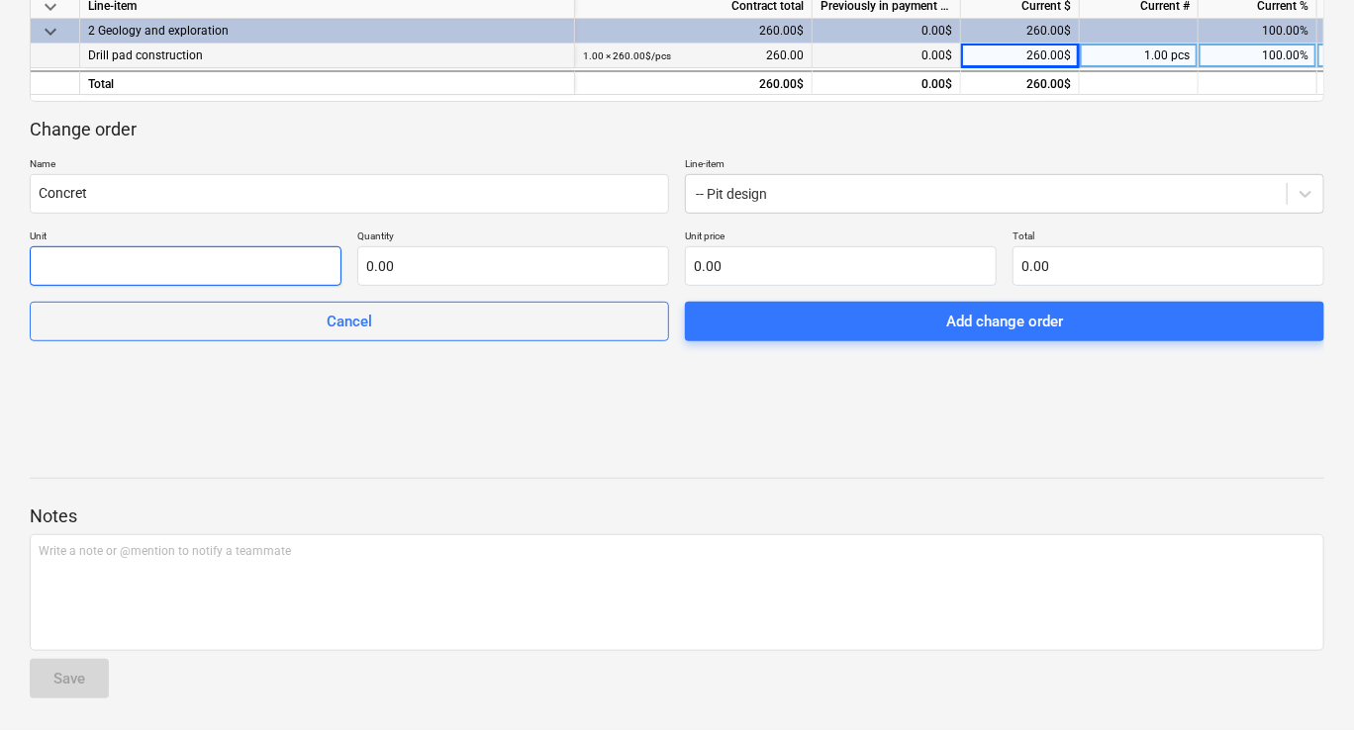
click at [154, 266] on input "text" at bounding box center [186, 266] width 312 height 40
type input "200"
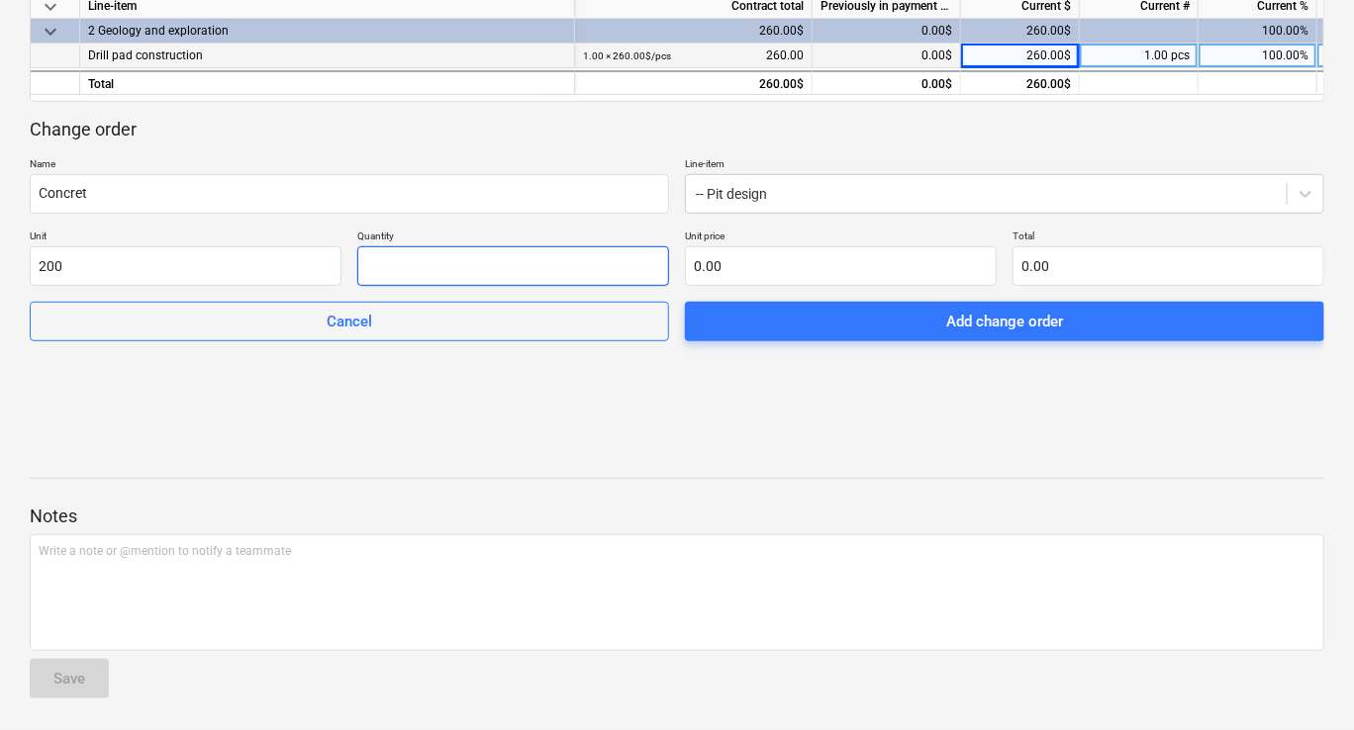
click at [380, 270] on input "text" at bounding box center [513, 266] width 312 height 40
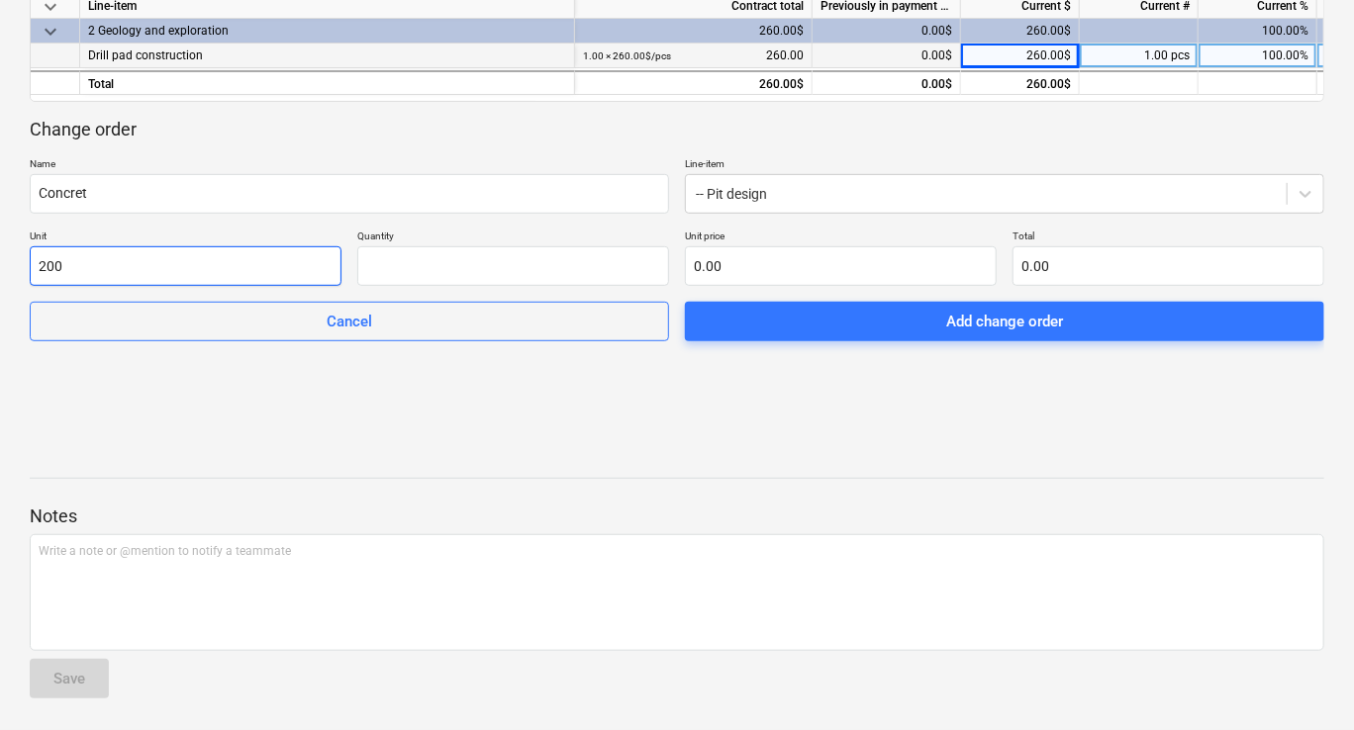
type input "0.00"
click at [285, 275] on input "200" at bounding box center [186, 266] width 312 height 40
type input "Concret"
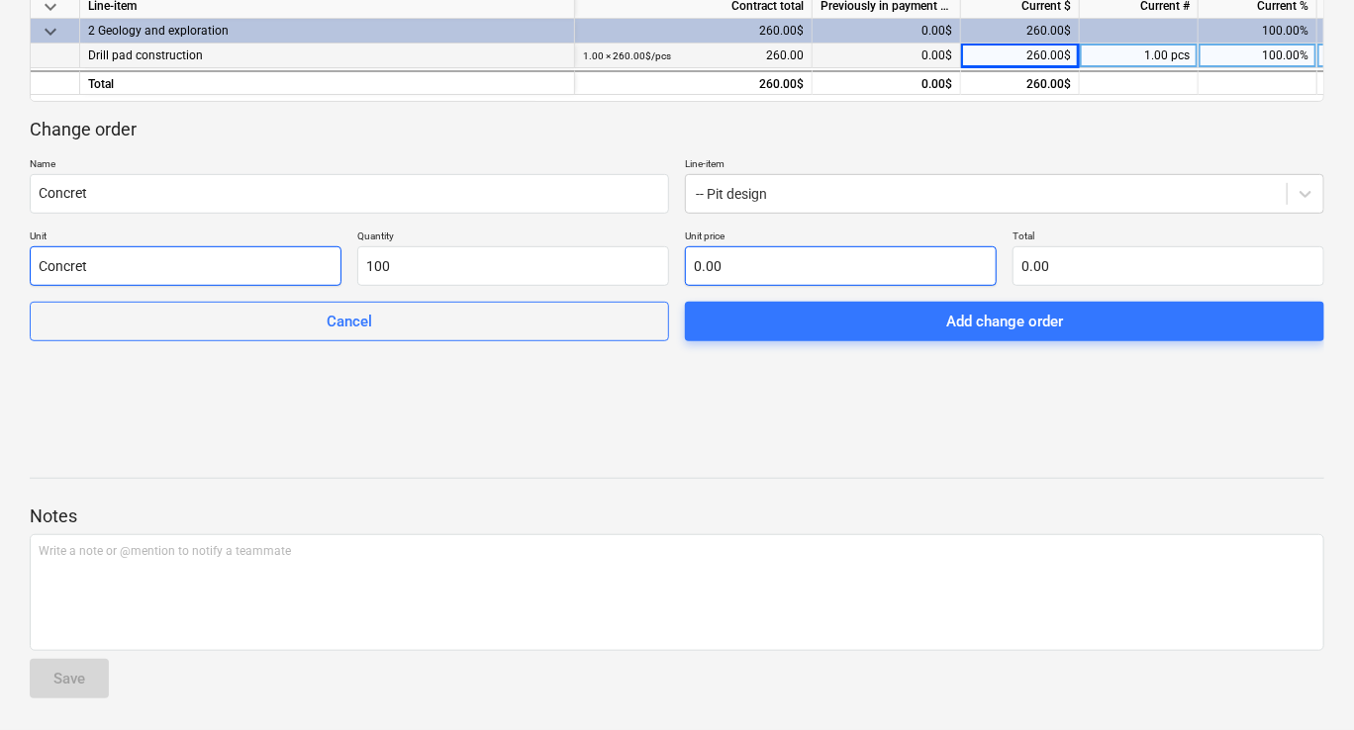
type input "100.00"
type input "1"
type input "100.00"
type input "10"
type input "1,000.00"
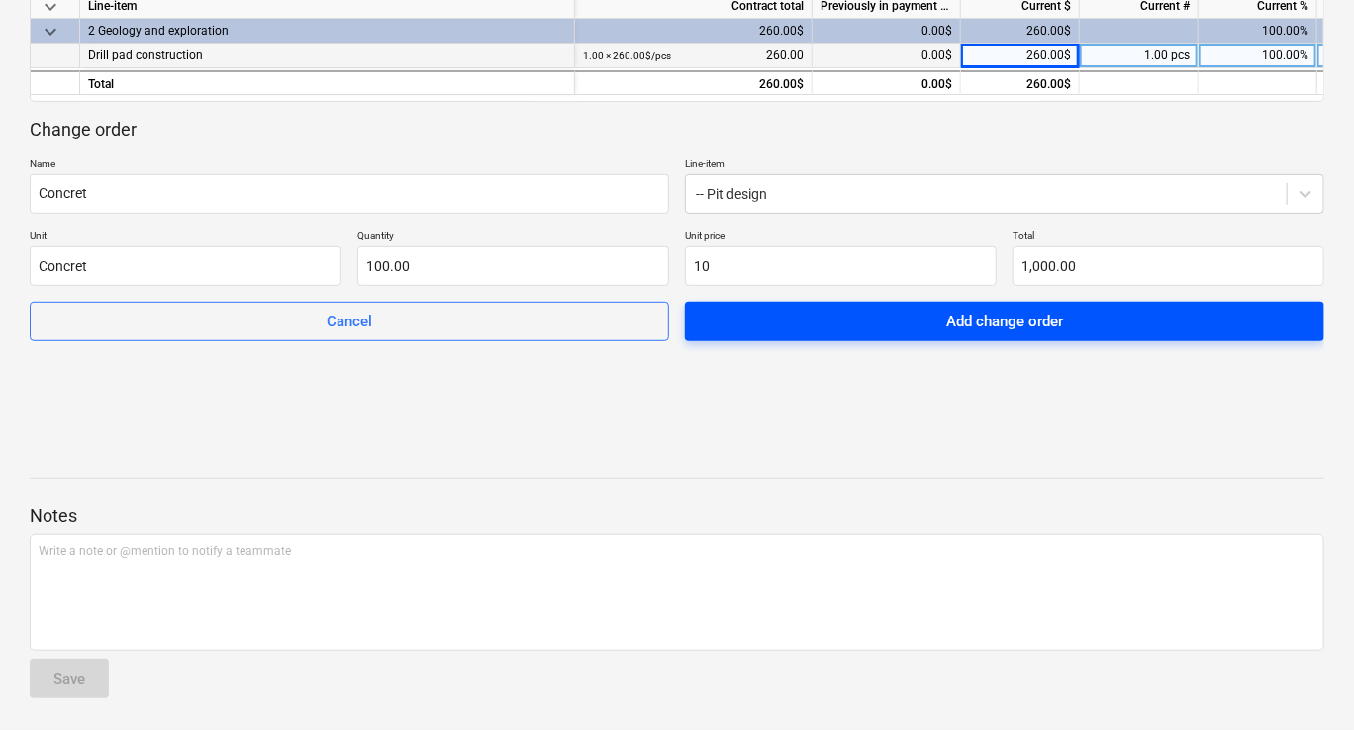
type input "10.00"
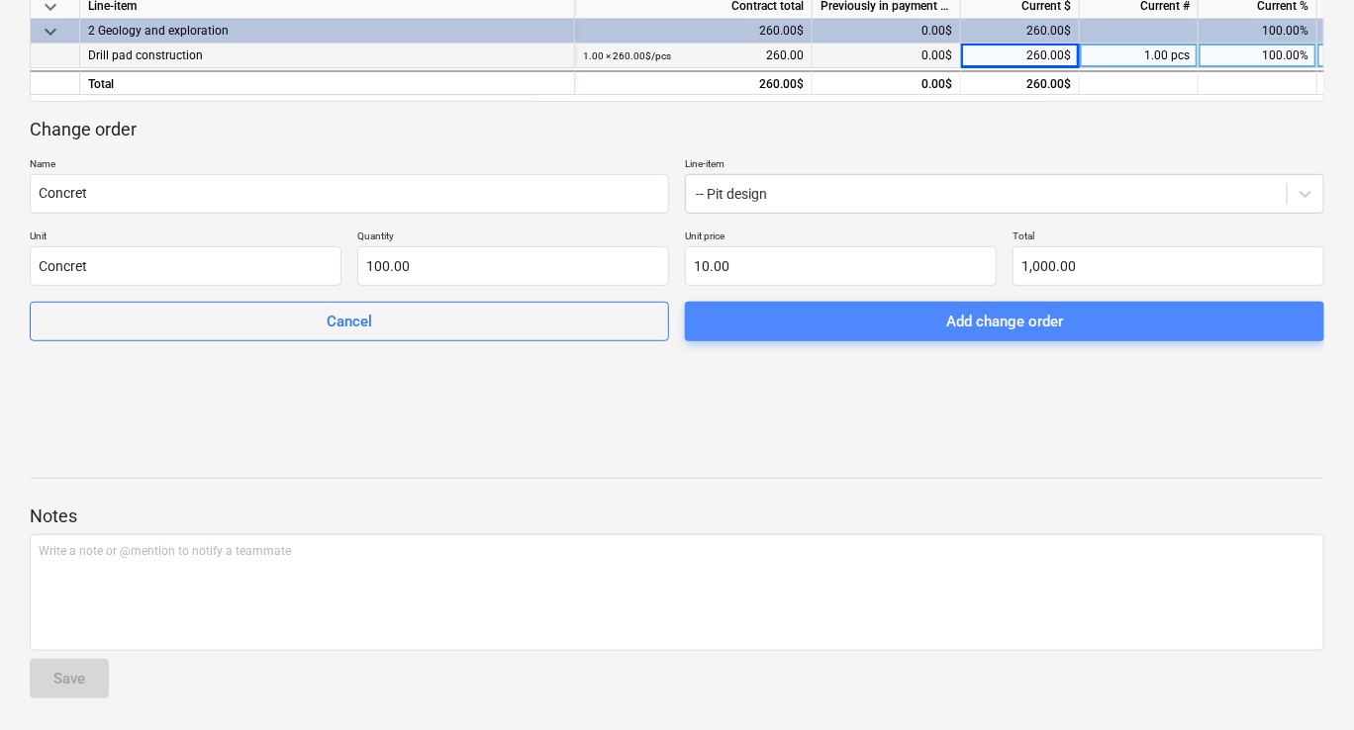
click at [760, 333] on span "Add change order" at bounding box center [1005, 322] width 592 height 26
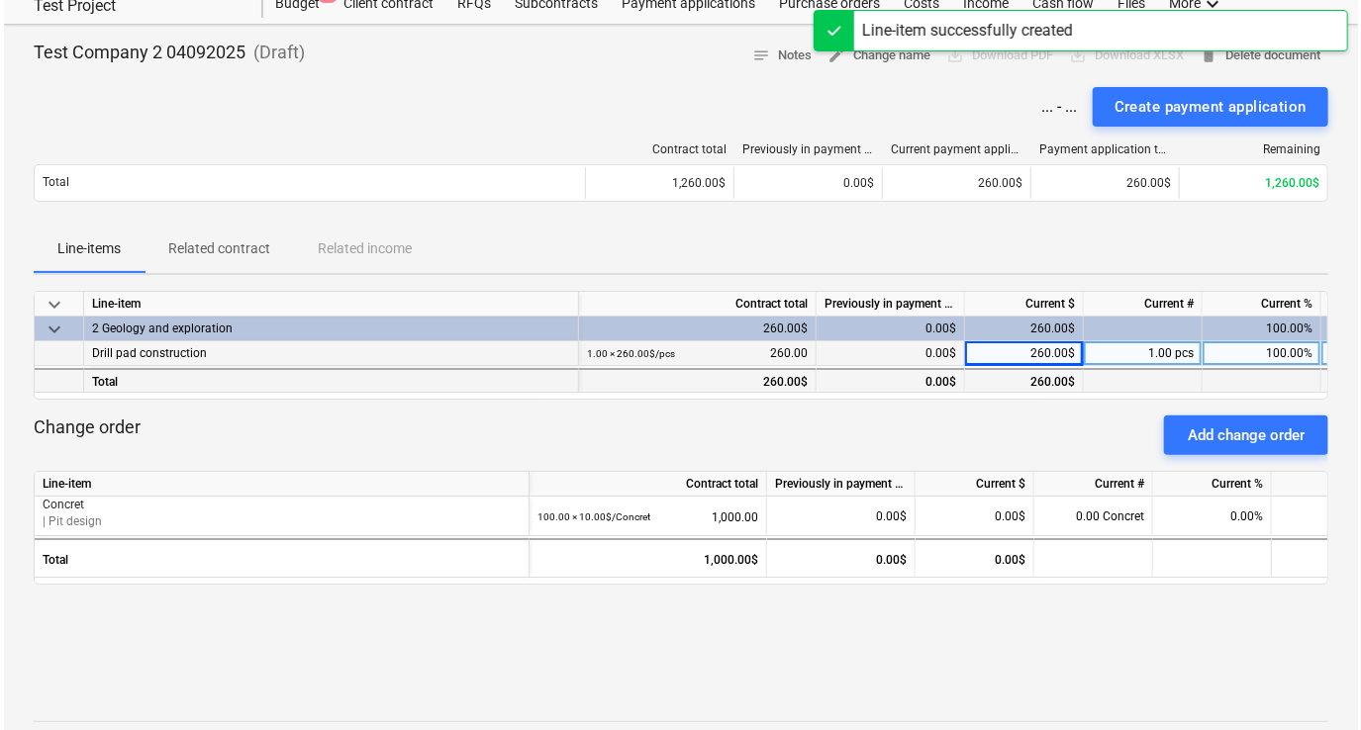
scroll to position [0, 0]
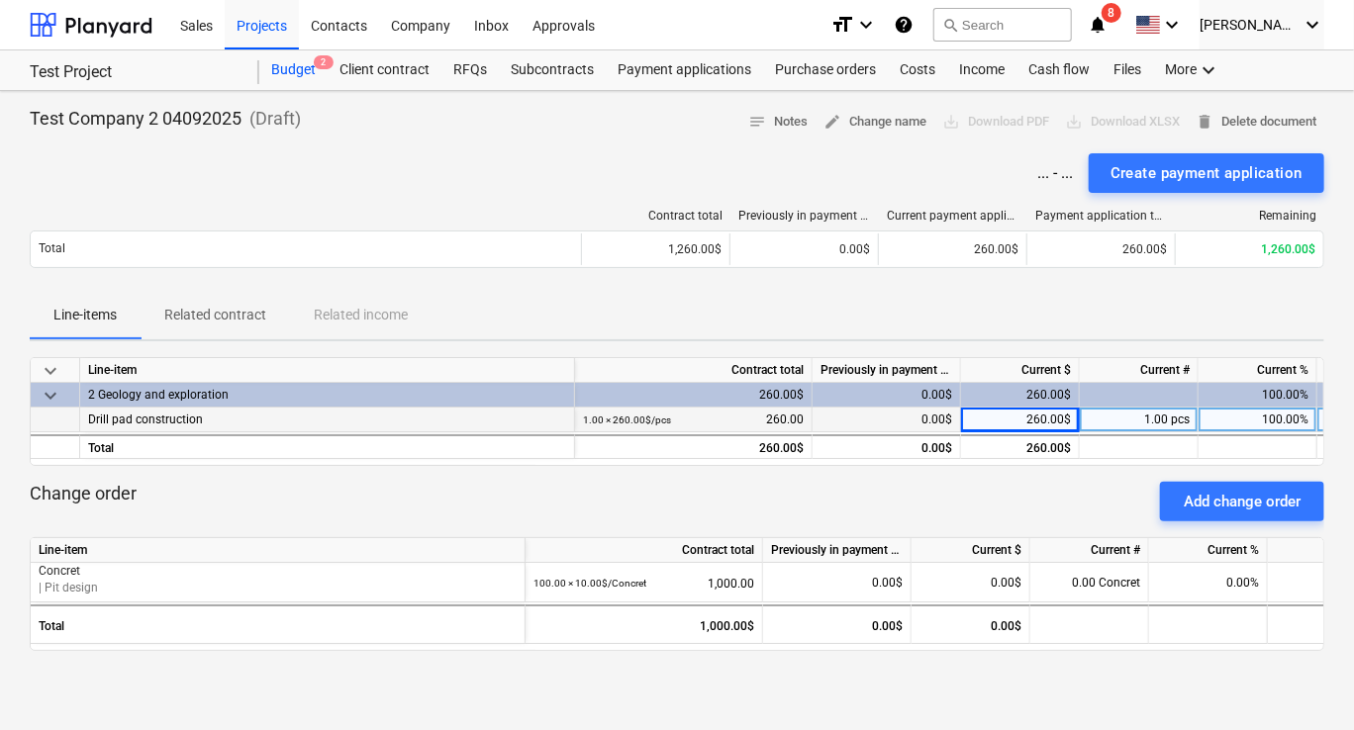
click at [306, 73] on div "Budget 2" at bounding box center [293, 70] width 68 height 40
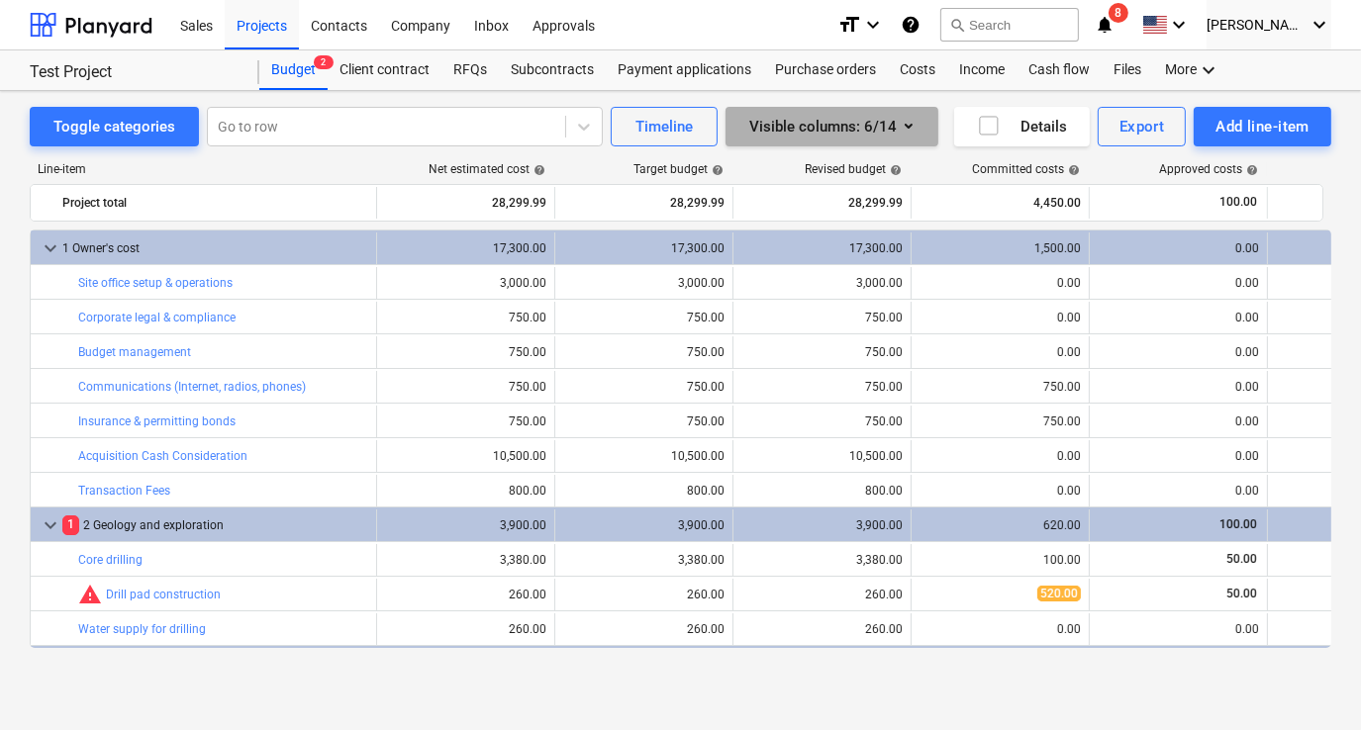
click at [906, 132] on icon "button" at bounding box center [909, 126] width 24 height 24
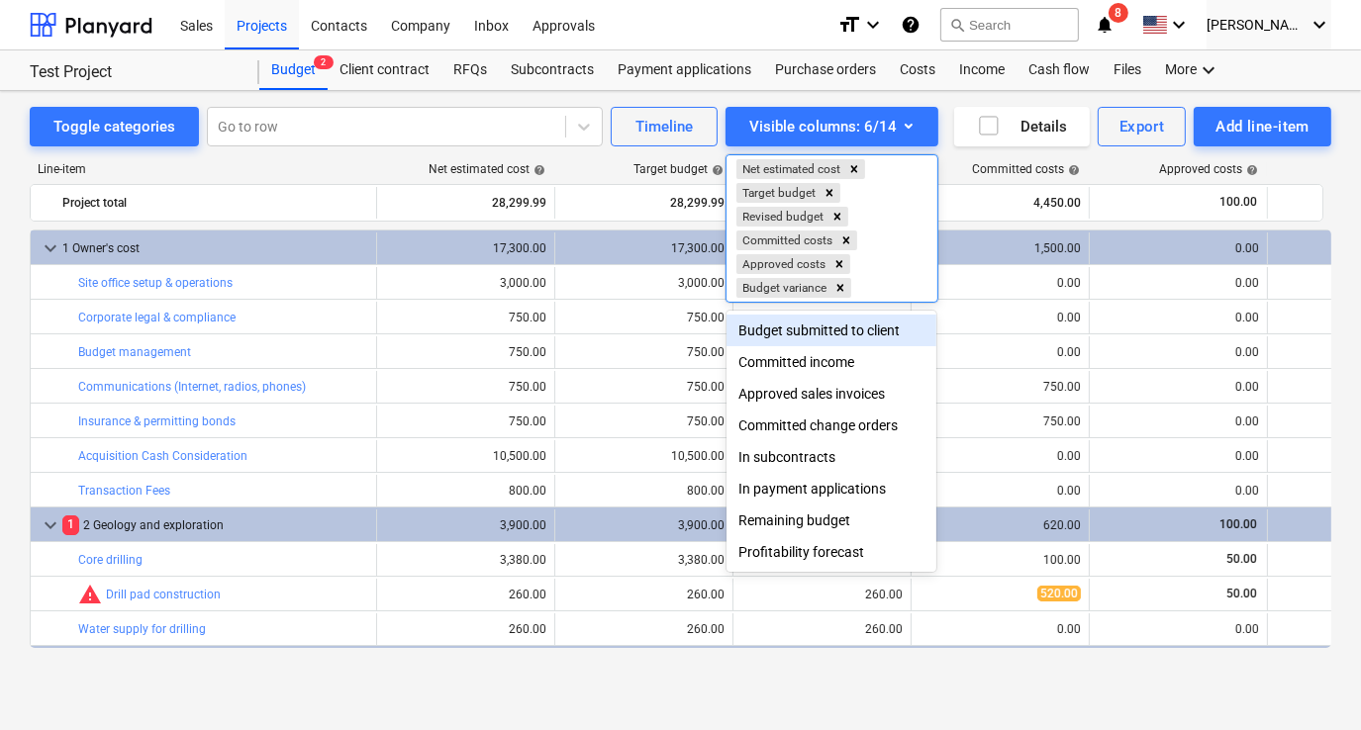
click at [417, 150] on div at bounding box center [680, 365] width 1361 height 730
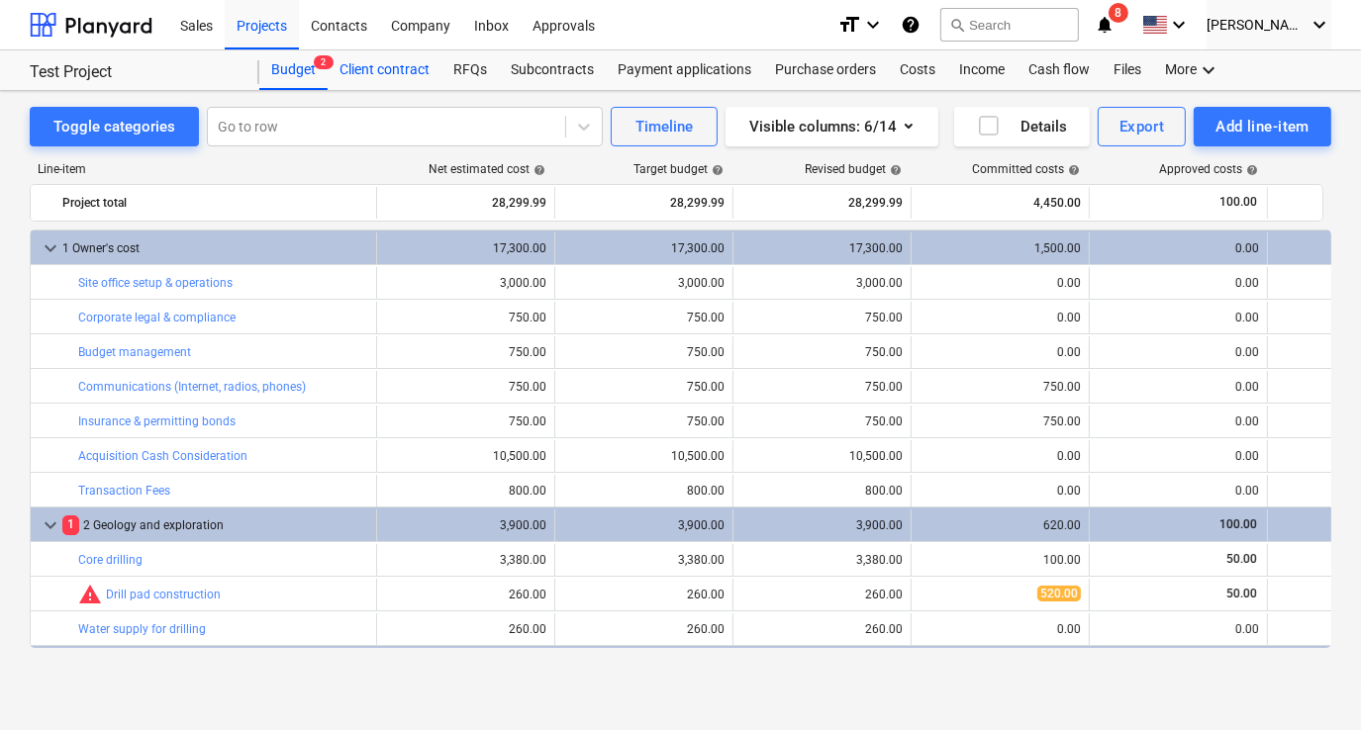
click at [398, 69] on div "Client contract" at bounding box center [385, 70] width 114 height 40
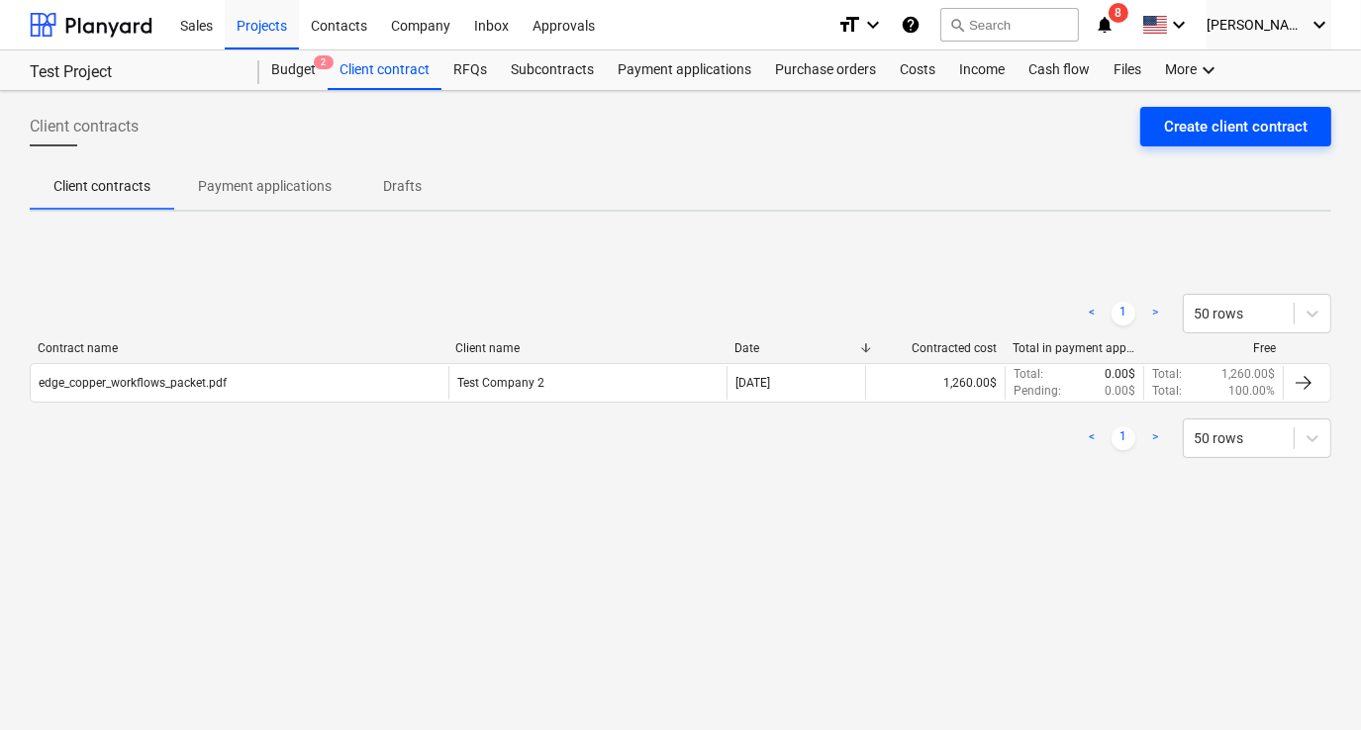
click at [1161, 125] on button "Create client contract" at bounding box center [1235, 127] width 191 height 40
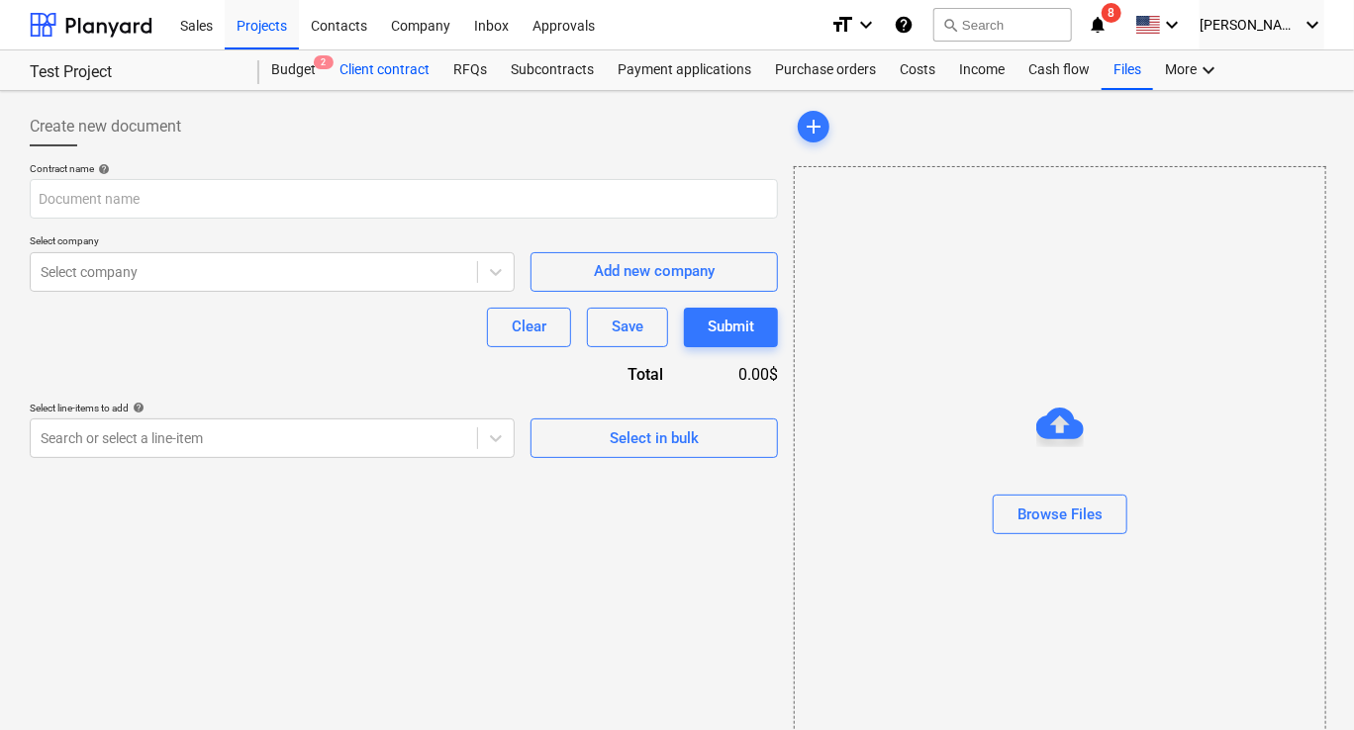
click at [372, 71] on div "Client contract" at bounding box center [385, 70] width 114 height 40
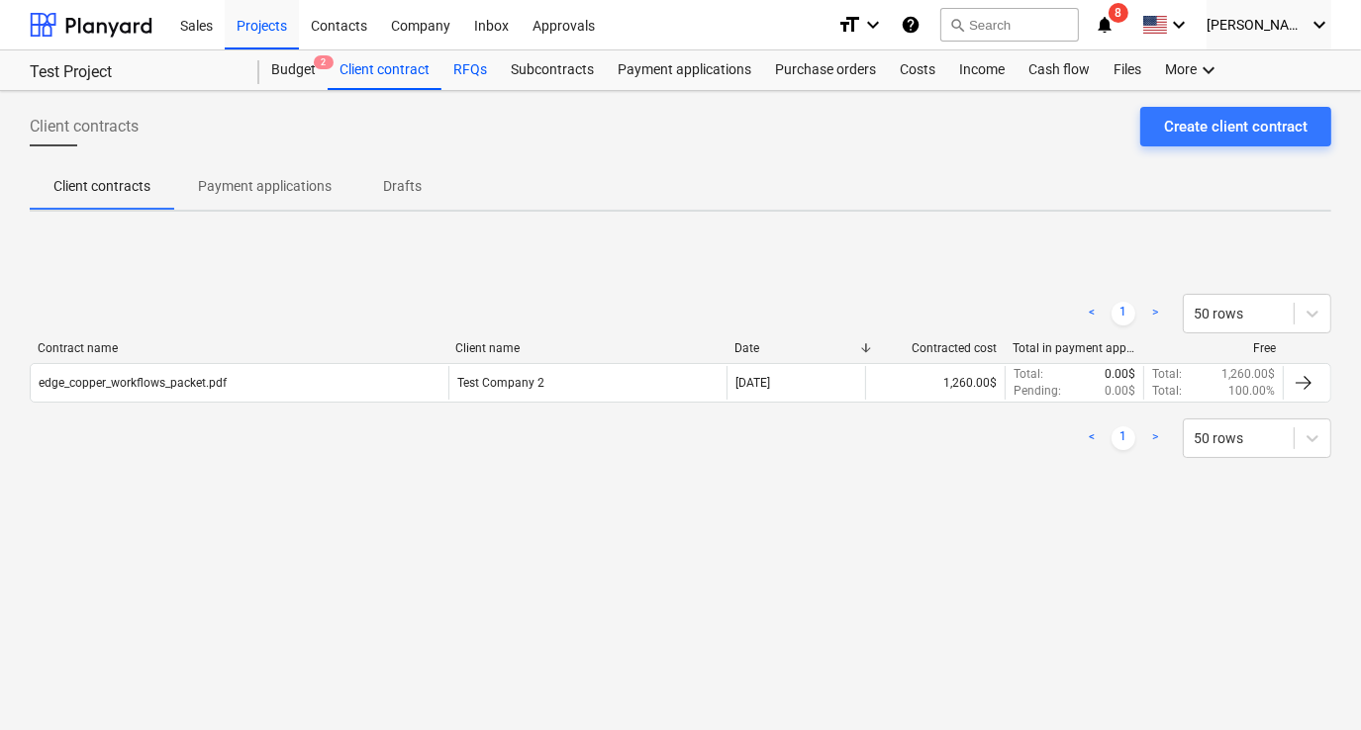
click at [459, 69] on div "RFQs" at bounding box center [469, 70] width 57 height 40
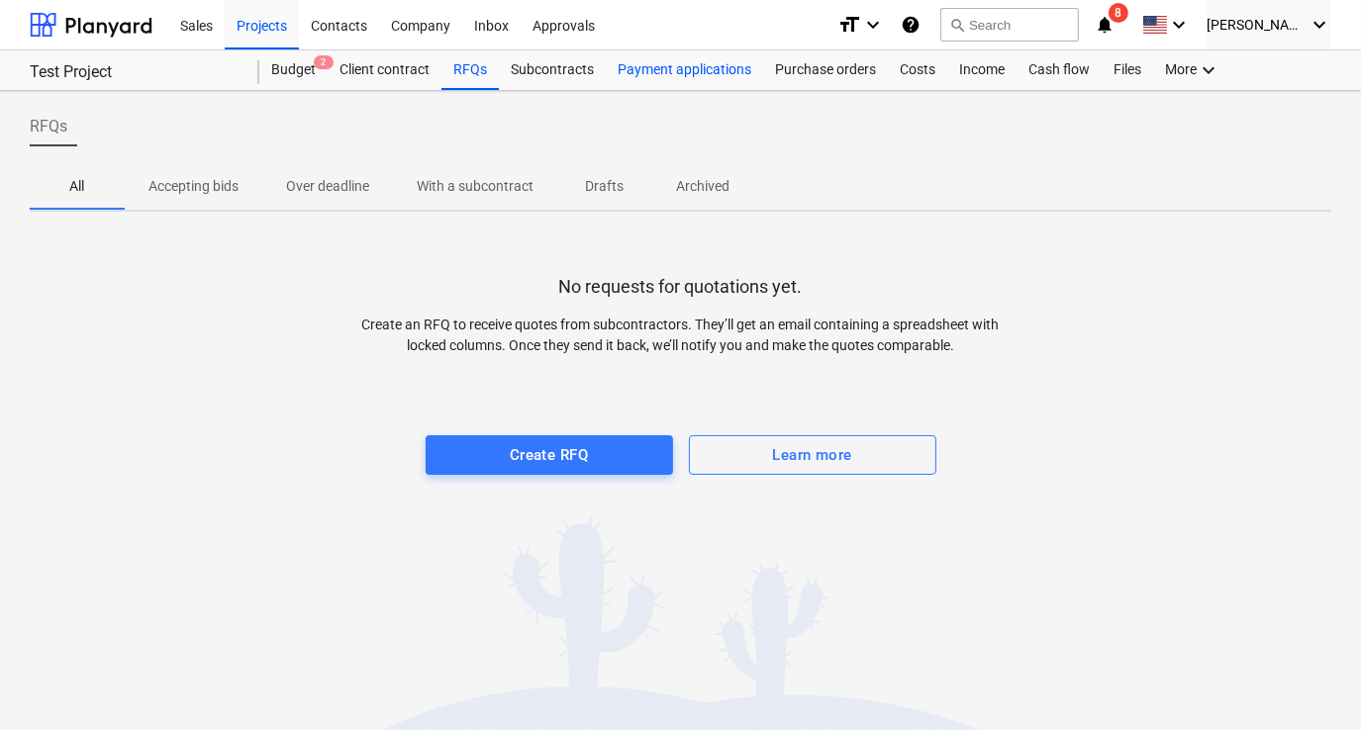
click at [642, 69] on div "Payment applications" at bounding box center [684, 70] width 157 height 40
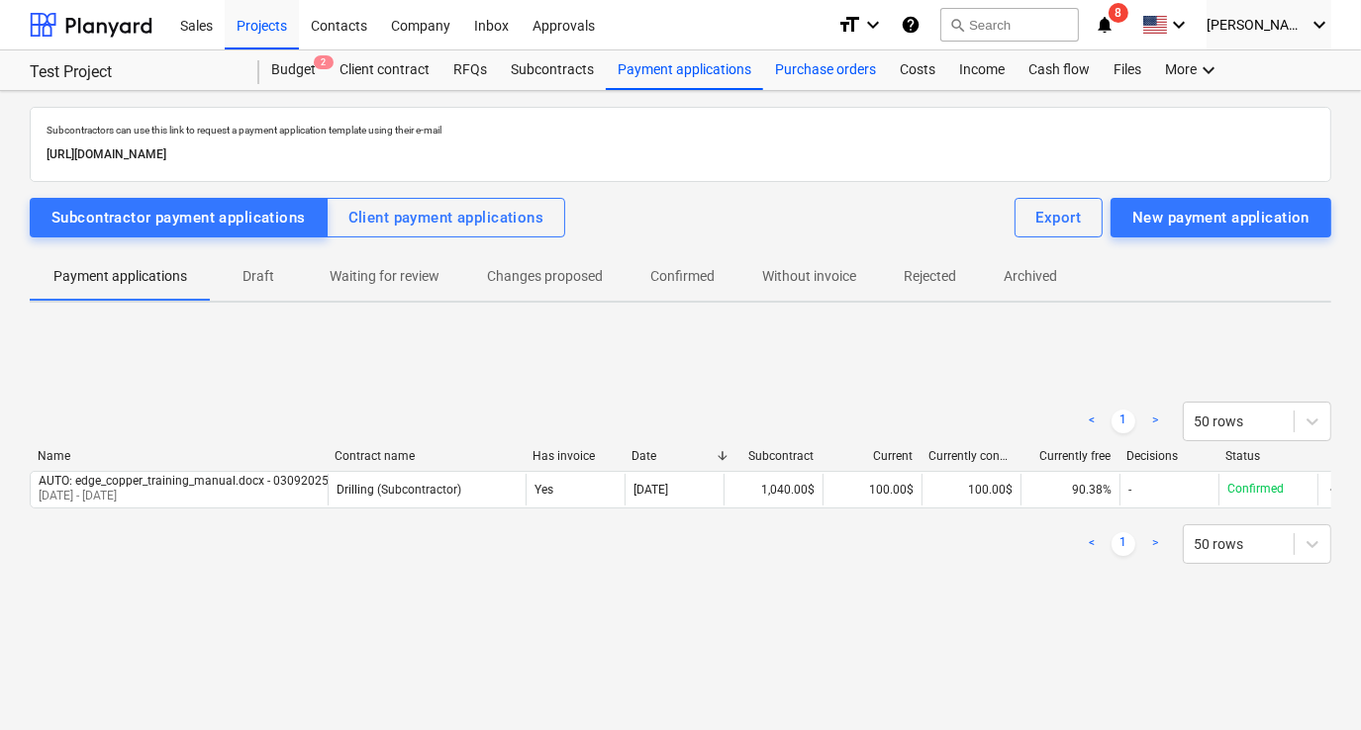
click at [809, 64] on div "Purchase orders" at bounding box center [825, 70] width 125 height 40
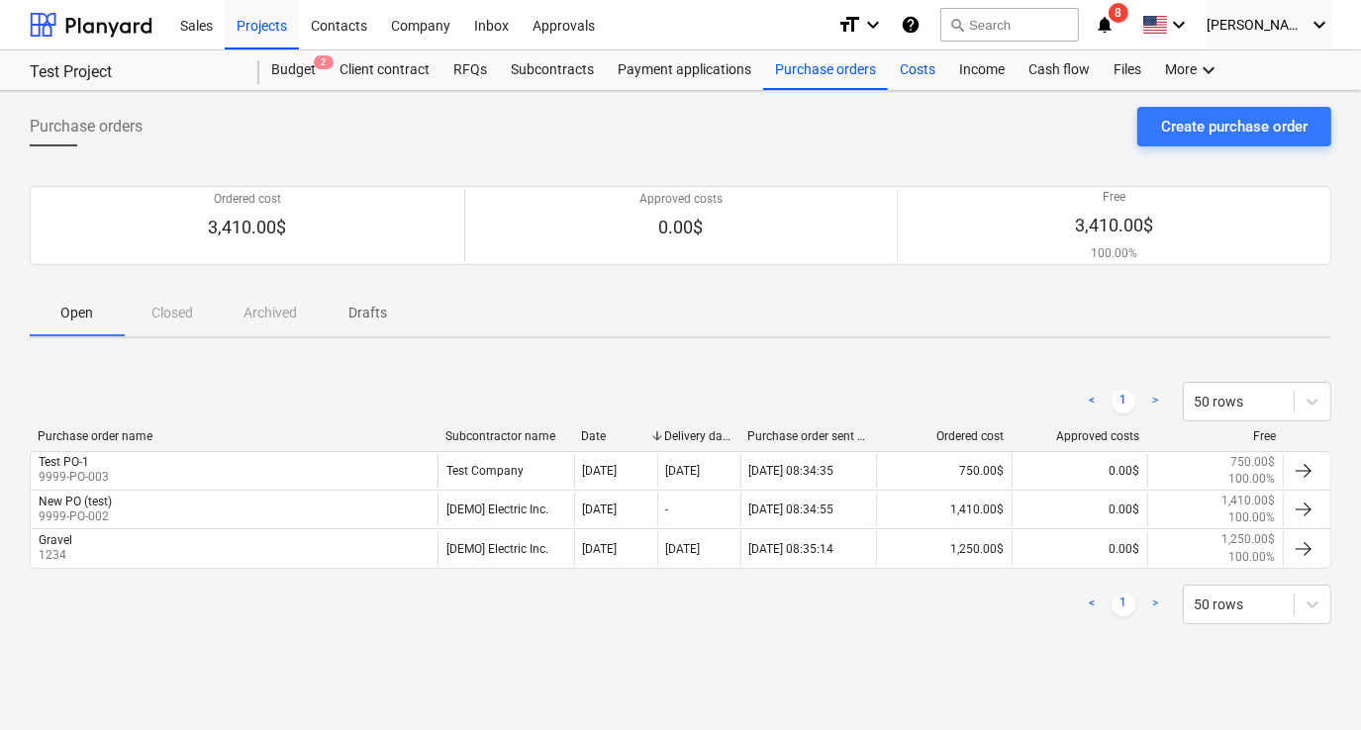
click at [916, 77] on div "Costs" at bounding box center [917, 70] width 59 height 40
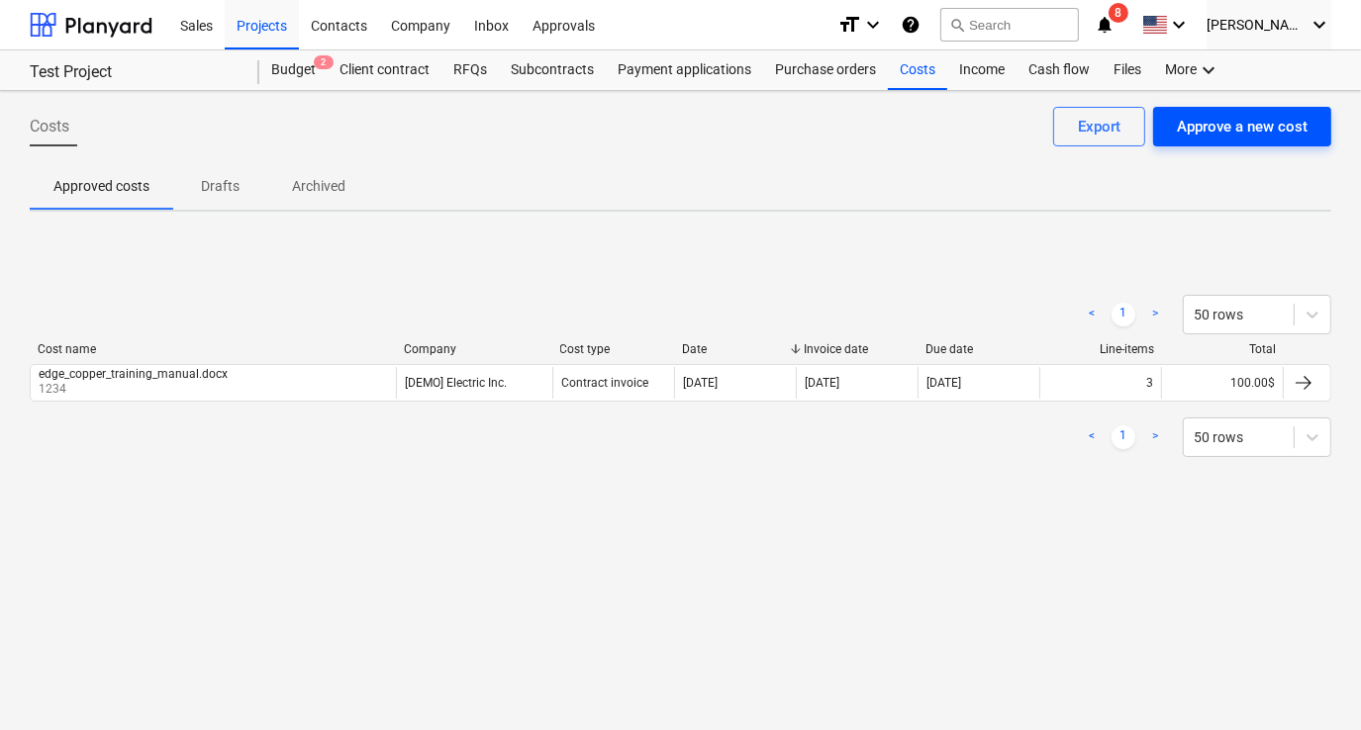
click at [1194, 135] on div "Approve a new cost" at bounding box center [1242, 127] width 131 height 26
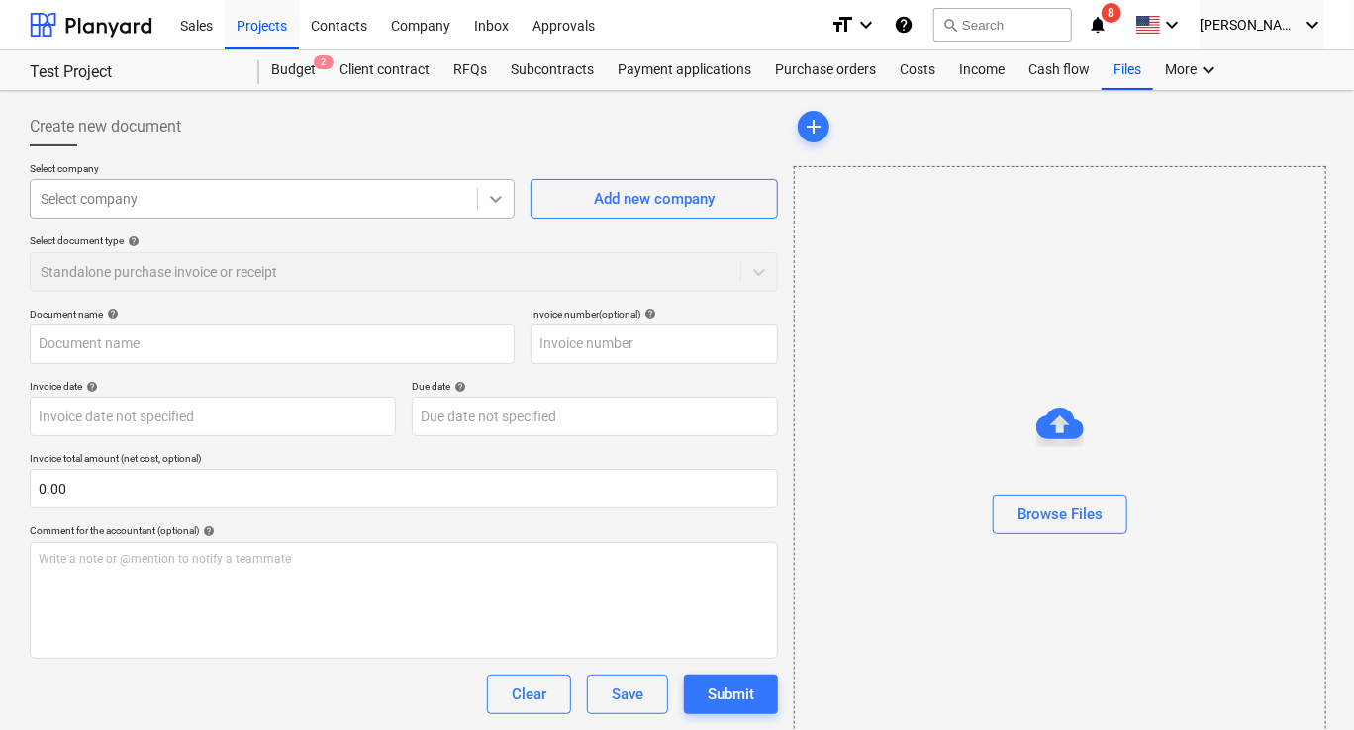
click at [511, 210] on div at bounding box center [496, 199] width 36 height 36
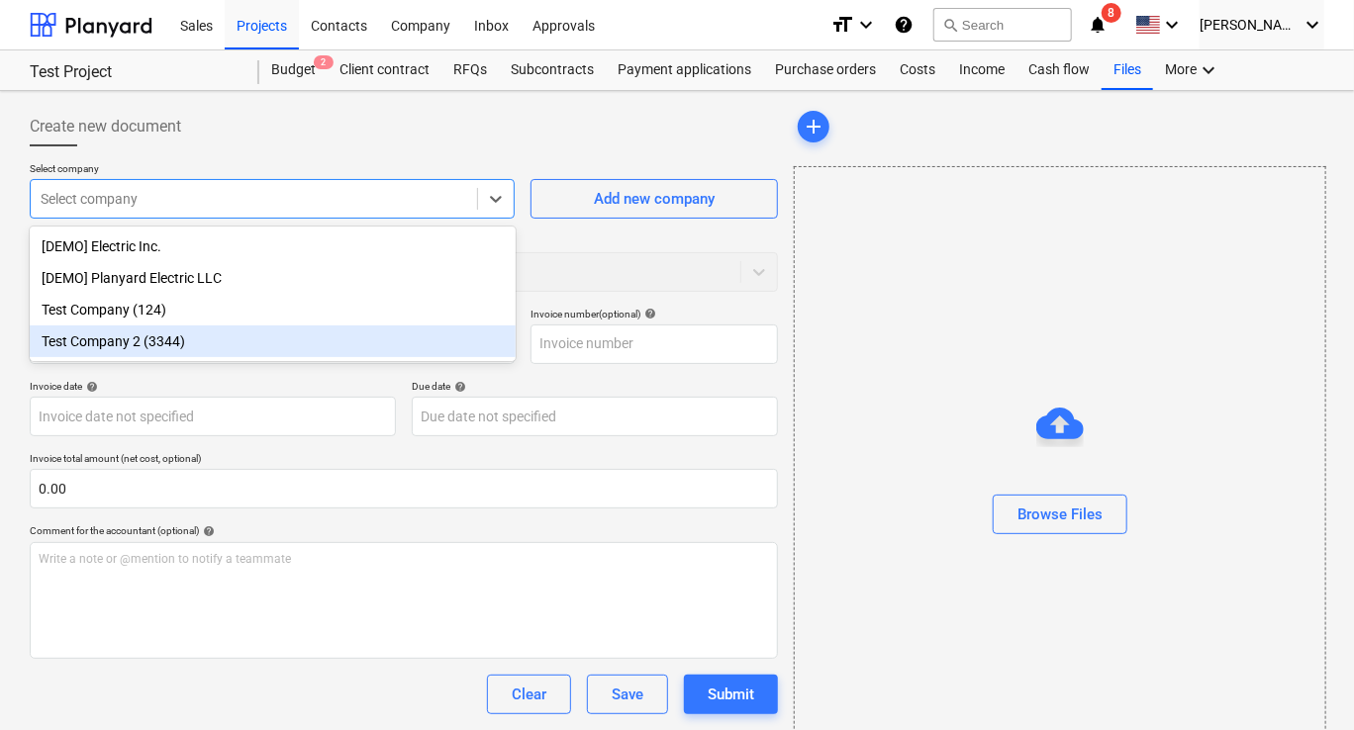
click at [154, 338] on div "Test Company 2 (3344)" at bounding box center [273, 342] width 486 height 32
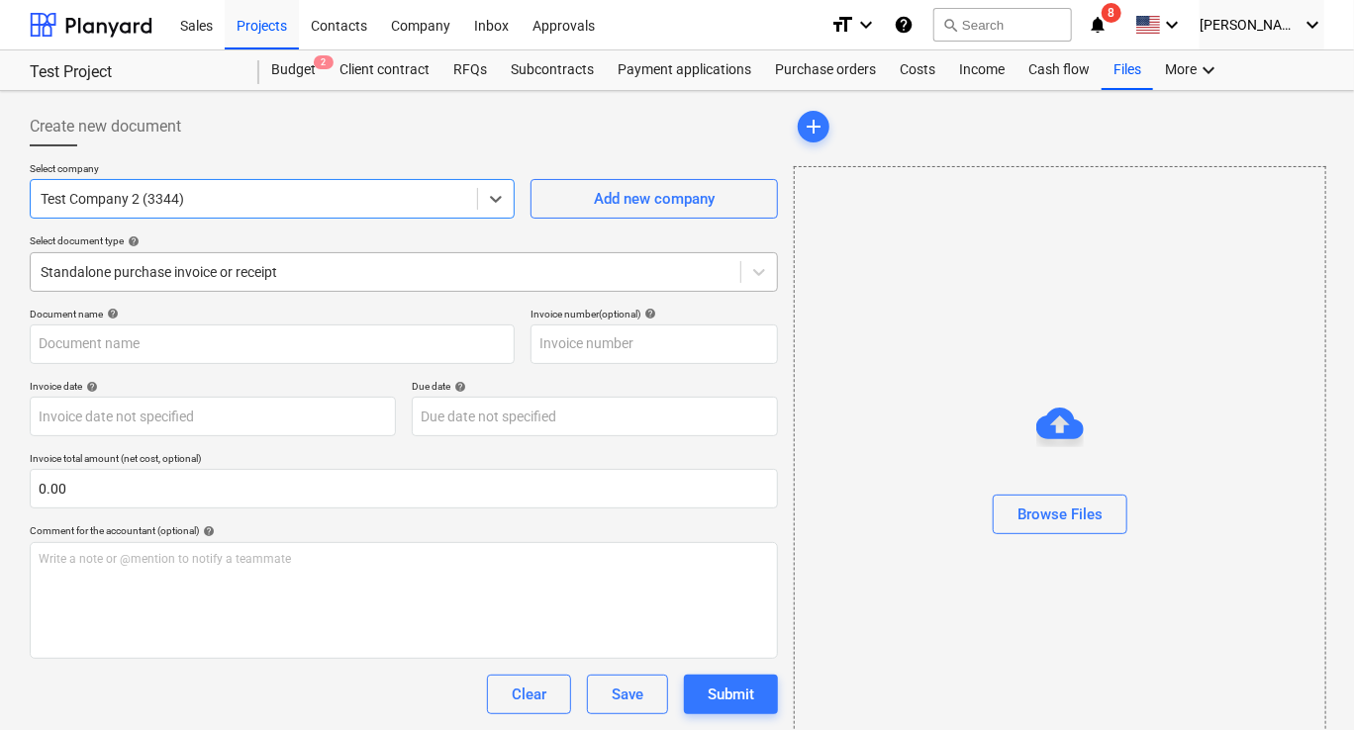
click at [264, 282] on div "Standalone purchase invoice or receipt" at bounding box center [386, 272] width 710 height 28
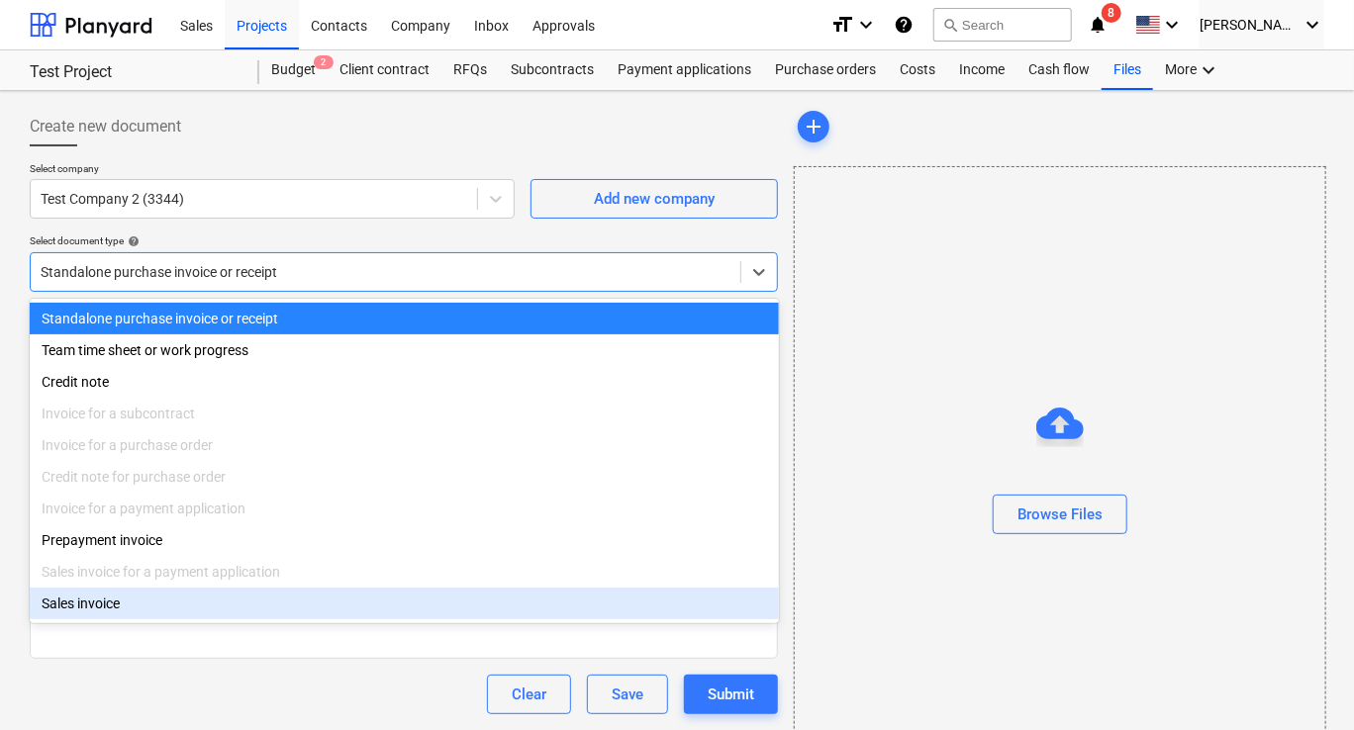
click at [143, 612] on div "Sales invoice" at bounding box center [404, 604] width 749 height 32
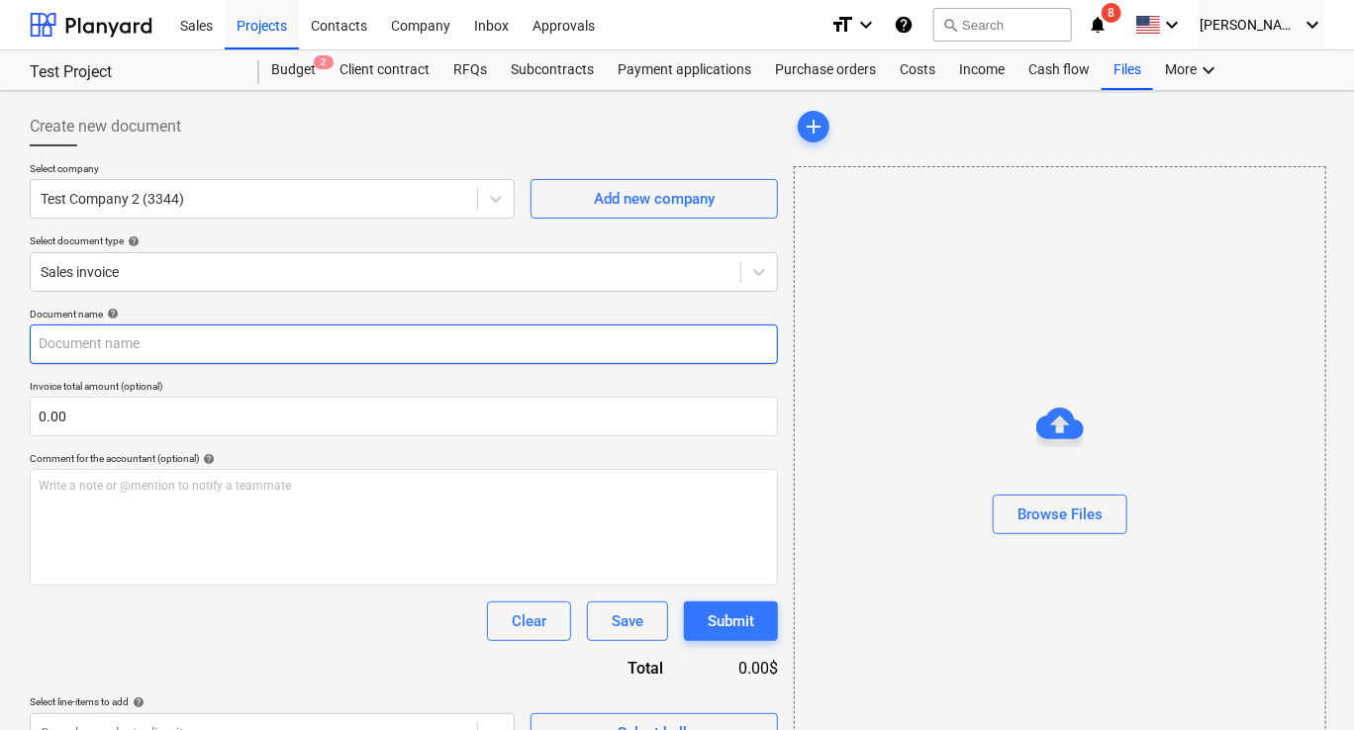
click at [95, 355] on input "text" at bounding box center [404, 345] width 748 height 40
type input "Test Invoice"
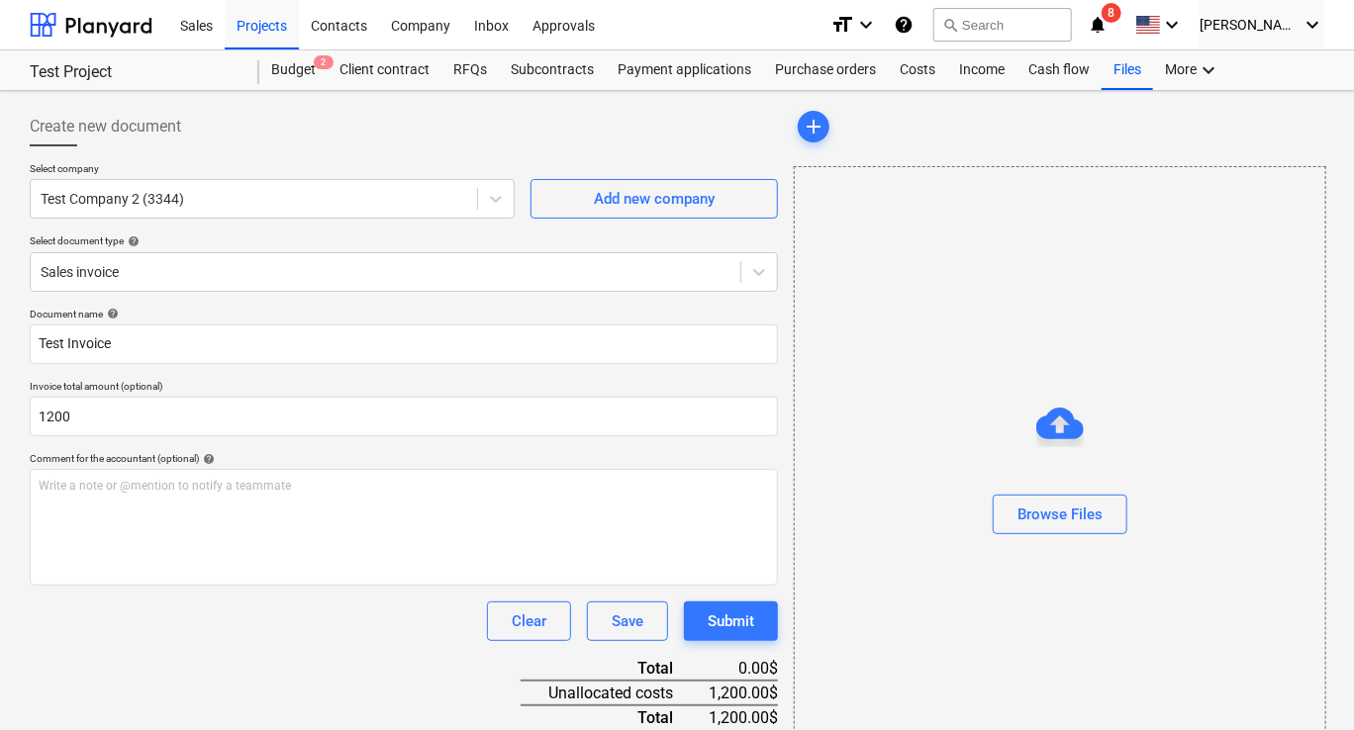
type input "1,200.00"
click at [397, 643] on div "Document name help Test Invoice Invoice total amount (optional) 1,200.00 Commen…" at bounding box center [404, 555] width 748 height 495
click at [746, 602] on button "Submit" at bounding box center [731, 622] width 94 height 40
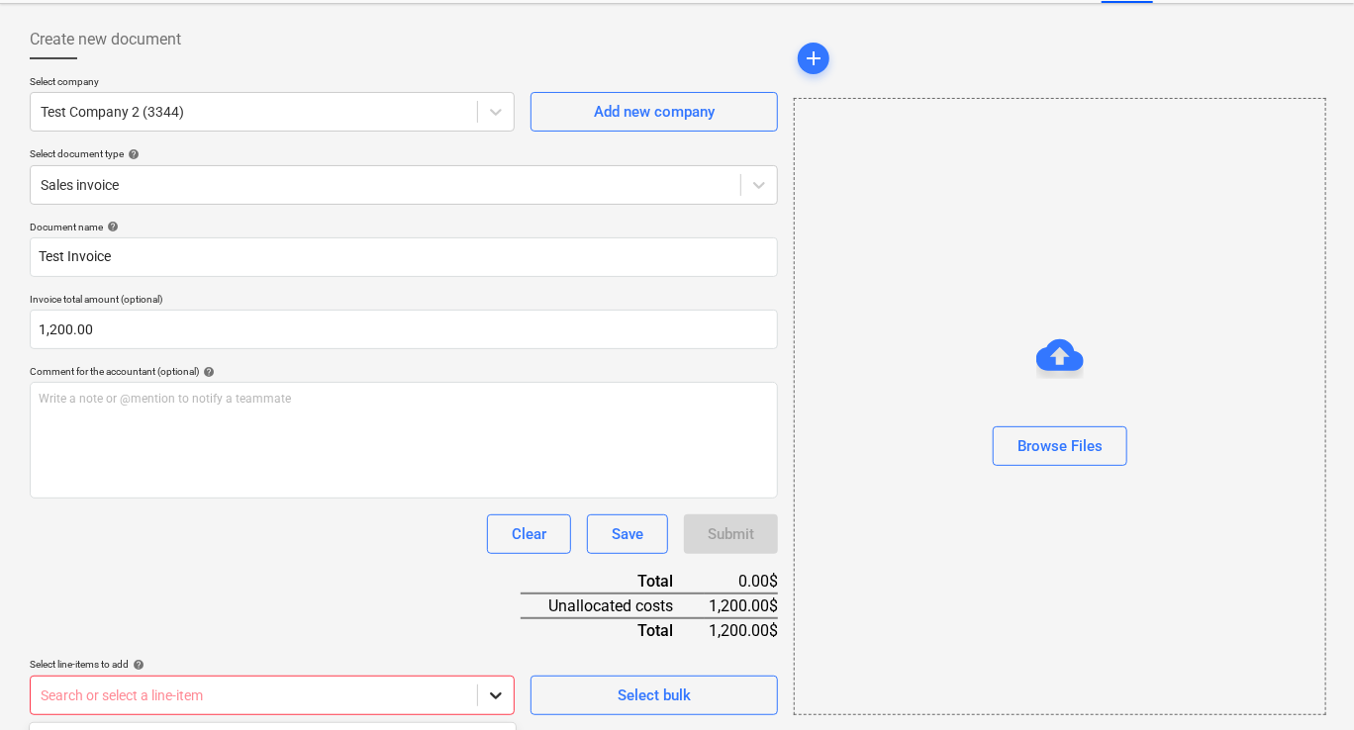
scroll to position [380, 0]
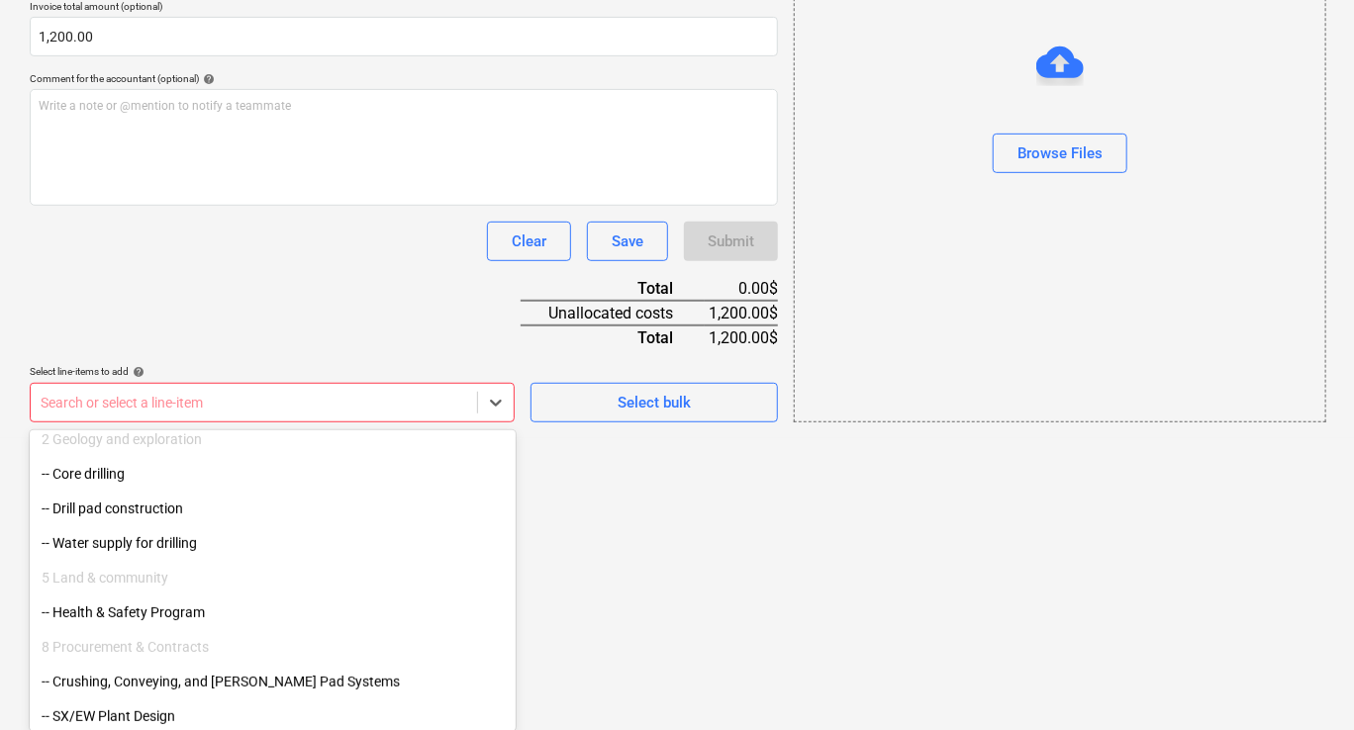
scroll to position [396, 0]
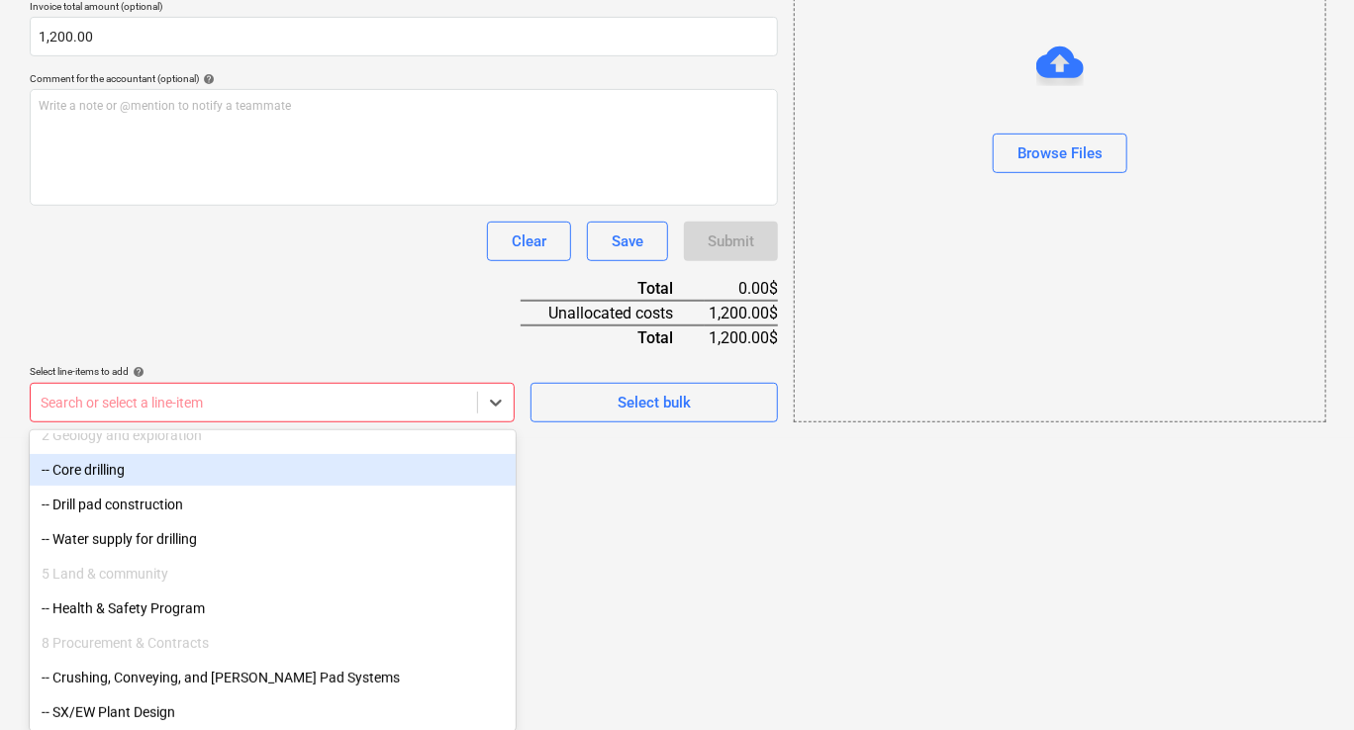
click at [150, 469] on div "-- Core drilling" at bounding box center [273, 470] width 486 height 32
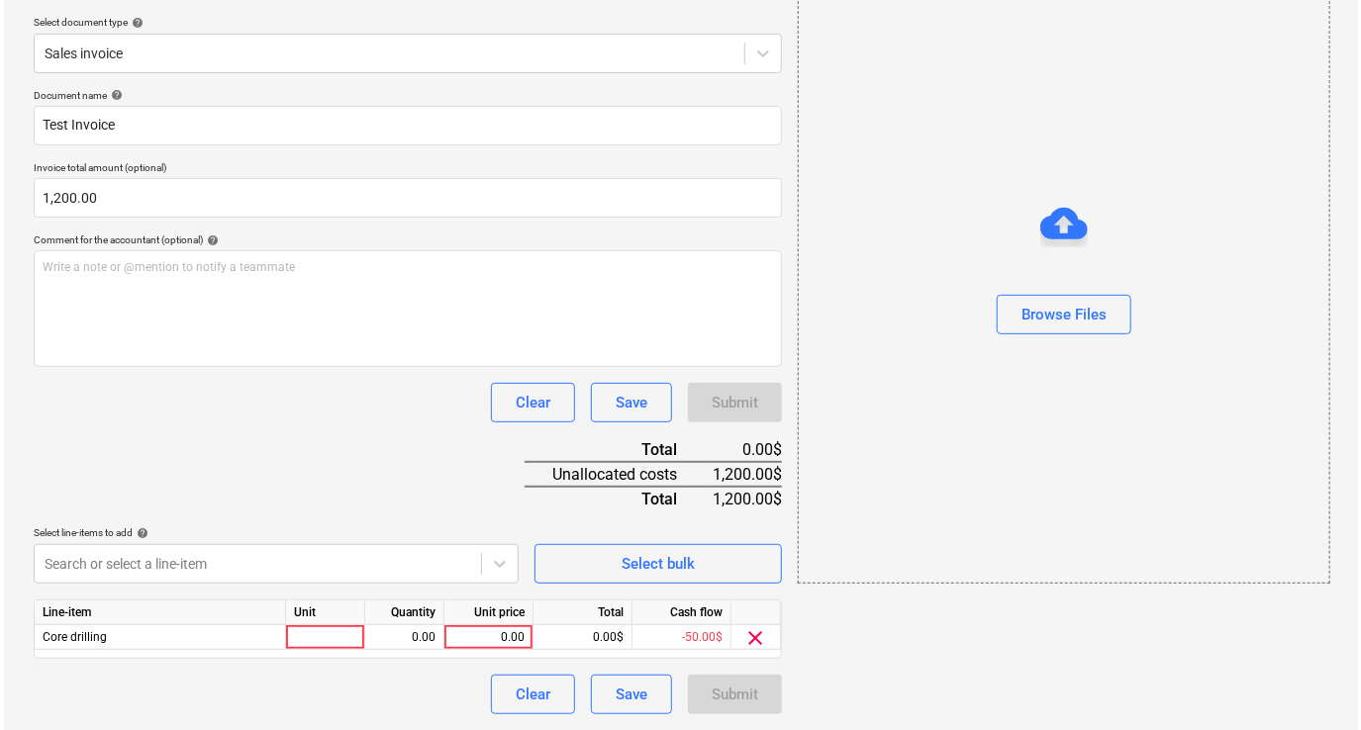
scroll to position [218, 0]
click at [321, 324] on div "Document name help Test Invoice Invoice total amount (optional) 1,200.00 Commen…" at bounding box center [404, 402] width 748 height 625
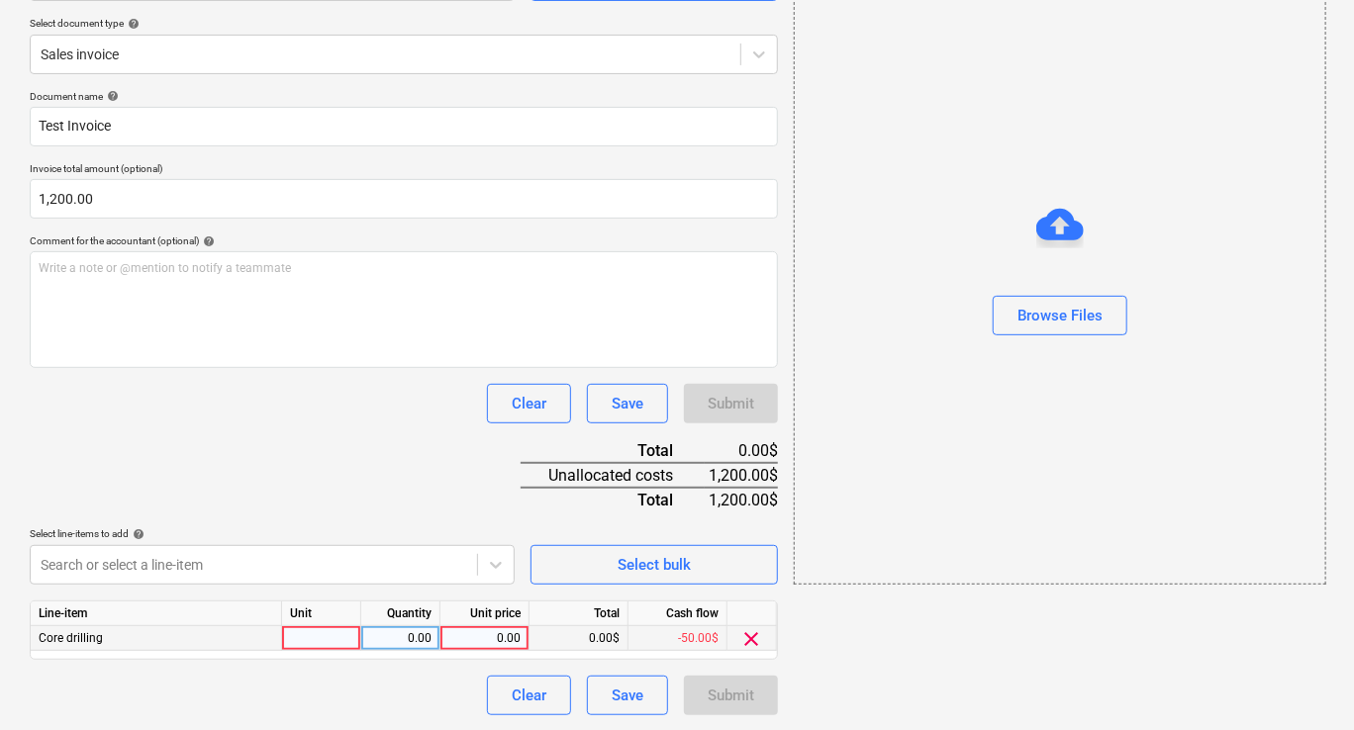
click at [333, 642] on div at bounding box center [321, 638] width 79 height 25
type input "2"
click at [336, 636] on div "2" at bounding box center [321, 638] width 79 height 25
click at [336, 636] on input "2" at bounding box center [321, 638] width 78 height 24
click at [380, 633] on div "0.00" at bounding box center [400, 638] width 62 height 25
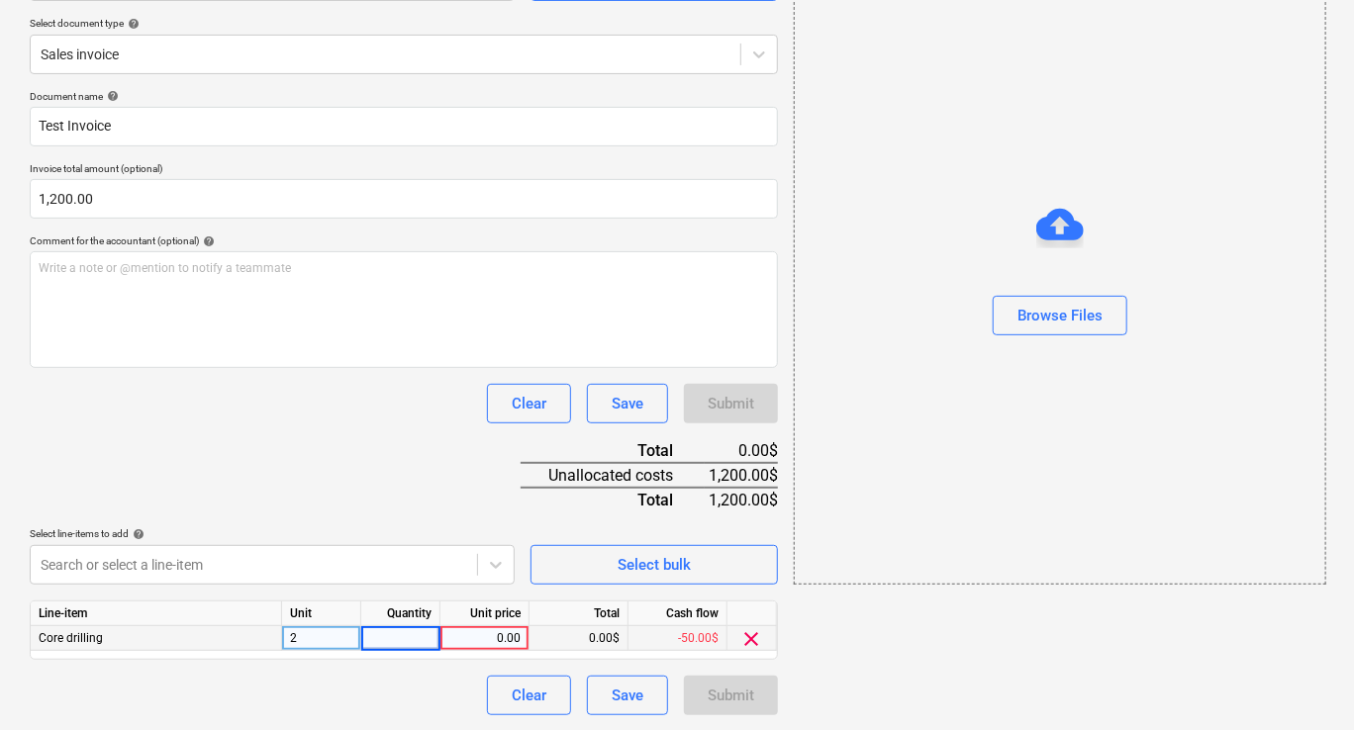
type input "2"
click at [457, 639] on div "0.00" at bounding box center [484, 638] width 72 height 25
type input "100"
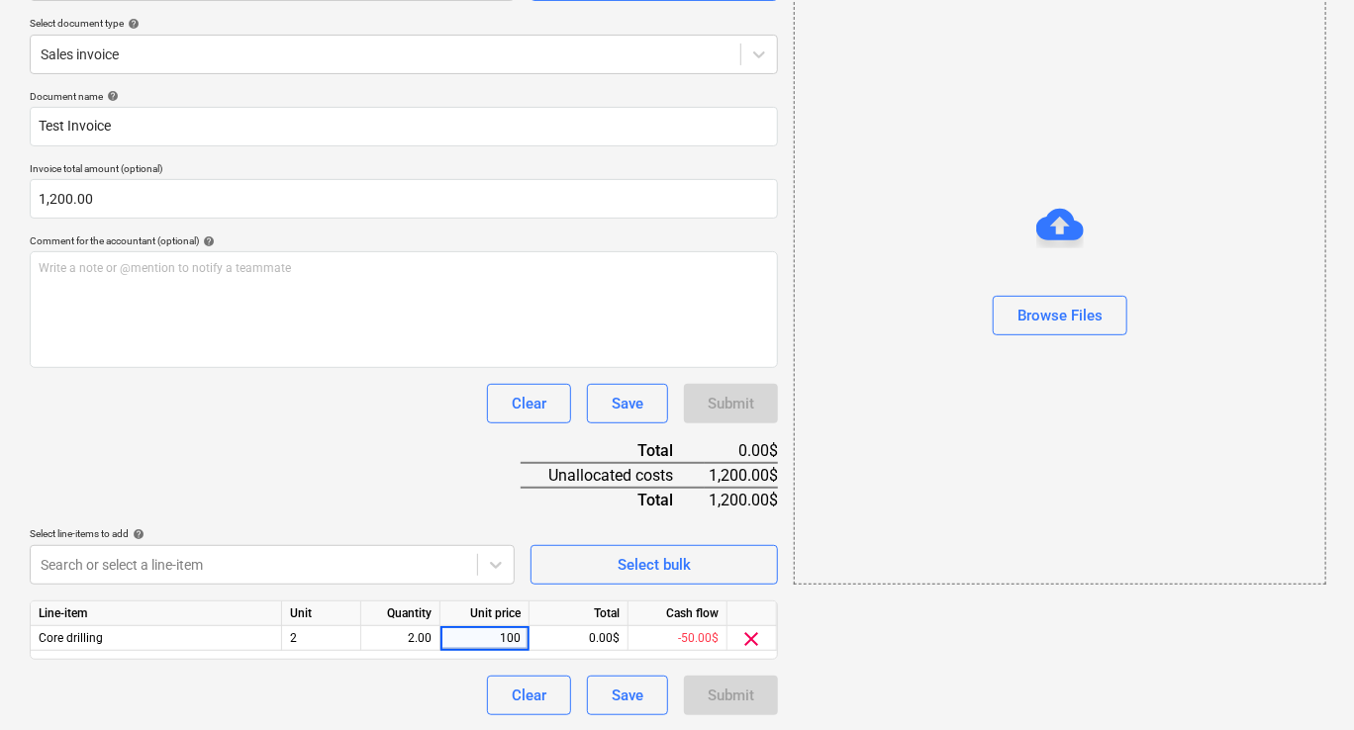
click at [410, 507] on div "Document name help Test Invoice Invoice total amount (optional) 1,200.00 Commen…" at bounding box center [404, 402] width 748 height 625
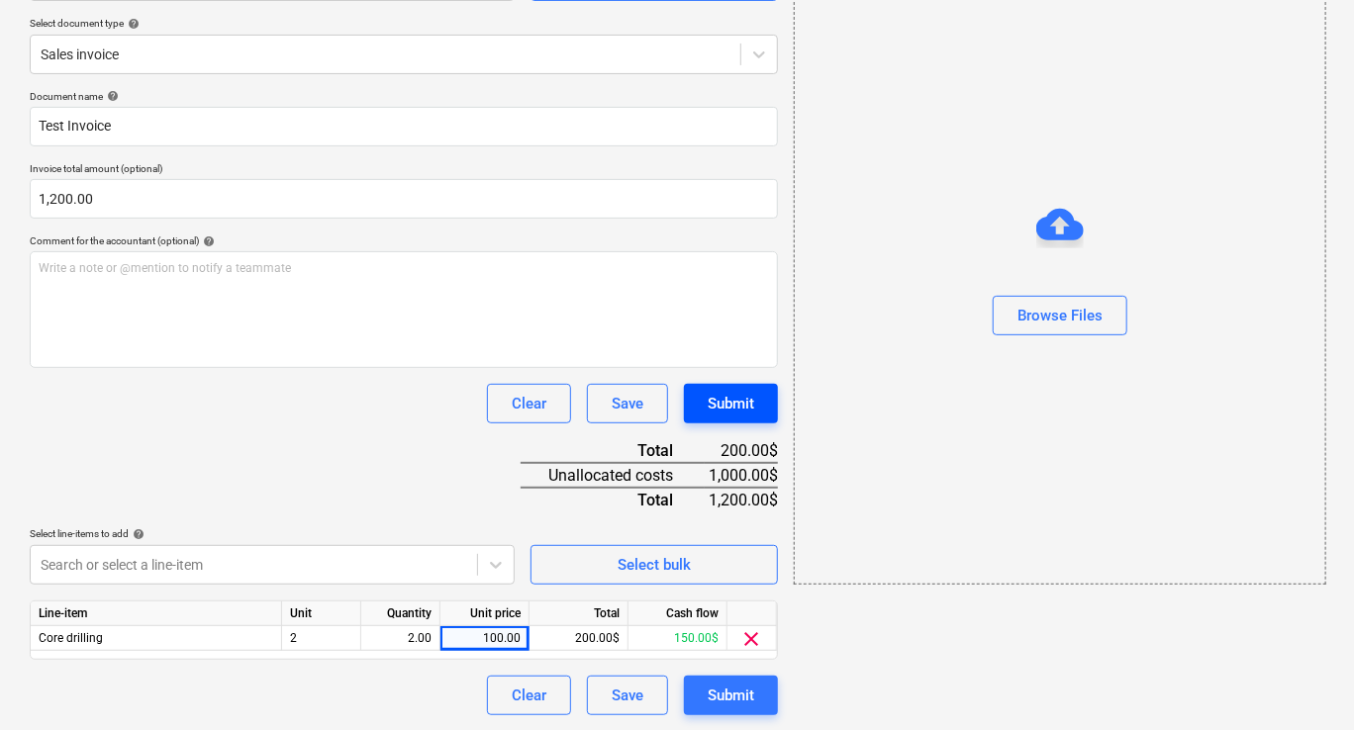
click at [734, 413] on div "Submit" at bounding box center [731, 404] width 47 height 26
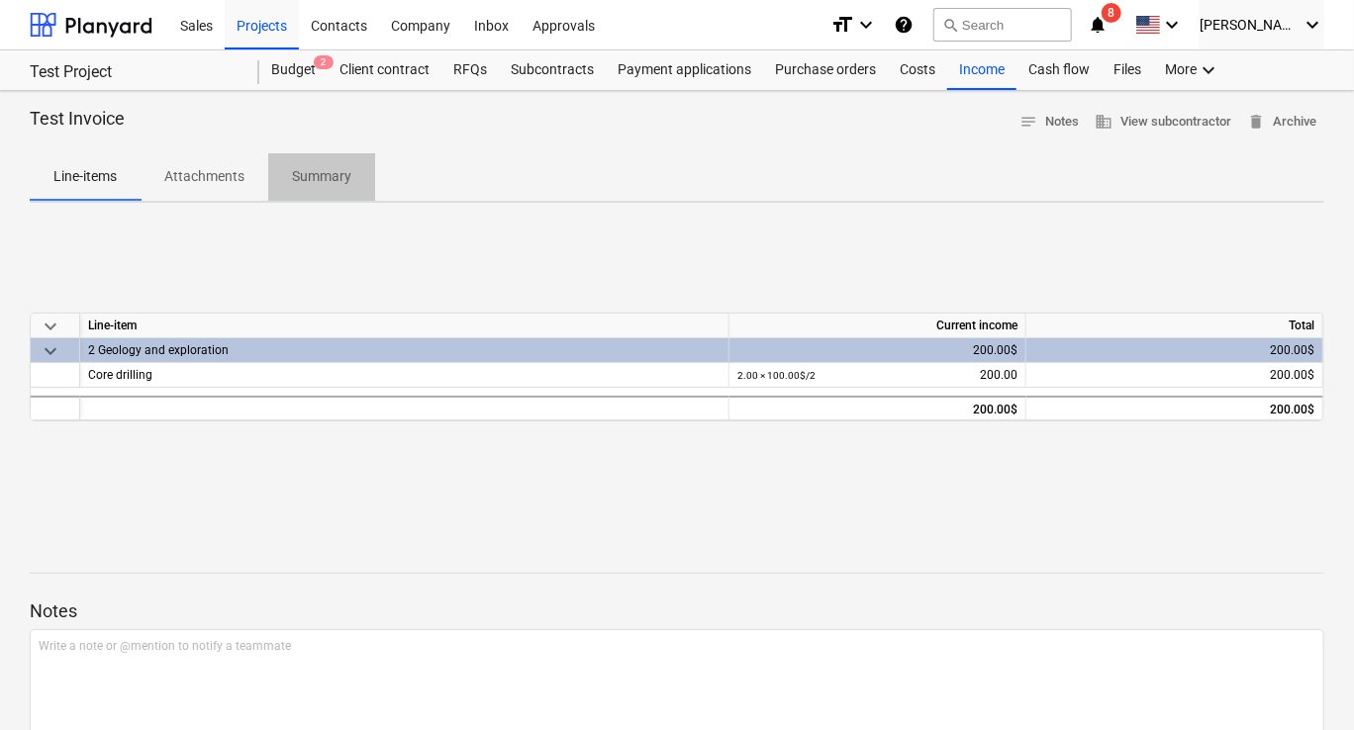
click at [313, 175] on p "Summary" at bounding box center [321, 176] width 59 height 21
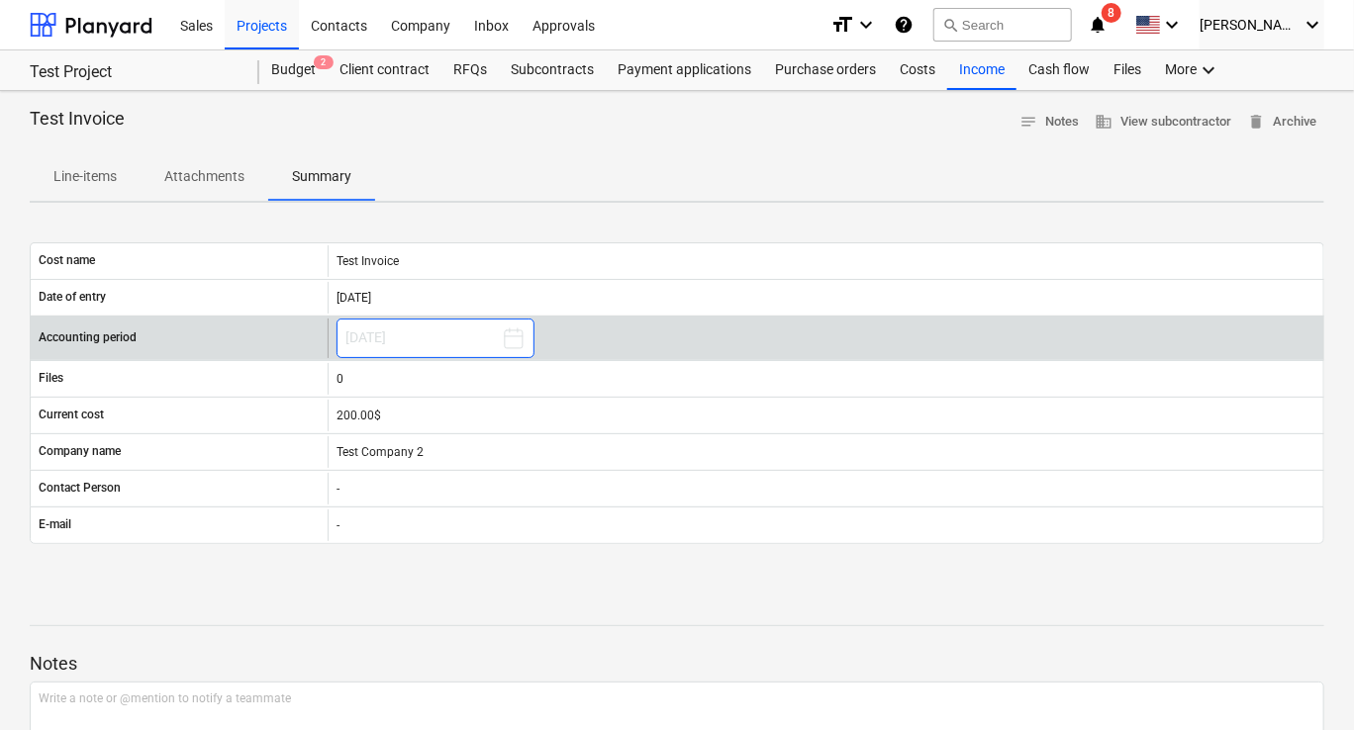
click at [506, 338] on icon at bounding box center [514, 339] width 24 height 24
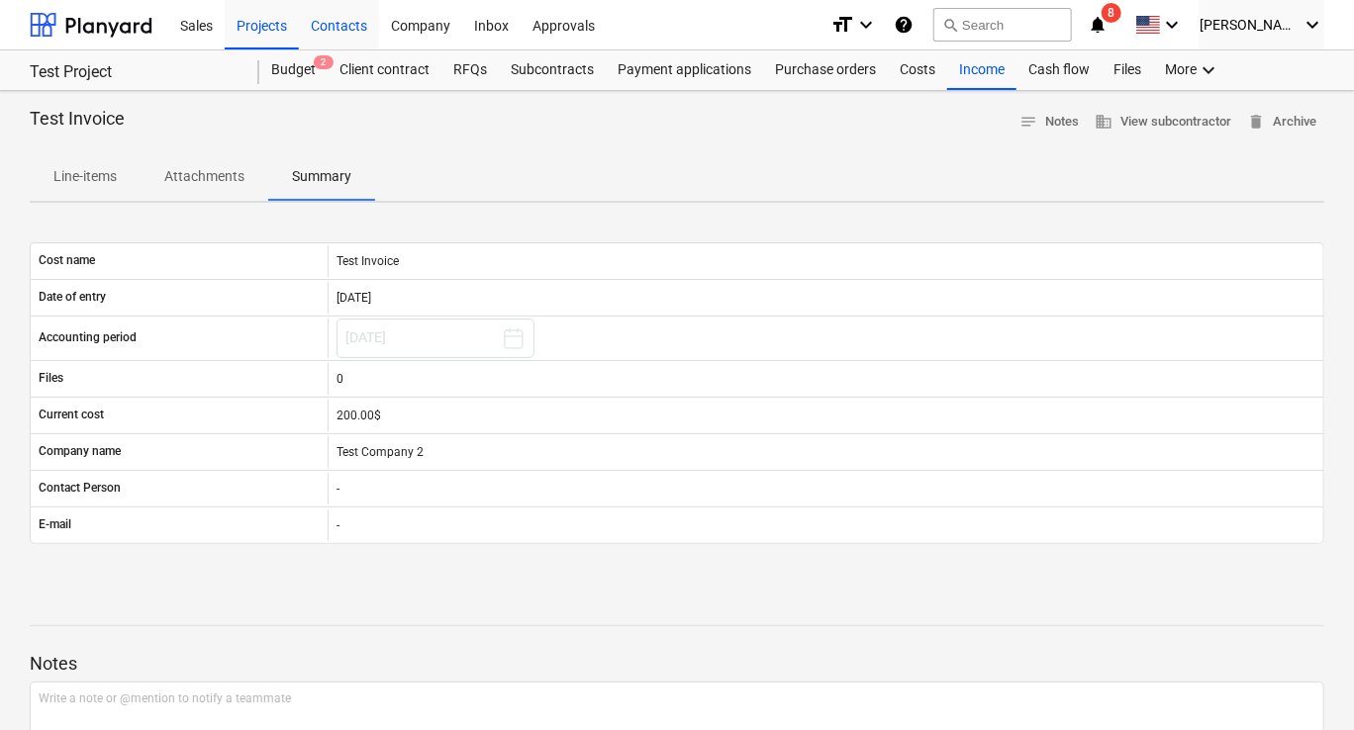
click at [346, 28] on div "Contacts" at bounding box center [339, 24] width 80 height 50
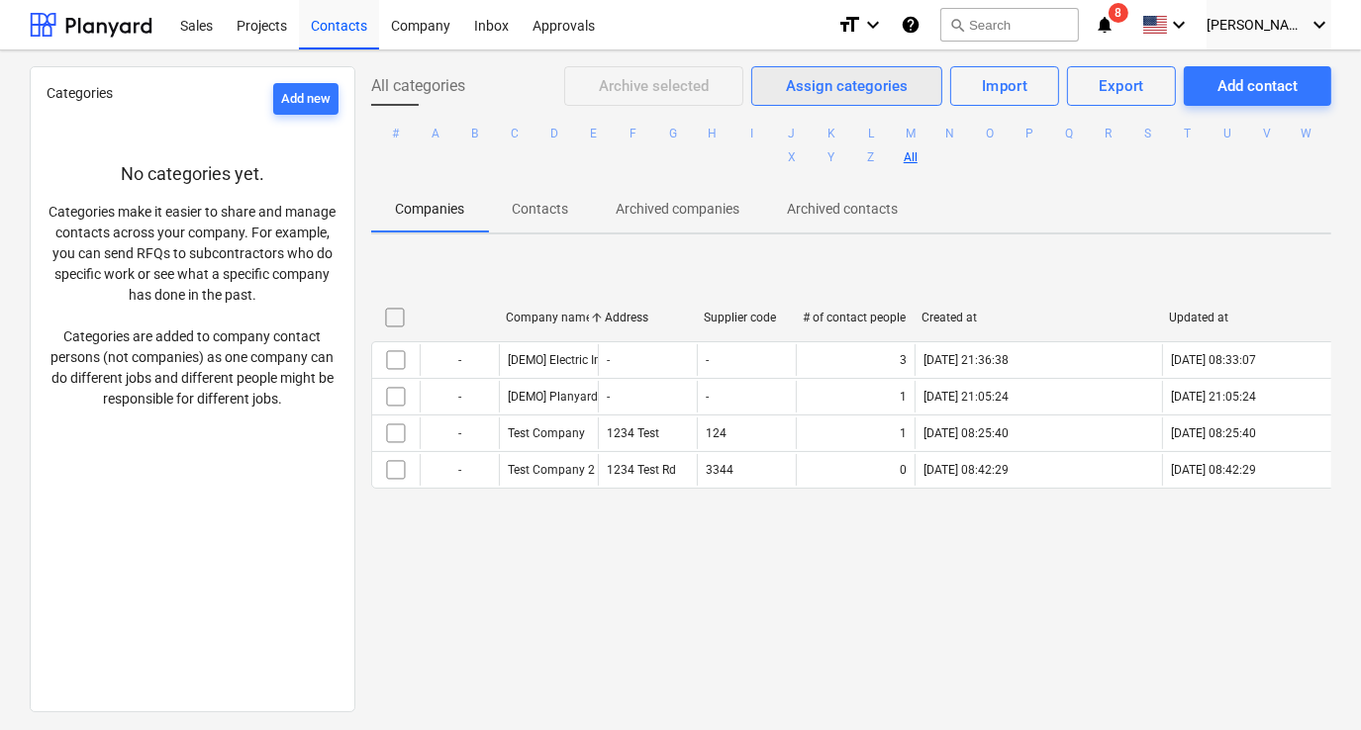
click at [878, 101] on button "Assign categories" at bounding box center [846, 86] width 191 height 40
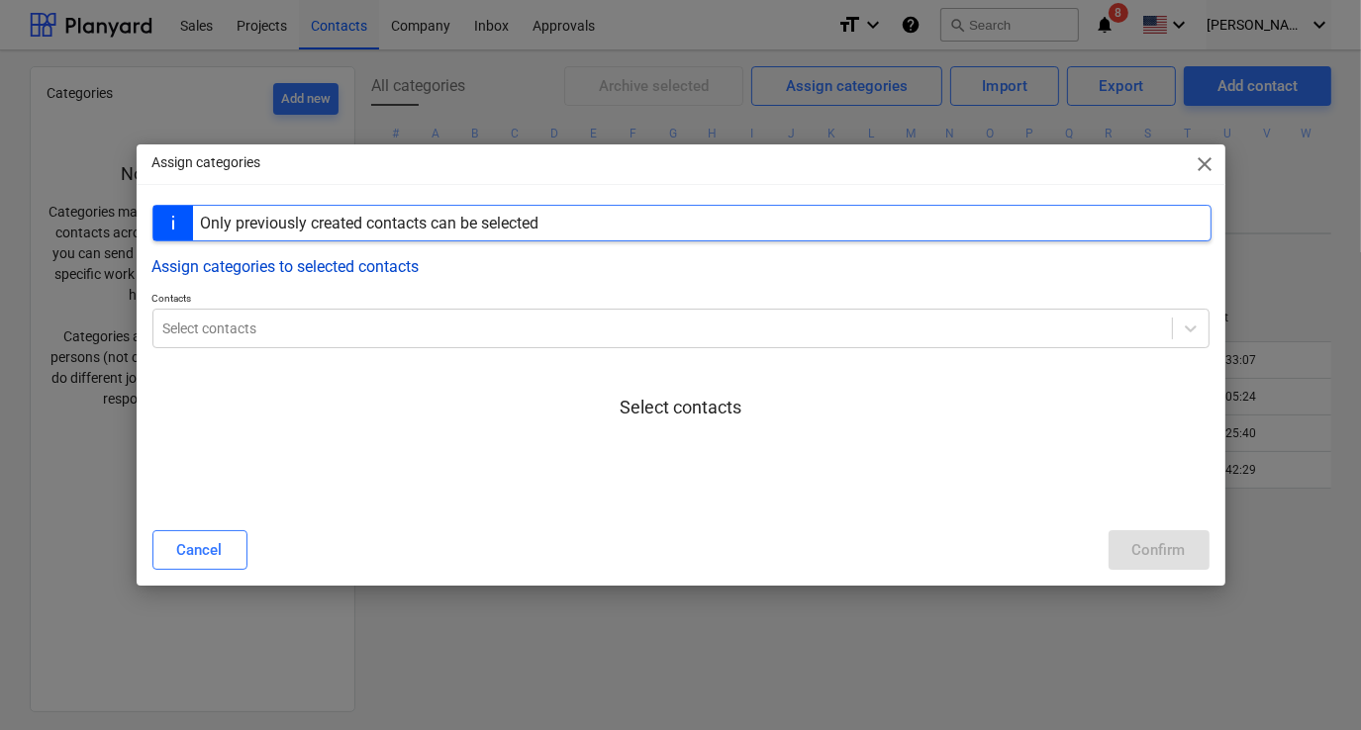
click at [400, 265] on button "Assign categories to selected contacts" at bounding box center [285, 266] width 267 height 19
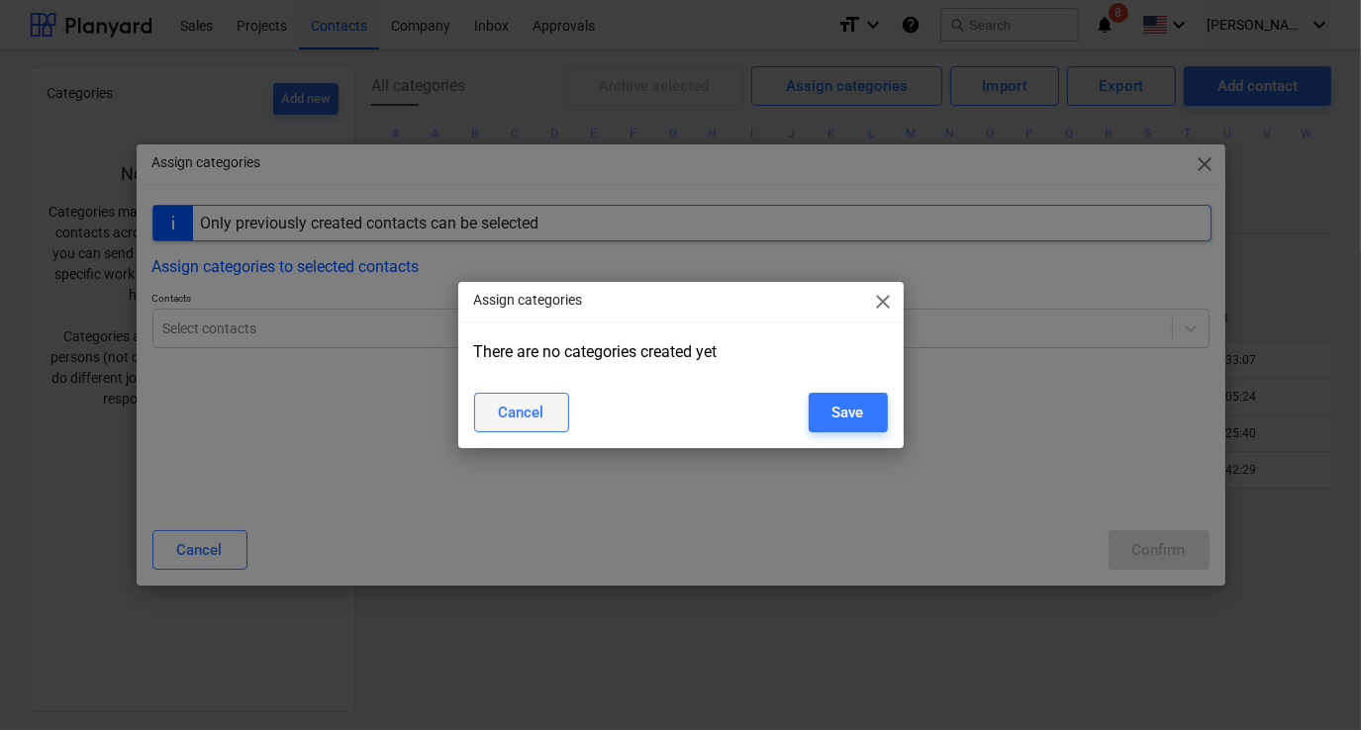
click at [528, 416] on div "Cancel" at bounding box center [522, 413] width 46 height 26
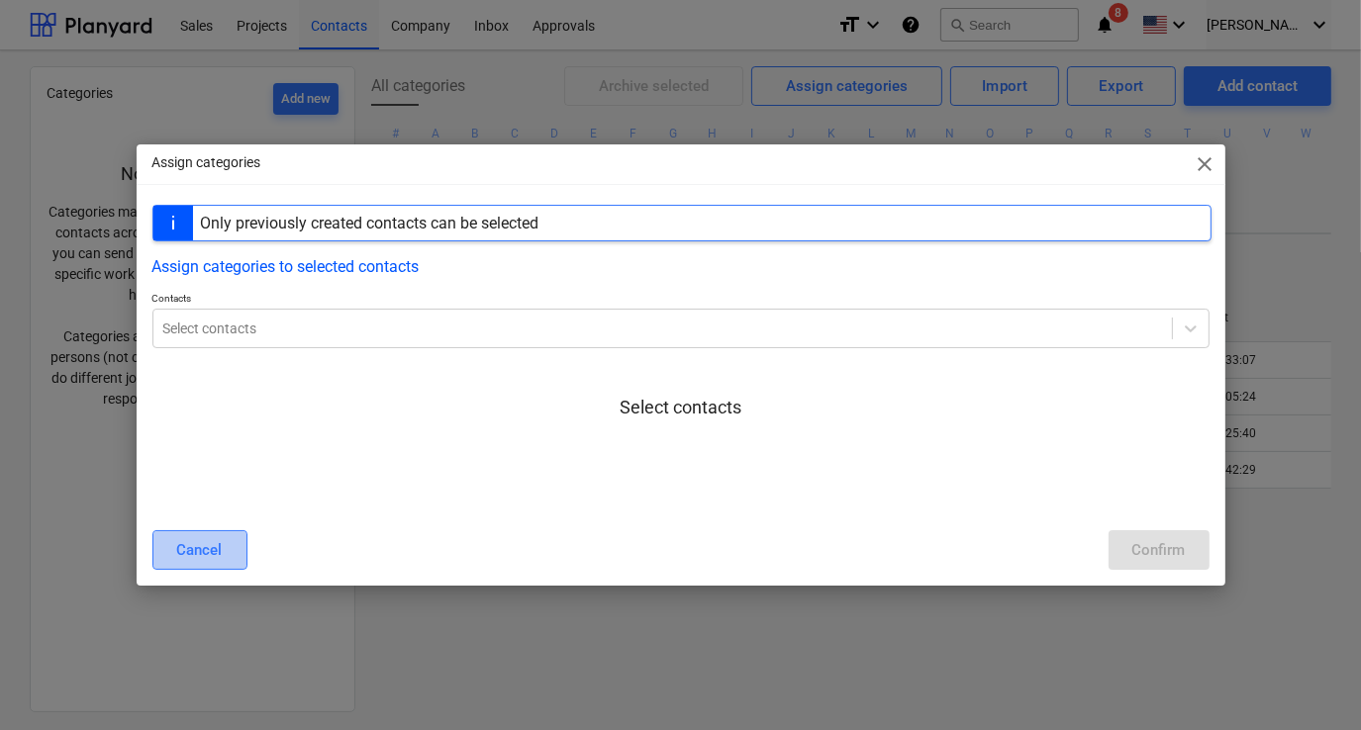
click at [220, 556] on div "Cancel" at bounding box center [200, 550] width 46 height 26
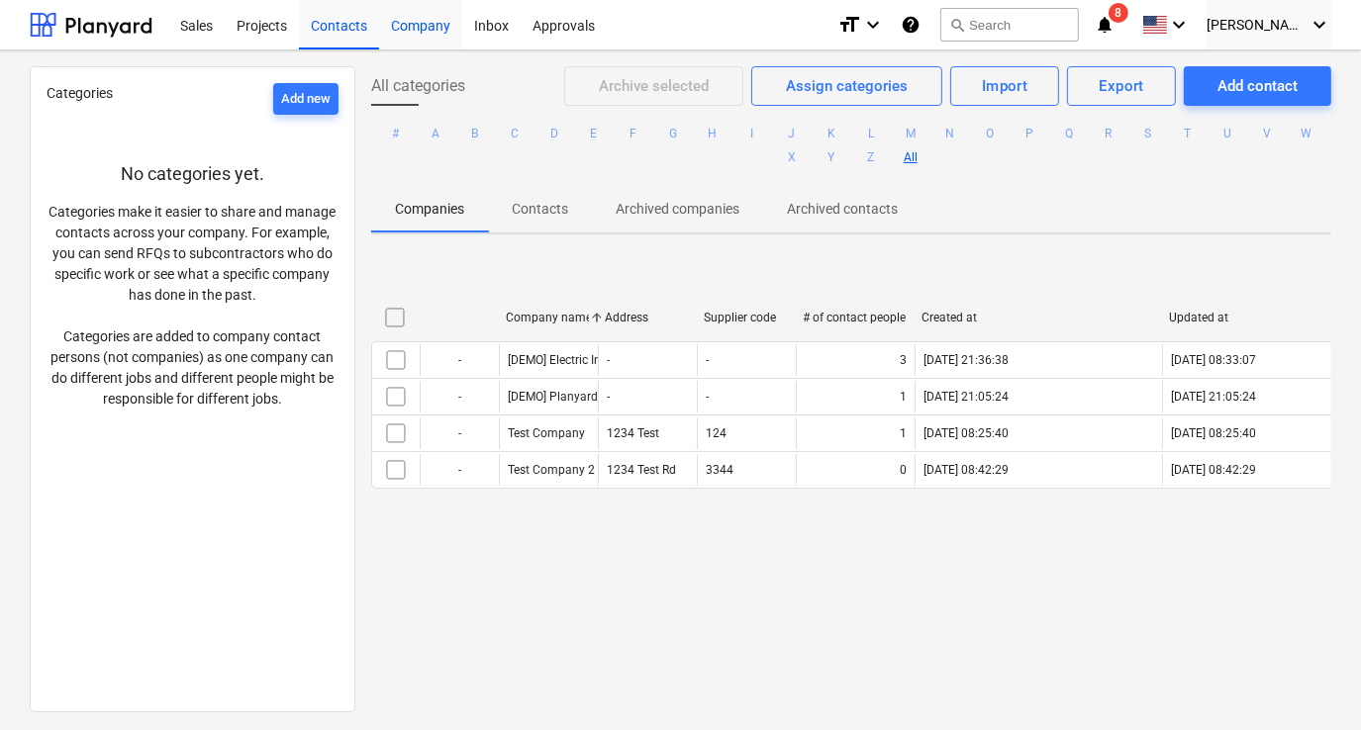
click at [424, 32] on div "Company" at bounding box center [420, 24] width 83 height 50
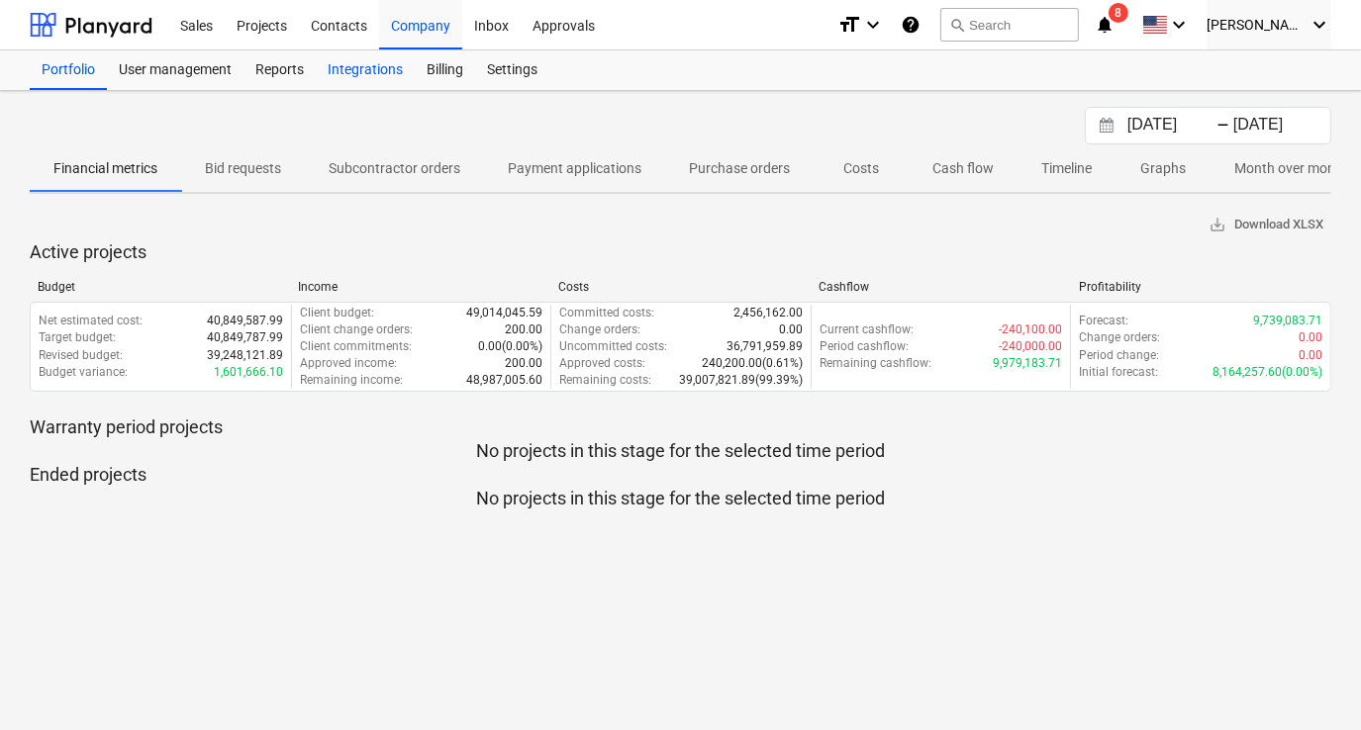
click at [379, 77] on div "Integrations" at bounding box center [365, 70] width 99 height 40
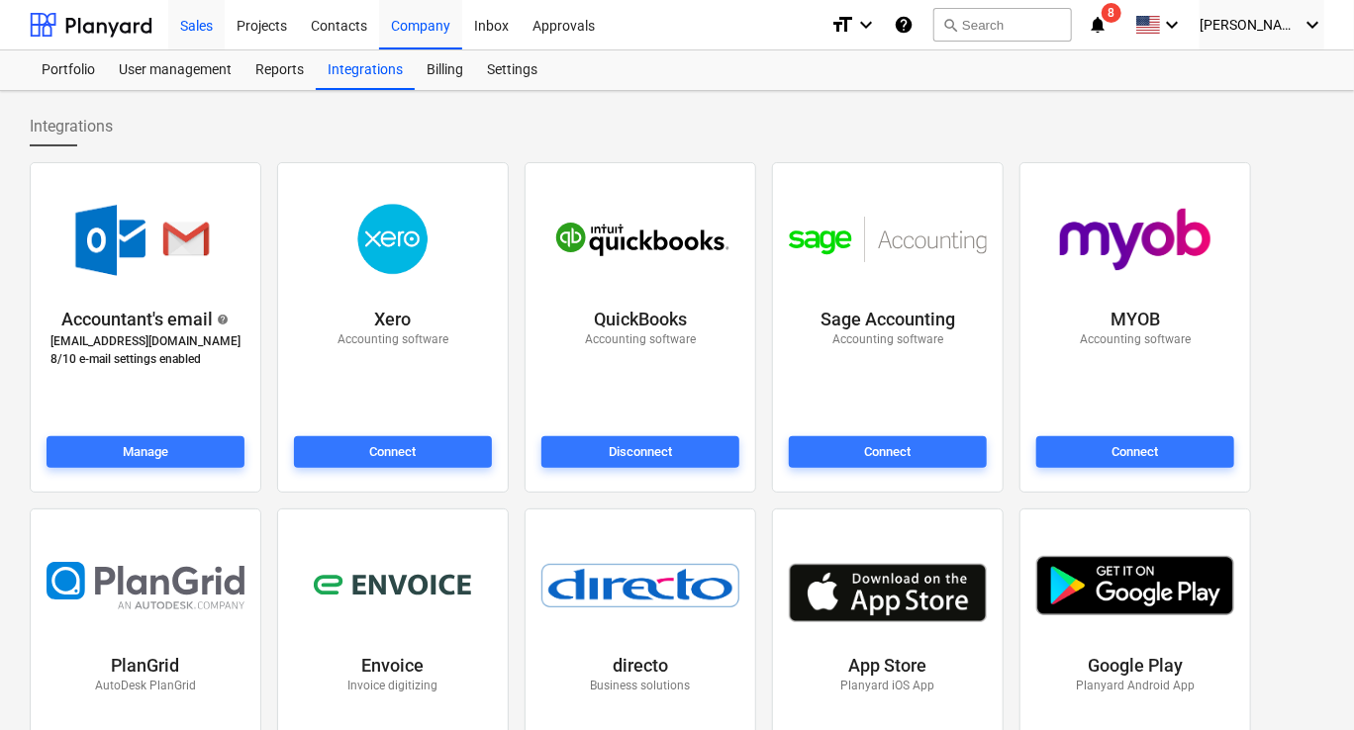
click at [194, 22] on div "Sales" at bounding box center [196, 24] width 56 height 50
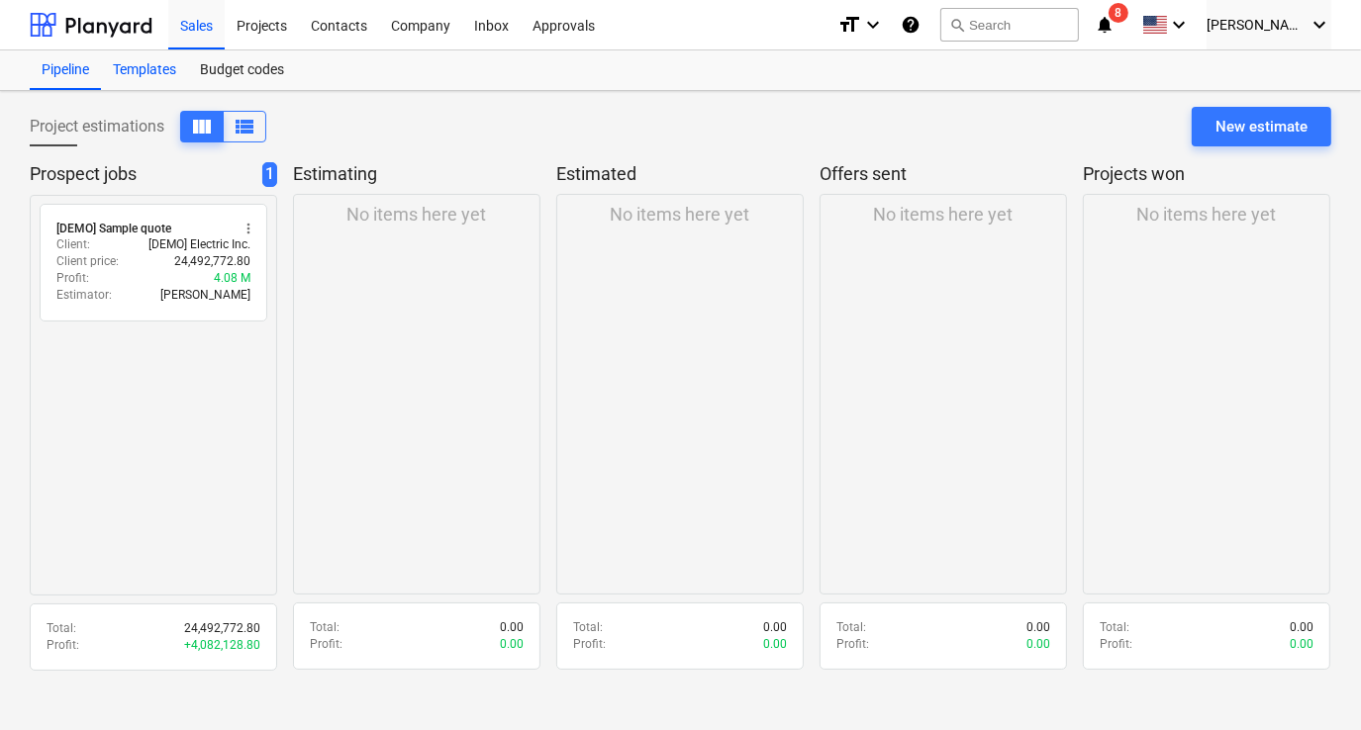
click at [161, 72] on div "Templates" at bounding box center [144, 70] width 87 height 40
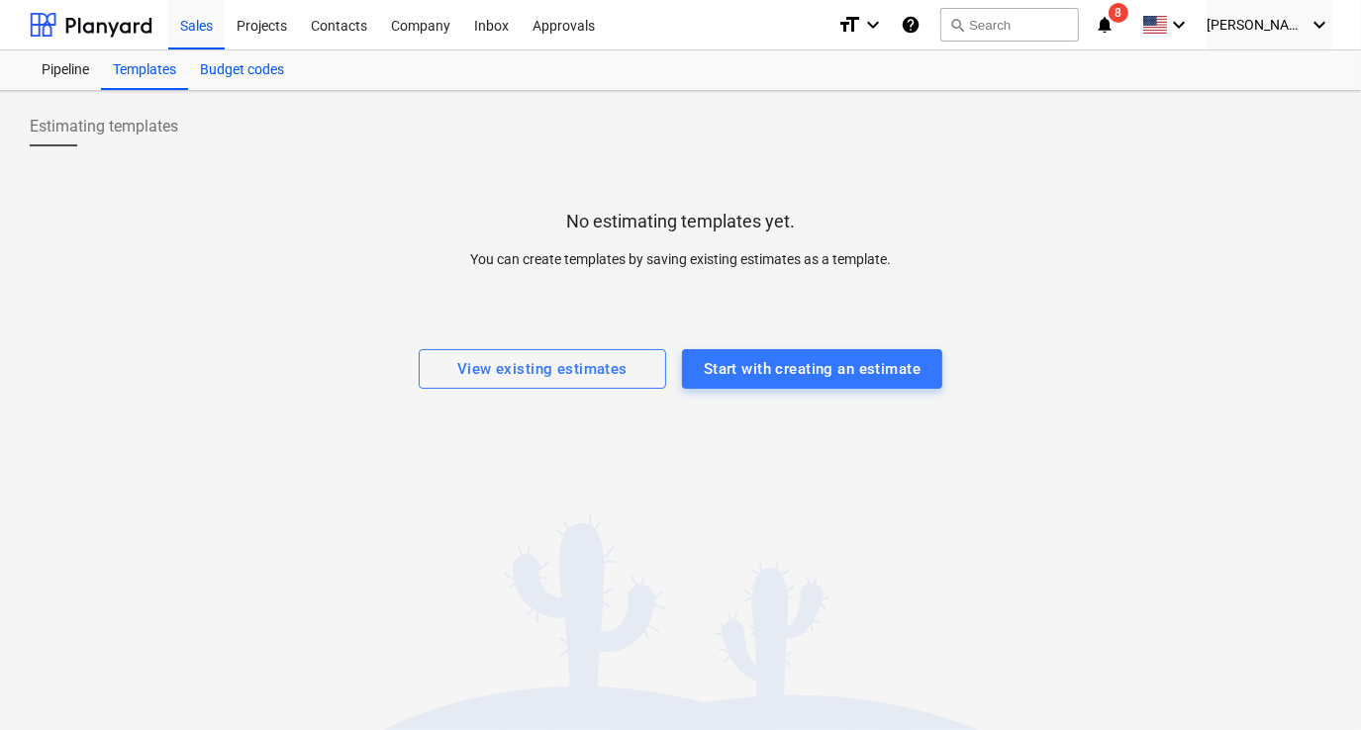
click at [225, 71] on div "Budget codes" at bounding box center [242, 70] width 108 height 40
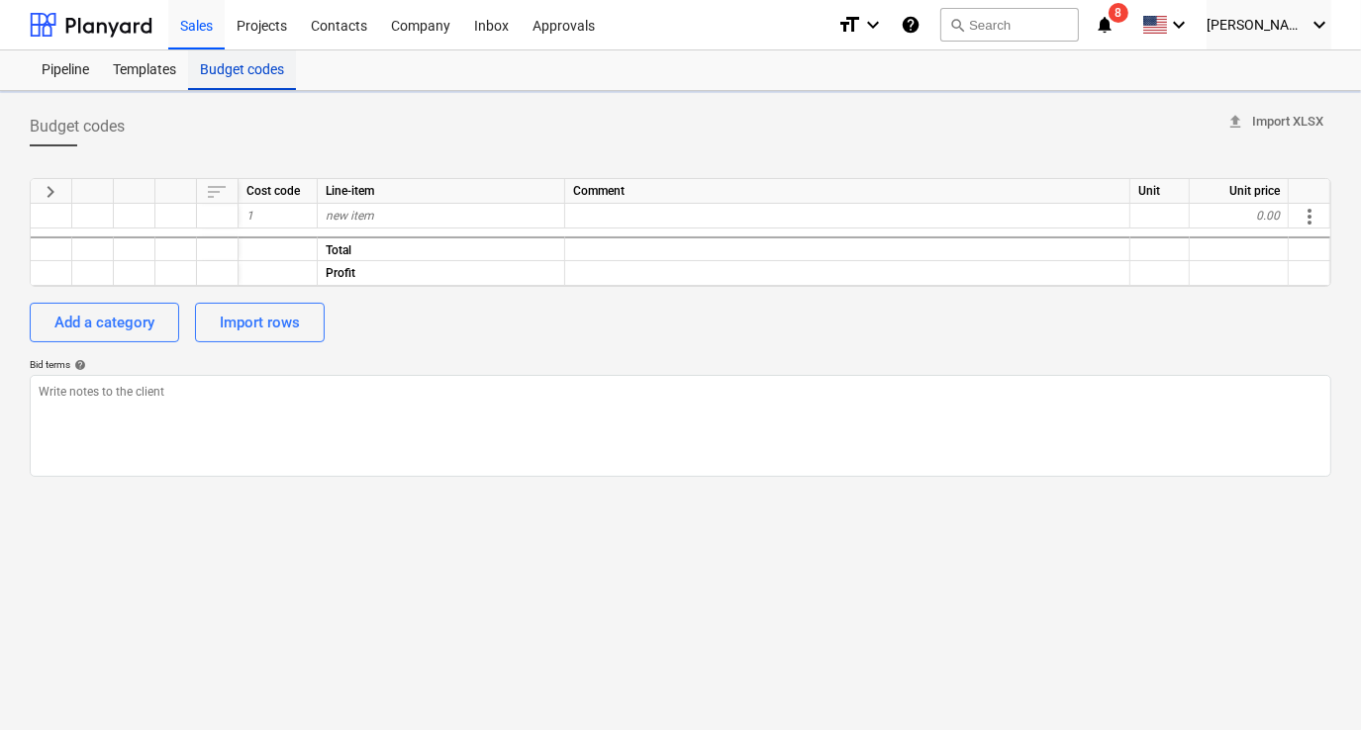
type textarea "x"
click at [132, 33] on div at bounding box center [91, 24] width 123 height 49
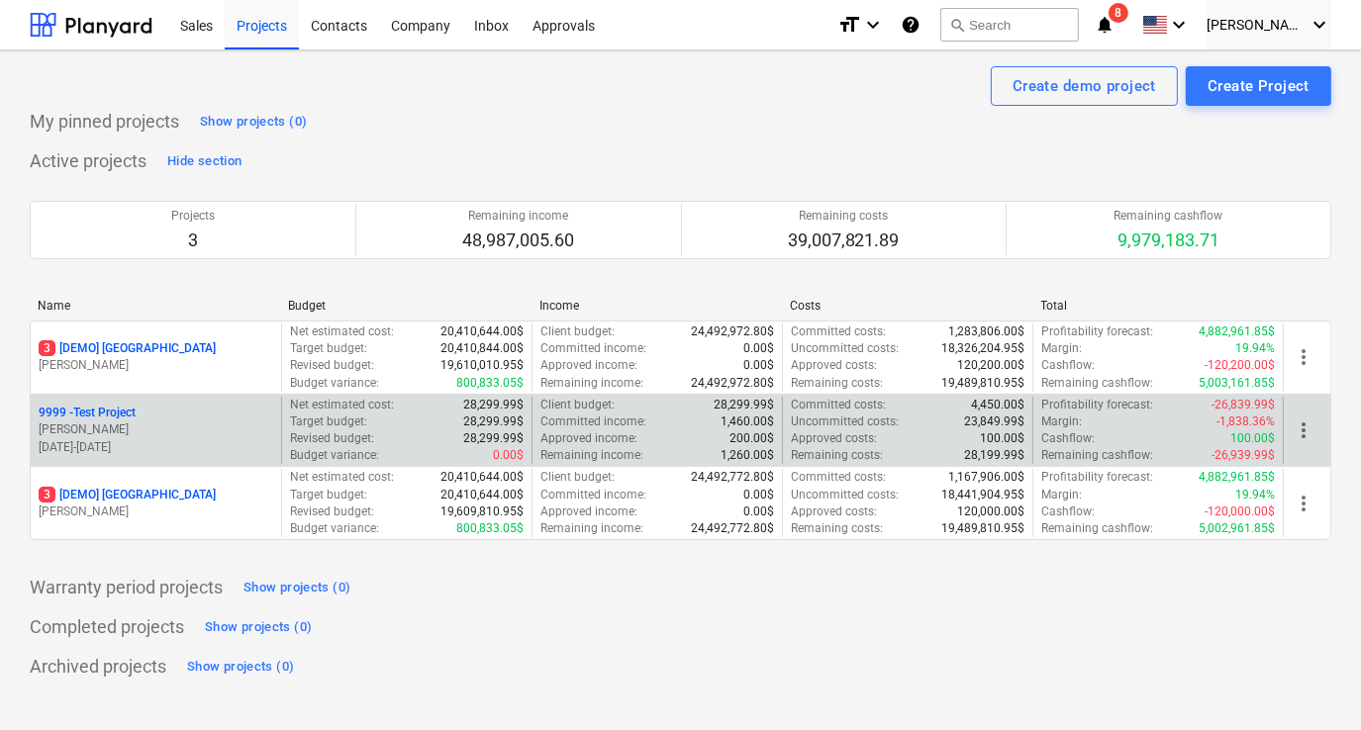
click at [157, 445] on p "[DATE] - [DATE]" at bounding box center [156, 447] width 235 height 17
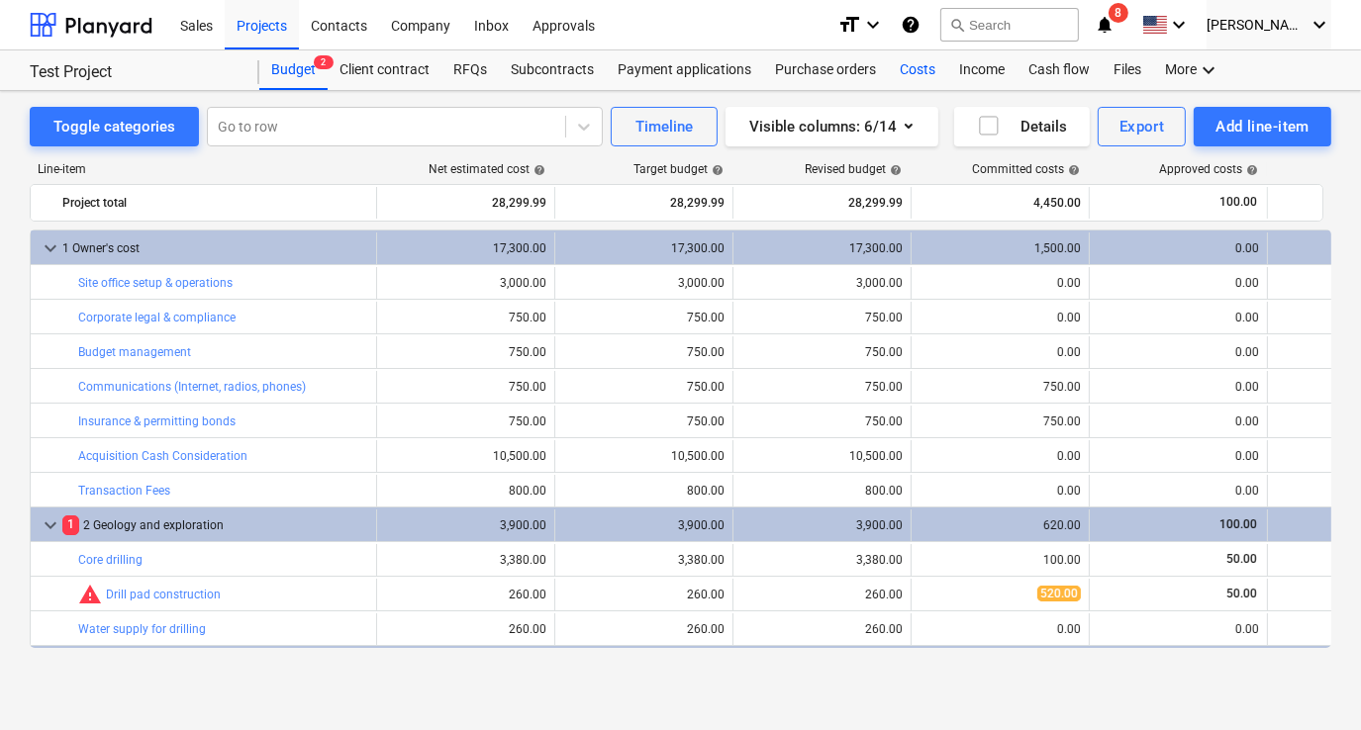
click at [916, 72] on div "Costs" at bounding box center [917, 70] width 59 height 40
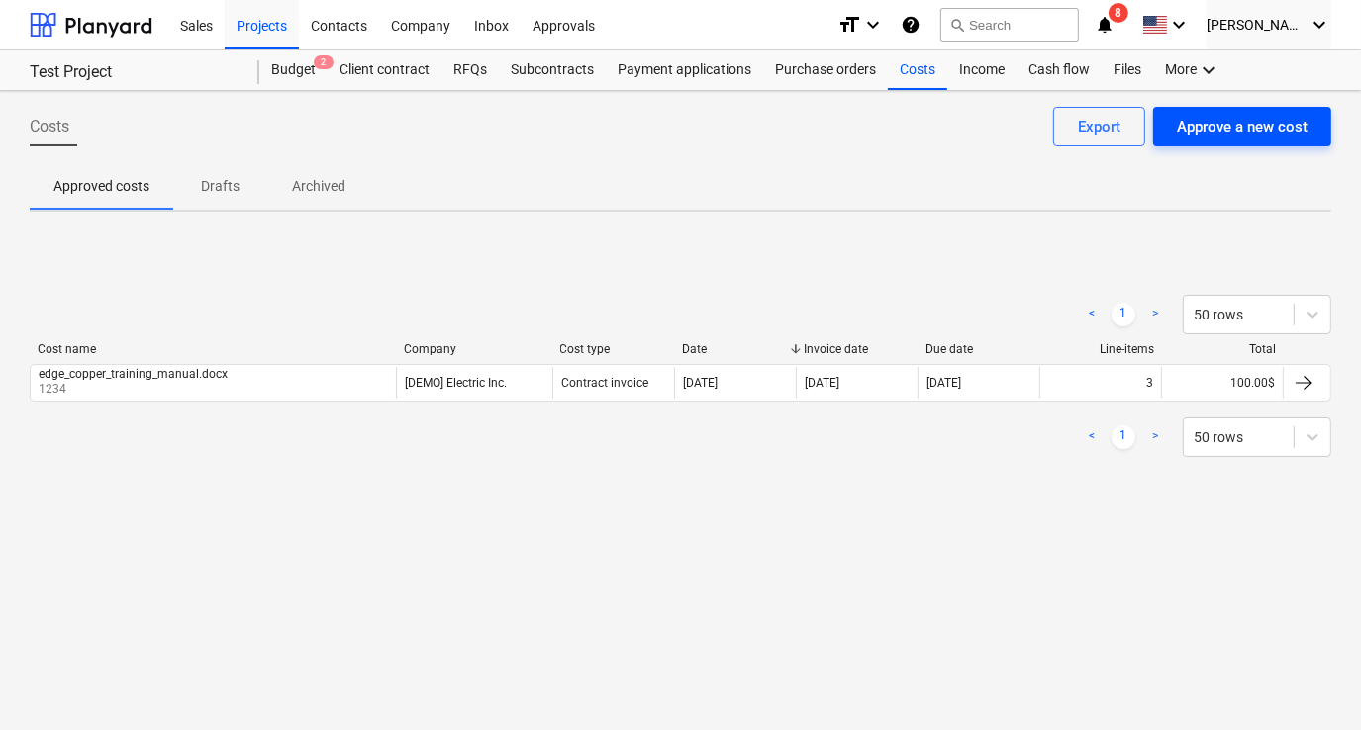
click at [1231, 125] on div "Approve a new cost" at bounding box center [1242, 127] width 131 height 26
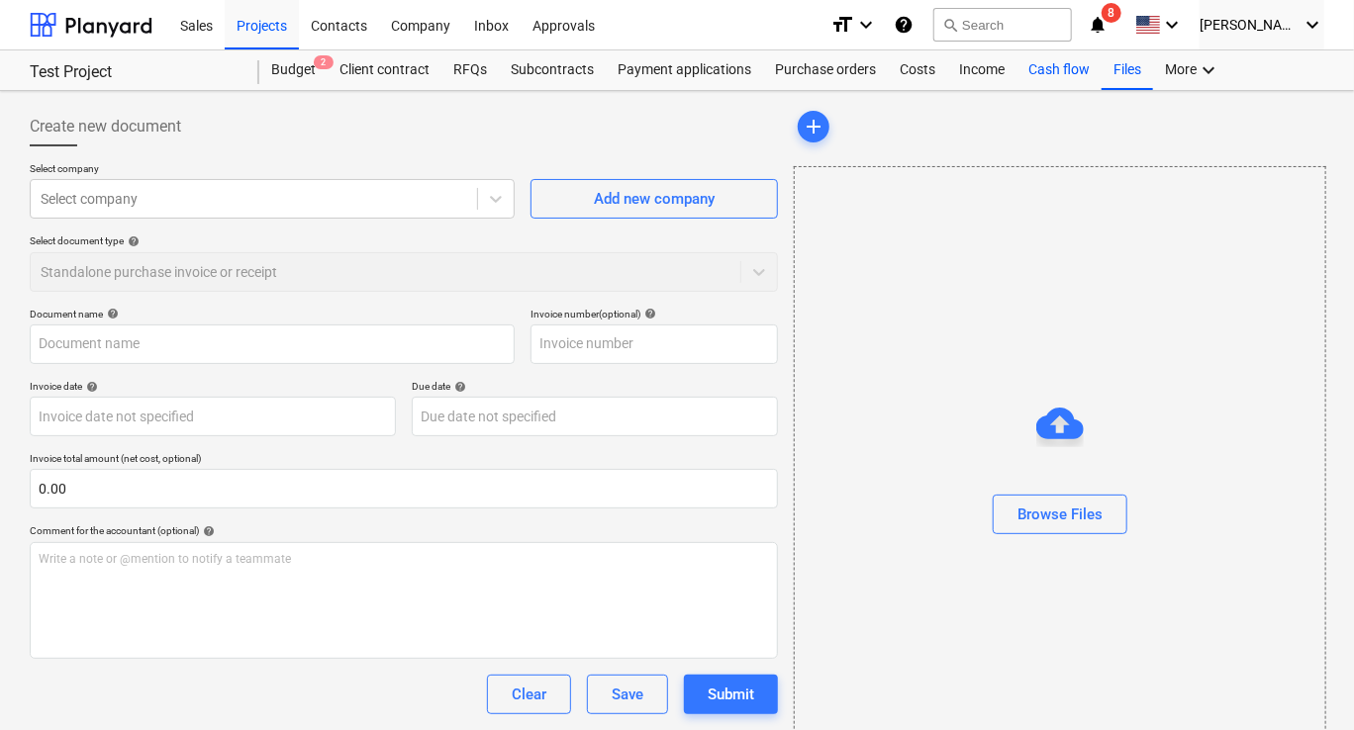
click at [1052, 67] on div "Cash flow" at bounding box center [1058, 70] width 85 height 40
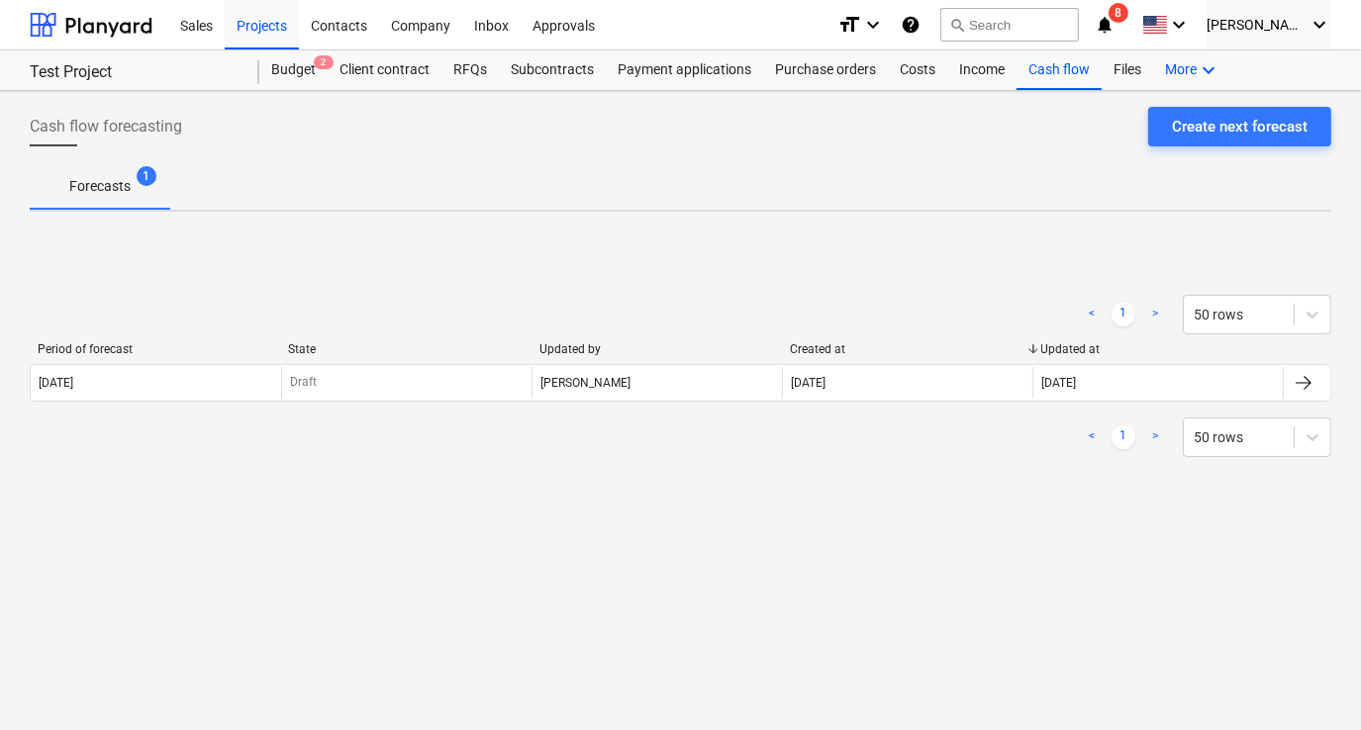
click at [1193, 67] on div "More keyboard_arrow_down" at bounding box center [1192, 70] width 79 height 40
click at [1000, 138] on div at bounding box center [680, 365] width 1361 height 730
click at [534, 69] on div "Subcontracts" at bounding box center [552, 70] width 107 height 40
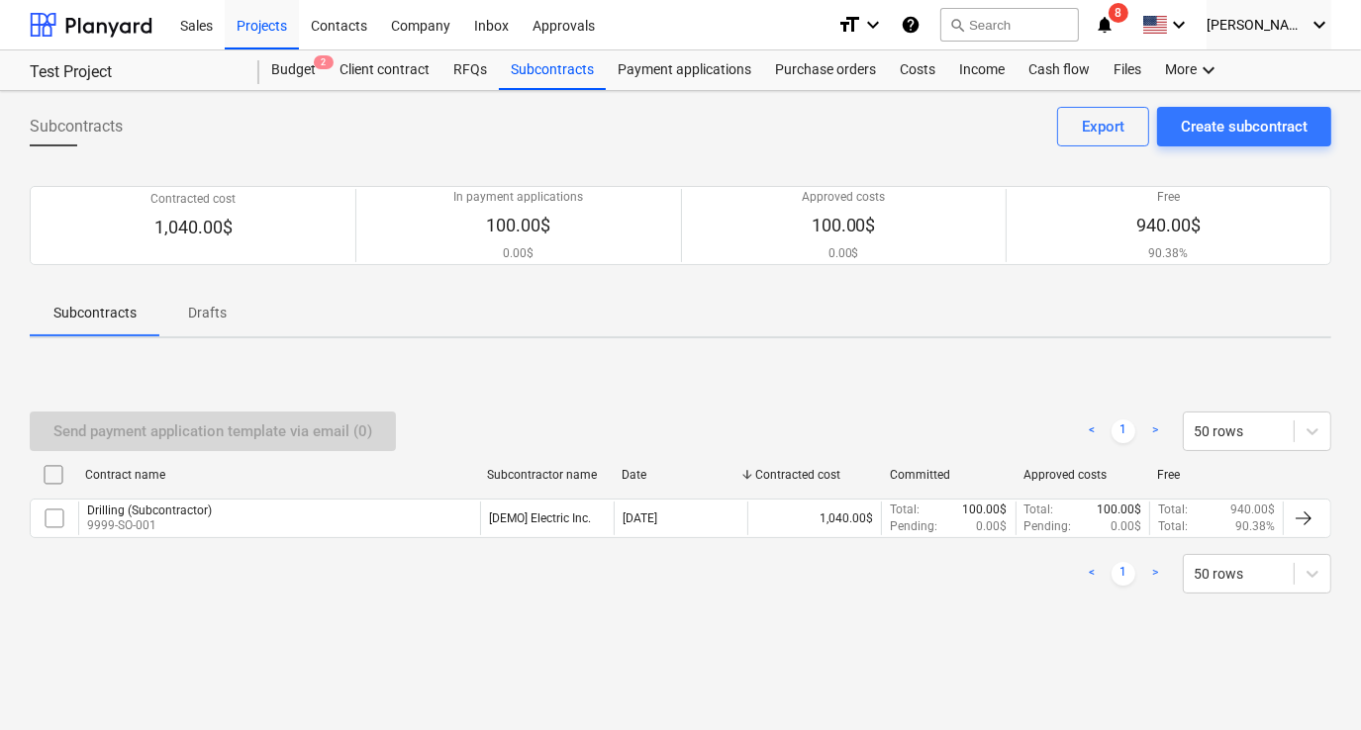
click at [663, 557] on div "< 1 > 50 rows" at bounding box center [680, 574] width 1301 height 40
click at [374, 63] on div "Client contract" at bounding box center [385, 70] width 114 height 40
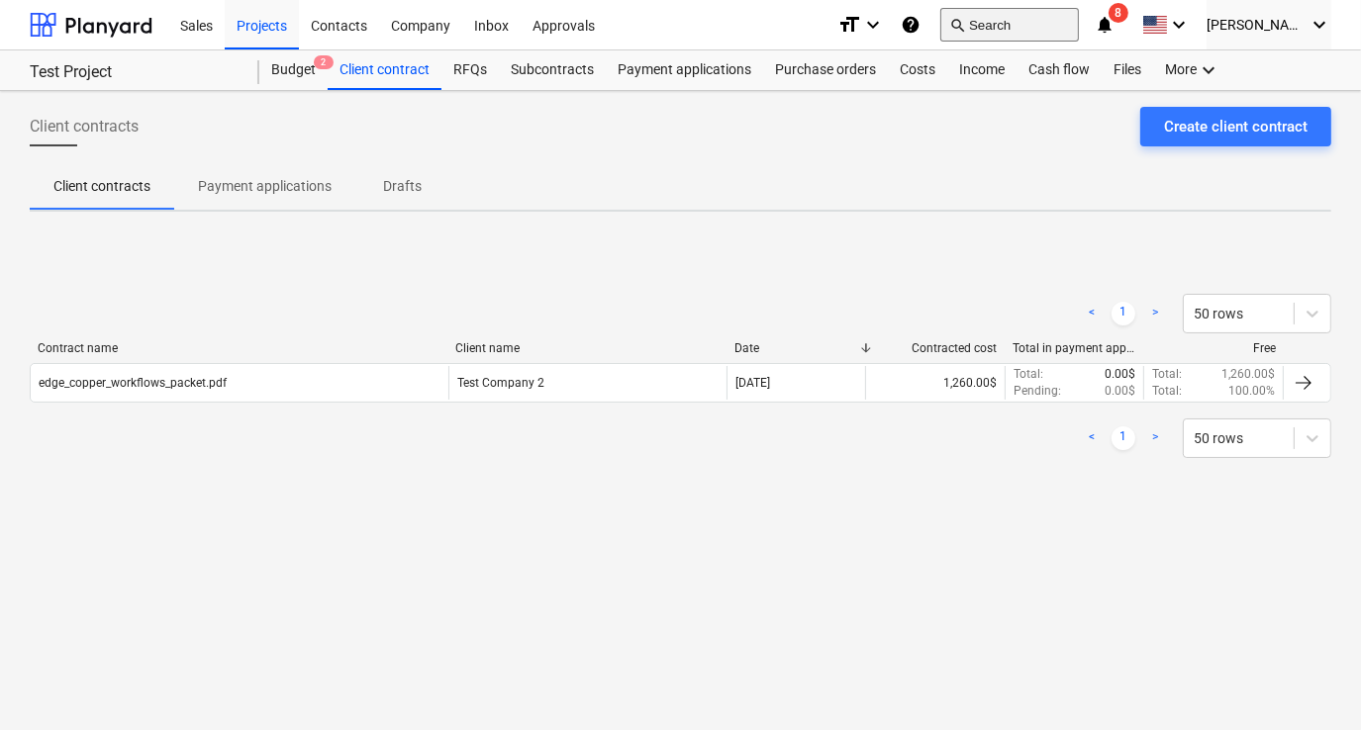
click at [965, 18] on span "search" at bounding box center [957, 25] width 16 height 16
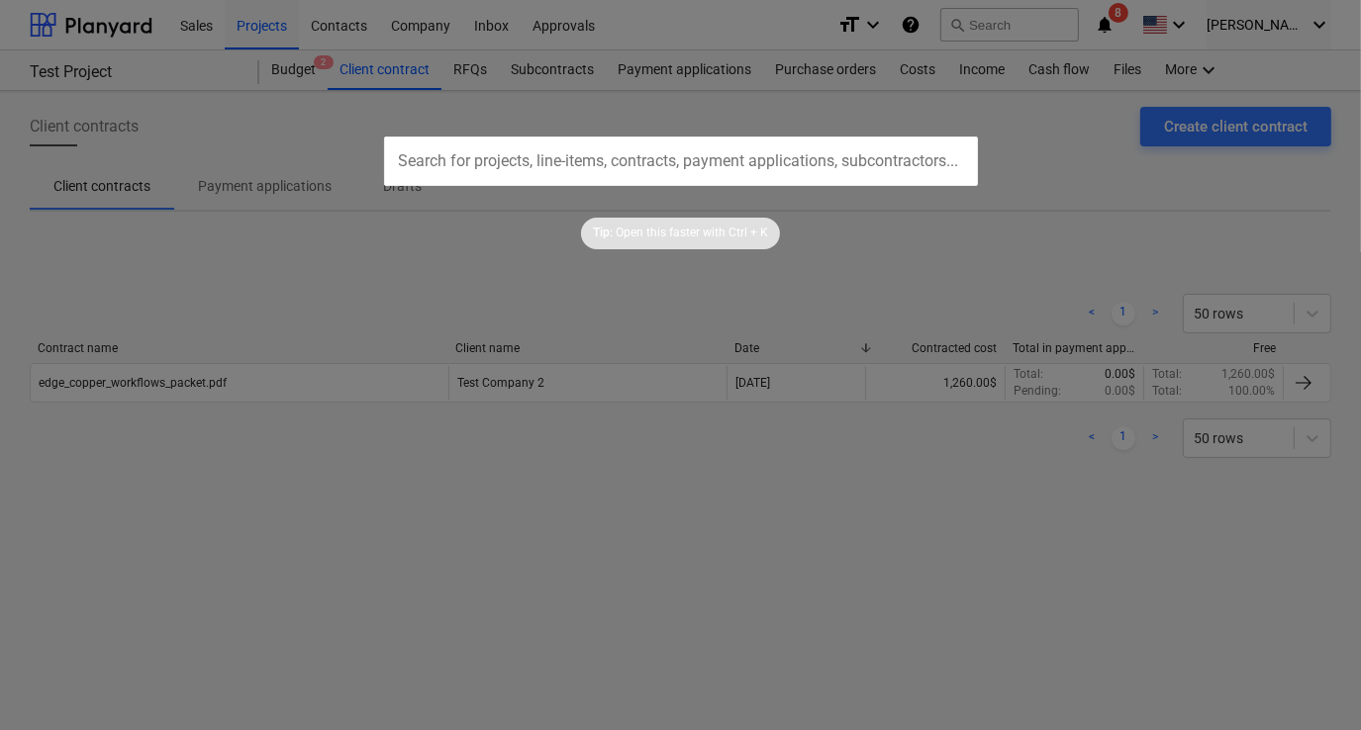
click at [667, 166] on input "text" at bounding box center [681, 161] width 594 height 49
type input "A"
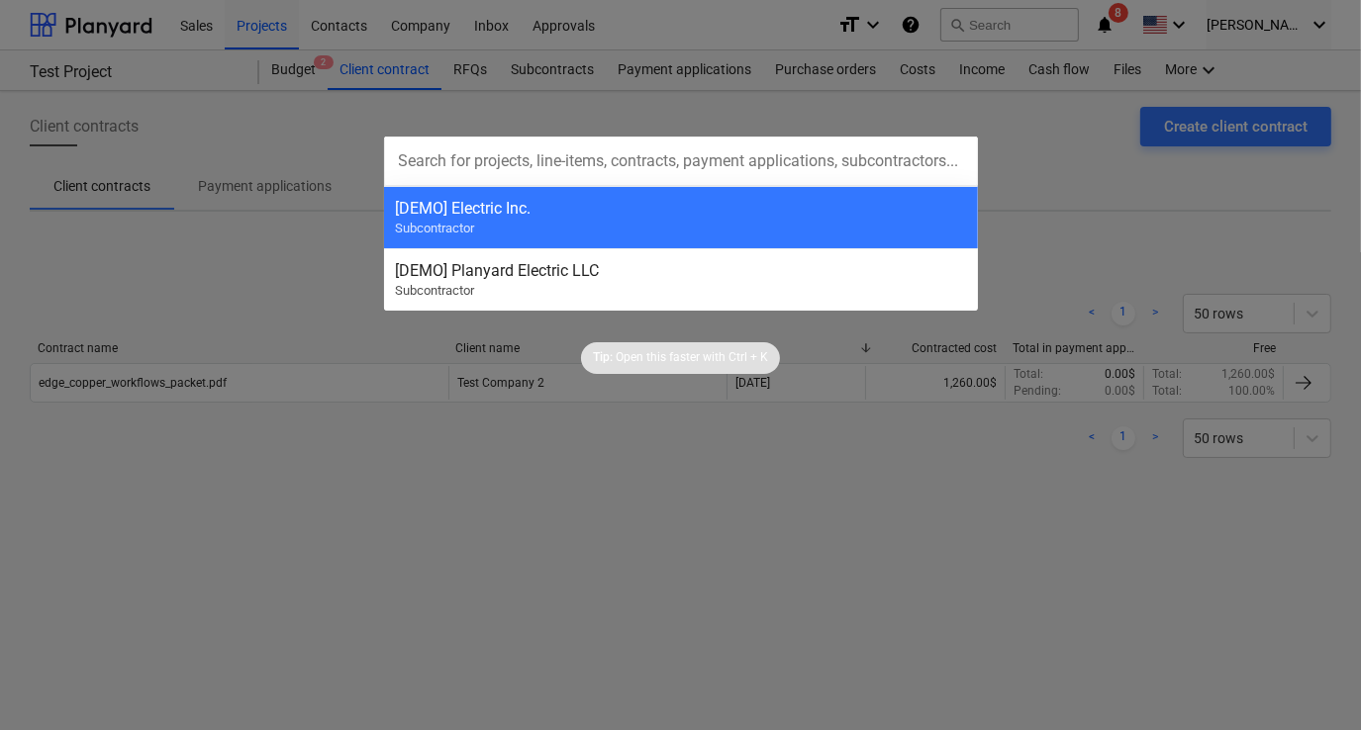
click at [291, 115] on div at bounding box center [680, 365] width 1361 height 730
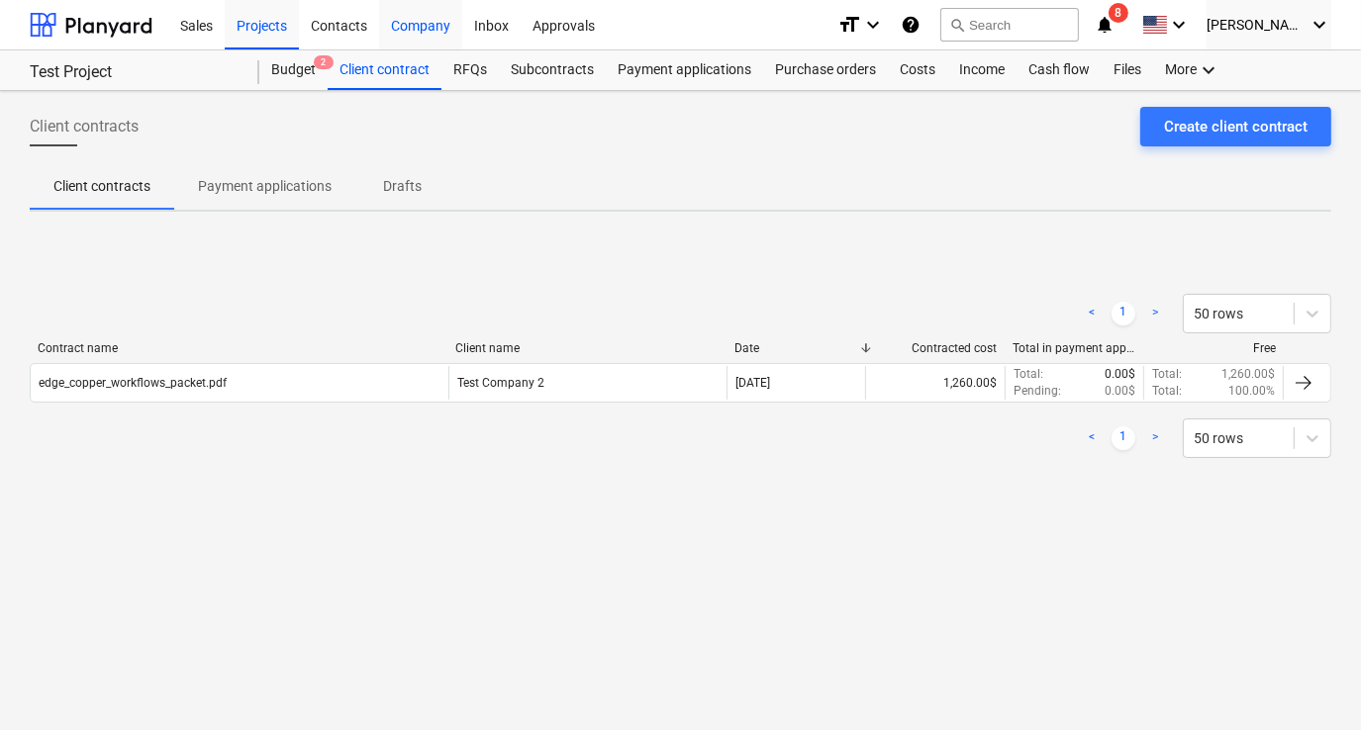
click at [404, 34] on div "Company" at bounding box center [420, 24] width 83 height 50
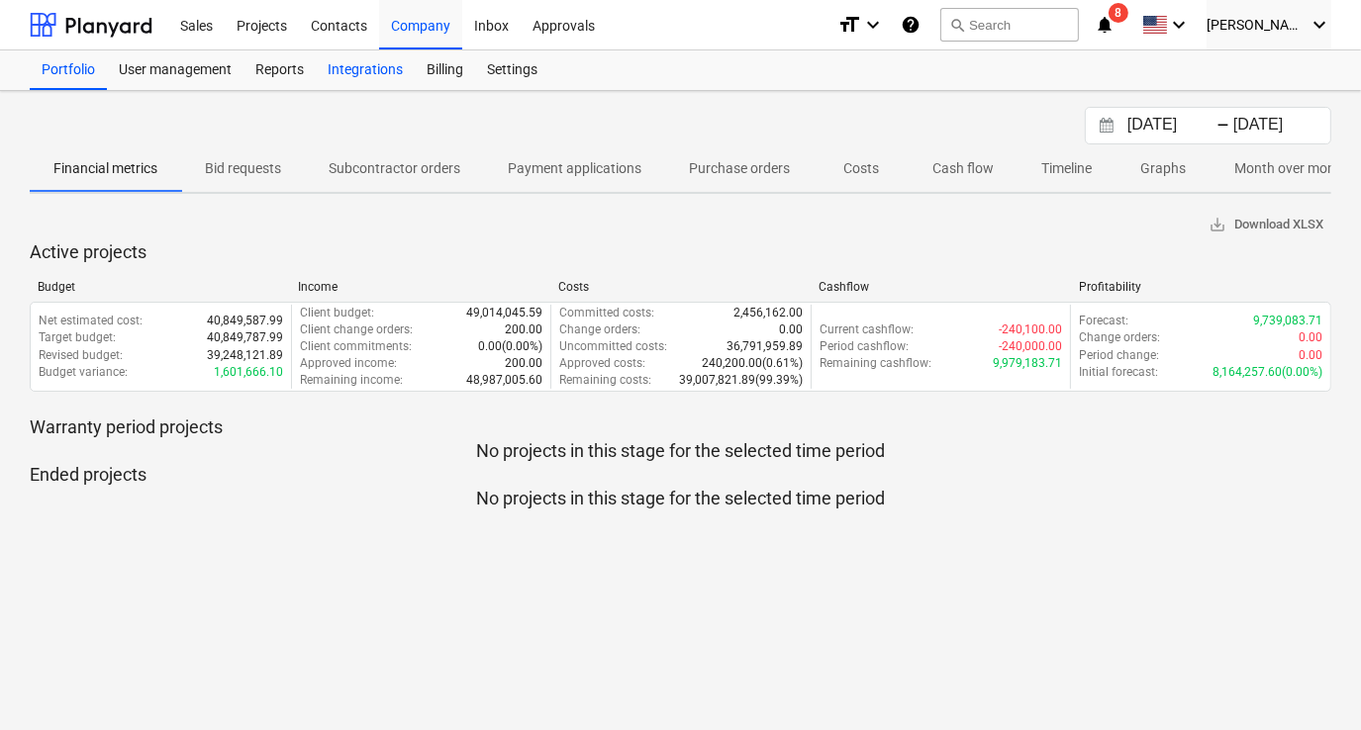
click at [385, 59] on div "Integrations" at bounding box center [365, 70] width 99 height 40
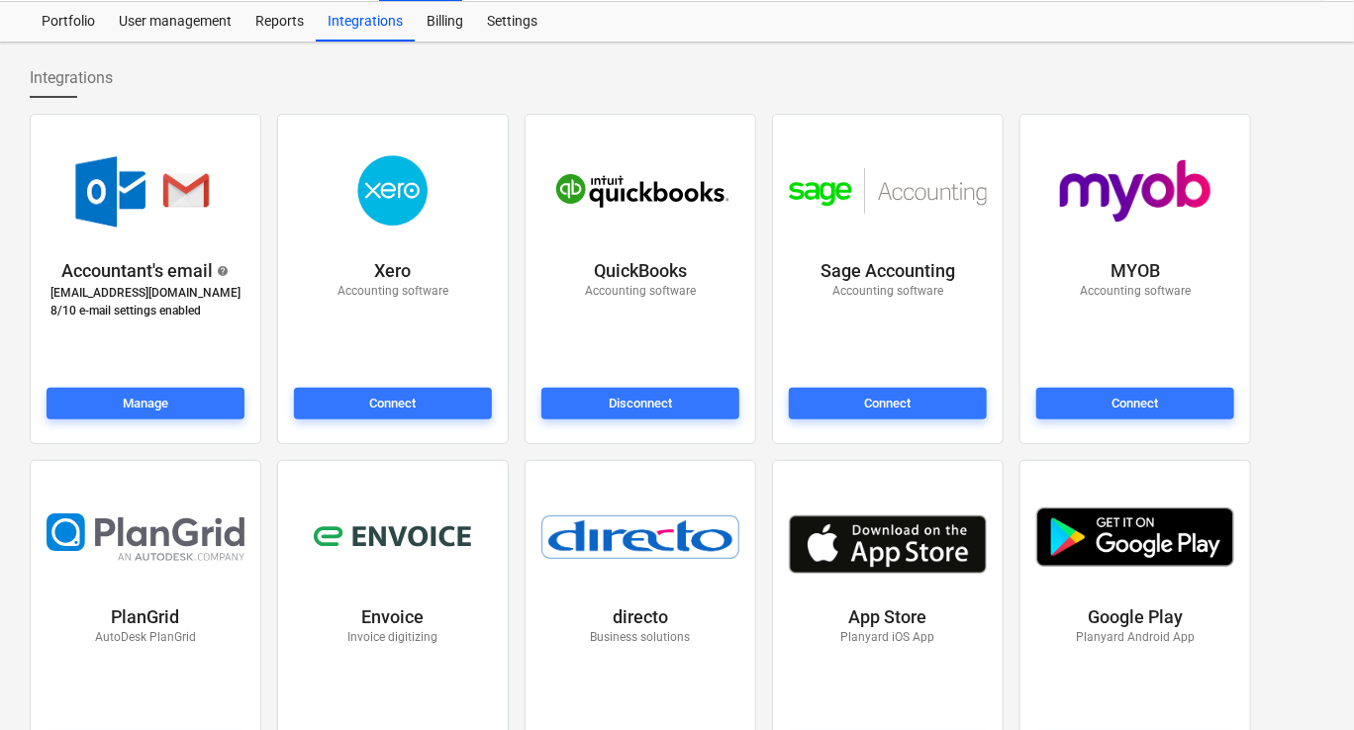
scroll to position [99, 0]
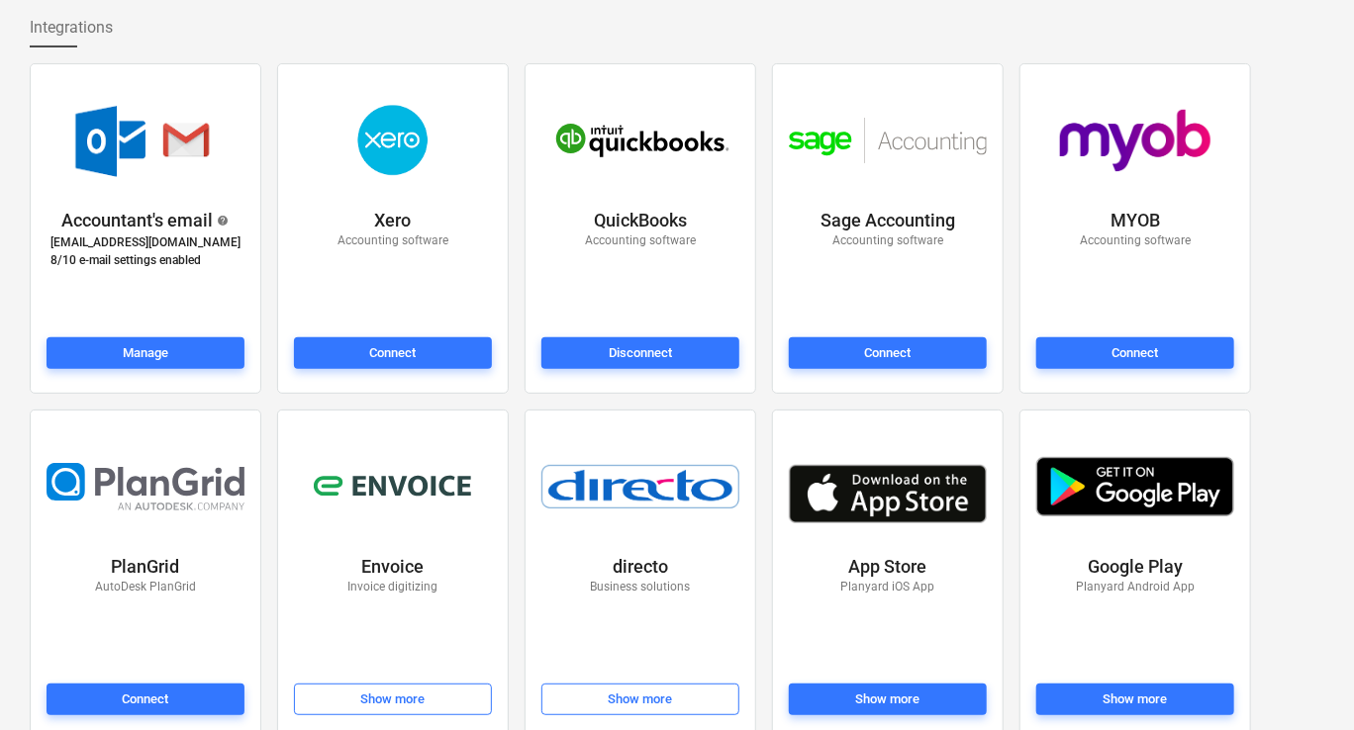
click at [578, 197] on div at bounding box center [640, 140] width 206 height 129
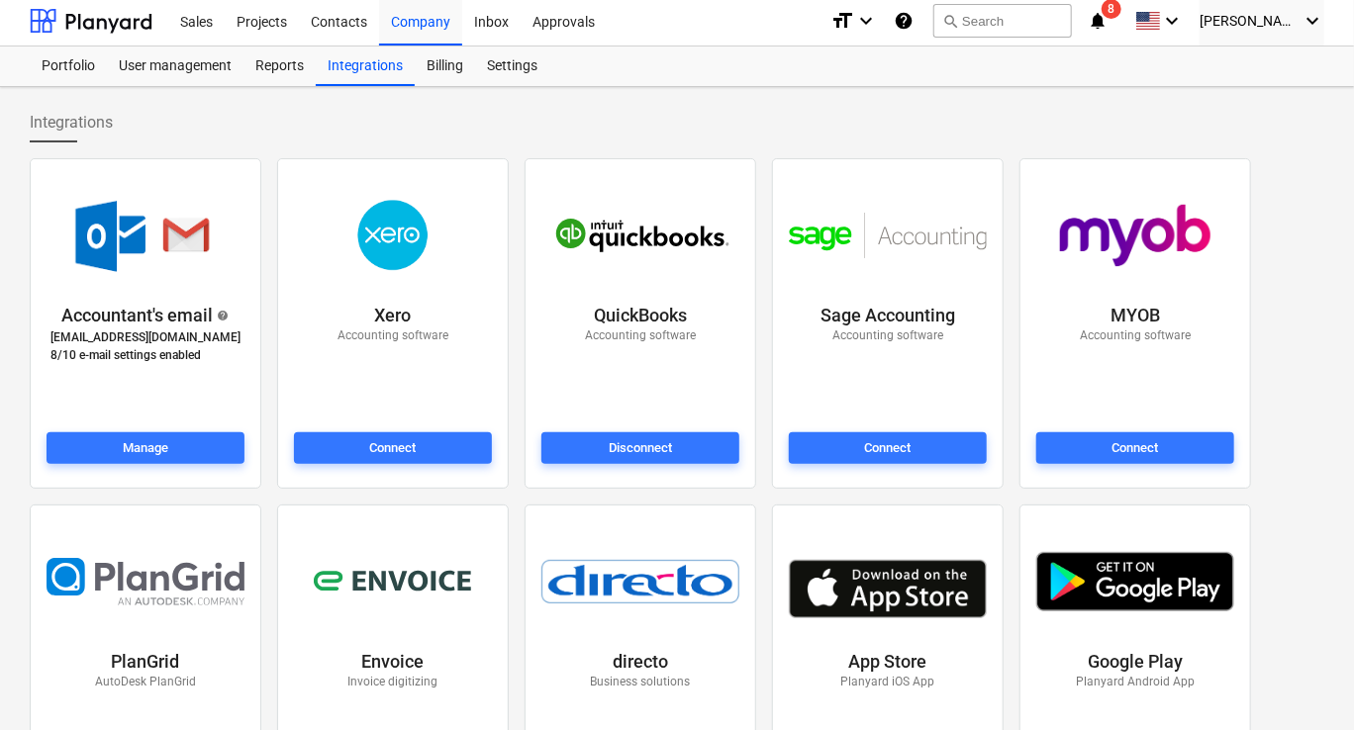
scroll to position [0, 0]
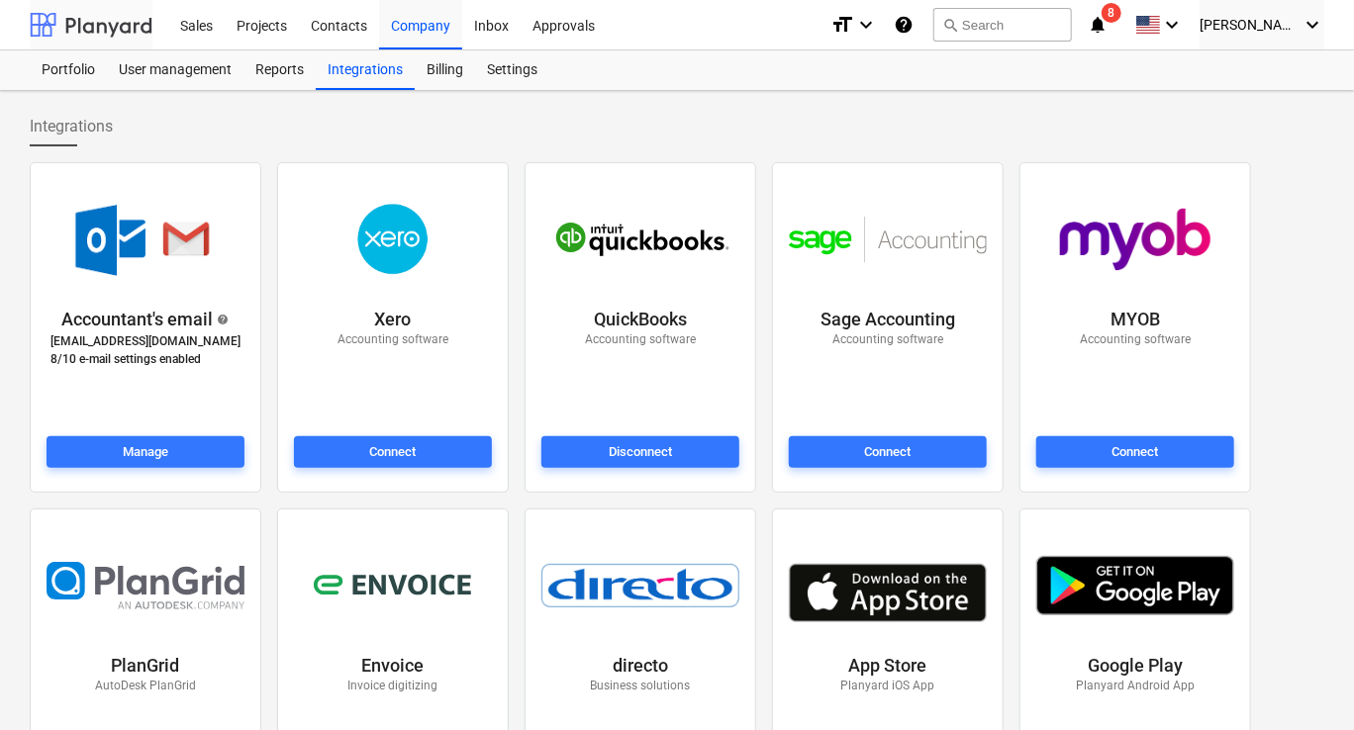
click at [143, 38] on div at bounding box center [91, 24] width 123 height 49
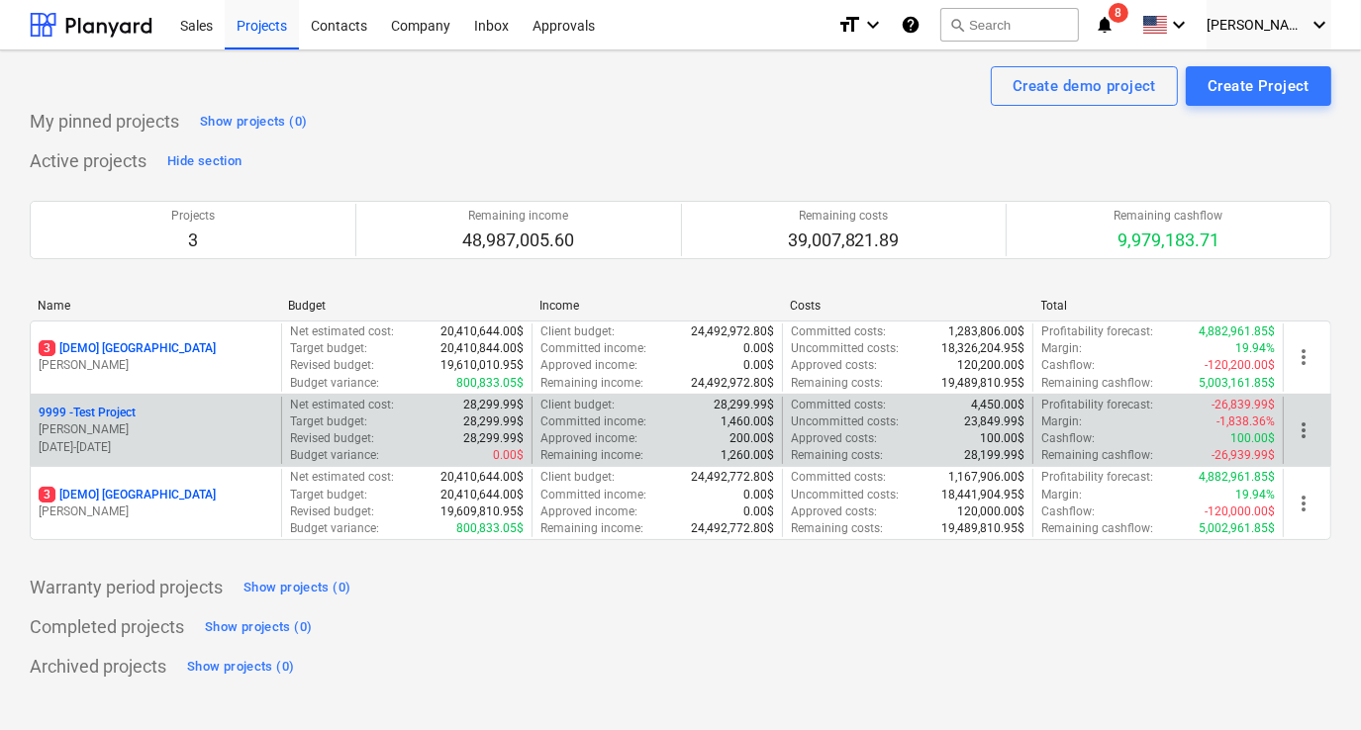
click at [107, 413] on p "9999 - Test Project" at bounding box center [87, 413] width 97 height 17
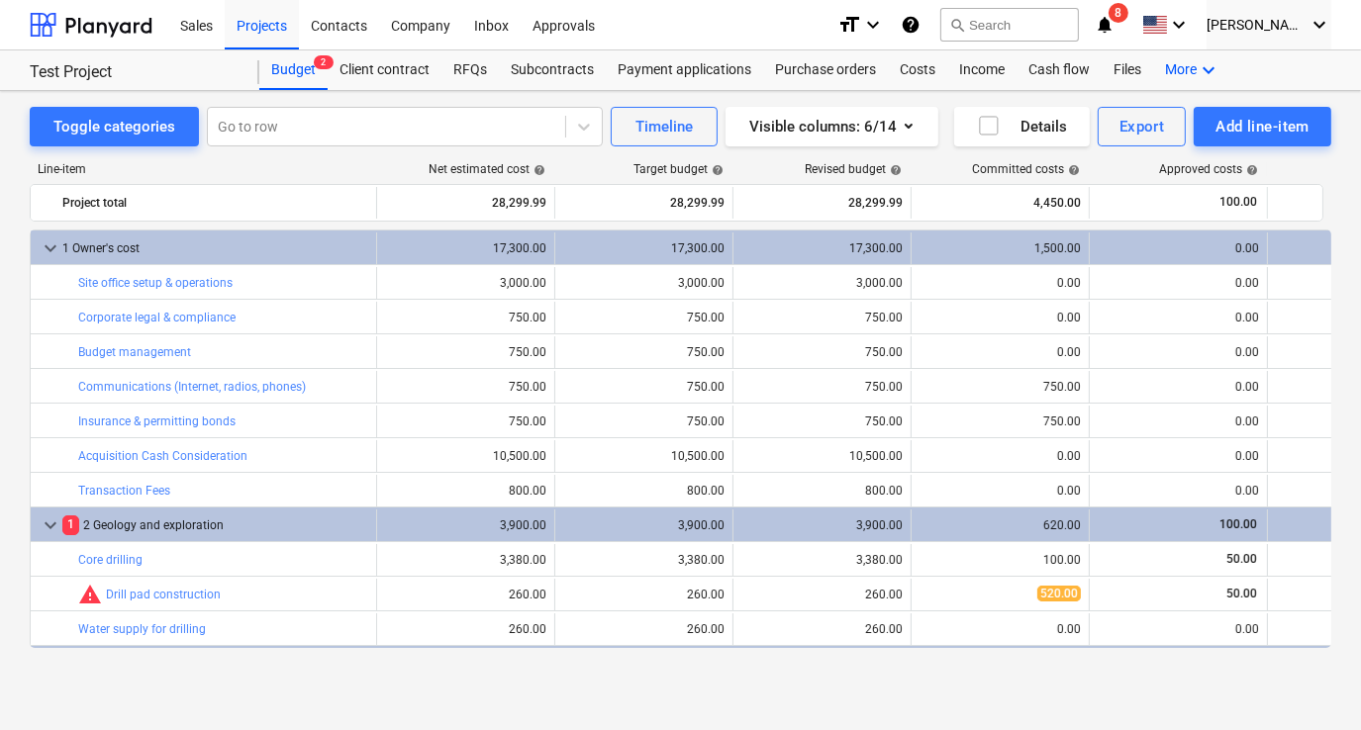
click at [1207, 61] on icon "keyboard_arrow_down" at bounding box center [1208, 70] width 24 height 24
click at [1165, 122] on div "Analytics" at bounding box center [1172, 118] width 95 height 16
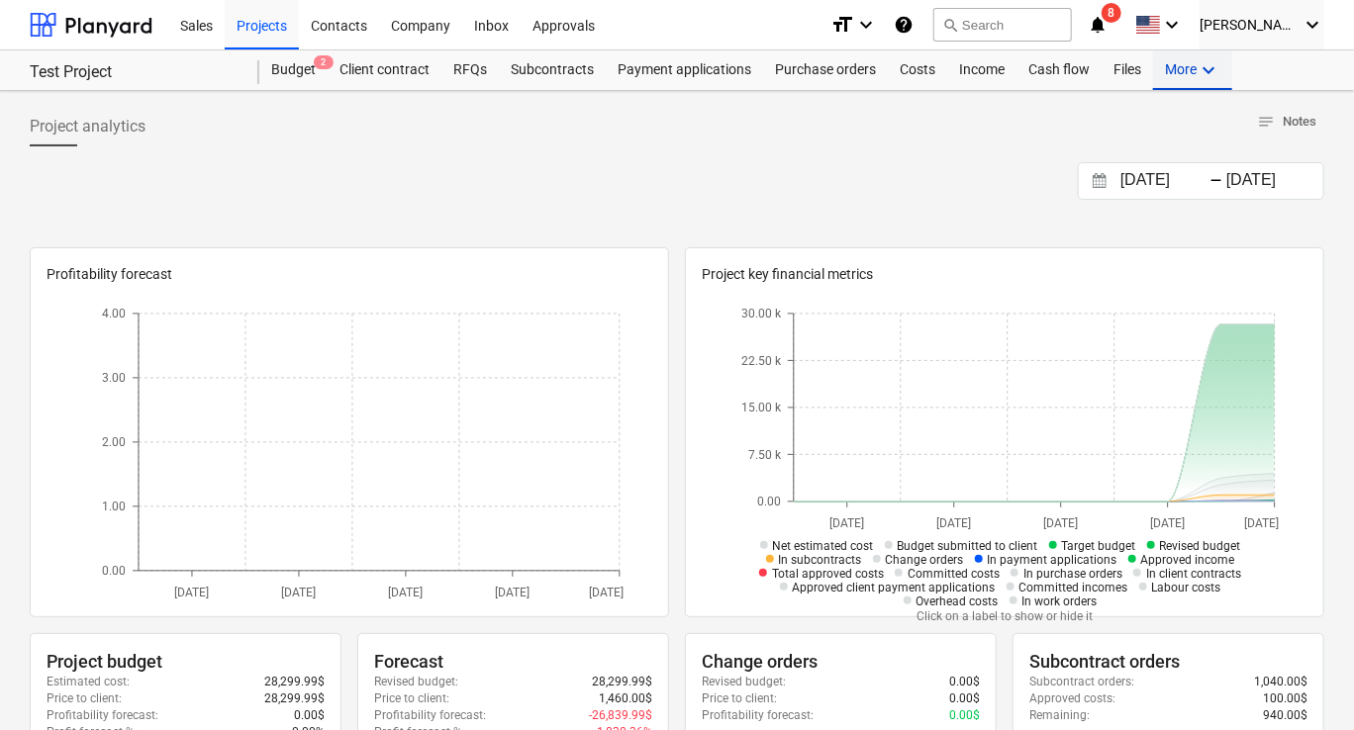
click at [1183, 76] on div "More keyboard_arrow_down" at bounding box center [1192, 70] width 79 height 40
click at [1160, 145] on div "Settings" at bounding box center [1172, 150] width 95 height 16
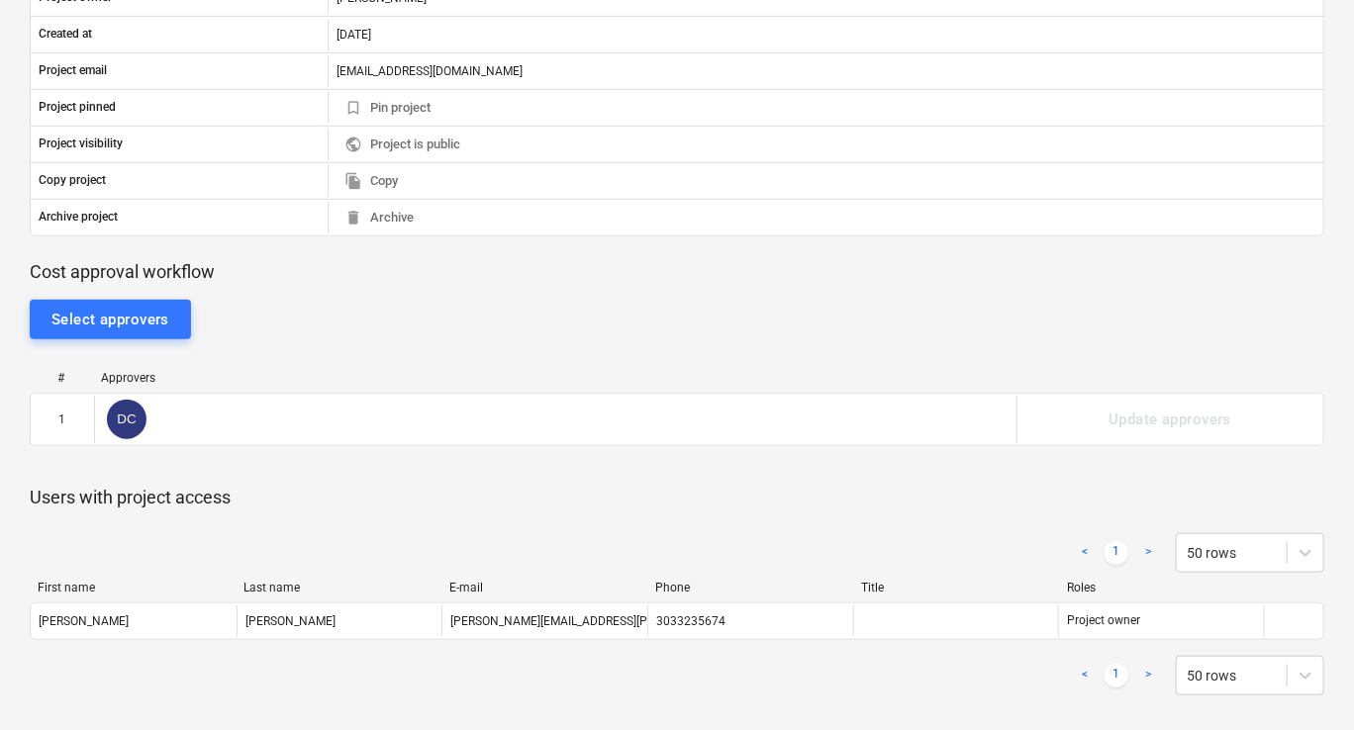
scroll to position [557, 0]
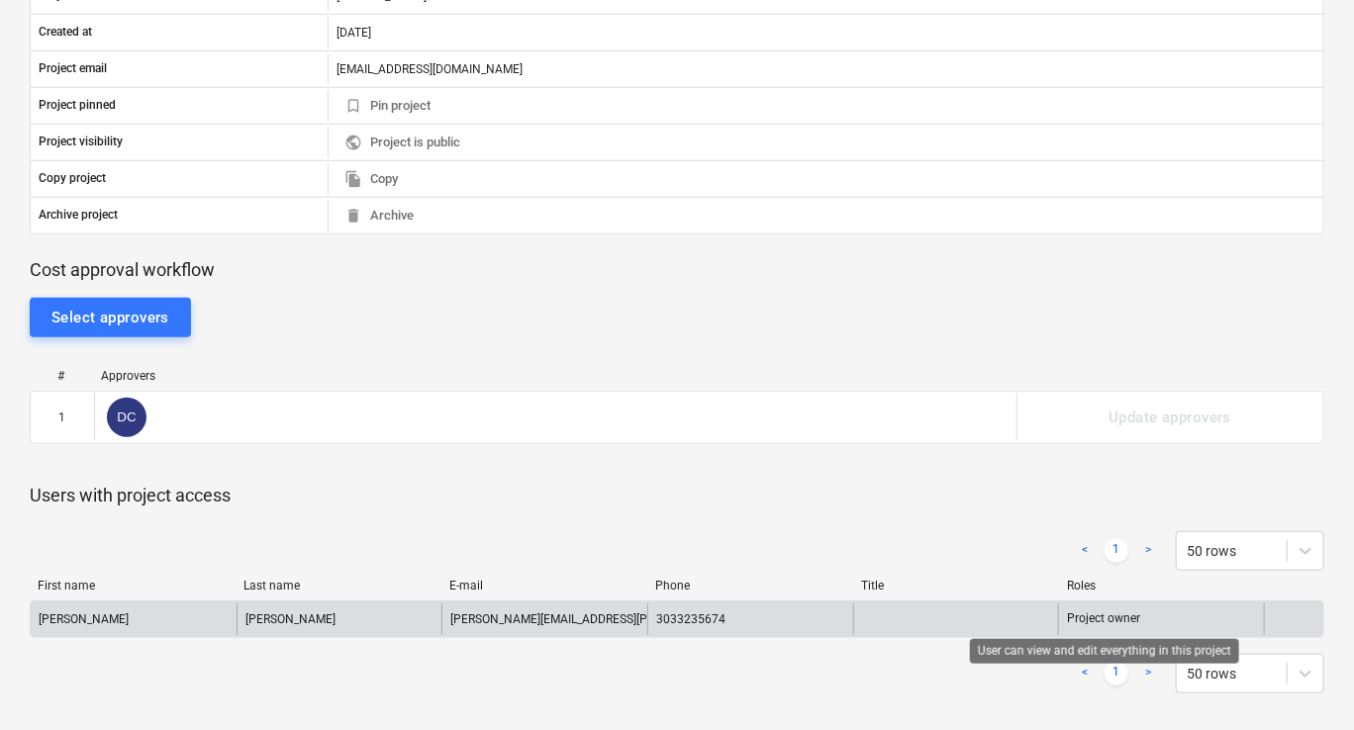
click at [1133, 622] on p "Project owner" at bounding box center [1103, 619] width 73 height 17
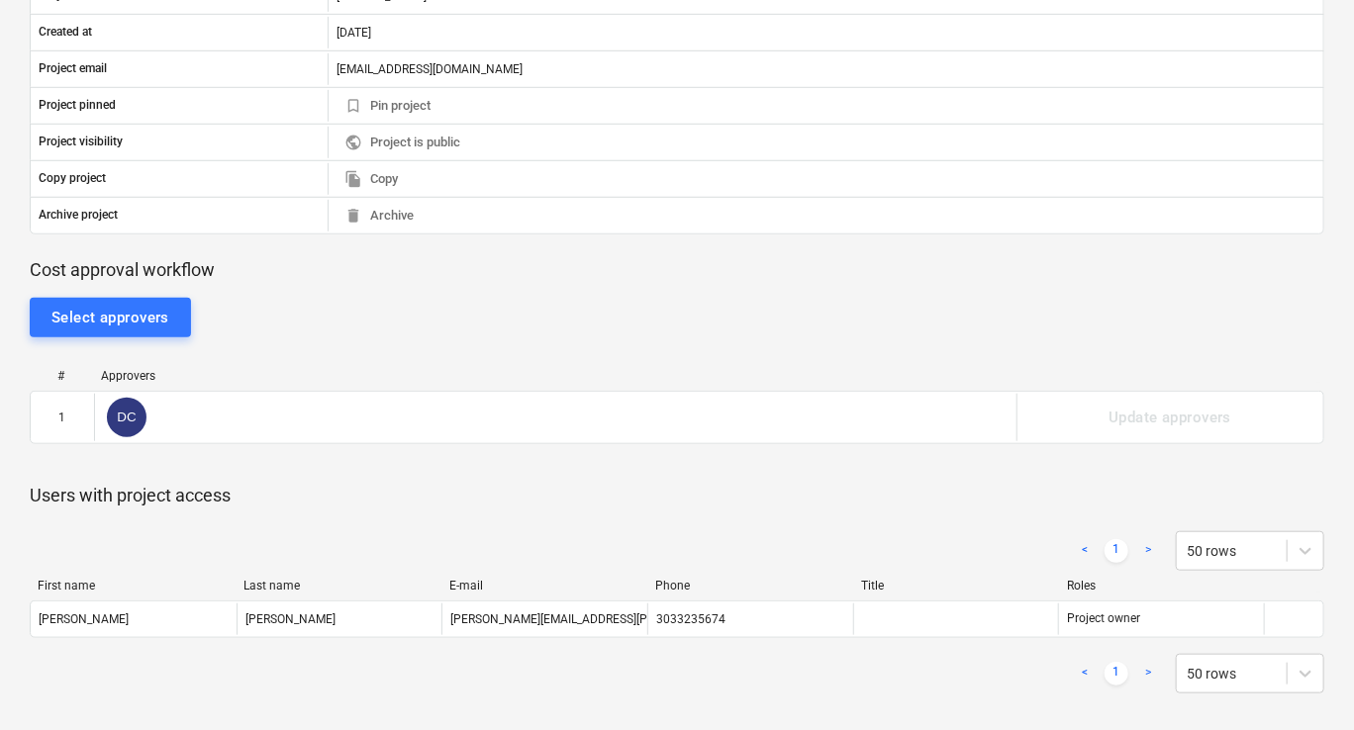
click at [1336, 608] on div "Project settings Share project Change project owner Project details Project nam…" at bounding box center [677, 133] width 1354 height 1199
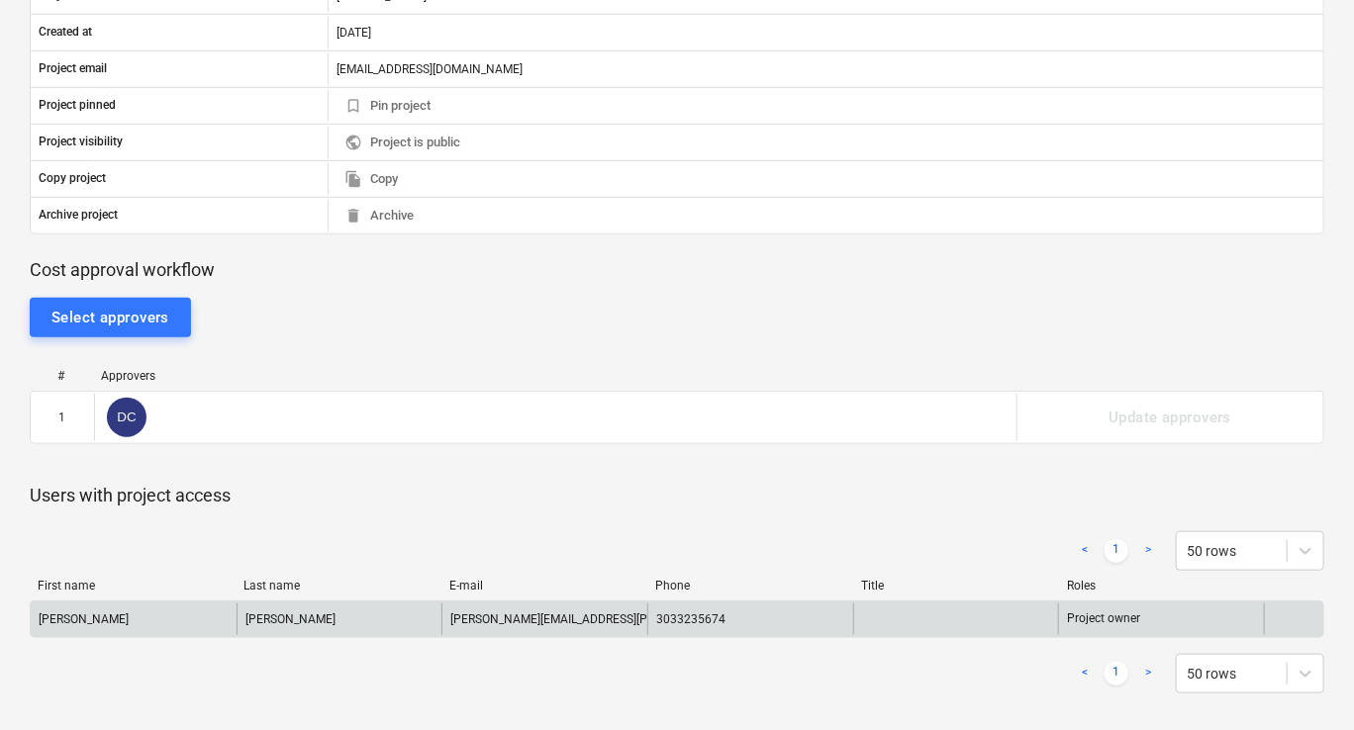
click at [1308, 617] on div at bounding box center [1293, 620] width 59 height 32
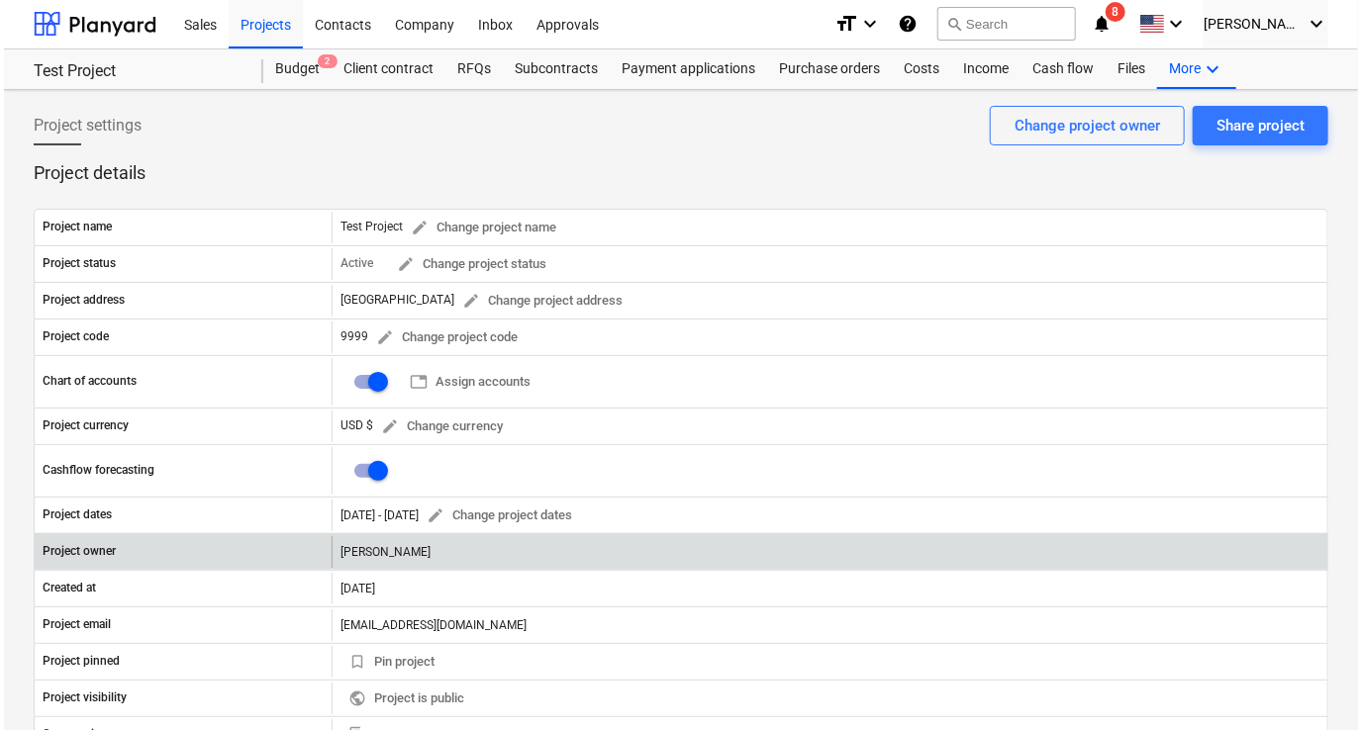
scroll to position [0, 0]
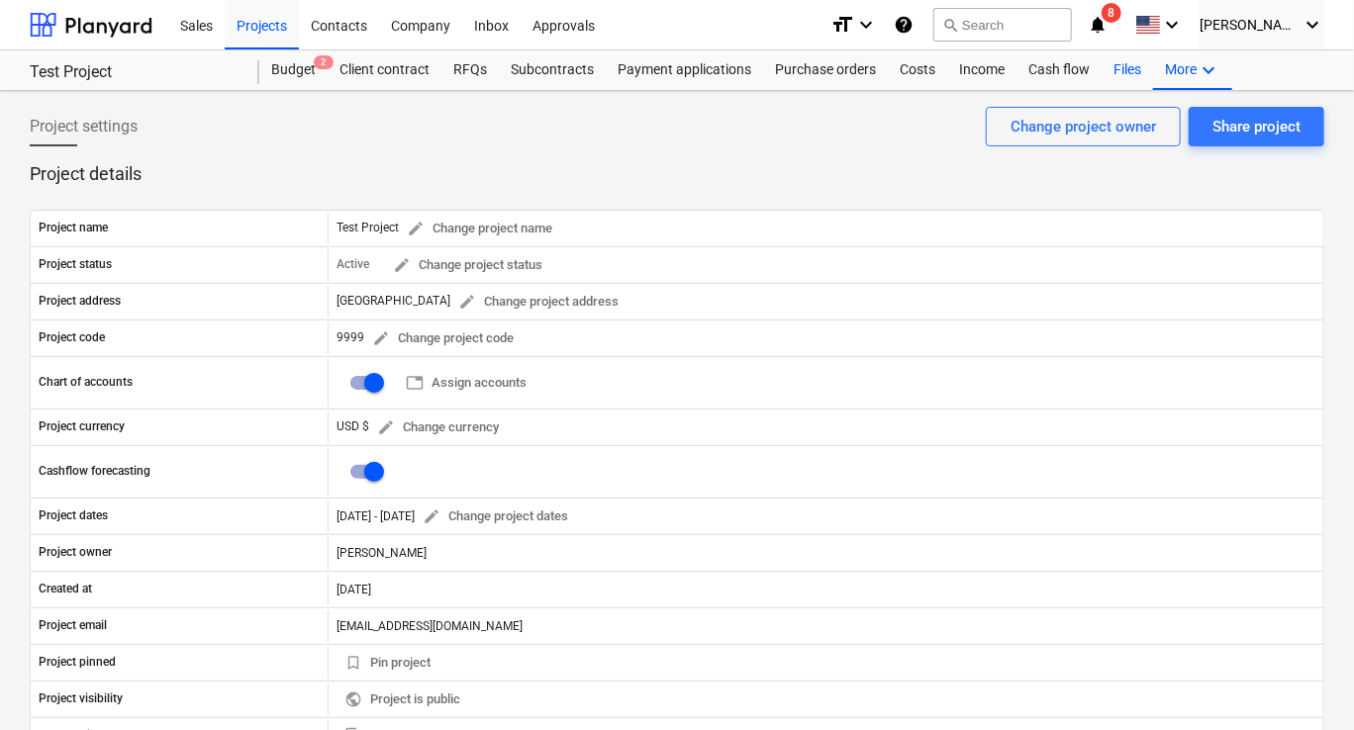
click at [1112, 71] on div "Files" at bounding box center [1126, 70] width 51 height 40
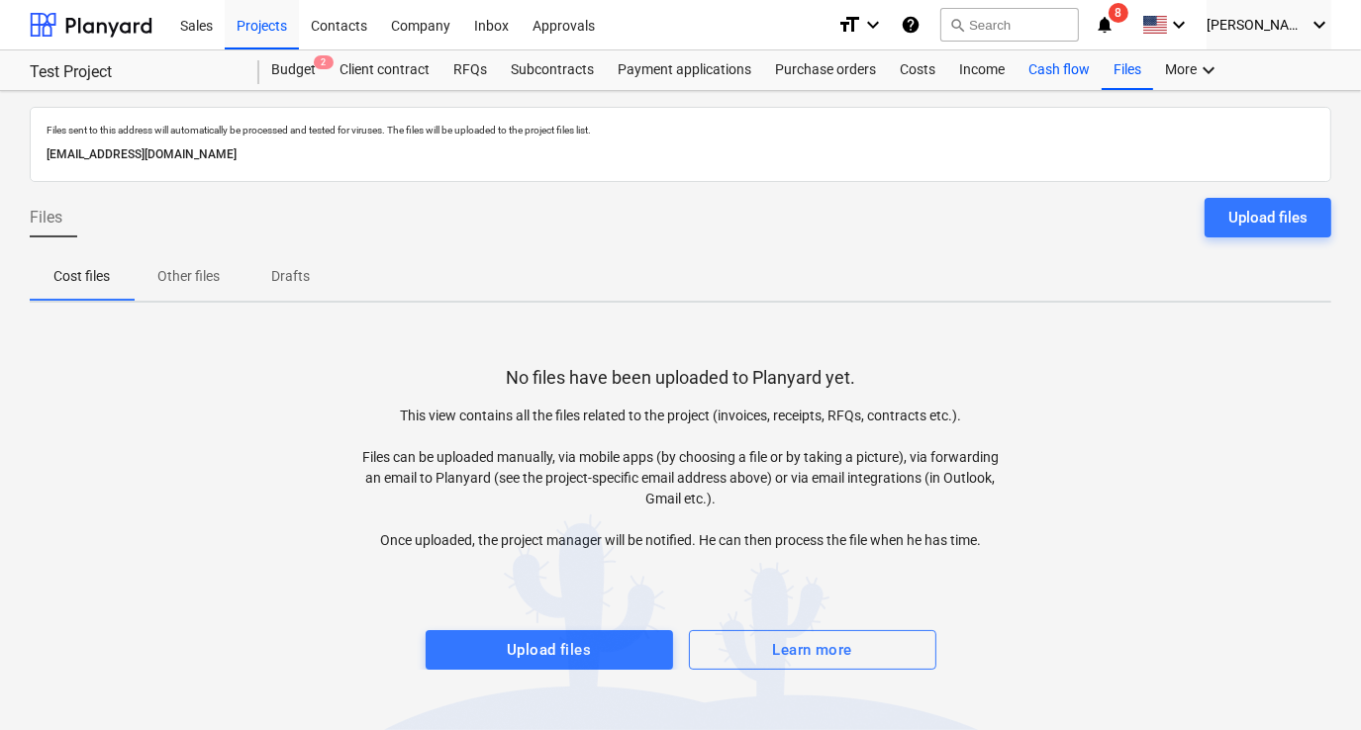
click at [1070, 71] on div "Cash flow" at bounding box center [1058, 70] width 85 height 40
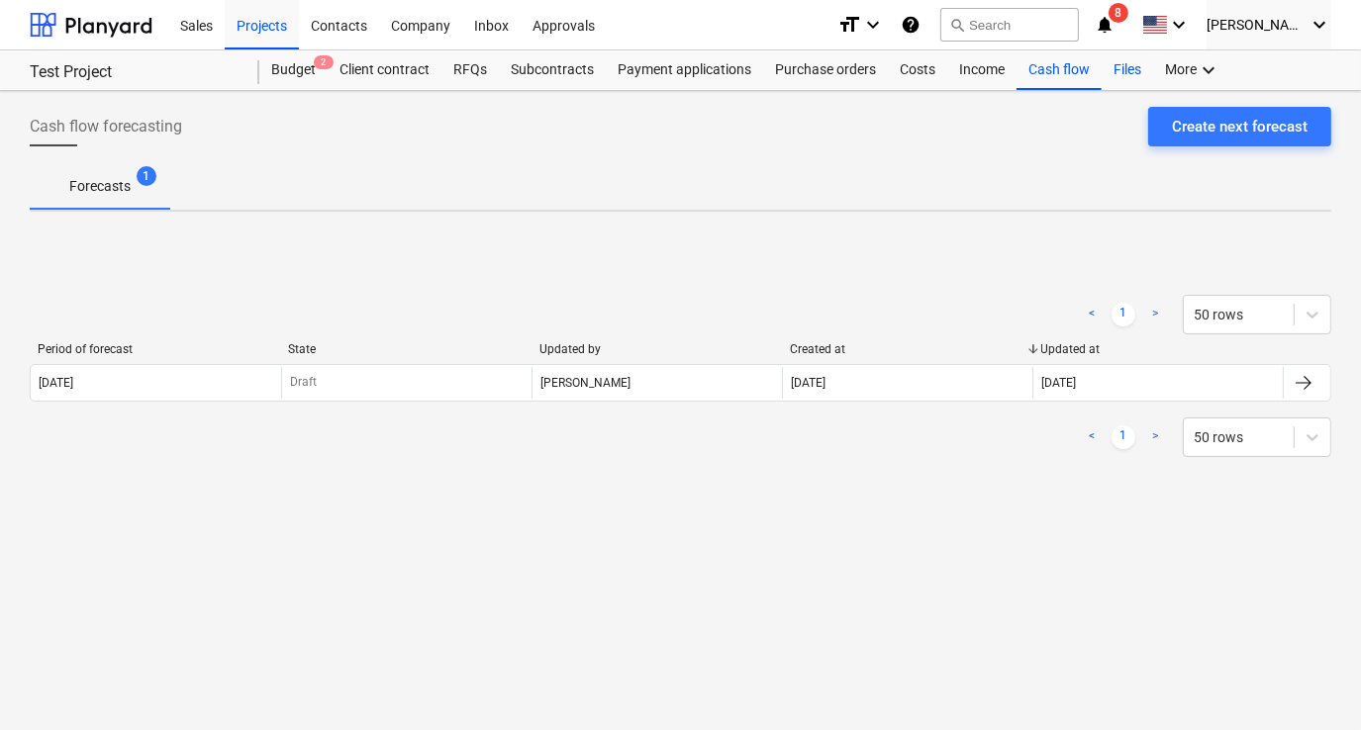
click at [1122, 71] on div "Files" at bounding box center [1126, 70] width 51 height 40
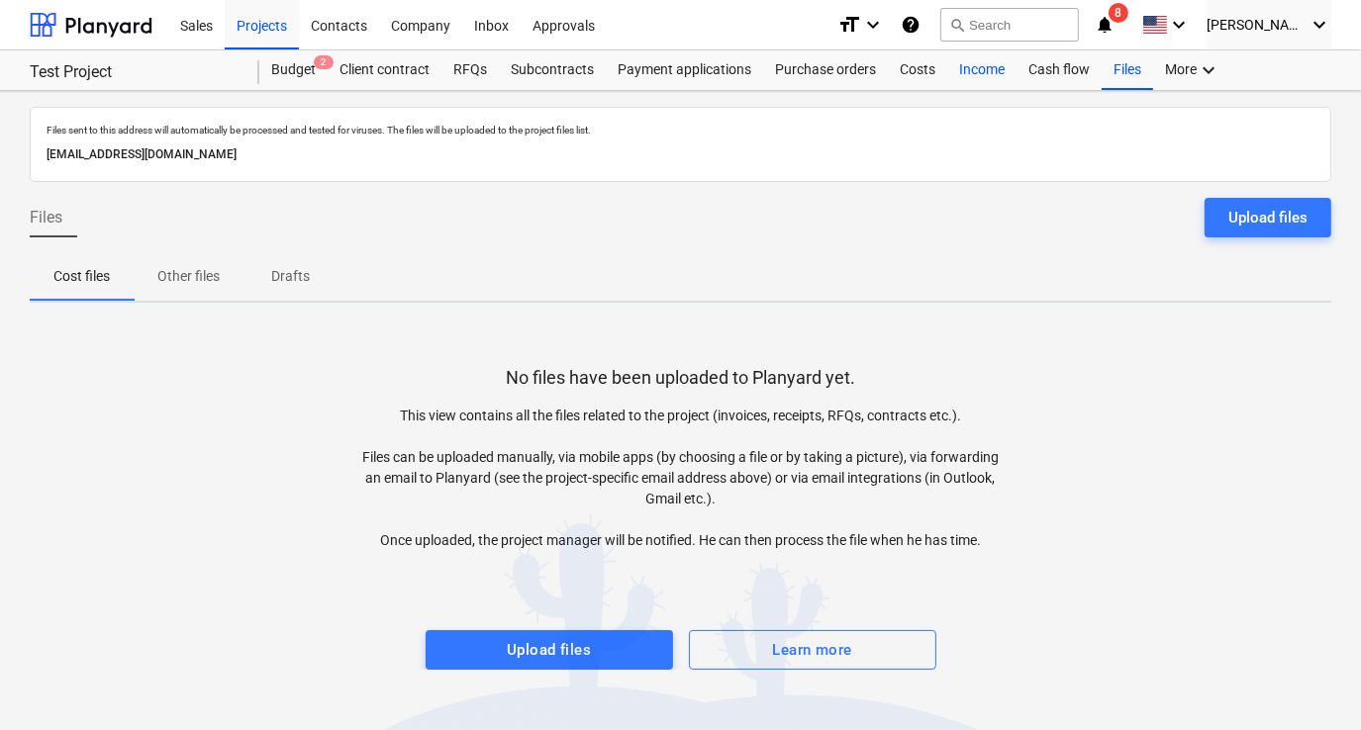
click at [988, 72] on div "Income" at bounding box center [981, 70] width 69 height 40
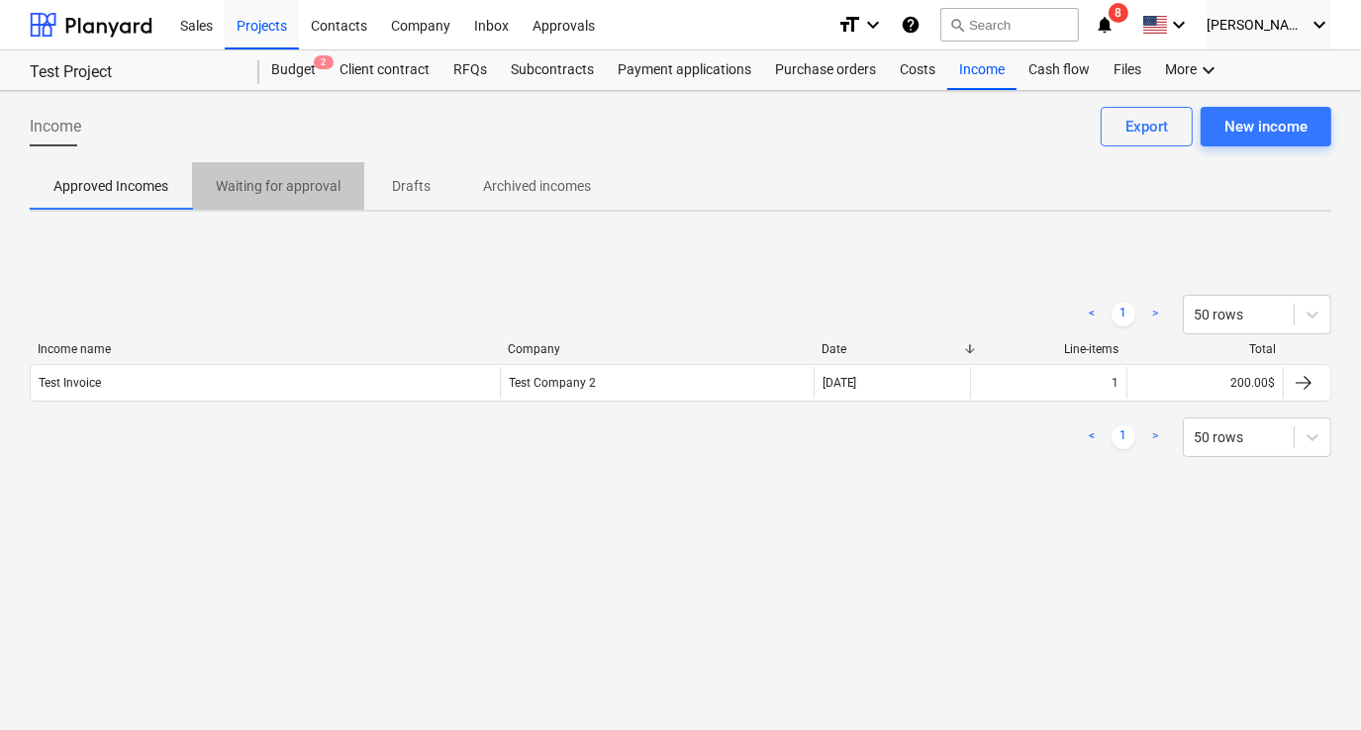
click at [286, 199] on span "Waiting for approval" at bounding box center [278, 186] width 172 height 33
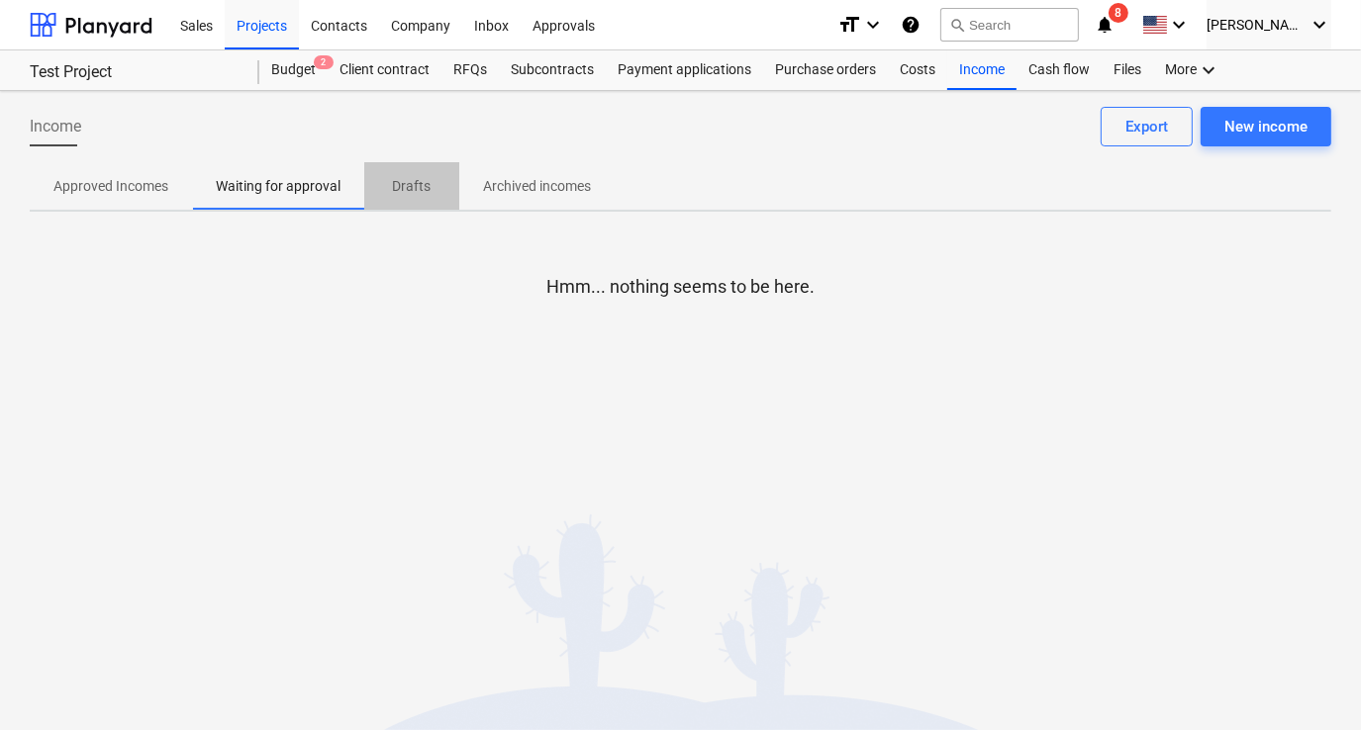
click at [393, 194] on p "Drafts" at bounding box center [412, 186] width 48 height 21
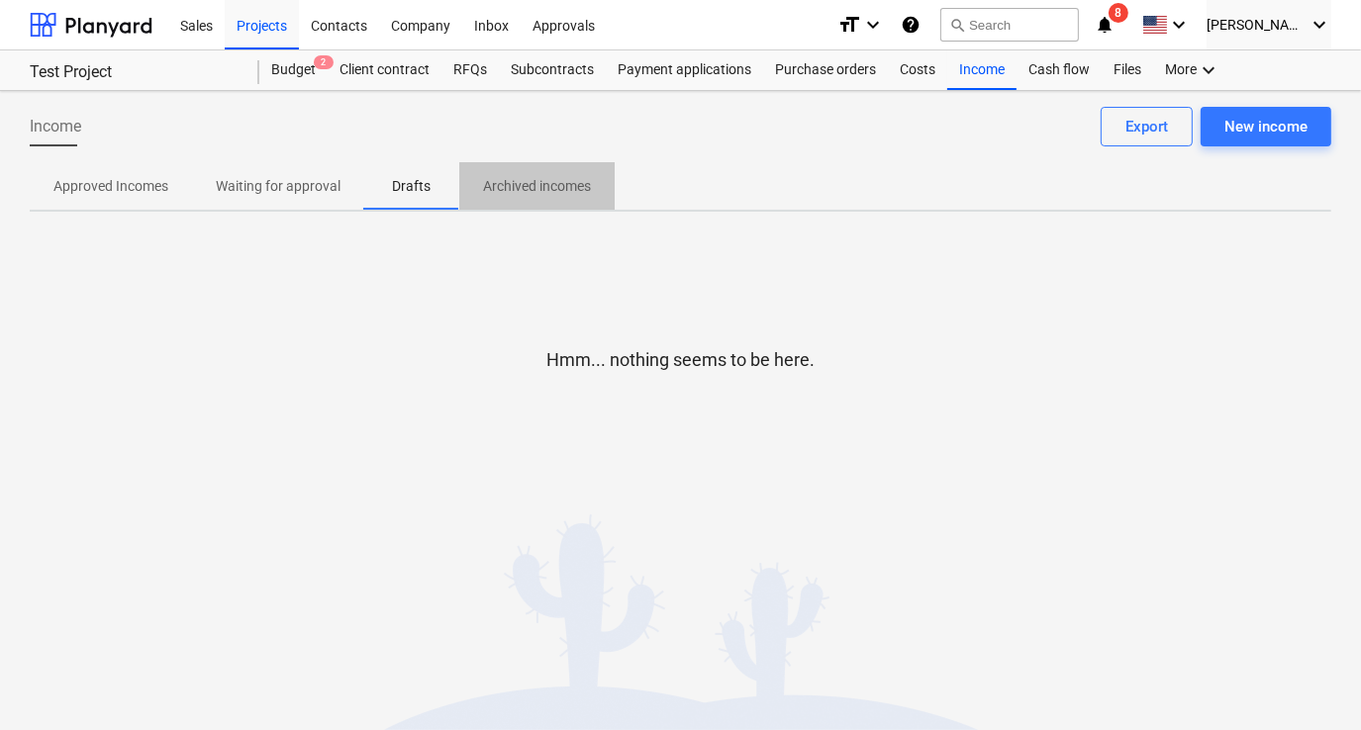
click at [496, 189] on p "Archived incomes" at bounding box center [537, 186] width 108 height 21
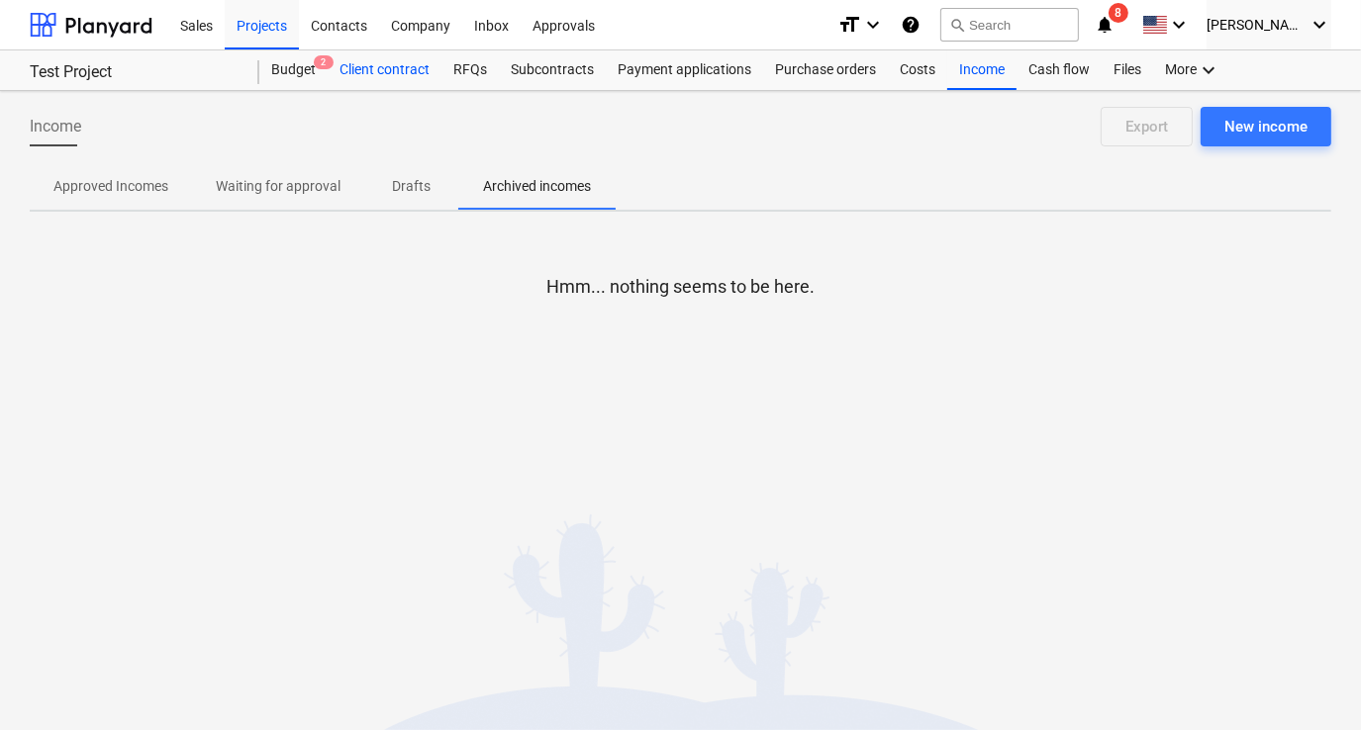
click at [406, 78] on div "Client contract" at bounding box center [385, 70] width 114 height 40
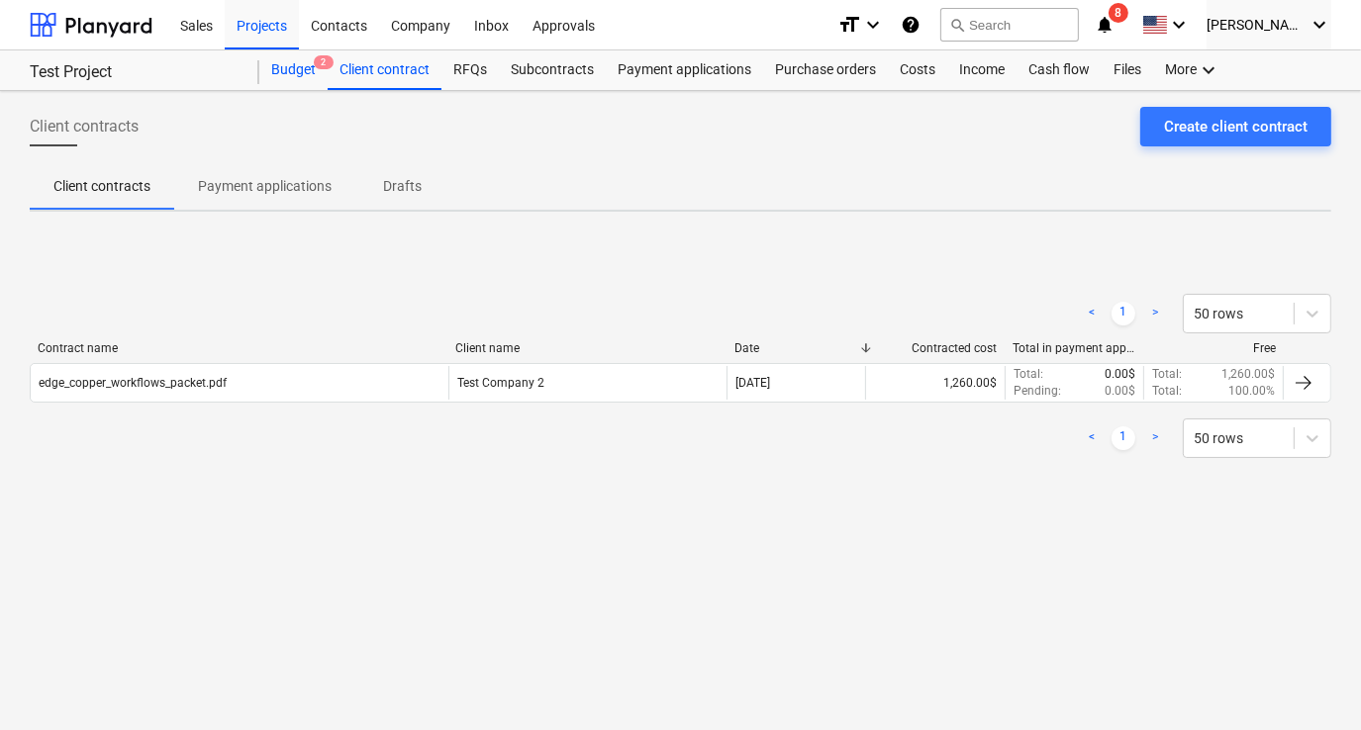
click at [298, 72] on div "Budget 2" at bounding box center [293, 70] width 68 height 40
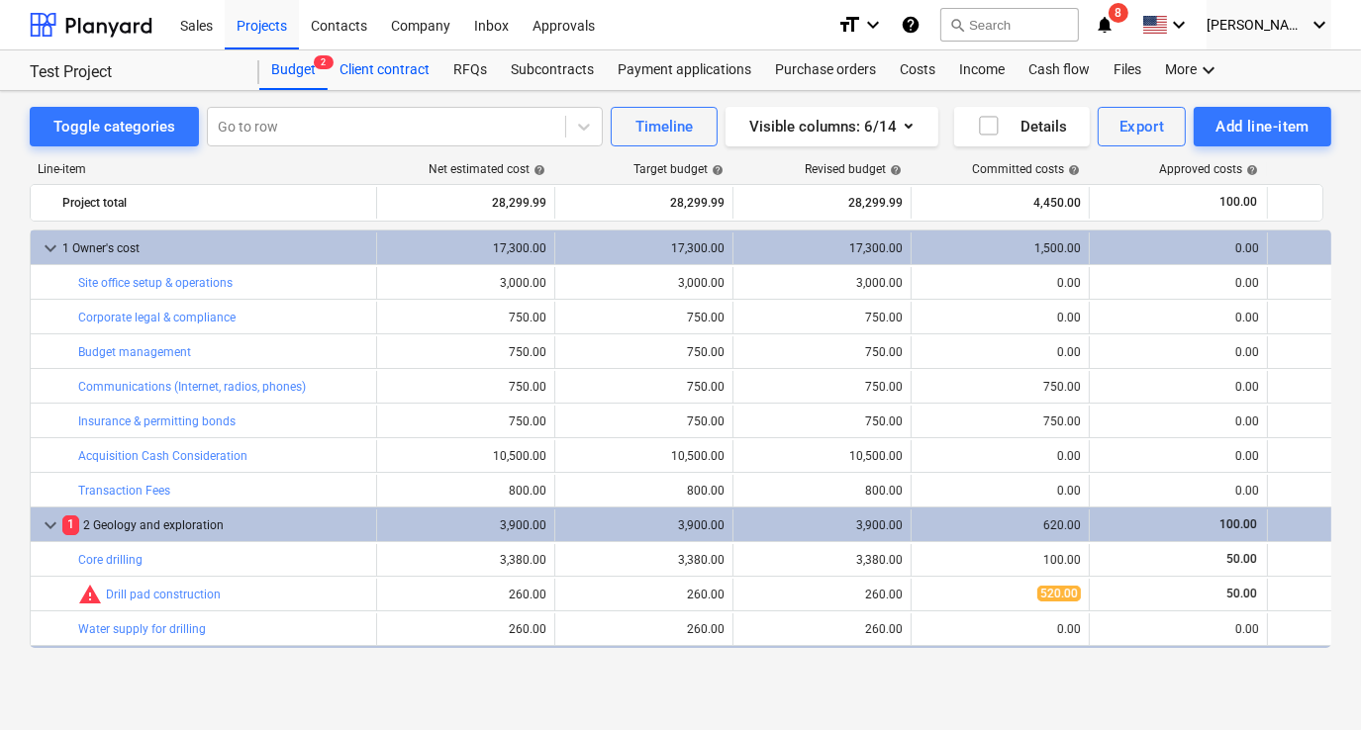
click at [400, 71] on div "Client contract" at bounding box center [385, 70] width 114 height 40
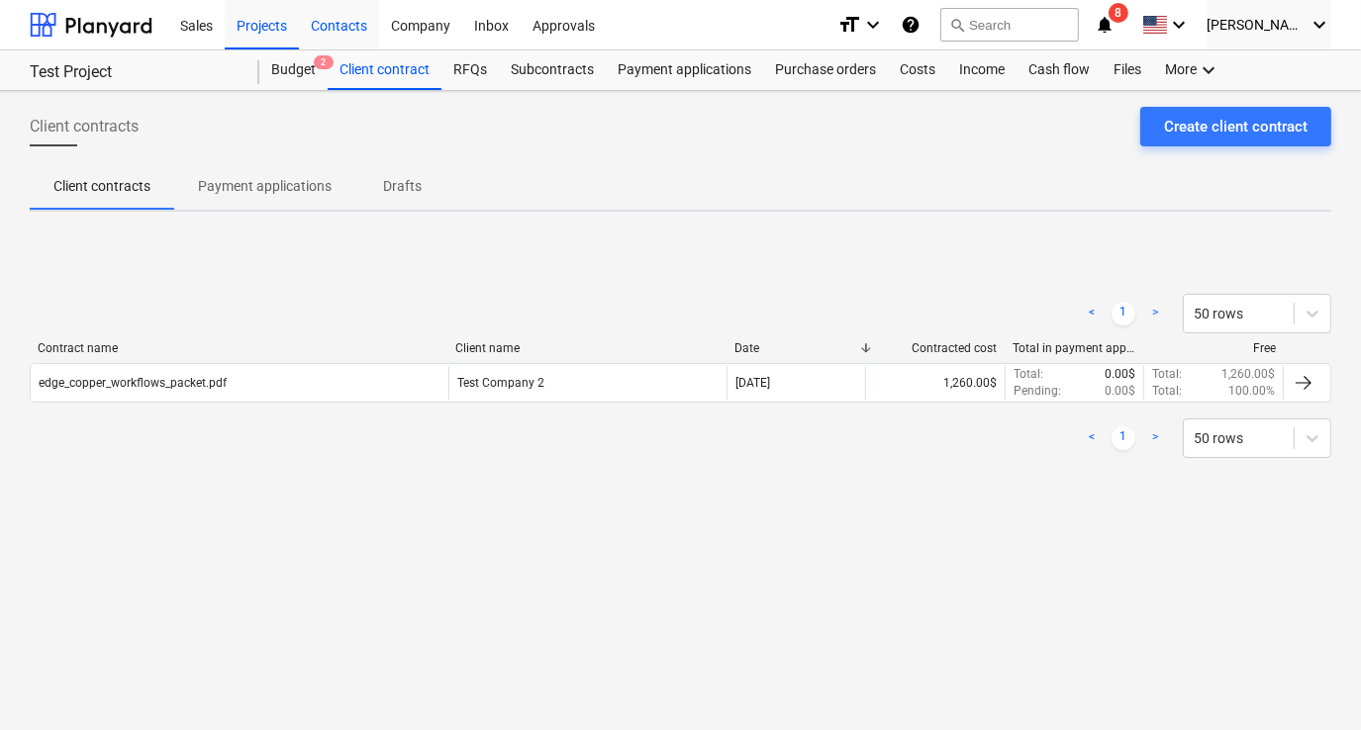
click at [347, 30] on div "Contacts" at bounding box center [339, 24] width 80 height 50
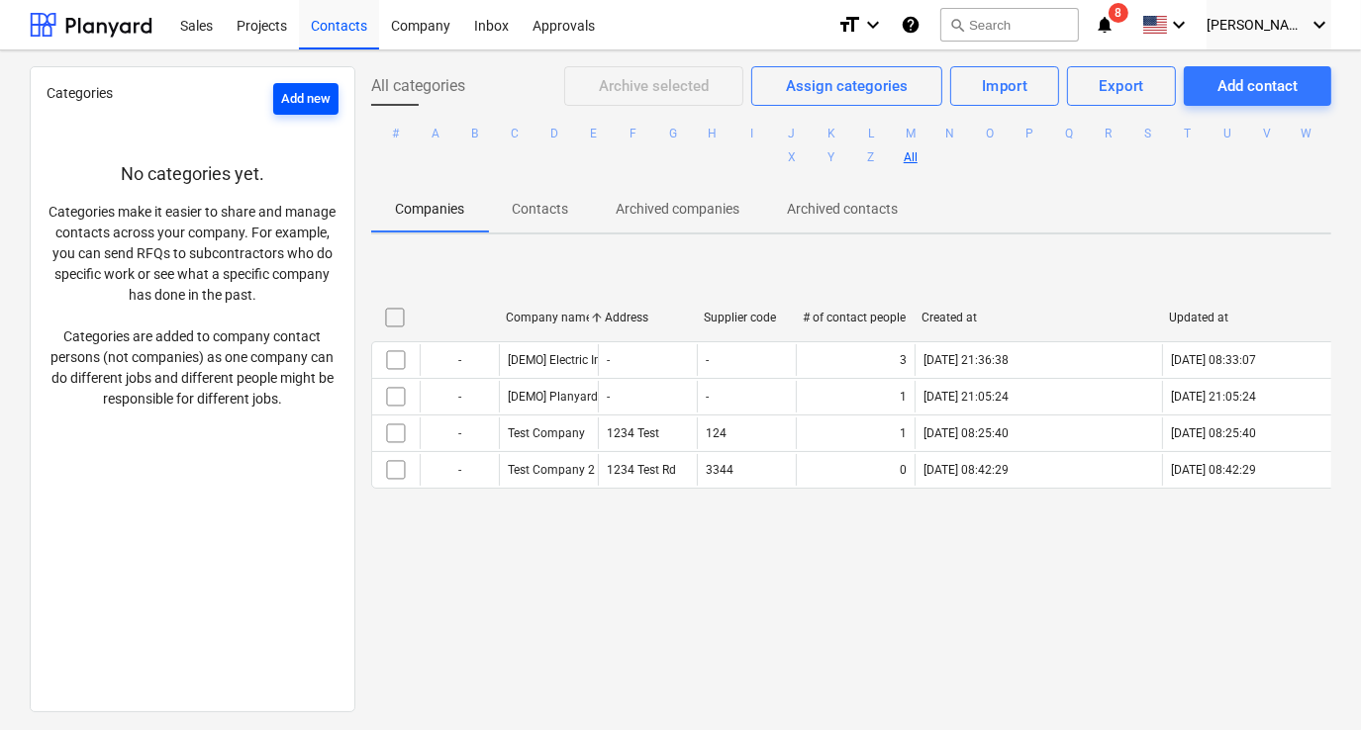
click at [318, 101] on div "Add new" at bounding box center [305, 99] width 49 height 23
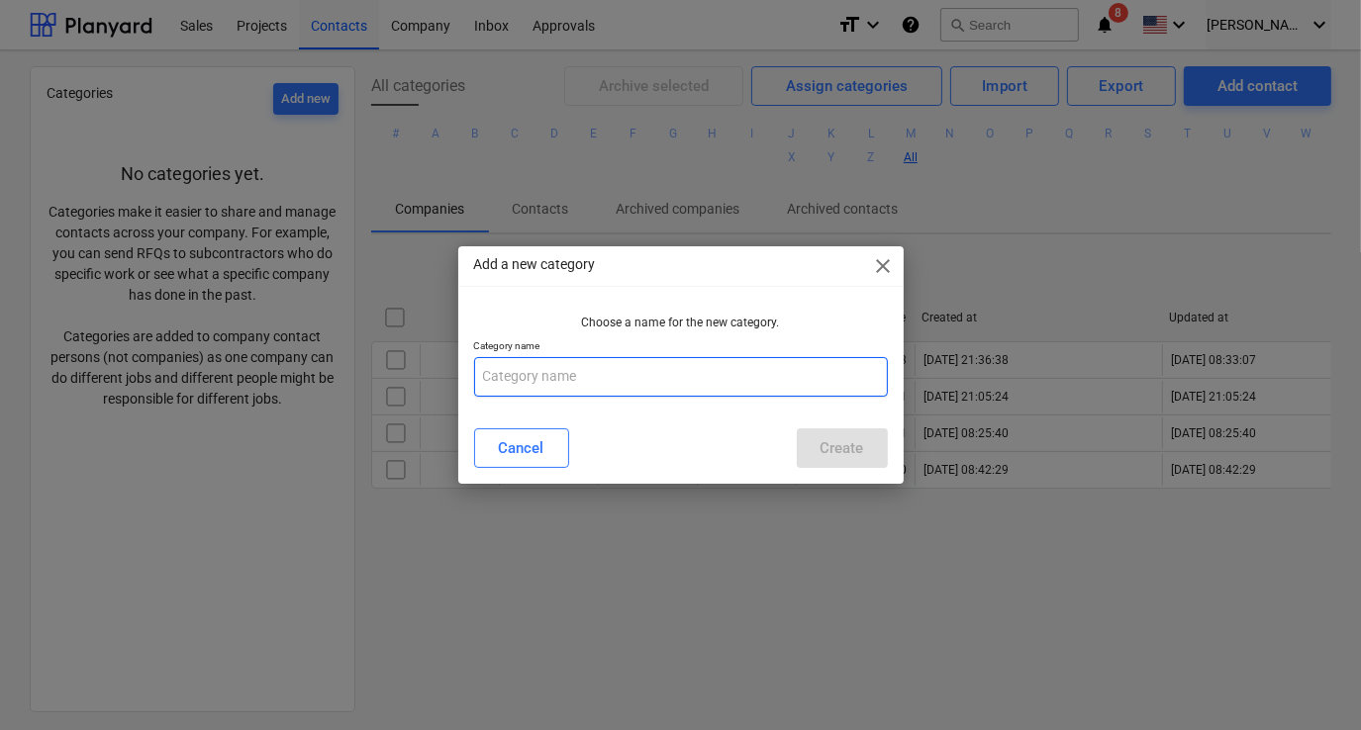
click at [656, 391] on input "text" at bounding box center [681, 377] width 414 height 40
click at [874, 263] on span "close" at bounding box center [884, 266] width 24 height 24
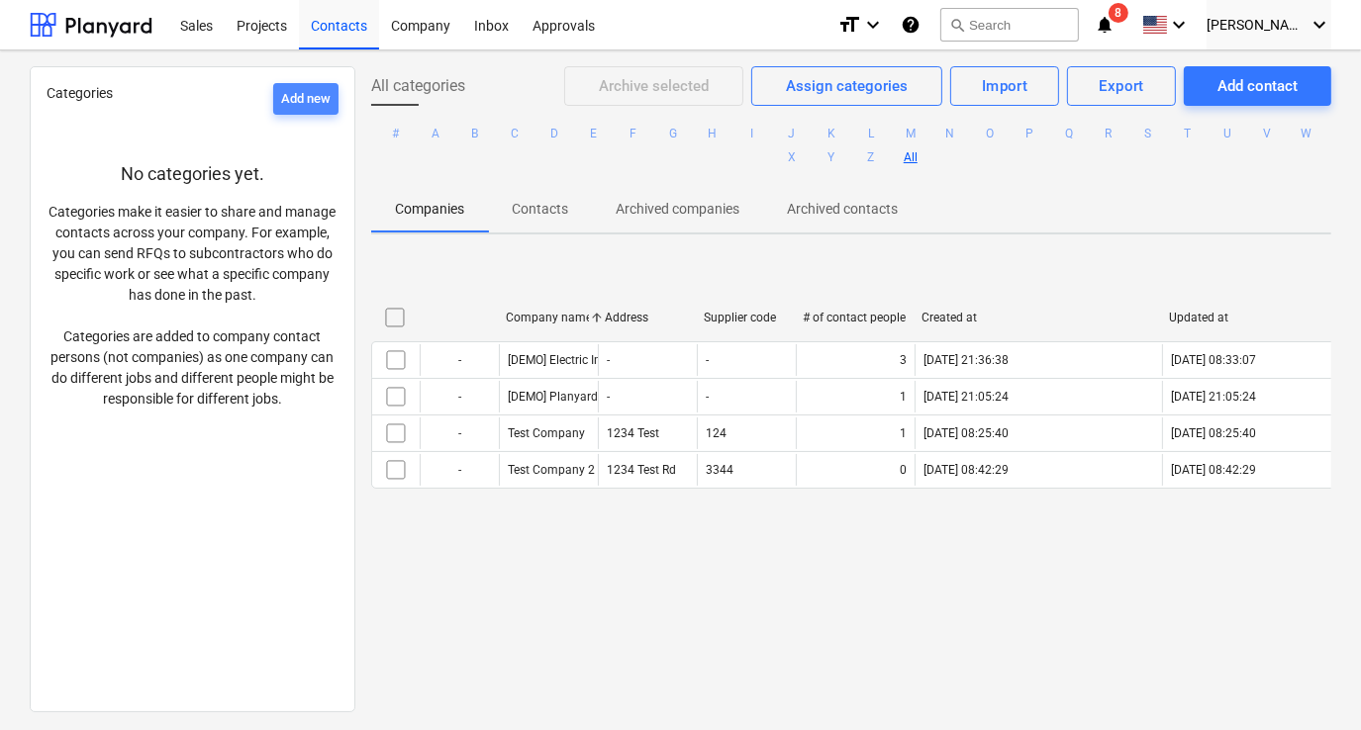
click at [288, 104] on div "Add new" at bounding box center [305, 99] width 49 height 23
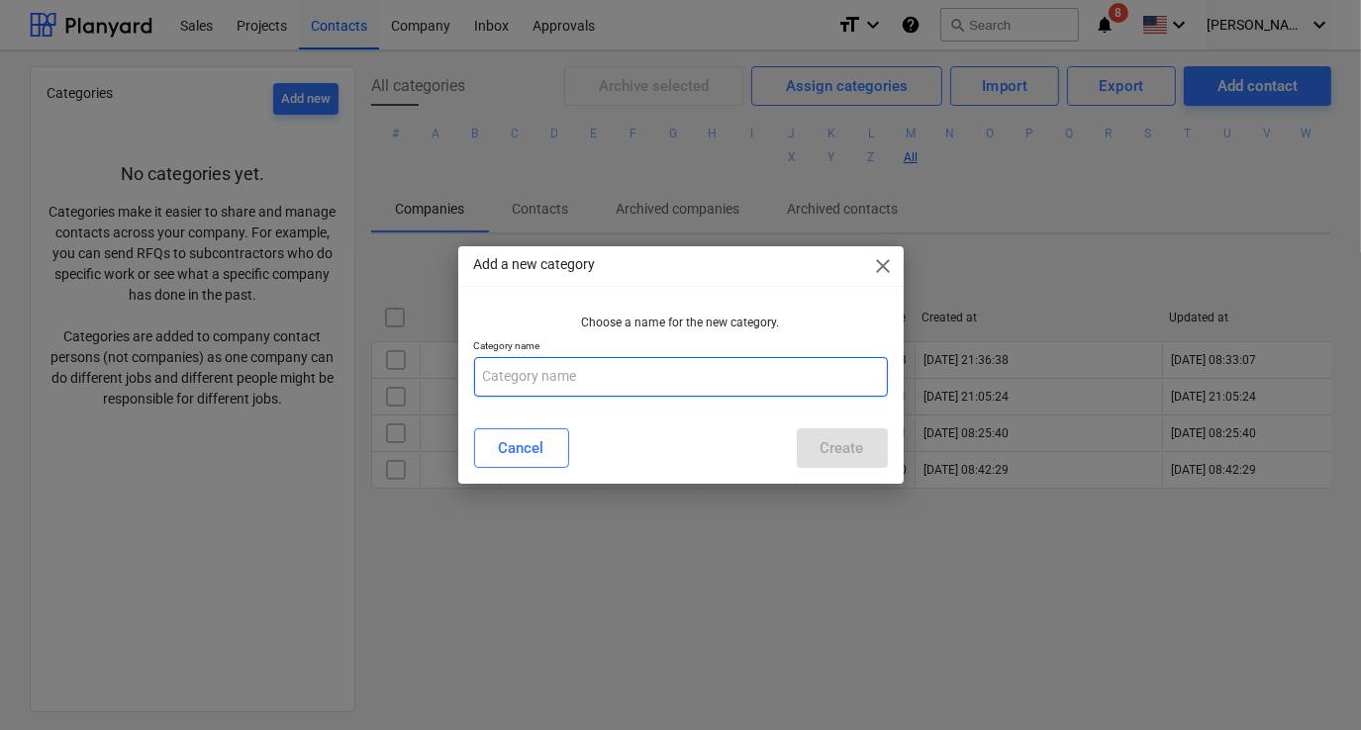
click at [519, 374] on input "text" at bounding box center [681, 377] width 414 height 40
type input "Drillers"
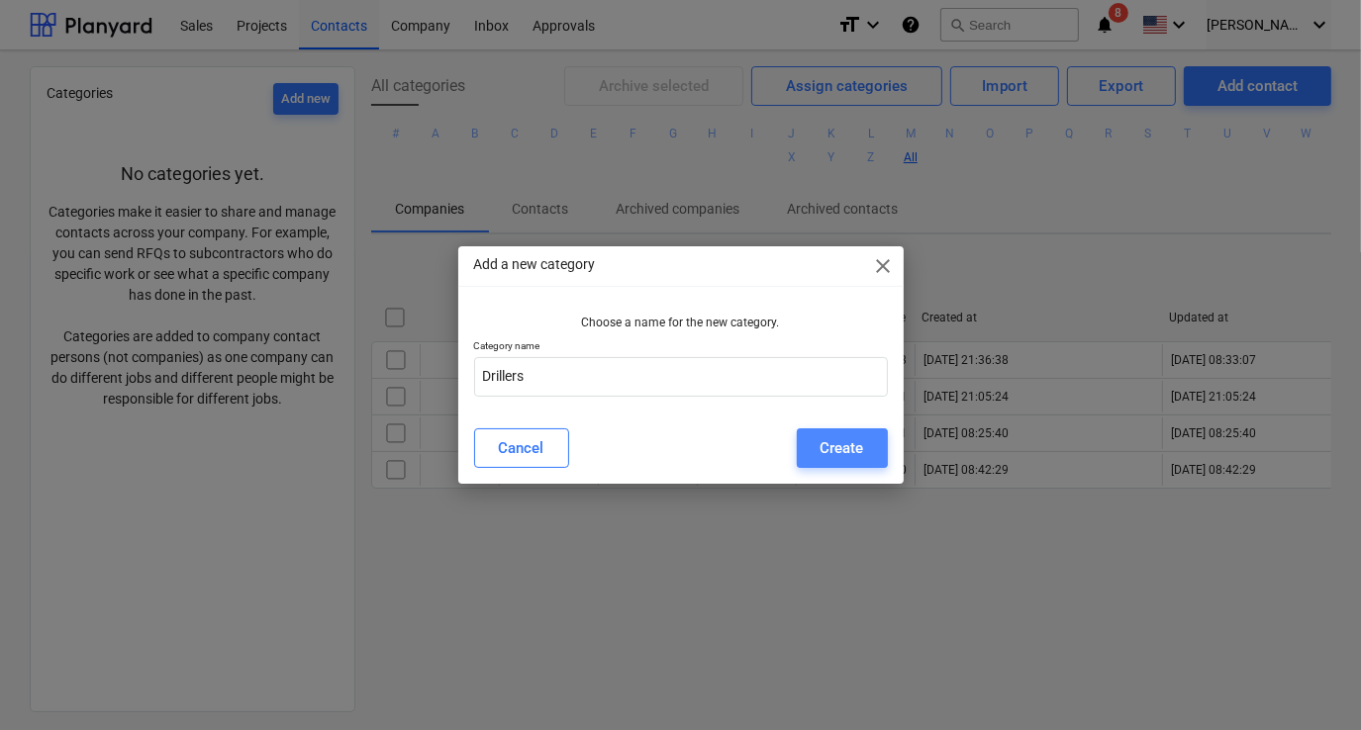
click at [813, 445] on button "Create" at bounding box center [842, 449] width 91 height 40
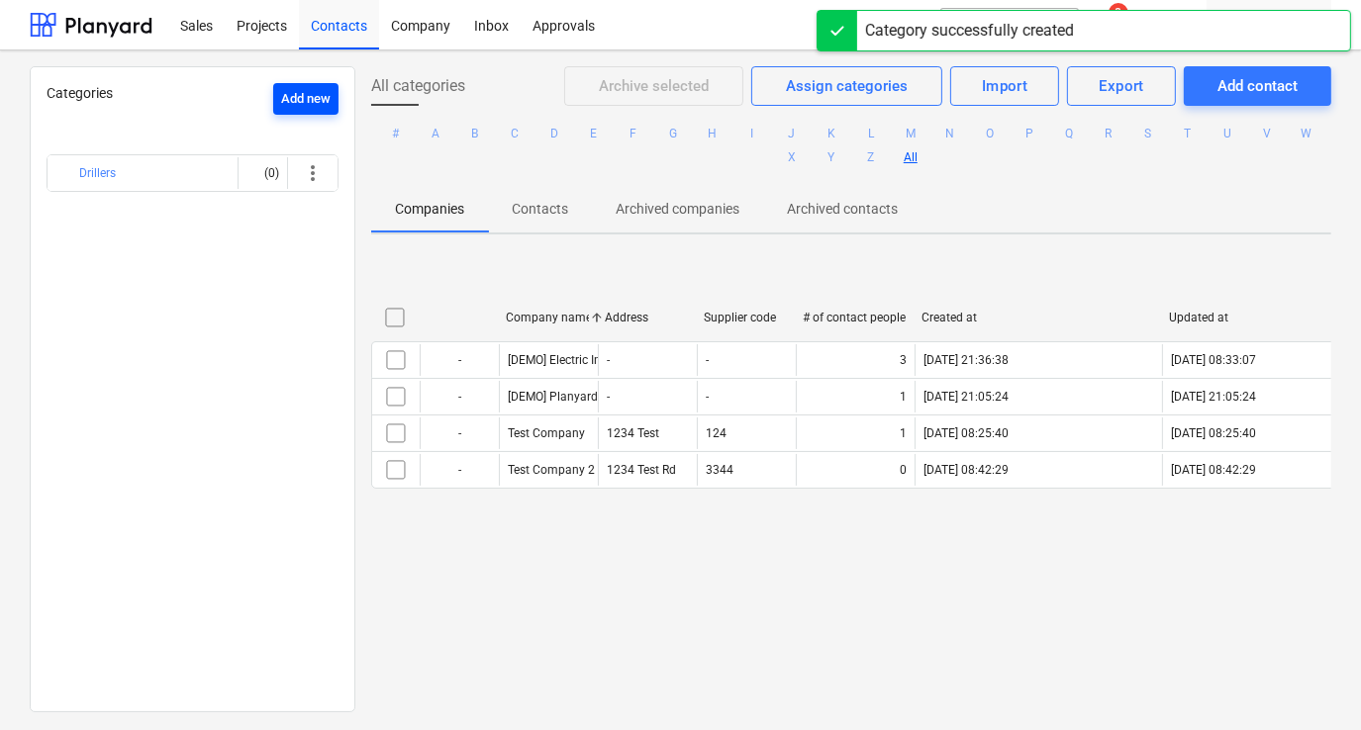
click at [273, 91] on button "Add new" at bounding box center [305, 99] width 65 height 32
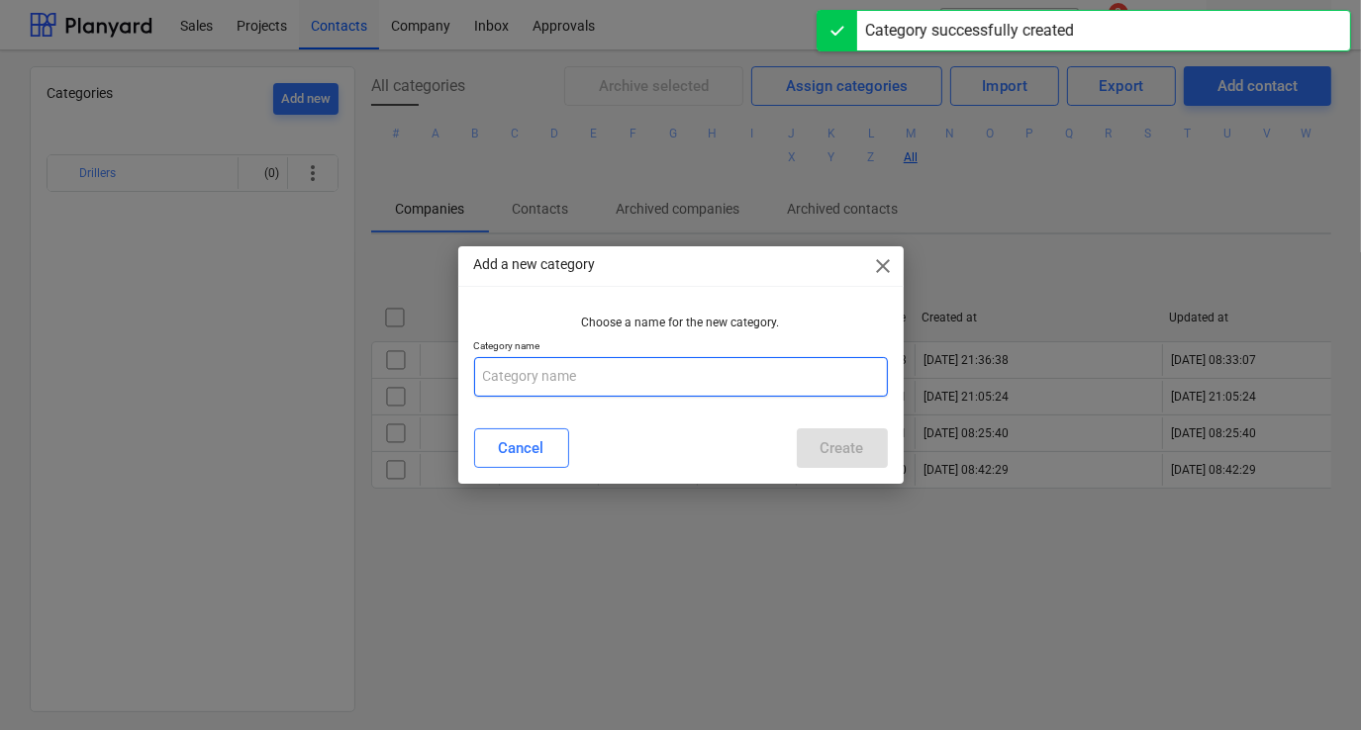
click at [527, 372] on input "text" at bounding box center [681, 377] width 414 height 40
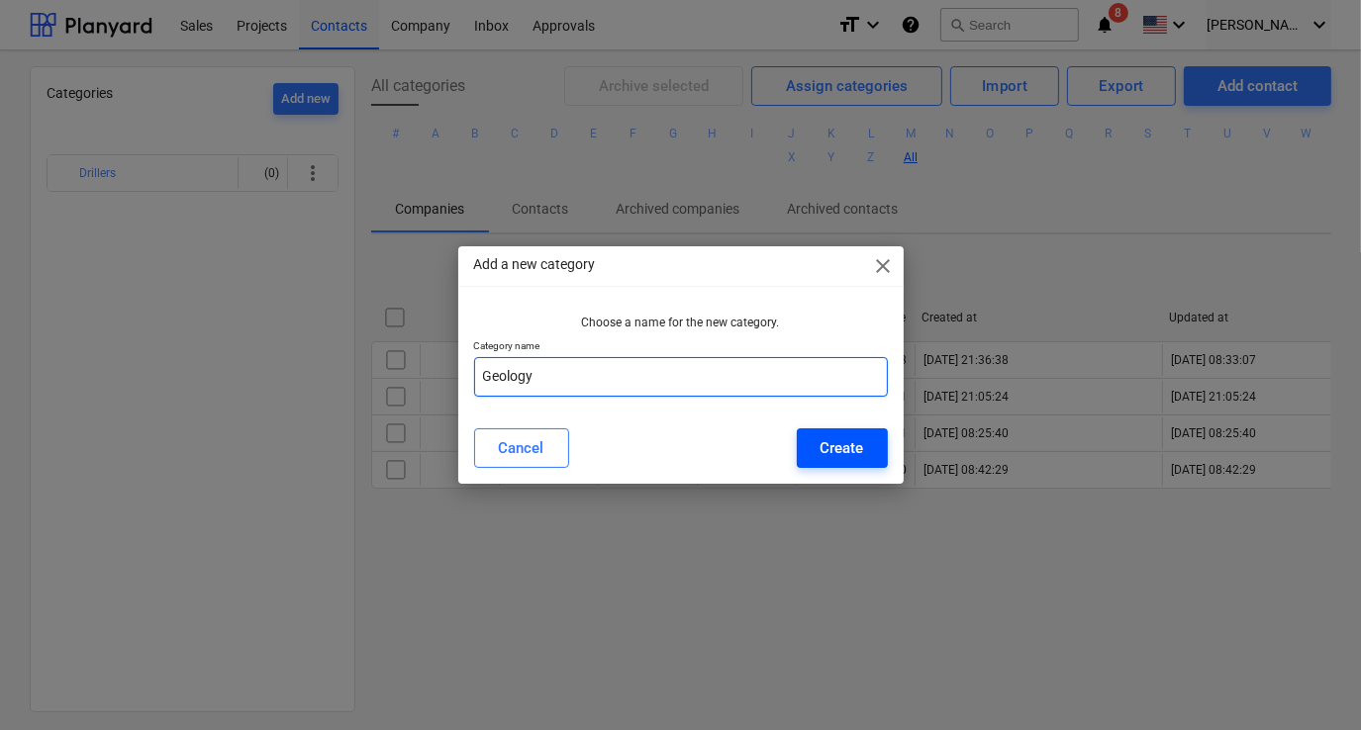
type input "Geology"
click at [822, 462] on button "Create" at bounding box center [842, 449] width 91 height 40
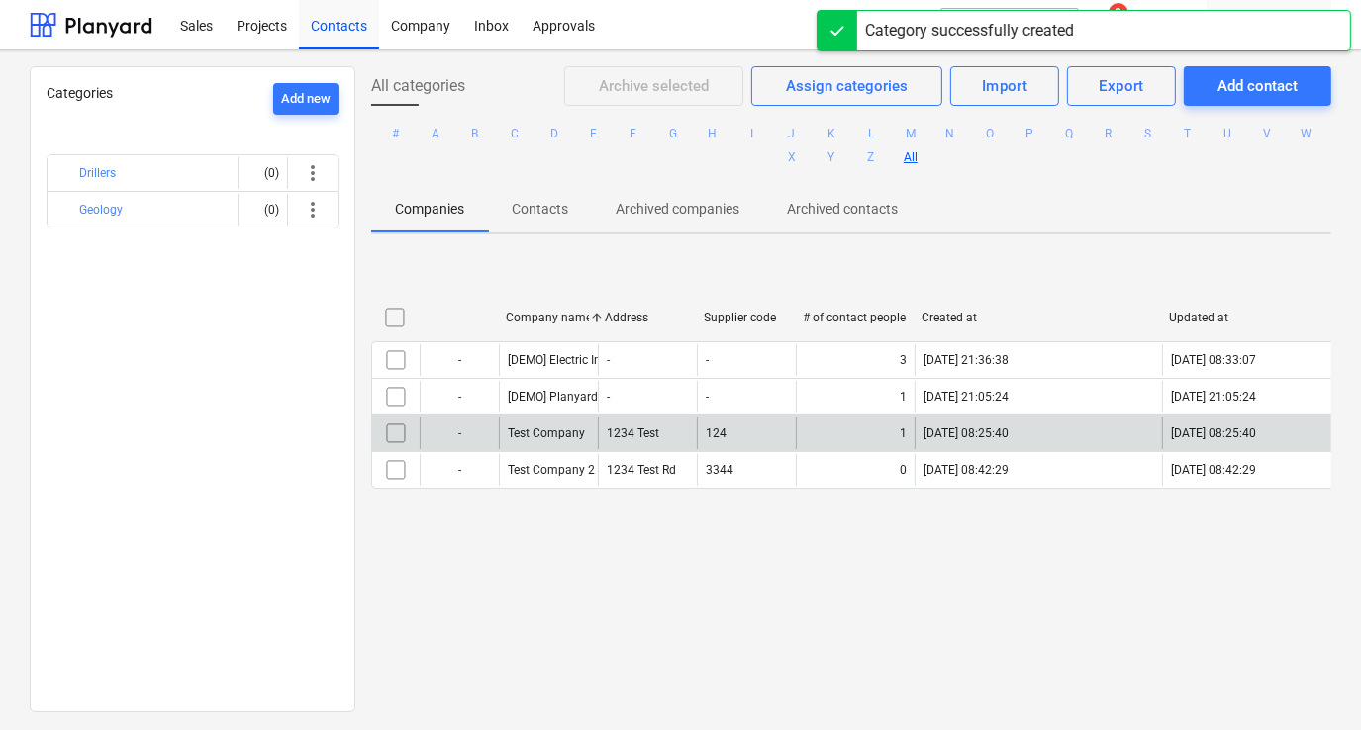
click at [390, 431] on input "checkbox" at bounding box center [396, 434] width 32 height 32
click at [502, 436] on div "Test Company" at bounding box center [548, 434] width 99 height 32
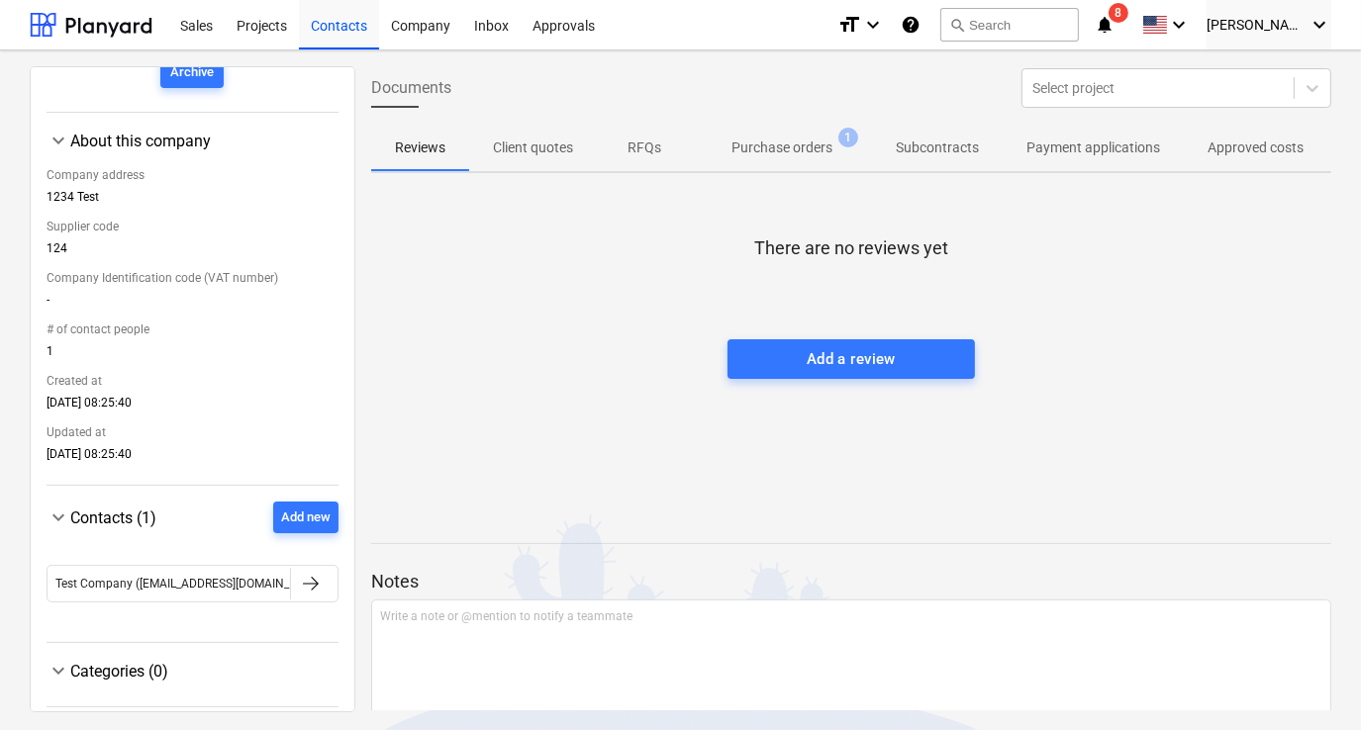
scroll to position [271, 0]
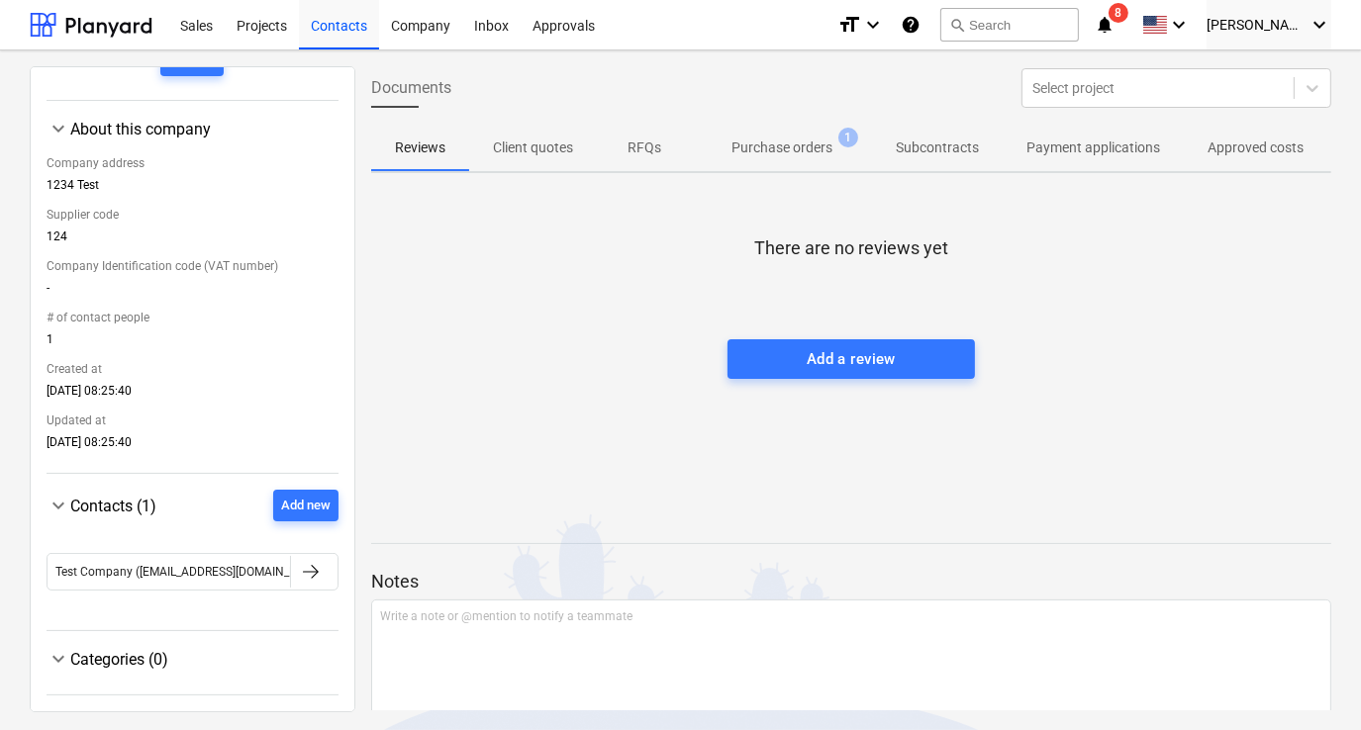
click at [218, 650] on div "Categories (0)" at bounding box center [204, 659] width 268 height 19
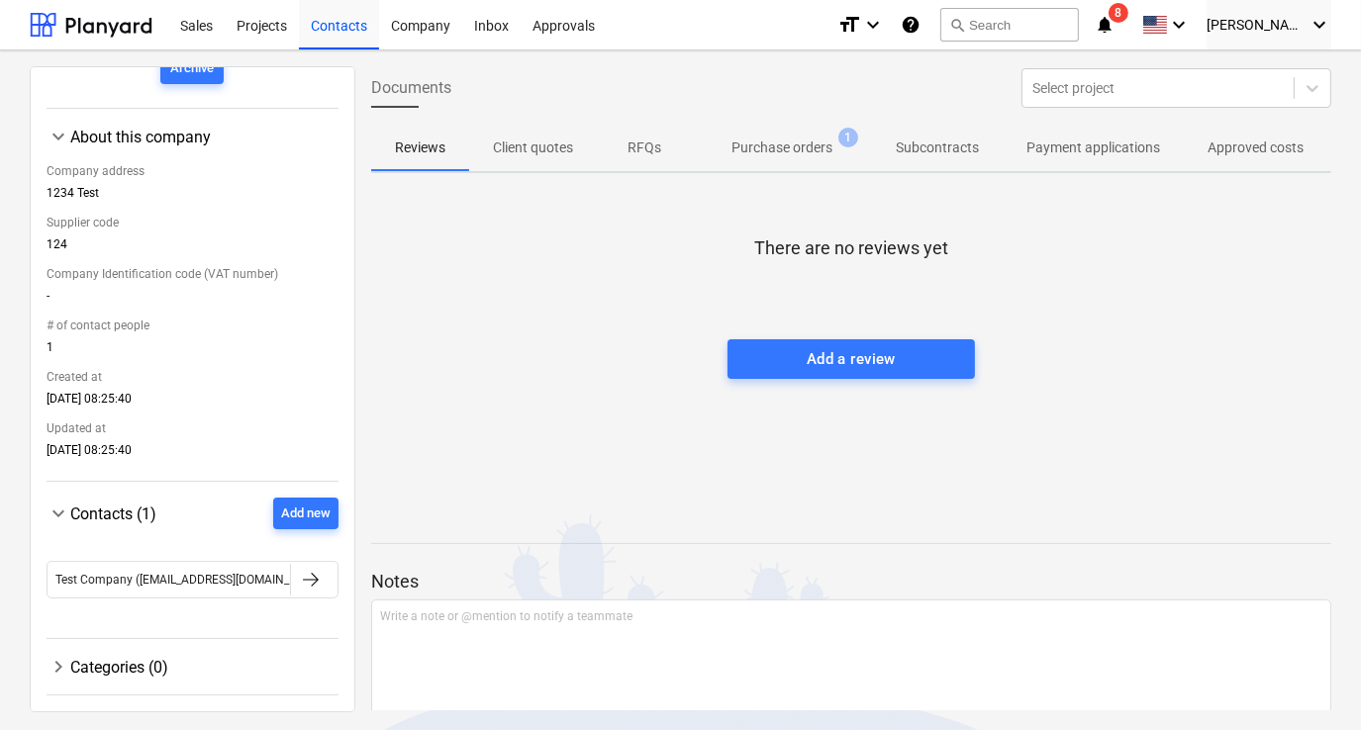
click at [71, 666] on div "Categories (0)" at bounding box center [204, 667] width 268 height 19
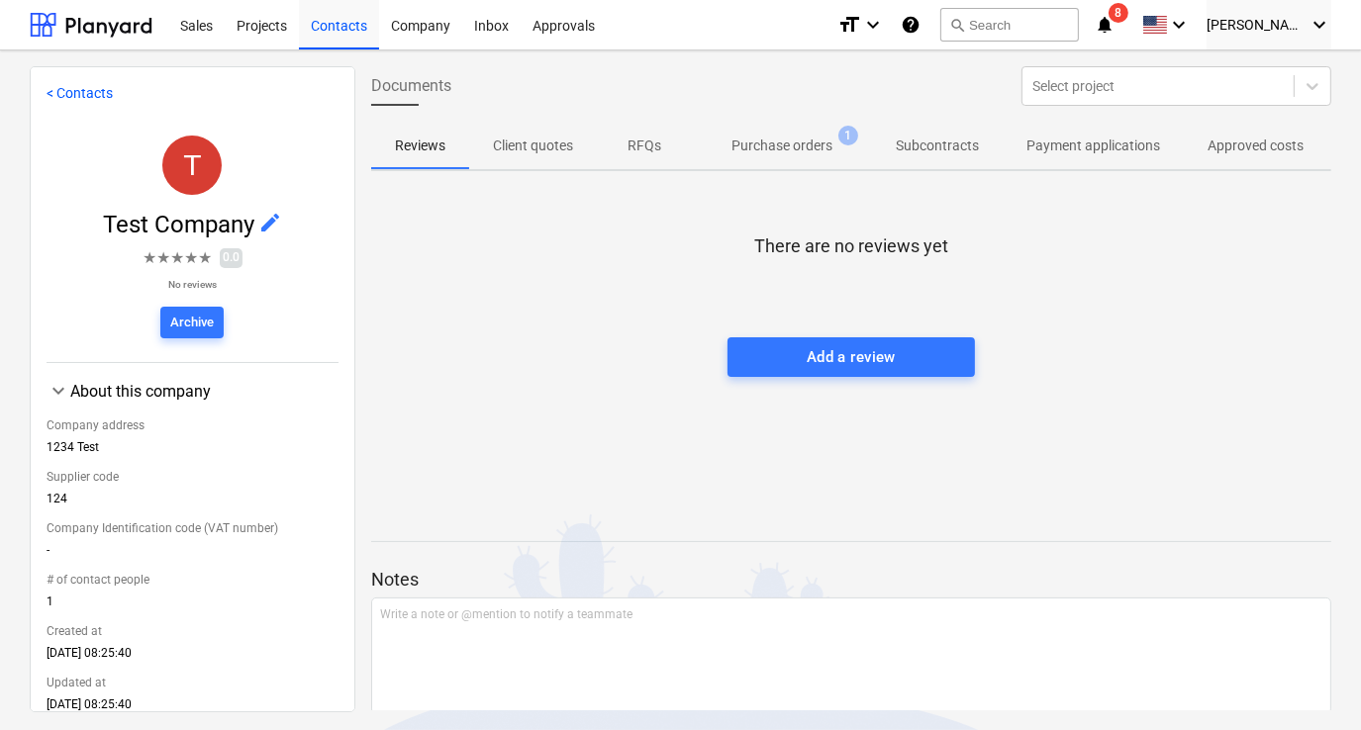
scroll to position [0, 0]
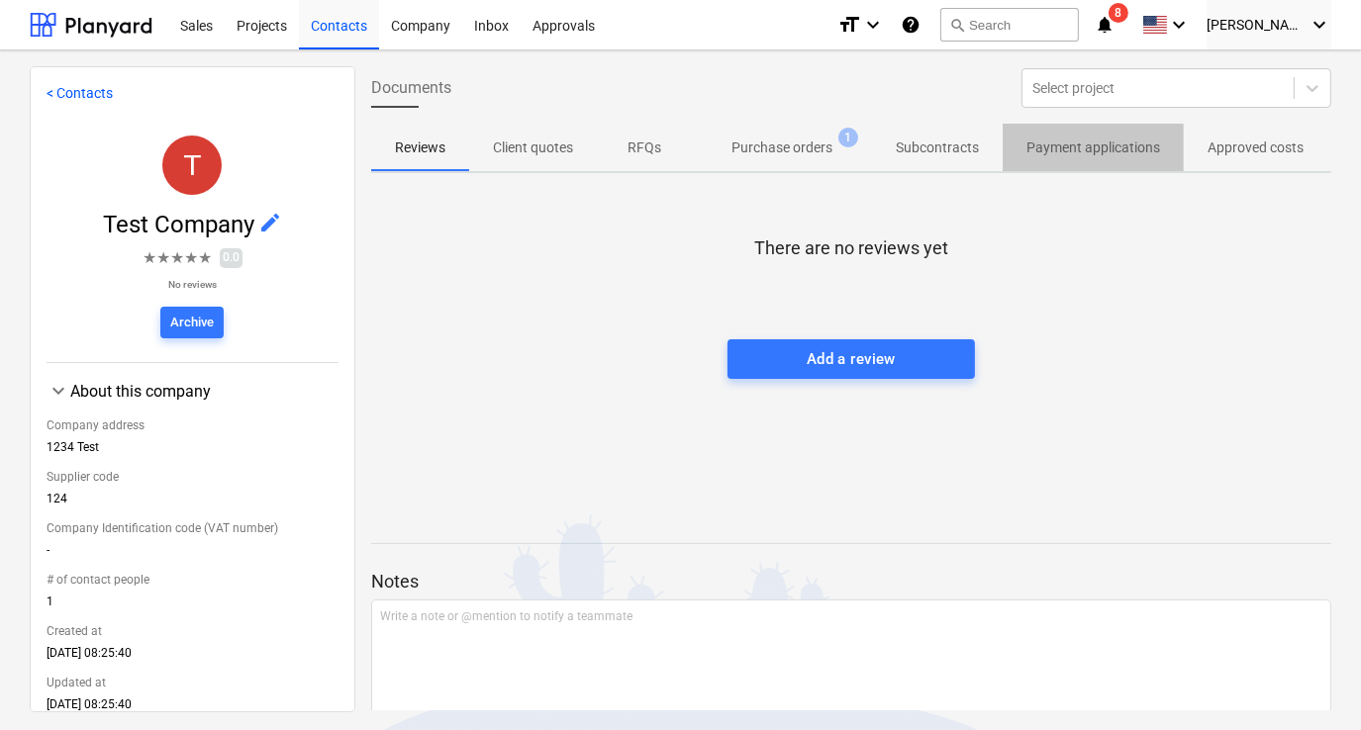
click at [1061, 151] on p "Payment applications" at bounding box center [1093, 148] width 134 height 21
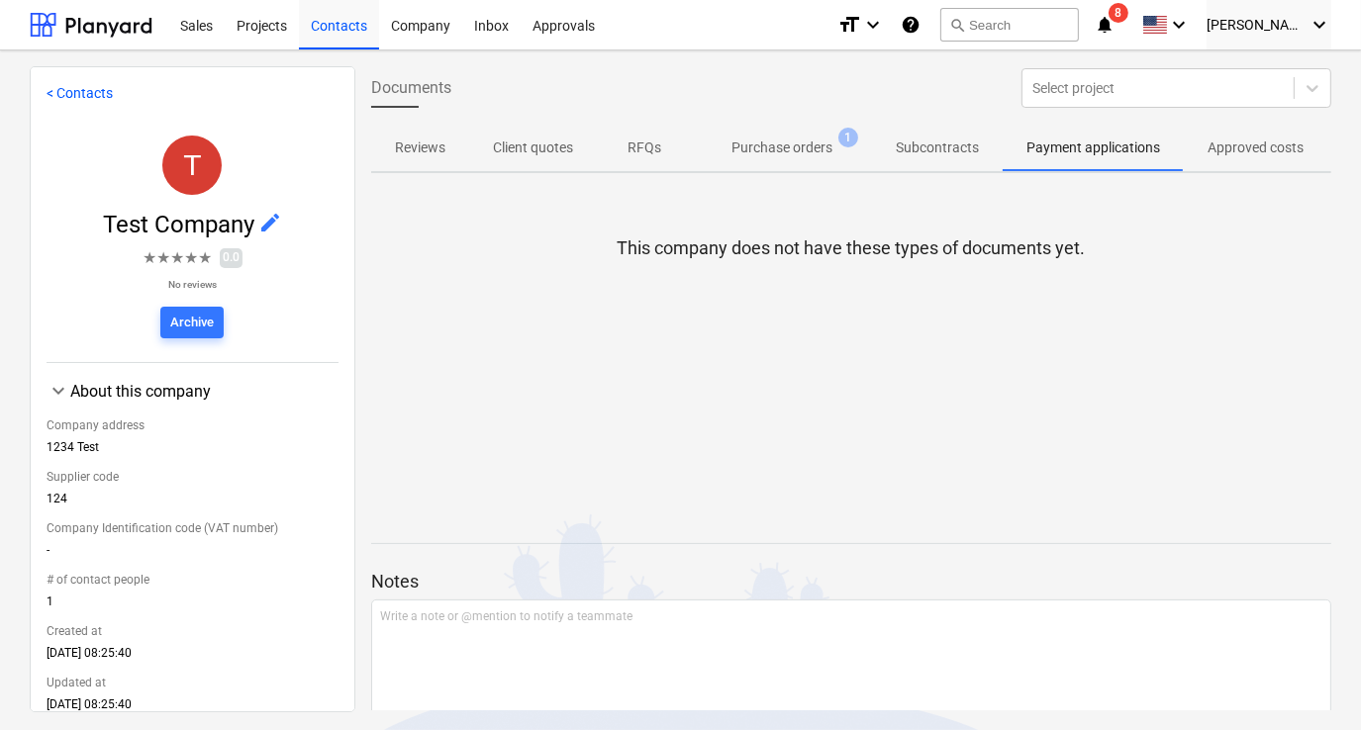
click at [1231, 148] on p "Approved costs" at bounding box center [1255, 148] width 96 height 21
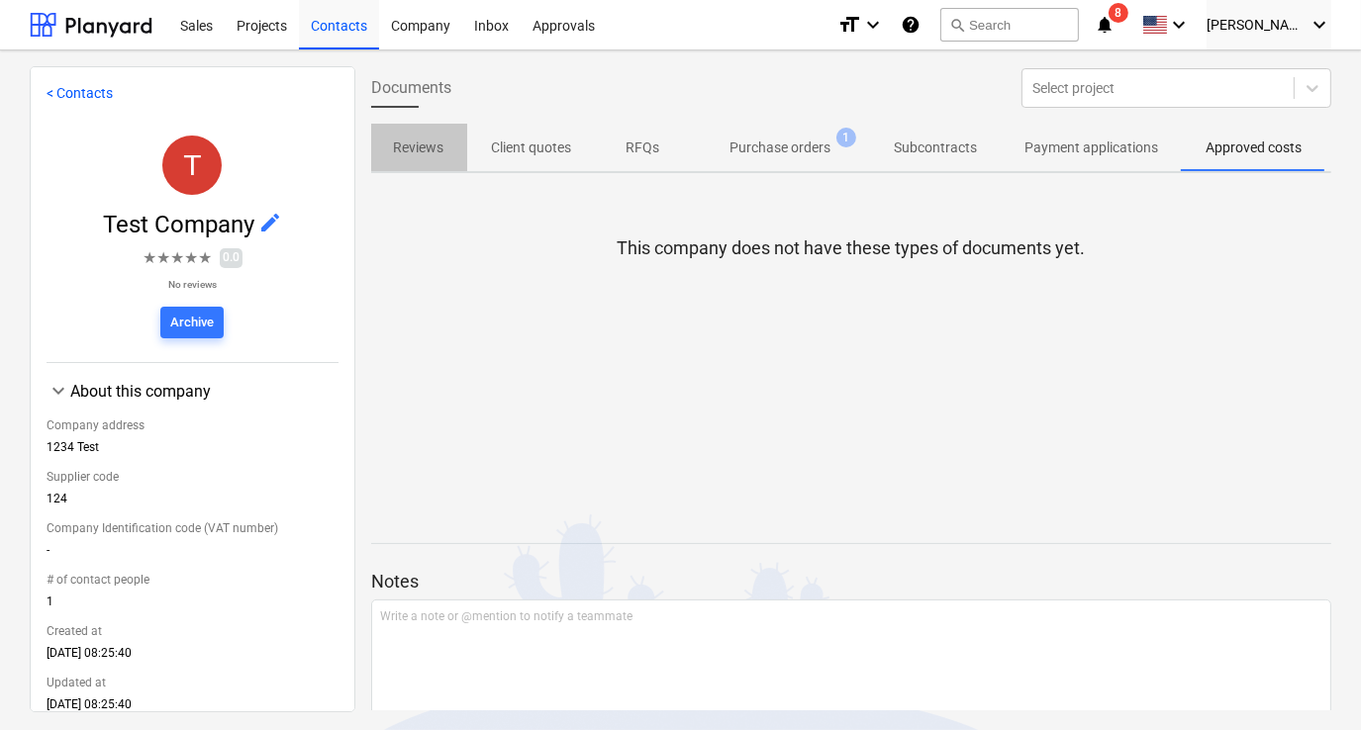
click at [418, 153] on p "Reviews" at bounding box center [418, 148] width 50 height 21
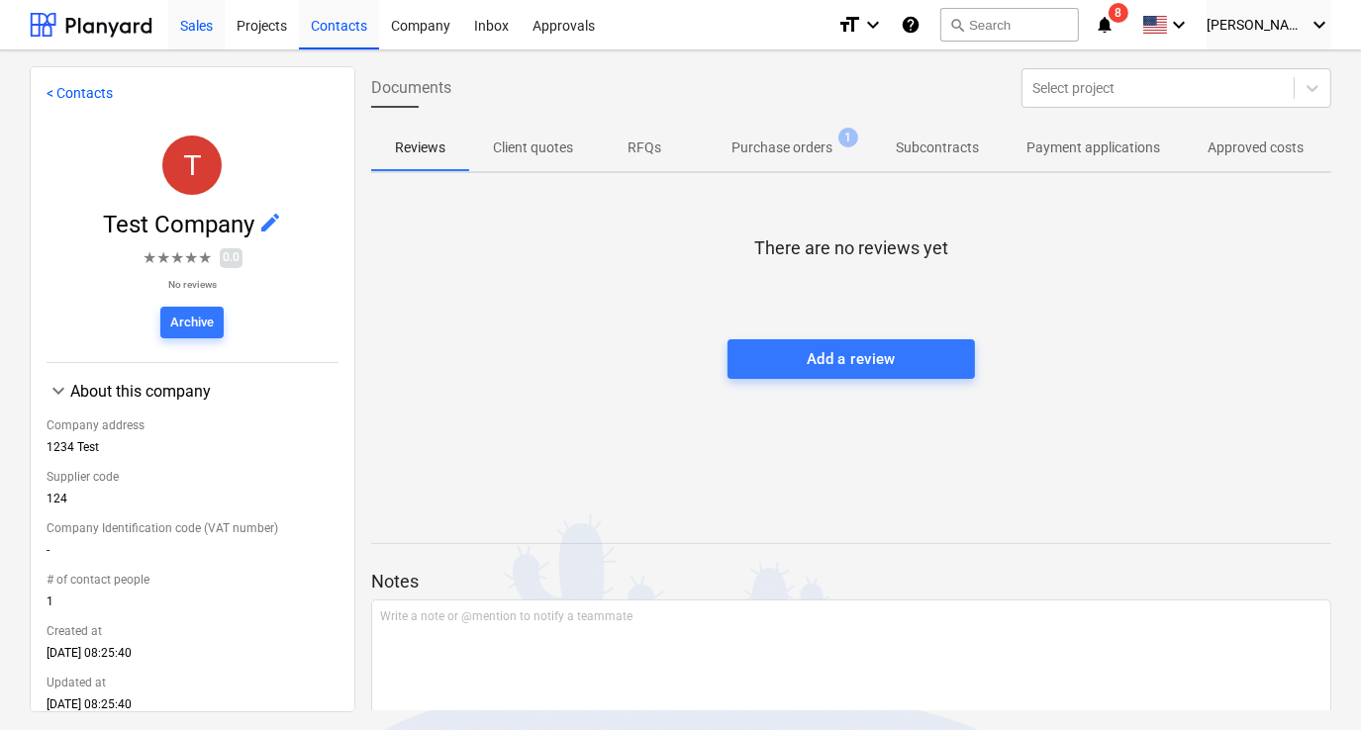
click at [190, 22] on div "Sales" at bounding box center [196, 24] width 56 height 50
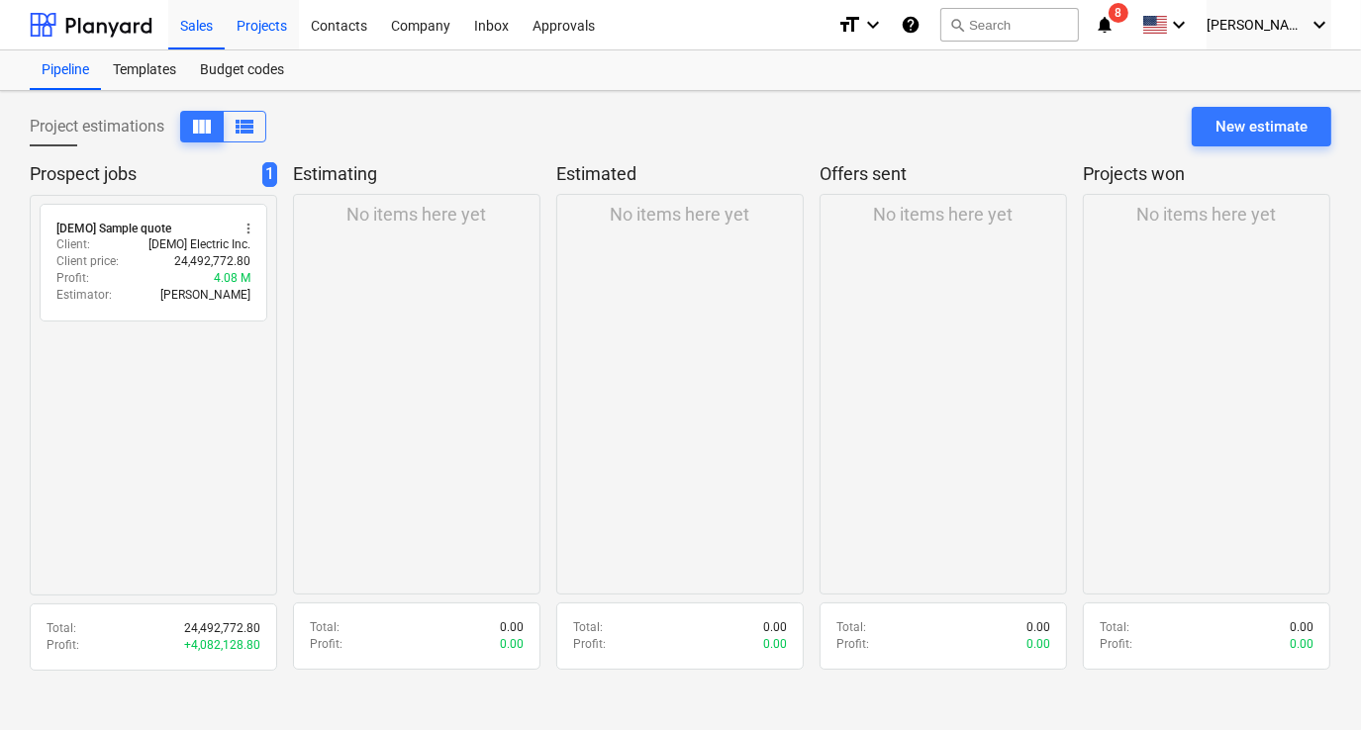
click at [253, 24] on div "Projects" at bounding box center [262, 24] width 74 height 50
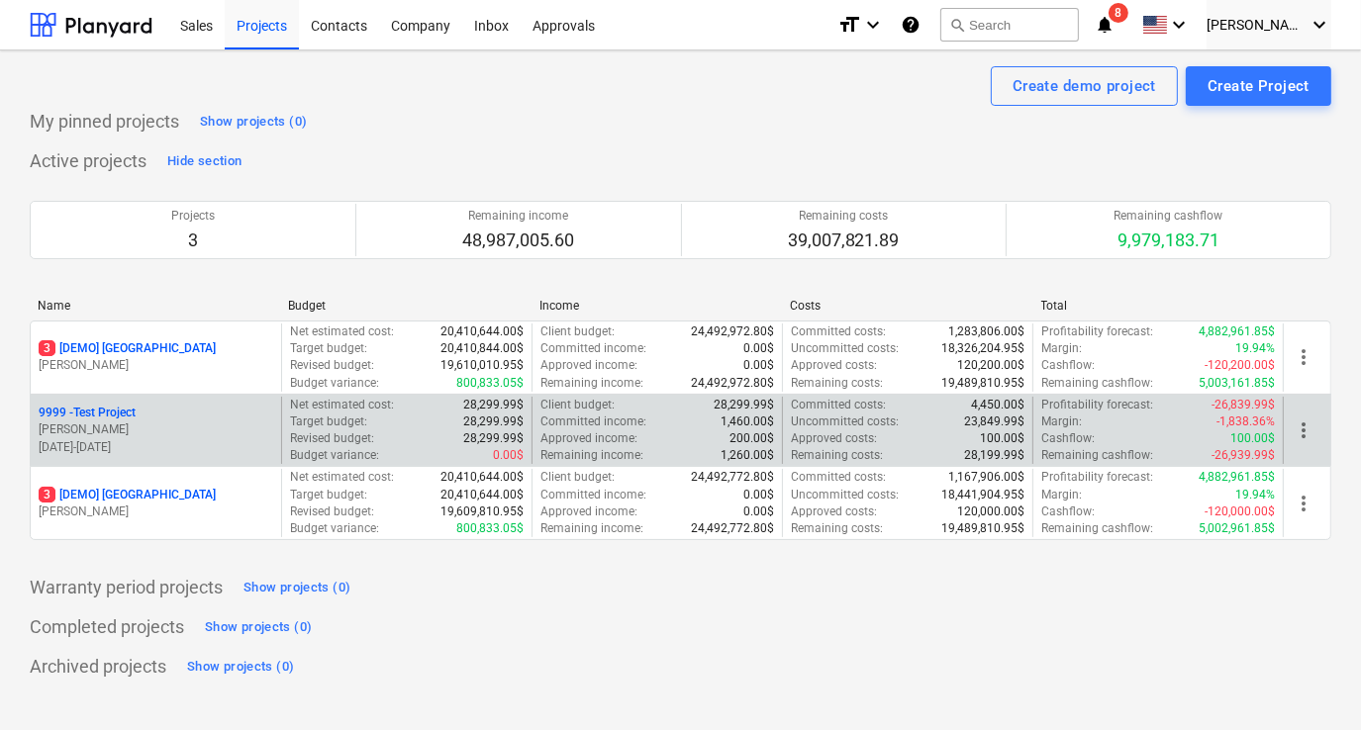
click at [113, 414] on p "9999 - Test Project" at bounding box center [87, 413] width 97 height 17
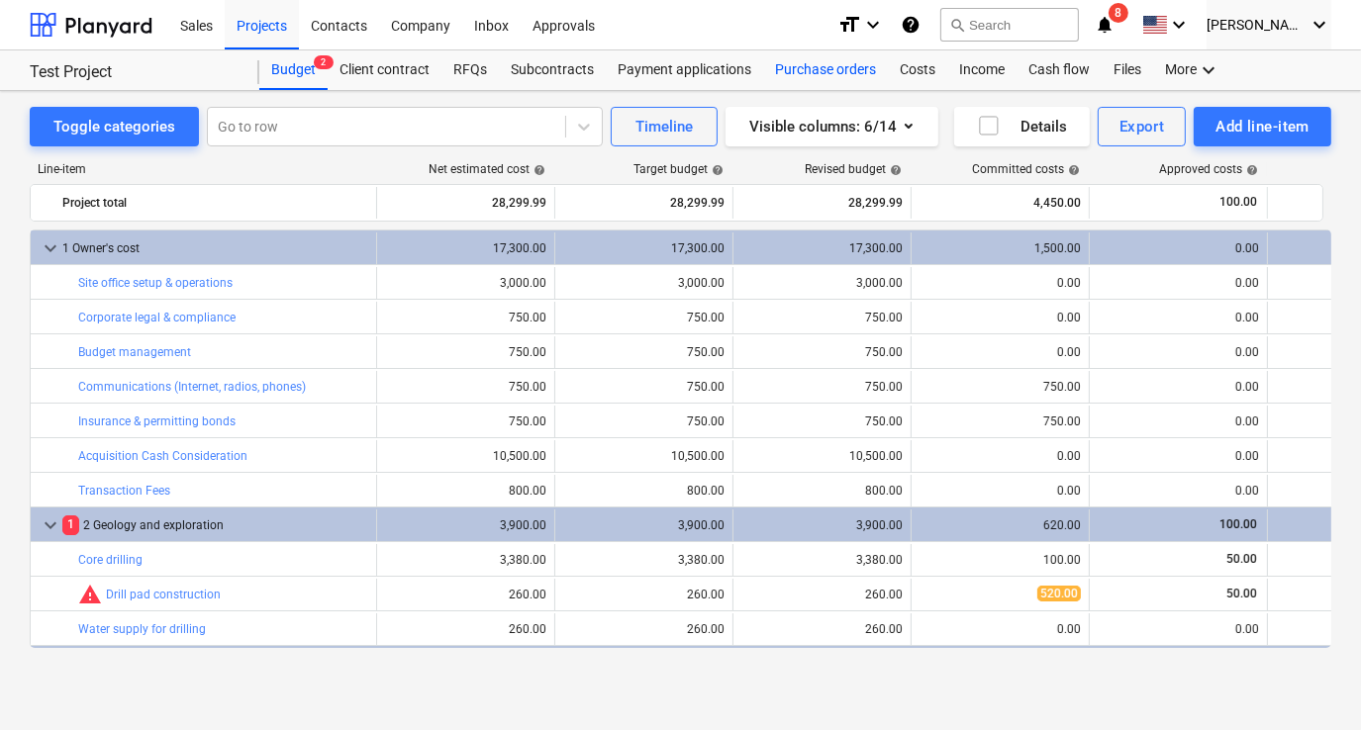
click at [863, 71] on div "Purchase orders" at bounding box center [825, 70] width 125 height 40
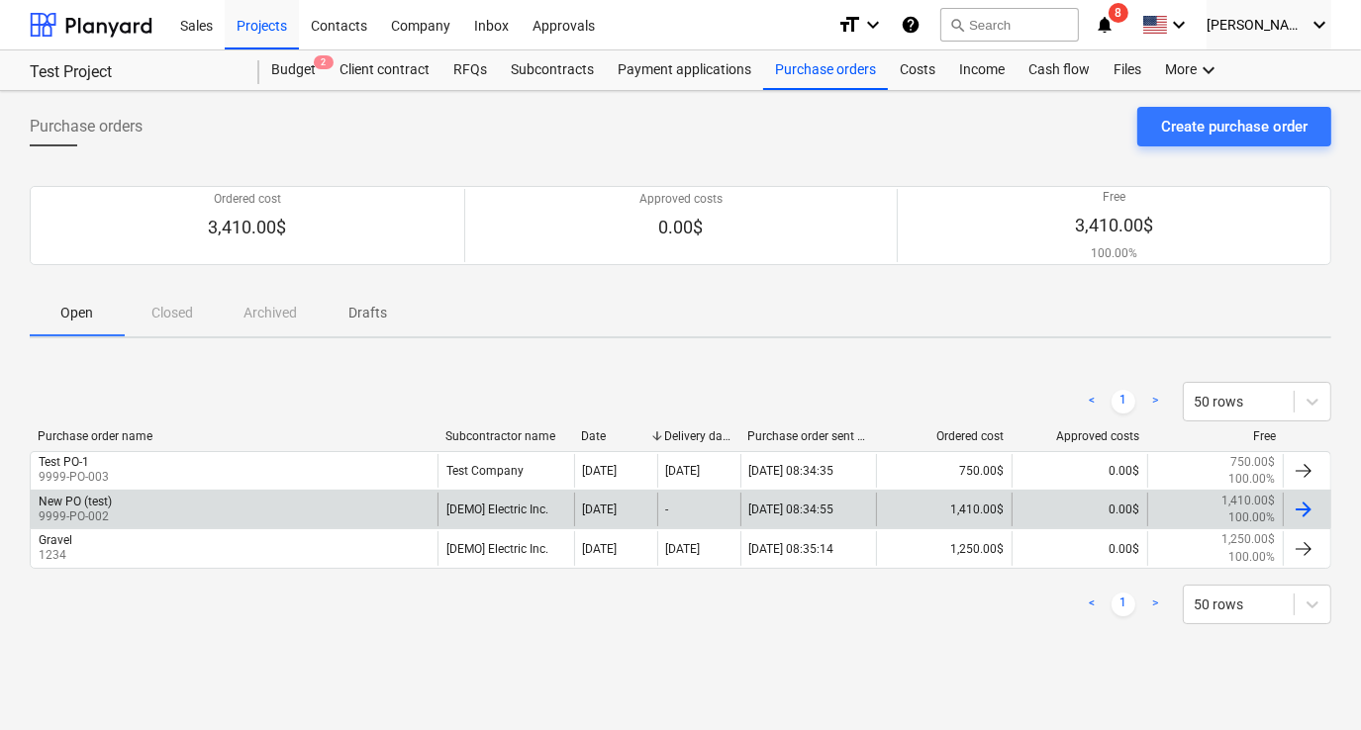
click at [1302, 507] on div at bounding box center [1303, 510] width 24 height 24
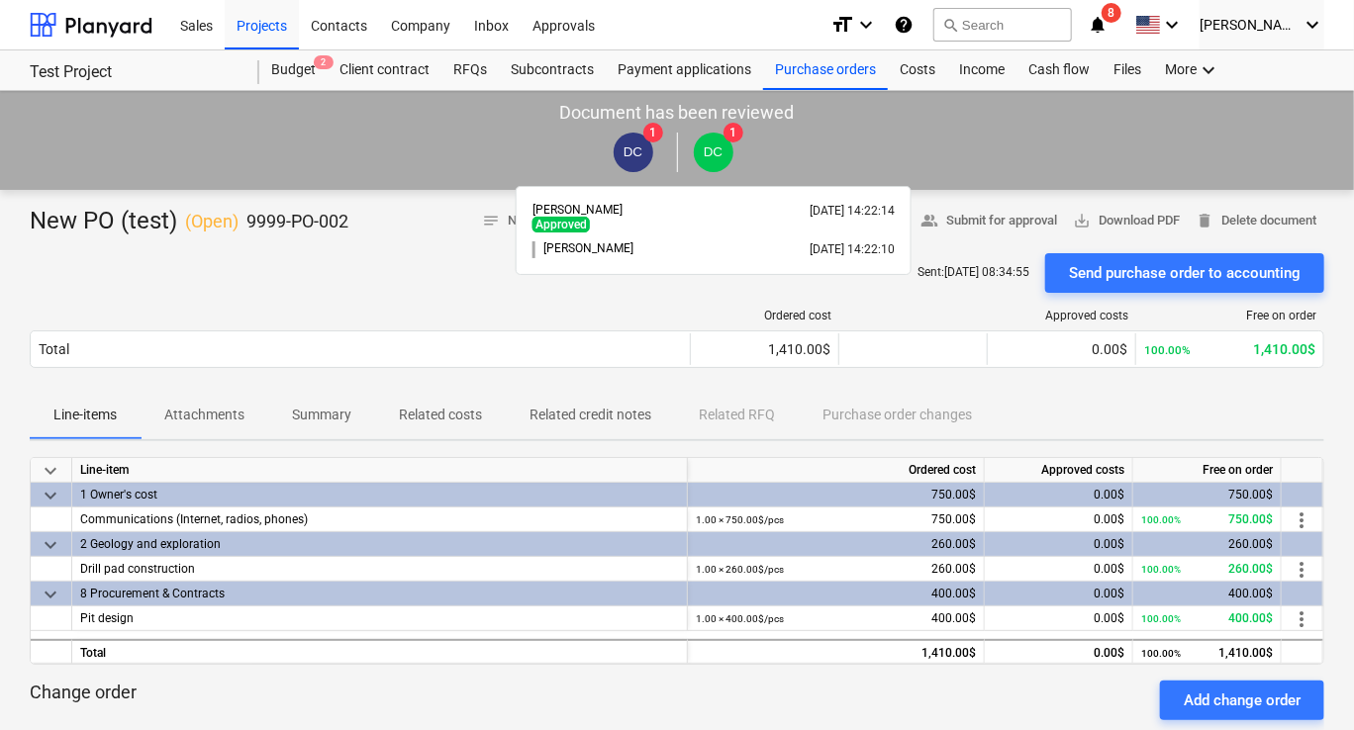
click at [715, 150] on span "DC" at bounding box center [713, 151] width 19 height 15
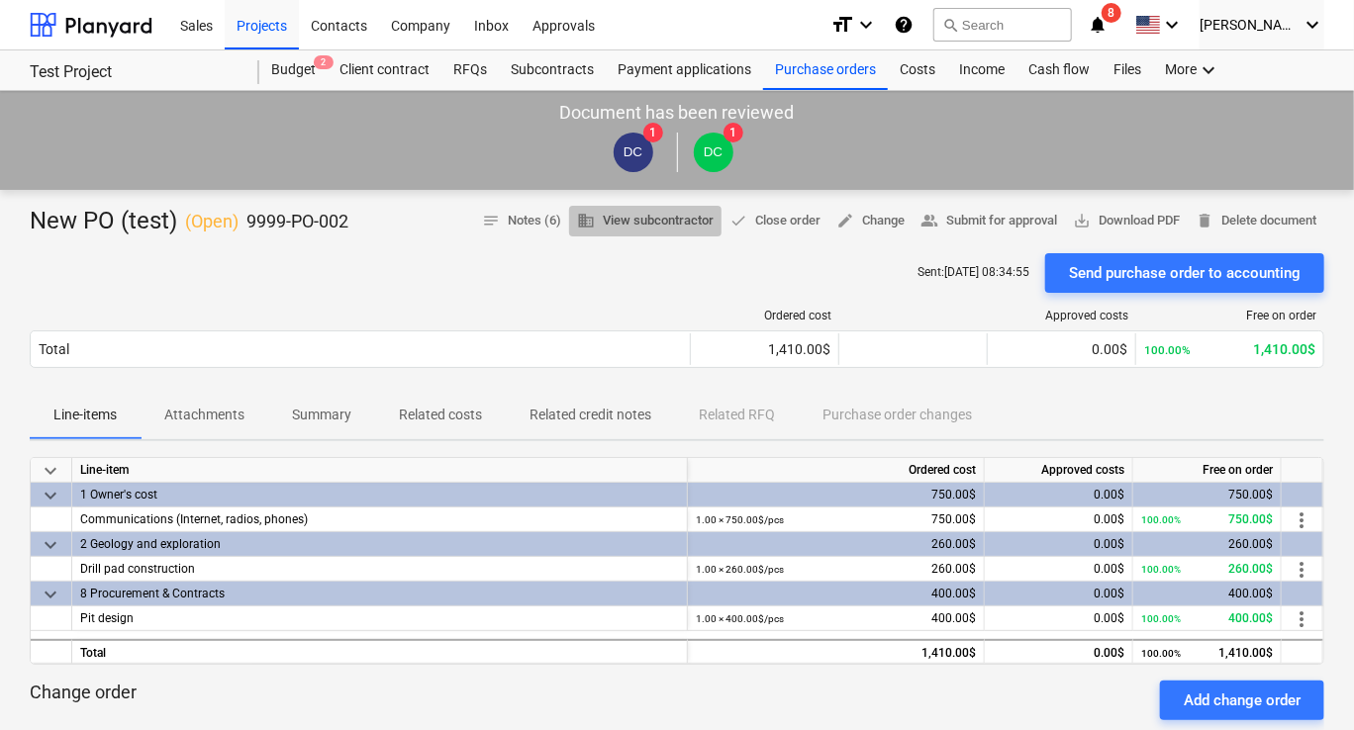
click at [692, 222] on span "business View subcontractor" at bounding box center [645, 221] width 137 height 23
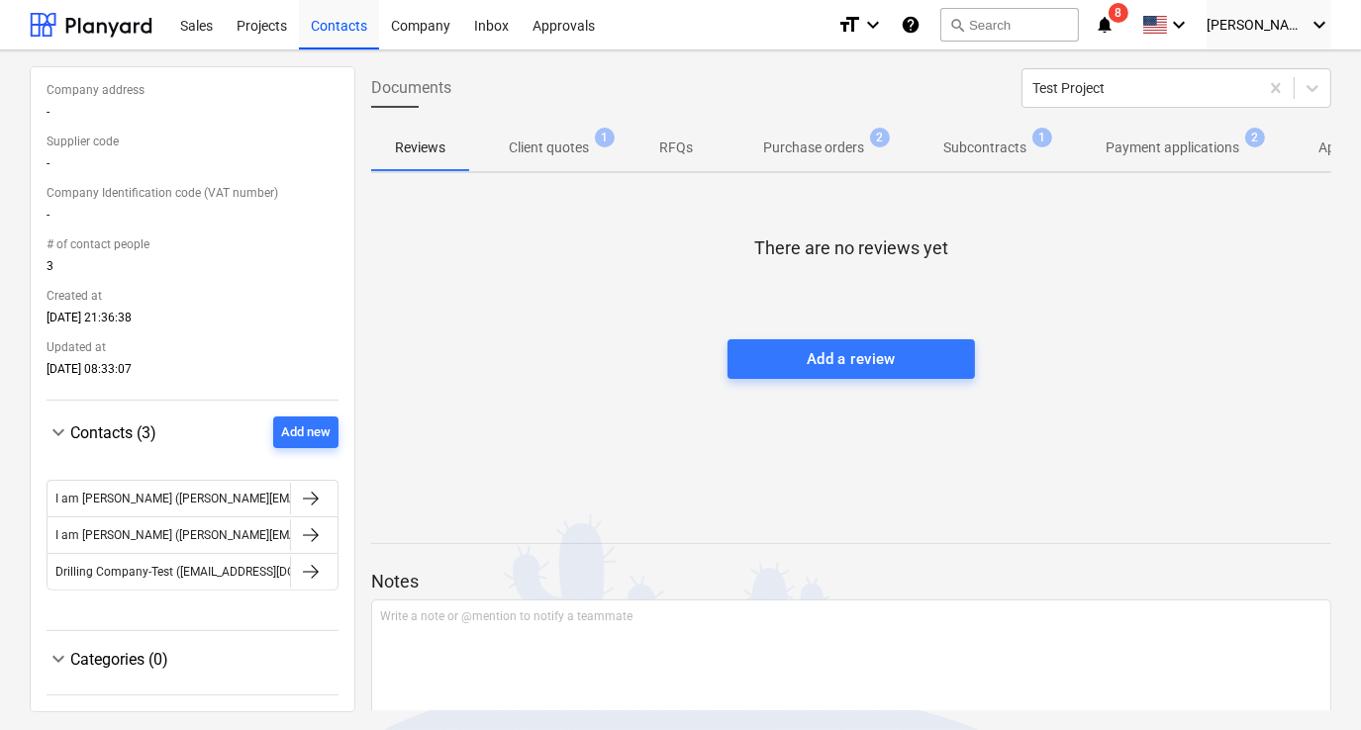
scroll to position [344, 0]
click at [223, 656] on div "Categories (0)" at bounding box center [204, 659] width 268 height 19
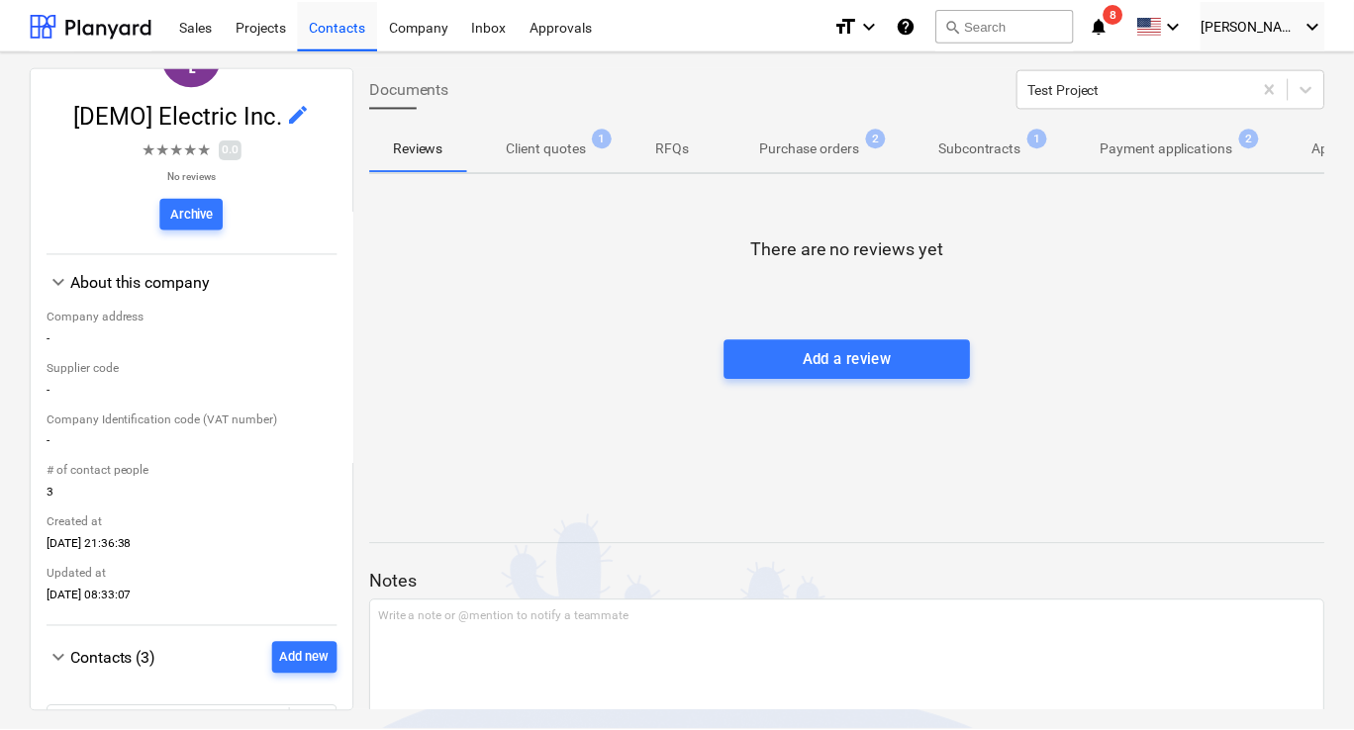
scroll to position [0, 0]
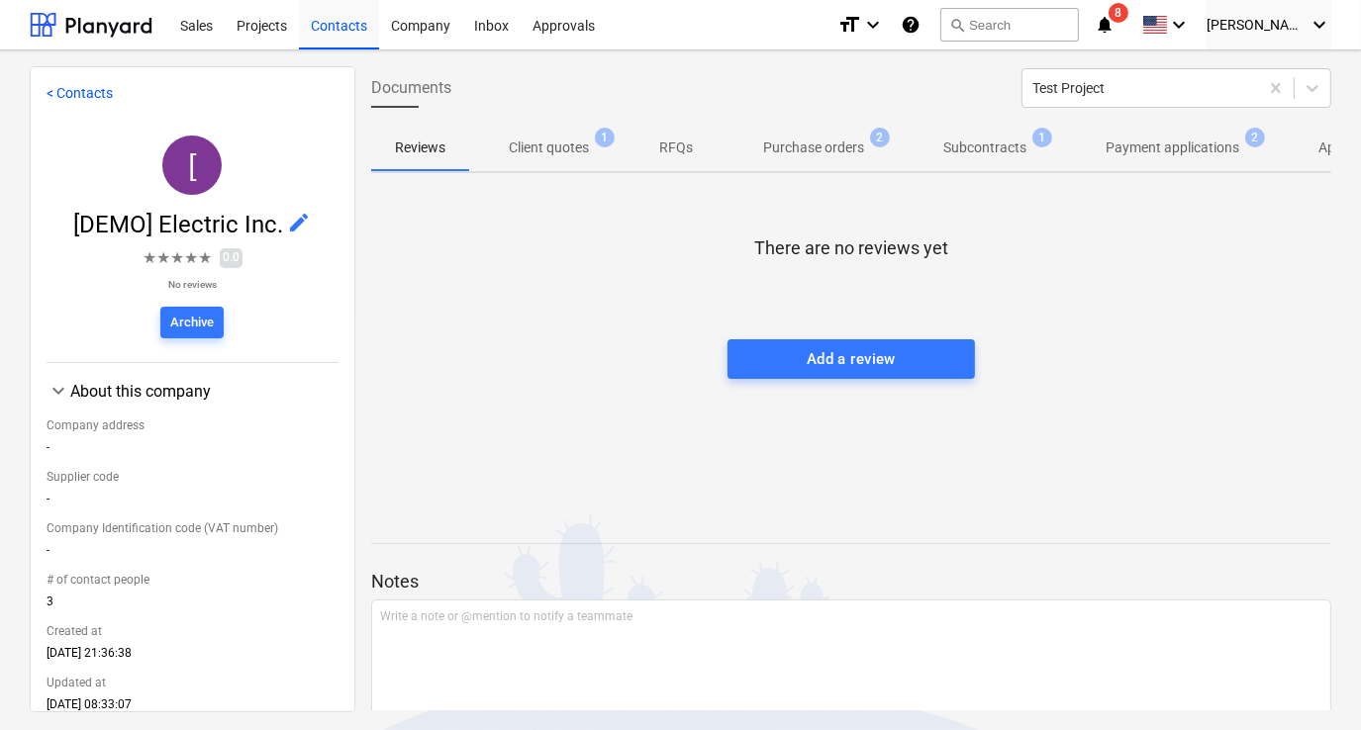
click at [92, 101] on link "< Contacts" at bounding box center [80, 93] width 66 height 16
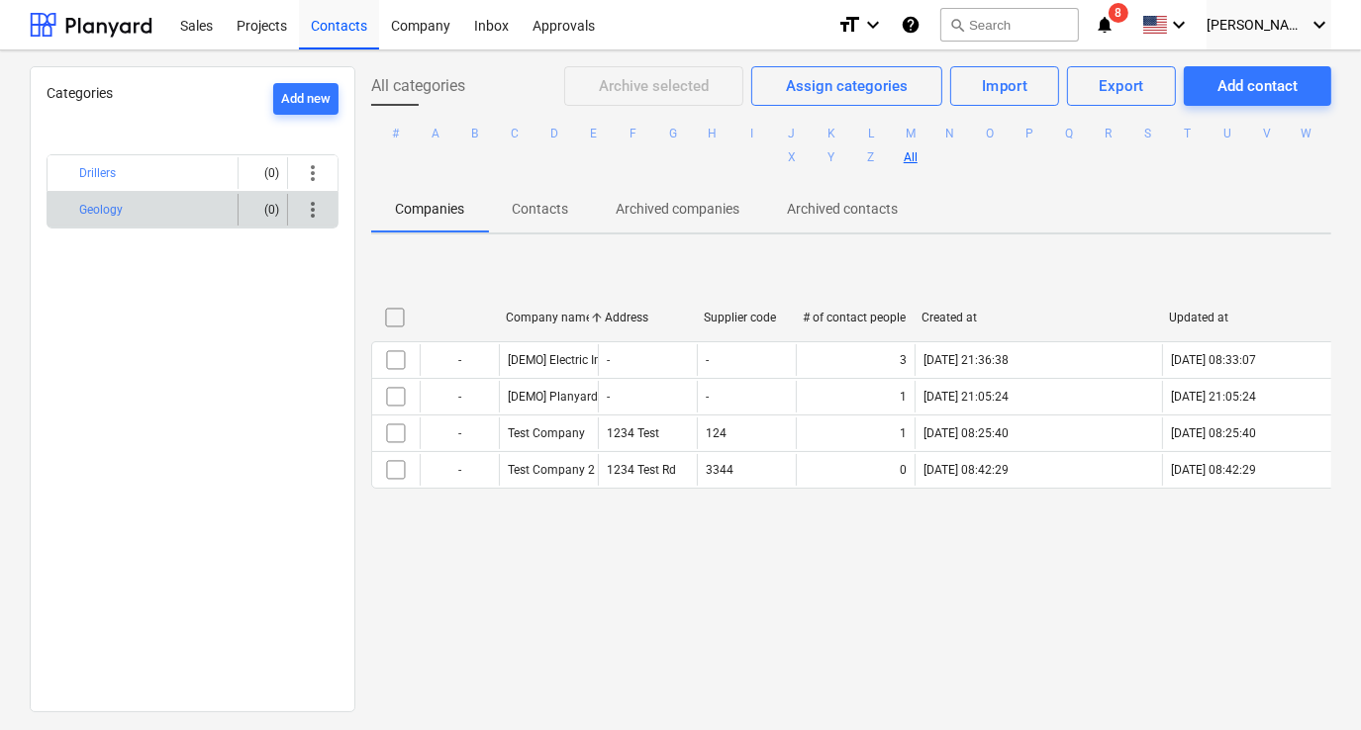
click at [303, 206] on span "more_vert" at bounding box center [313, 210] width 24 height 24
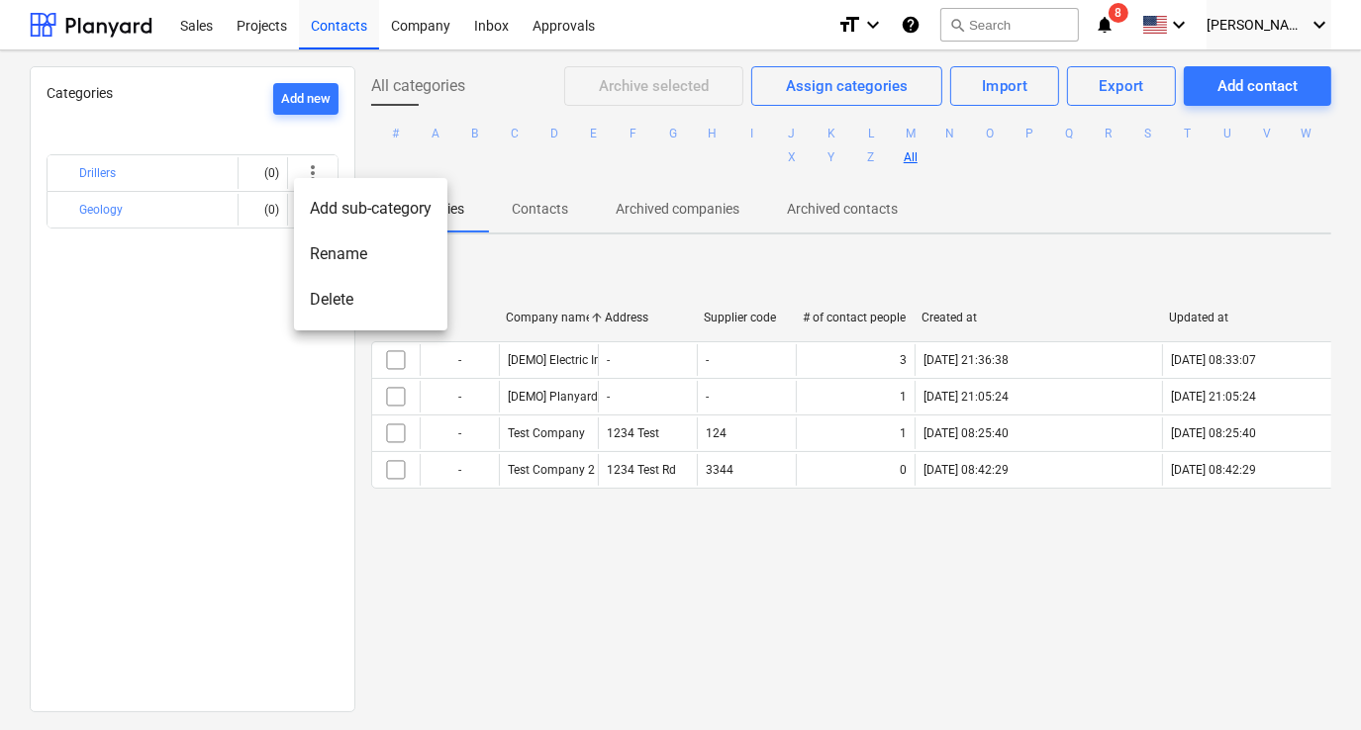
click at [230, 301] on div at bounding box center [680, 365] width 1361 height 730
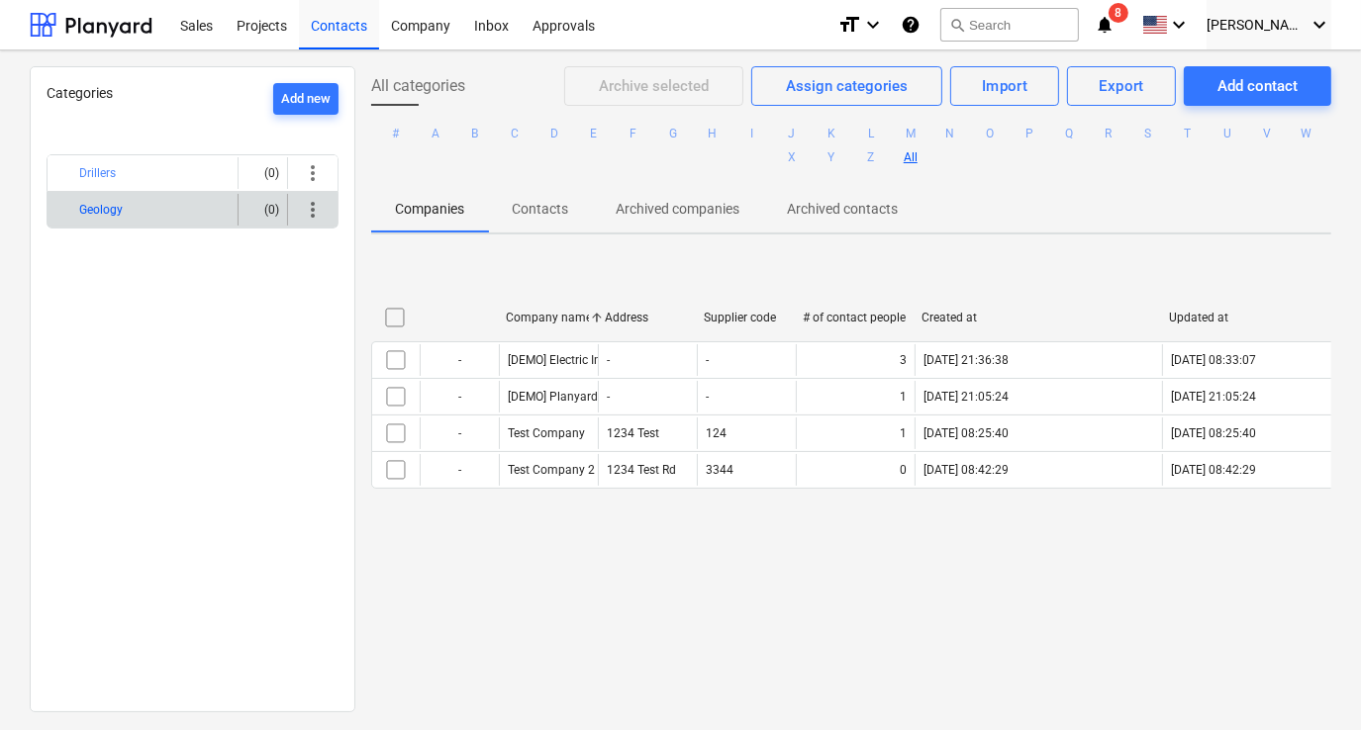
click at [109, 205] on button "Geology" at bounding box center [101, 210] width 44 height 24
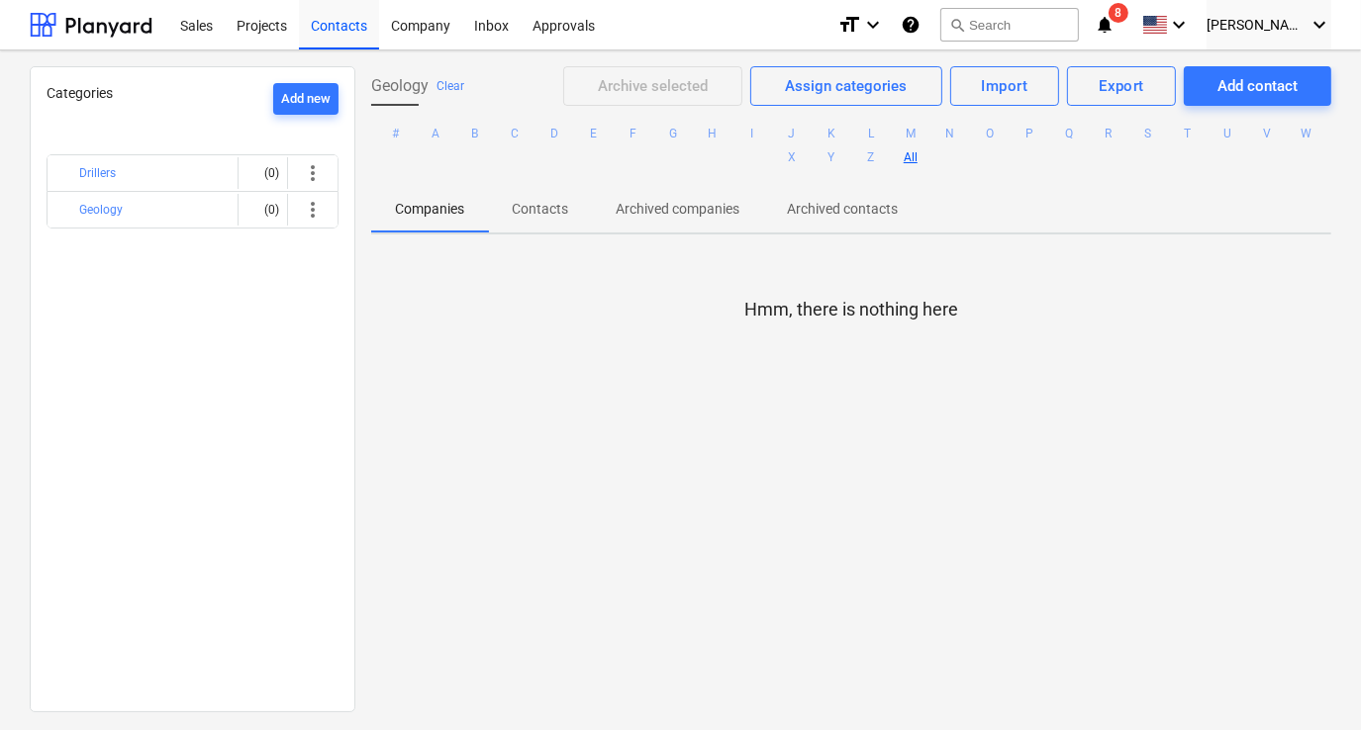
click at [542, 341] on div at bounding box center [851, 342] width 960 height 40
click at [871, 91] on div "Assign categories" at bounding box center [846, 86] width 122 height 26
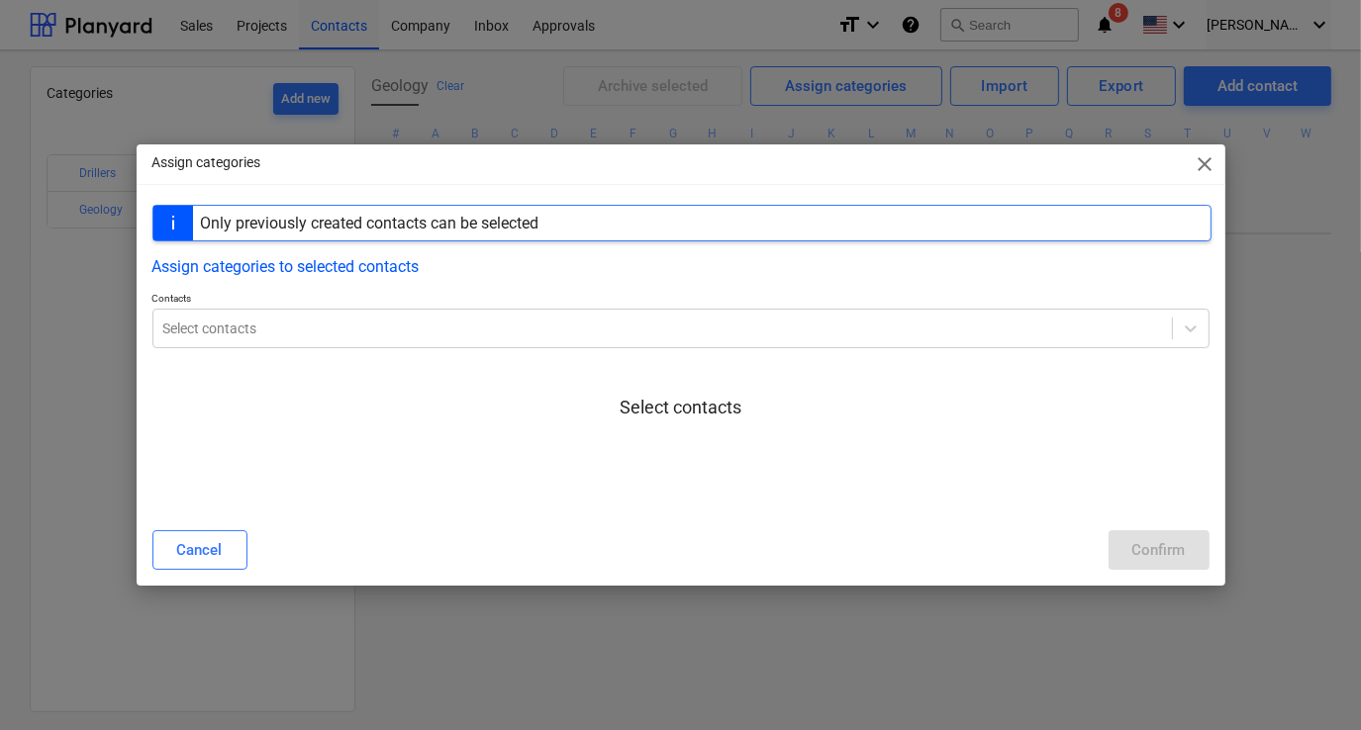
click at [581, 226] on div "Only previously created contacts can be selected" at bounding box center [681, 223] width 1059 height 37
click at [464, 335] on div at bounding box center [662, 329] width 999 height 20
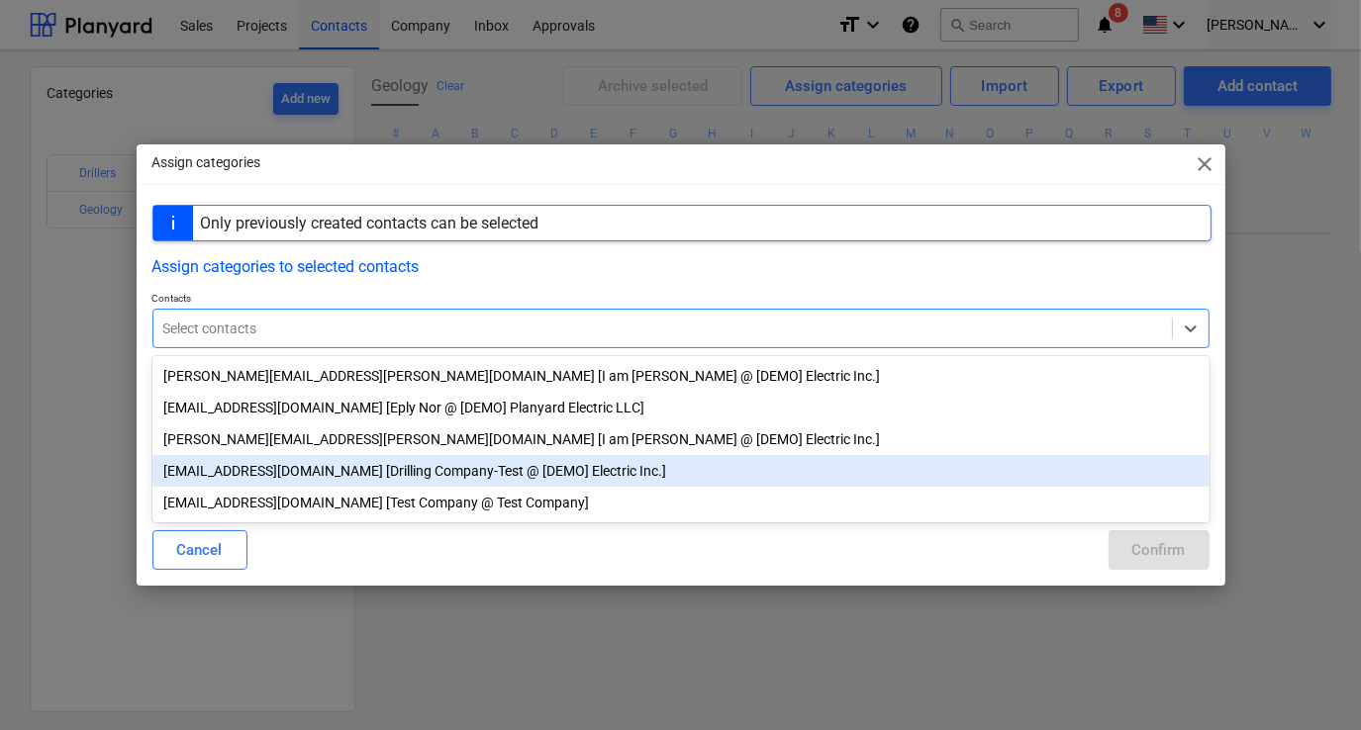
click at [447, 471] on div "[EMAIL_ADDRESS][DOMAIN_NAME] [Drilling Company-Test @ [DEMO] Electric Inc.]" at bounding box center [680, 471] width 1057 height 32
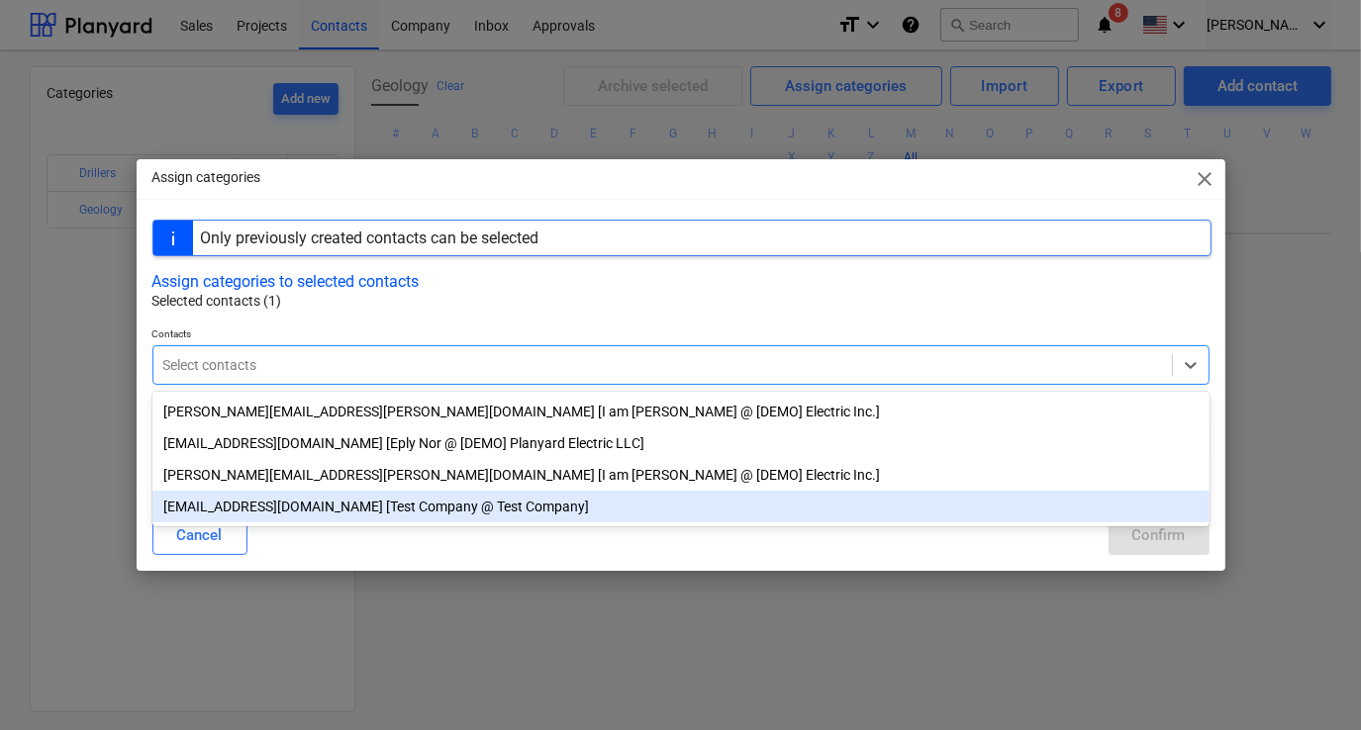
click at [400, 503] on div "[EMAIL_ADDRESS][DOMAIN_NAME] [Test Company @ Test Company]" at bounding box center [680, 507] width 1057 height 32
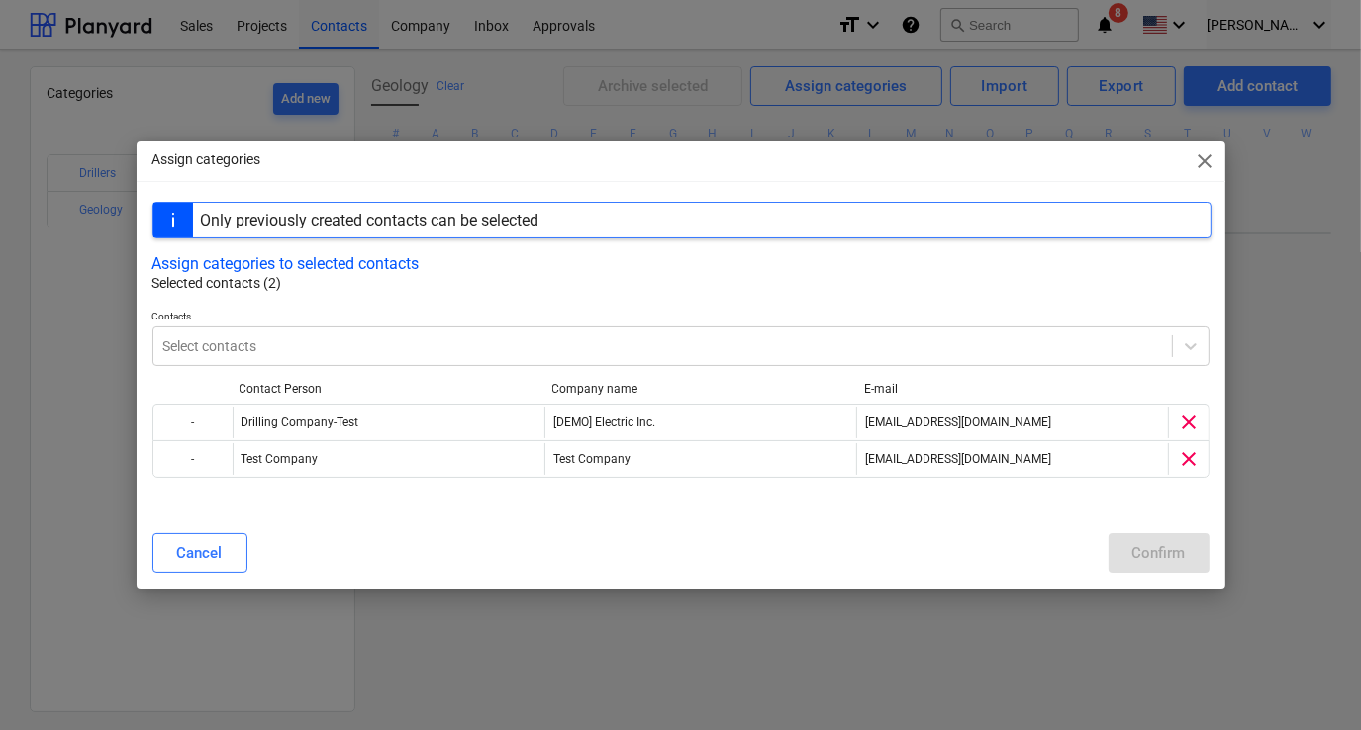
click at [541, 279] on p "Selected contacts (2)" at bounding box center [681, 283] width 1059 height 21
click at [1175, 553] on div "Cancel Confirm" at bounding box center [680, 553] width 1057 height 40
click at [360, 222] on div "Only previously created contacts can be selected" at bounding box center [370, 220] width 338 height 19
click at [1210, 156] on span "close" at bounding box center [1206, 161] width 24 height 24
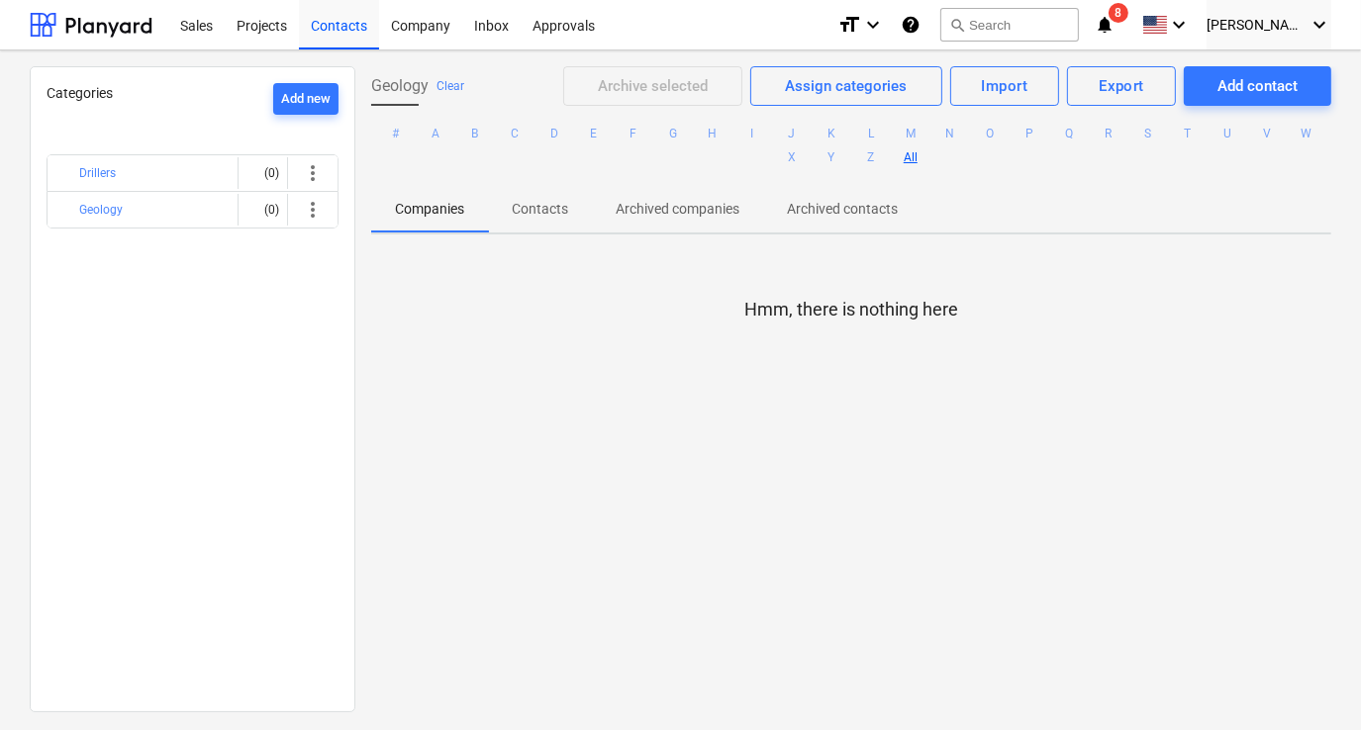
click at [692, 317] on div "Hmm, there is nothing here" at bounding box center [851, 398] width 960 height 297
click at [495, 41] on div "Inbox" at bounding box center [491, 24] width 58 height 50
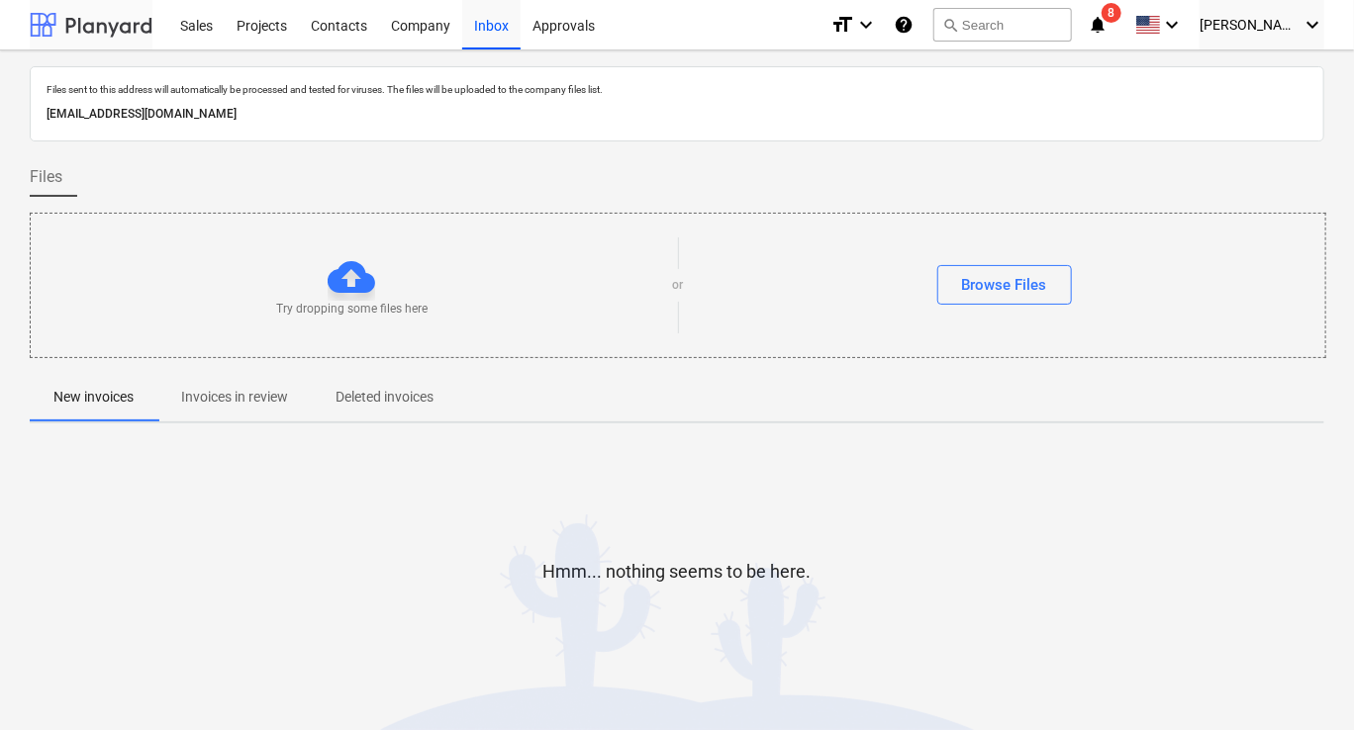
click at [146, 26] on div at bounding box center [91, 24] width 123 height 49
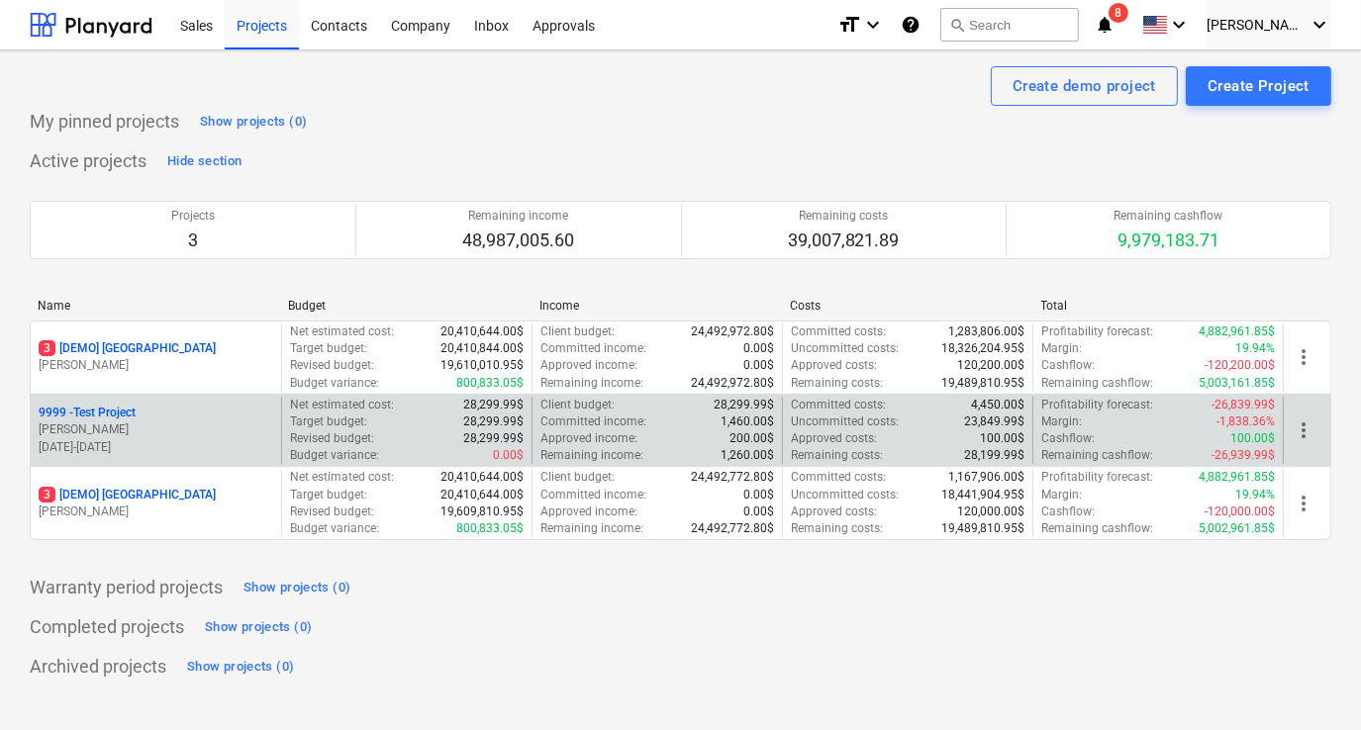
click at [139, 403] on div "9999 - Test Project [PERSON_NAME] [DATE] - [DATE]" at bounding box center [156, 431] width 250 height 68
click at [136, 411] on p "9999 - Test Project" at bounding box center [87, 413] width 97 height 17
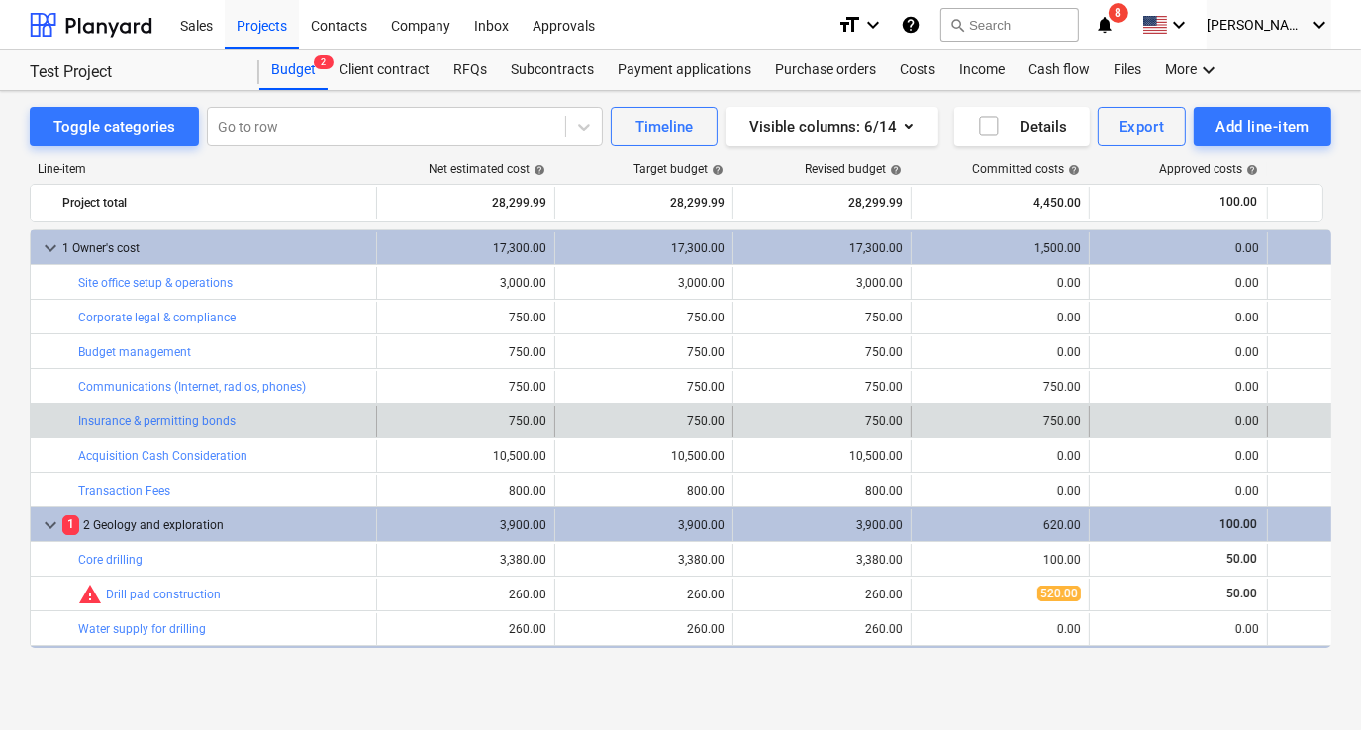
click at [302, 407] on div "bar_chart Insurance & permitting bonds" at bounding box center [223, 422] width 290 height 32
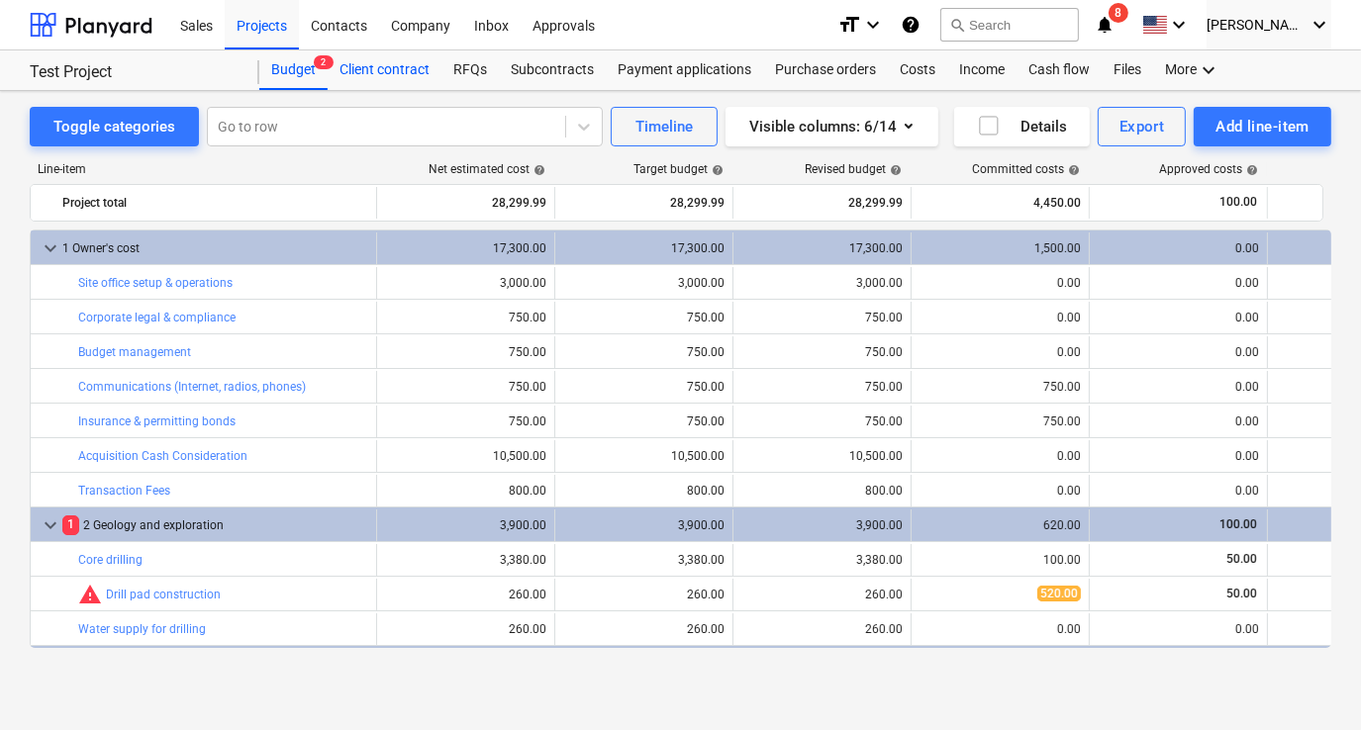
click at [410, 77] on div "Client contract" at bounding box center [385, 70] width 114 height 40
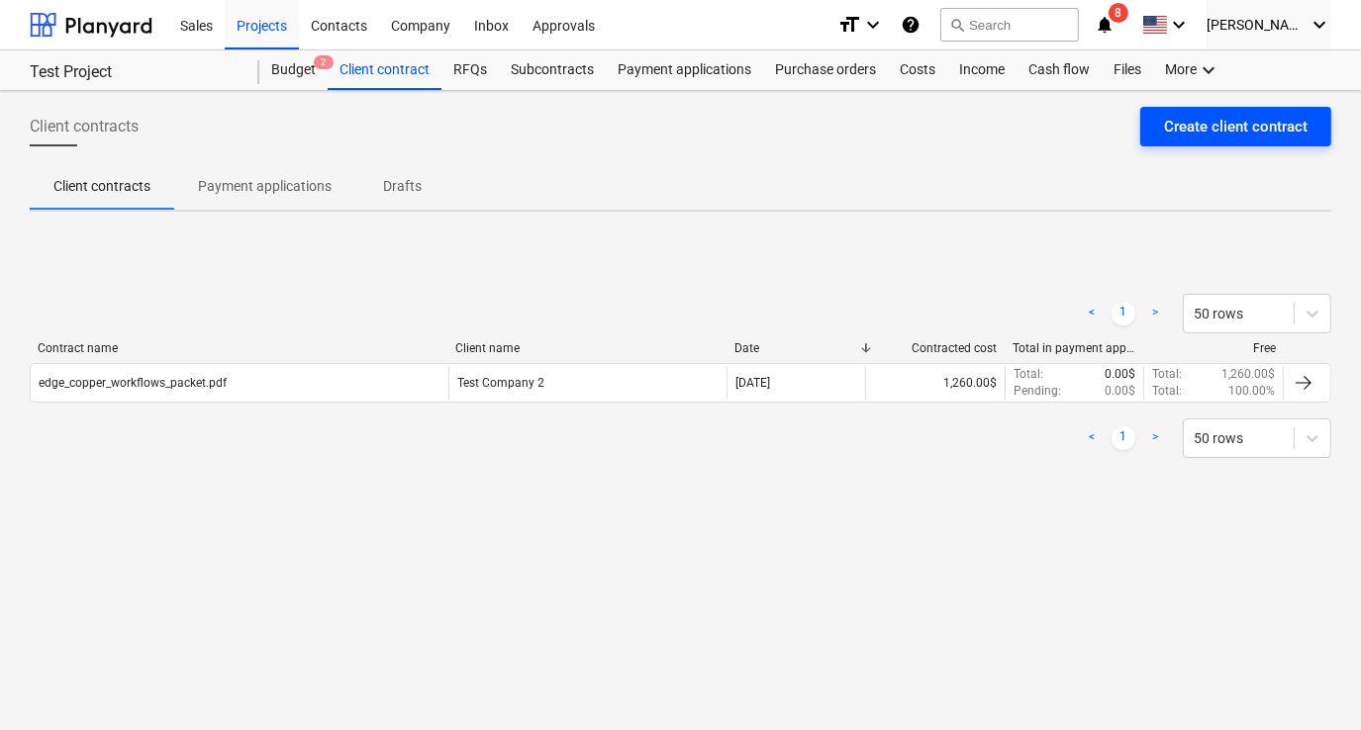
click at [1161, 134] on button "Create client contract" at bounding box center [1235, 127] width 191 height 40
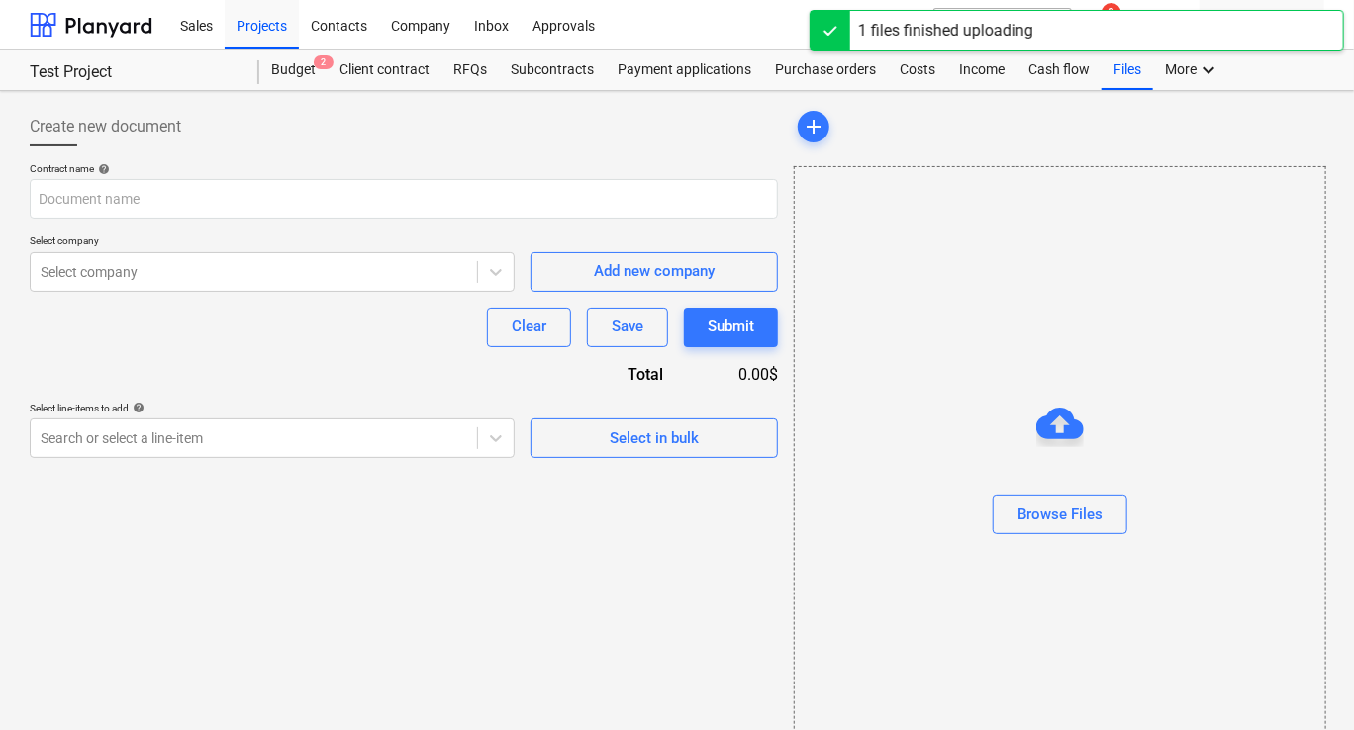
type input "Daily Report #1 - Daily Report (1).pdf"
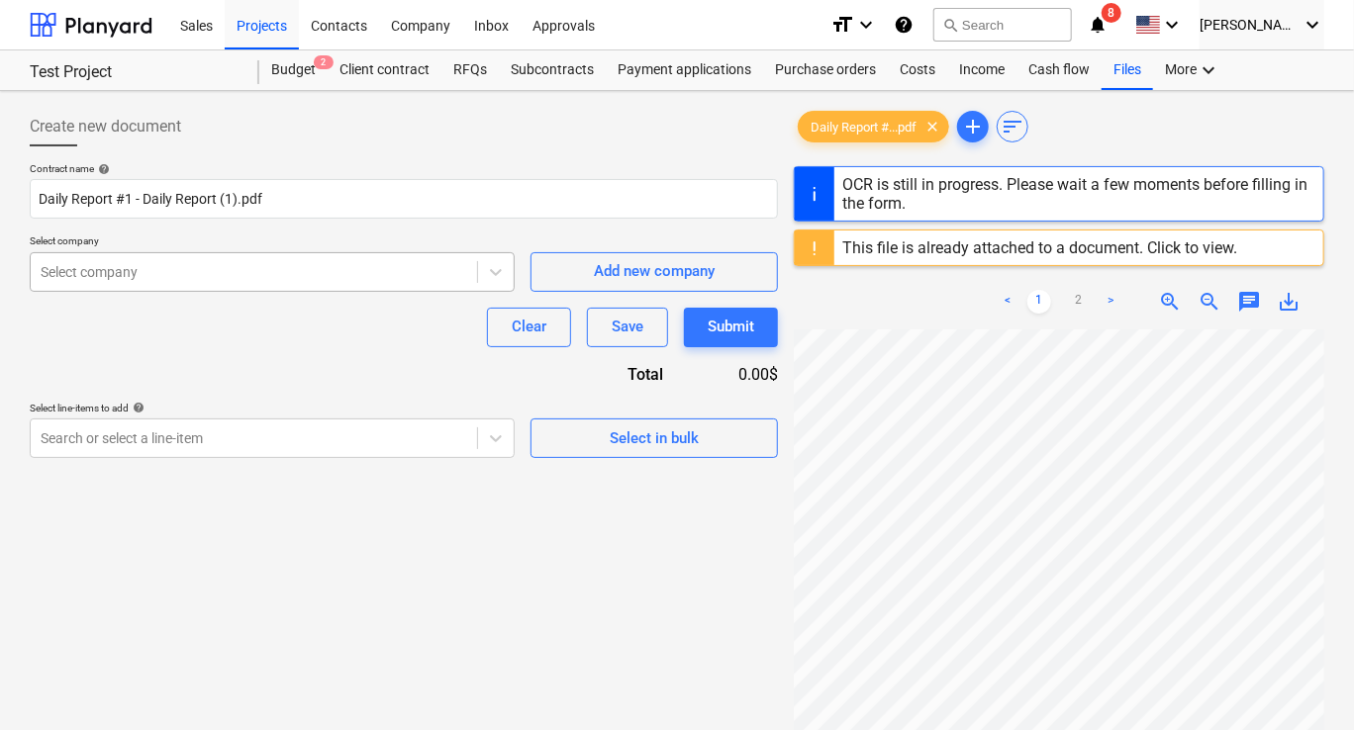
click at [212, 287] on div "Select company" at bounding box center [272, 272] width 485 height 40
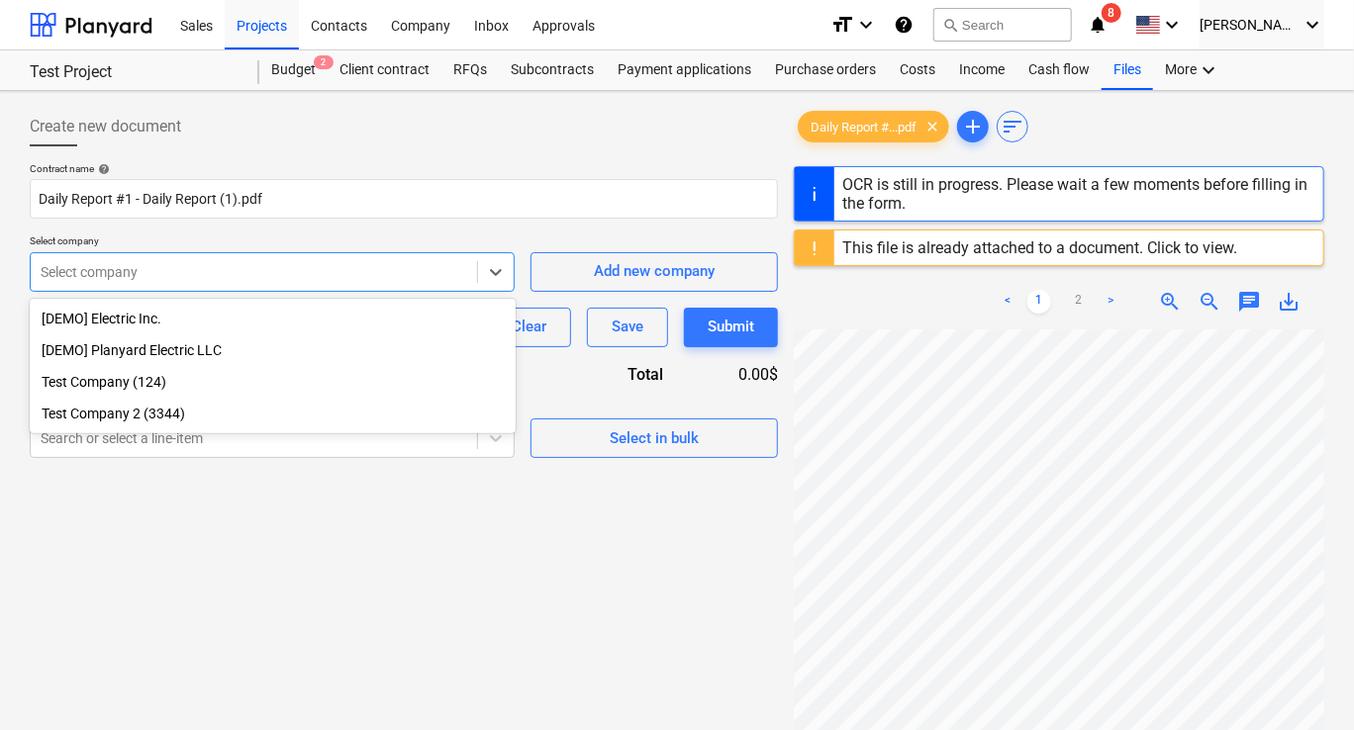
click at [177, 382] on div "Test Company (124)" at bounding box center [273, 382] width 486 height 32
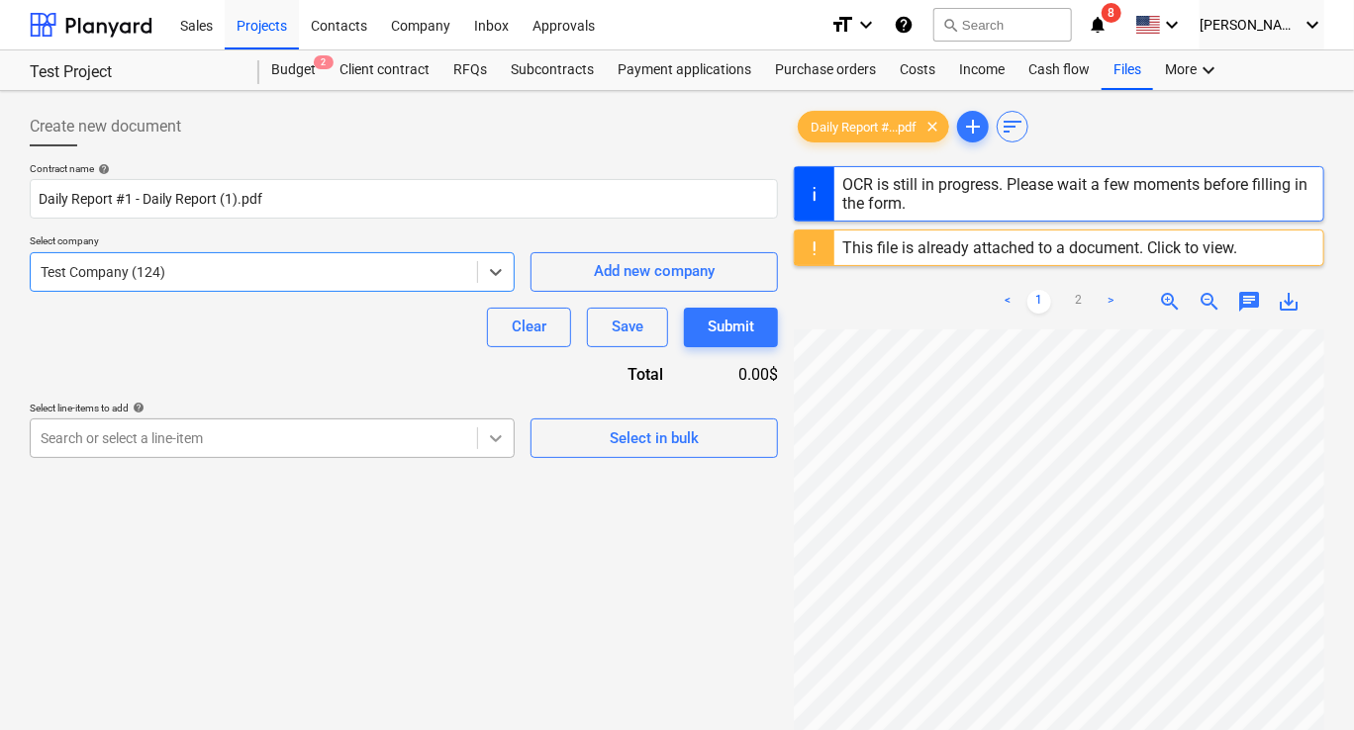
click at [493, 442] on body "Sales Projects Contacts Company Inbox Approvals format_size keyboard_arrow_down…" at bounding box center [677, 365] width 1354 height 730
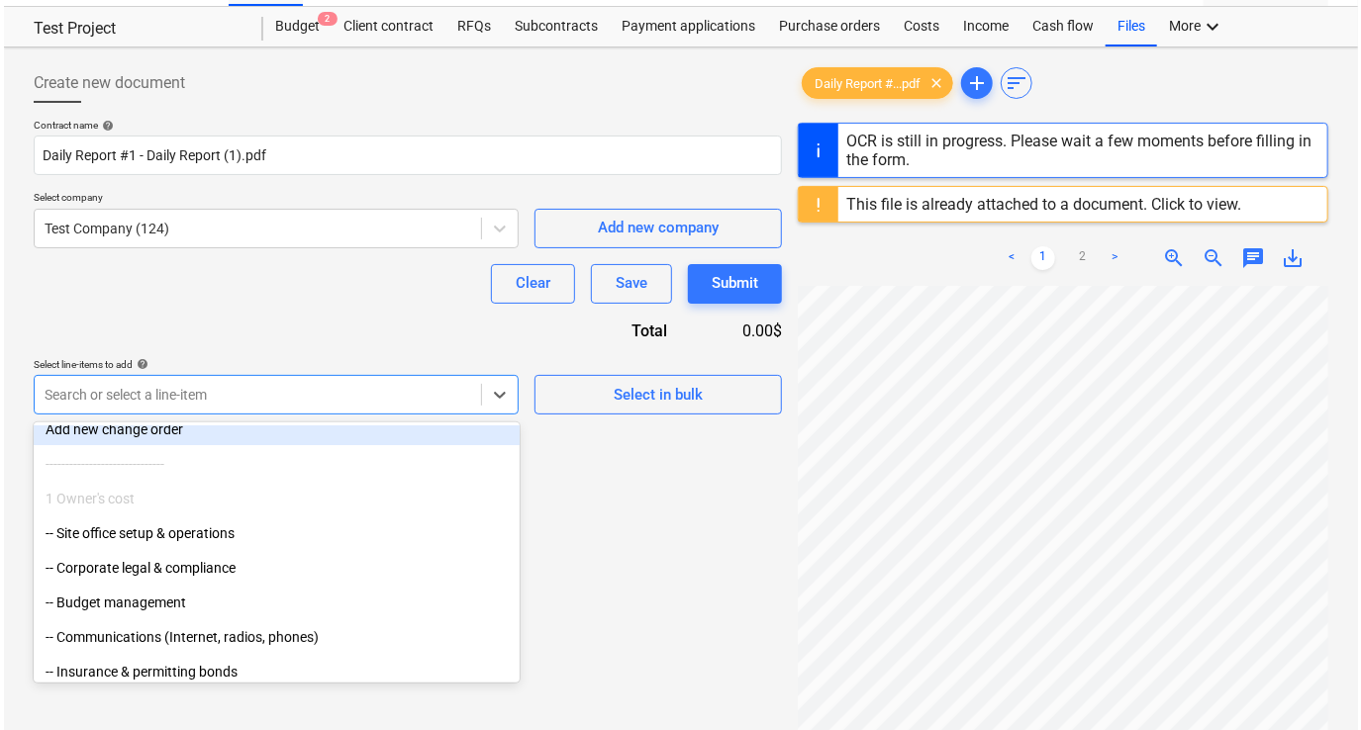
scroll to position [99, 0]
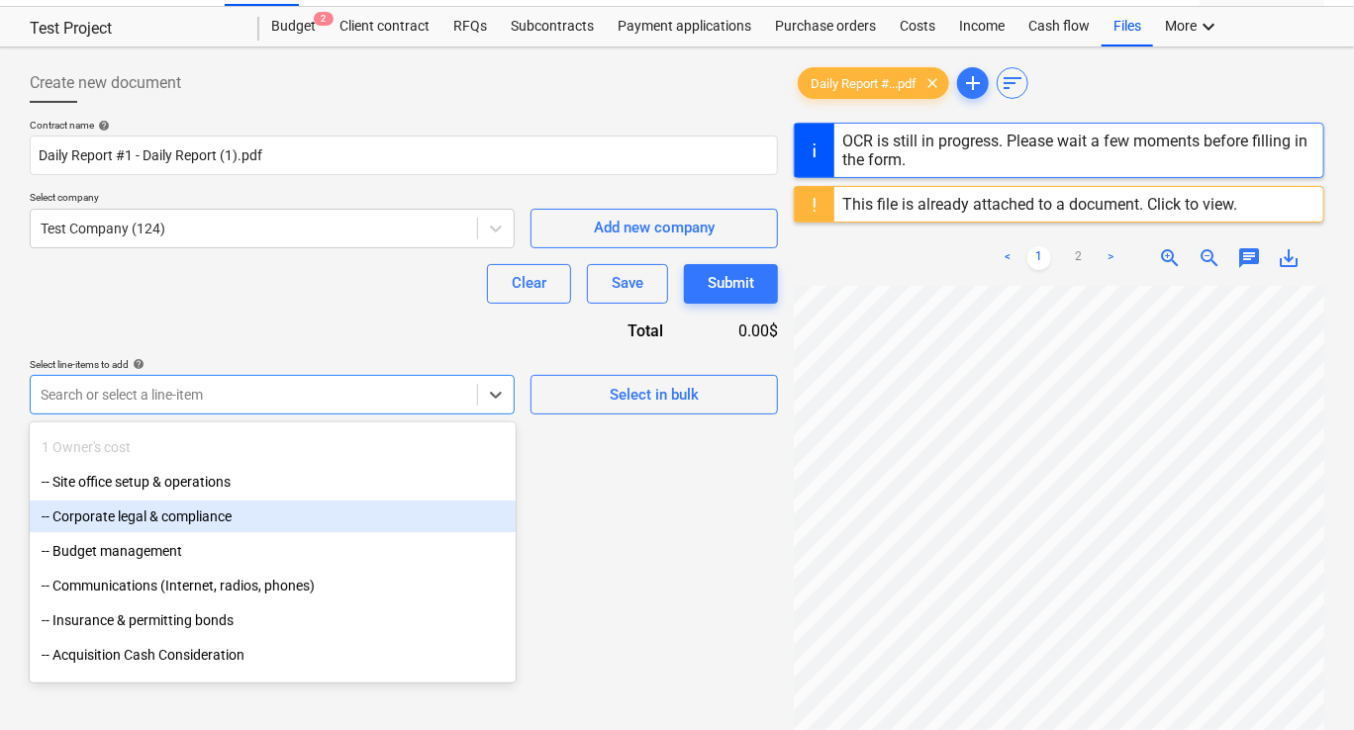
click at [283, 515] on div "-- Corporate legal & compliance" at bounding box center [273, 517] width 486 height 32
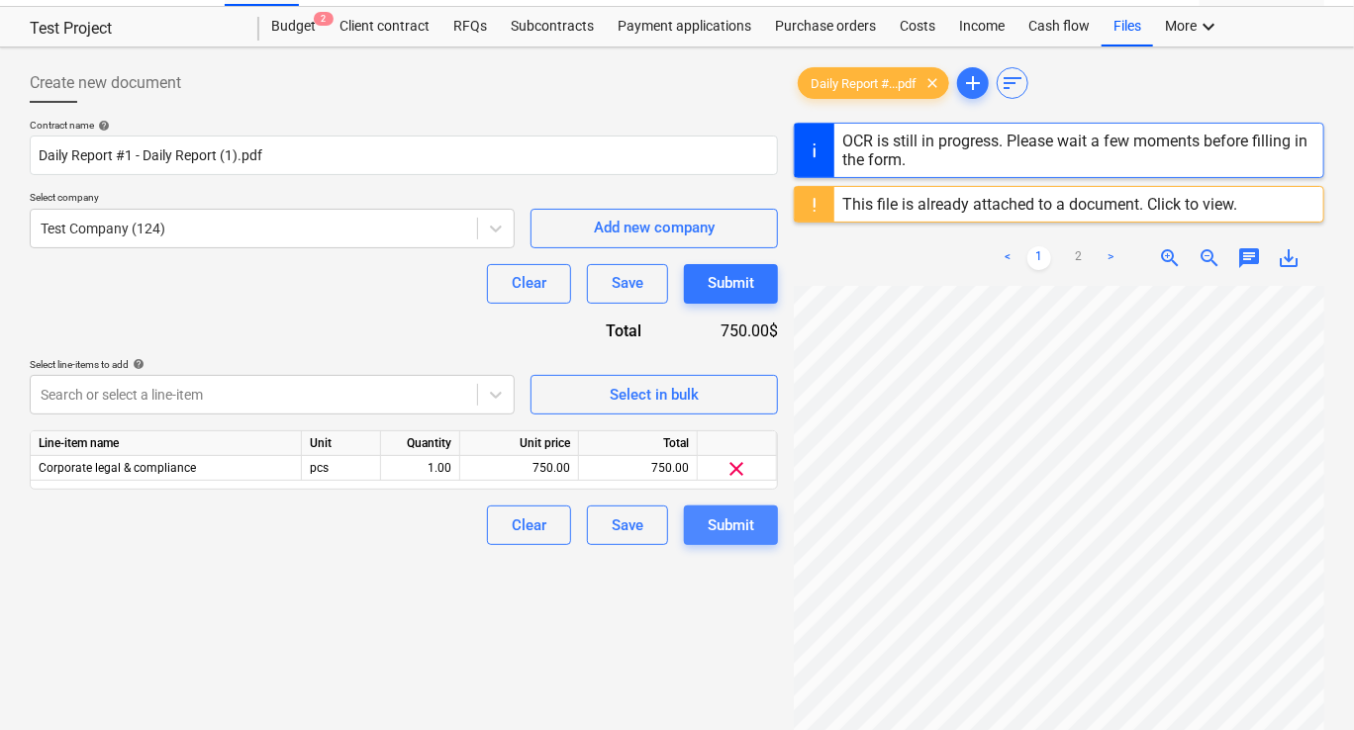
click at [713, 513] on div "Submit" at bounding box center [731, 526] width 47 height 26
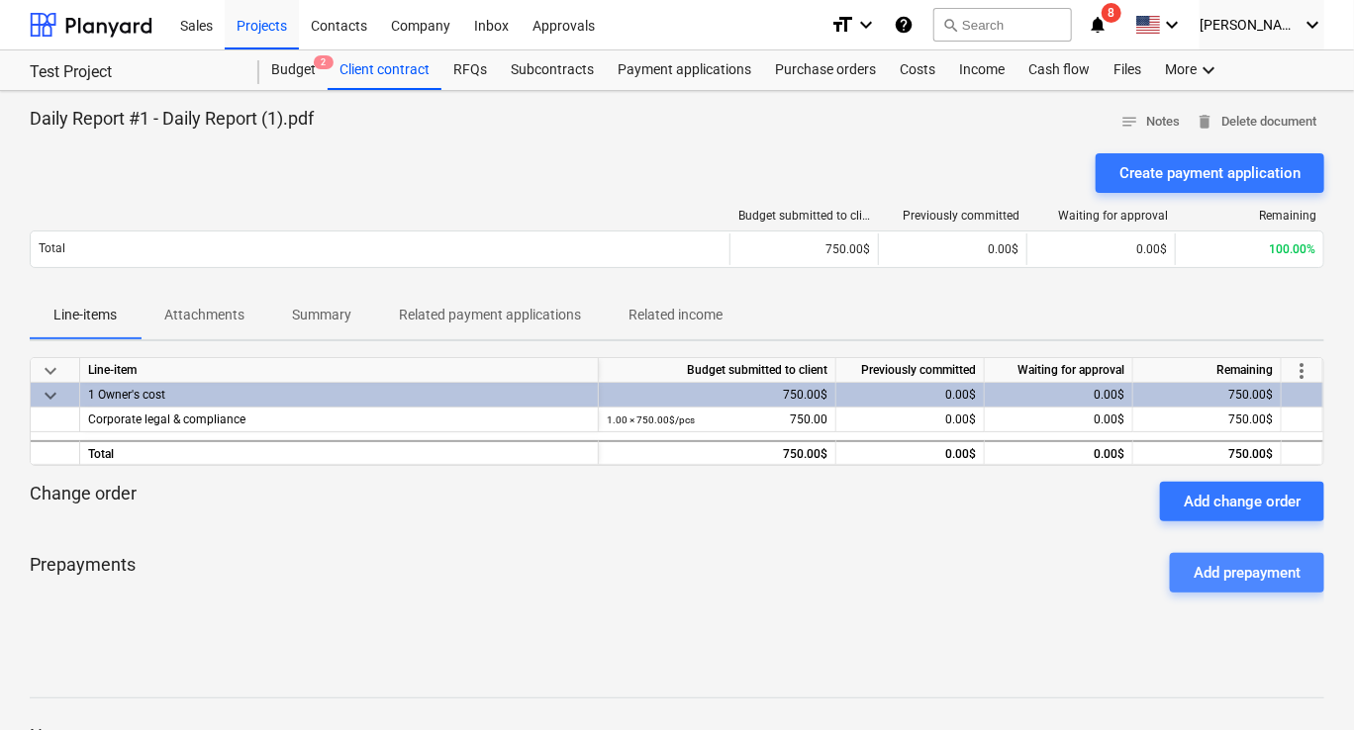
click at [1254, 572] on div "Add prepayment" at bounding box center [1247, 573] width 107 height 26
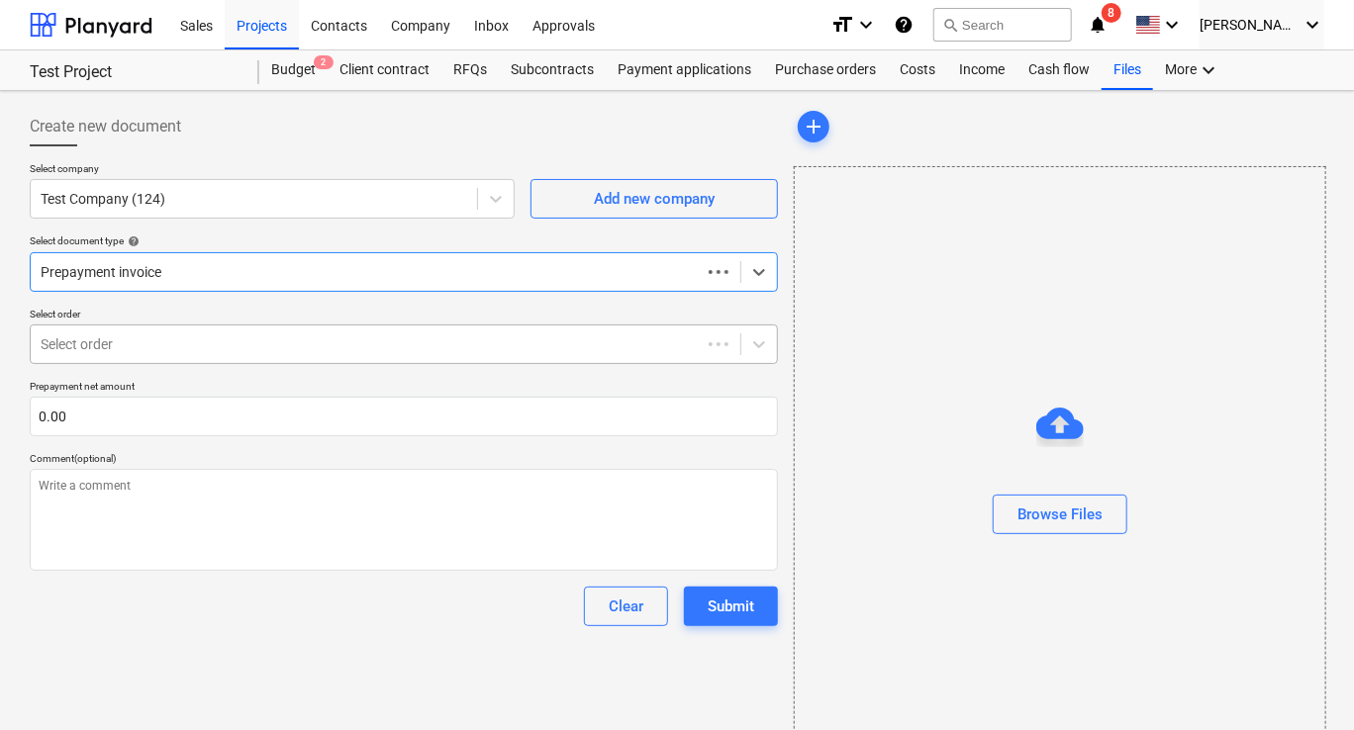
type textarea "x"
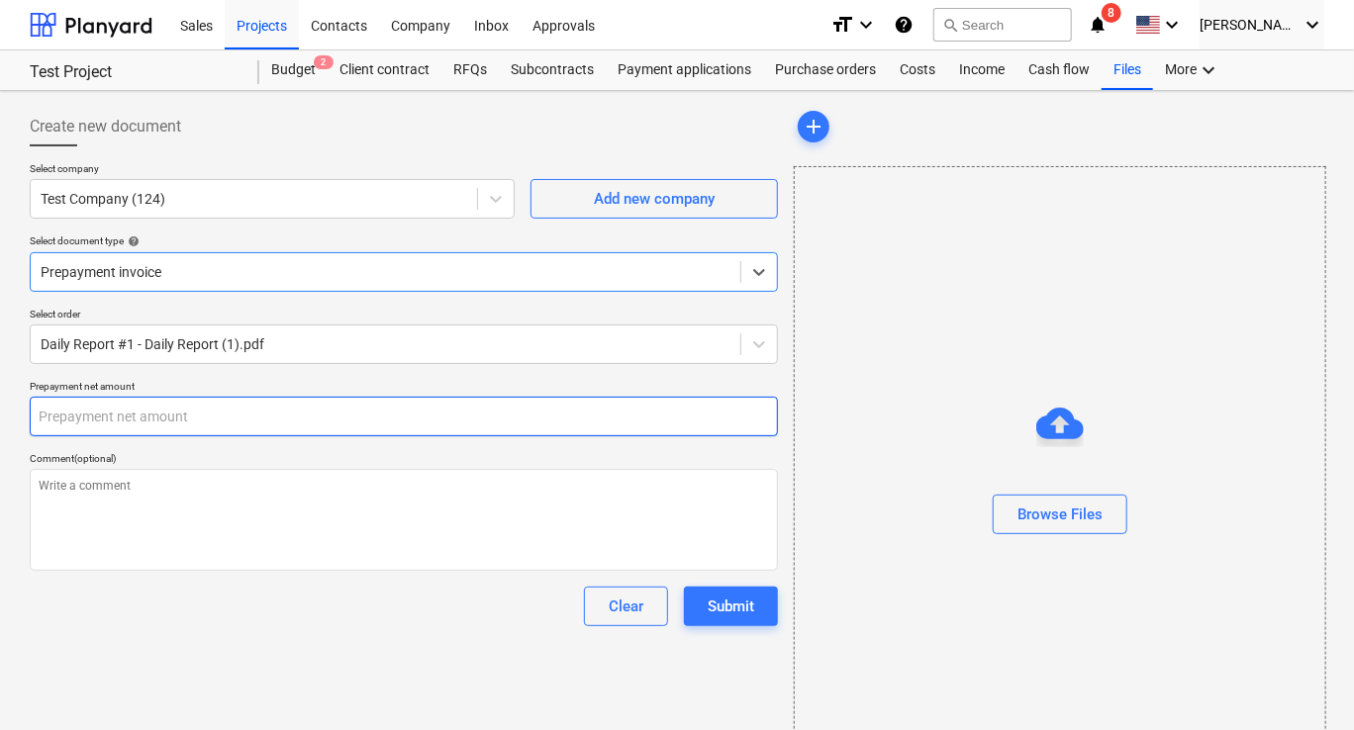
click at [238, 404] on input "text" at bounding box center [404, 417] width 748 height 40
type textarea "x"
type input "1"
type textarea "x"
type input "10"
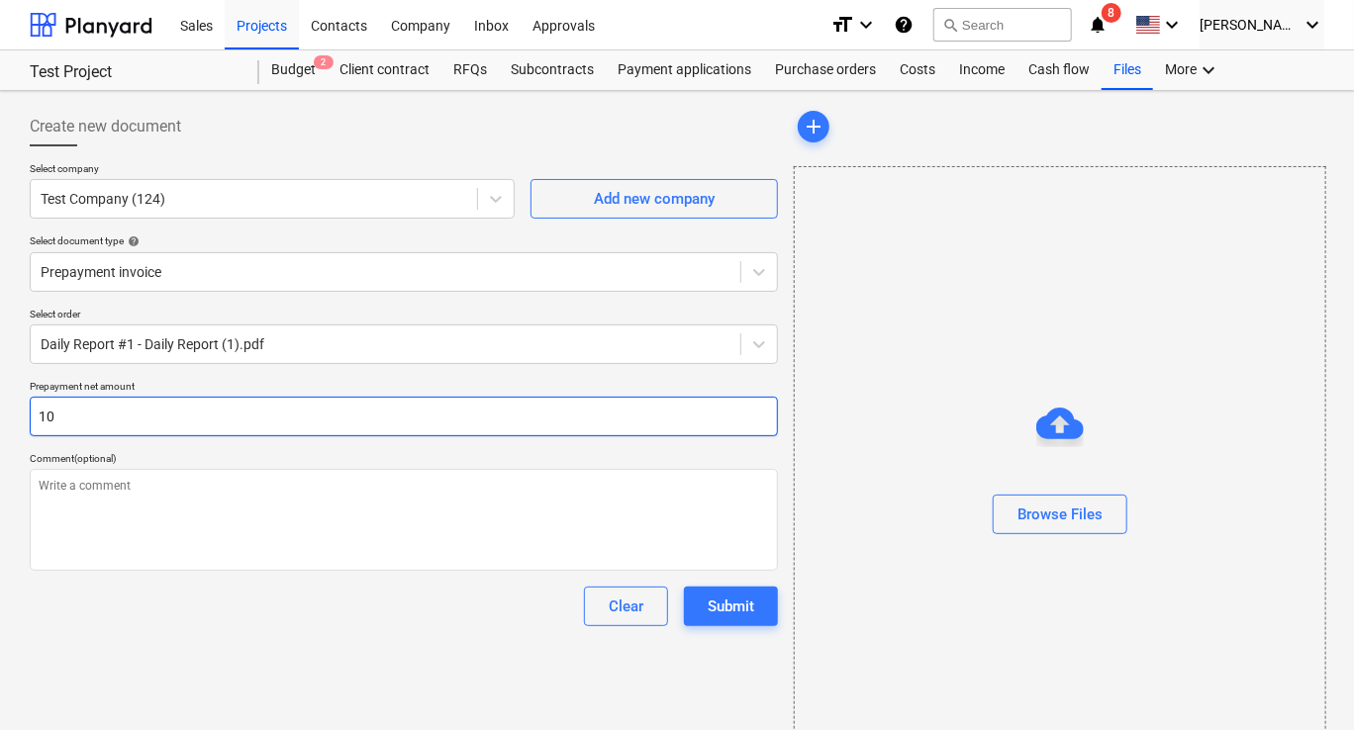
type textarea "x"
type input "100"
type textarea "x"
type input "1000"
type textarea "x"
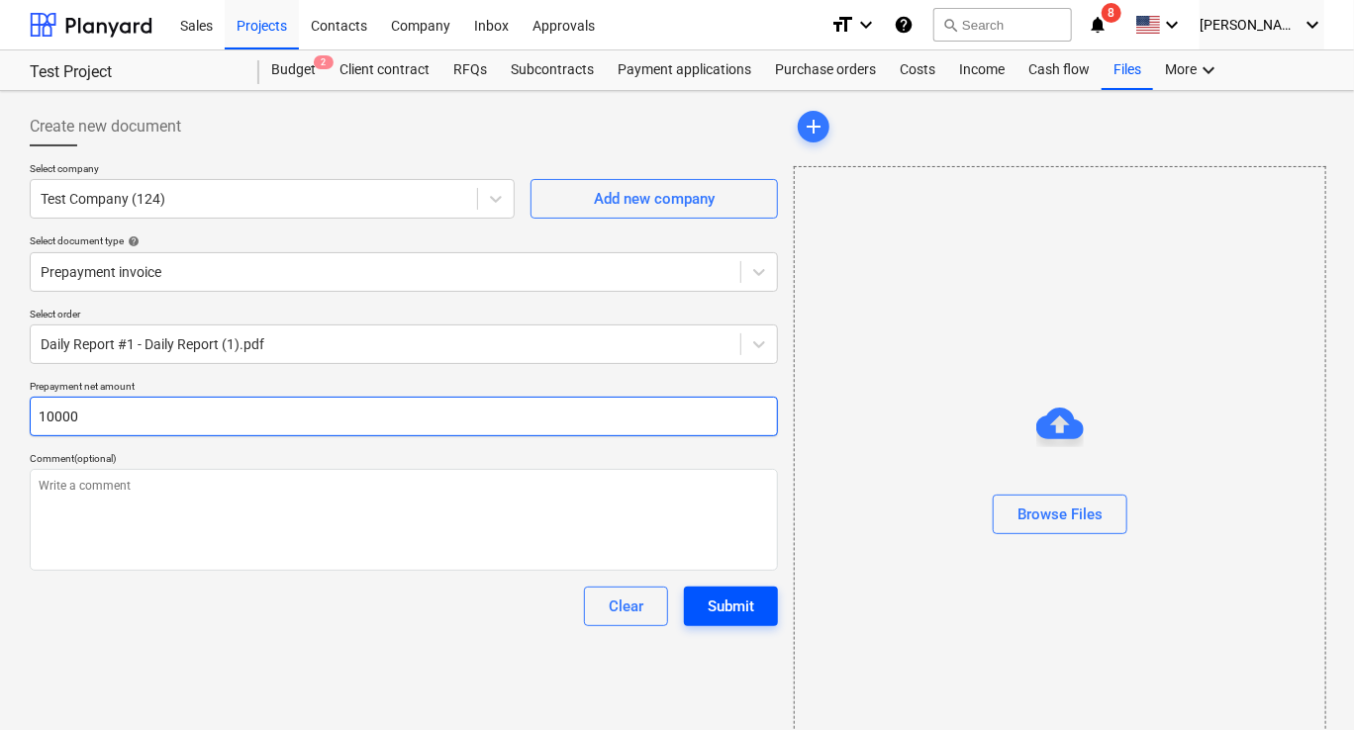
type input "10000"
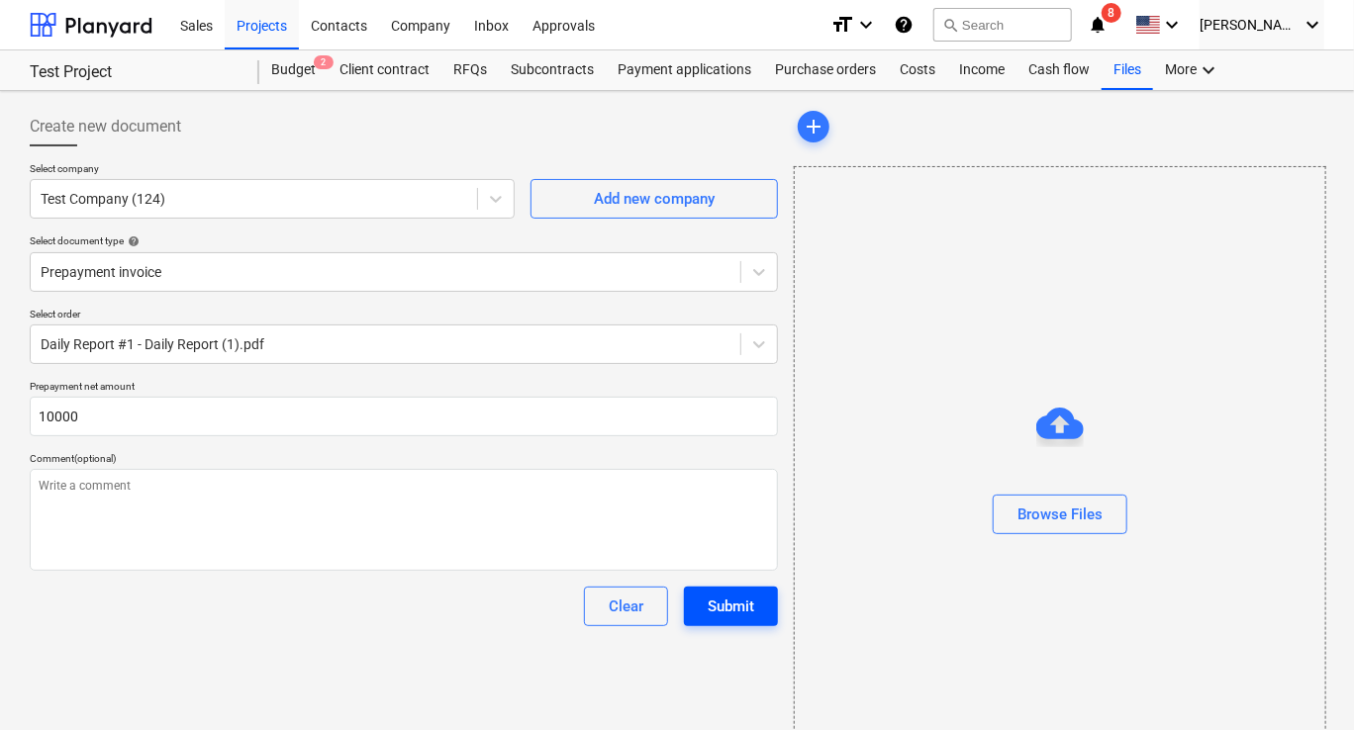
type textarea "x"
type input "750.00"
click at [685, 612] on button "Submit" at bounding box center [731, 607] width 94 height 40
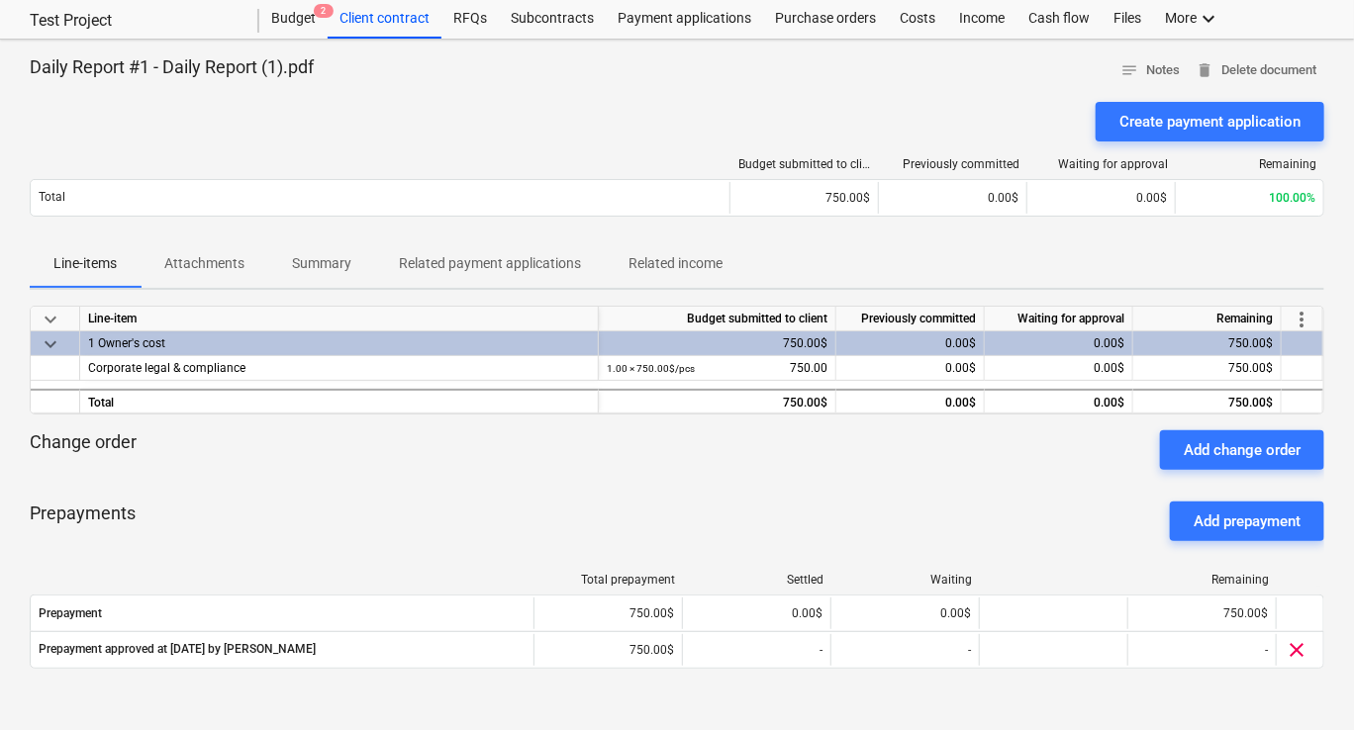
scroll to position [99, 0]
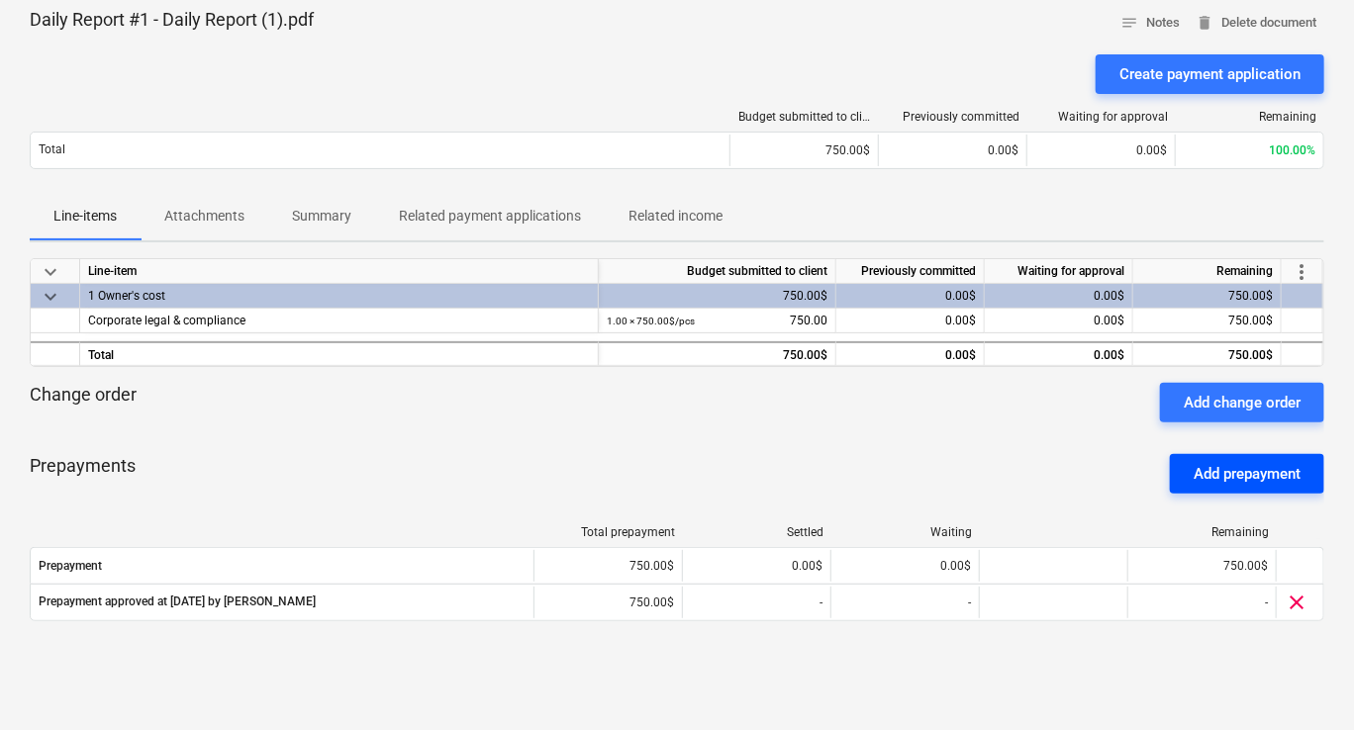
click at [1186, 471] on button "Add prepayment" at bounding box center [1247, 474] width 154 height 40
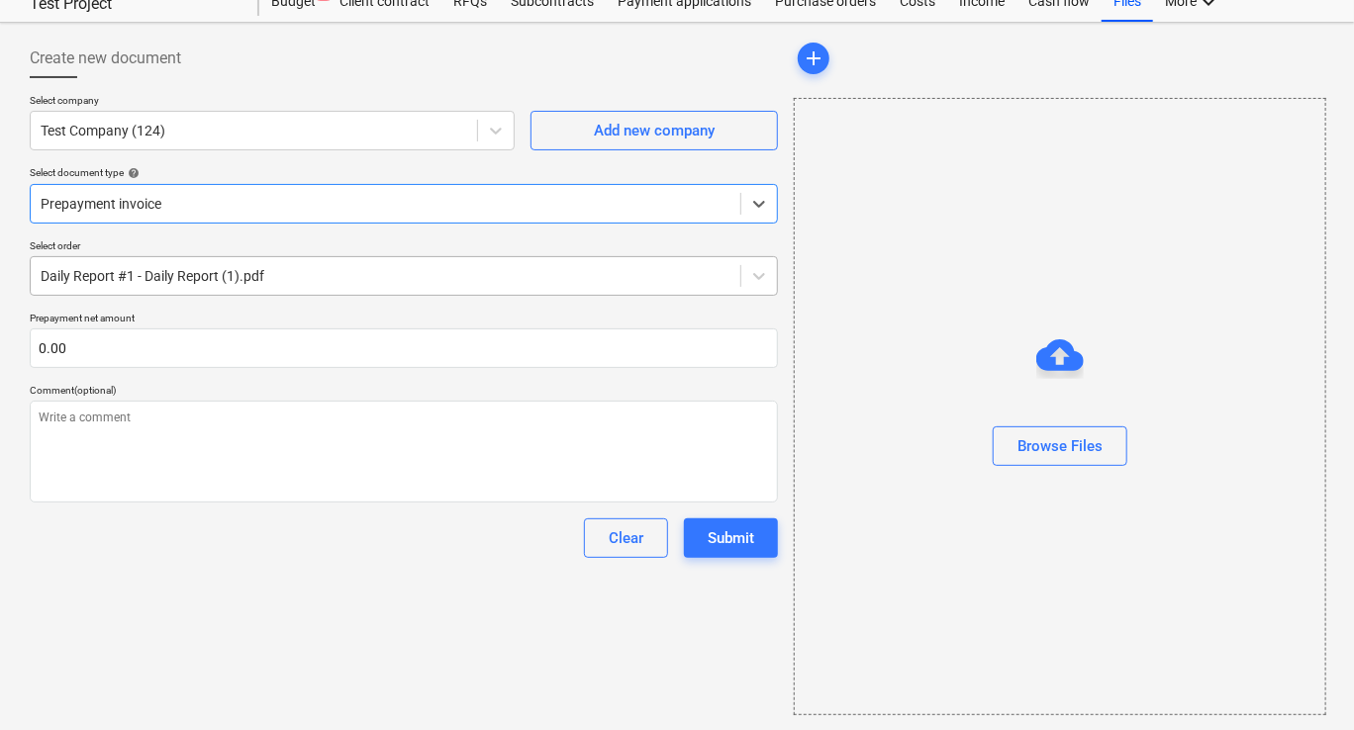
type textarea "x"
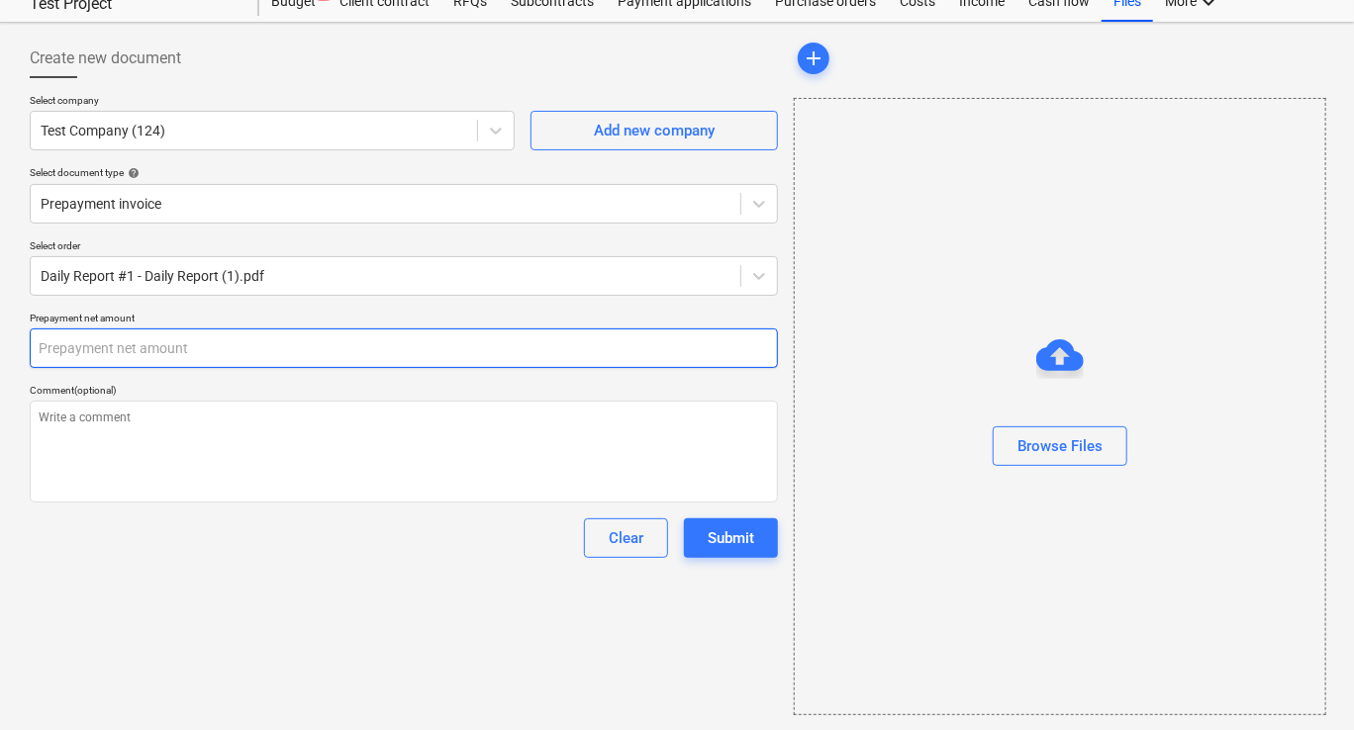
click at [83, 346] on input "text" at bounding box center [404, 349] width 748 height 40
type textarea "x"
type input "7"
type textarea "x"
type input "75"
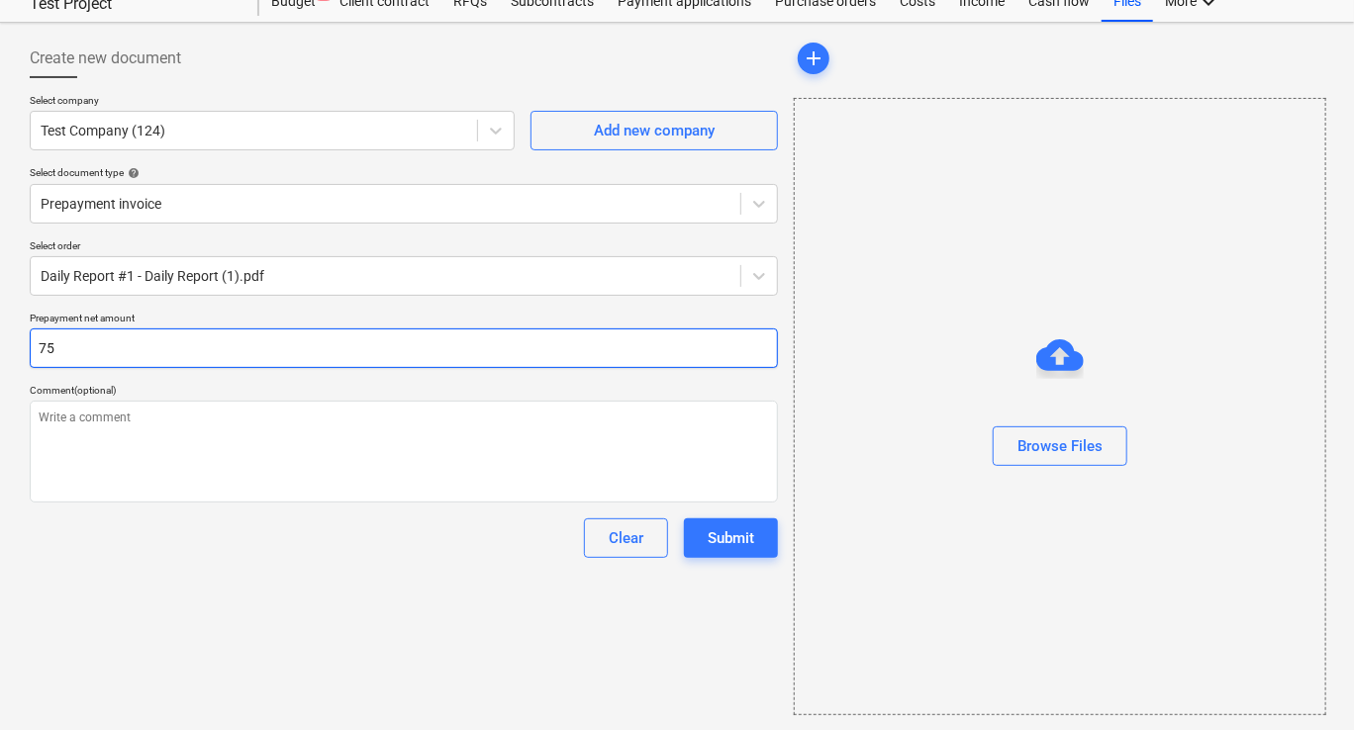
type textarea "x"
type input "750"
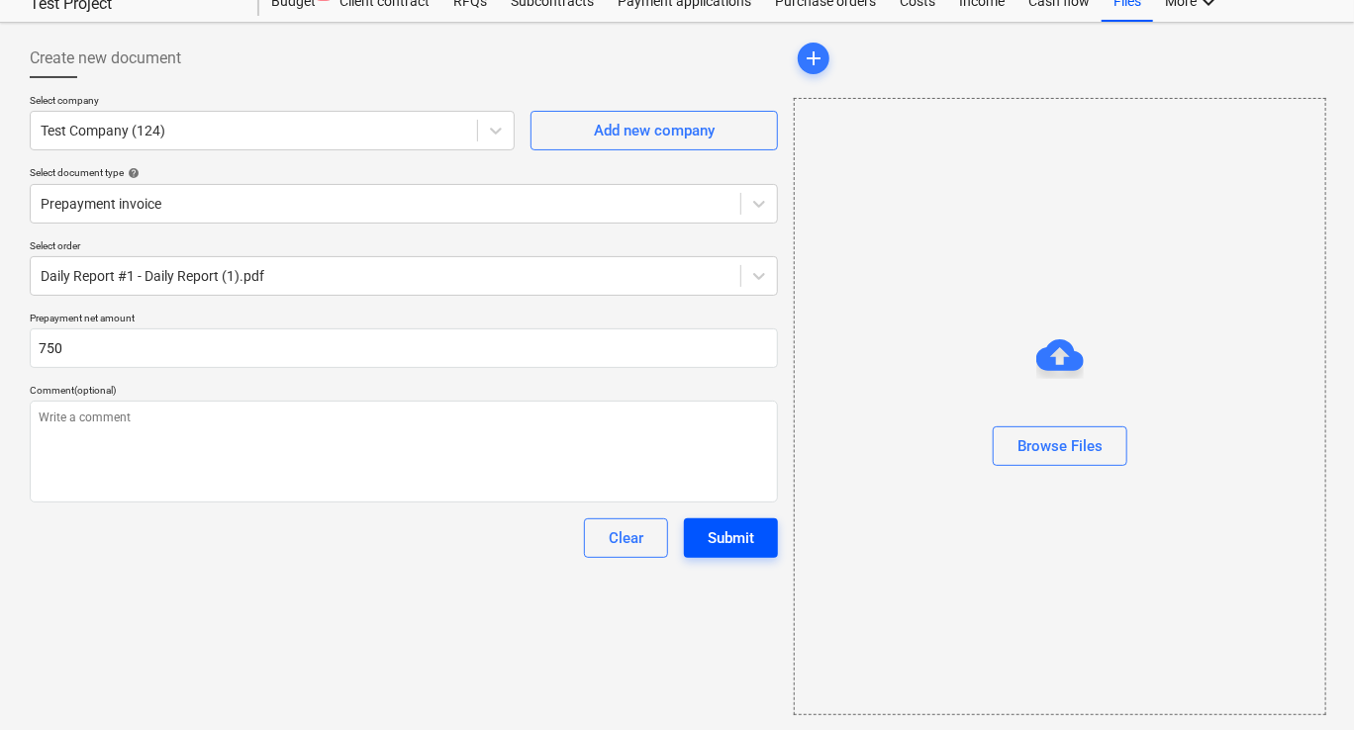
type textarea "x"
type input "0.00"
click at [724, 535] on div "Submit" at bounding box center [731, 538] width 47 height 26
type textarea "x"
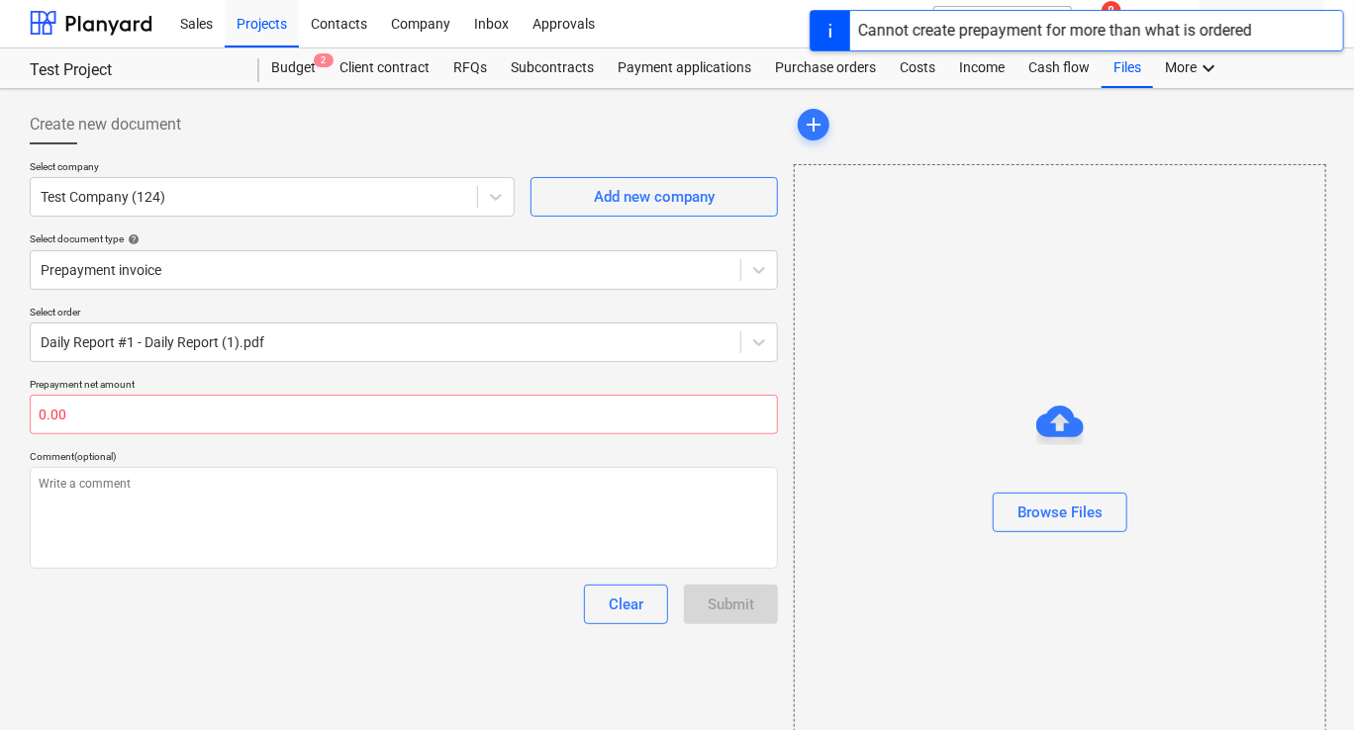
scroll to position [0, 0]
click at [123, 414] on input "text" at bounding box center [404, 417] width 748 height 40
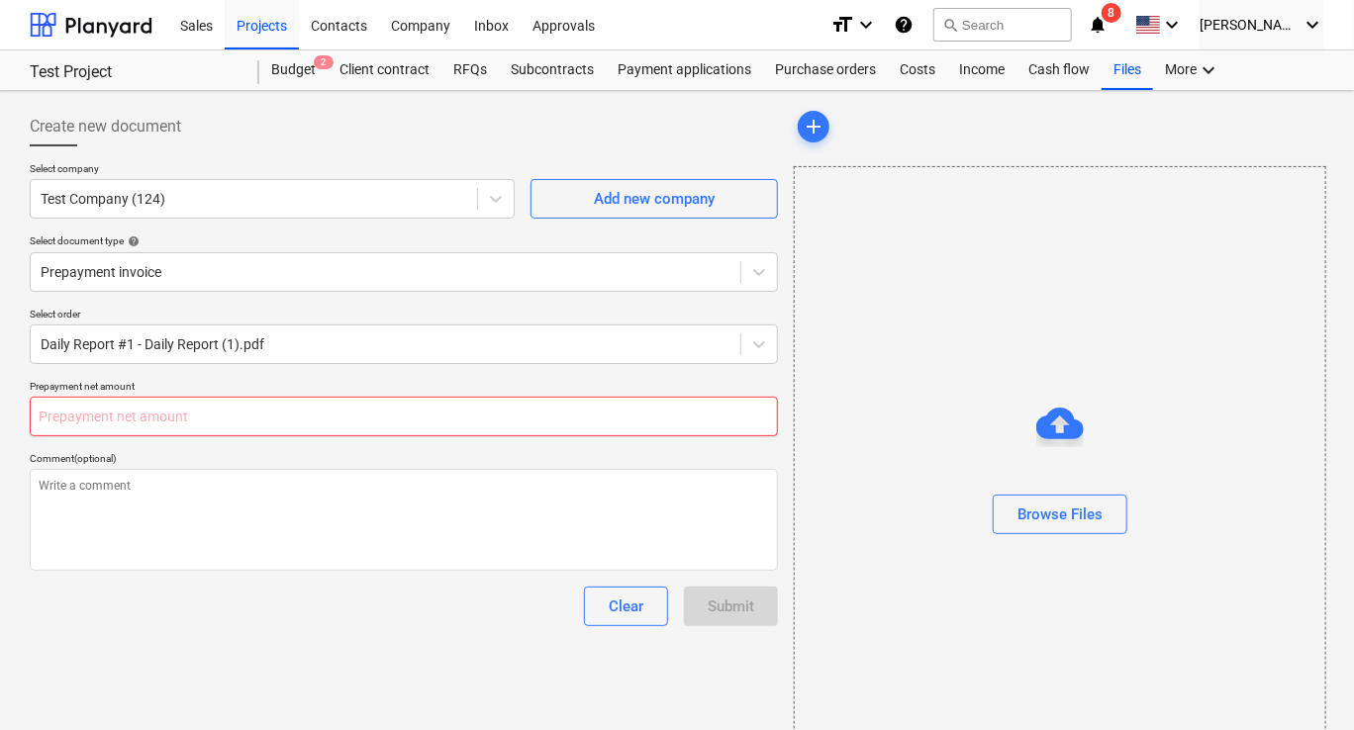
type textarea "x"
type input "1"
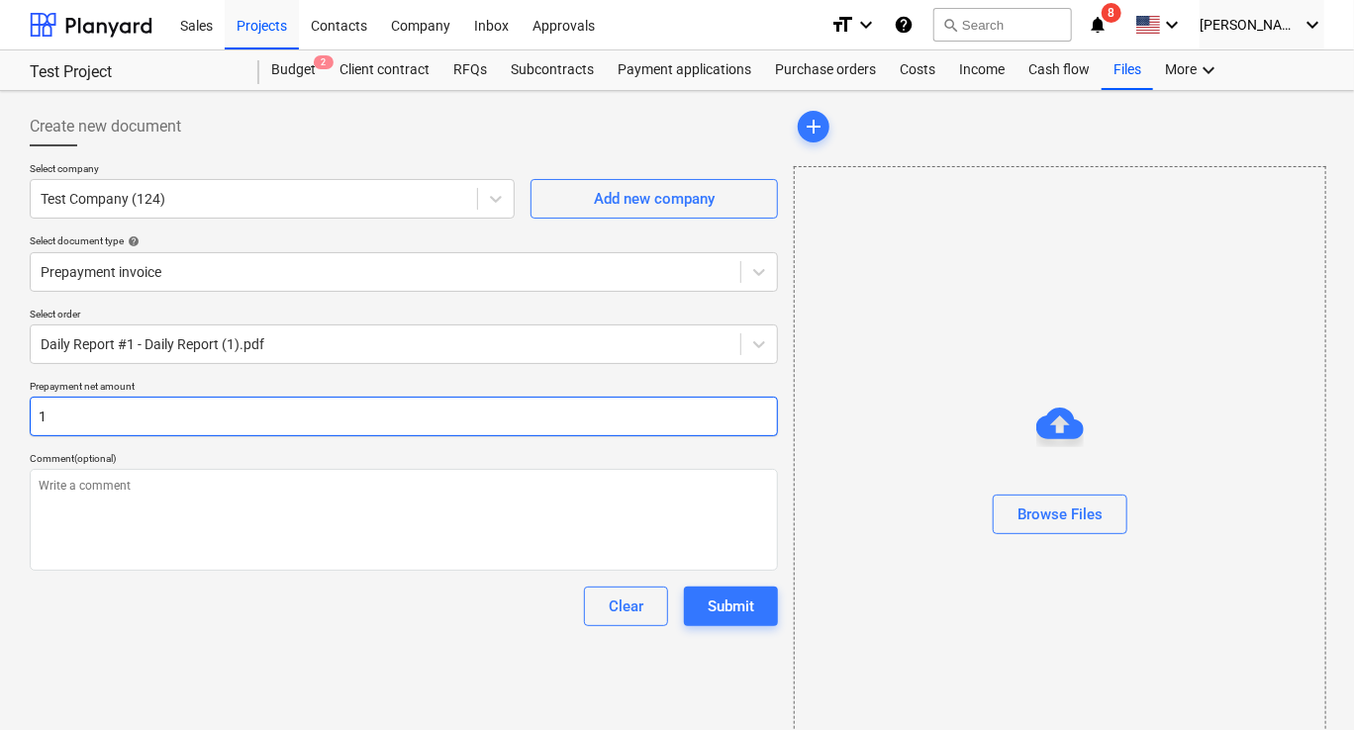
type textarea "x"
type input "10"
type textarea "x"
type input "100"
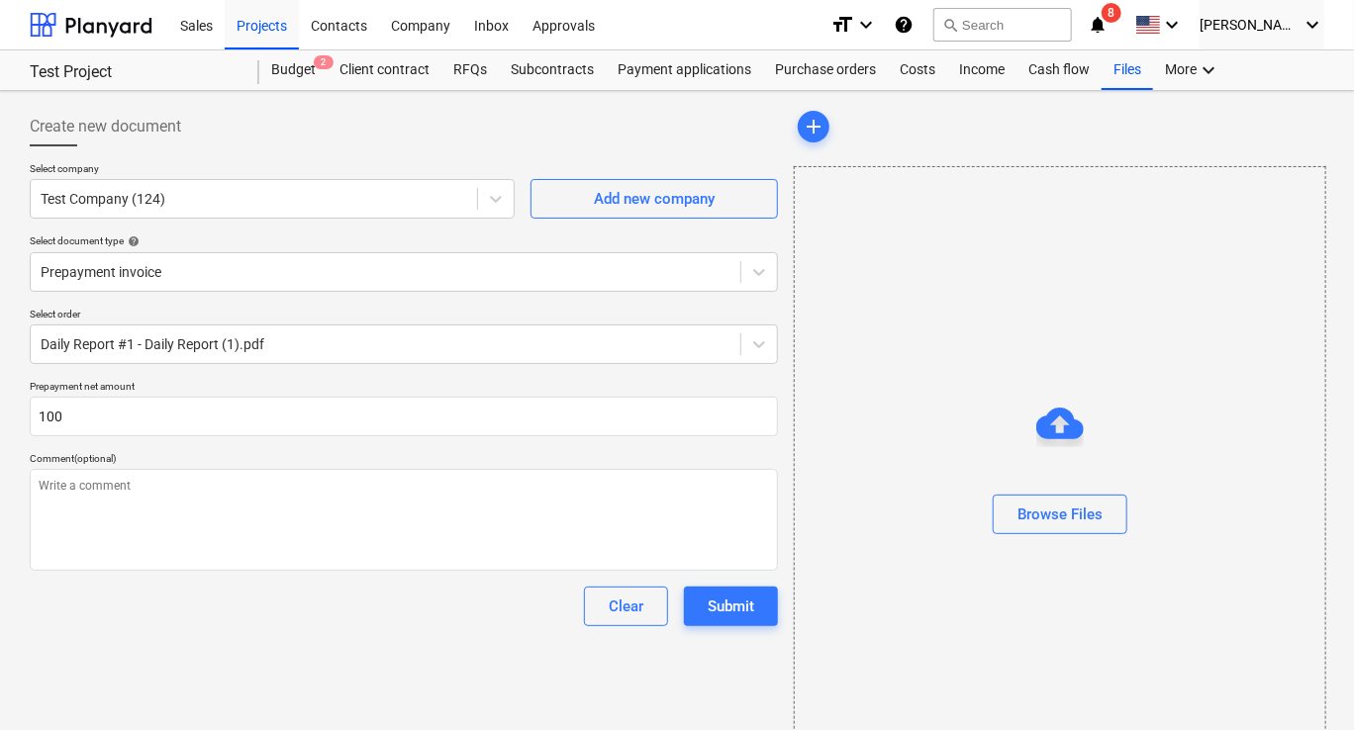
type textarea "x"
type input "0.00"
click at [679, 618] on div "Clear Submit" at bounding box center [673, 607] width 210 height 40
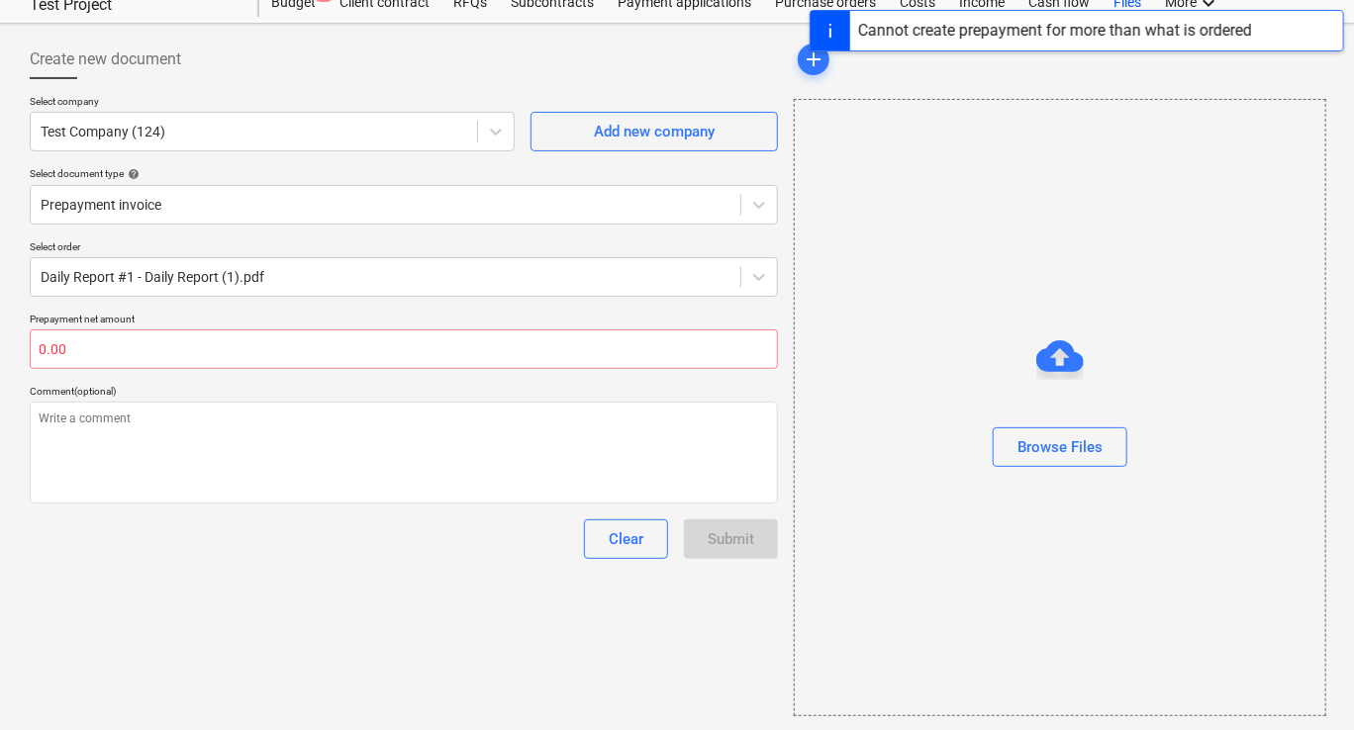
scroll to position [68, 0]
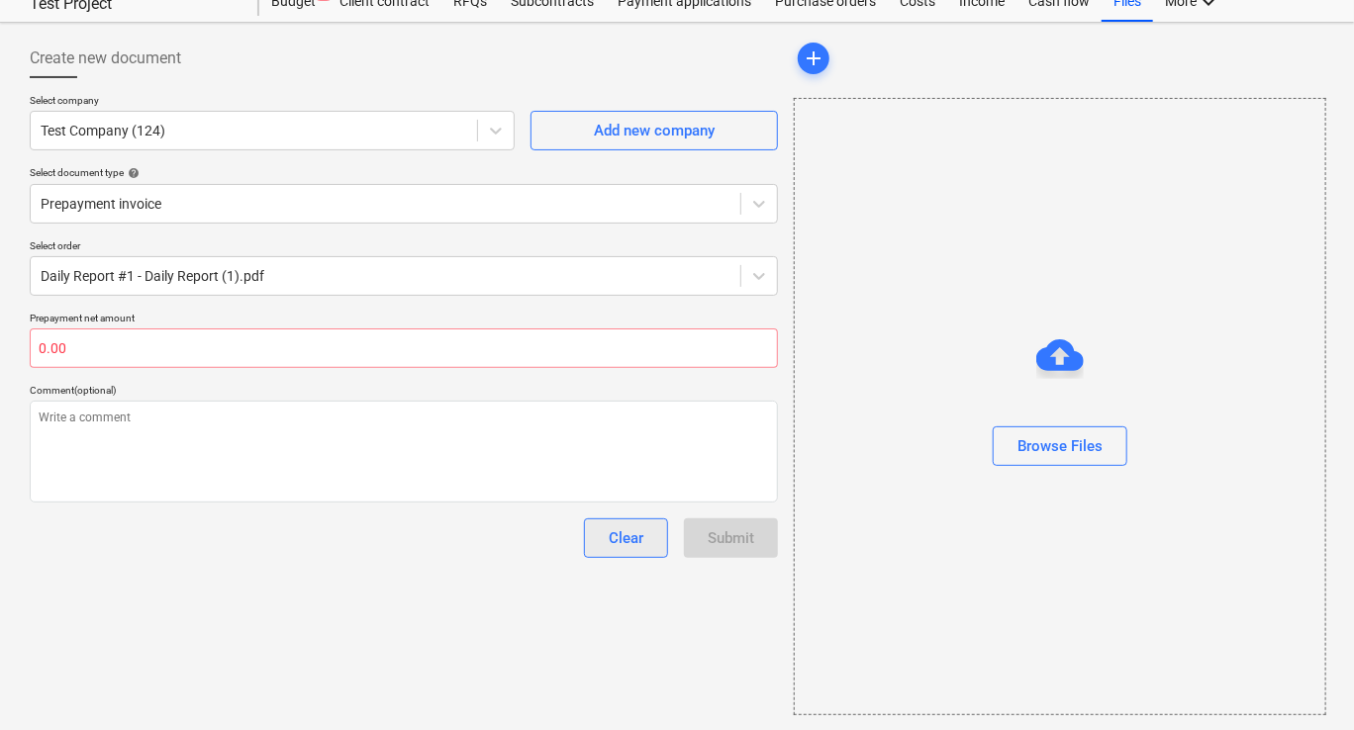
click at [650, 537] on button "Clear" at bounding box center [626, 539] width 84 height 40
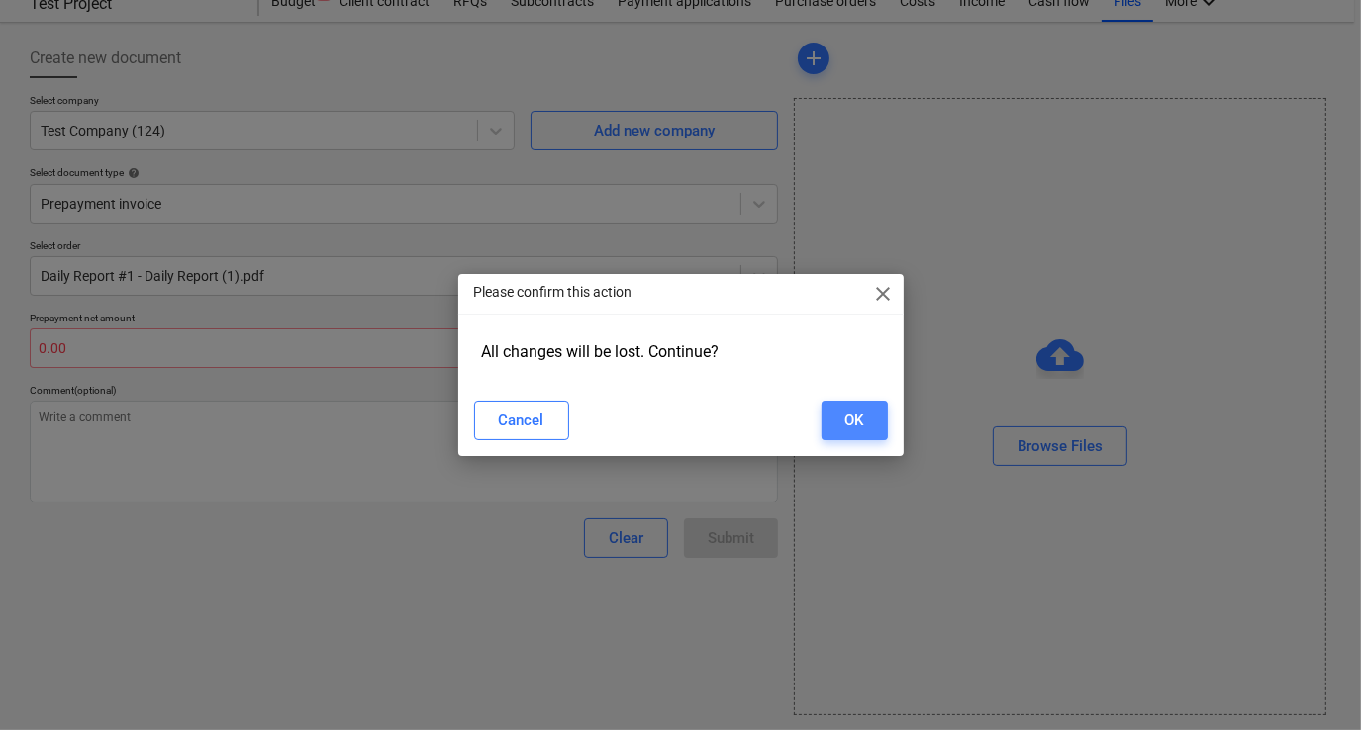
click at [826, 424] on button "OK" at bounding box center [854, 421] width 66 height 40
type textarea "x"
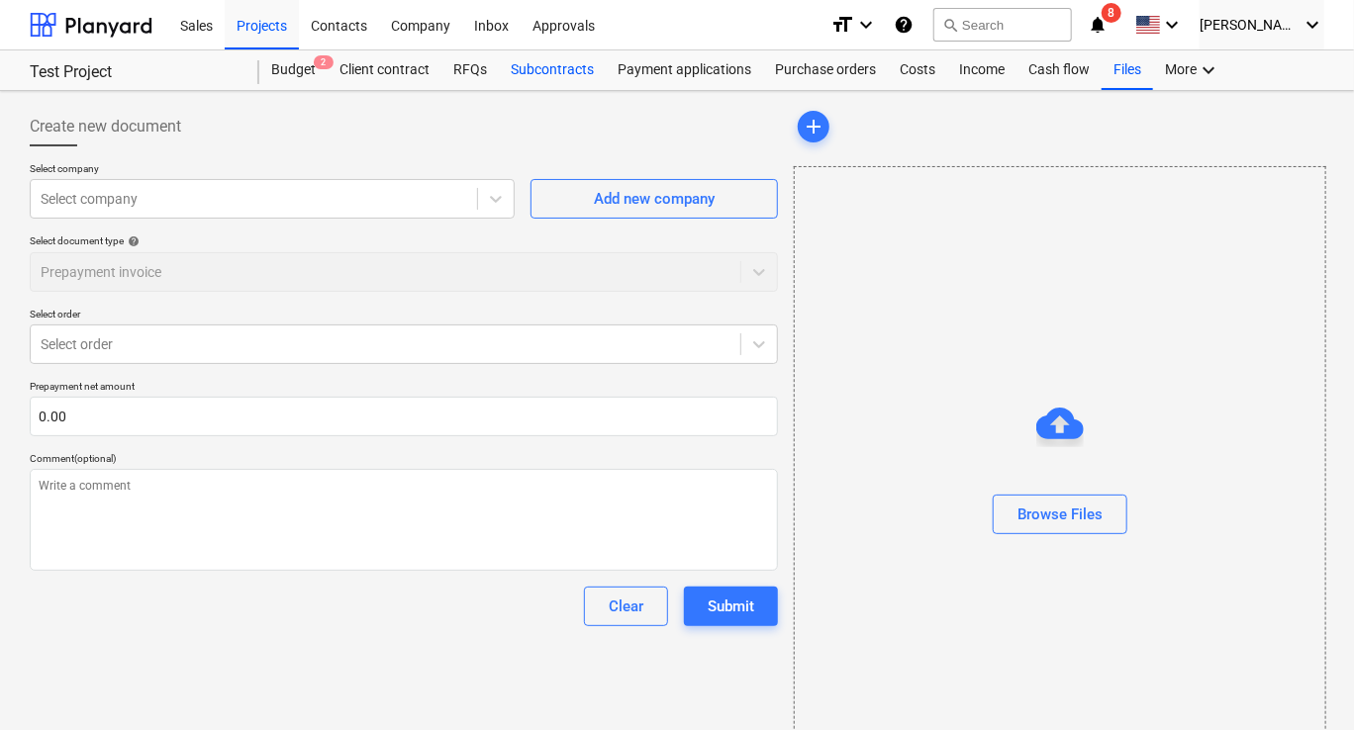
click at [546, 66] on div "Subcontracts" at bounding box center [552, 70] width 107 height 40
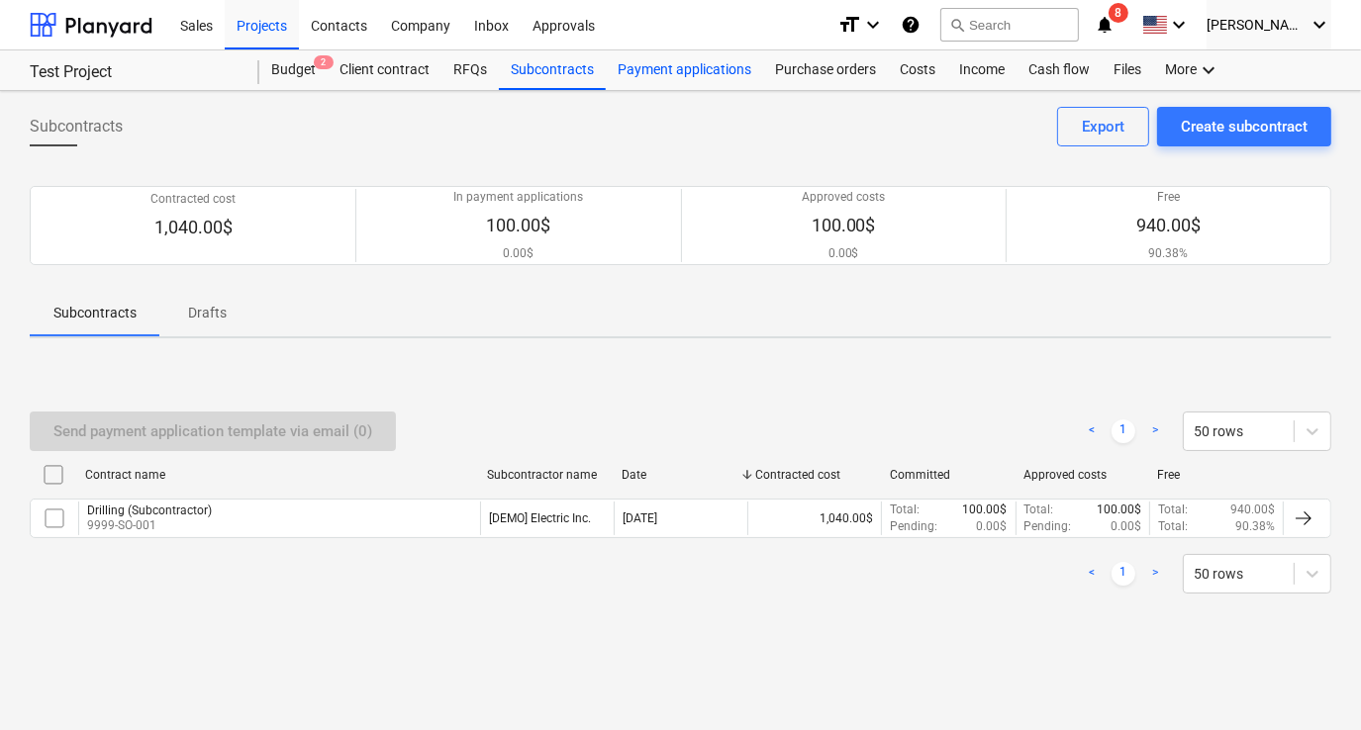
click at [658, 67] on div "Payment applications" at bounding box center [684, 70] width 157 height 40
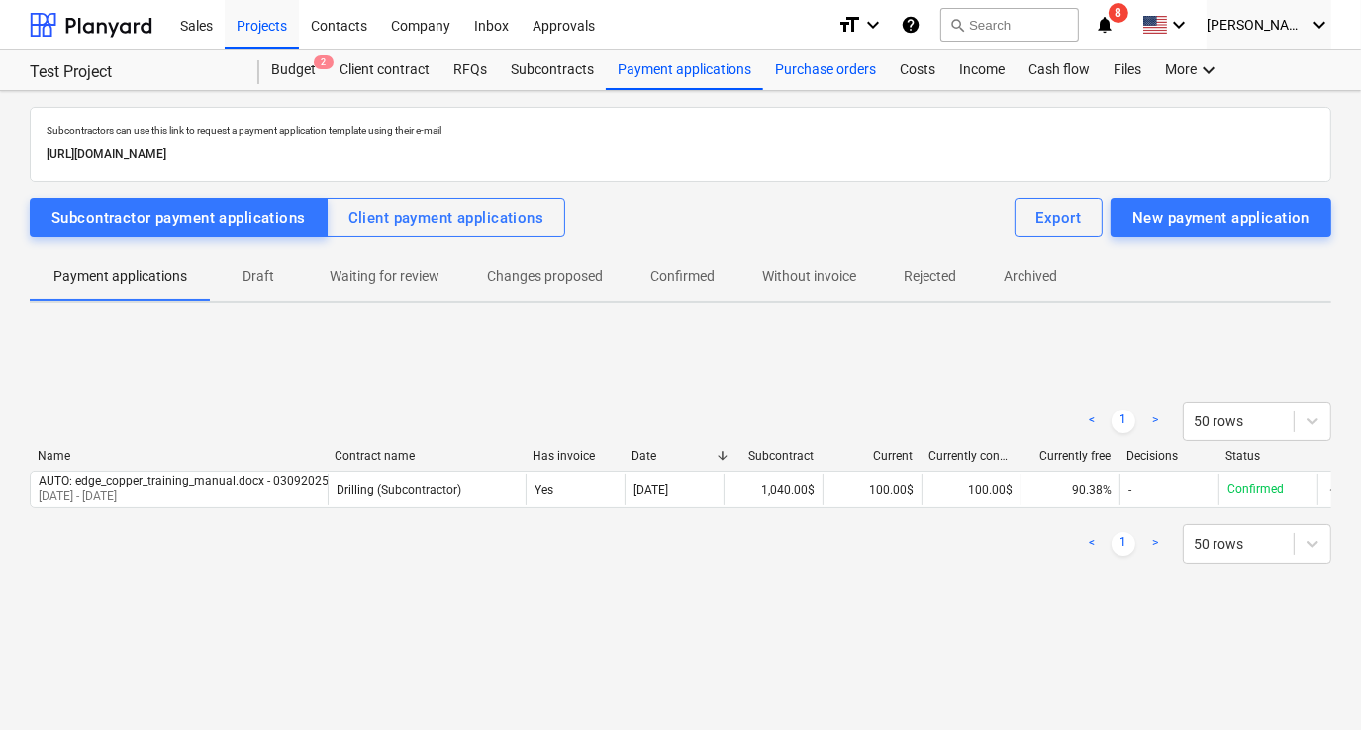
click at [831, 67] on div "Purchase orders" at bounding box center [825, 70] width 125 height 40
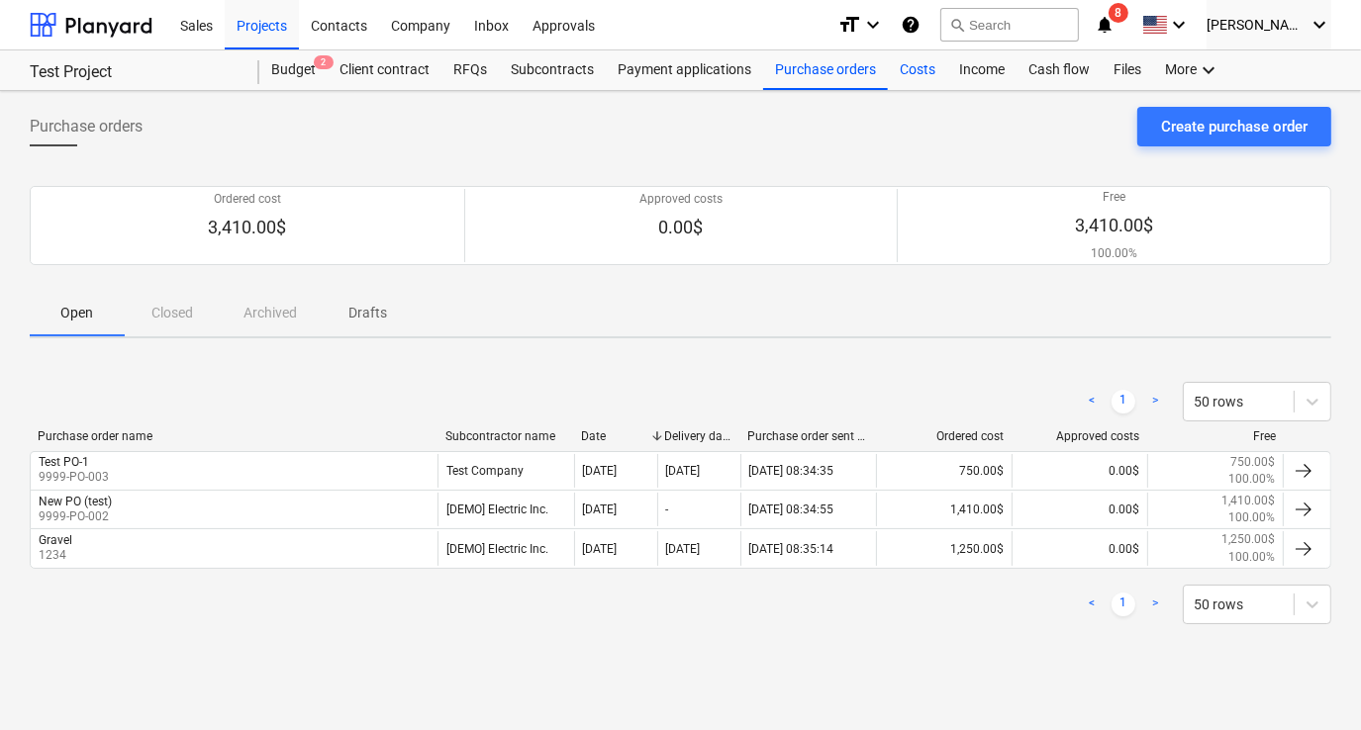
click at [900, 72] on div "Costs" at bounding box center [917, 70] width 59 height 40
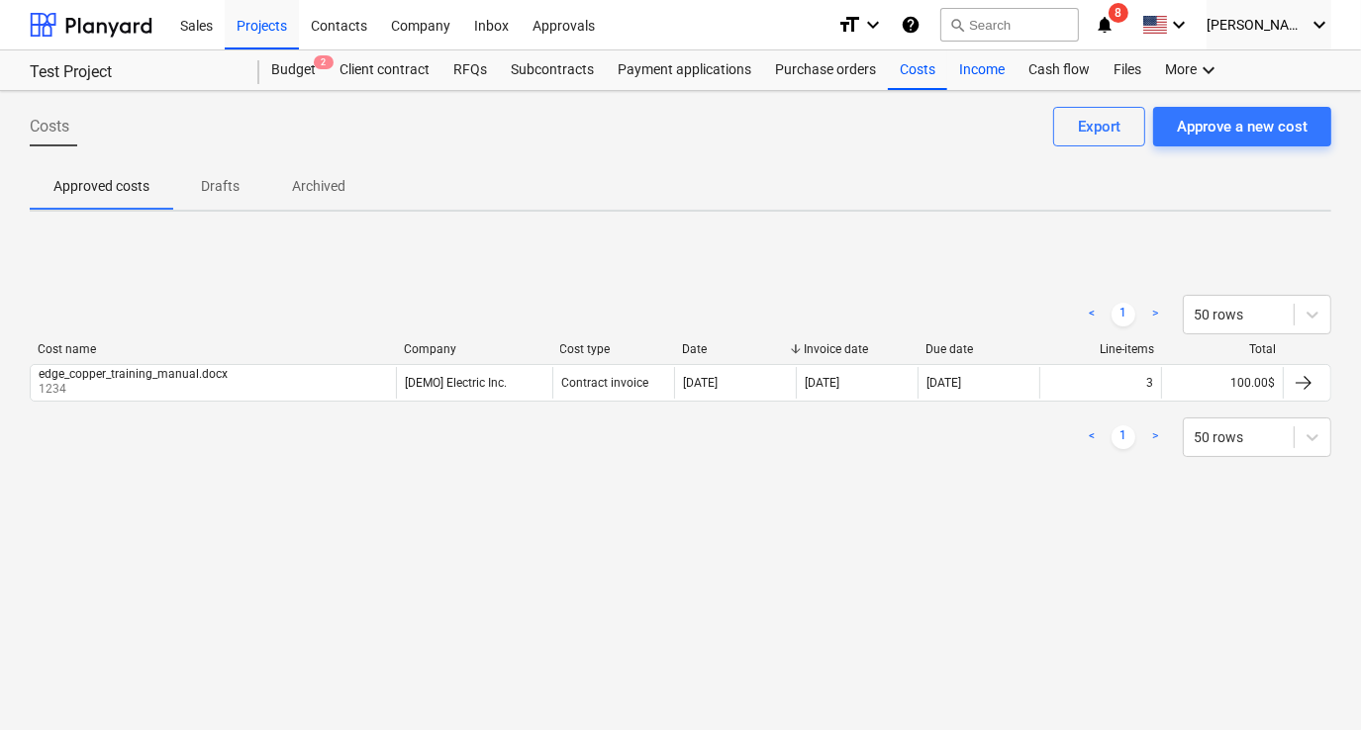
click at [973, 69] on div "Income" at bounding box center [981, 70] width 69 height 40
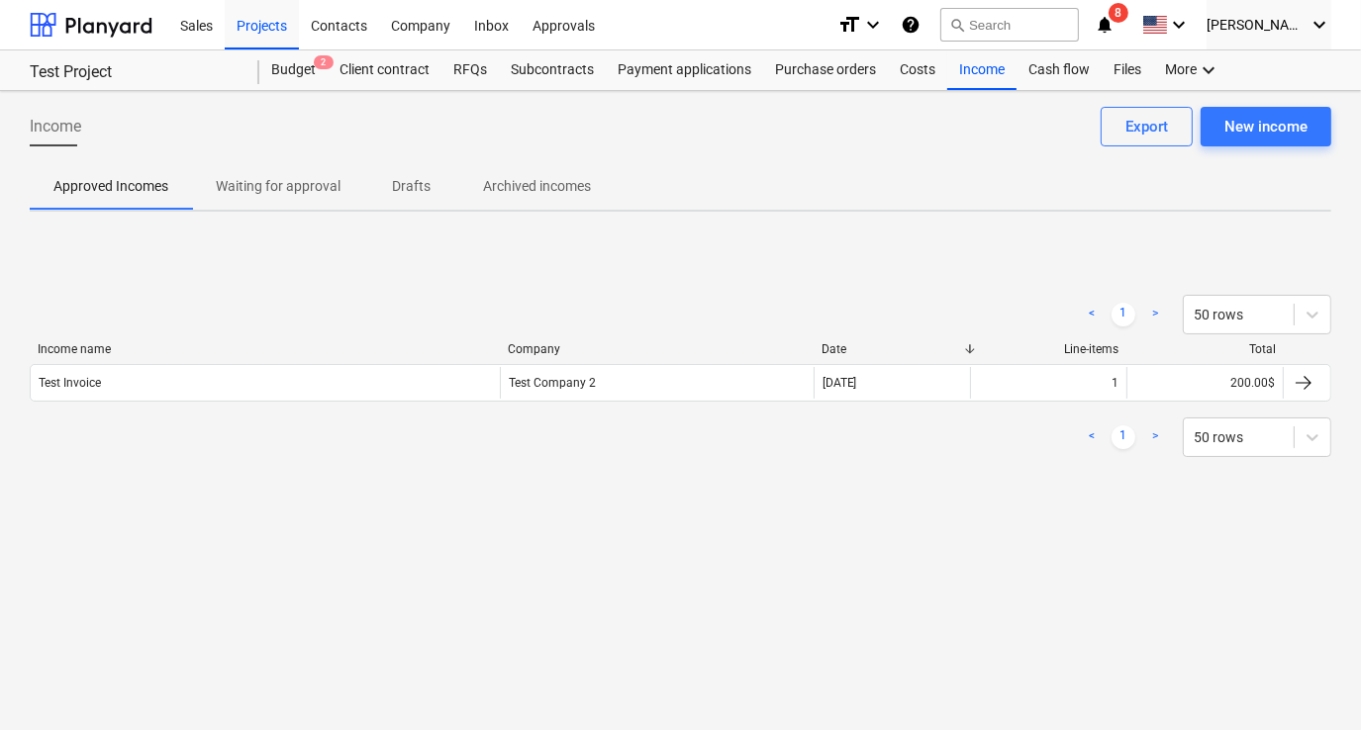
click at [319, 194] on p "Waiting for approval" at bounding box center [278, 186] width 125 height 21
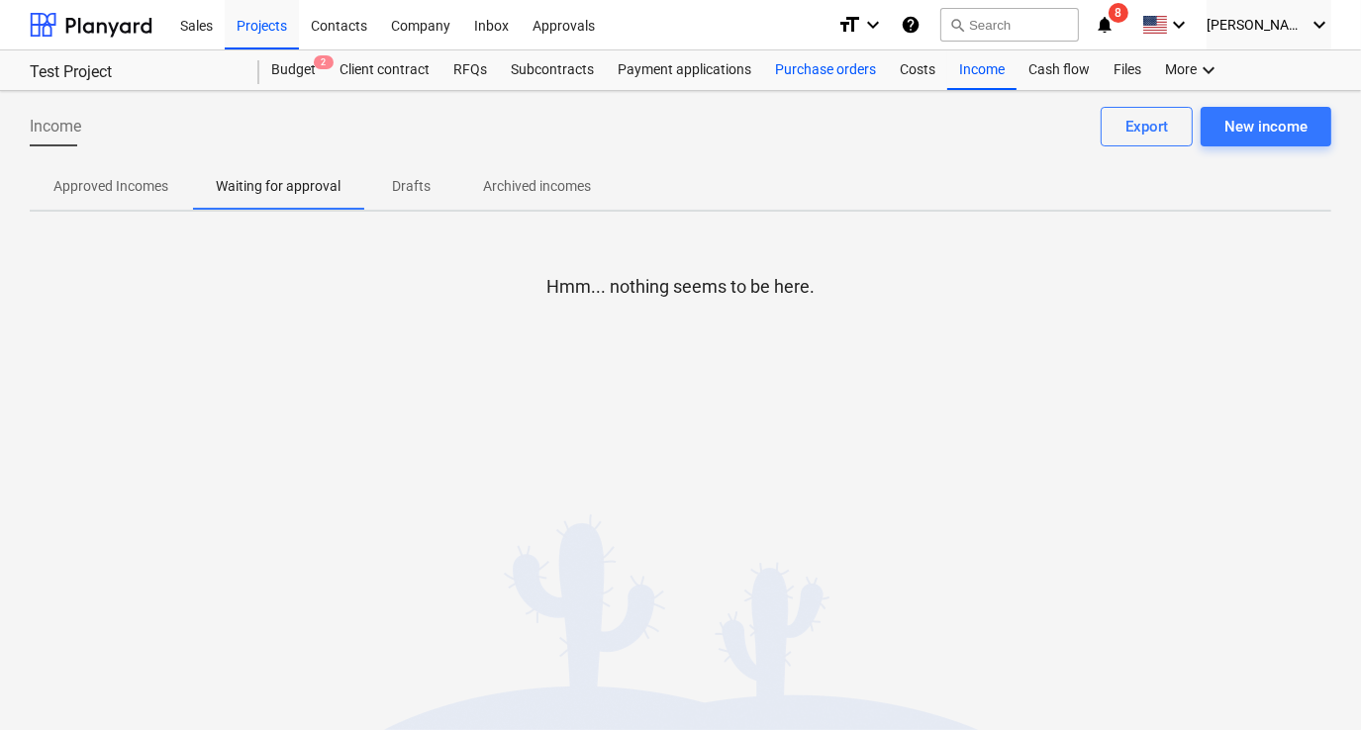
click at [812, 68] on div "Purchase orders" at bounding box center [825, 70] width 125 height 40
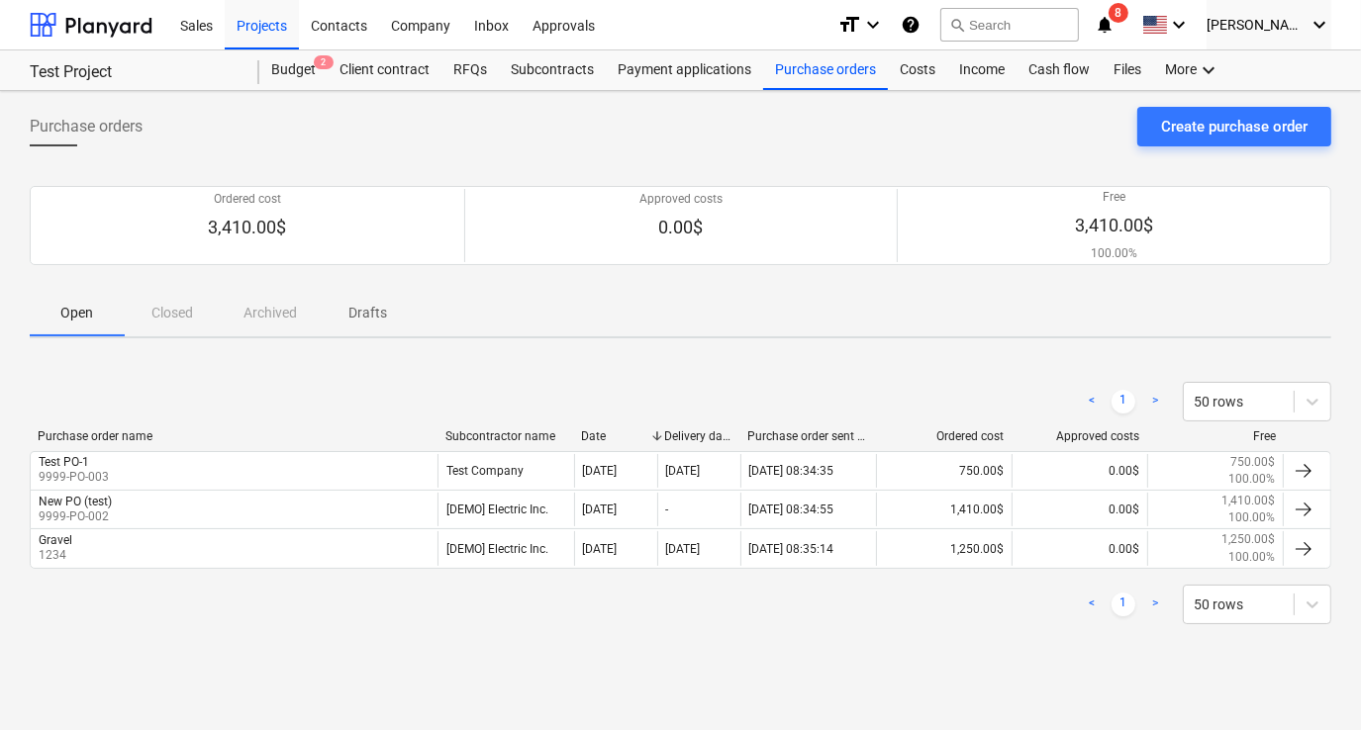
click at [172, 323] on div "Open Closed Archived Drafts" at bounding box center [680, 313] width 1301 height 48
click at [170, 313] on div "Open Closed Archived Drafts" at bounding box center [680, 313] width 1301 height 48
click at [176, 308] on div "Open Closed Archived Drafts" at bounding box center [680, 313] width 1301 height 48
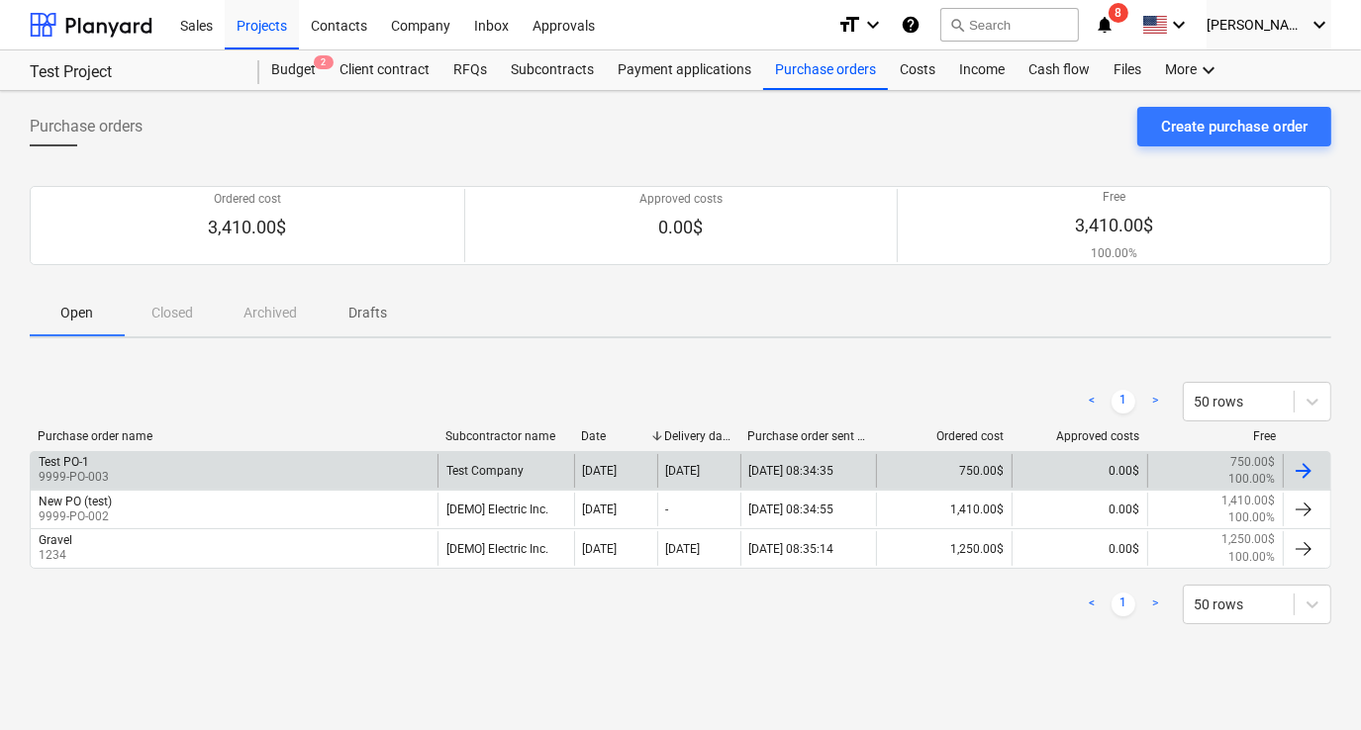
click at [283, 457] on div "Test PO-1 9999-PO-003" at bounding box center [234, 471] width 407 height 34
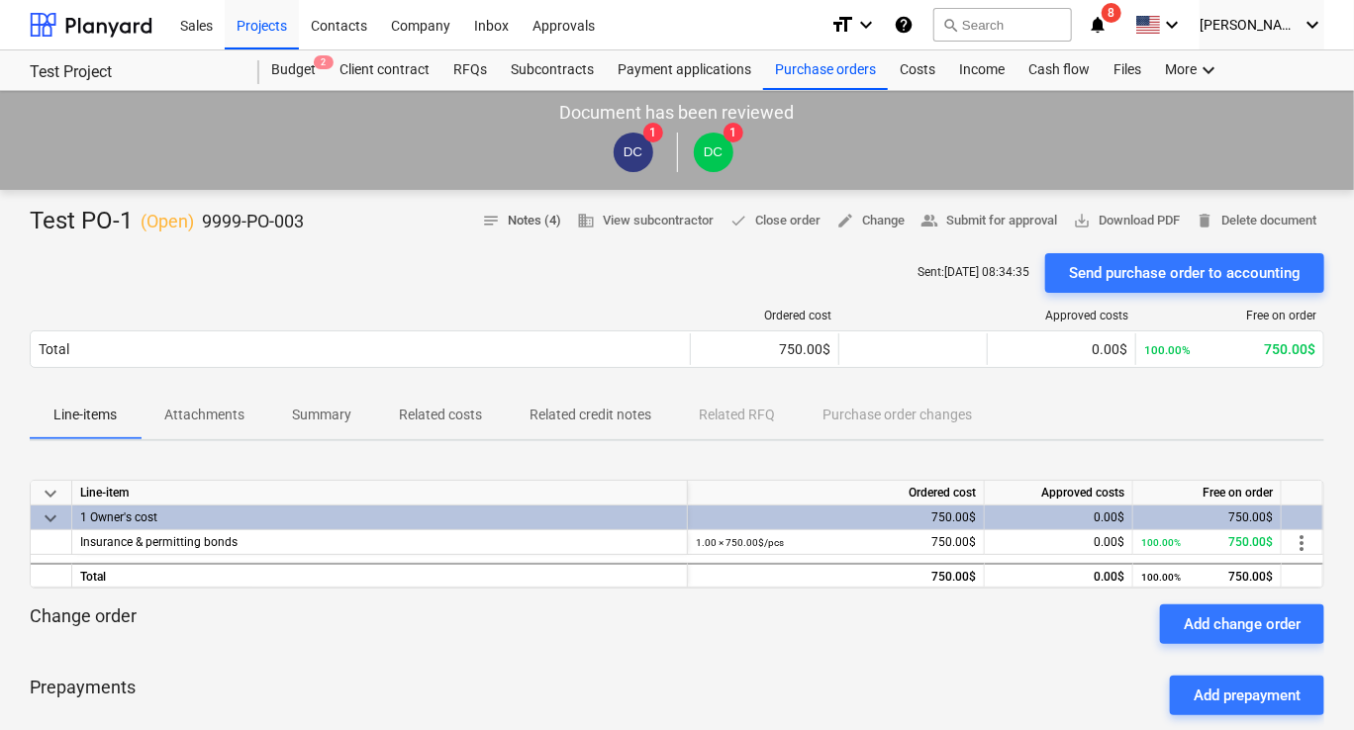
click at [542, 222] on span "notes Notes (4)" at bounding box center [521, 221] width 79 height 23
click at [1098, 280] on div "Send purchase order to accounting" at bounding box center [1185, 273] width 232 height 26
click at [989, 71] on div "Income" at bounding box center [981, 70] width 69 height 40
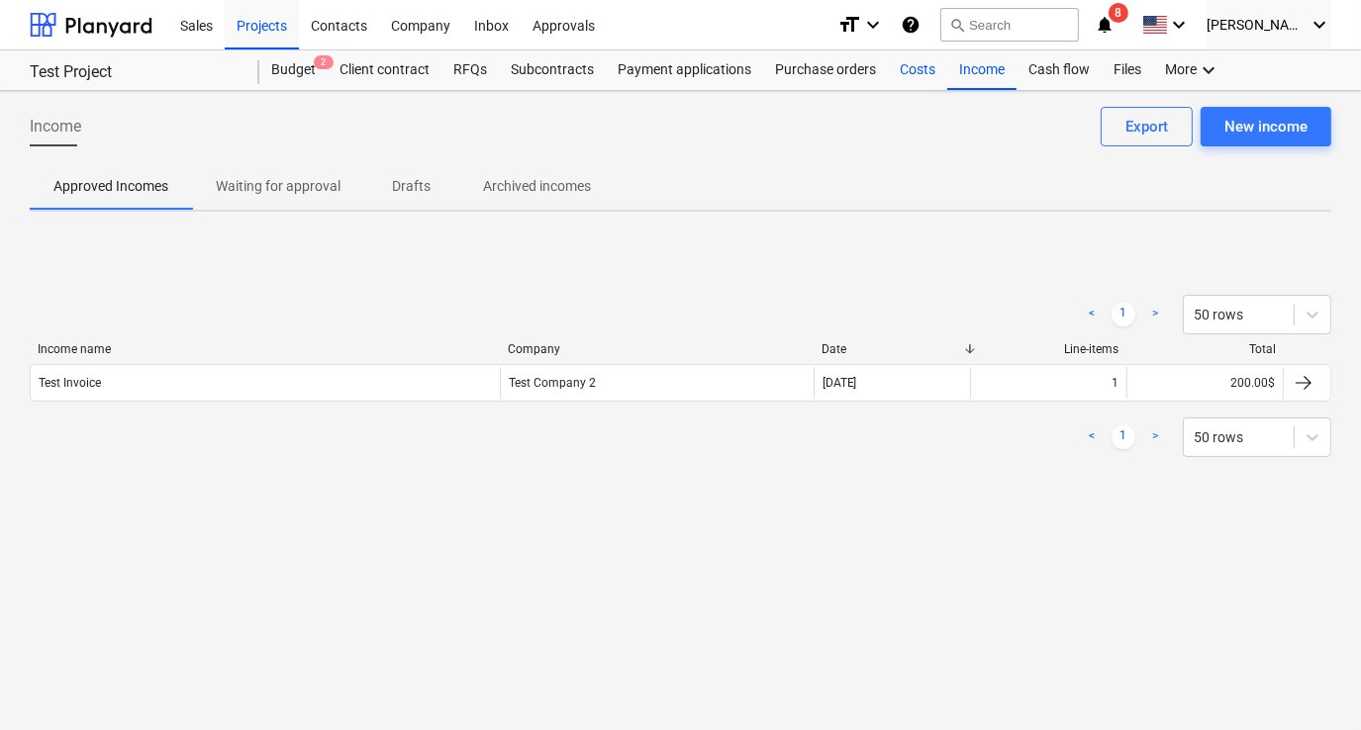
click at [928, 75] on div "Costs" at bounding box center [917, 70] width 59 height 40
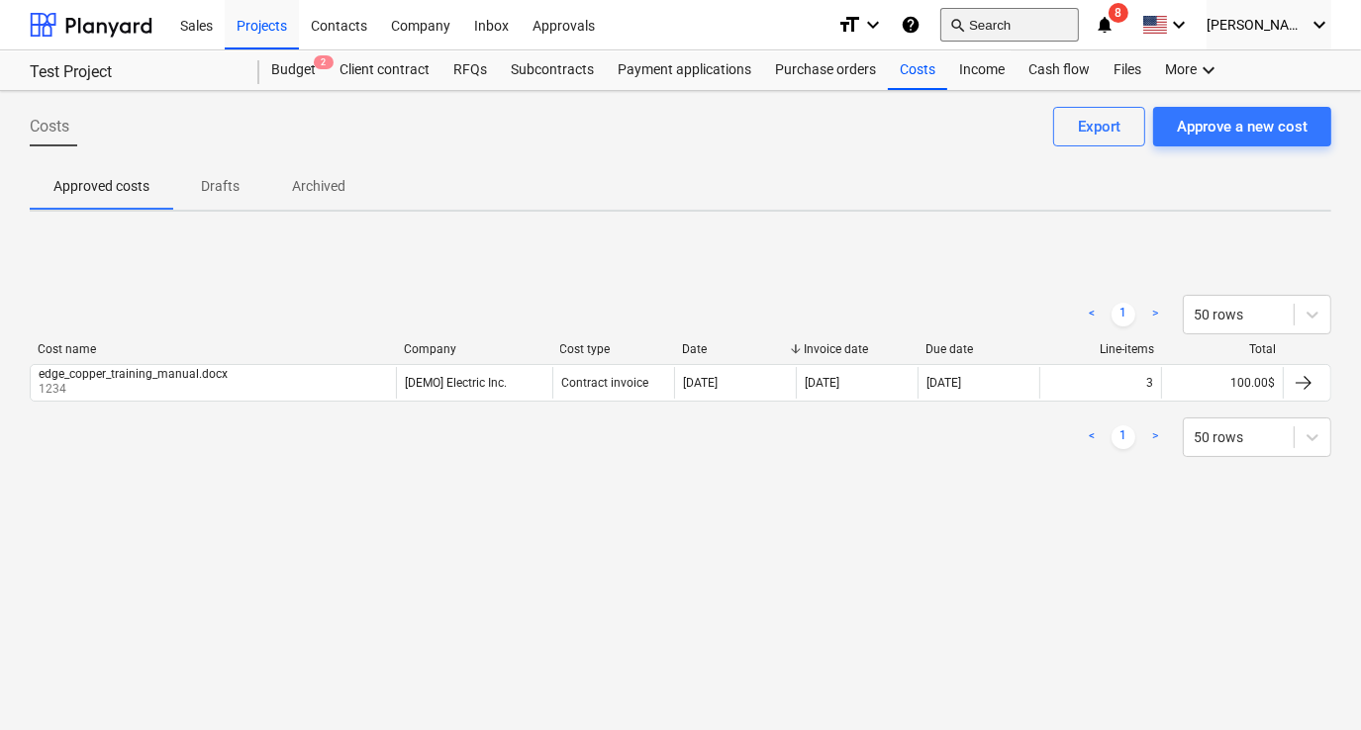
click at [992, 33] on button "search Search" at bounding box center [1009, 25] width 139 height 34
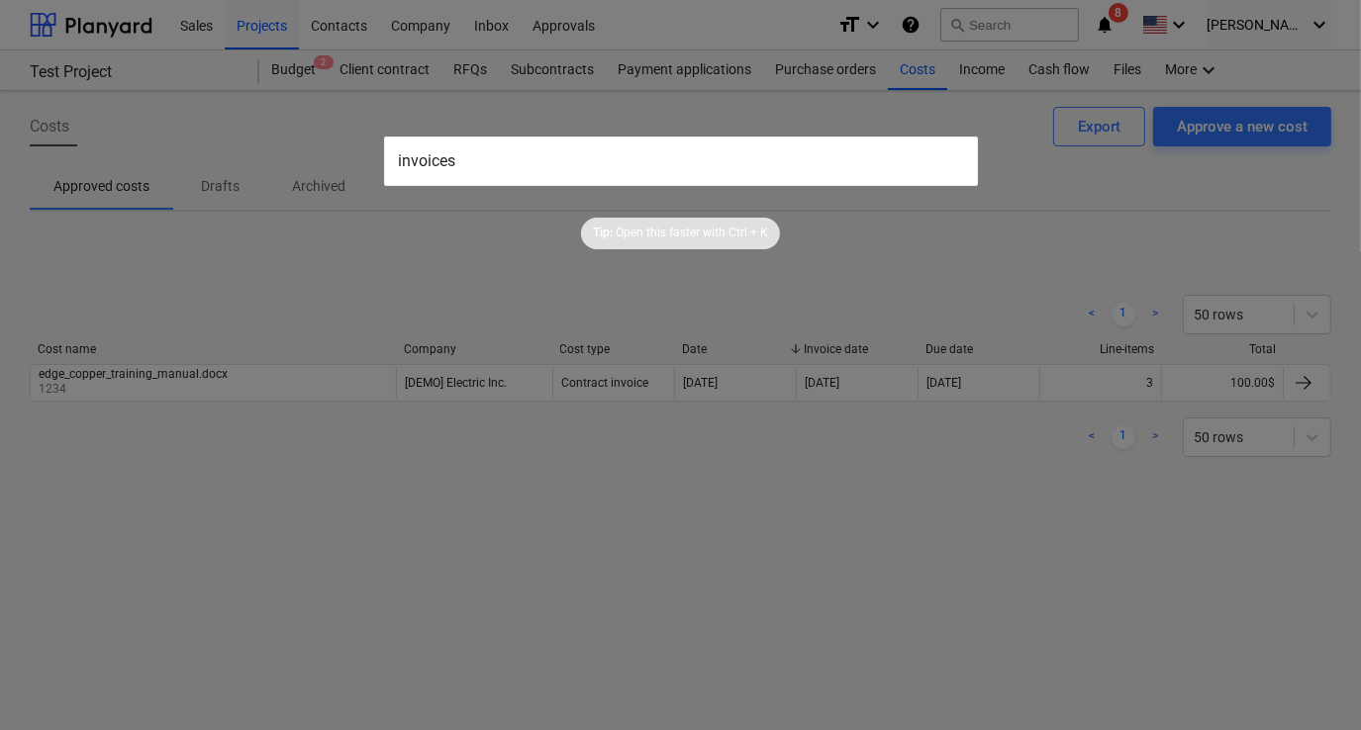
type input "invoices"
click at [296, 489] on div at bounding box center [680, 365] width 1361 height 730
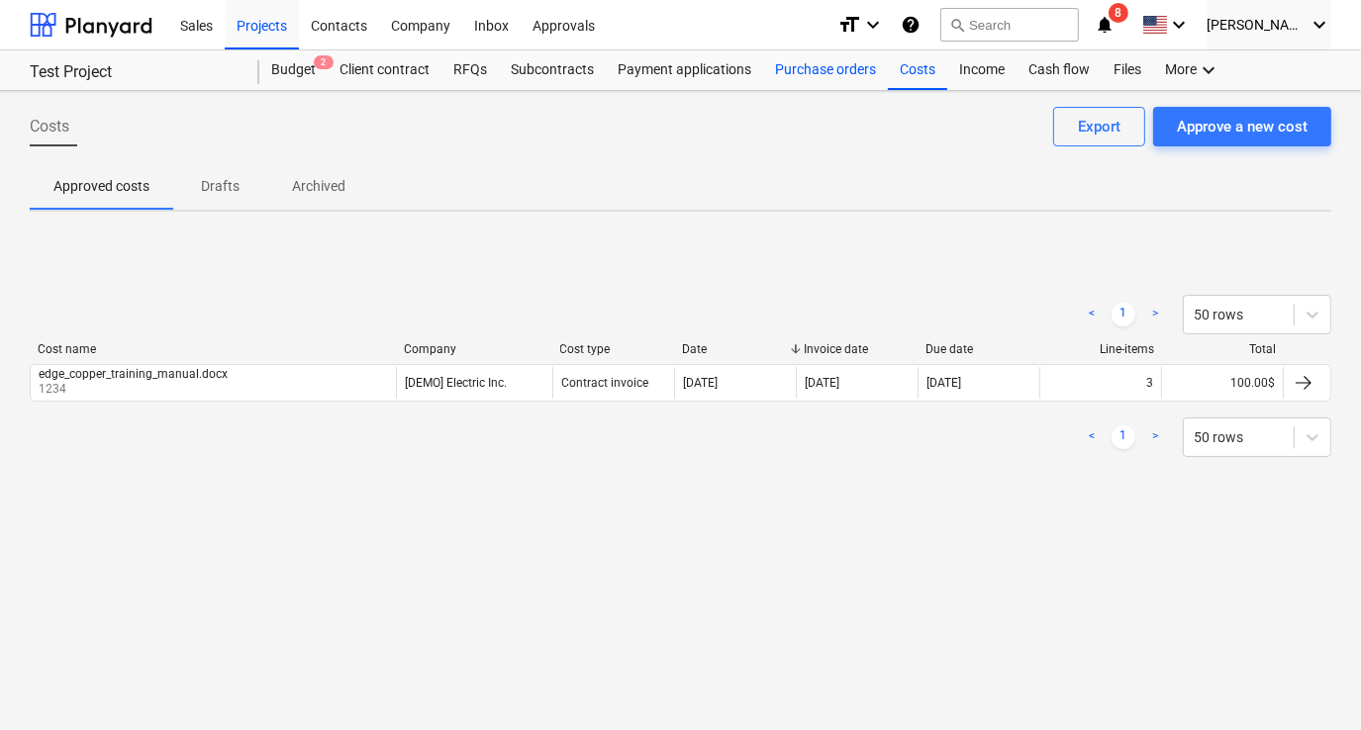
click at [845, 77] on div "Purchase orders" at bounding box center [825, 70] width 125 height 40
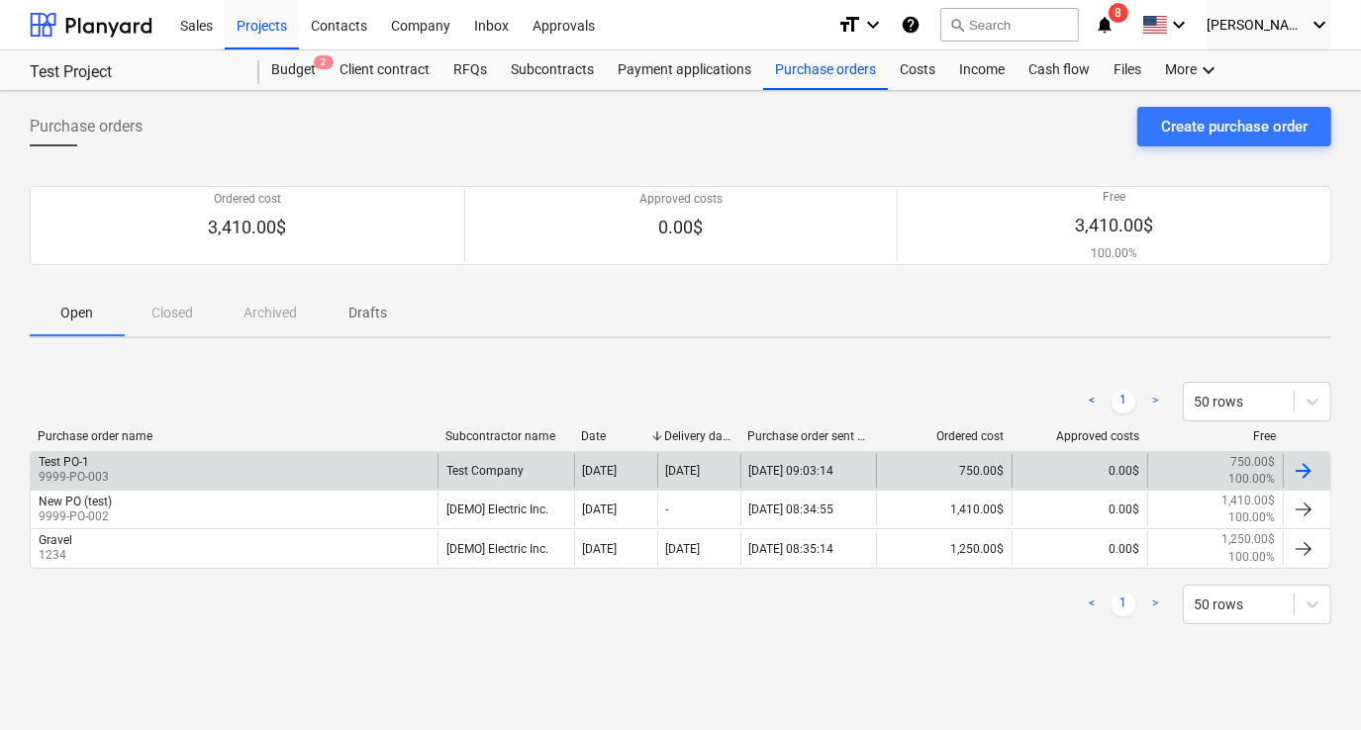
click at [170, 457] on div "Test PO-1 9999-PO-003" at bounding box center [234, 471] width 407 height 34
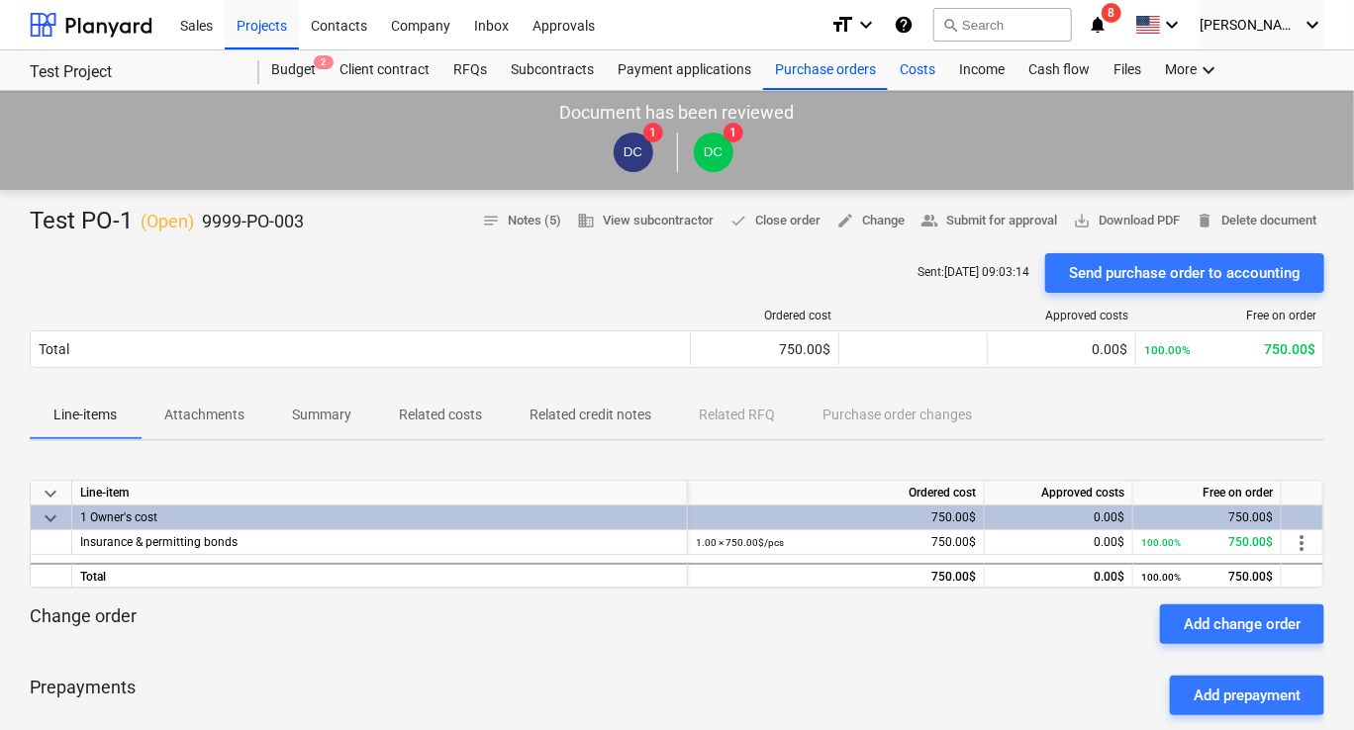
click at [912, 73] on div "Costs" at bounding box center [917, 70] width 59 height 40
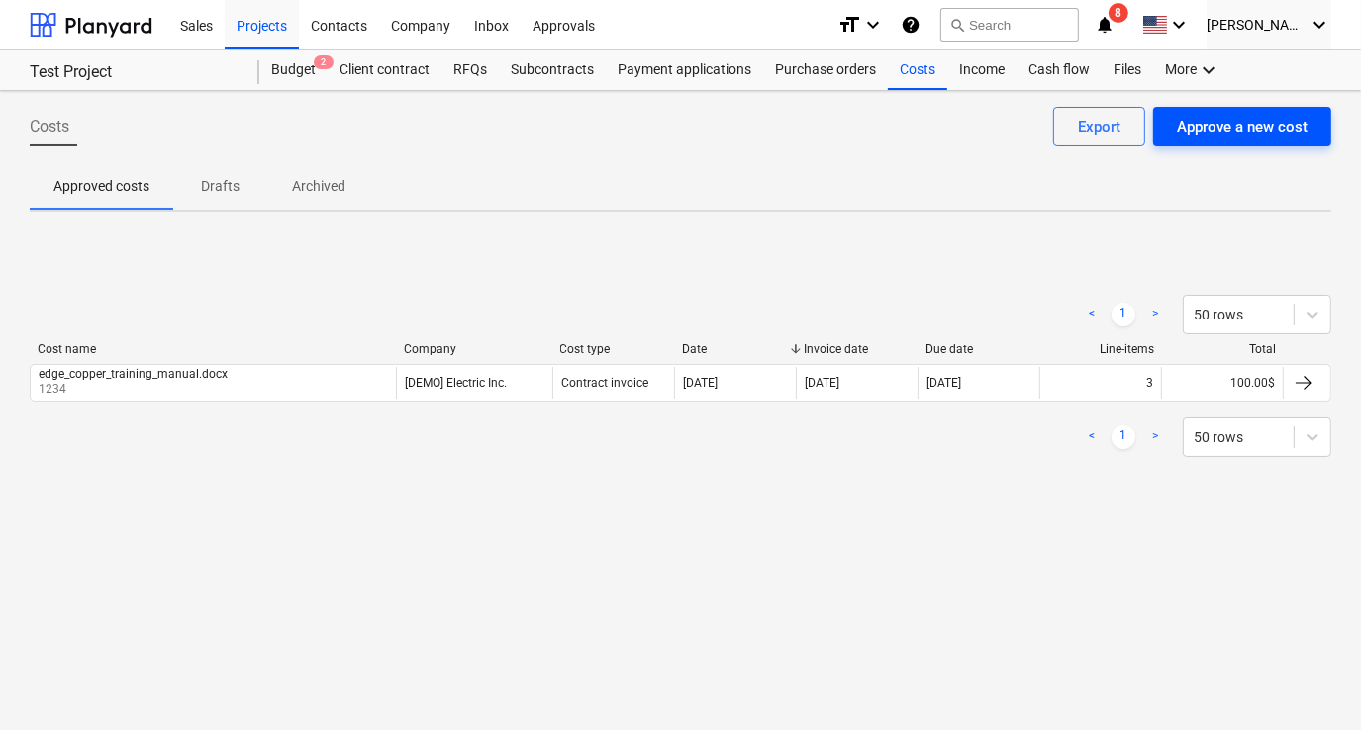
click at [1213, 132] on div "Approve a new cost" at bounding box center [1242, 127] width 131 height 26
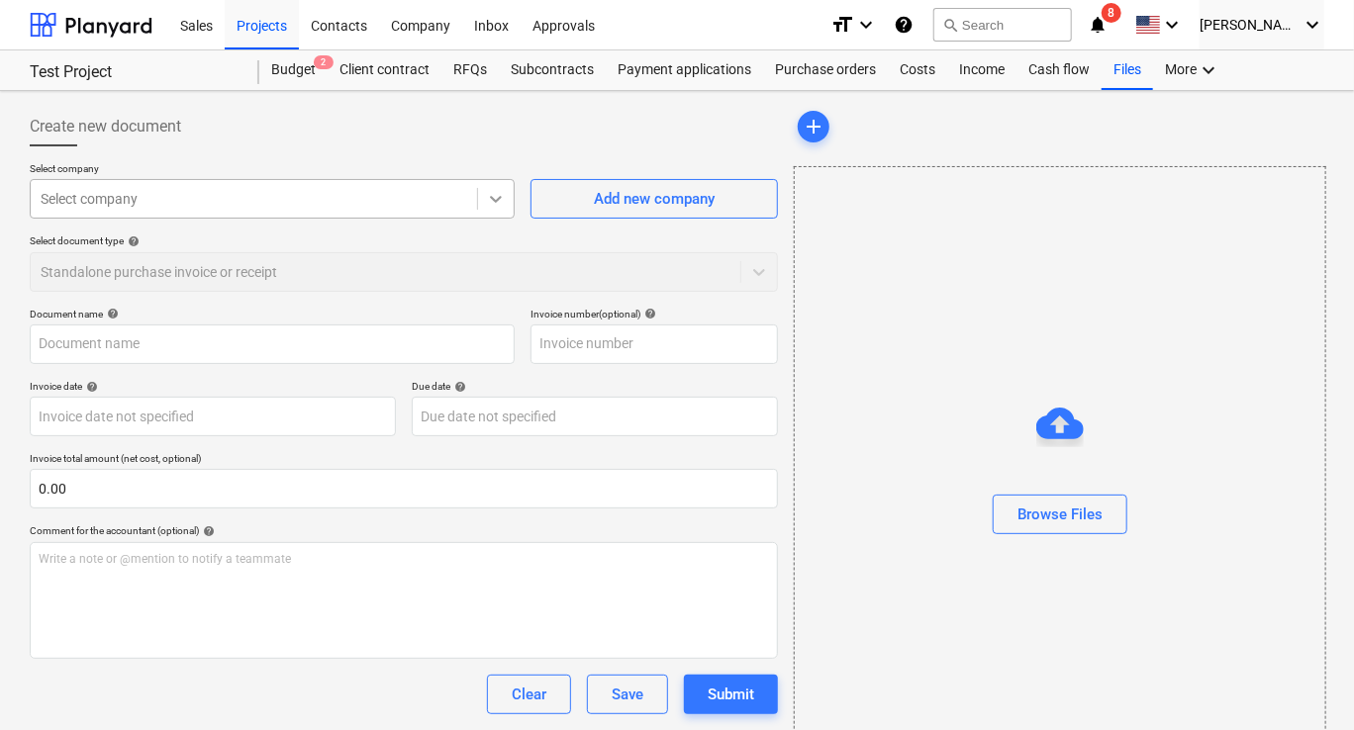
click at [499, 197] on icon at bounding box center [496, 199] width 20 height 20
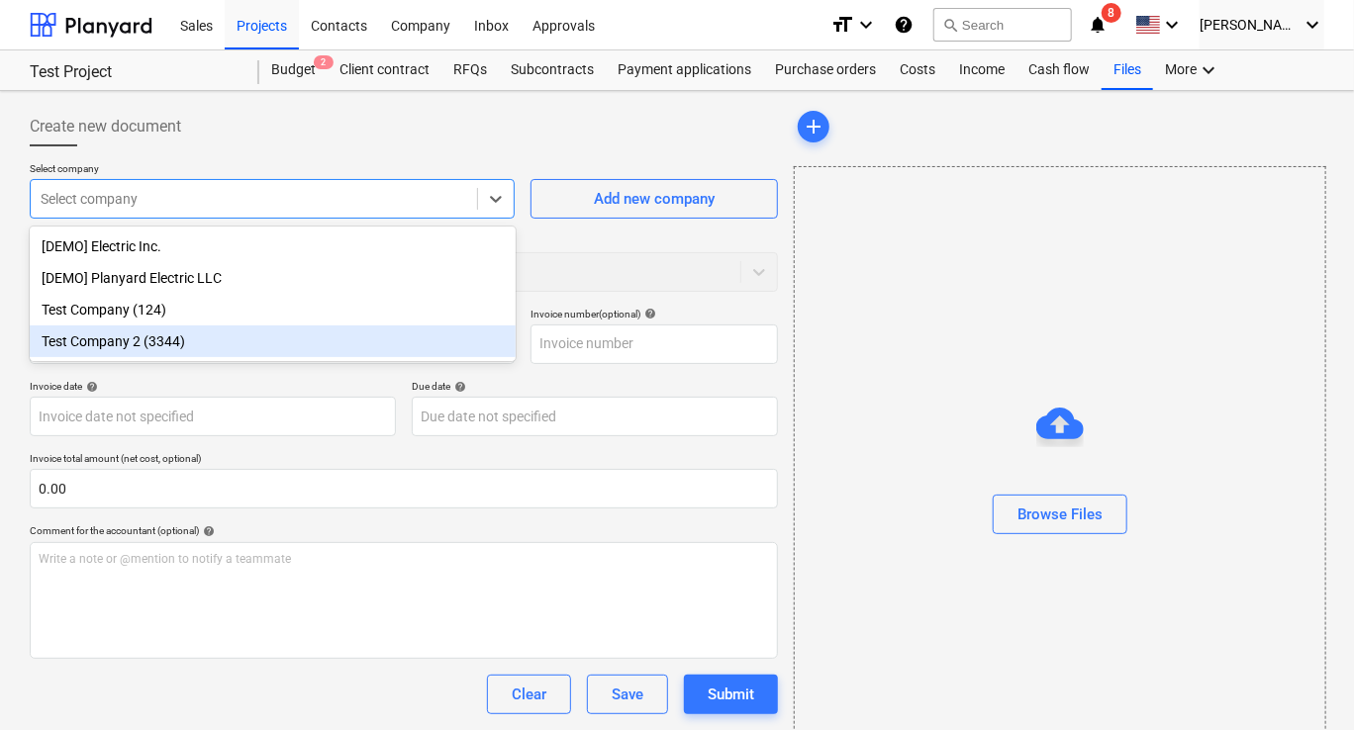
click at [150, 346] on div "Test Company 2 (3344)" at bounding box center [273, 342] width 486 height 32
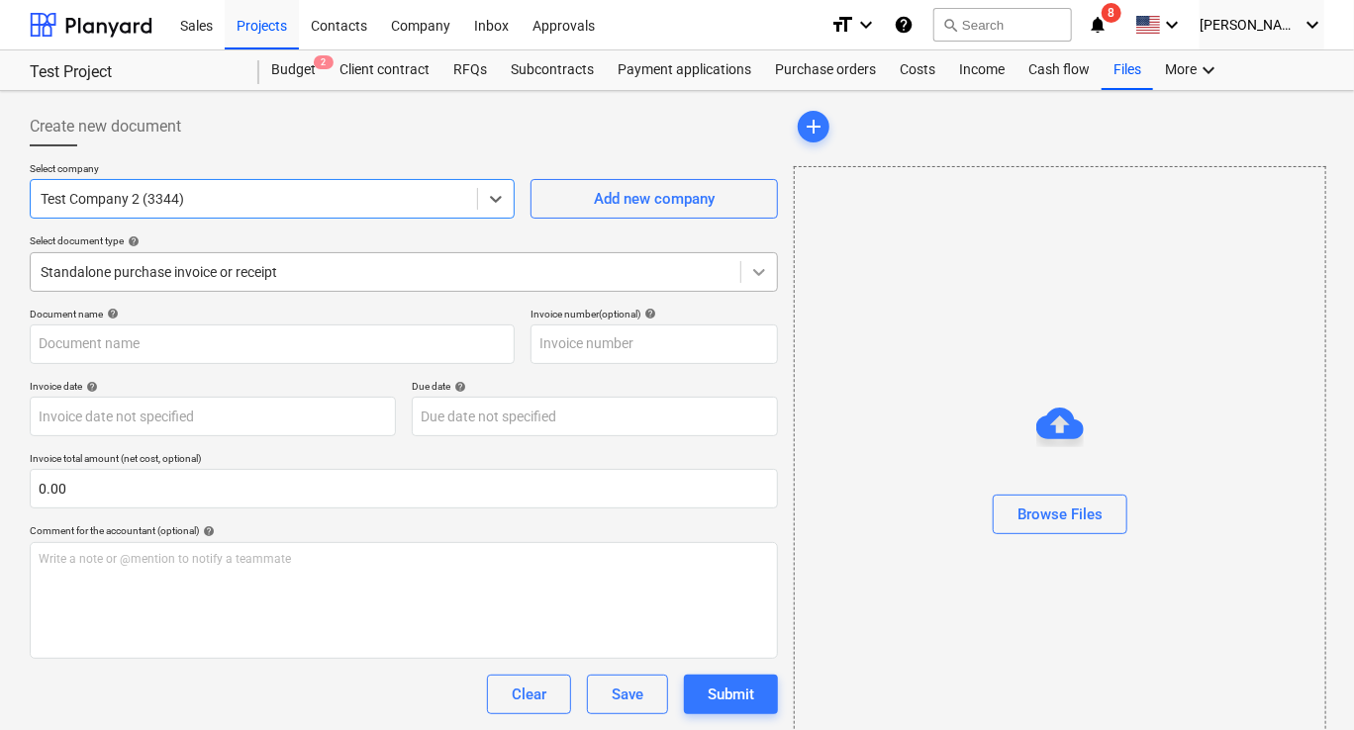
click at [746, 269] on div at bounding box center [759, 272] width 36 height 36
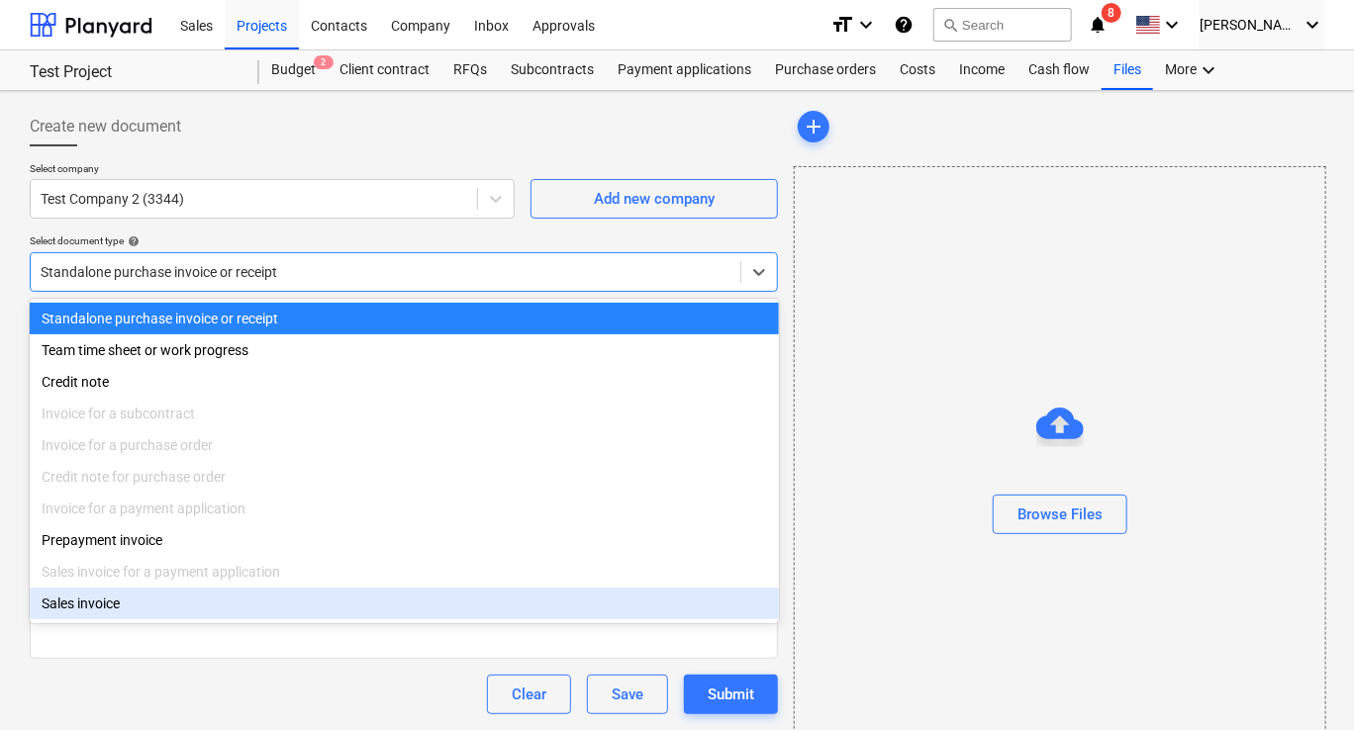
click at [92, 608] on div "Sales invoice" at bounding box center [404, 604] width 749 height 32
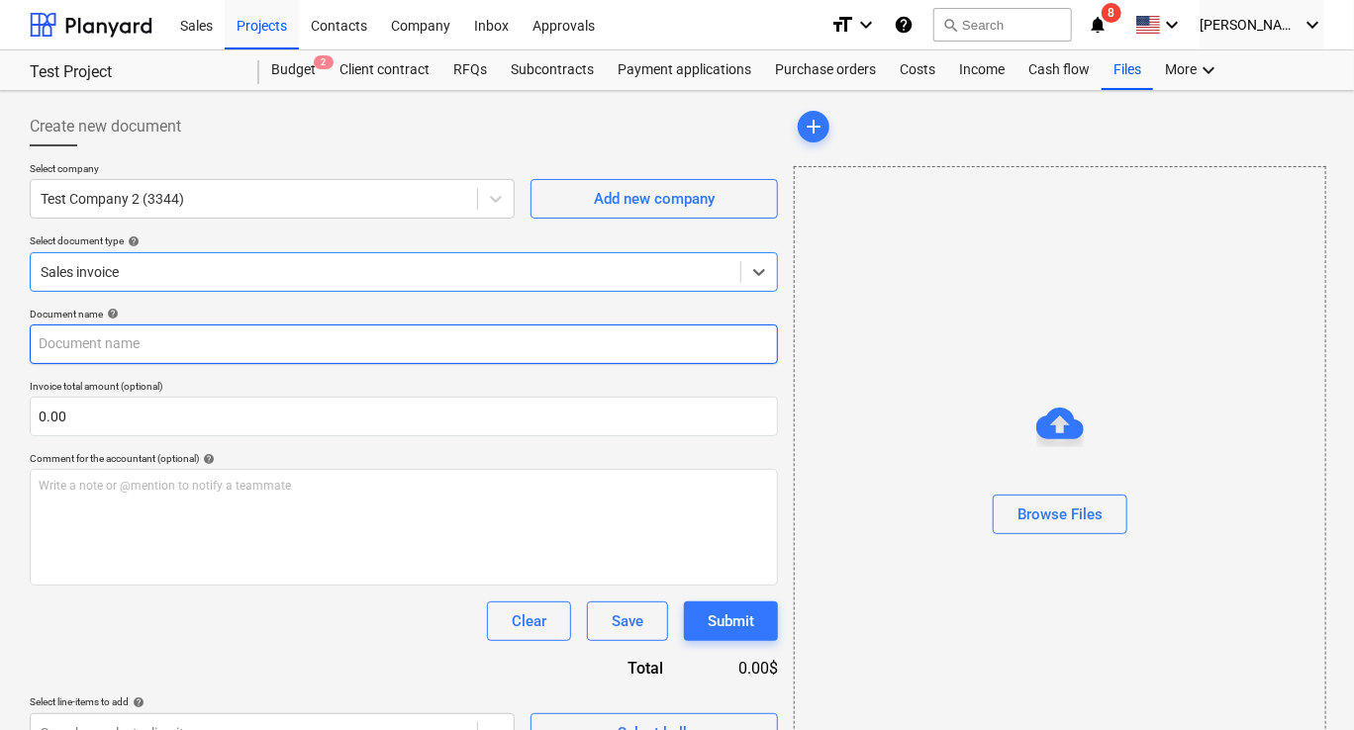
click at [112, 347] on input "text" at bounding box center [404, 345] width 748 height 40
type input "Test Doc"
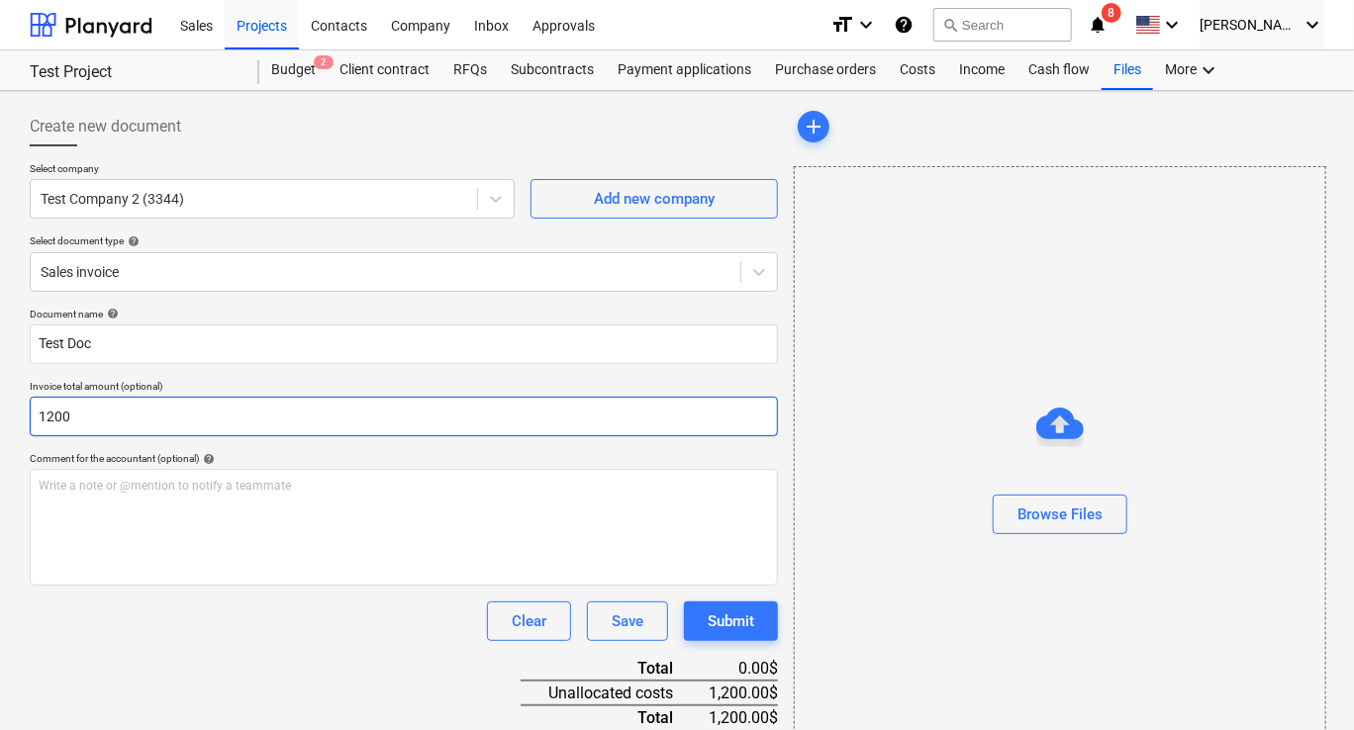
scroll to position [87, 0]
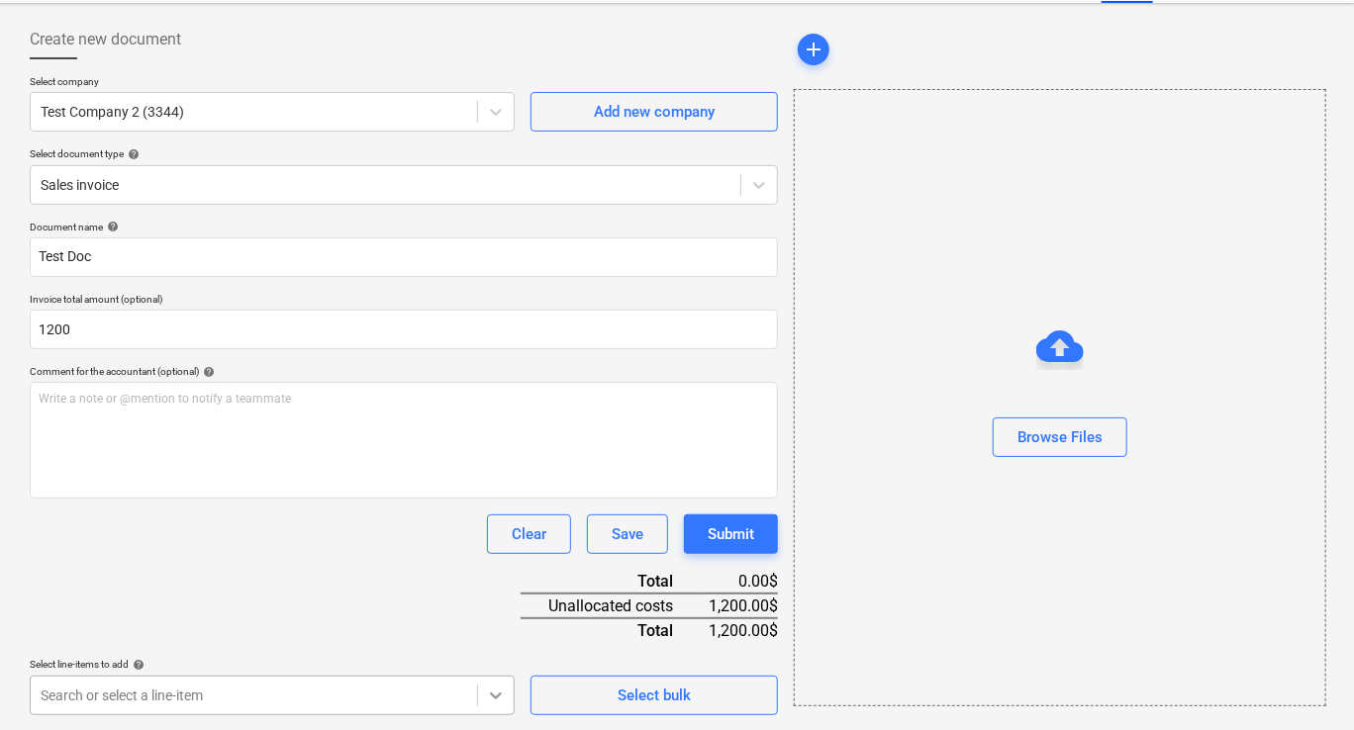
type input "1,200.00"
click at [496, 642] on body "Sales Projects Contacts Company Inbox Approvals format_size keyboard_arrow_down…" at bounding box center [677, 277] width 1354 height 730
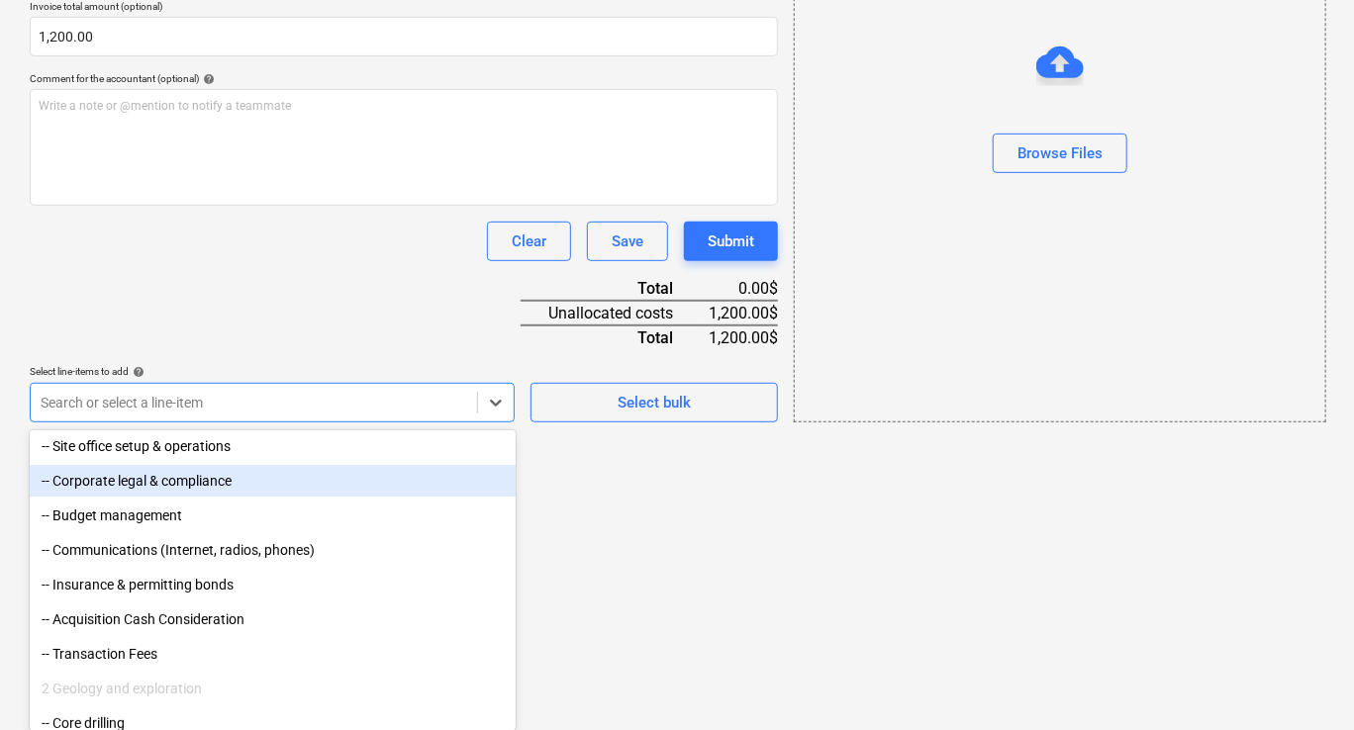
scroll to position [297, 0]
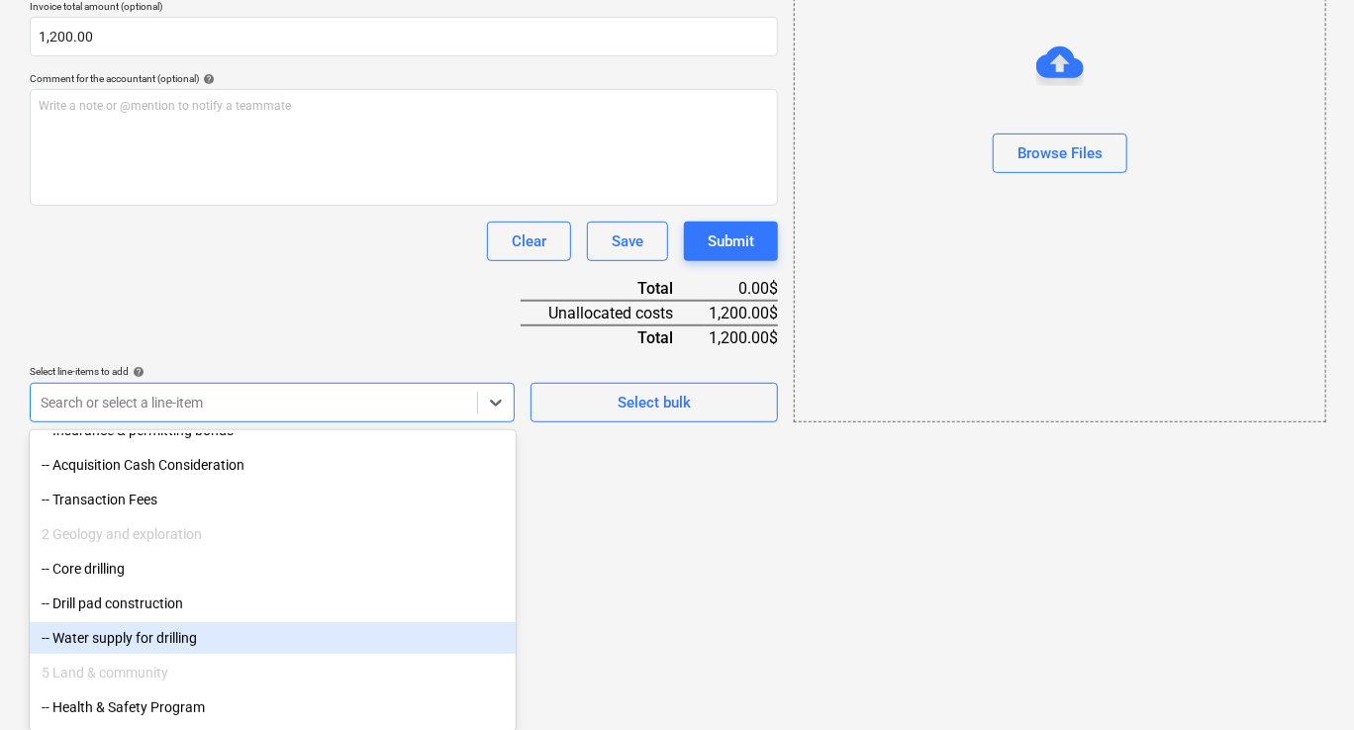
click at [258, 633] on div "-- Water supply for drilling" at bounding box center [273, 638] width 486 height 32
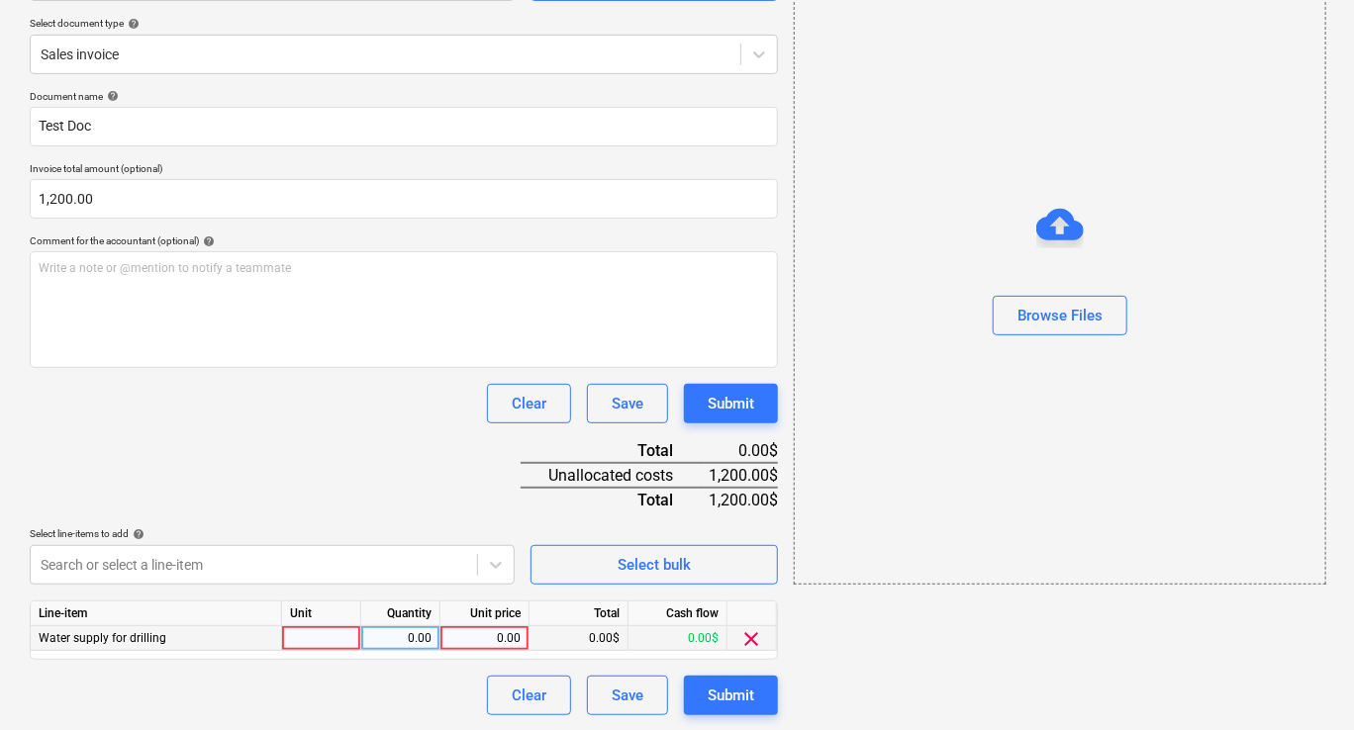
click at [292, 626] on div at bounding box center [321, 638] width 79 height 25
type input "1"
click at [314, 633] on div "1" at bounding box center [321, 638] width 79 height 25
type input "Tank"
type input "200"
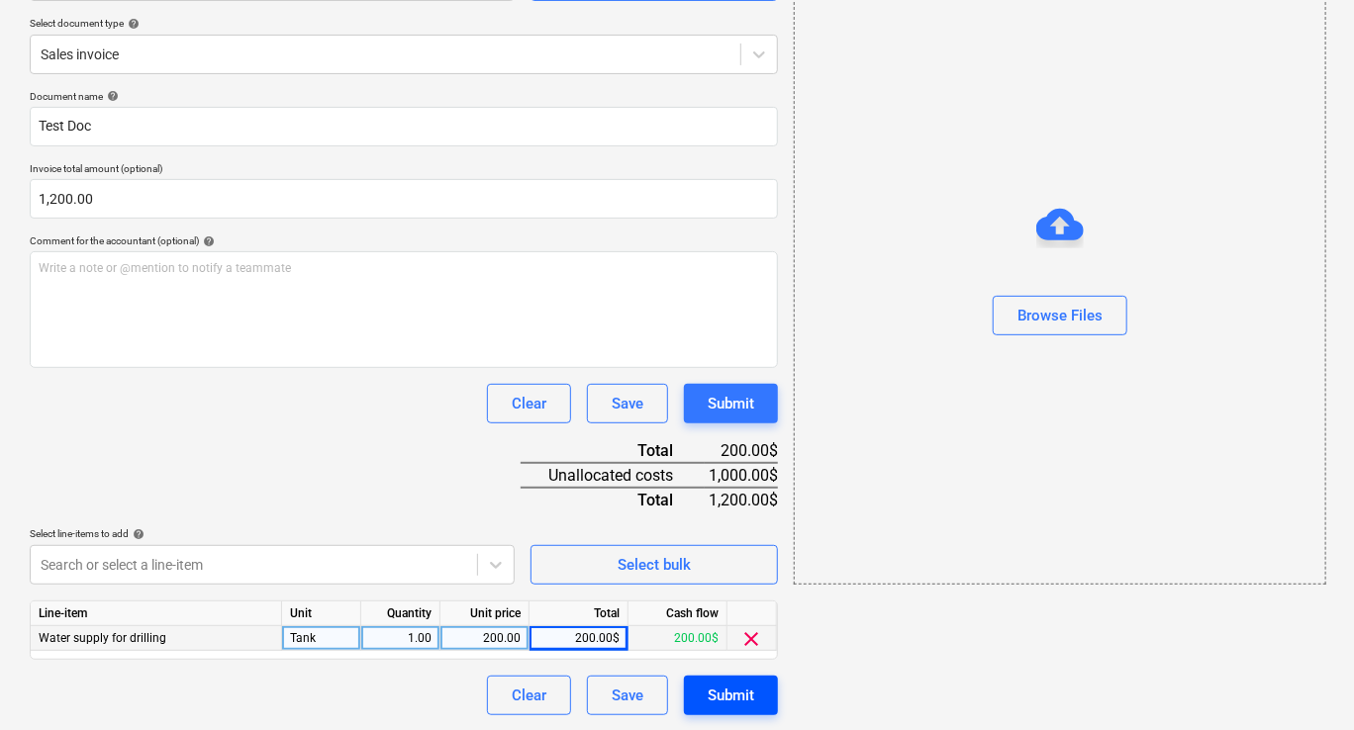
click at [728, 693] on div "Submit" at bounding box center [731, 696] width 47 height 26
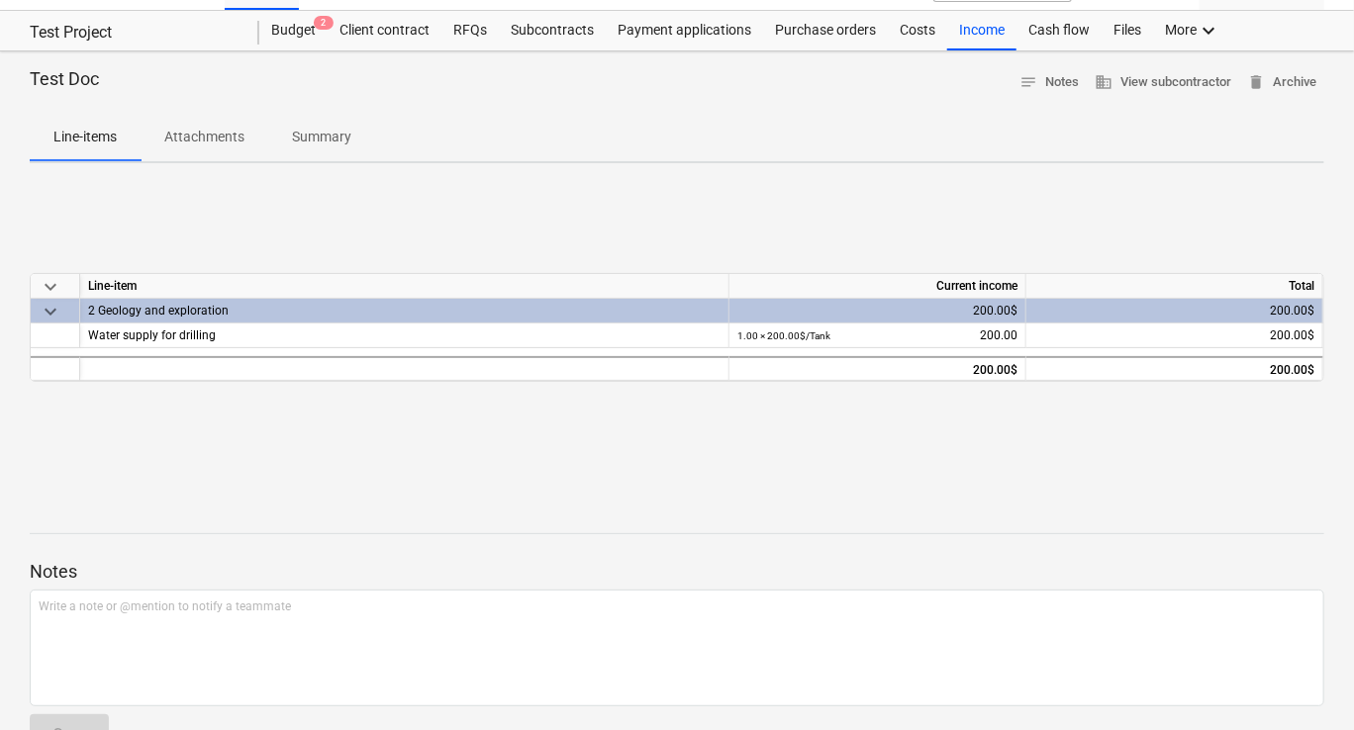
scroll to position [93, 0]
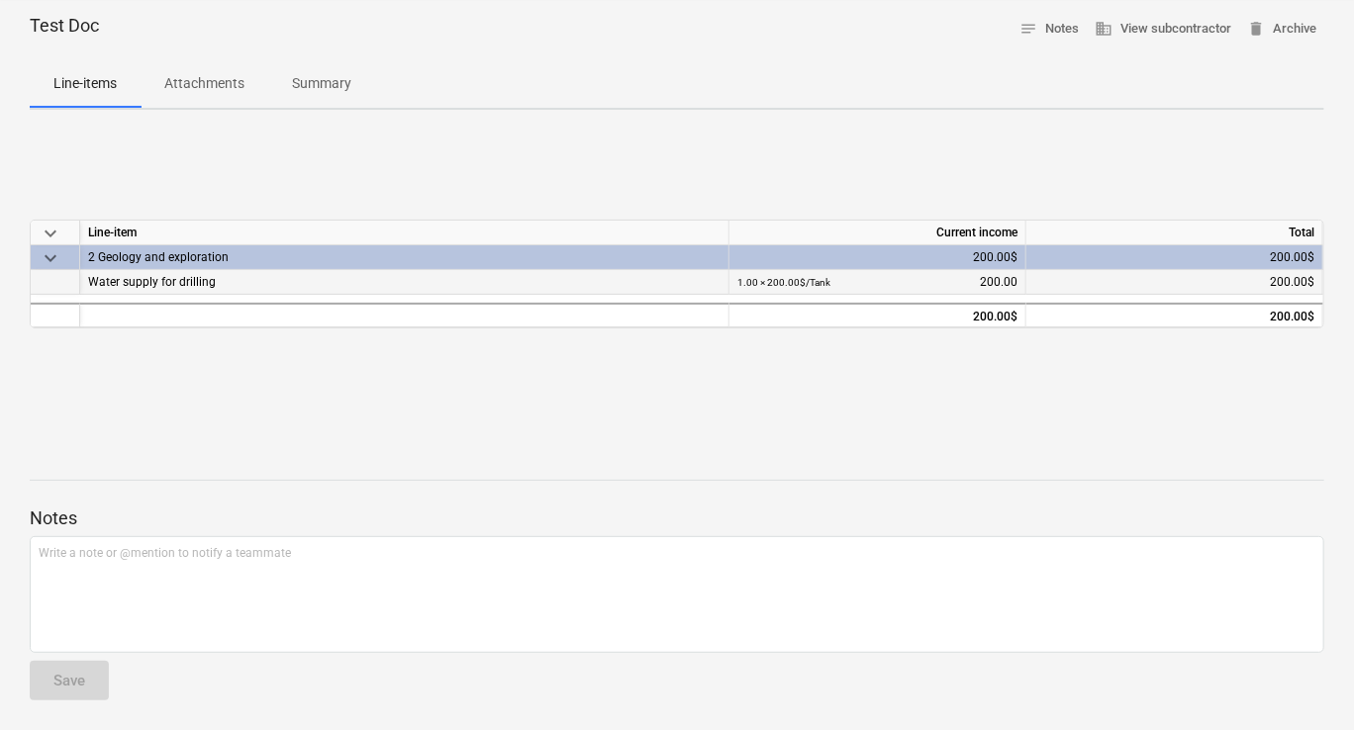
click at [271, 277] on div "Water supply for drilling" at bounding box center [404, 282] width 632 height 24
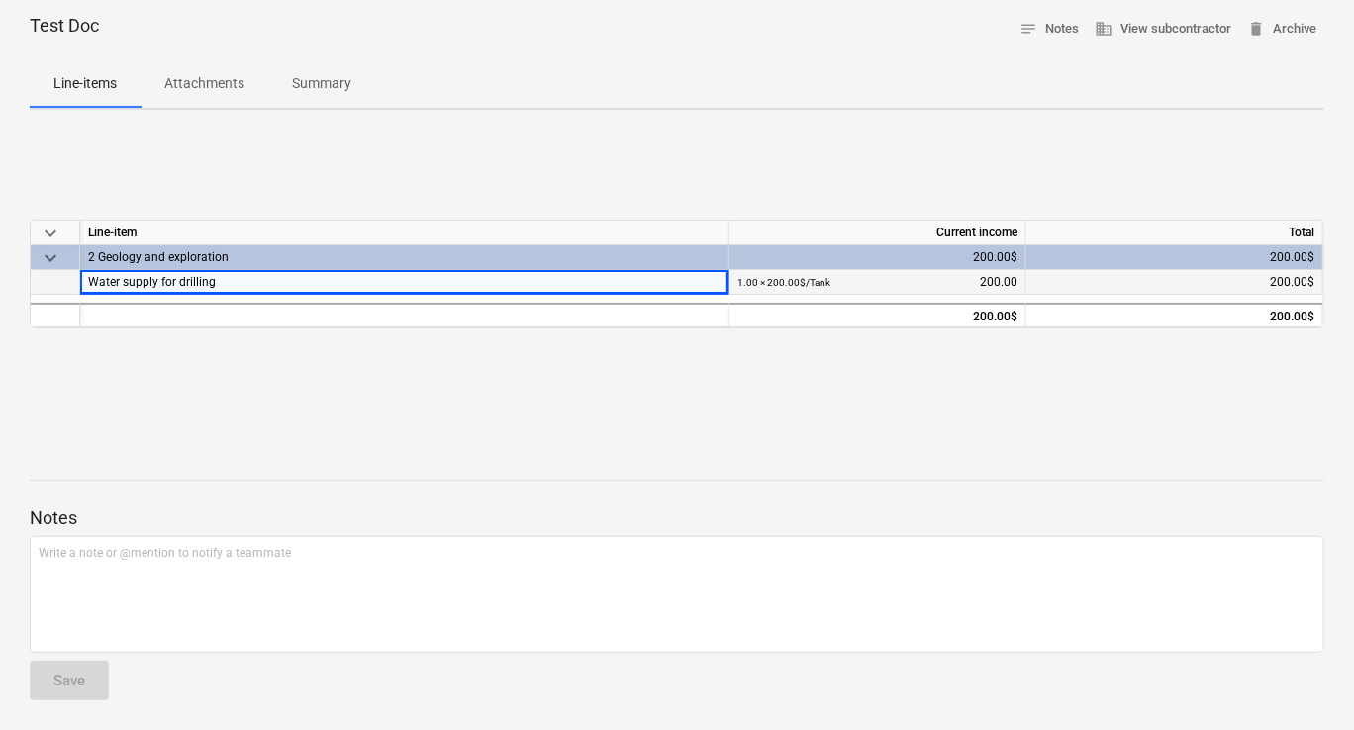
click at [71, 284] on div at bounding box center [55, 282] width 49 height 25
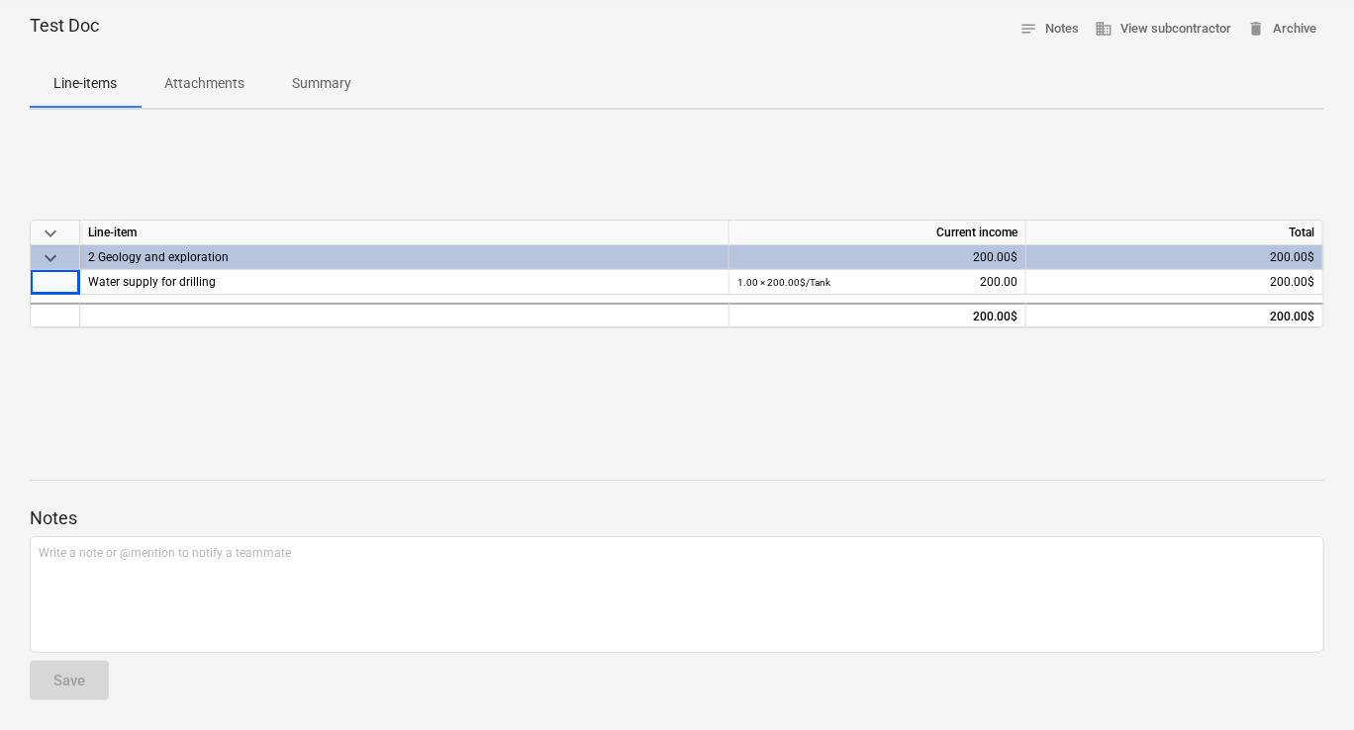
click at [821, 418] on div "keyboard_arrow_down Line-item Current income Total keyboard_arrow_down 2 Geolog…" at bounding box center [677, 274] width 1294 height 297
click at [53, 252] on span "keyboard_arrow_down" at bounding box center [51, 258] width 24 height 24
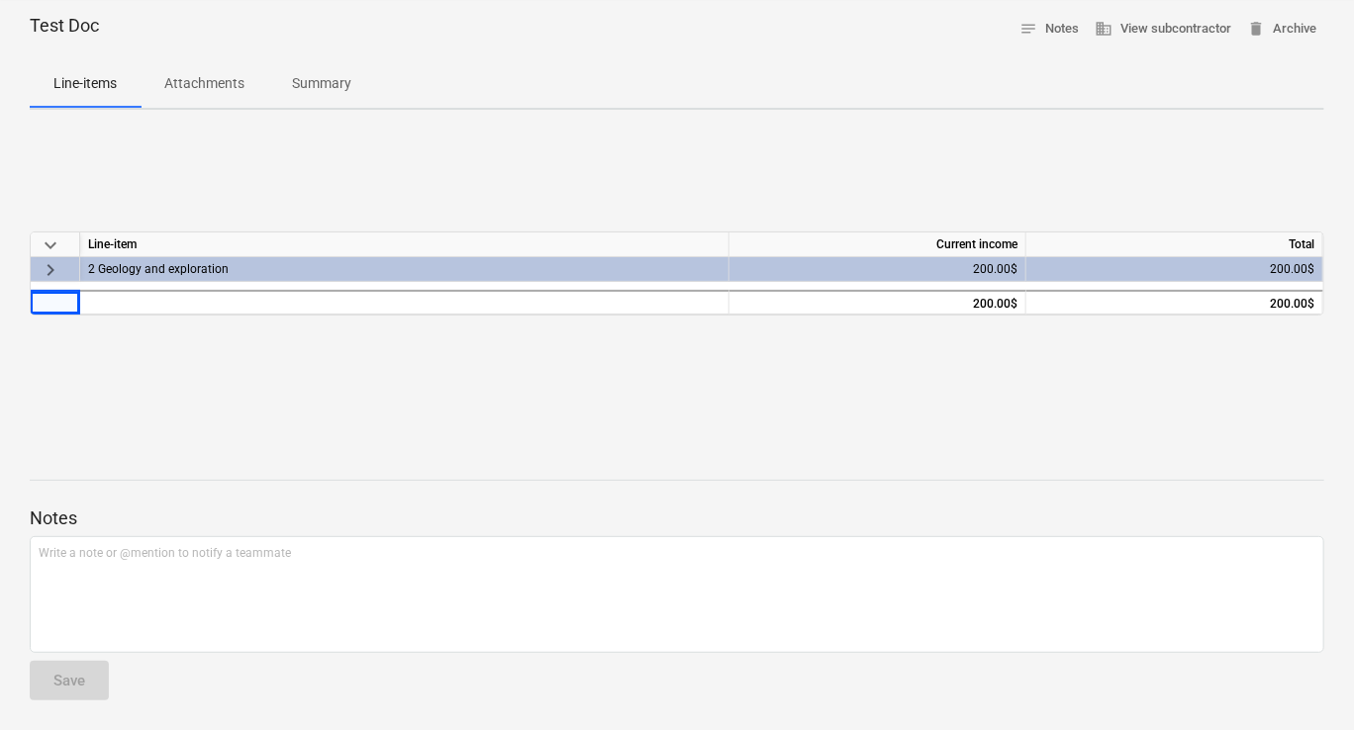
click at [56, 269] on span "keyboard_arrow_right" at bounding box center [51, 270] width 24 height 24
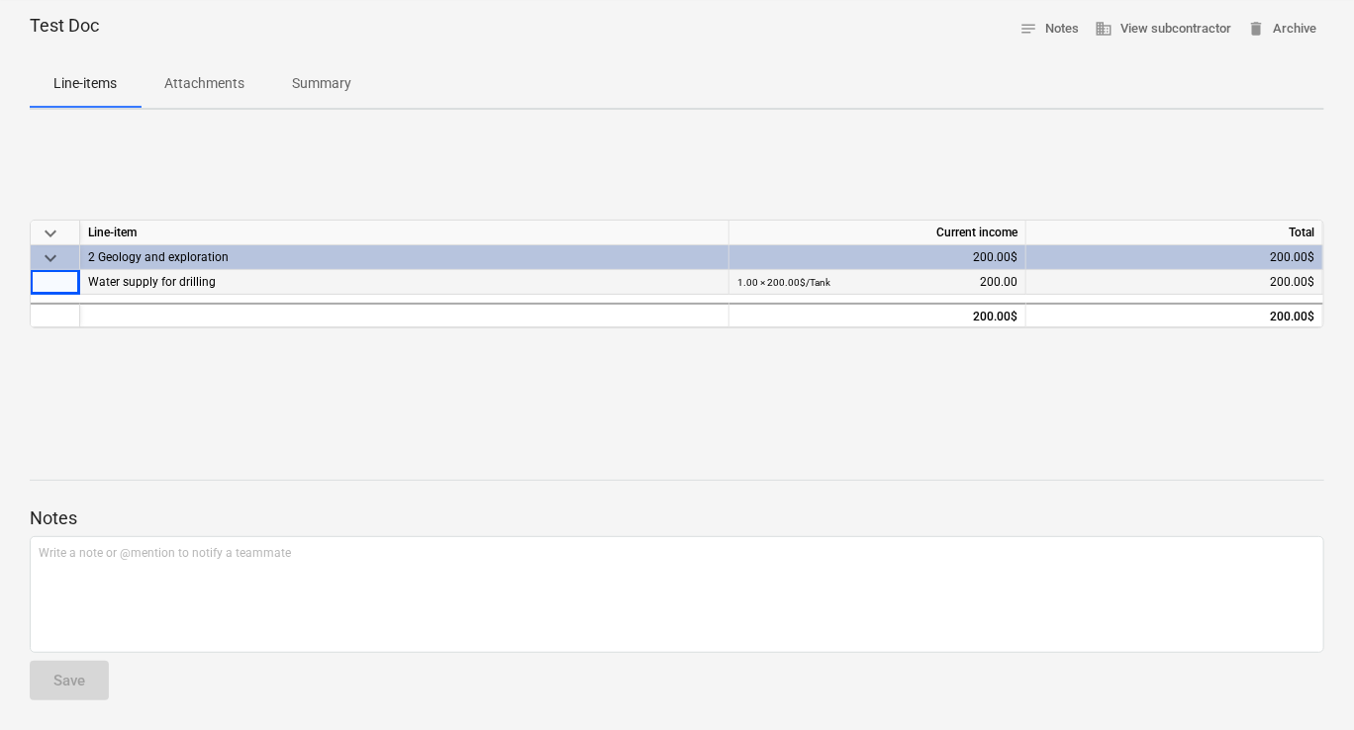
click at [61, 289] on div at bounding box center [55, 282] width 49 height 25
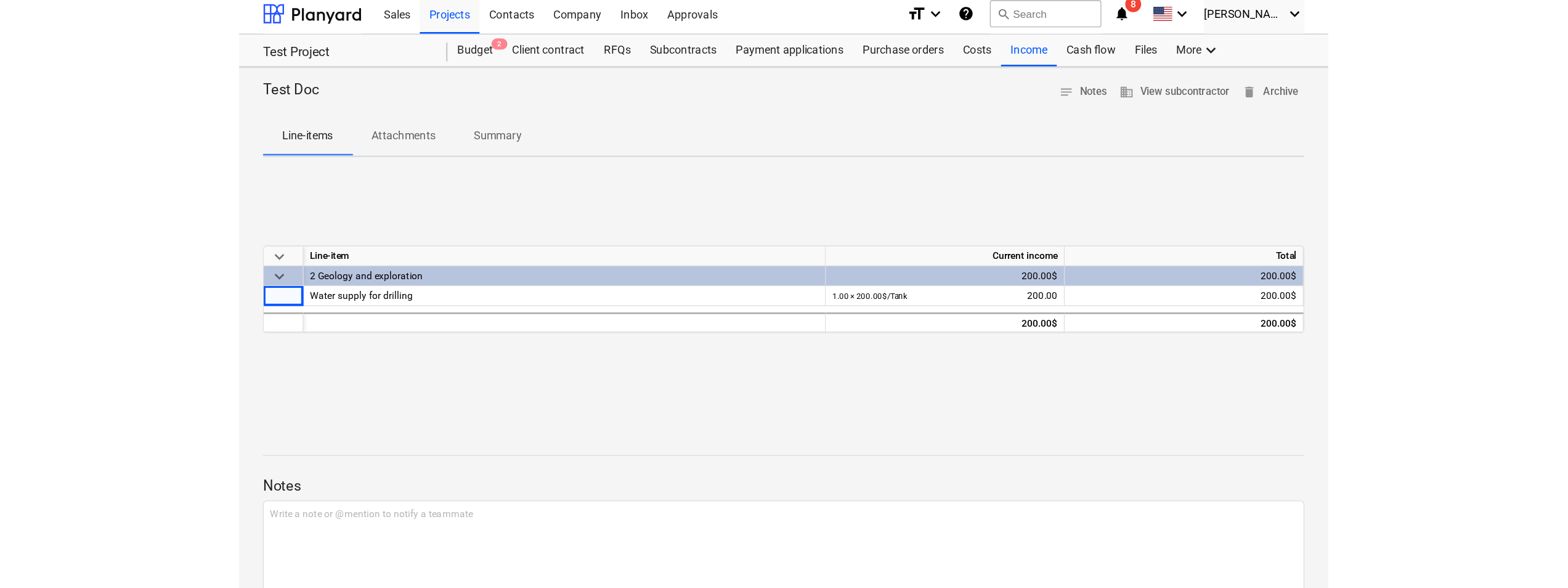
scroll to position [0, 0]
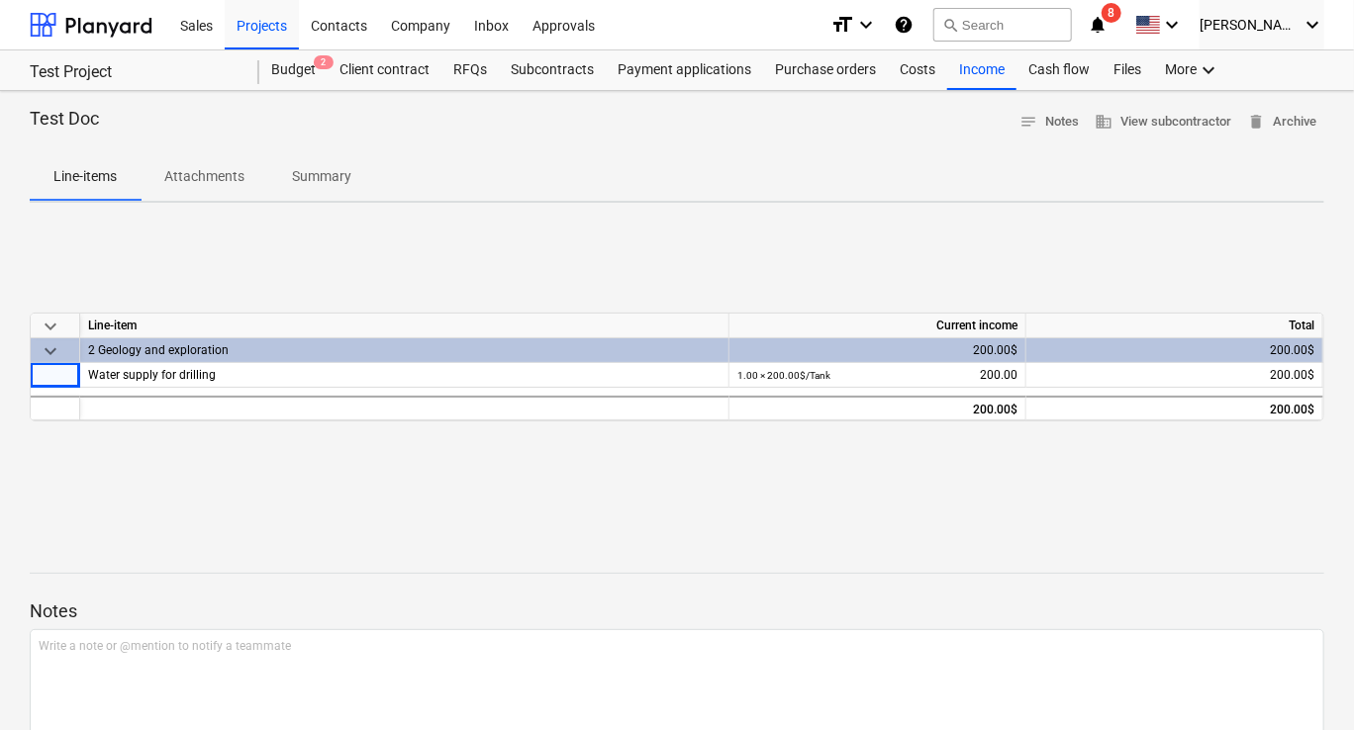
click at [239, 179] on p "Attachments" at bounding box center [204, 176] width 80 height 21
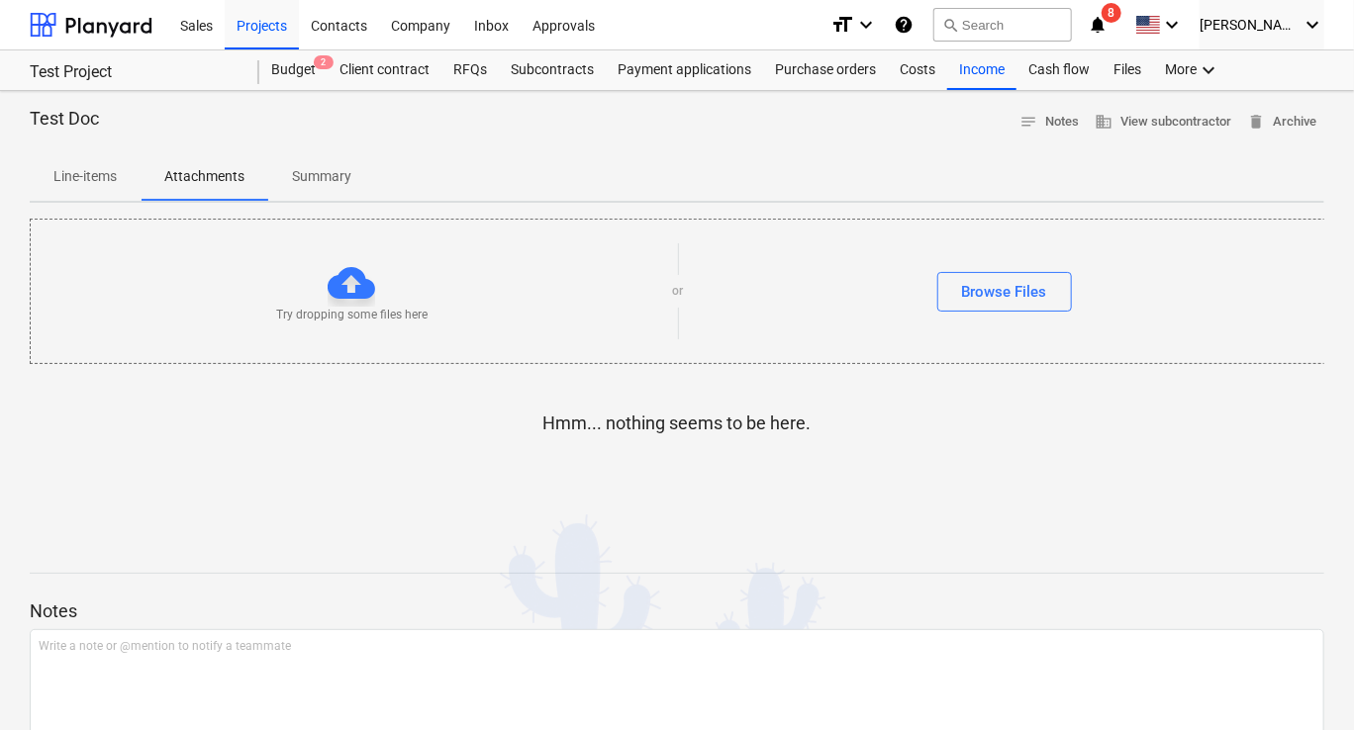
click at [309, 178] on p "Summary" at bounding box center [321, 176] width 59 height 21
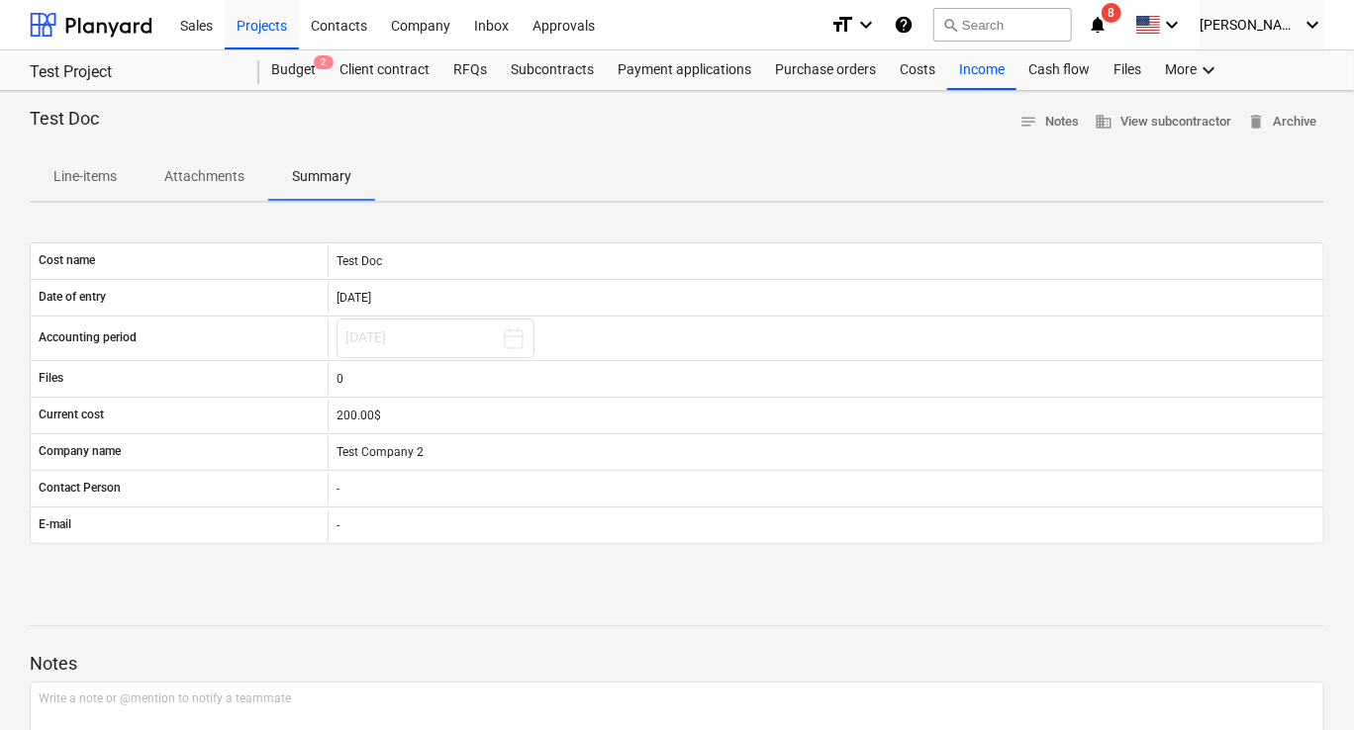
click at [96, 180] on p "Line-items" at bounding box center [84, 176] width 63 height 21
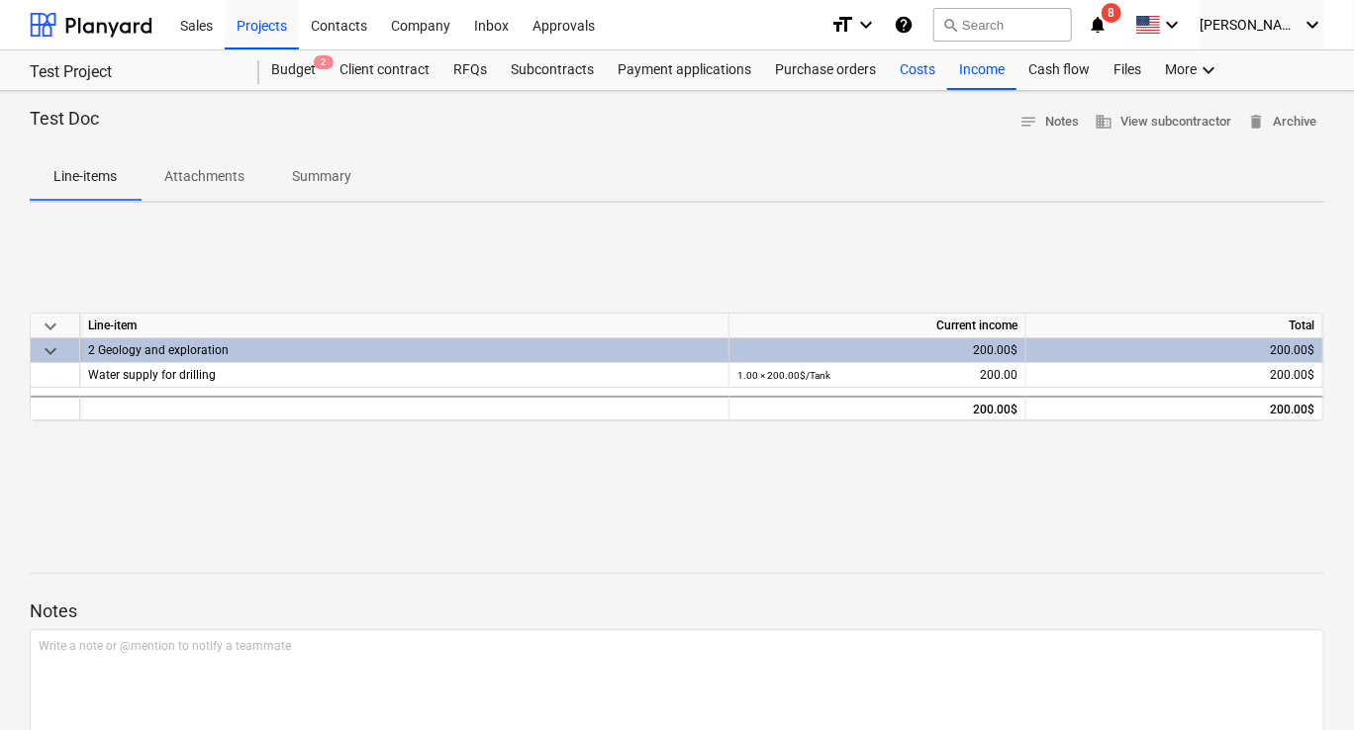
click at [924, 73] on div "Costs" at bounding box center [917, 70] width 59 height 40
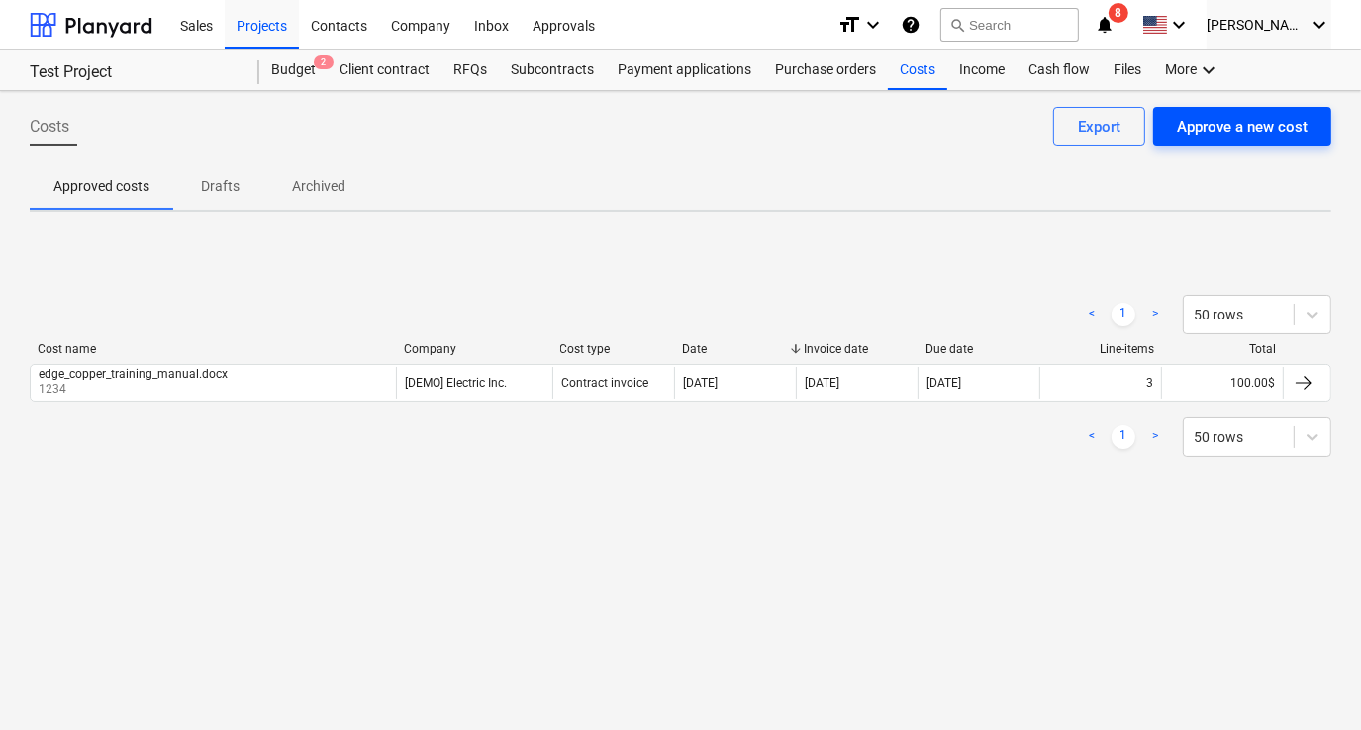
click at [1184, 142] on button "Approve a new cost" at bounding box center [1242, 127] width 178 height 40
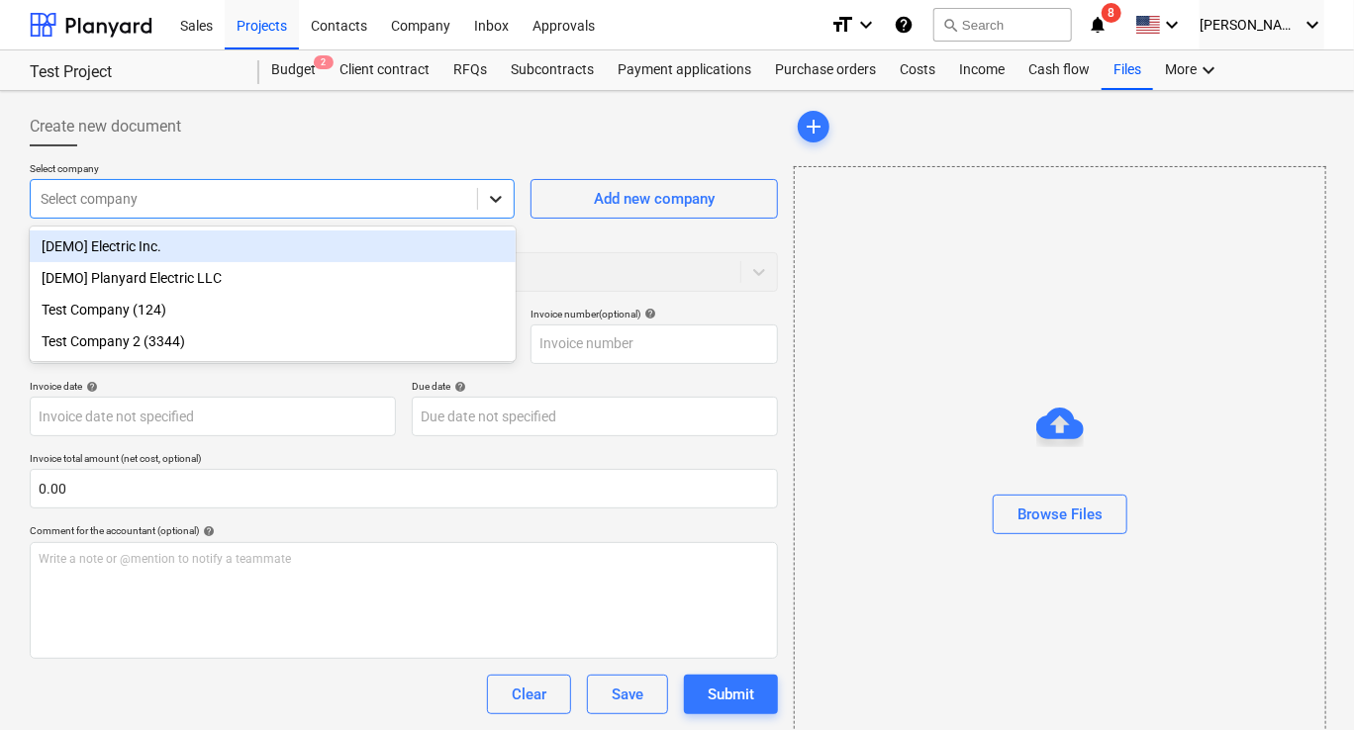
click at [498, 200] on icon at bounding box center [497, 199] width 12 height 7
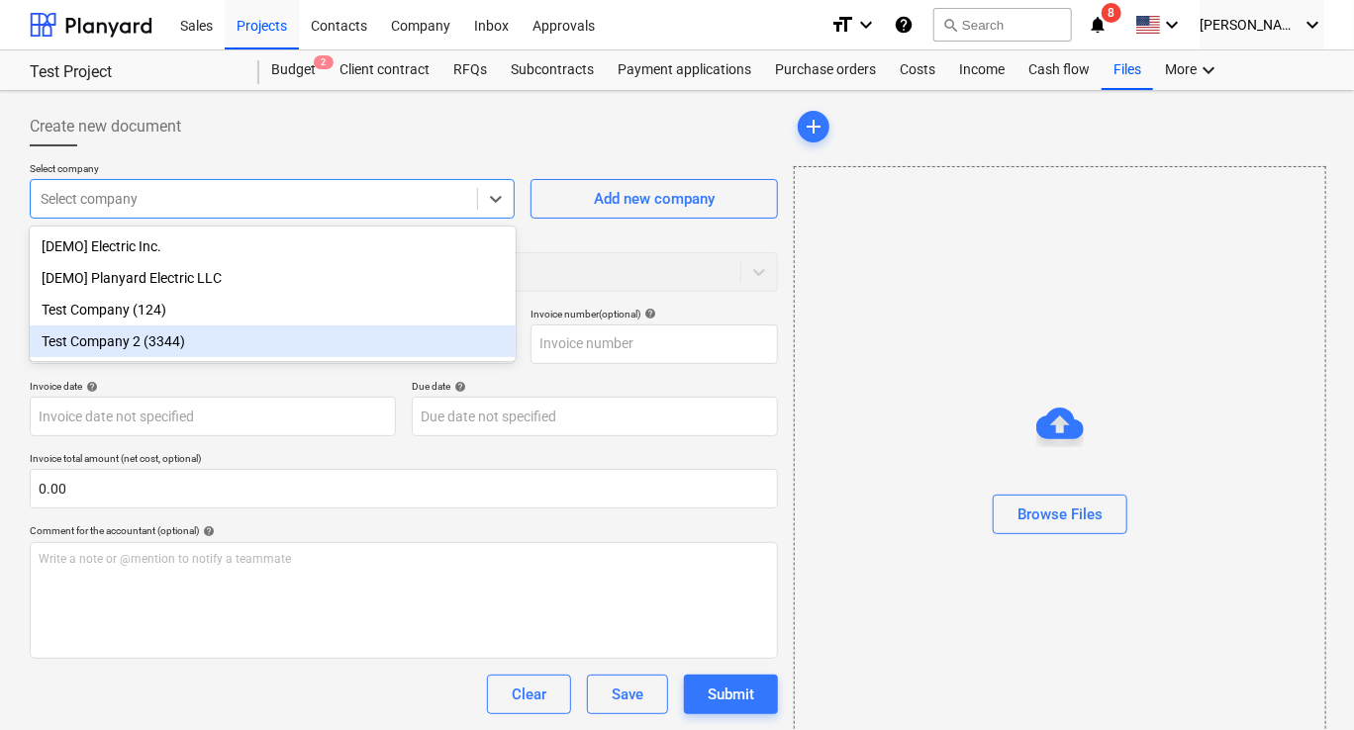
click at [225, 333] on div "Test Company 2 (3344)" at bounding box center [273, 342] width 486 height 32
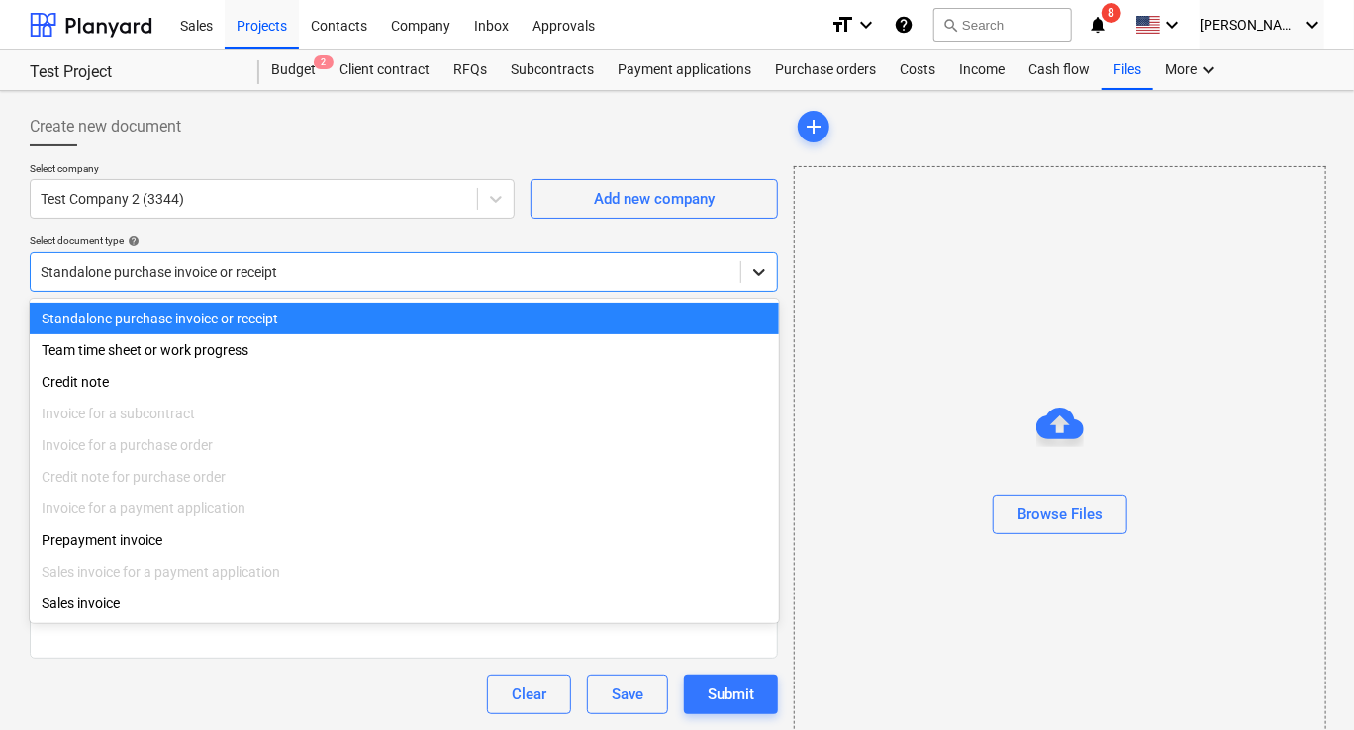
click at [749, 273] on icon at bounding box center [759, 272] width 20 height 20
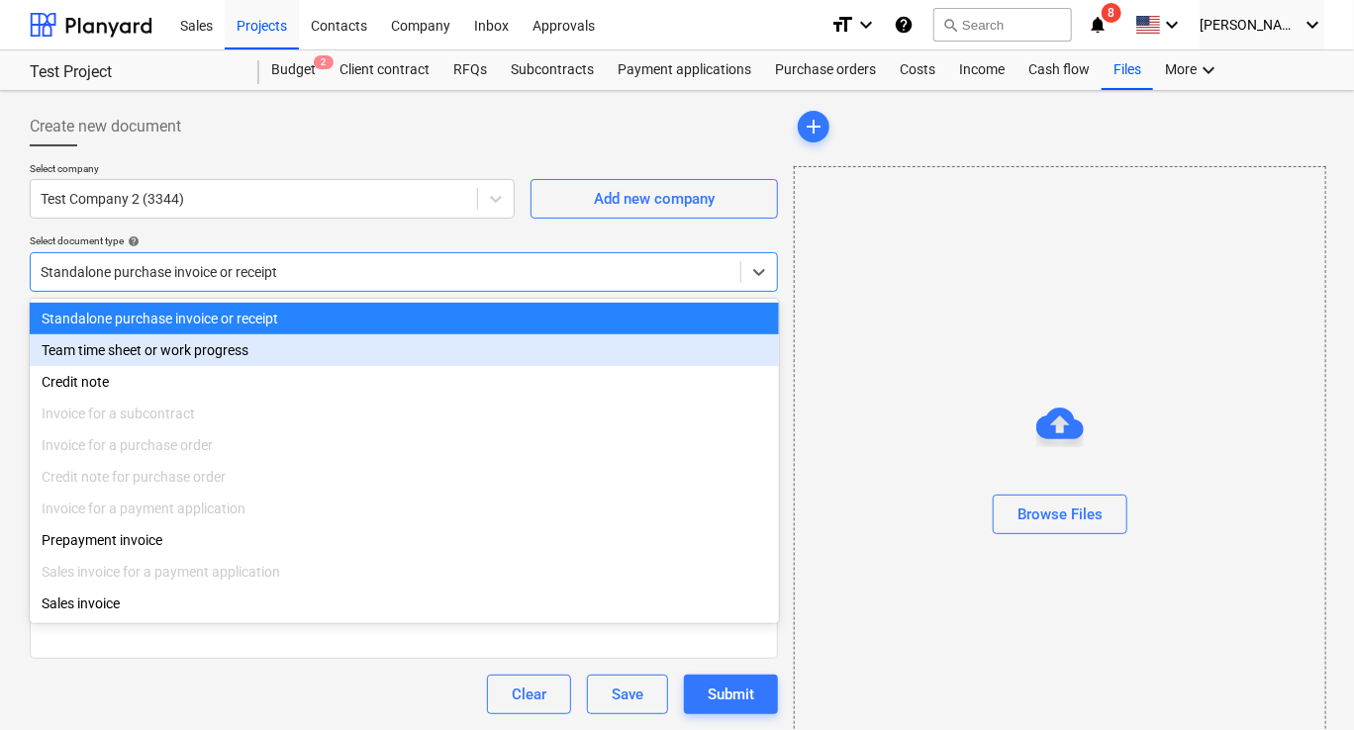
click at [229, 349] on div "Team time sheet or work progress" at bounding box center [404, 350] width 749 height 32
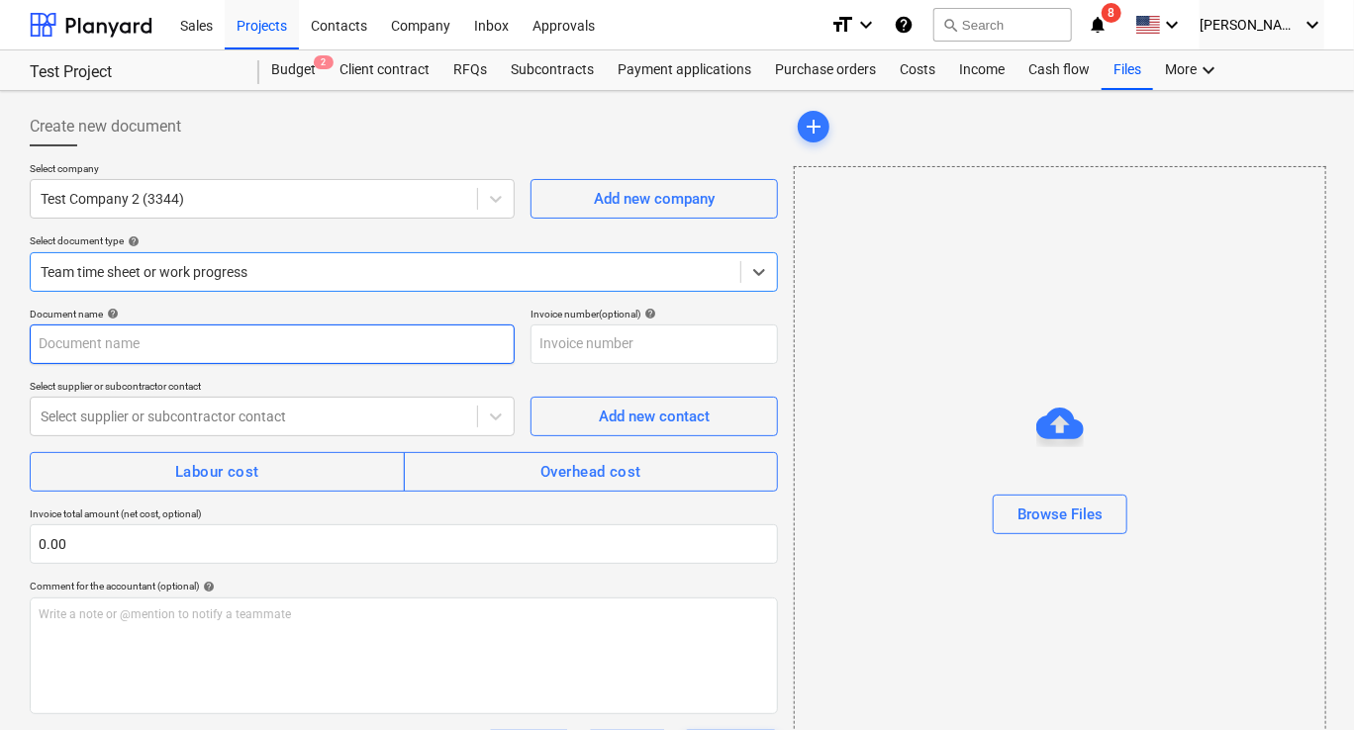
click at [178, 351] on input "text" at bounding box center [272, 345] width 485 height 40
type input "Invoice ([DATE])"
type input "235"
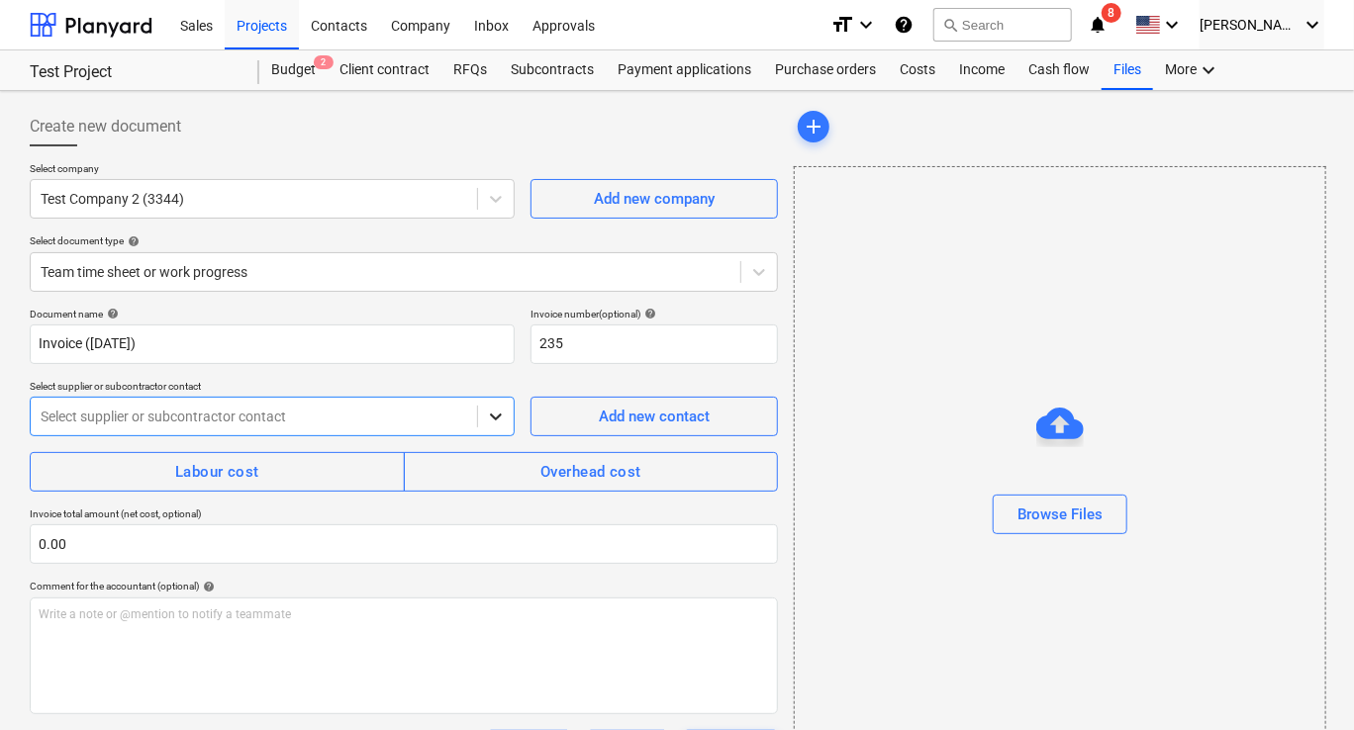
click at [493, 425] on icon at bounding box center [496, 417] width 20 height 20
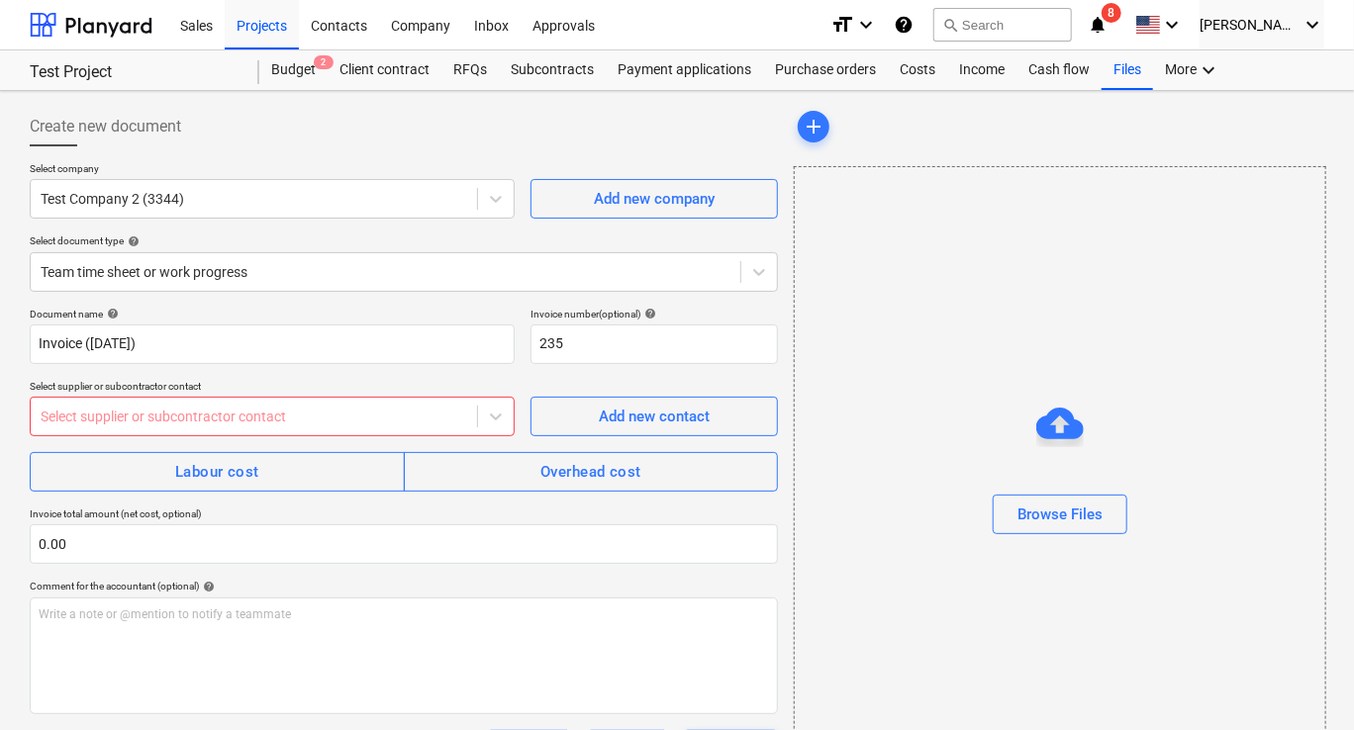
click at [462, 390] on p "Select supplier or subcontractor contact" at bounding box center [272, 388] width 485 height 17
click at [613, 422] on div "Add new contact" at bounding box center [654, 417] width 111 height 26
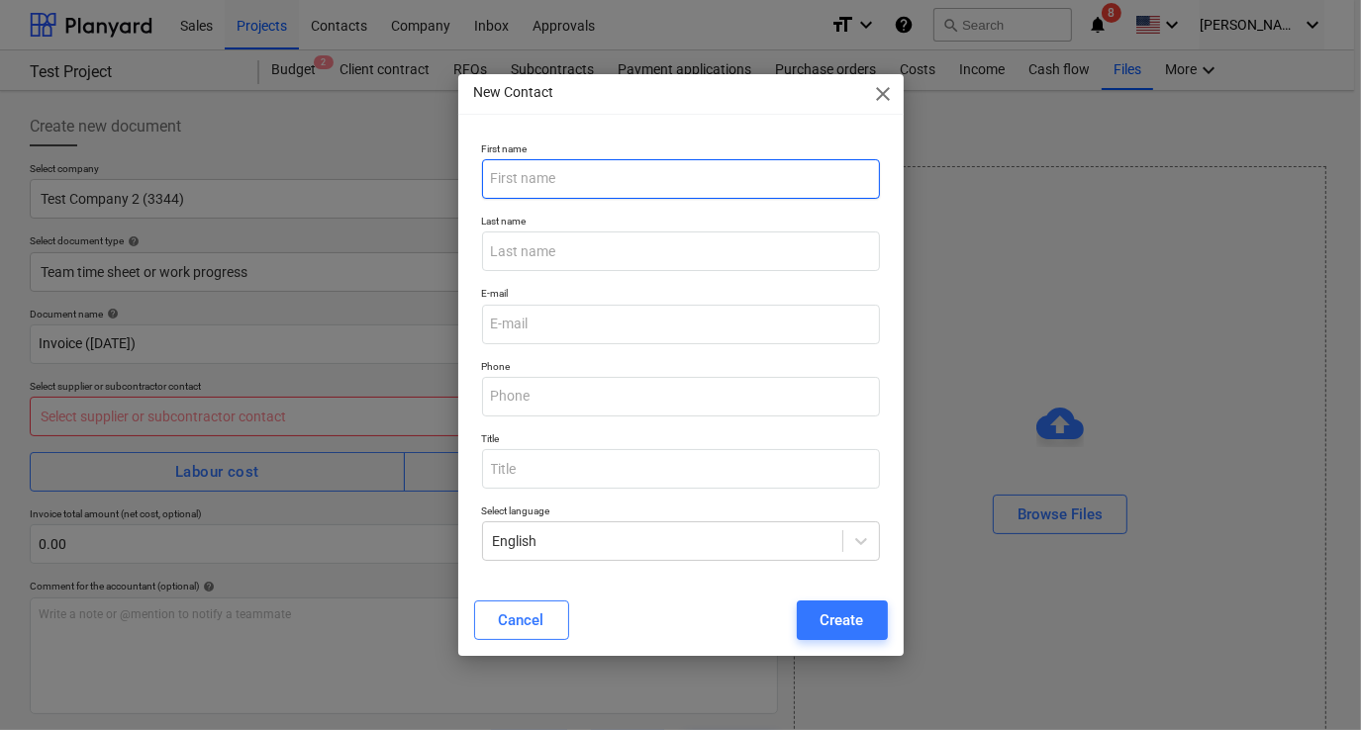
click at [528, 183] on input "text" at bounding box center [681, 179] width 398 height 40
type input "Test"
type input "Contact"
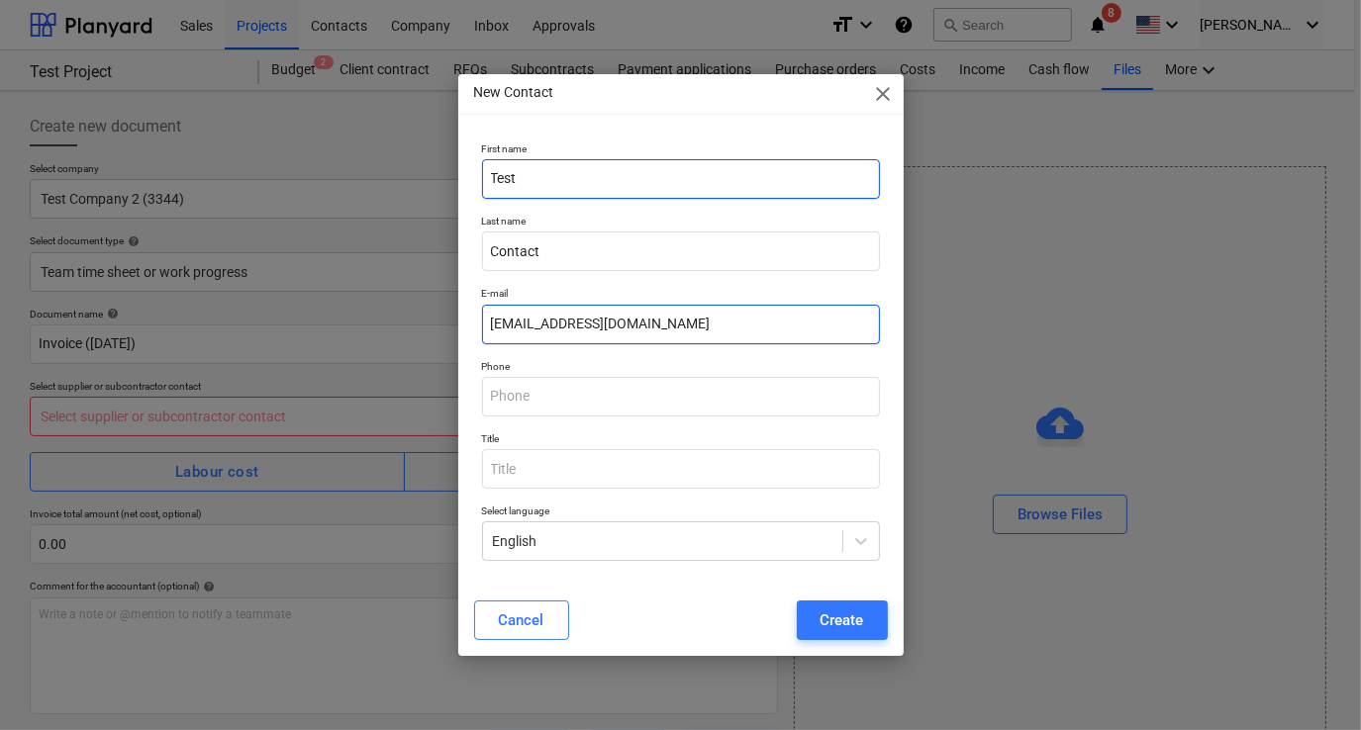
type input "[EMAIL_ADDRESS][DOMAIN_NAME]"
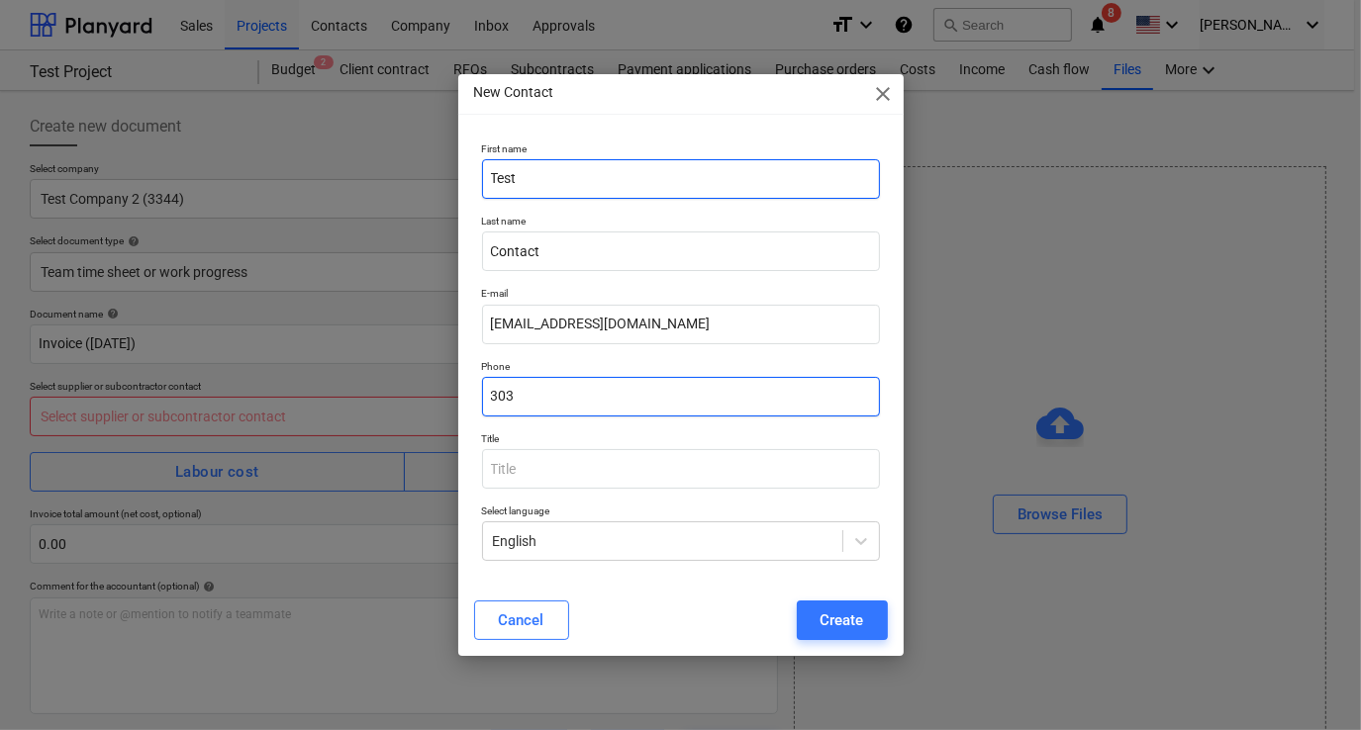
type input "3039999999"
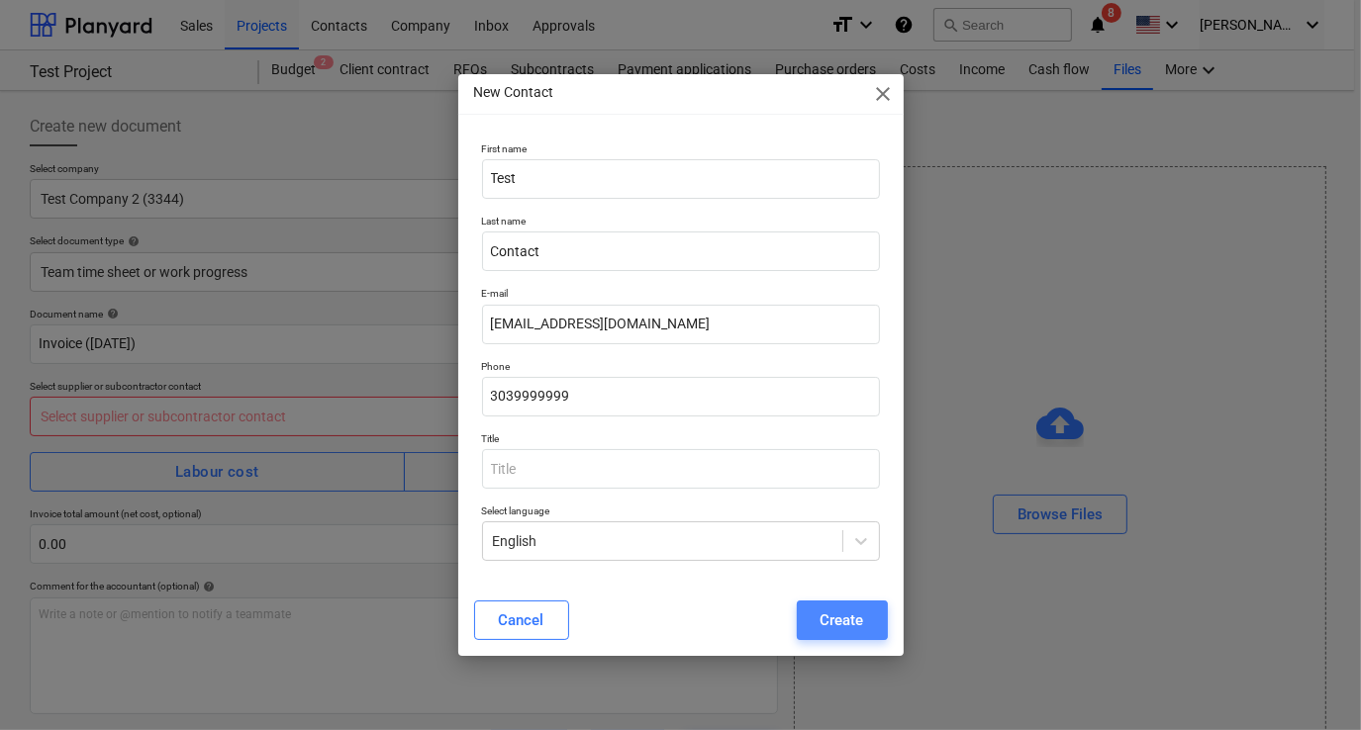
click at [820, 621] on div "Create" at bounding box center [842, 621] width 44 height 26
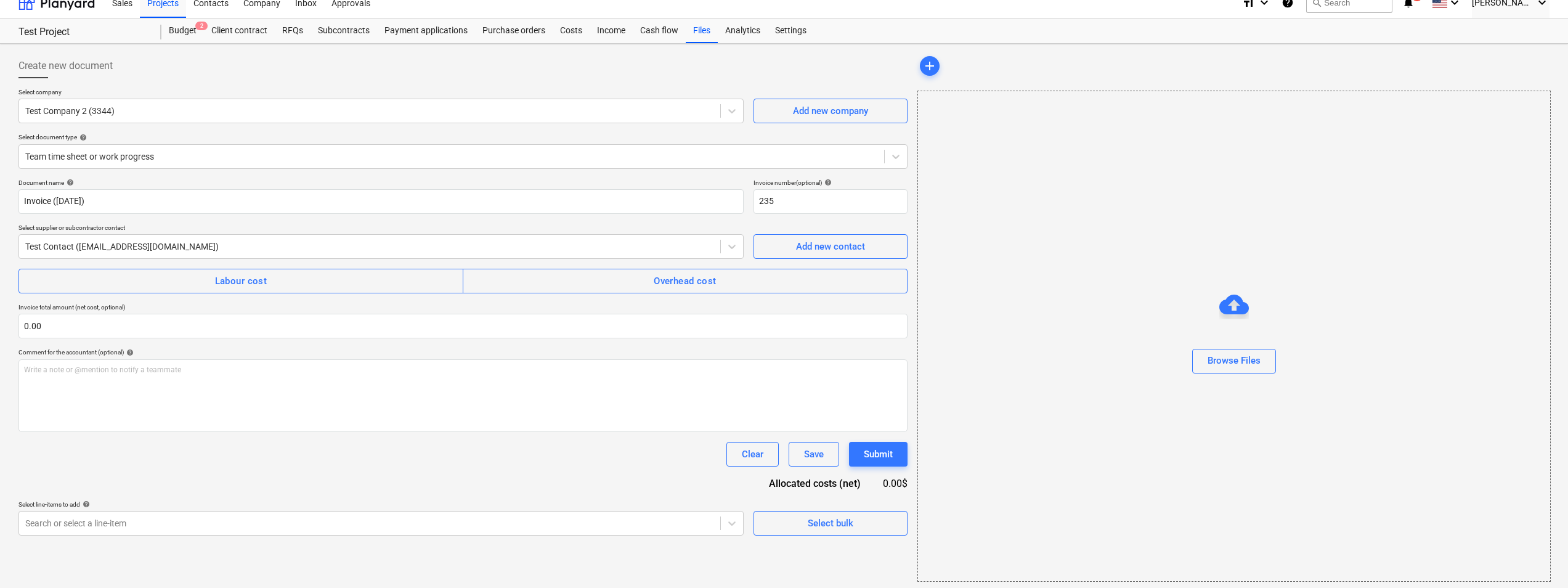
scroll to position [17, 0]
click at [397, 280] on span "Labour cost" at bounding box center [240, 277] width 418 height 16
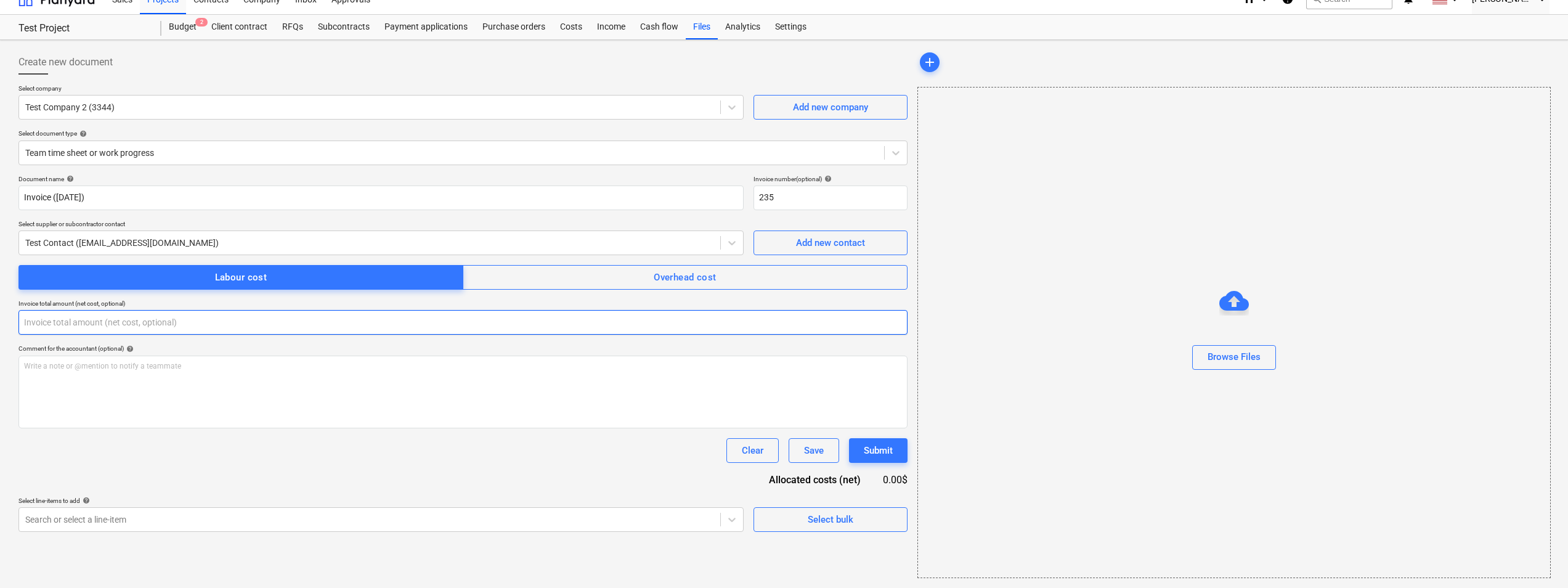
click at [418, 314] on input "text" at bounding box center [463, 323] width 889 height 25
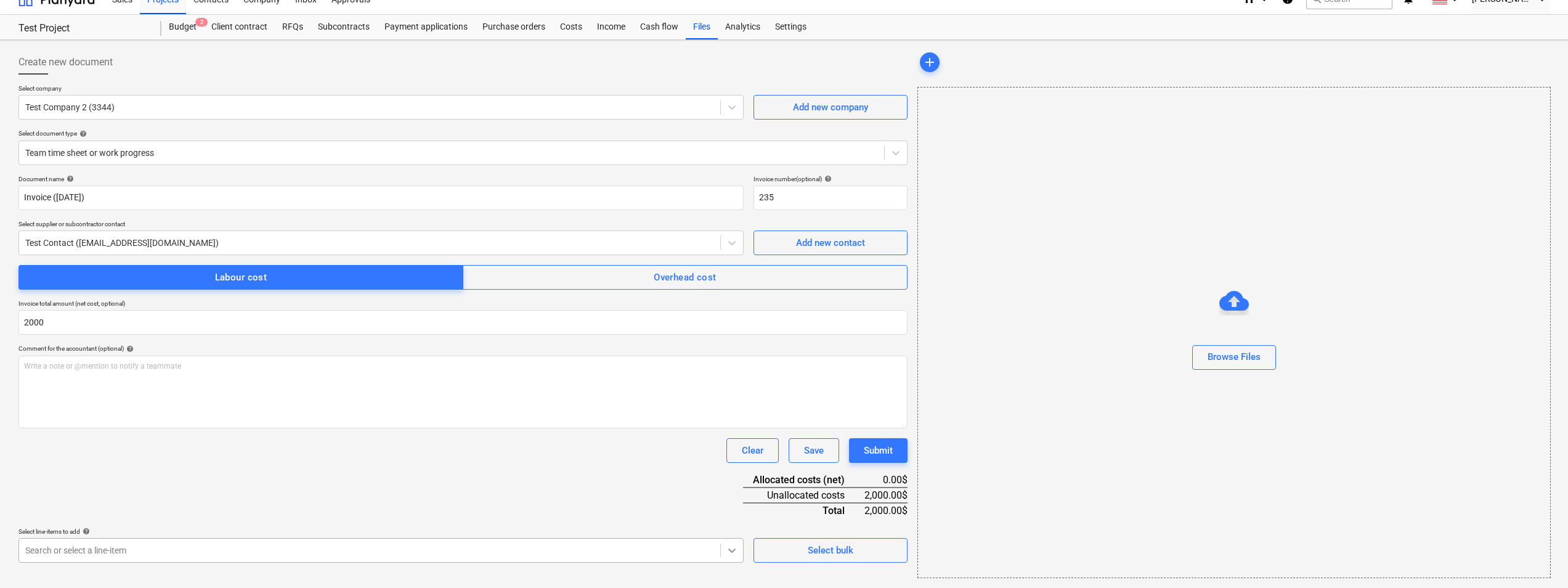
type input "2,000.00"
click at [735, 454] on body "Sales Projects Contacts Company Inbox Approvals format_size keyboard_arrow_down…" at bounding box center [784, 277] width 1568 height 588
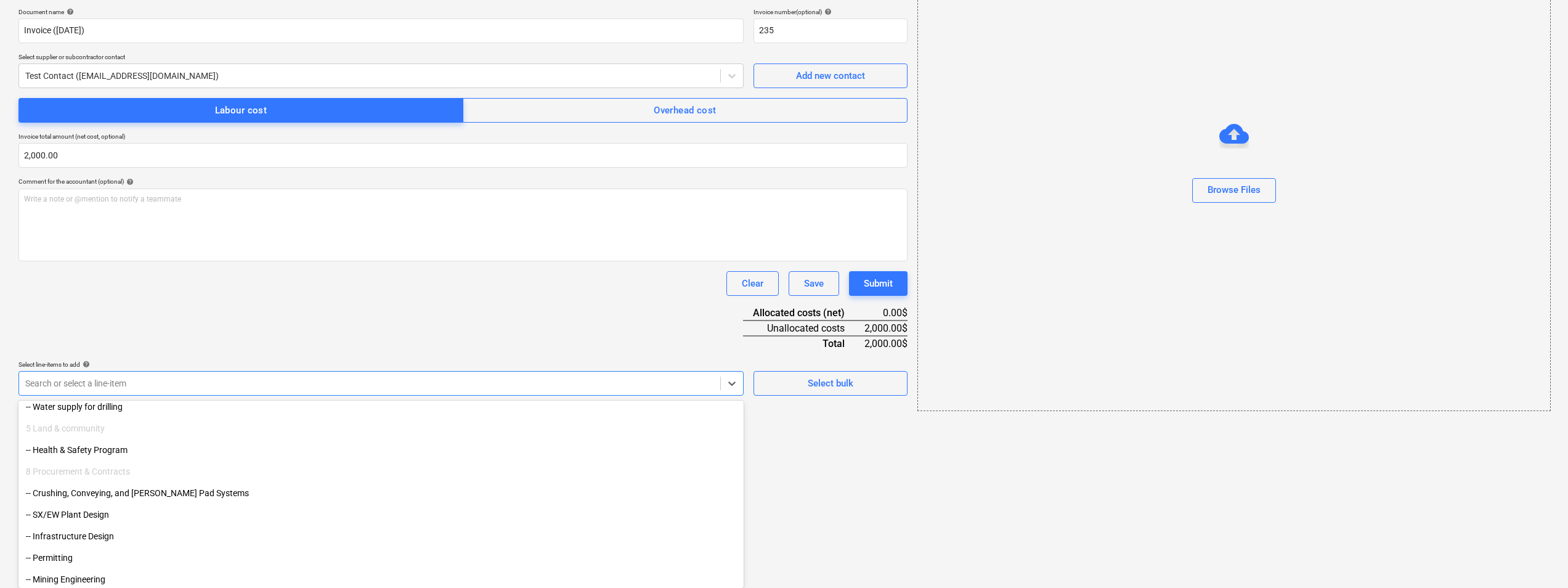
scroll to position [370, 0]
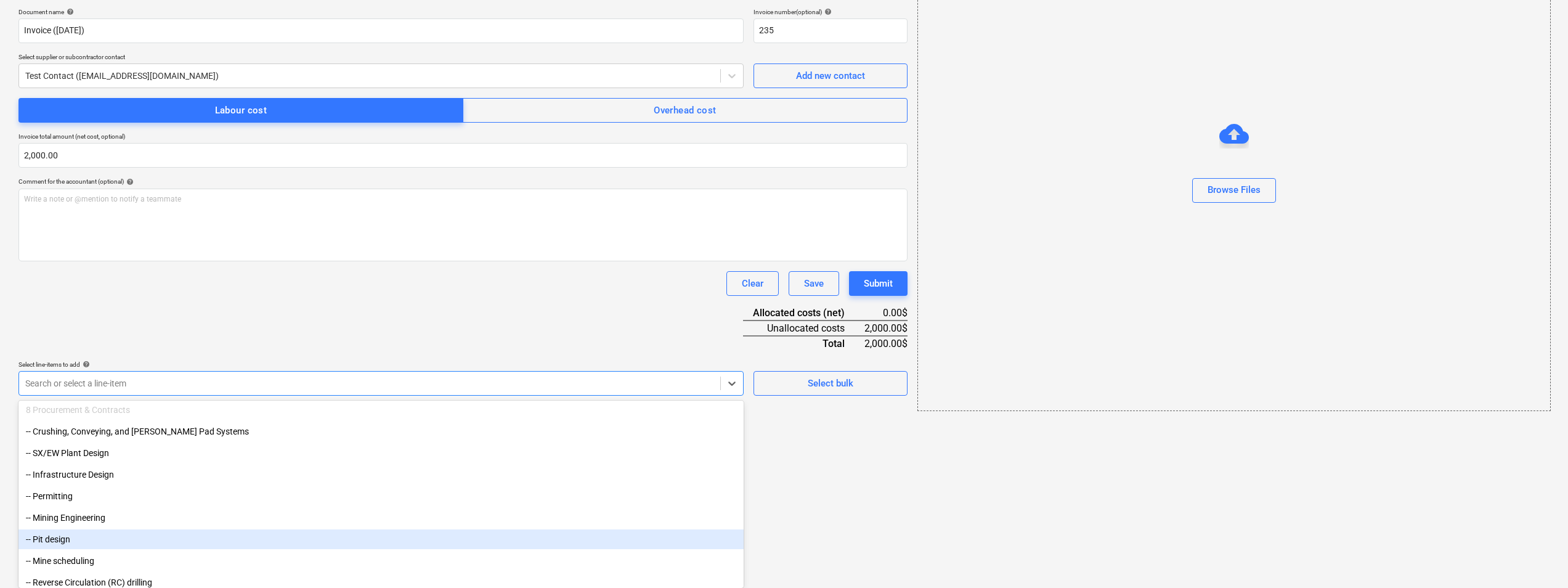
click at [75, 454] on div "-- Pit design" at bounding box center [381, 540] width 725 height 22
click at [64, 454] on div "-- Pit design" at bounding box center [381, 539] width 725 height 20
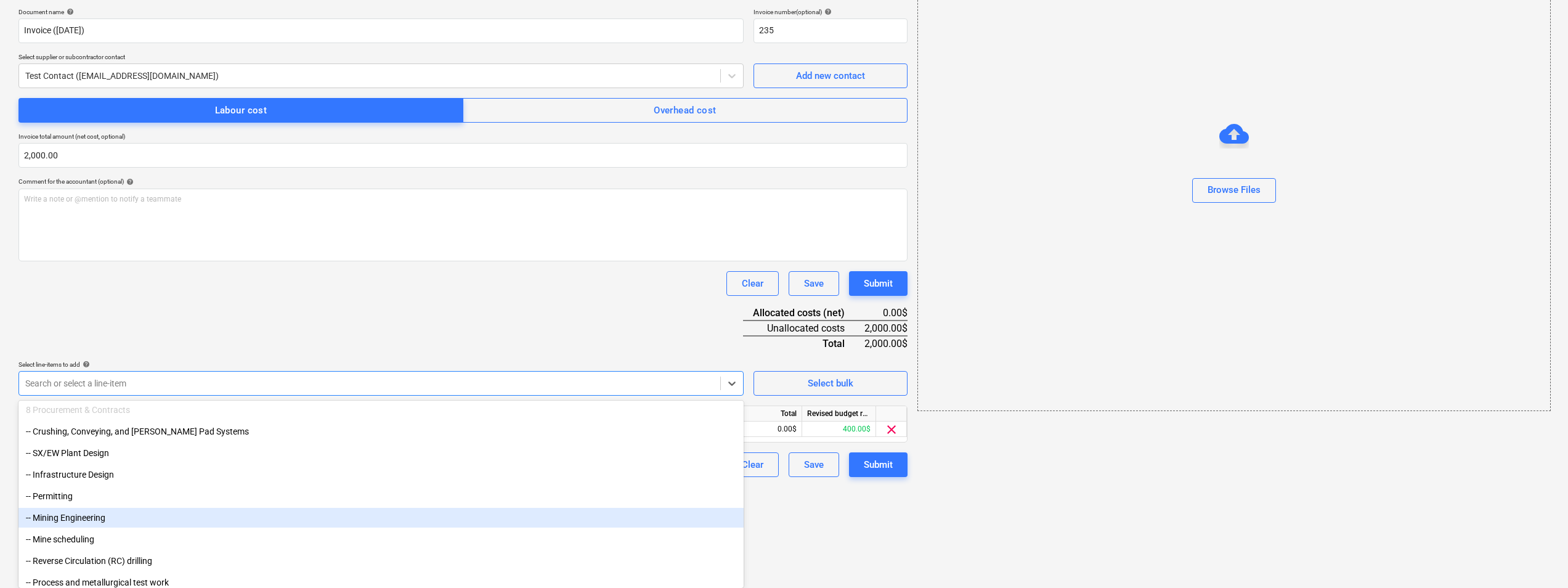
click at [847, 404] on html "Sales Projects Contacts Company Inbox Approvals format_size keyboard_arrow_down…" at bounding box center [784, 110] width 1568 height 588
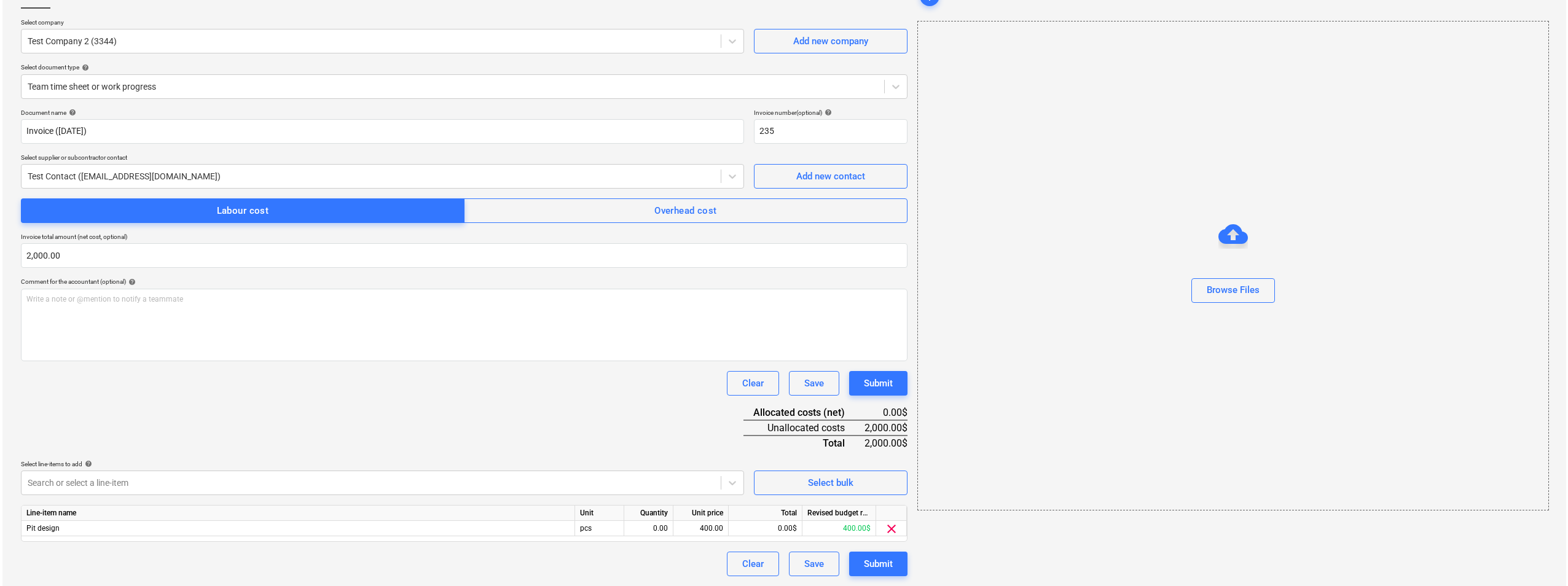
scroll to position [83, 0]
click at [844, 382] on div "Submit" at bounding box center [875, 384] width 29 height 16
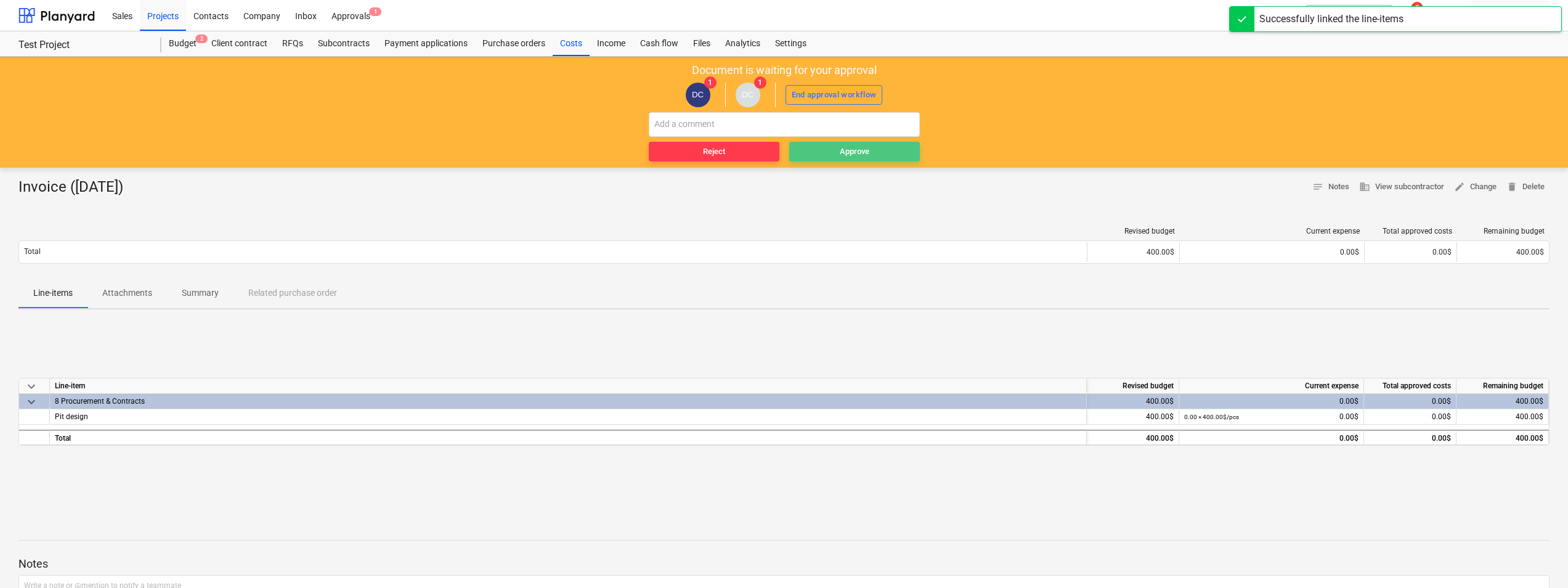
click at [847, 153] on span "Approve" at bounding box center [855, 152] width 121 height 14
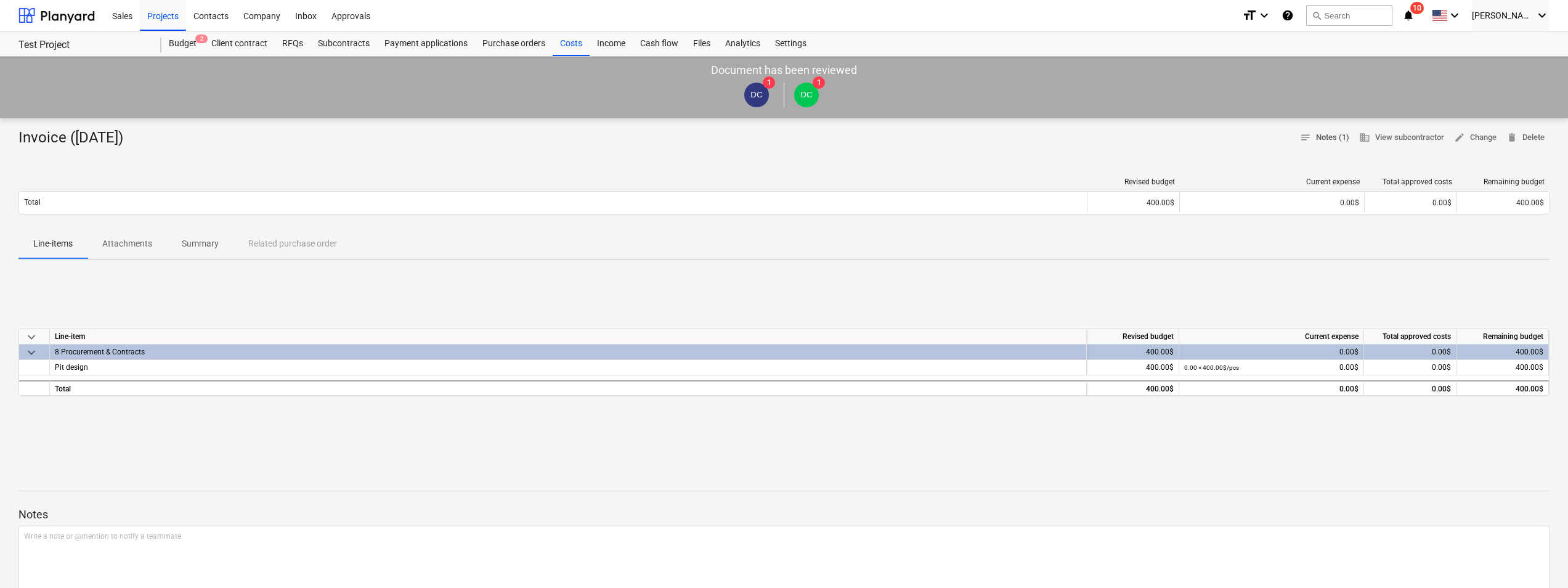
click at [847, 138] on span "notes Notes (1)" at bounding box center [1324, 138] width 49 height 14
click at [606, 45] on div "Income" at bounding box center [611, 44] width 43 height 25
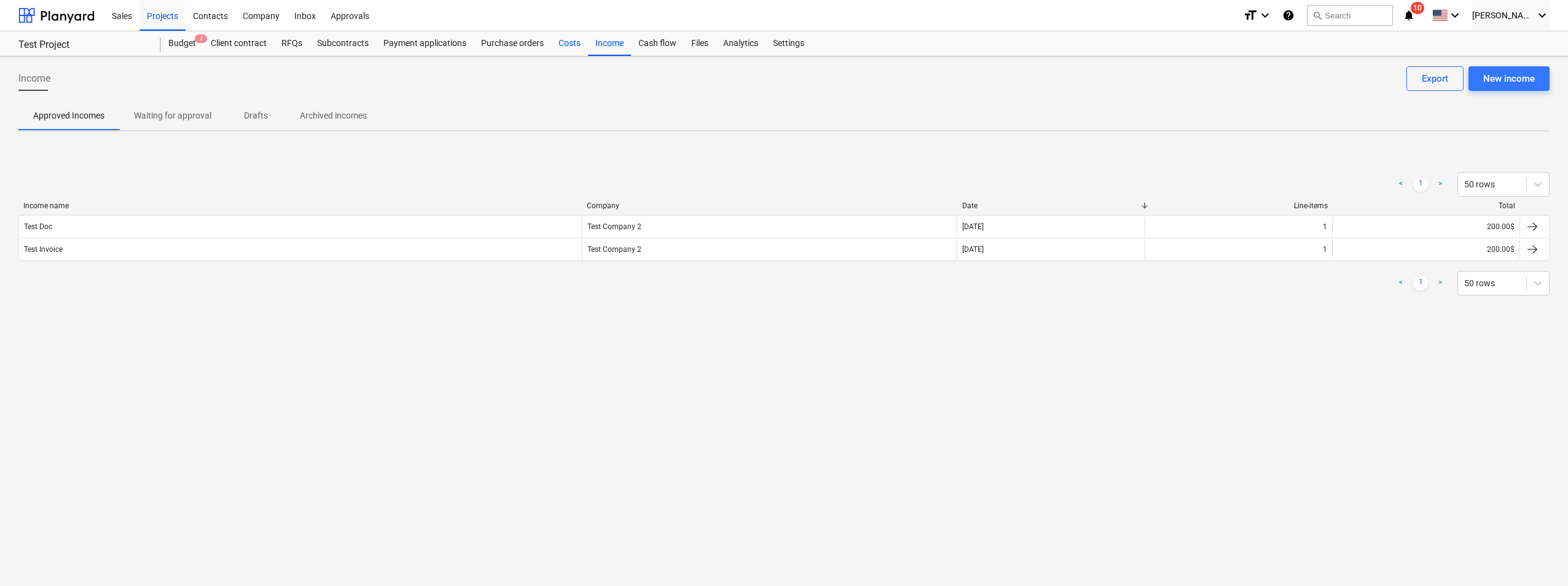
click at [575, 47] on div "Costs" at bounding box center [569, 43] width 37 height 25
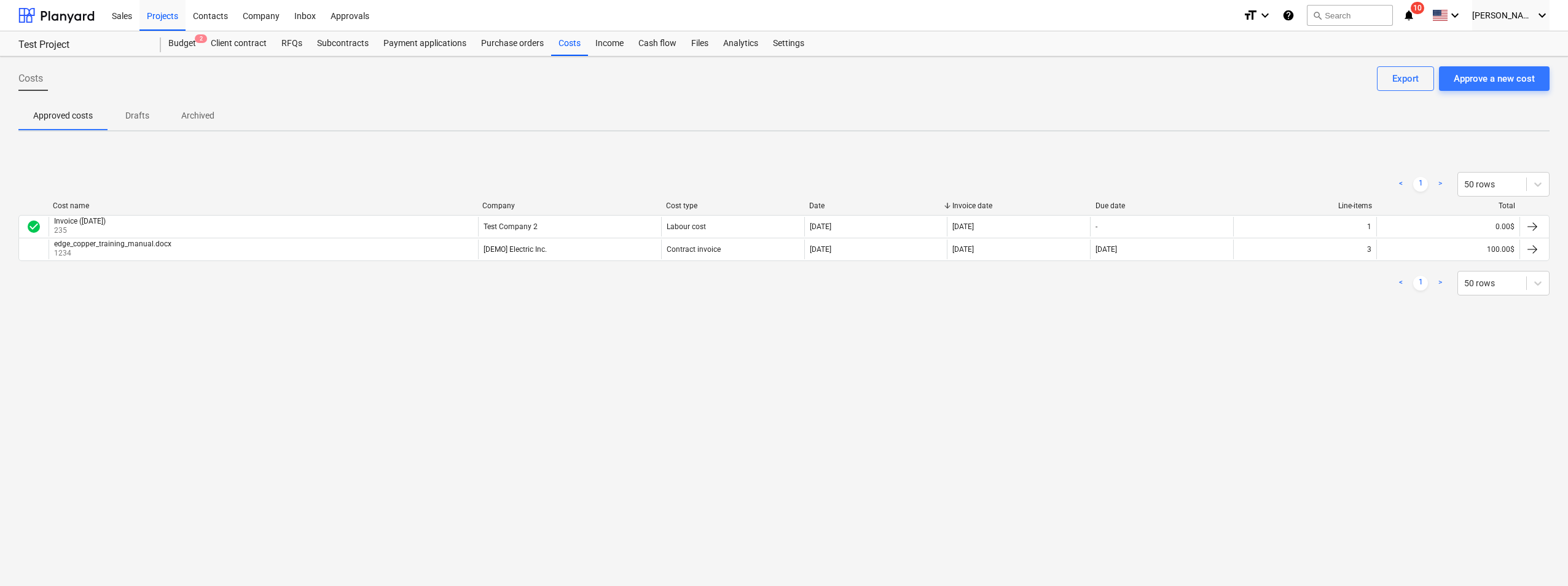
click at [273, 370] on div "Costs Approve a new cost Export Approved costs Drafts Archived < 1 > 50 rows Co…" at bounding box center [784, 321] width 1568 height 530
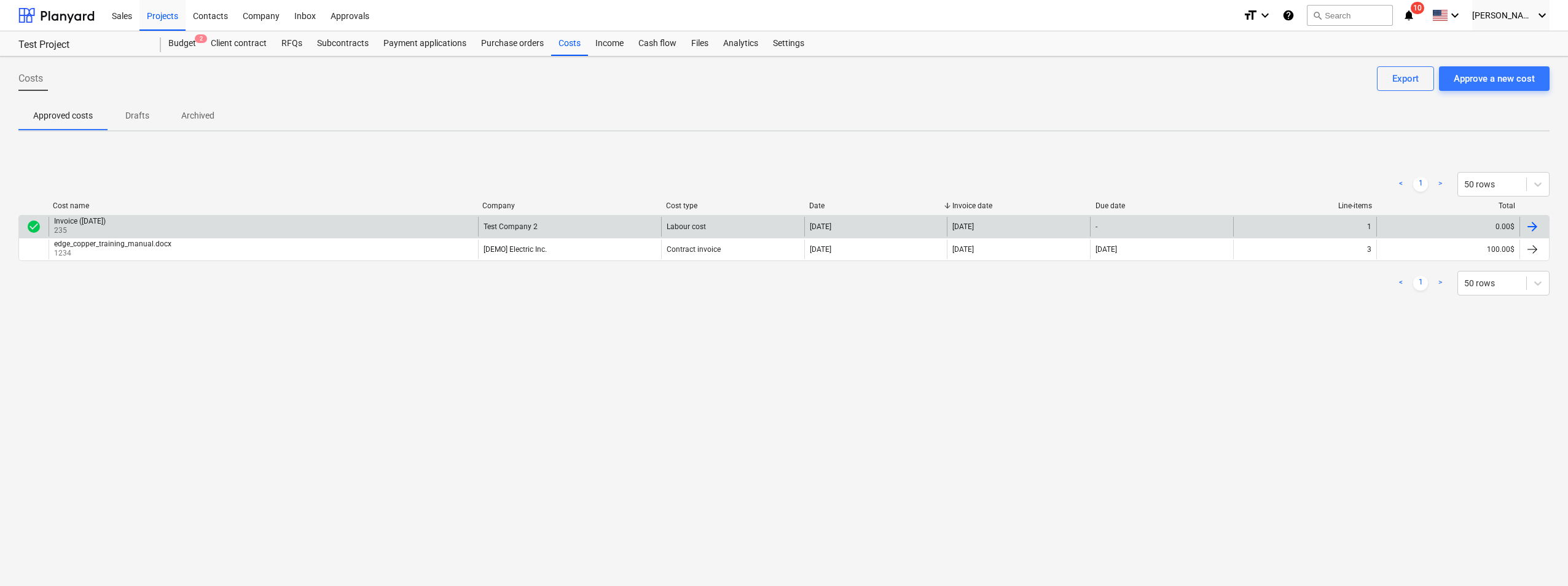
click at [212, 230] on div "Invoice ([DATE]) 235" at bounding box center [263, 227] width 430 height 20
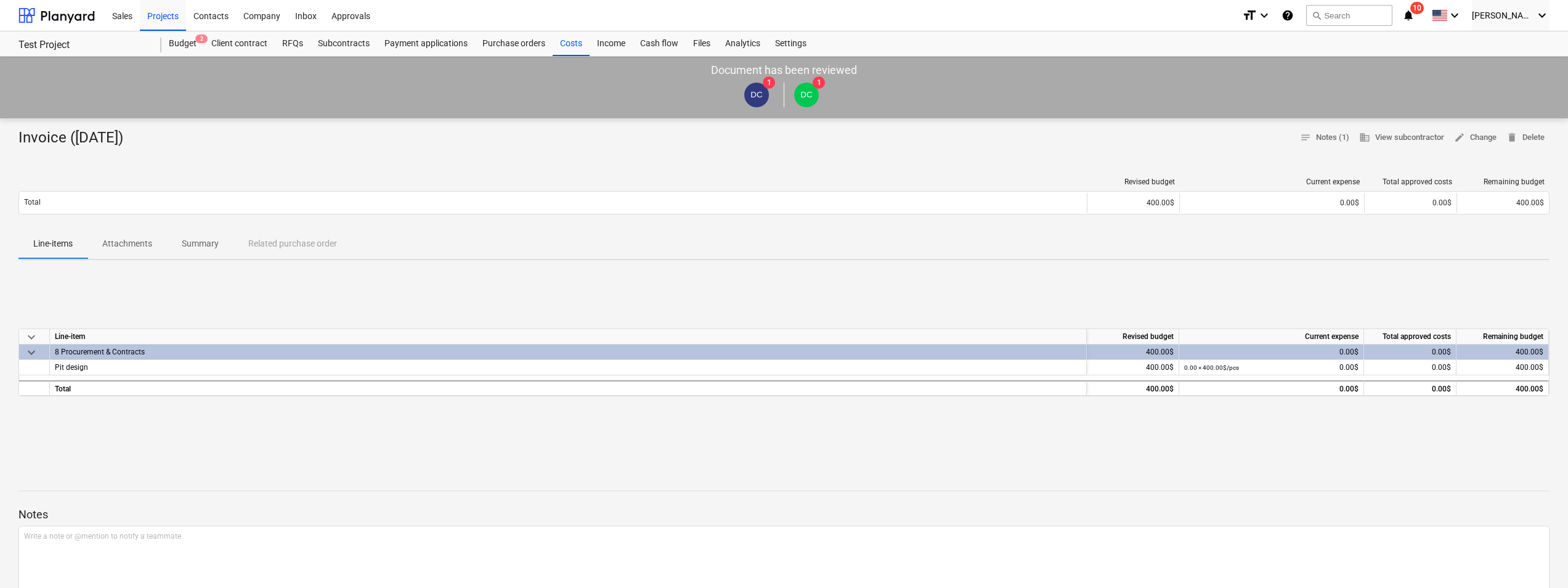
click at [847, 356] on div "8 Procurement & Contracts" at bounding box center [568, 352] width 1026 height 15
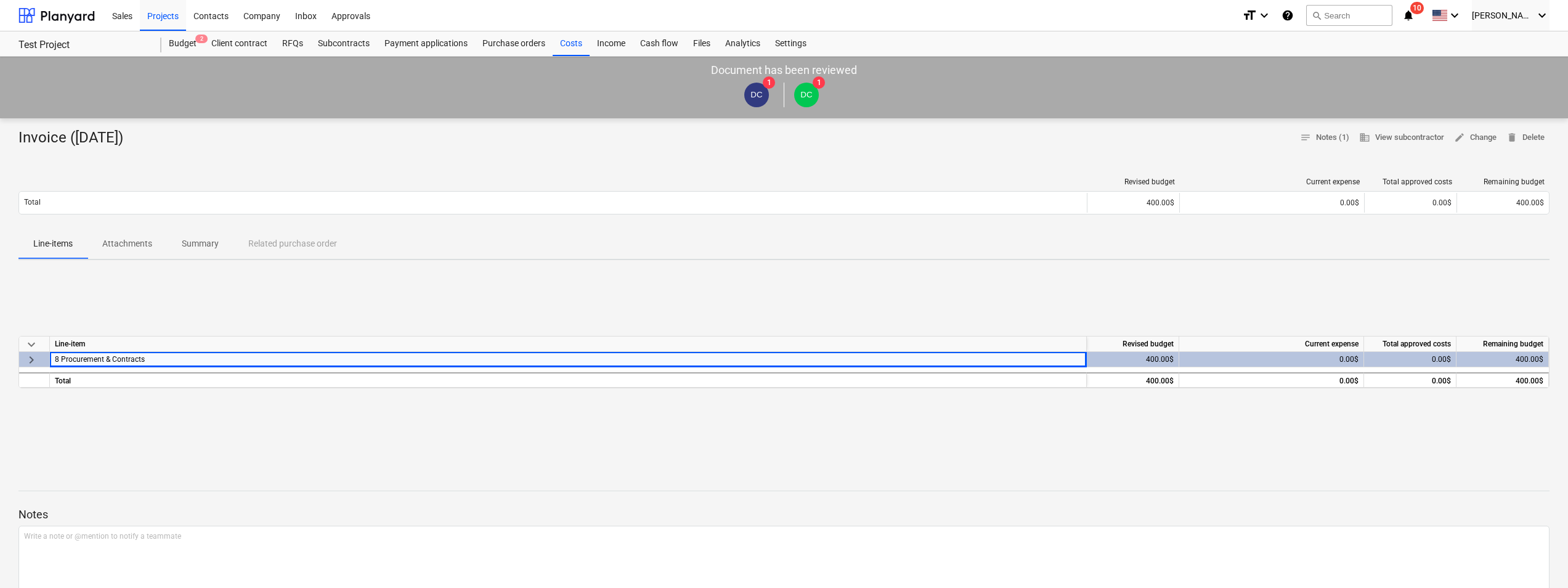
click at [847, 307] on div "keyboard_arrow_down Line-item Revised budget Current expense Total approved cos…" at bounding box center [784, 362] width 1531 height 185
click at [31, 363] on span "keyboard_arrow_right" at bounding box center [32, 360] width 15 height 15
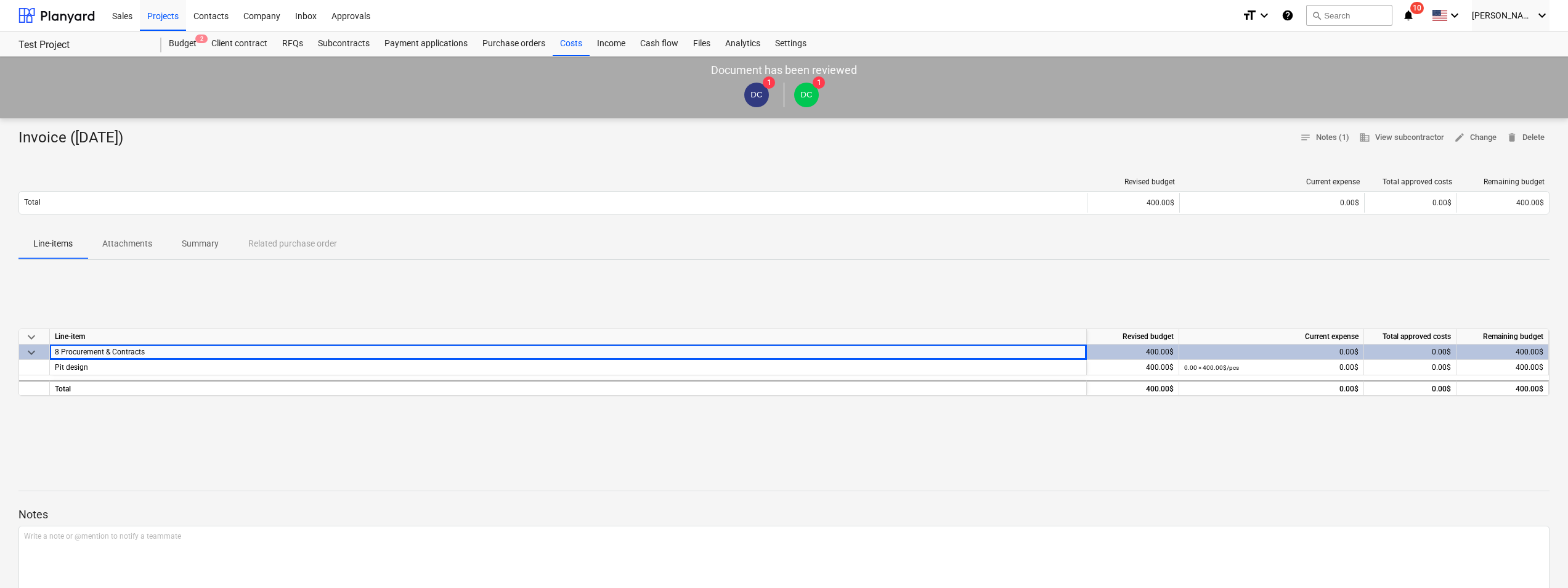
click at [165, 430] on div "keyboard_arrow_down Line-item Revised budget Current expense Total approved cos…" at bounding box center [784, 362] width 1531 height 185
click at [146, 240] on p "Attachments" at bounding box center [127, 244] width 50 height 13
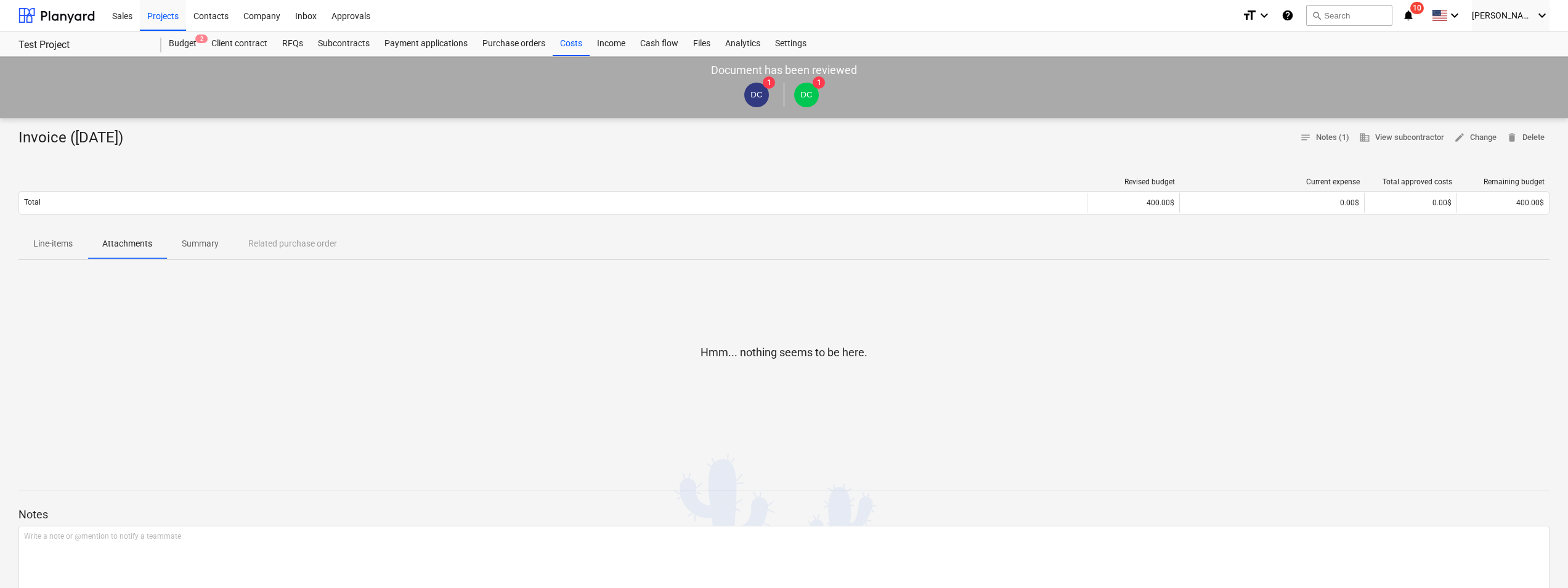
click at [186, 242] on p "Summary" at bounding box center [200, 244] width 37 height 13
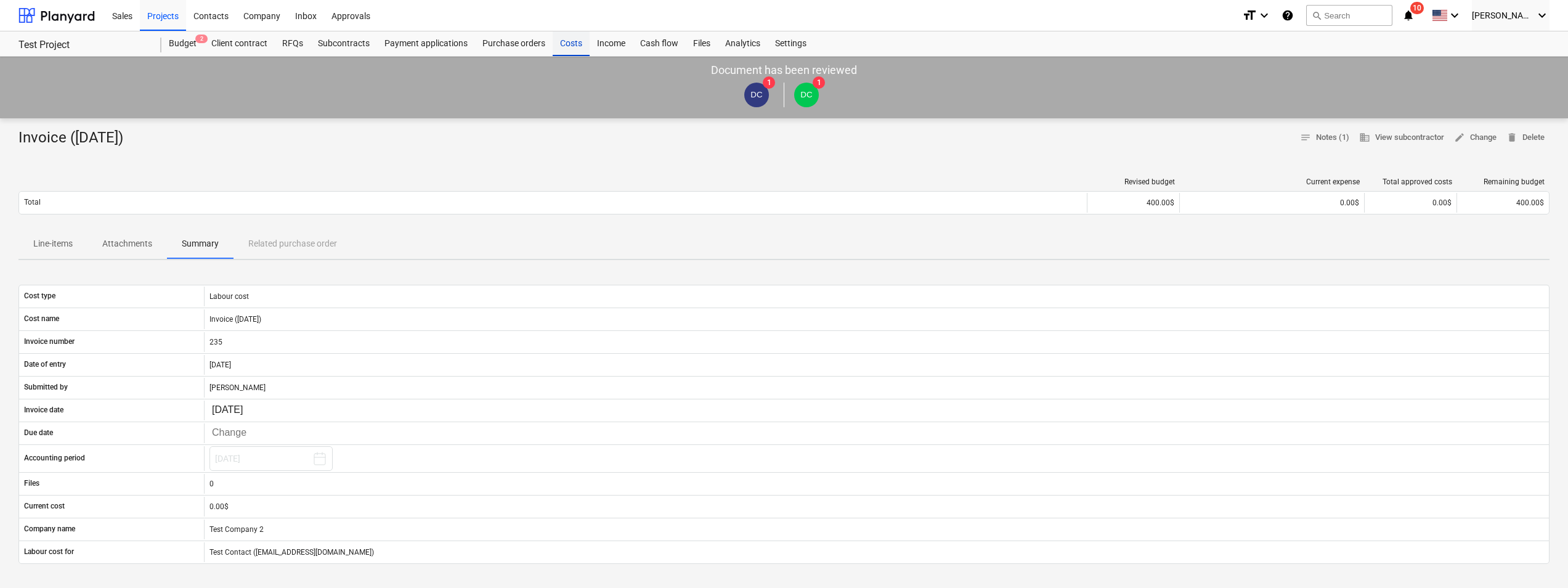
click at [558, 39] on div "Costs" at bounding box center [571, 44] width 37 height 25
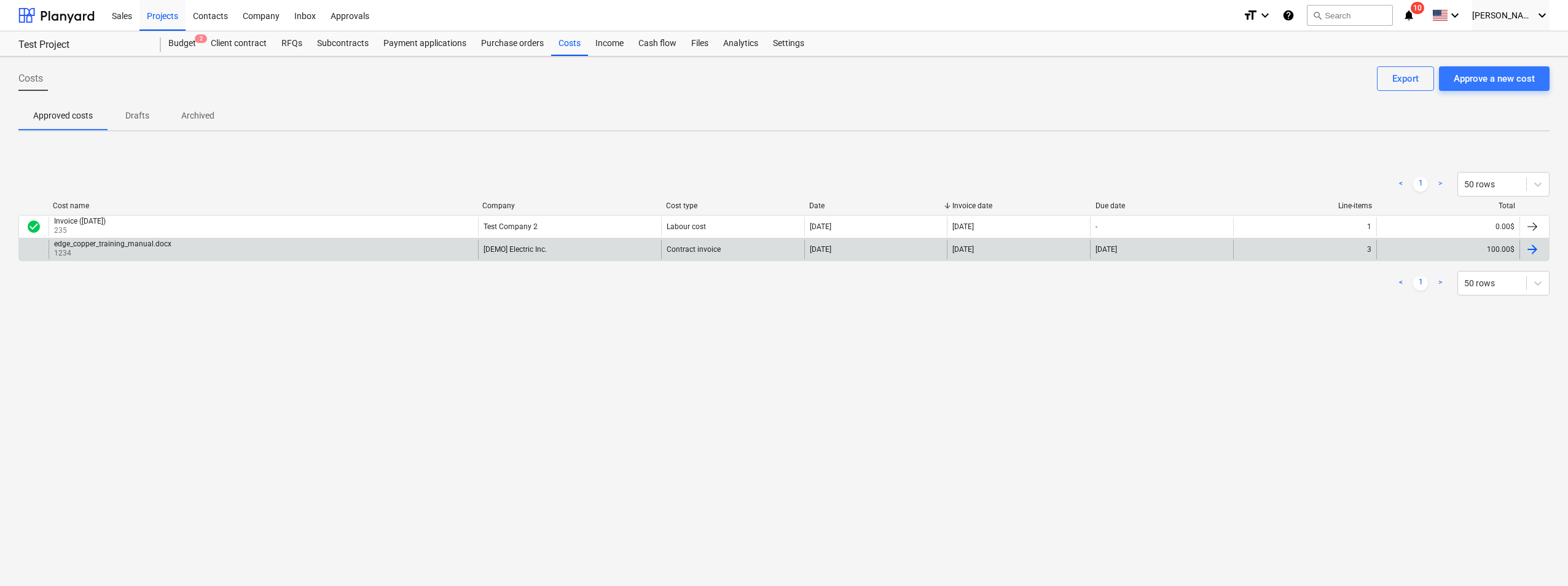
click at [844, 249] on div at bounding box center [1534, 250] width 30 height 20
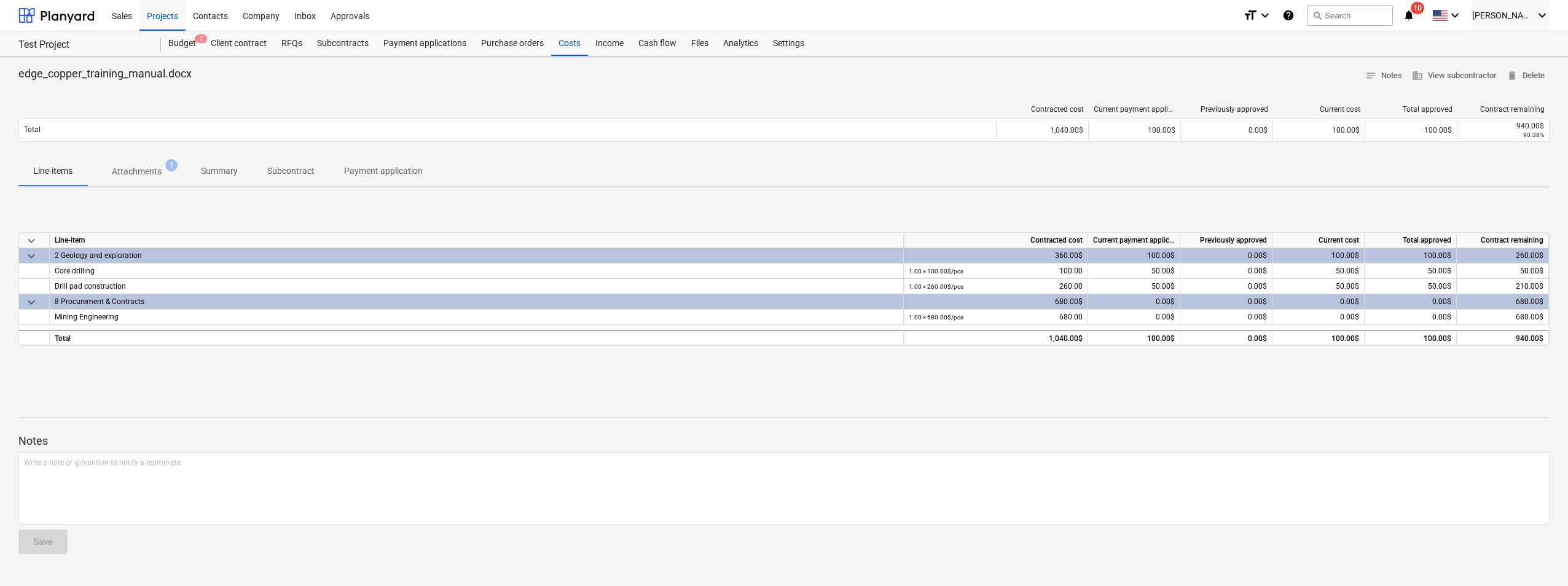
click at [153, 176] on p "Attachments" at bounding box center [137, 171] width 50 height 13
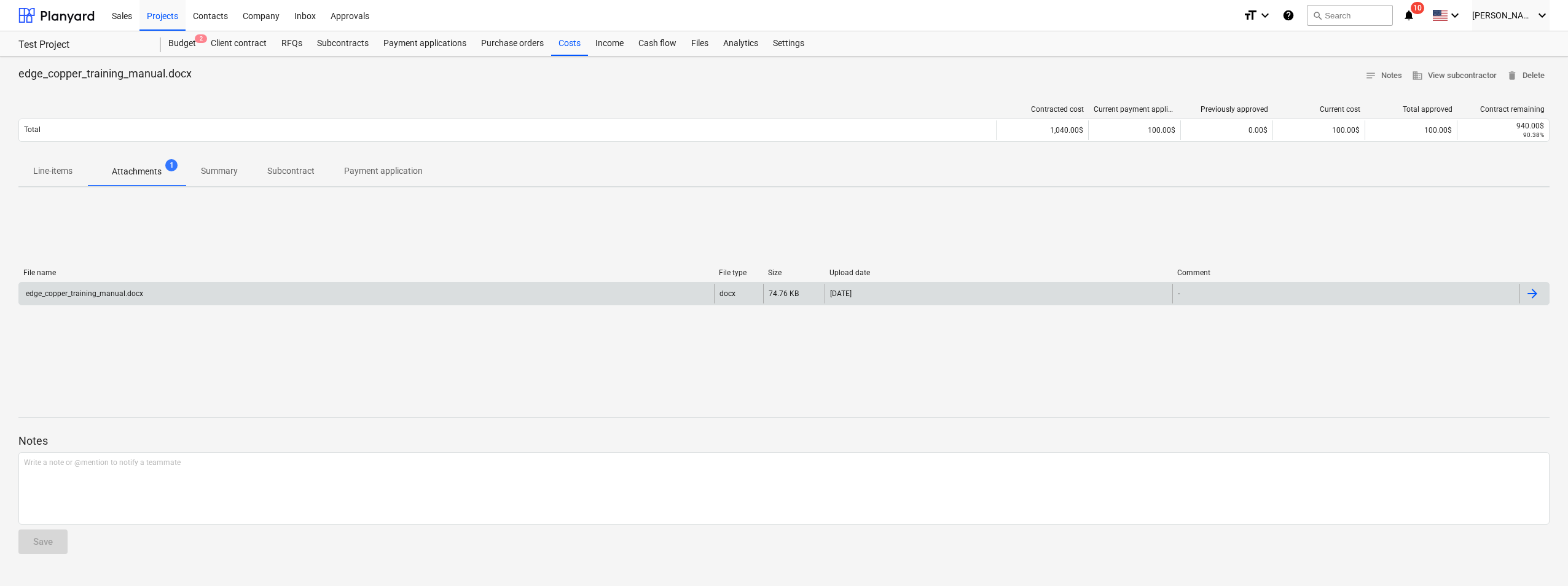
click at [844, 297] on div at bounding box center [1532, 294] width 15 height 15
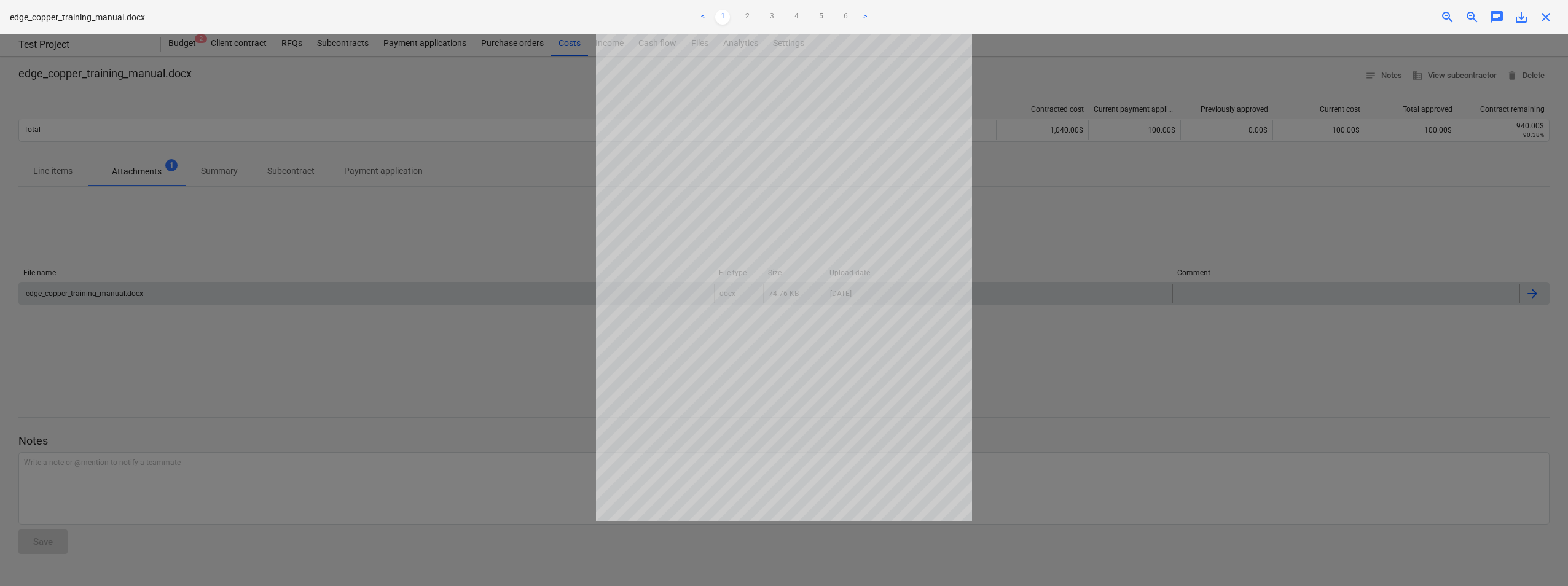
click at [844, 351] on div at bounding box center [784, 310] width 1568 height 552
click at [746, 17] on link "2" at bounding box center [747, 17] width 15 height 15
click at [822, 16] on link "5" at bounding box center [821, 17] width 15 height 15
click at [841, 17] on link "6" at bounding box center [845, 17] width 15 height 15
click at [844, 17] on link ">" at bounding box center [865, 17] width 15 height 15
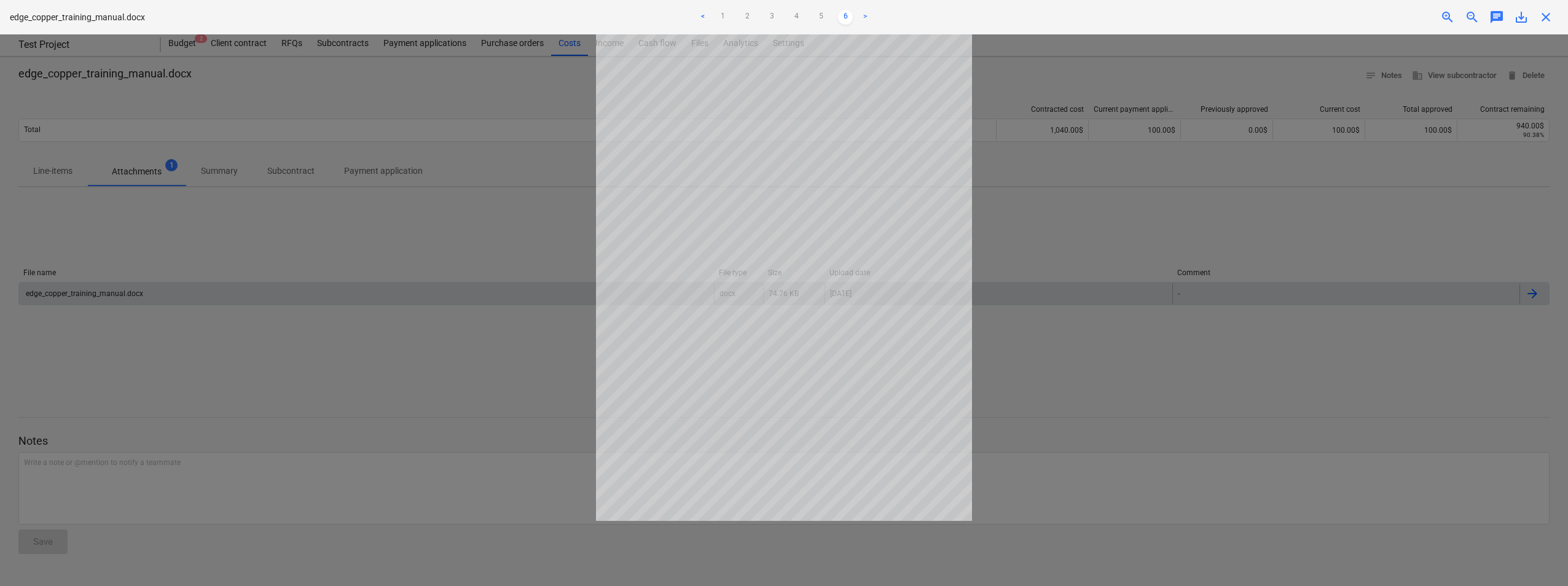
click at [844, 196] on div at bounding box center [784, 310] width 1568 height 552
click at [844, 17] on span "close" at bounding box center [1546, 17] width 15 height 15
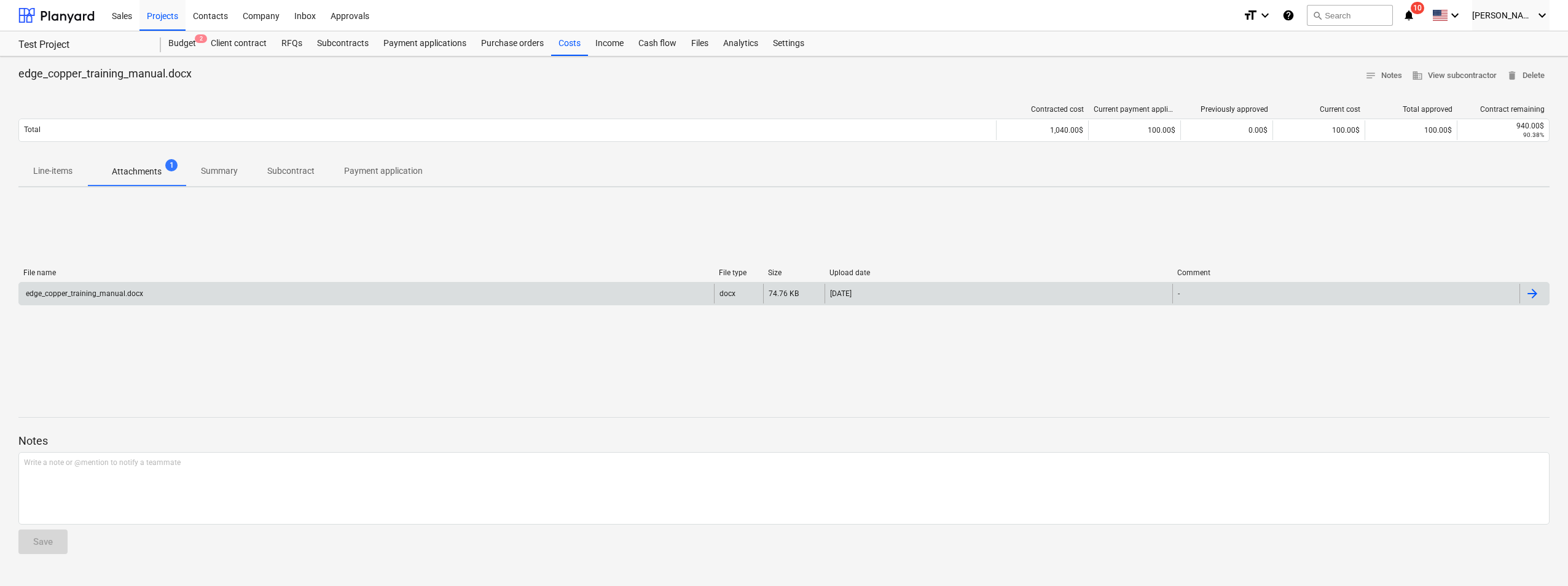
click at [66, 168] on p "Line-items" at bounding box center [52, 171] width 39 height 13
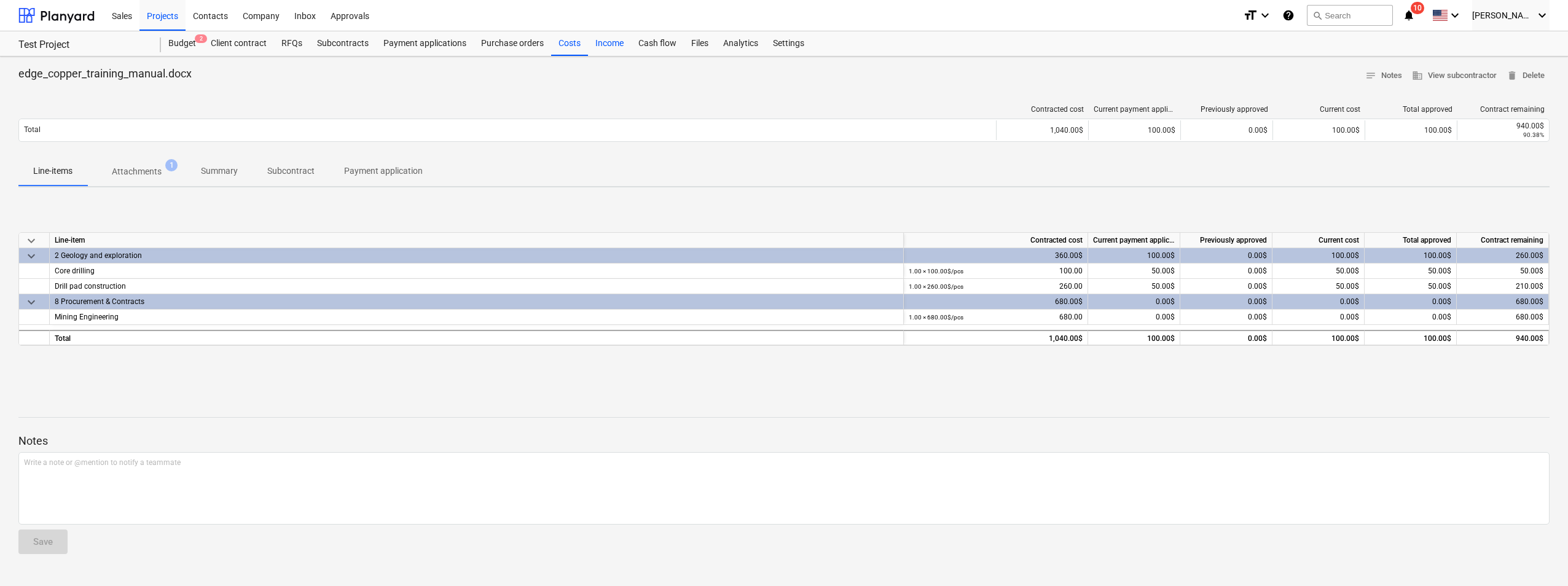
click at [590, 48] on div "Income" at bounding box center [609, 43] width 43 height 25
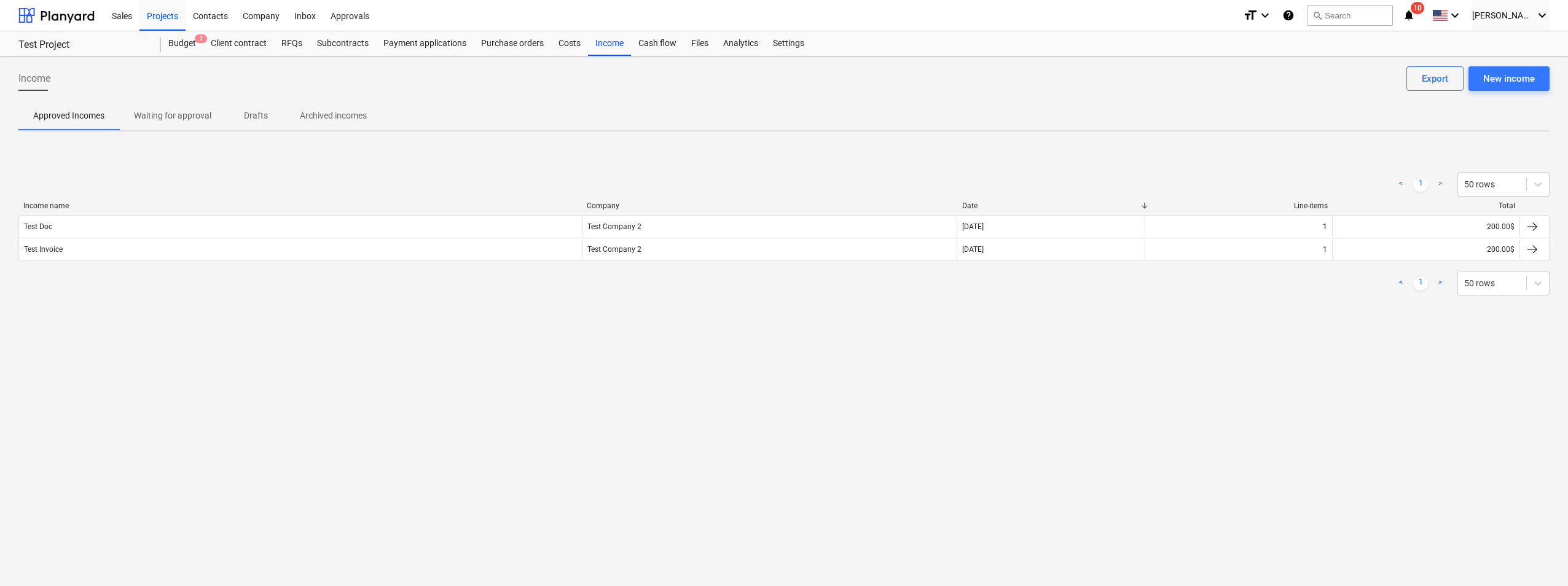
click at [189, 124] on span "Waiting for approval" at bounding box center [173, 115] width 107 height 20
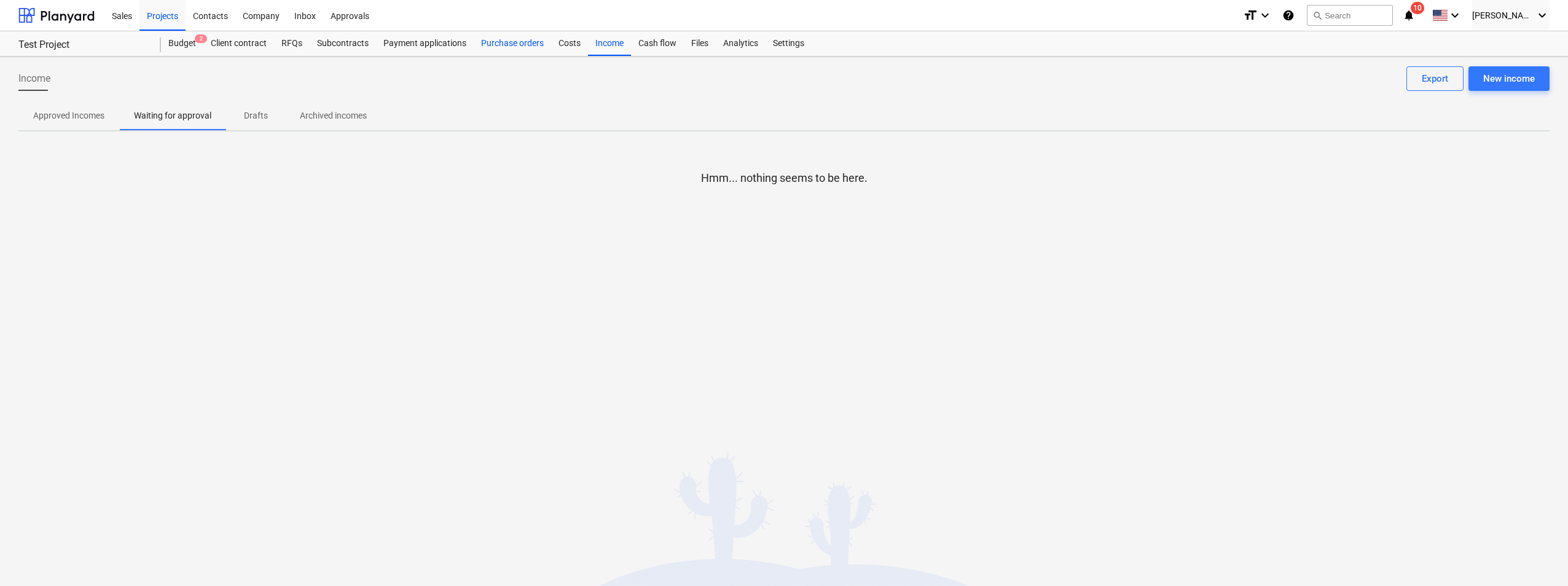
click at [486, 46] on div "Purchase orders" at bounding box center [512, 43] width 78 height 25
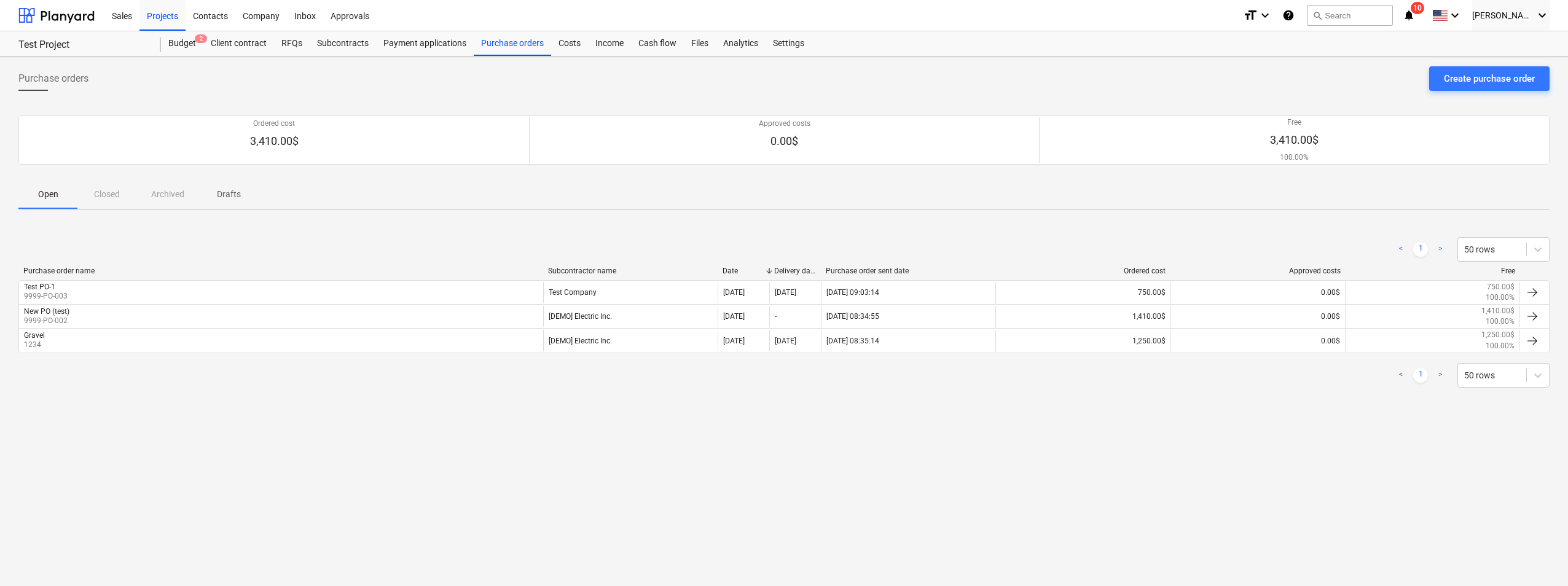
click at [174, 199] on div "Open Closed Archived Drafts" at bounding box center [784, 194] width 1531 height 30
click at [171, 193] on div "Open Closed Archived Drafts" at bounding box center [784, 194] width 1531 height 30
click at [844, 77] on button "Create purchase order" at bounding box center [1489, 79] width 120 height 25
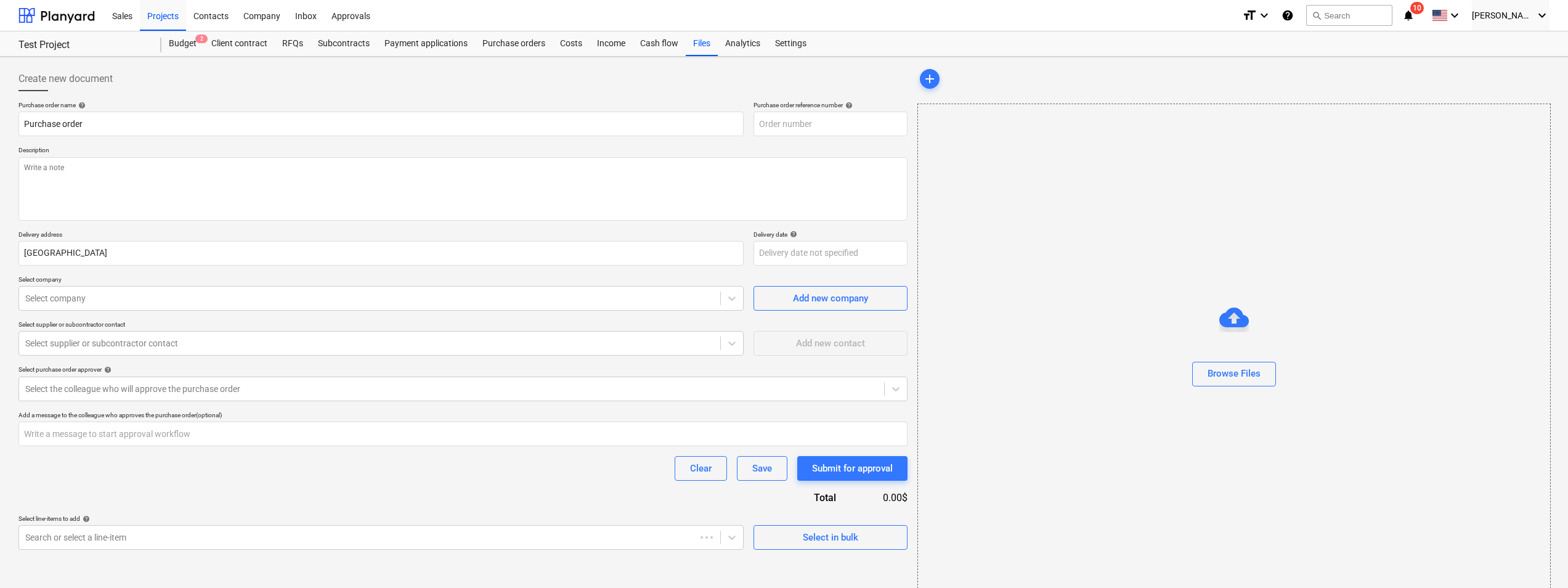
type textarea "x"
type input "9999-PO-004"
click at [121, 126] on input "Purchase order" at bounding box center [381, 124] width 725 height 25
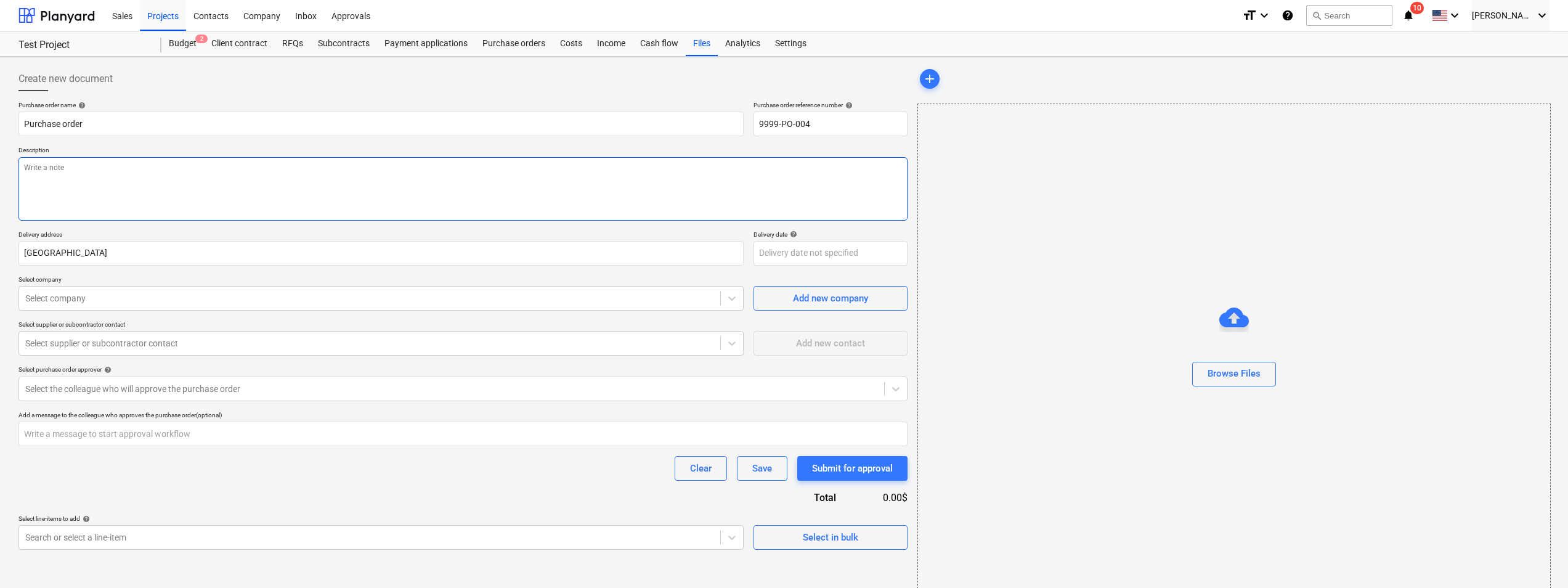
type textarea "x"
click at [121, 171] on textarea at bounding box center [463, 189] width 889 height 64
type textarea "T"
type textarea "x"
type textarea "Te"
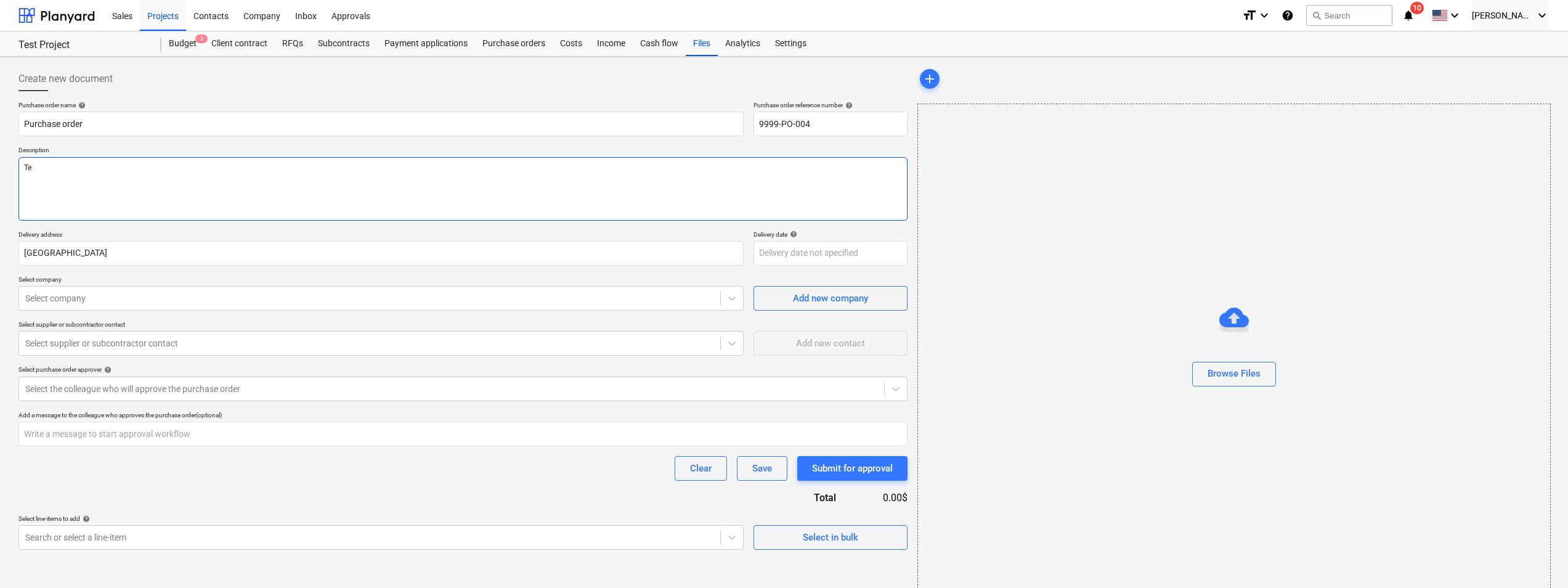
type textarea "x"
type textarea "Tes"
type textarea "x"
type textarea "Test"
type textarea "x"
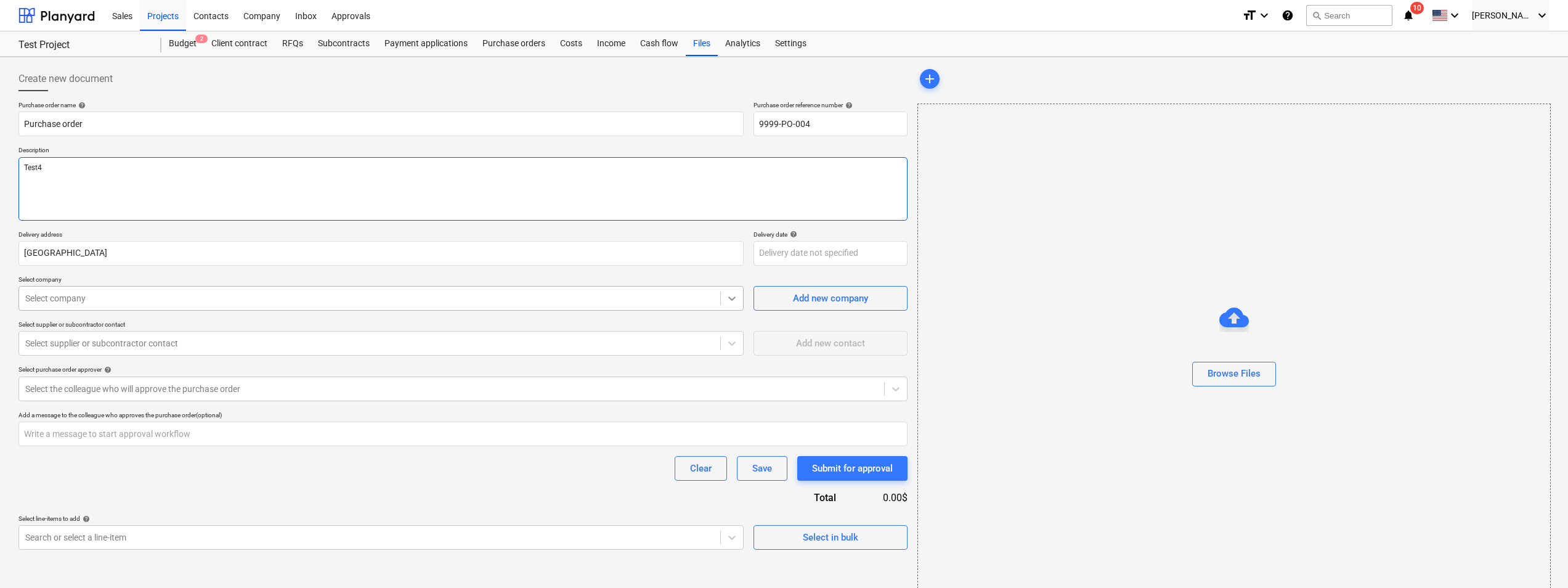
type textarea "Test4"
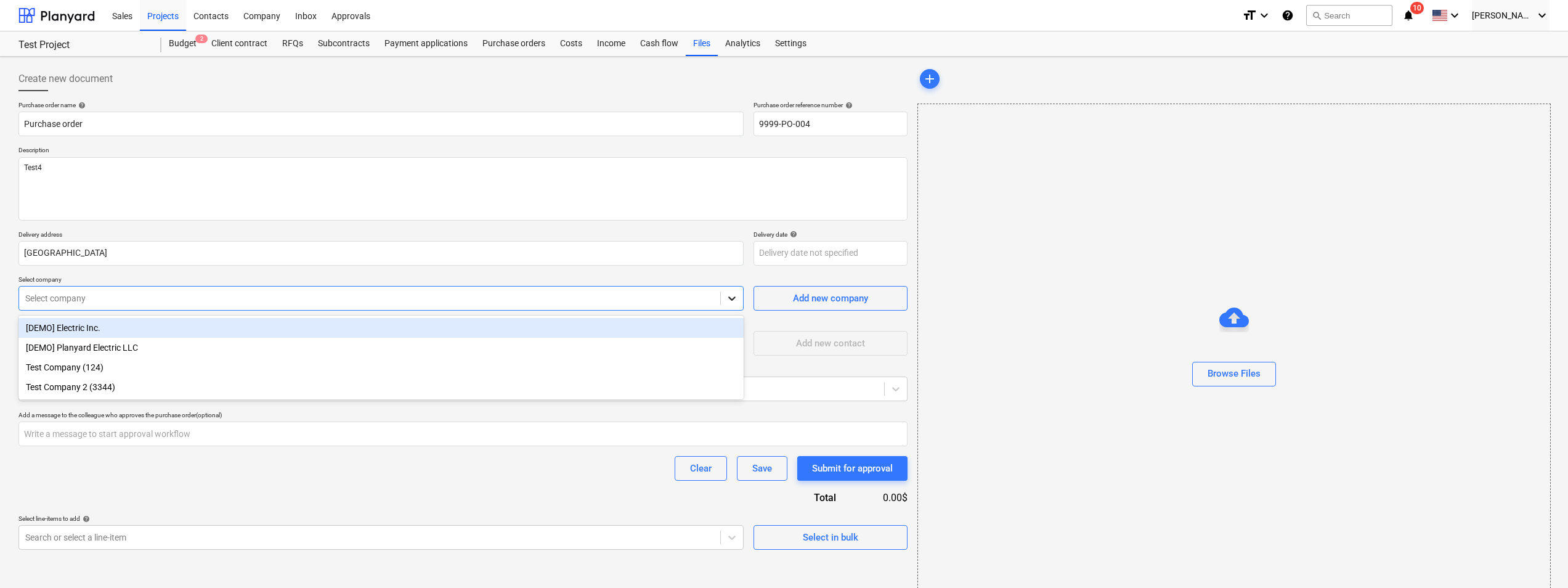
click at [737, 303] on icon at bounding box center [732, 298] width 12 height 12
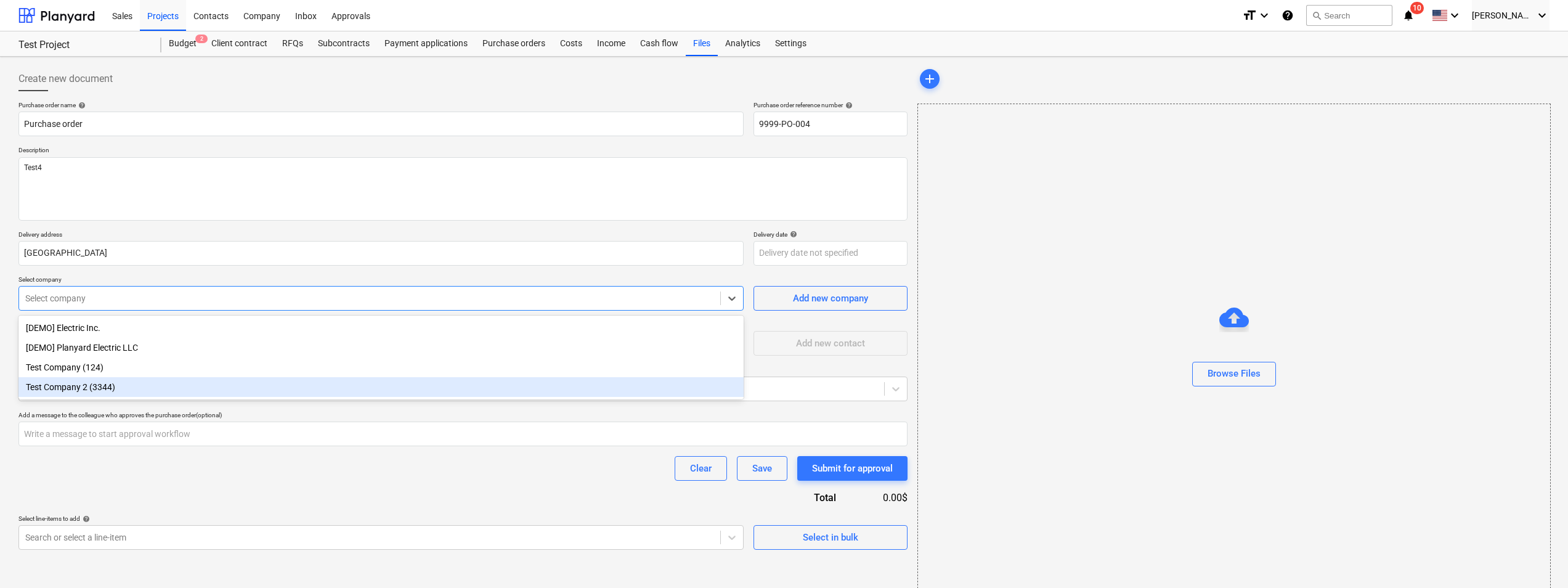
click at [130, 387] on div "Test Company 2 (3344)" at bounding box center [381, 387] width 725 height 20
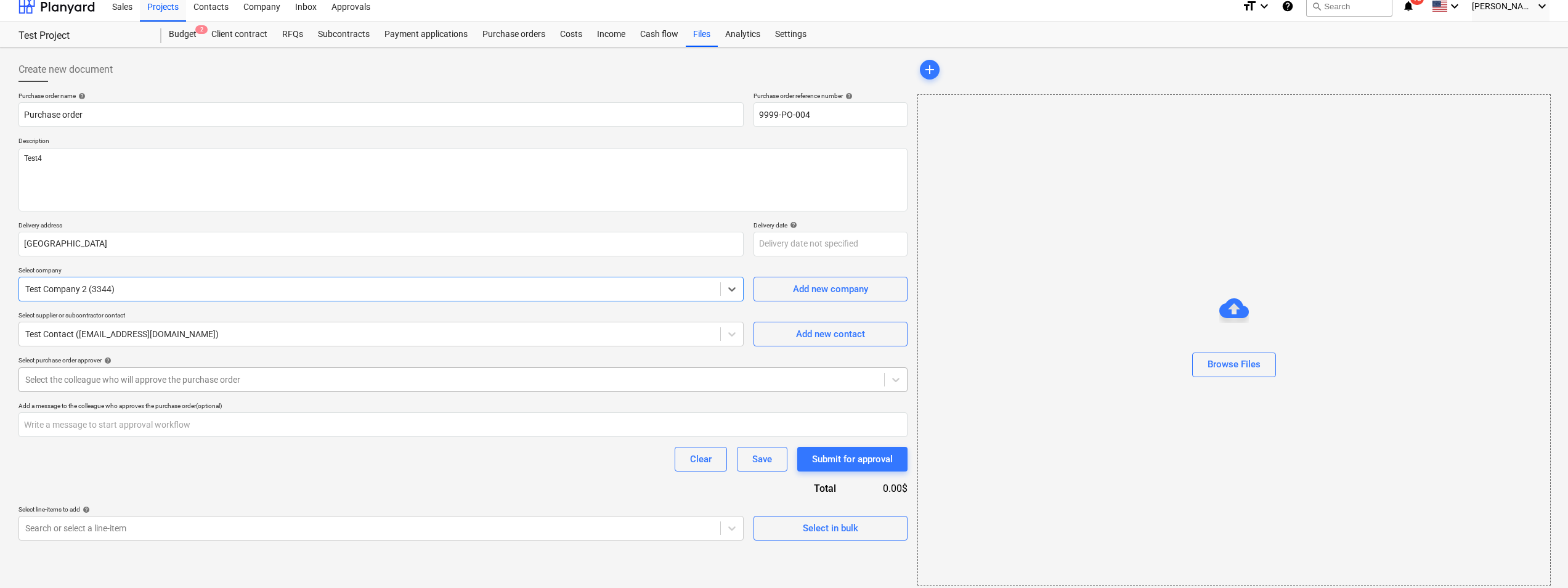
scroll to position [17, 0]
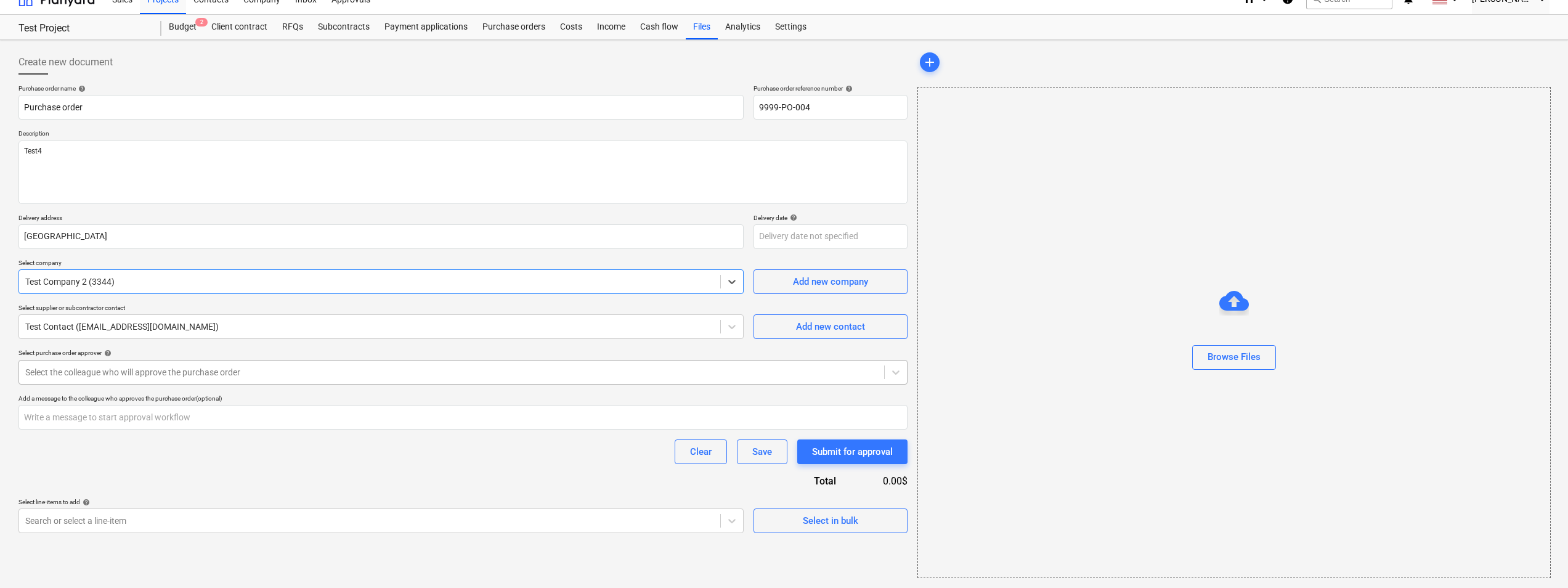
click at [202, 374] on div at bounding box center [452, 372] width 853 height 12
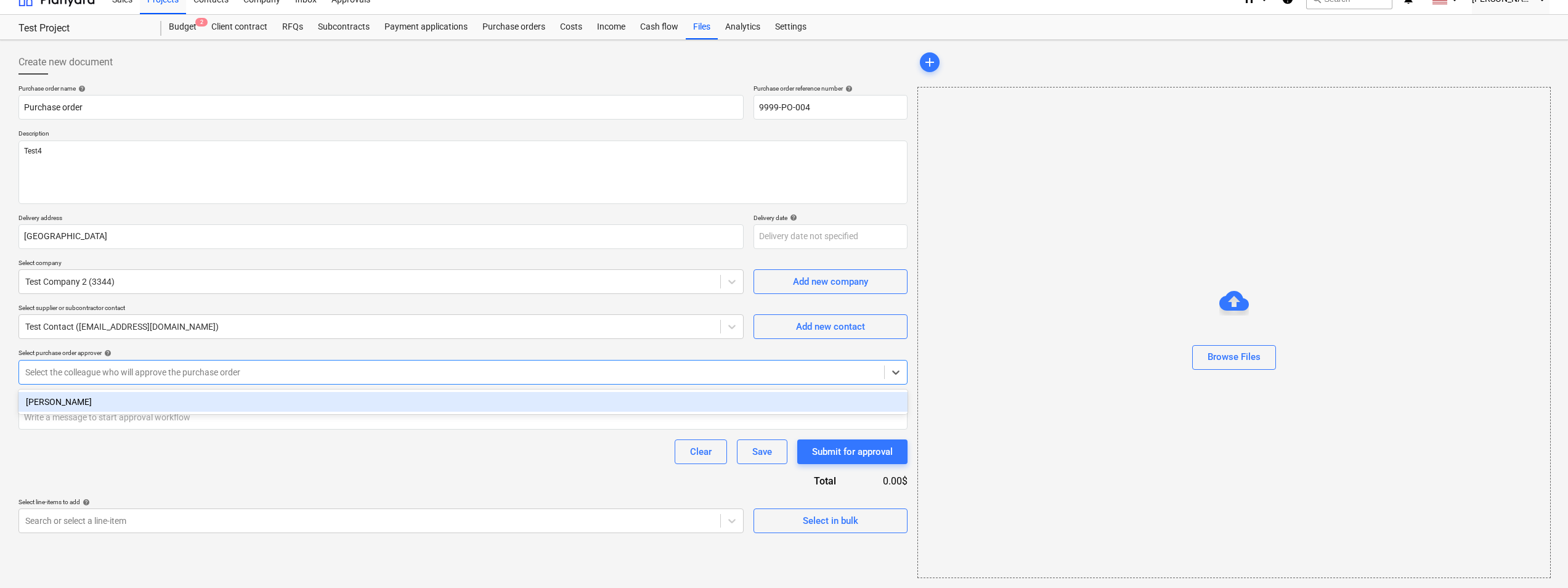
click at [166, 394] on div "[PERSON_NAME]" at bounding box center [463, 402] width 889 height 20
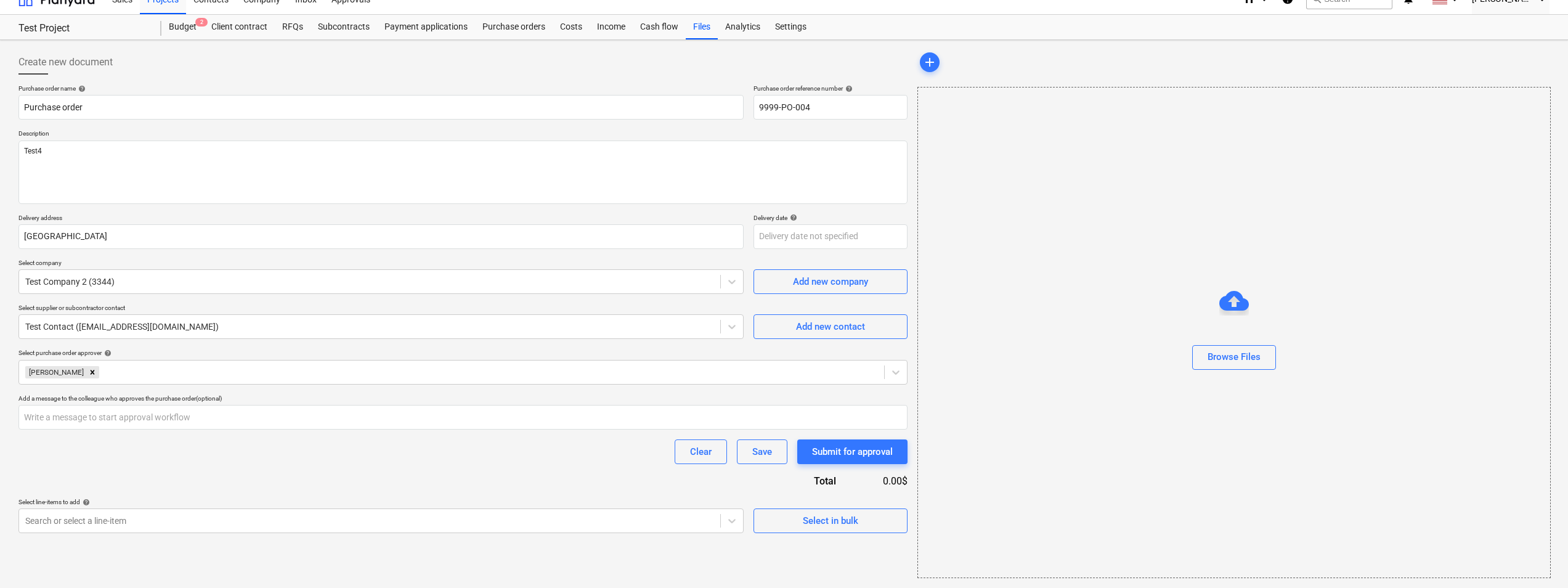
click at [547, 454] on div "Purchase order name help Purchase order Purchase order reference number help 99…" at bounding box center [463, 309] width 889 height 448
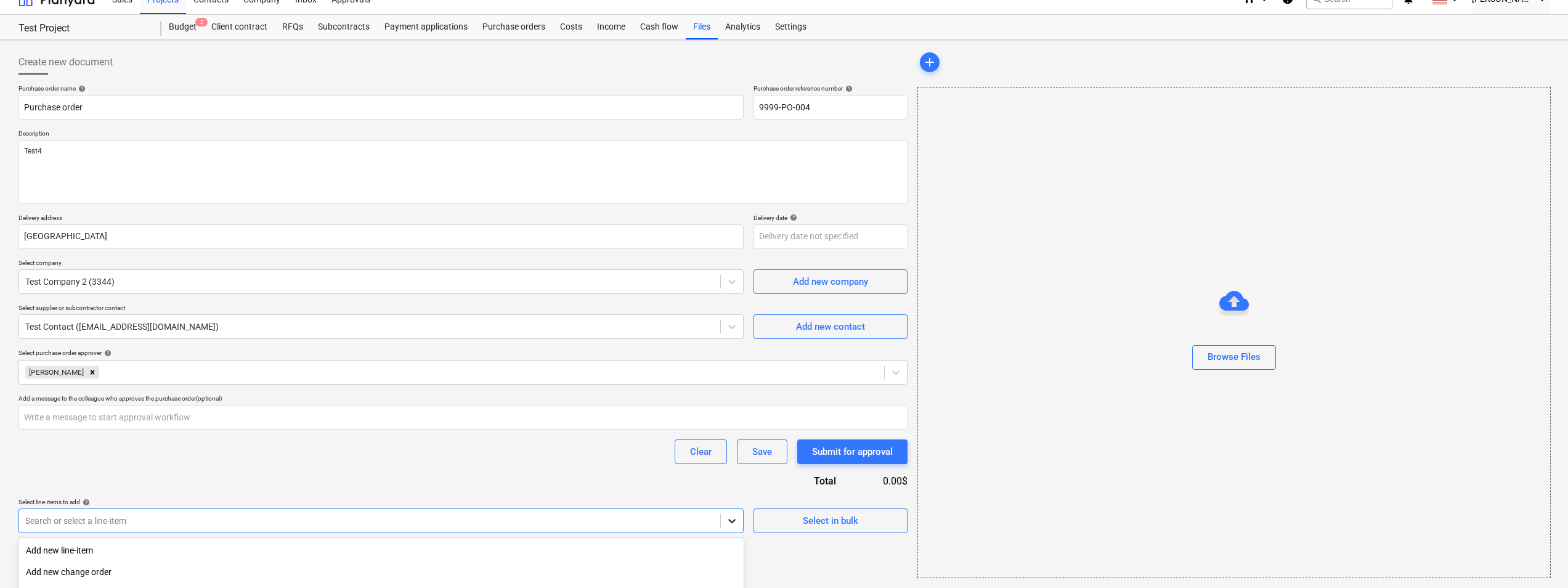
click at [726, 454] on body "Sales Projects Contacts Company Inbox Approvals format_size keyboard_arrow_down…" at bounding box center [784, 277] width 1568 height 588
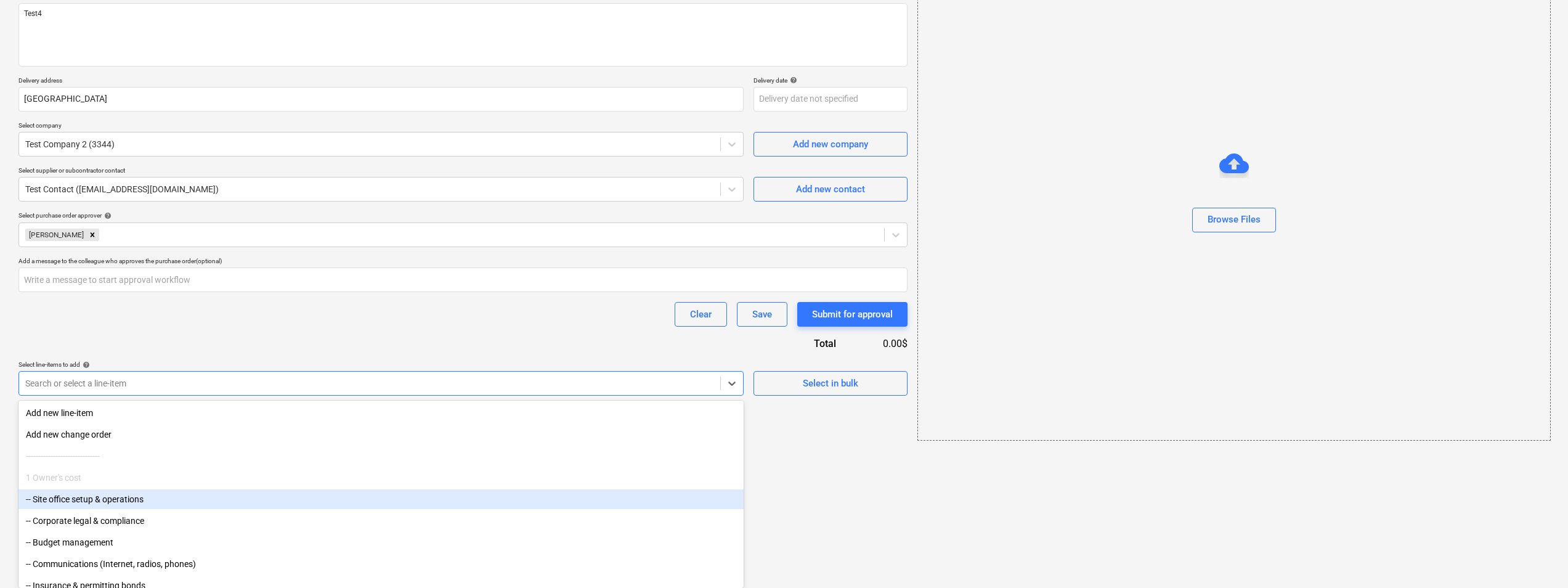
click at [223, 454] on div "-- Site office setup & operations" at bounding box center [381, 500] width 725 height 20
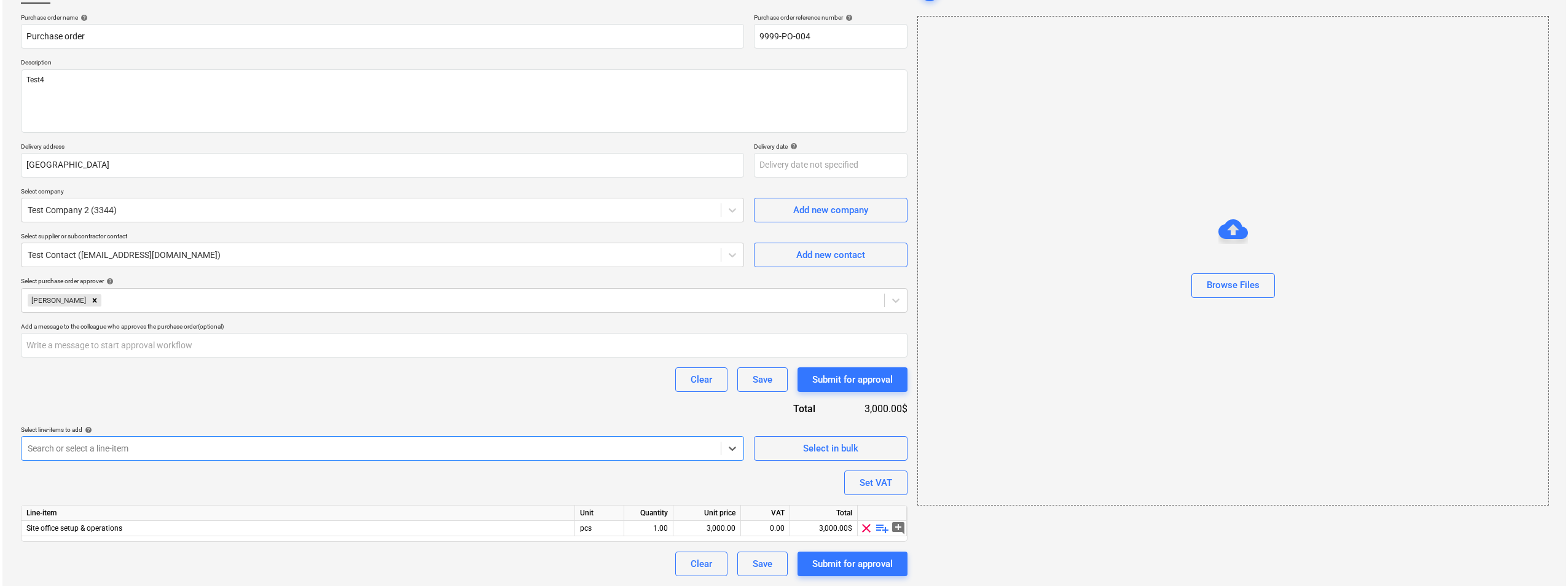
scroll to position [88, 0]
click at [829, 453] on div "Submit for approval" at bounding box center [850, 564] width 81 height 16
type textarea "x"
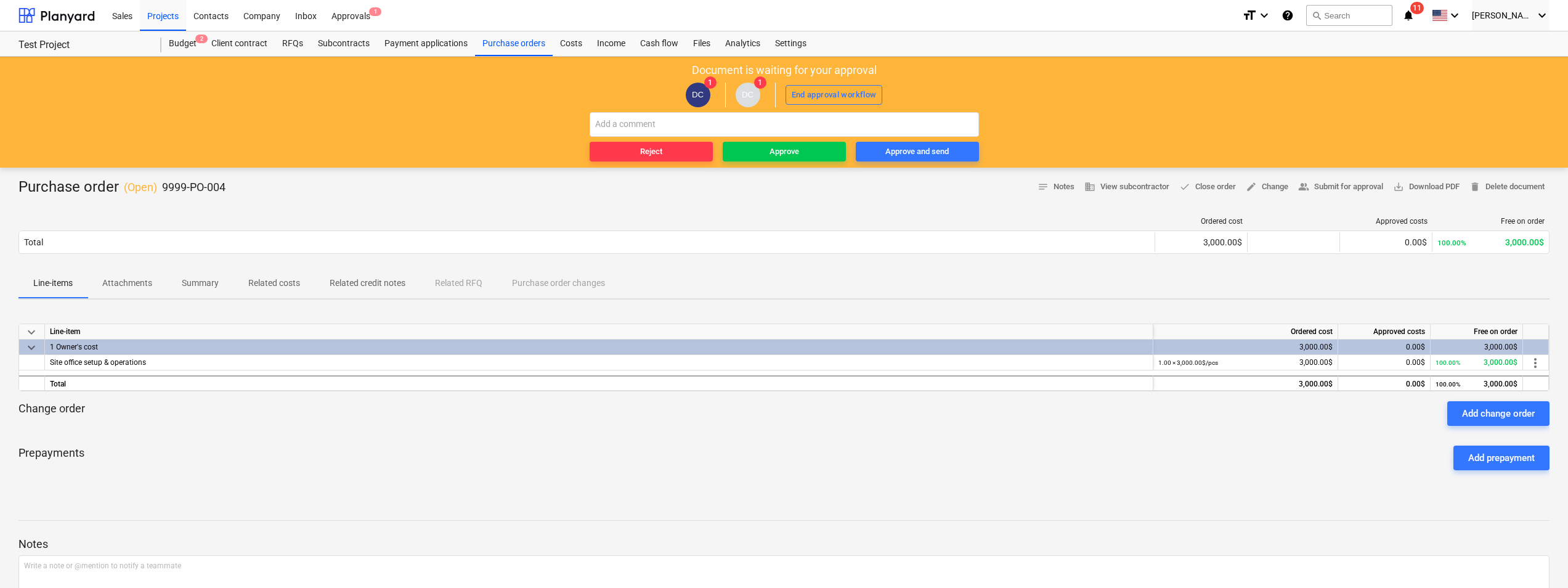
click at [847, 16] on span "notifications 11" at bounding box center [1409, 16] width 15 height 15
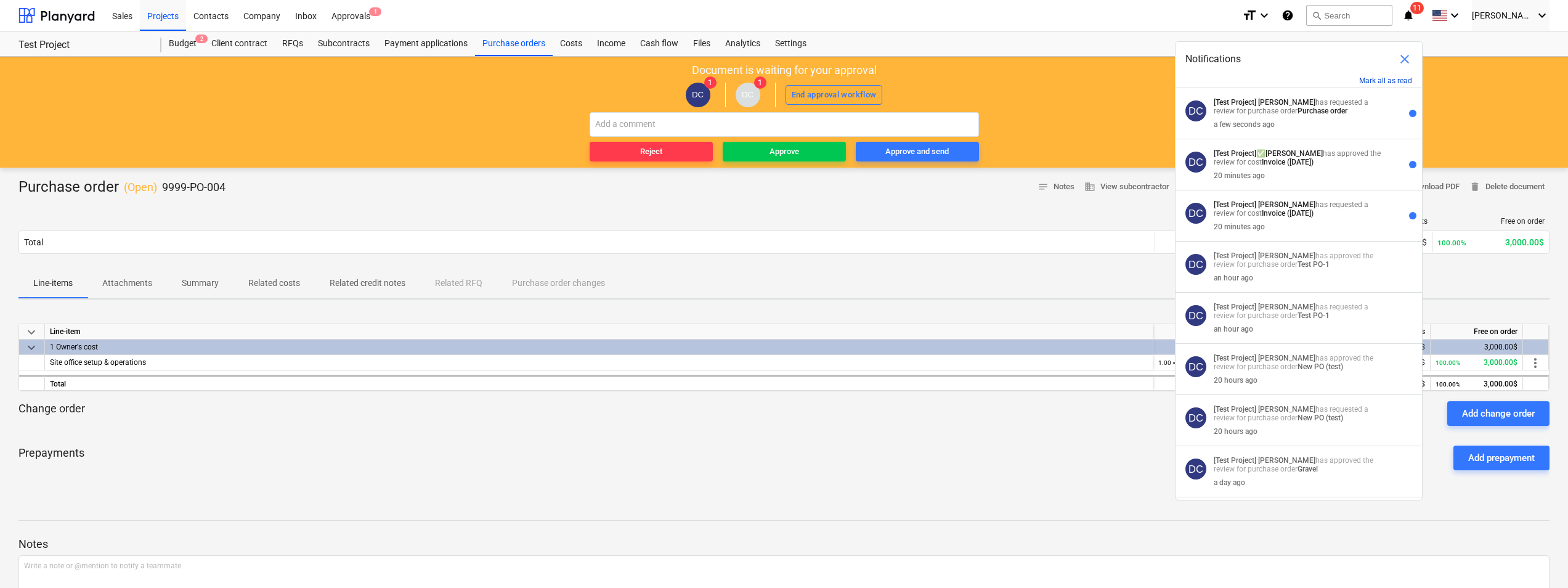
click at [847, 83] on button "Mark all as read" at bounding box center [1385, 81] width 53 height 9
click at [847, 59] on span "close" at bounding box center [1404, 59] width 15 height 15
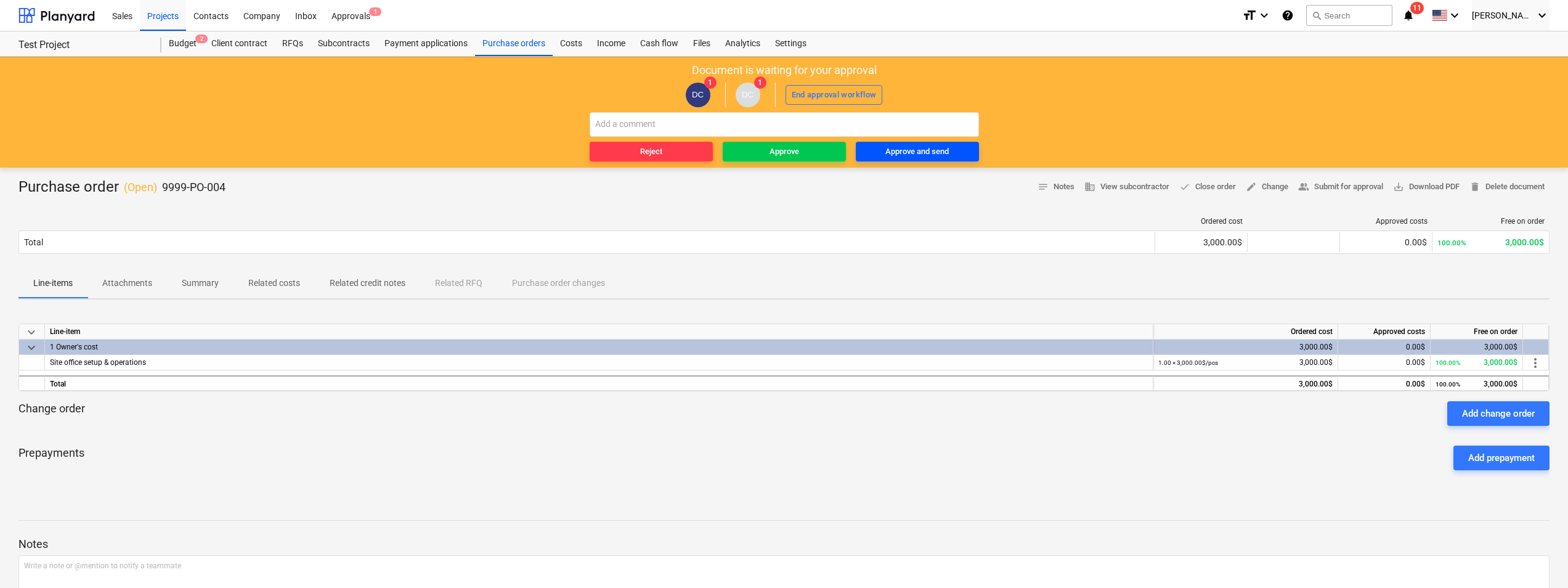
click at [847, 151] on div "Approve and send" at bounding box center [917, 152] width 63 height 14
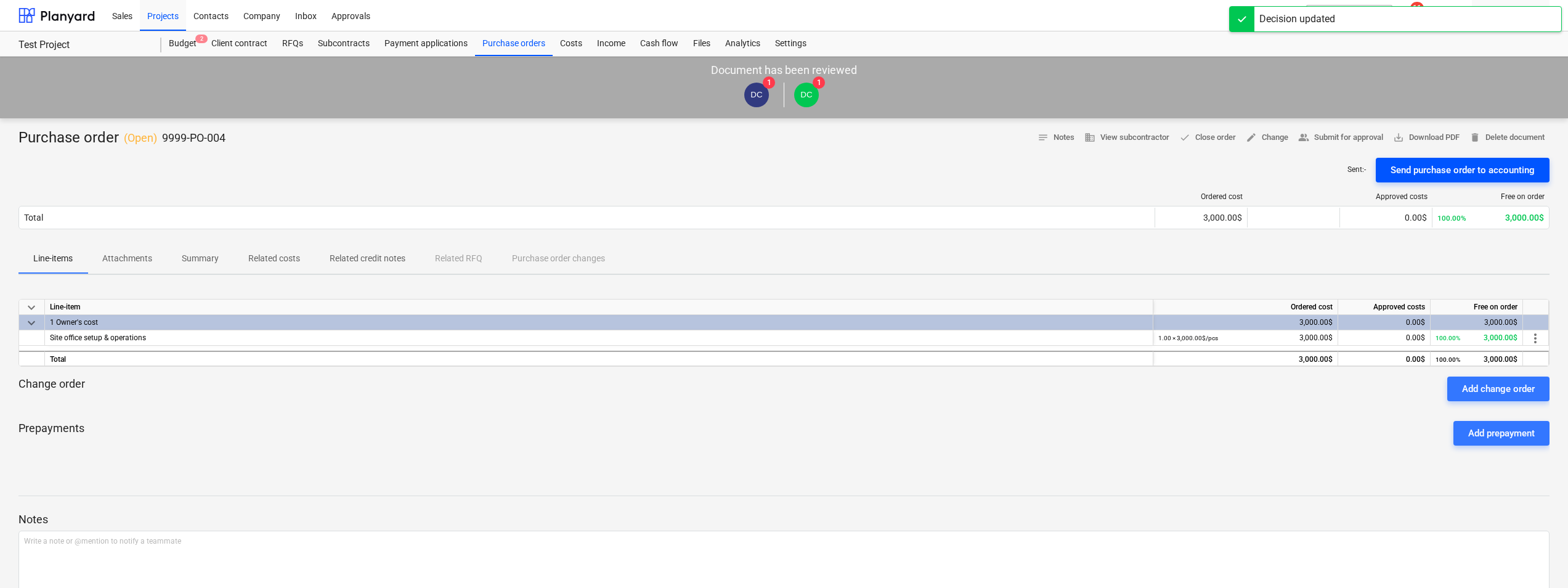
click at [847, 163] on div "Send purchase order to accounting" at bounding box center [1463, 170] width 144 height 16
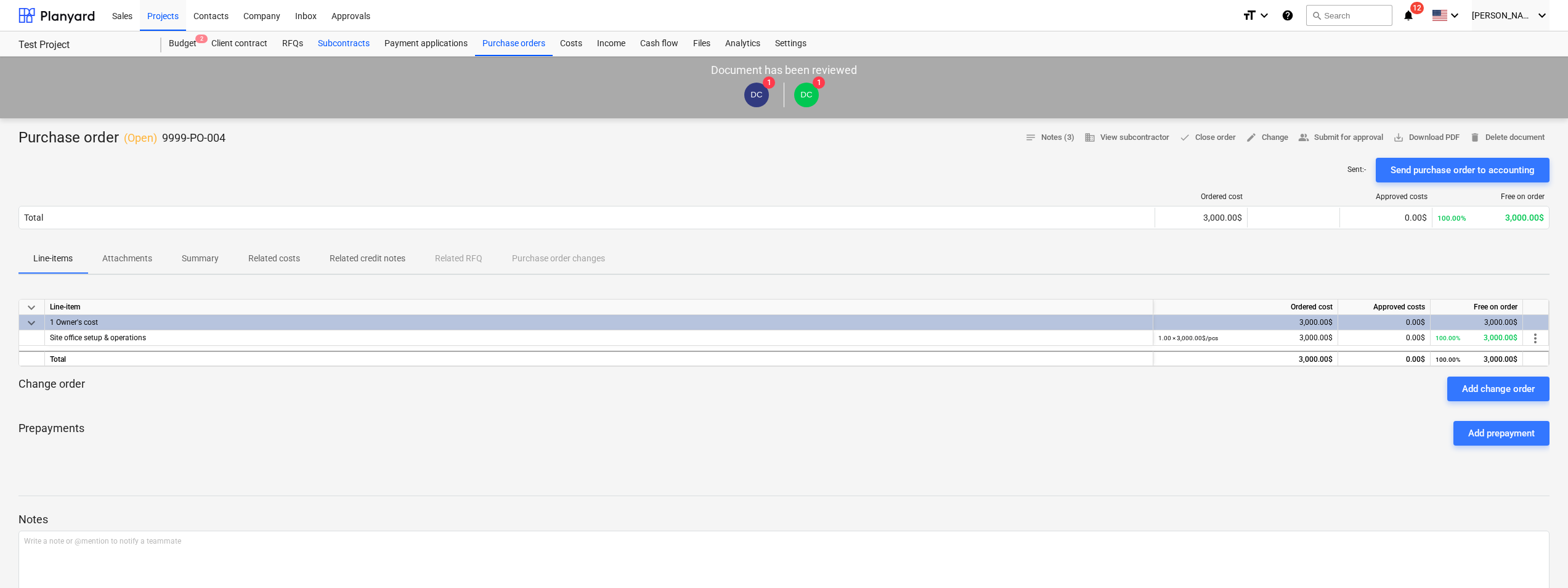
click at [328, 41] on div "Subcontracts" at bounding box center [344, 44] width 67 height 25
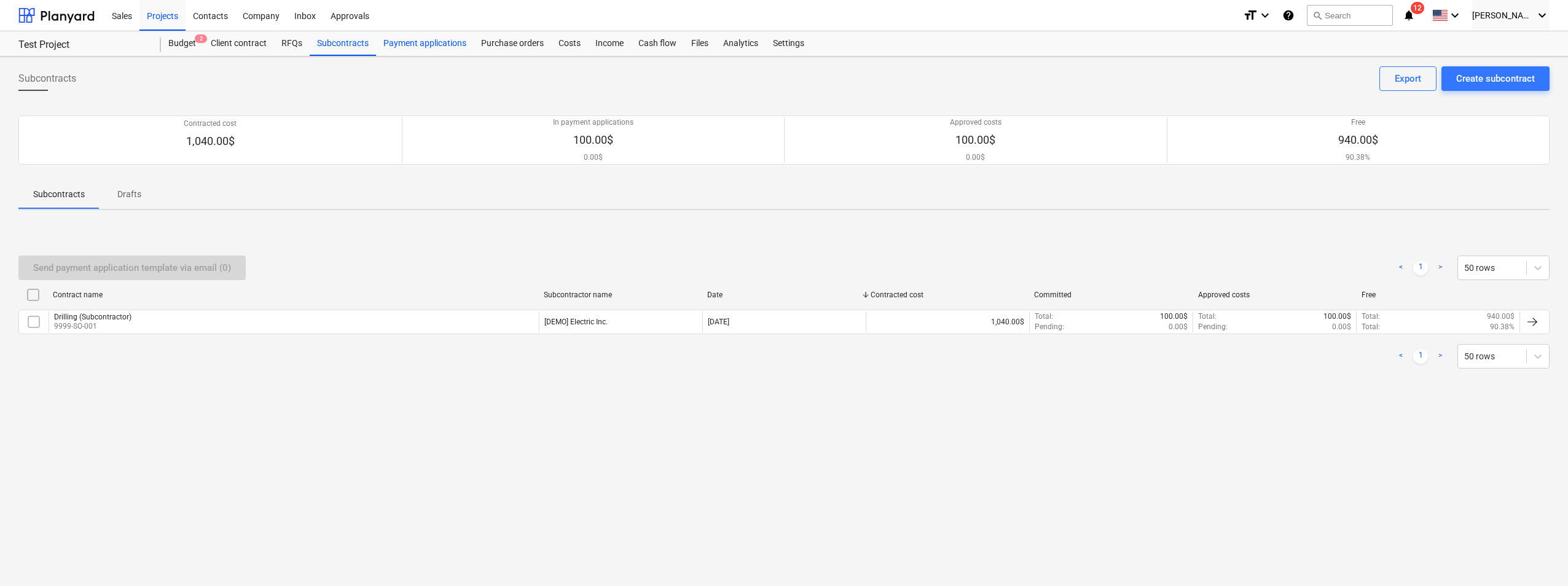
click at [386, 43] on div "Payment applications" at bounding box center [425, 43] width 97 height 25
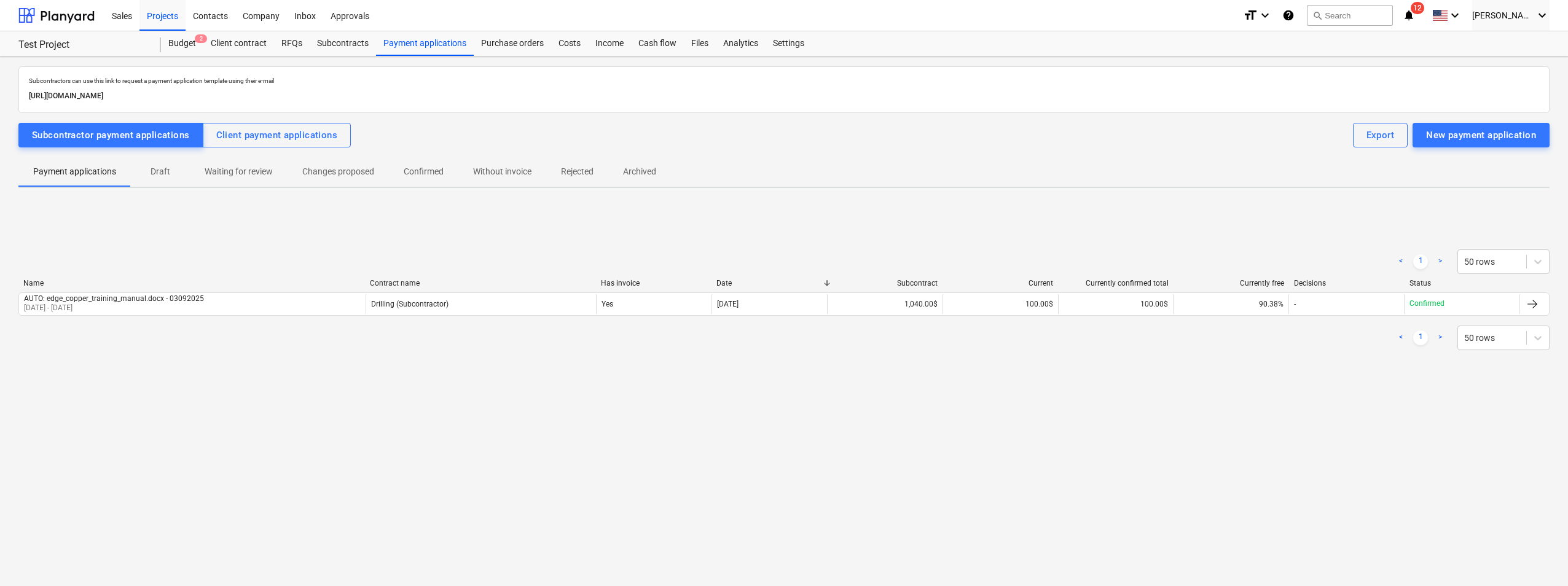
click at [239, 175] on p "Waiting for review" at bounding box center [239, 171] width 68 height 13
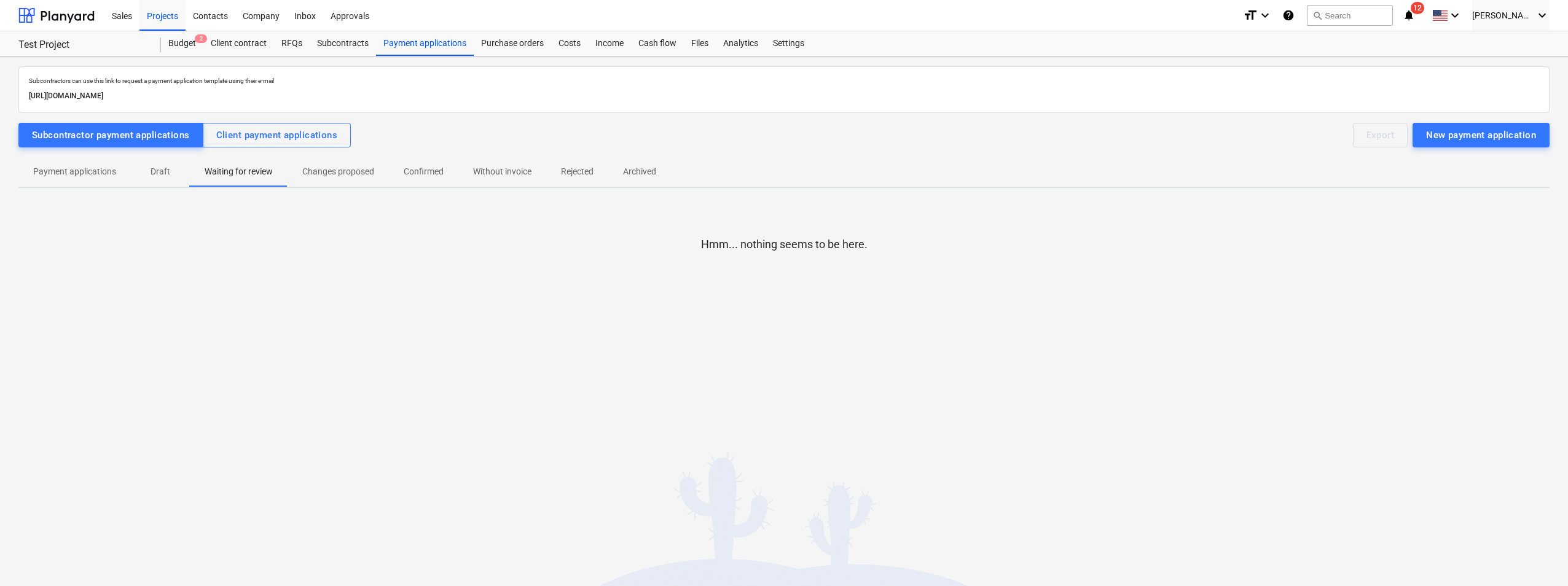
click at [312, 170] on p "Changes proposed" at bounding box center [338, 171] width 72 height 13
click at [319, 141] on div "Client payment applications" at bounding box center [277, 135] width 122 height 16
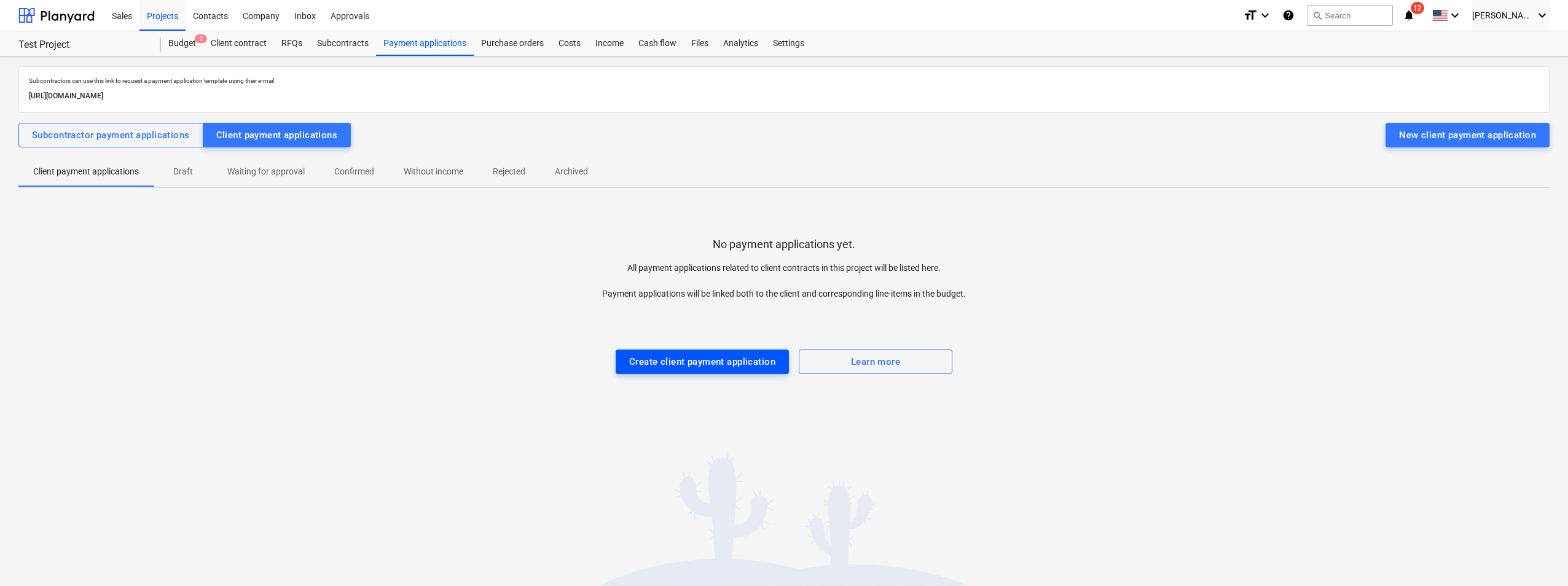
click at [677, 354] on div "Create client payment application" at bounding box center [702, 362] width 146 height 16
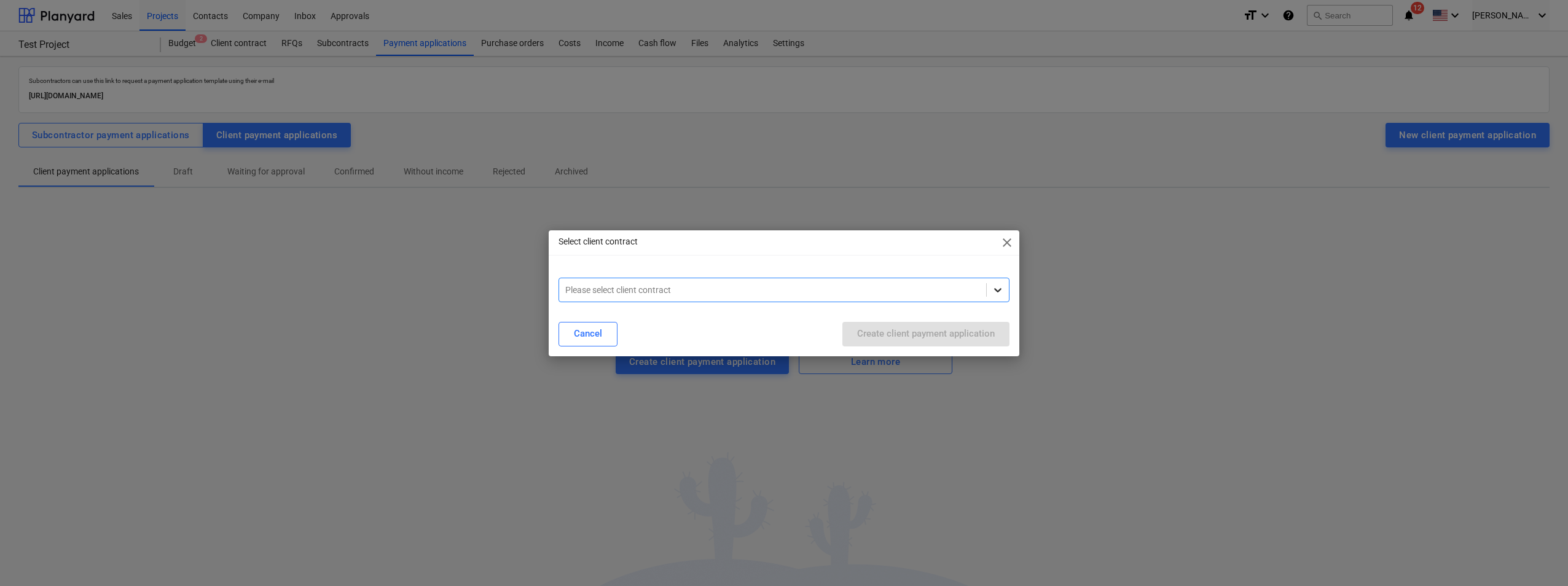
click at [844, 288] on icon at bounding box center [998, 290] width 12 height 12
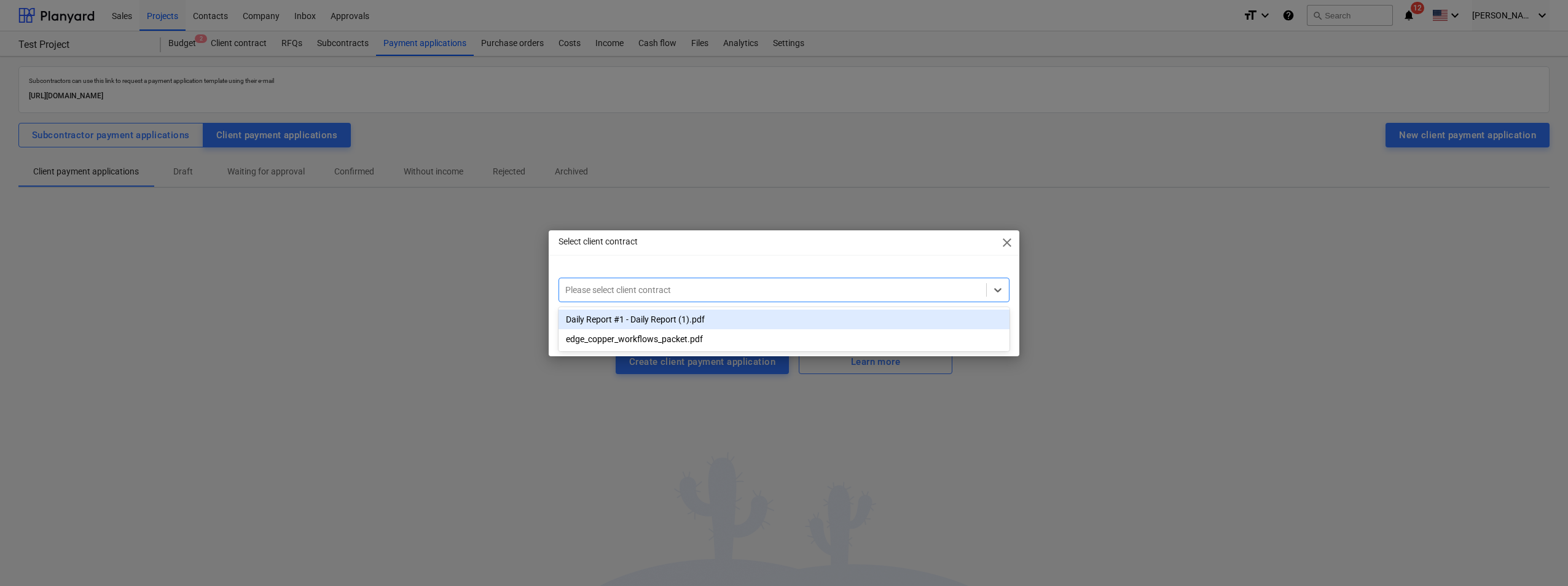
click at [679, 324] on div "Daily Report #1 - Daily Report (1).pdf" at bounding box center [784, 320] width 451 height 20
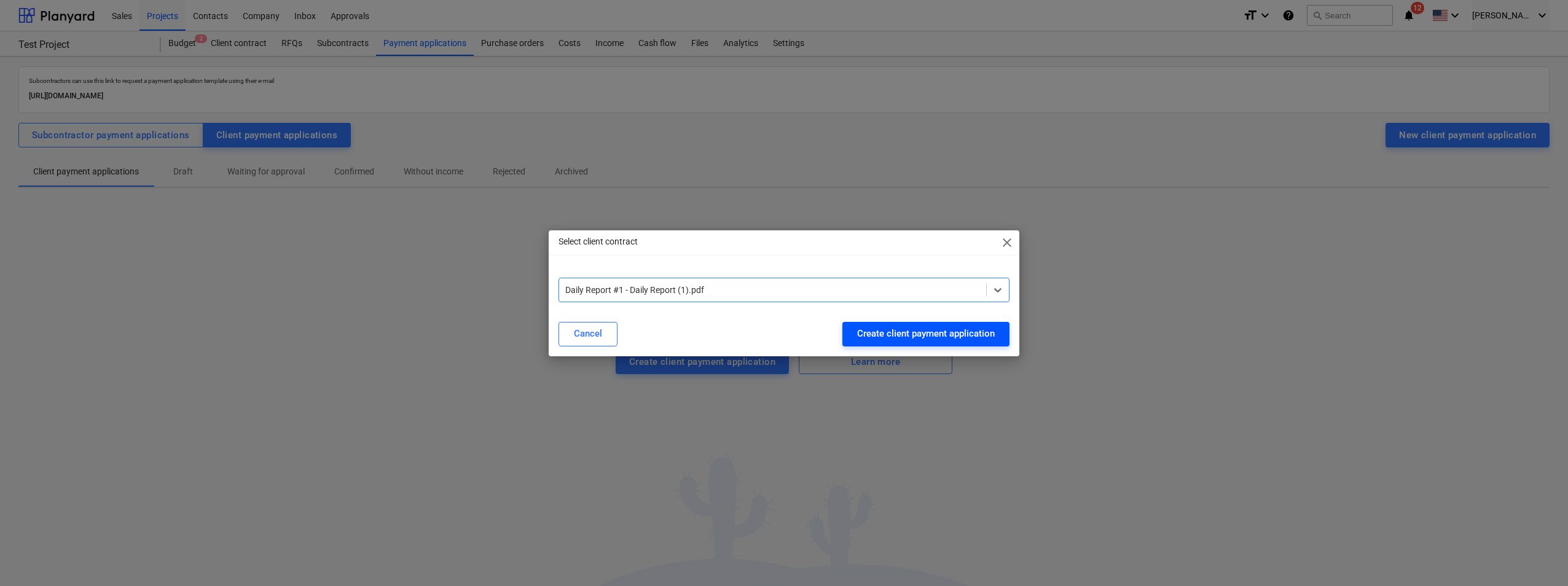
click at [844, 331] on div "Create client payment application" at bounding box center [926, 334] width 138 height 16
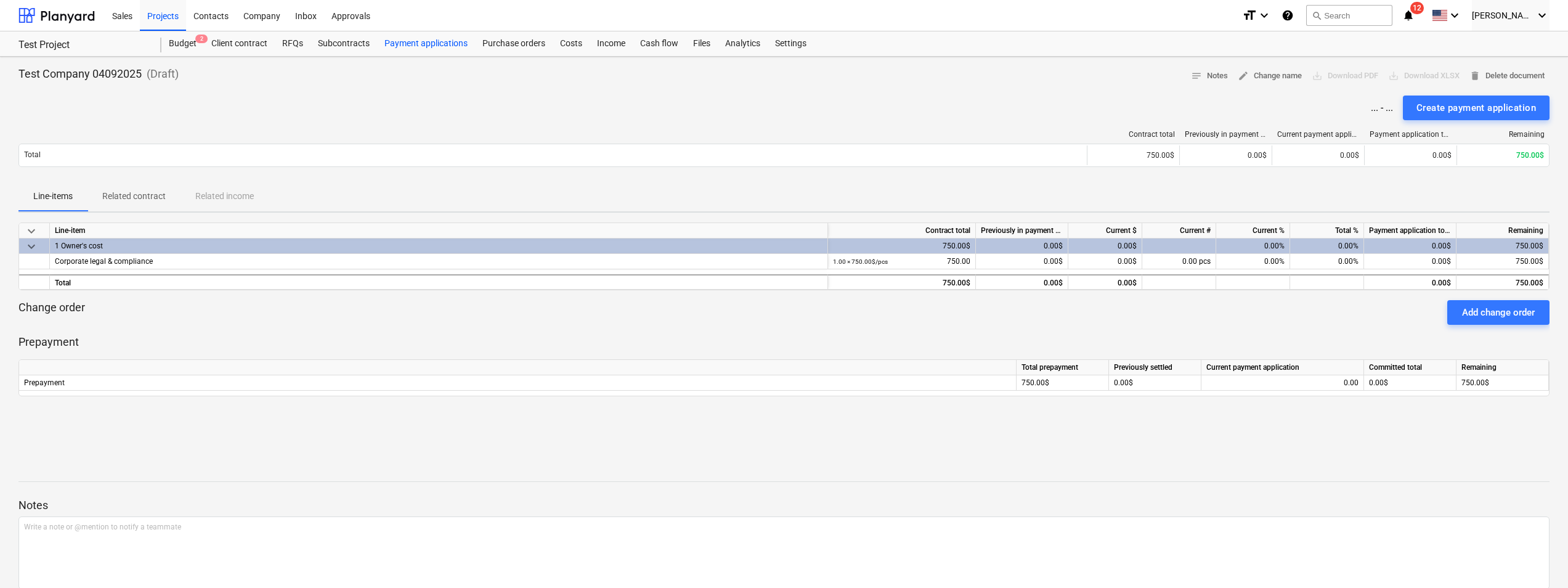
click at [428, 46] on div "Payment applications" at bounding box center [426, 44] width 98 height 25
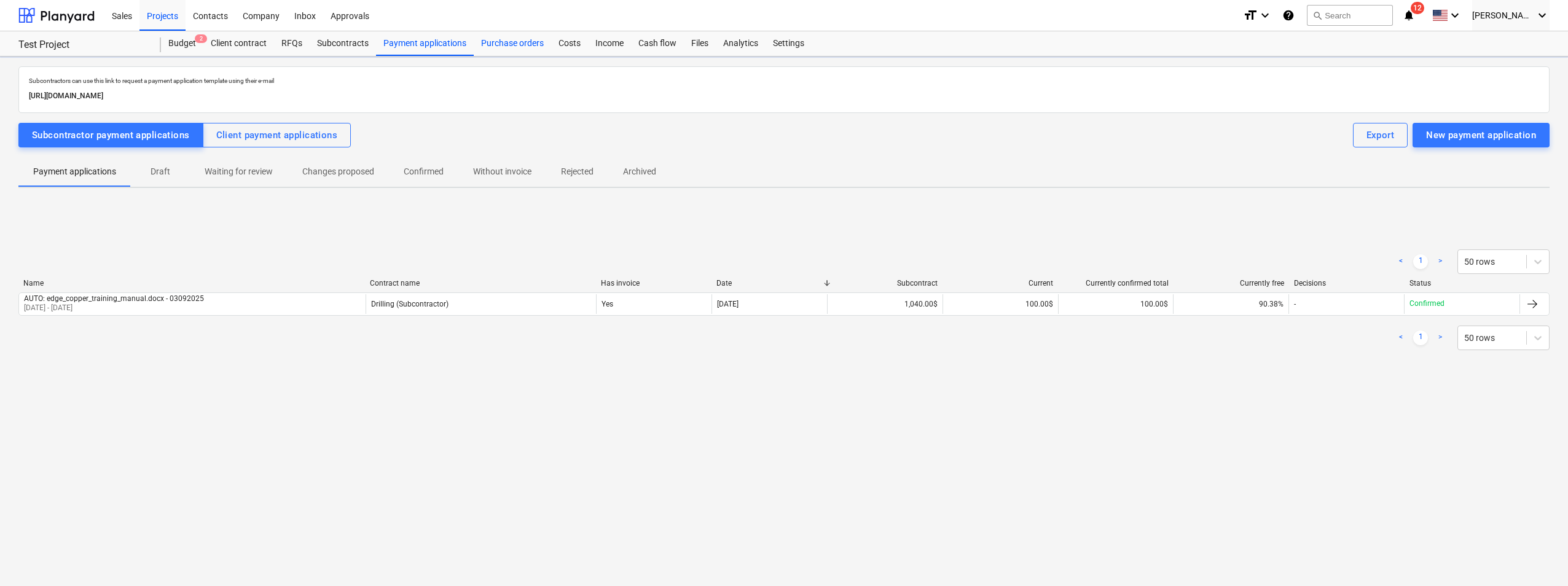
click at [508, 44] on div "Purchase orders" at bounding box center [512, 43] width 78 height 25
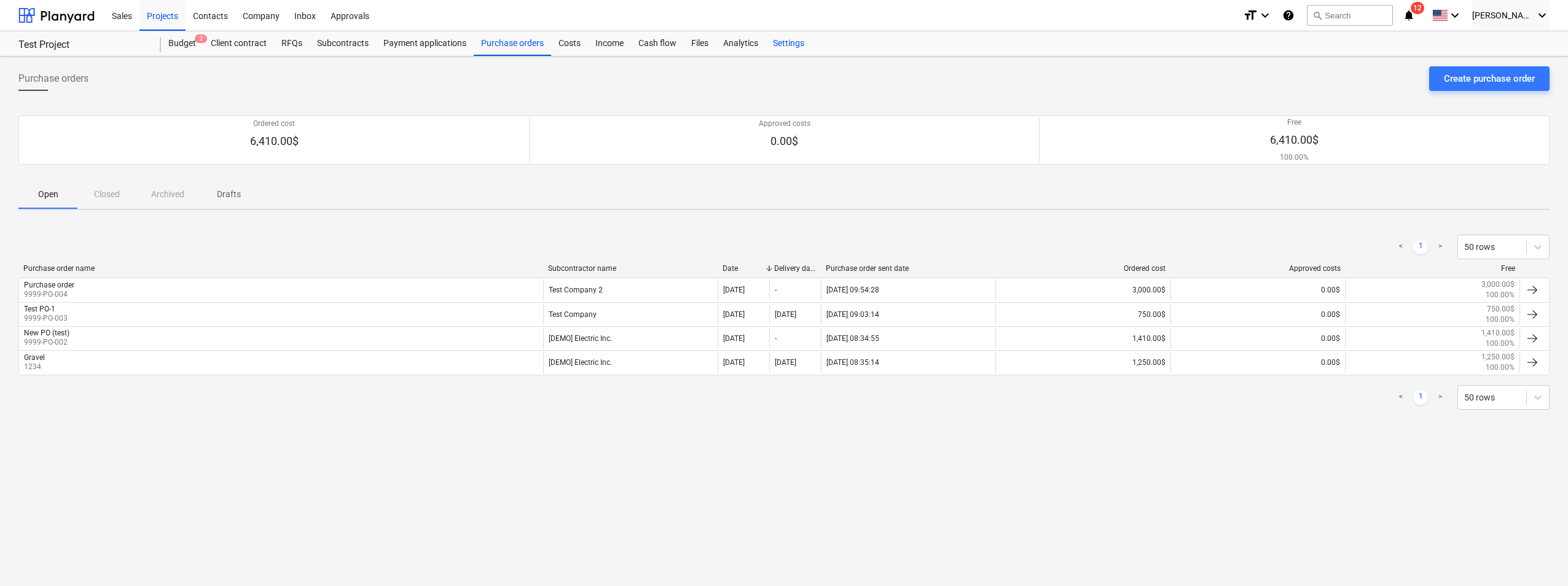
click at [772, 43] on div "Settings" at bounding box center [788, 43] width 46 height 25
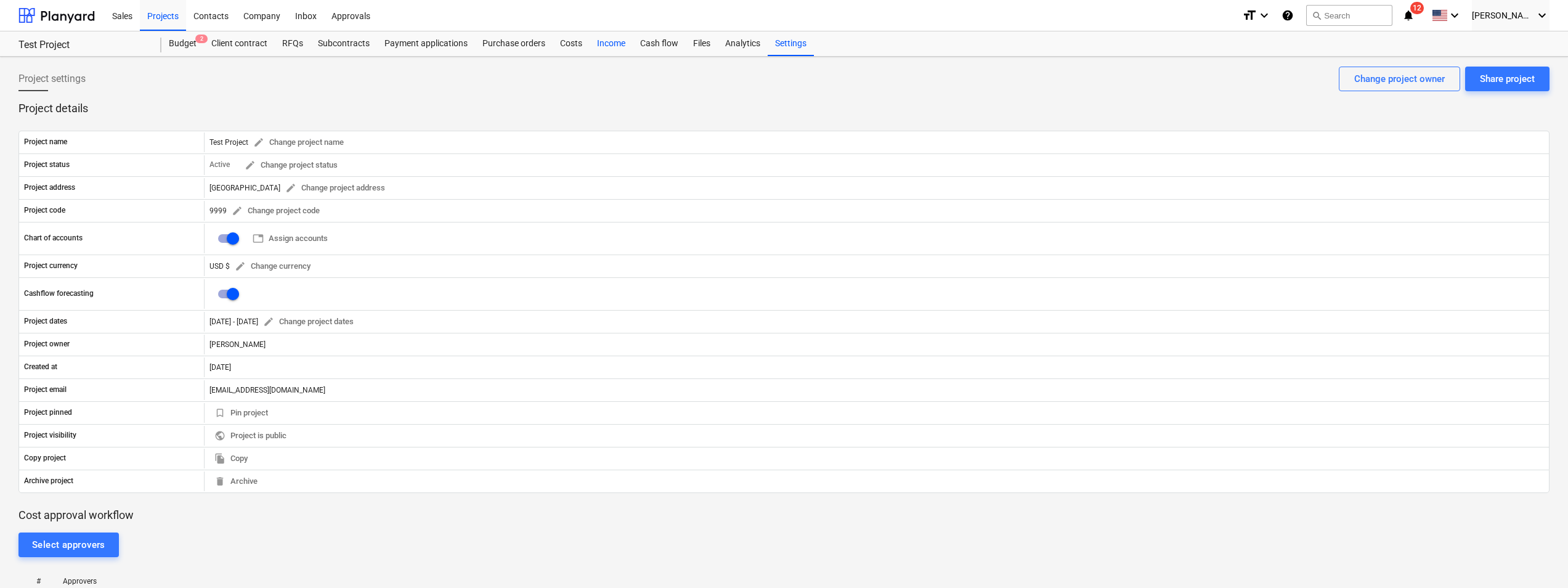
click at [604, 43] on div "Income" at bounding box center [611, 44] width 43 height 25
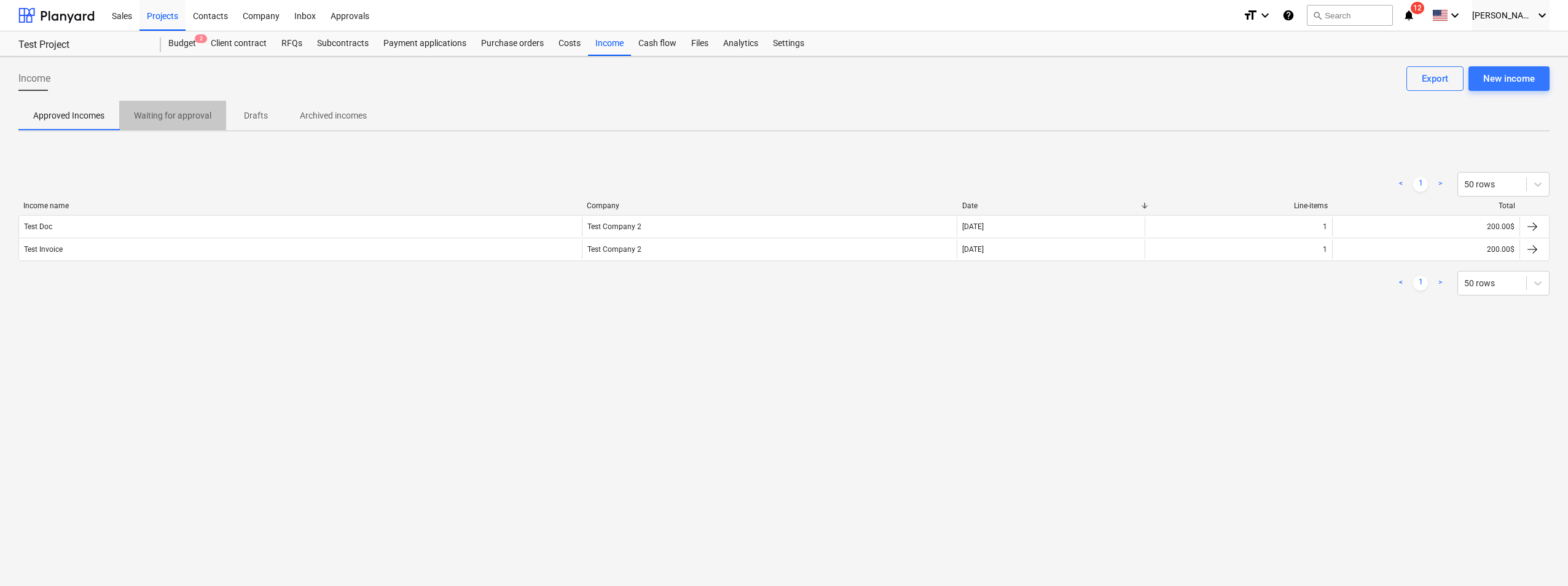
click at [207, 117] on p "Waiting for approval" at bounding box center [173, 115] width 78 height 13
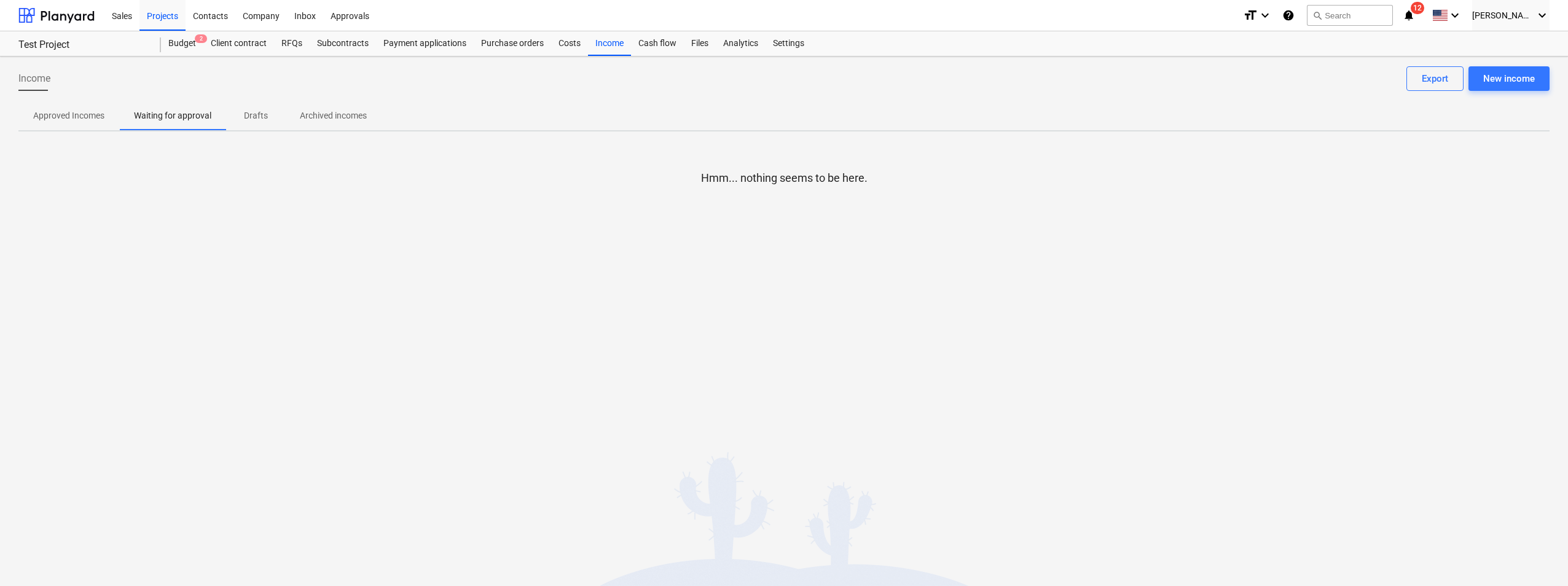
click at [242, 116] on p "Drafts" at bounding box center [256, 115] width 30 height 13
click at [313, 115] on p "Archived incomes" at bounding box center [333, 115] width 67 height 13
click at [415, 50] on div "Payment applications" at bounding box center [425, 43] width 97 height 25
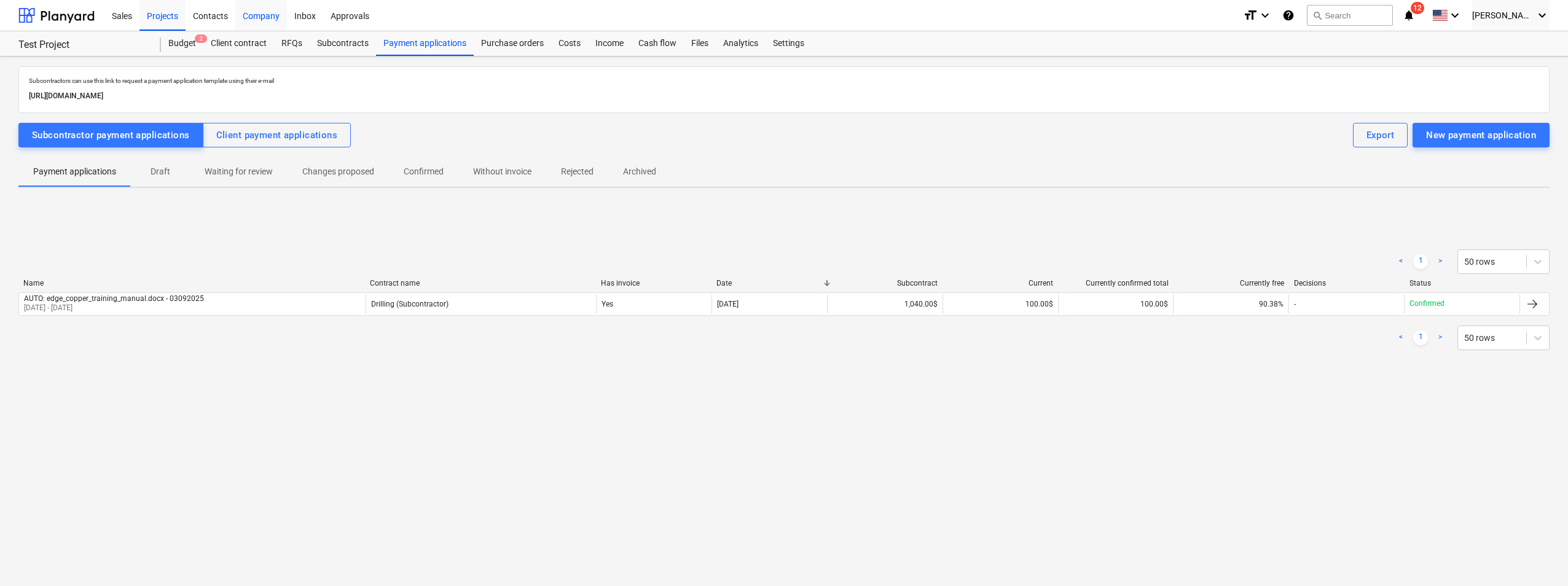
click at [264, 19] on div "Company" at bounding box center [261, 15] width 52 height 31
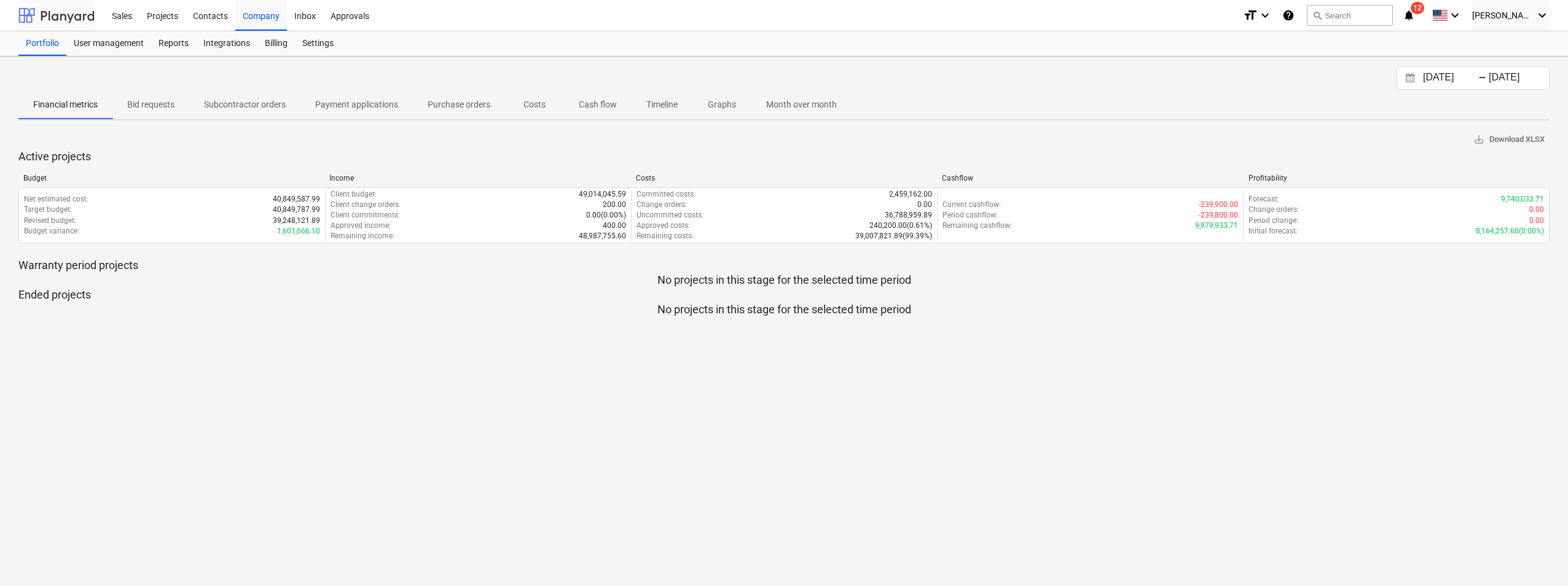
click at [83, 19] on div at bounding box center [56, 15] width 76 height 30
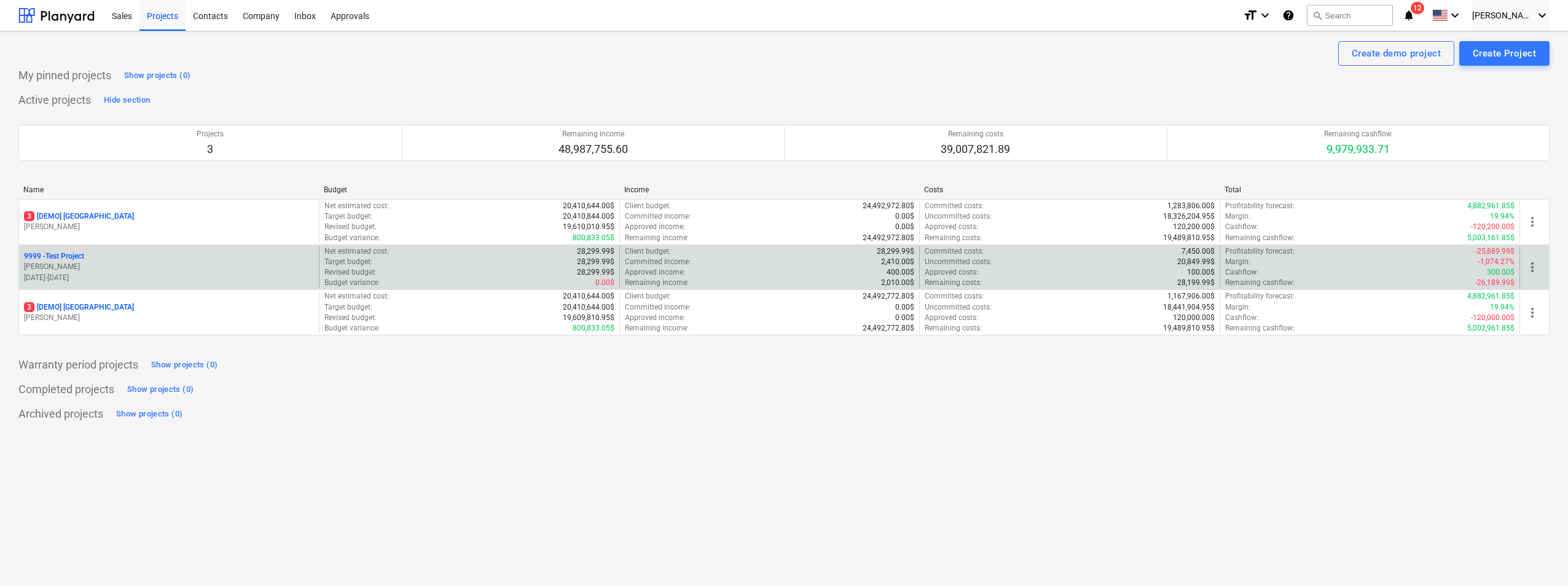
click at [79, 263] on p "[PERSON_NAME]" at bounding box center [169, 267] width 290 height 11
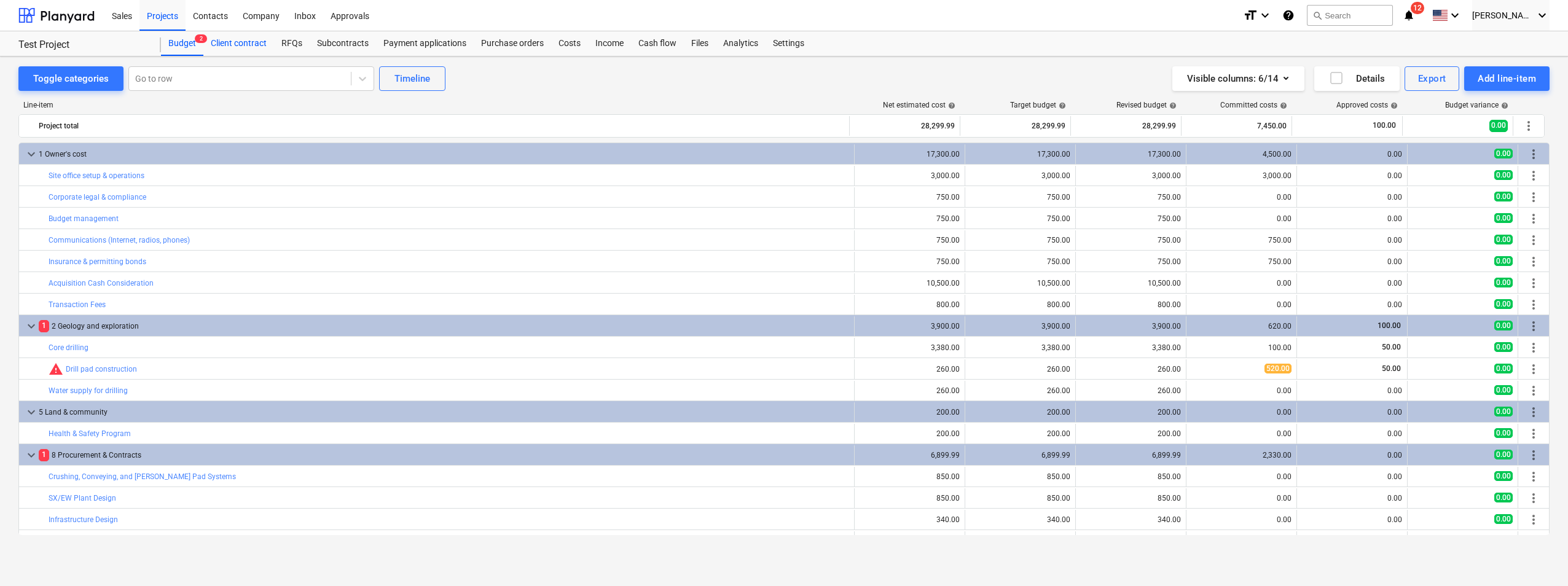
click at [237, 45] on div "Client contract" at bounding box center [239, 43] width 71 height 25
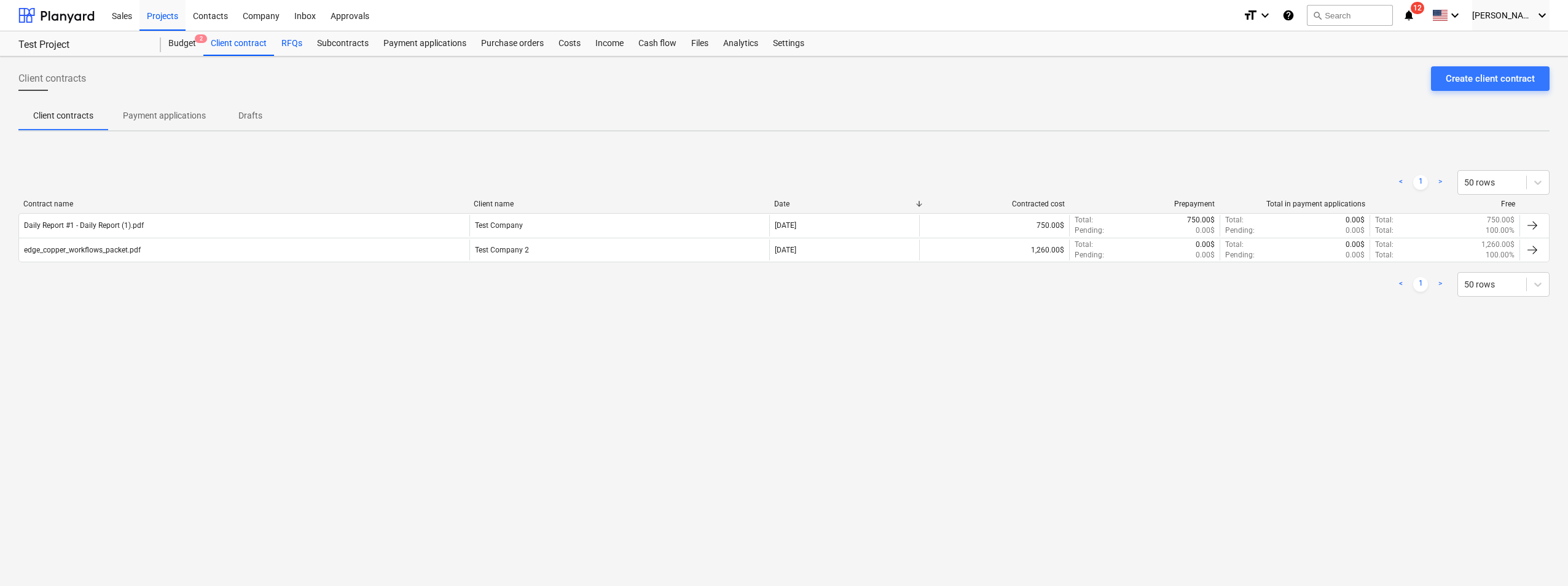
click at [285, 44] on div "RFQs" at bounding box center [291, 43] width 35 height 25
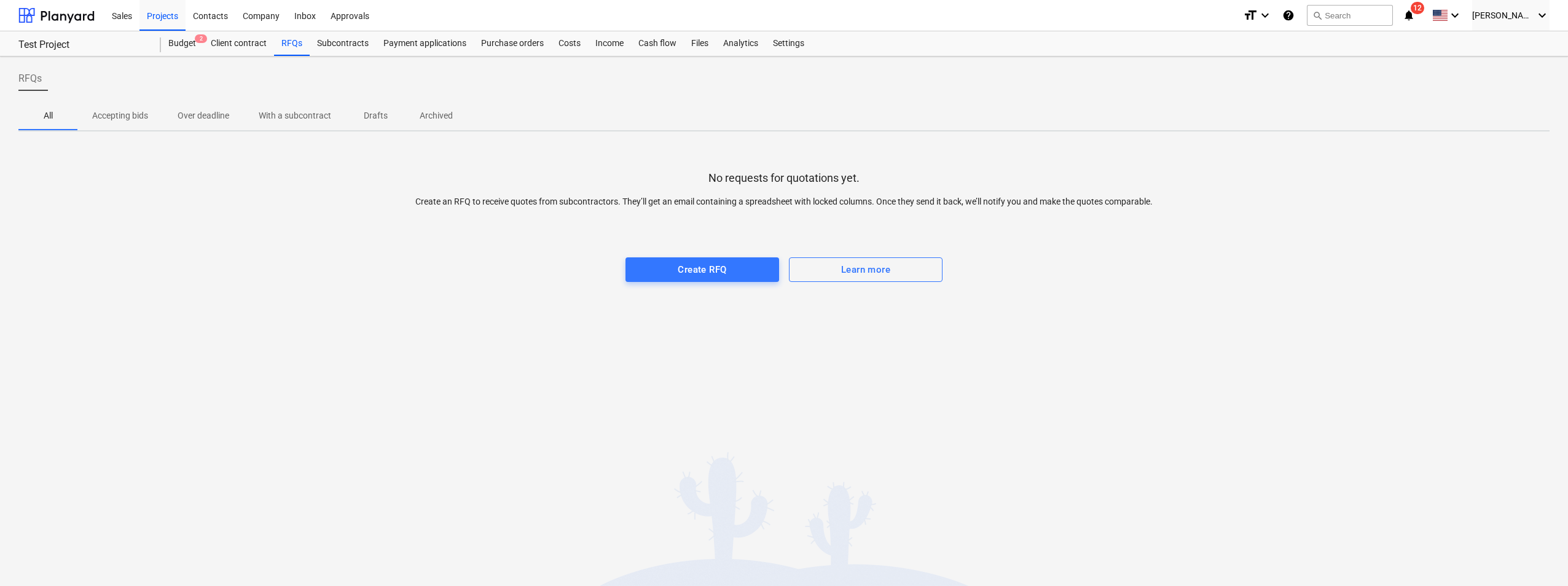
click at [150, 112] on span "Accepting bids" at bounding box center [120, 115] width 86 height 20
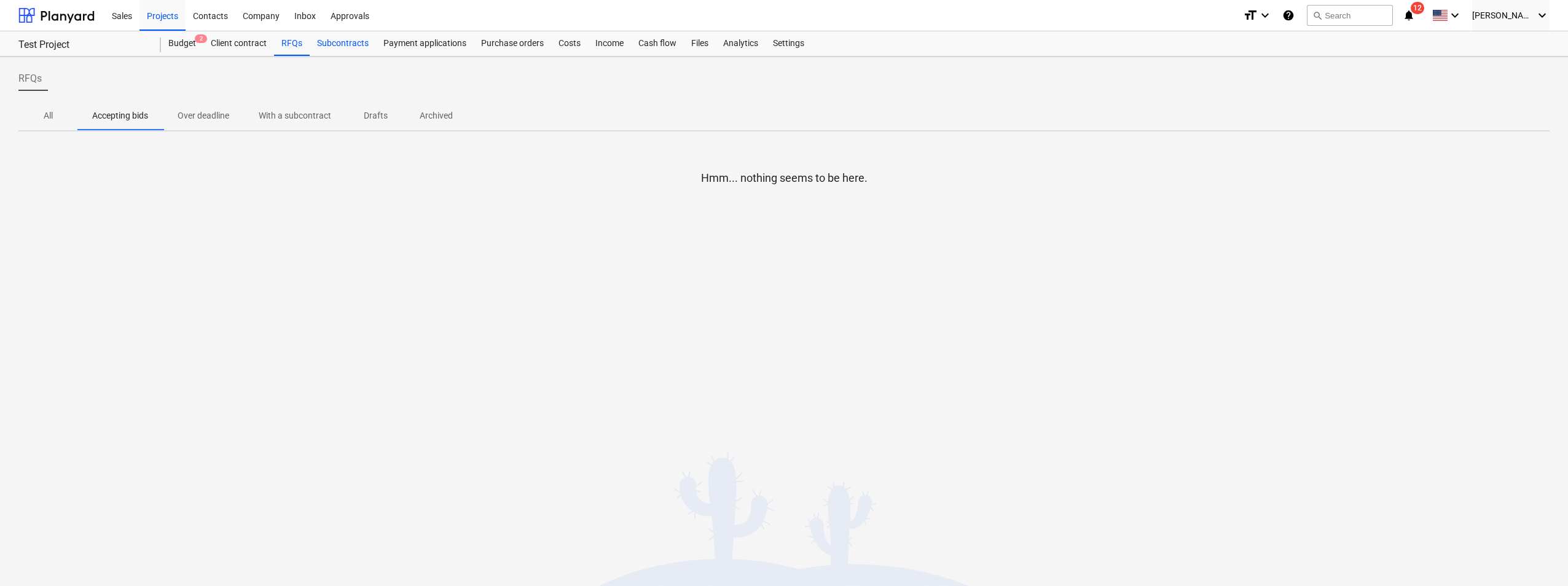
click at [343, 44] on div "Subcontracts" at bounding box center [343, 43] width 66 height 25
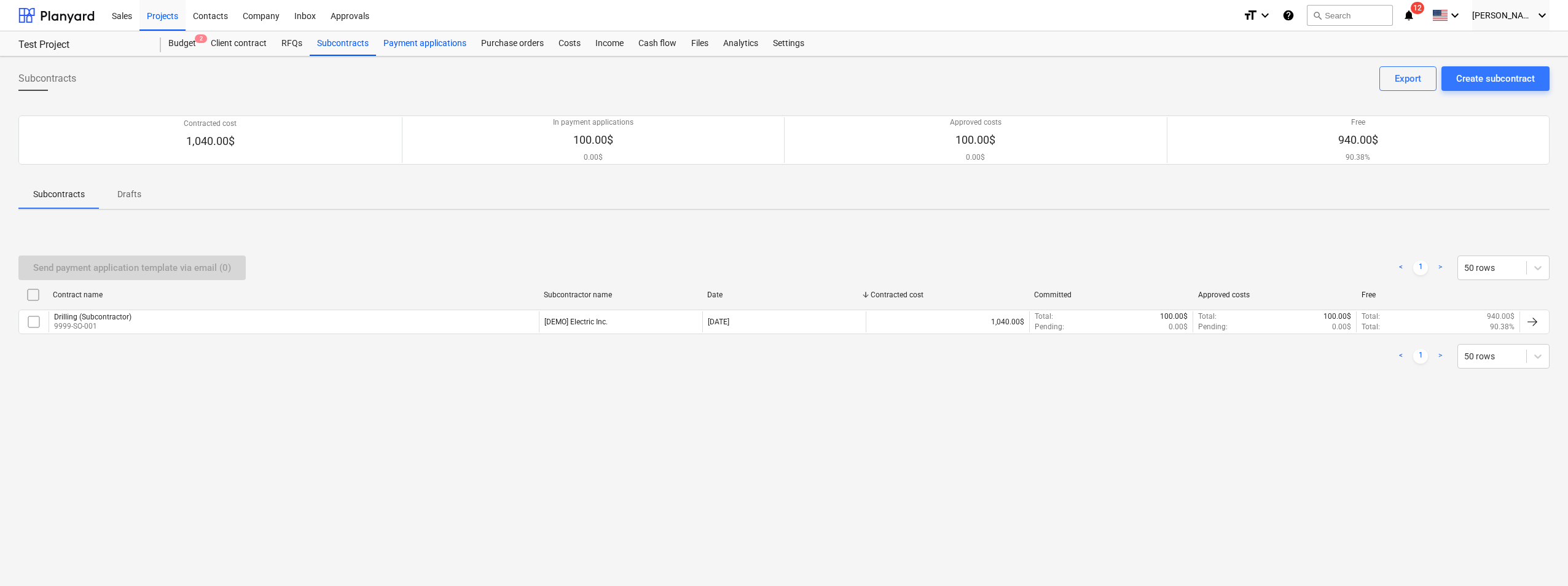
click at [427, 47] on div "Payment applications" at bounding box center [425, 43] width 97 height 25
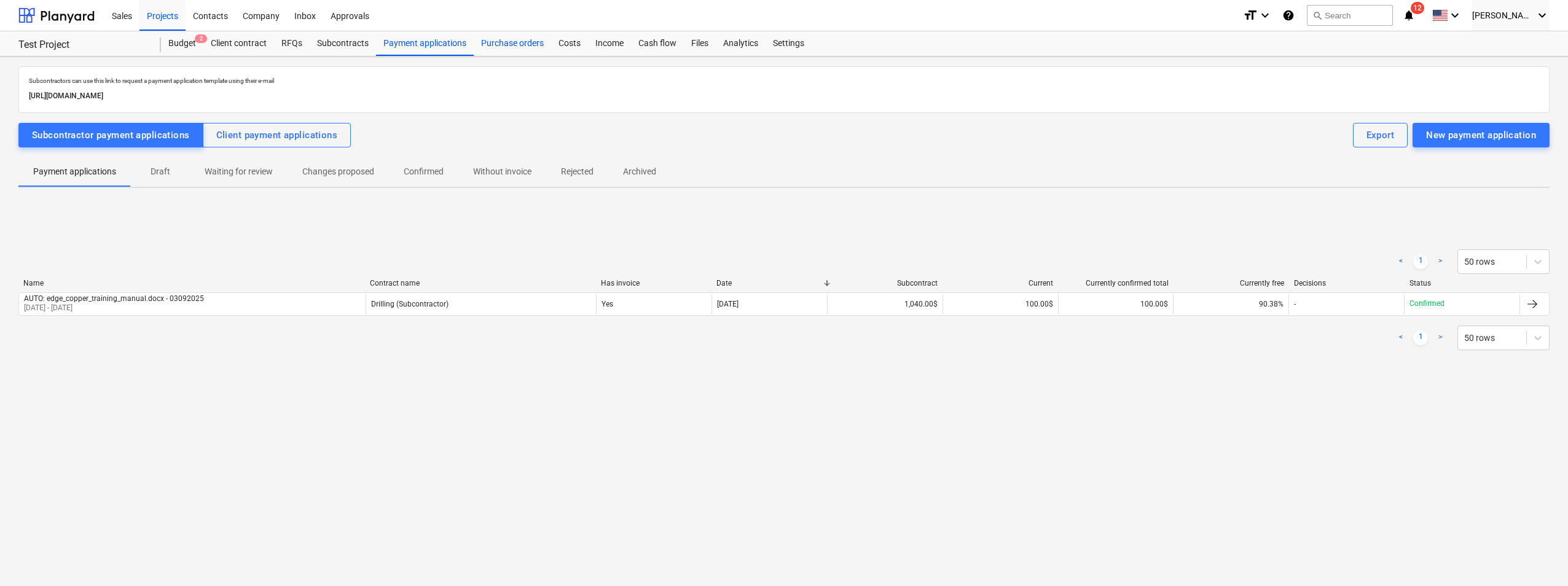
click at [485, 41] on div "Purchase orders" at bounding box center [512, 43] width 78 height 25
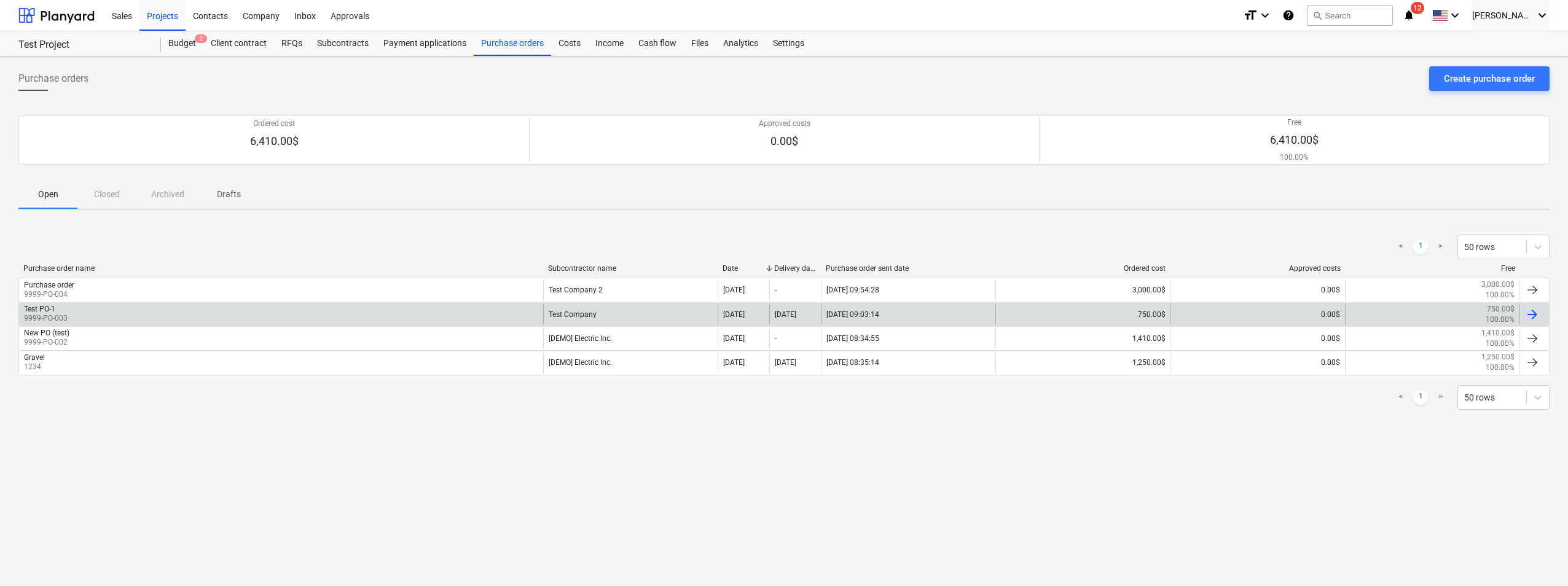
click at [844, 317] on div at bounding box center [1532, 315] width 15 height 15
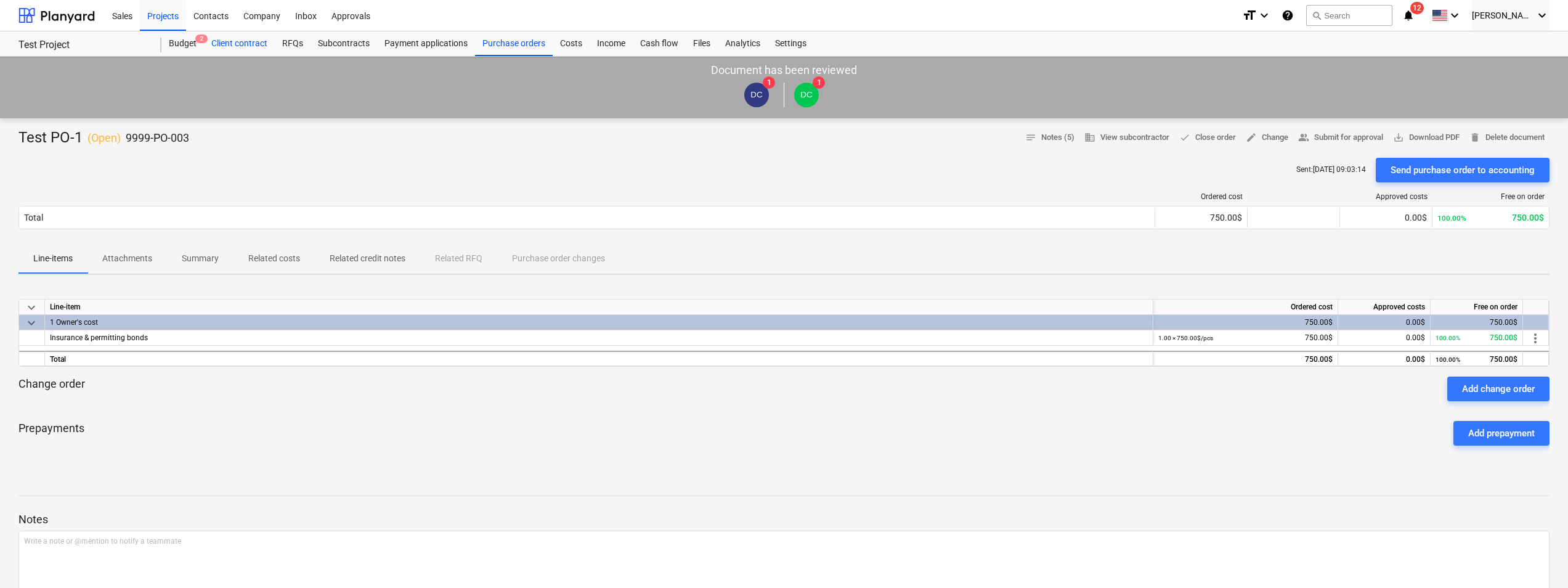
click at [253, 40] on div "Client contract" at bounding box center [240, 44] width 71 height 25
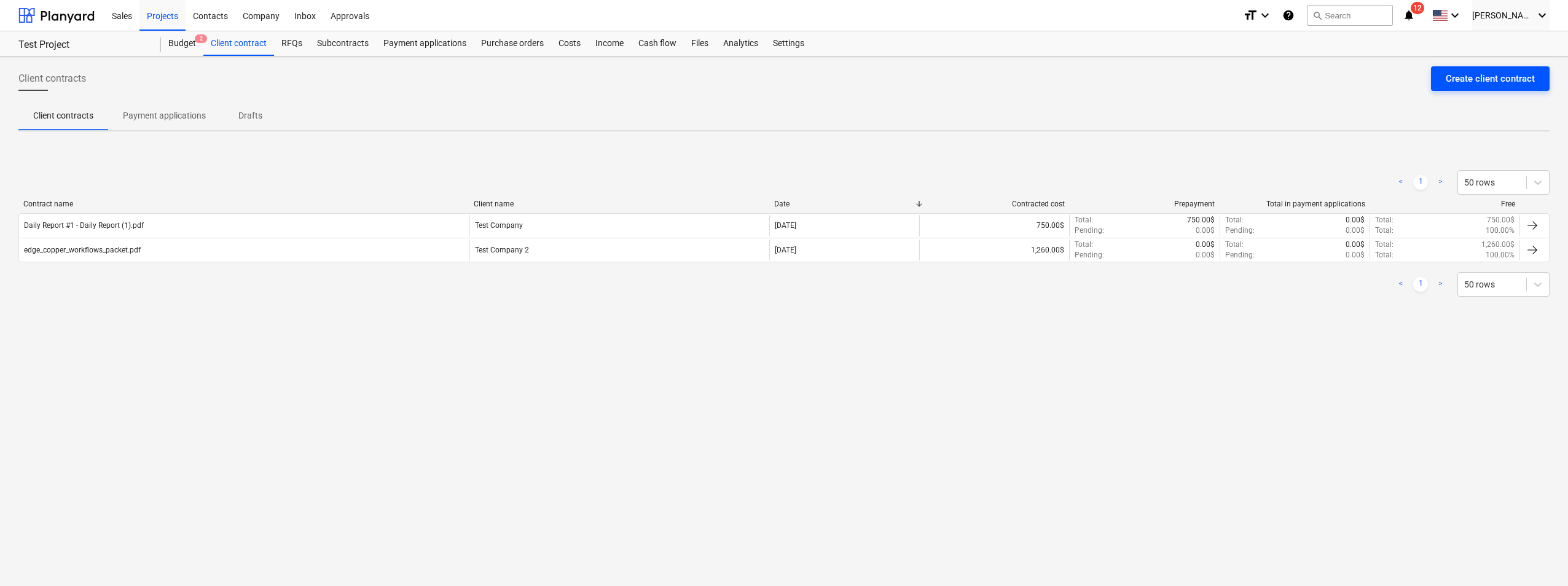
click at [844, 88] on button "Create client contract" at bounding box center [1490, 79] width 119 height 25
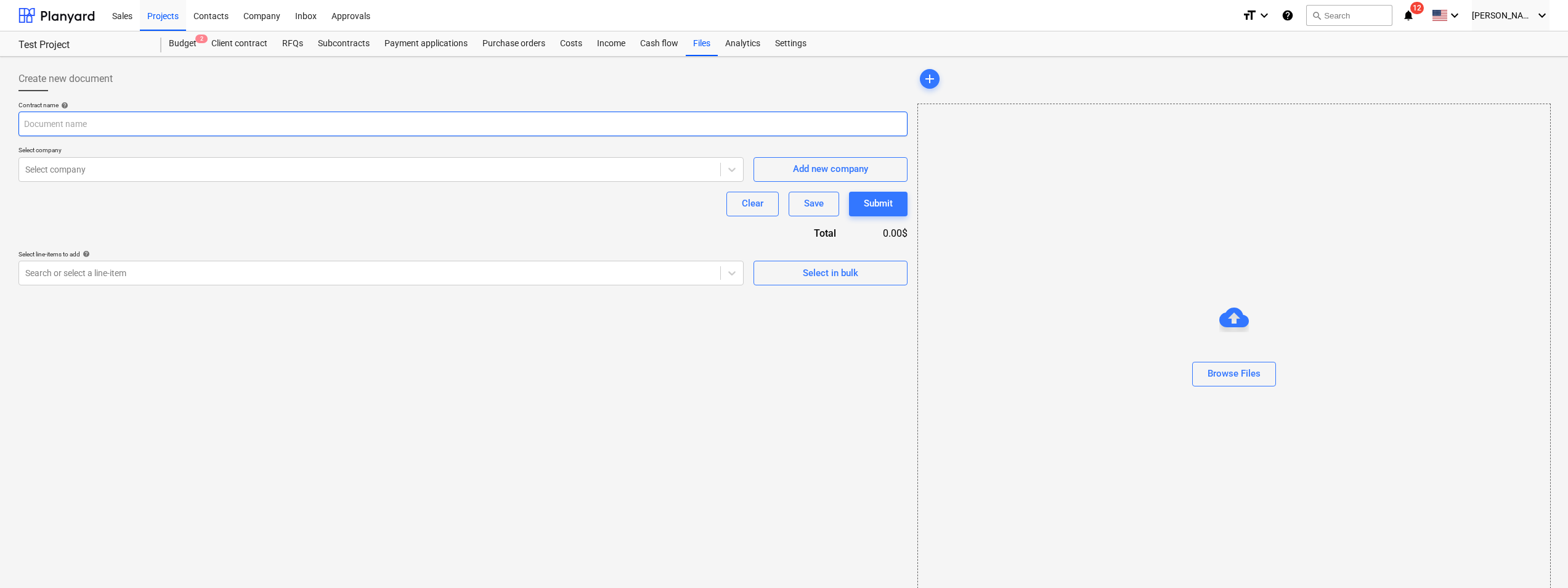
click at [199, 131] on input "text" at bounding box center [463, 124] width 889 height 25
type input "Test Company-from PY"
click at [736, 171] on icon at bounding box center [732, 169] width 12 height 12
click at [746, 149] on div "Select company Select company Add new company" at bounding box center [463, 164] width 889 height 35
click at [775, 163] on span "Add new company" at bounding box center [830, 169] width 123 height 16
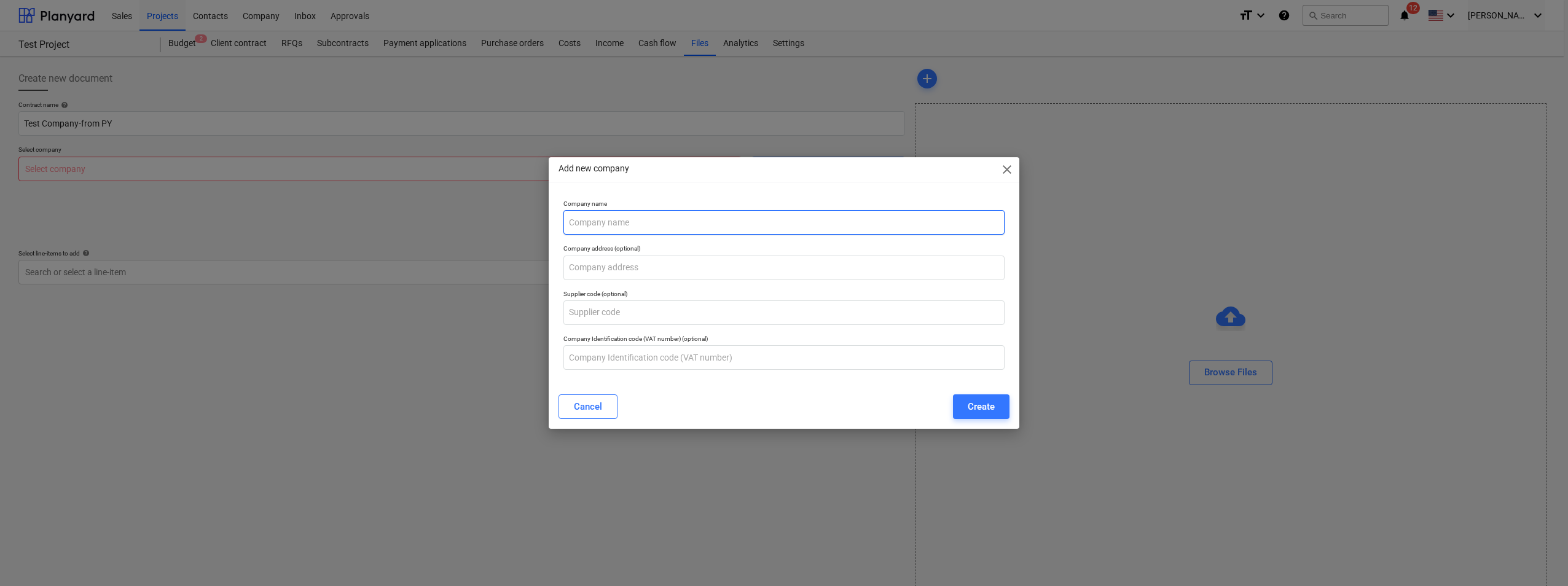
click at [582, 222] on input "text" at bounding box center [783, 222] width 441 height 25
type input "PY Test Company"
type input "1235"
type input "224"
click at [844, 415] on div "Create" at bounding box center [981, 407] width 27 height 16
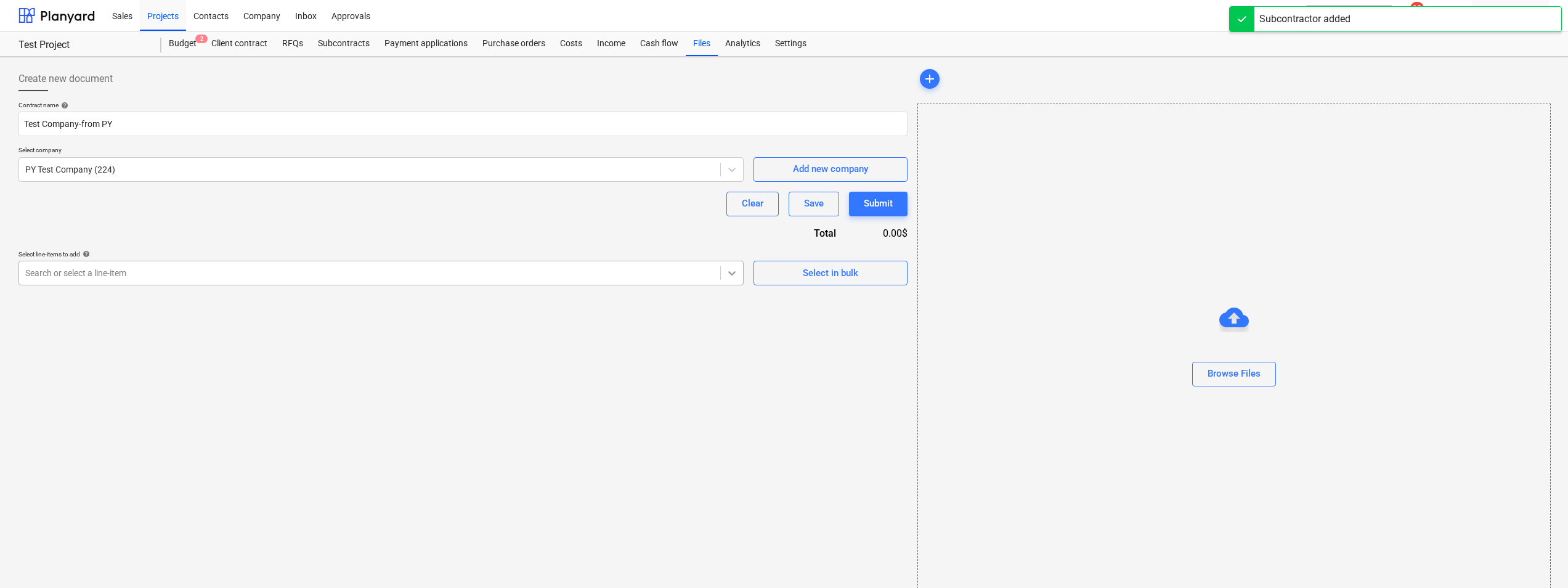
click at [731, 278] on icon at bounding box center [732, 273] width 12 height 12
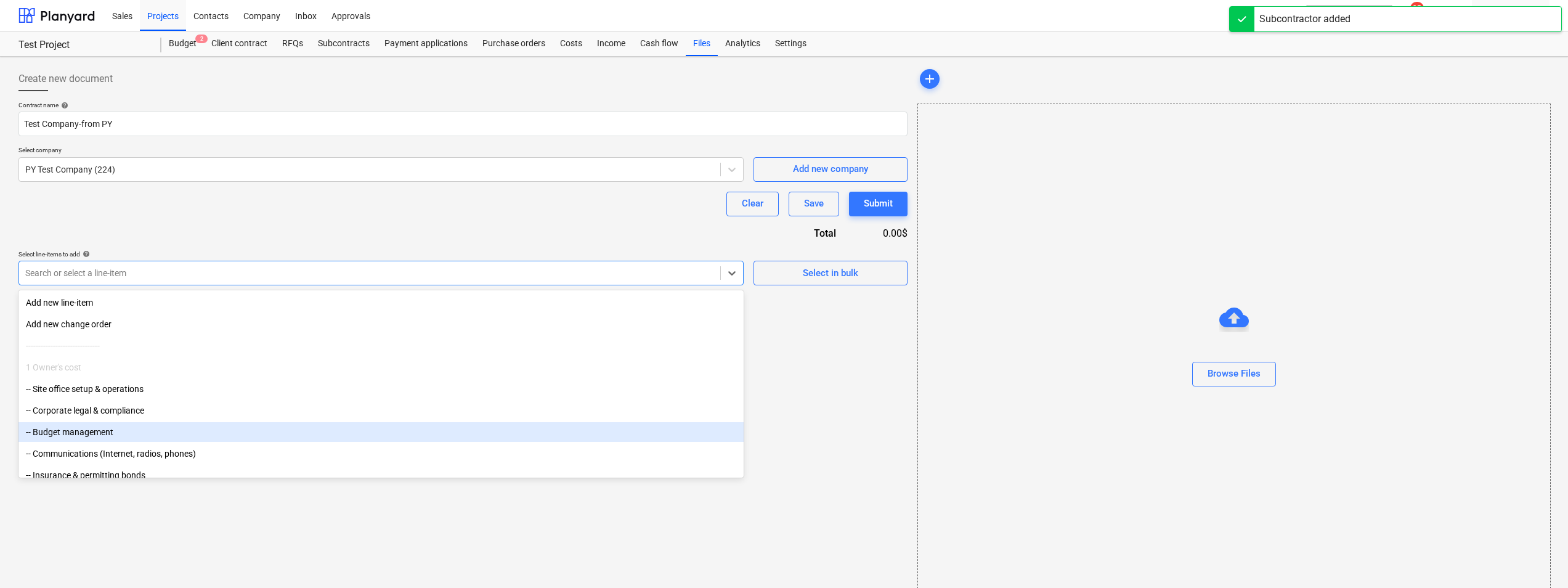
click at [135, 424] on div "-- Budget management" at bounding box center [381, 432] width 725 height 20
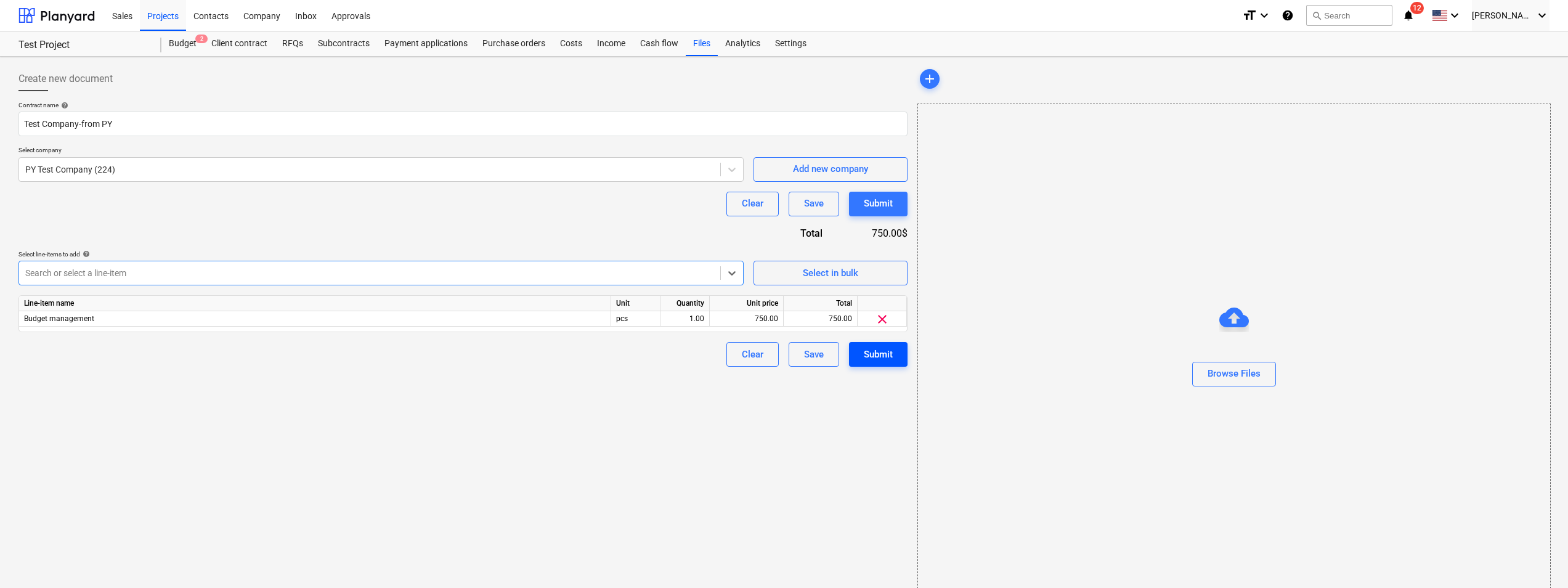
click at [847, 358] on div "Submit" at bounding box center [878, 354] width 29 height 16
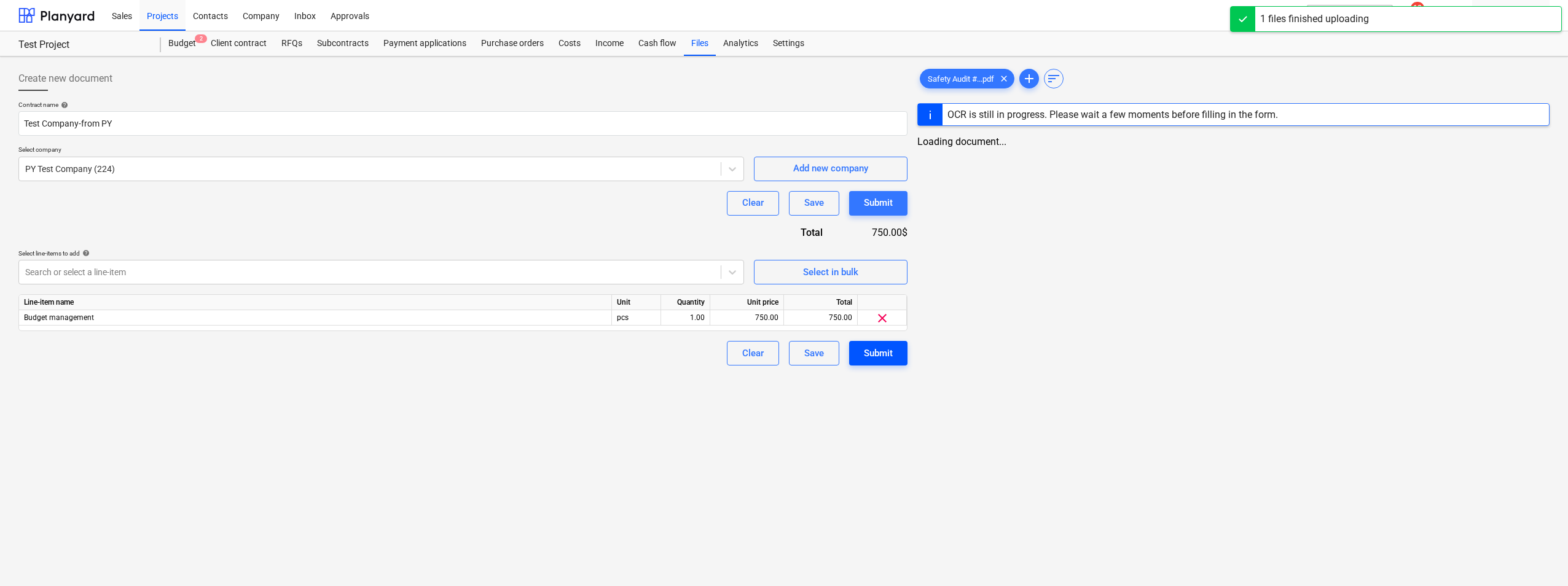
click at [844, 362] on button "Submit" at bounding box center [878, 353] width 58 height 25
